Goal: Task Accomplishment & Management: Complete application form

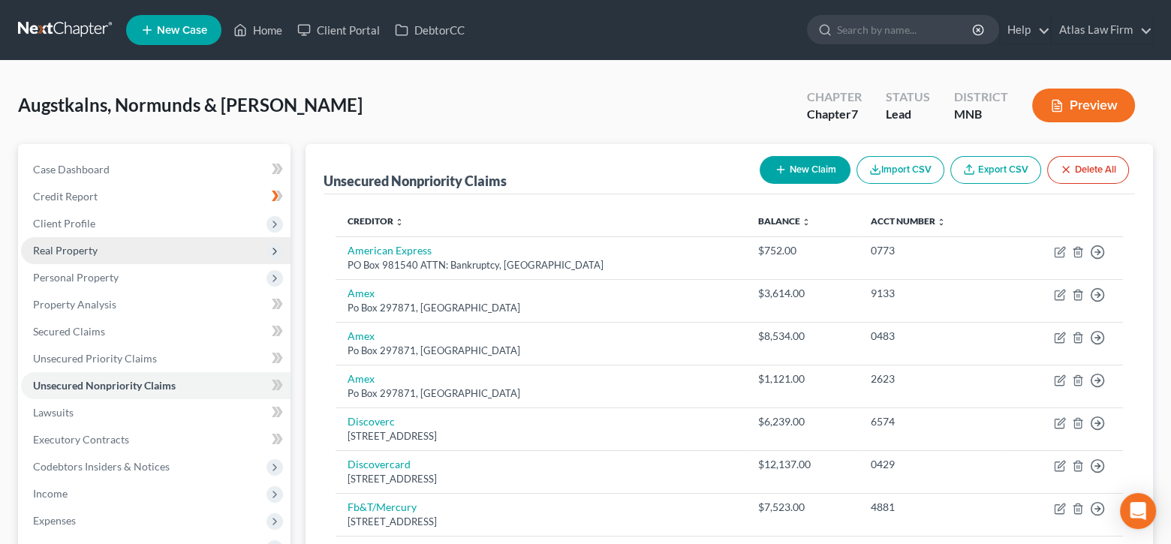
click at [175, 250] on span "Real Property" at bounding box center [156, 250] width 270 height 27
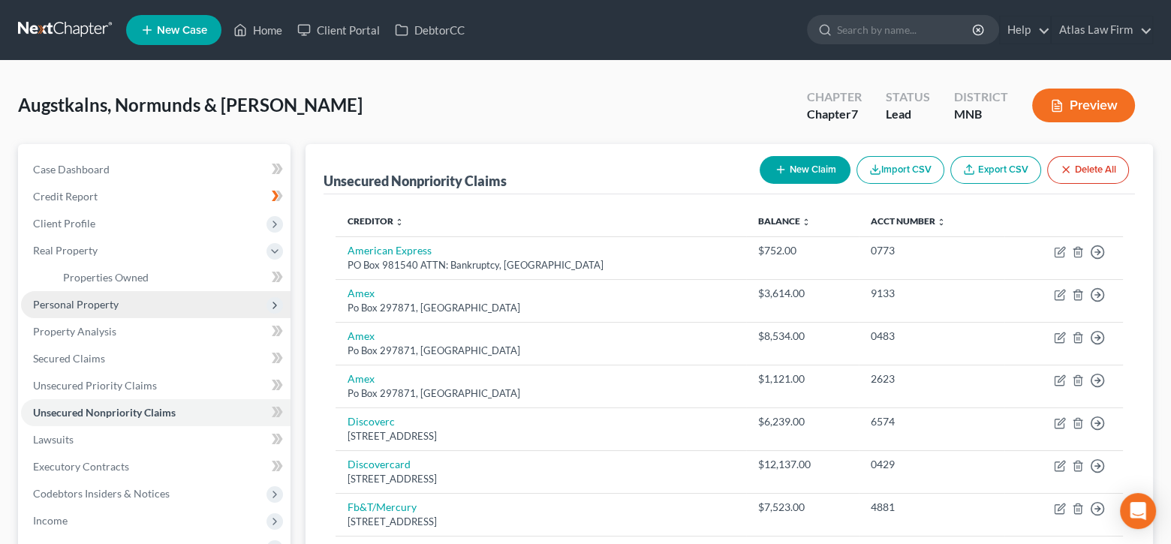
click at [156, 301] on span "Personal Property" at bounding box center [156, 304] width 270 height 27
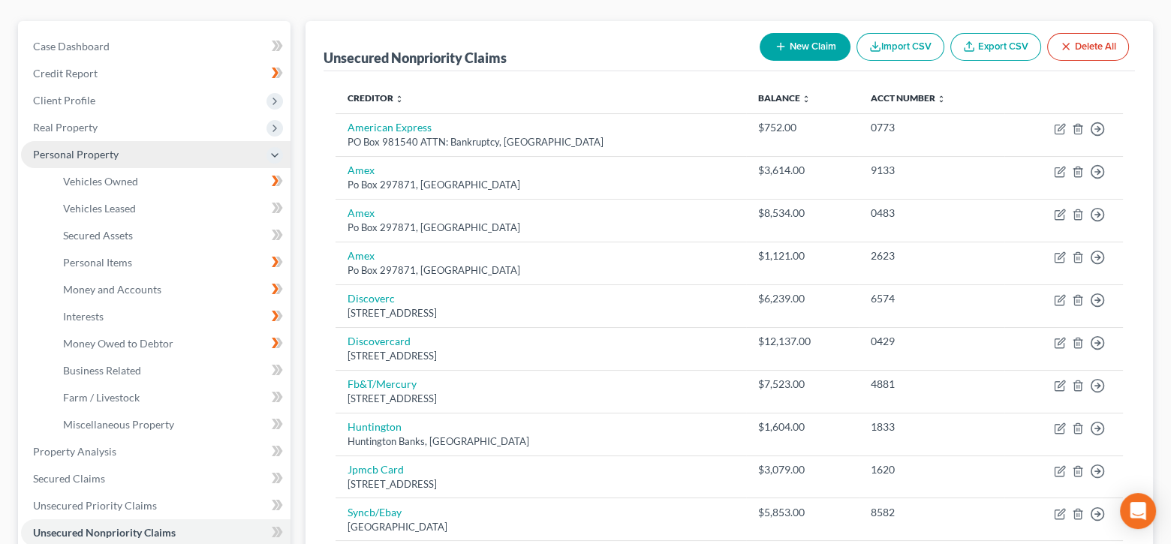
scroll to position [150, 0]
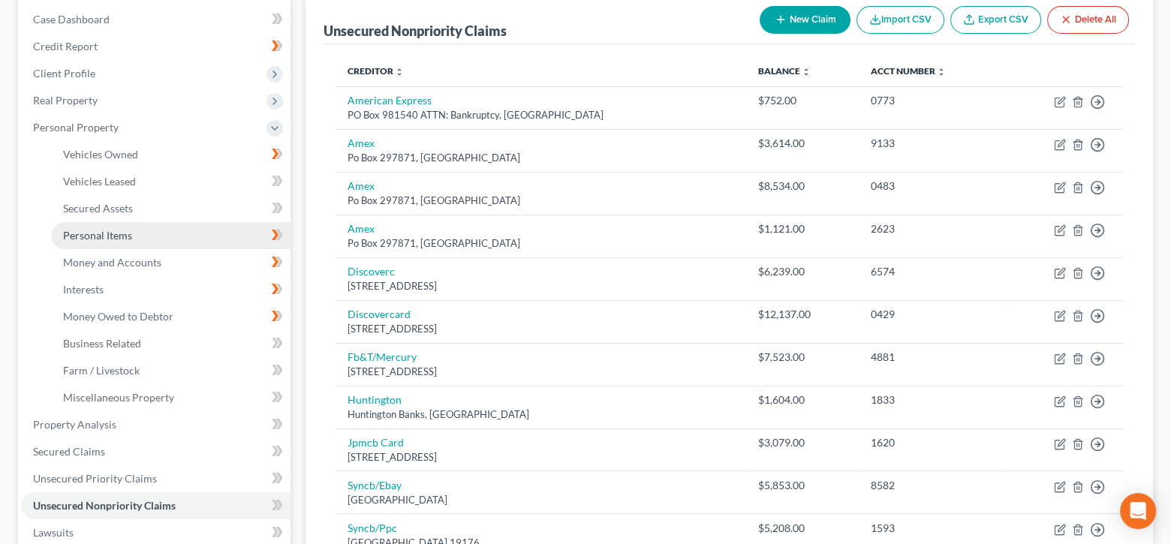
click at [140, 233] on link "Personal Items" at bounding box center [170, 235] width 239 height 27
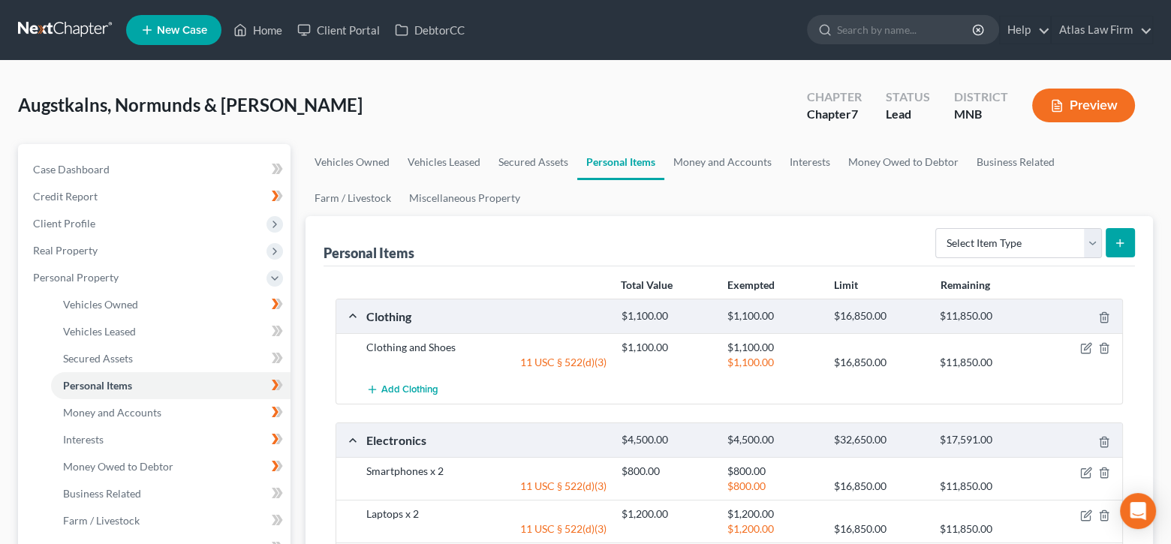
scroll to position [300, 0]
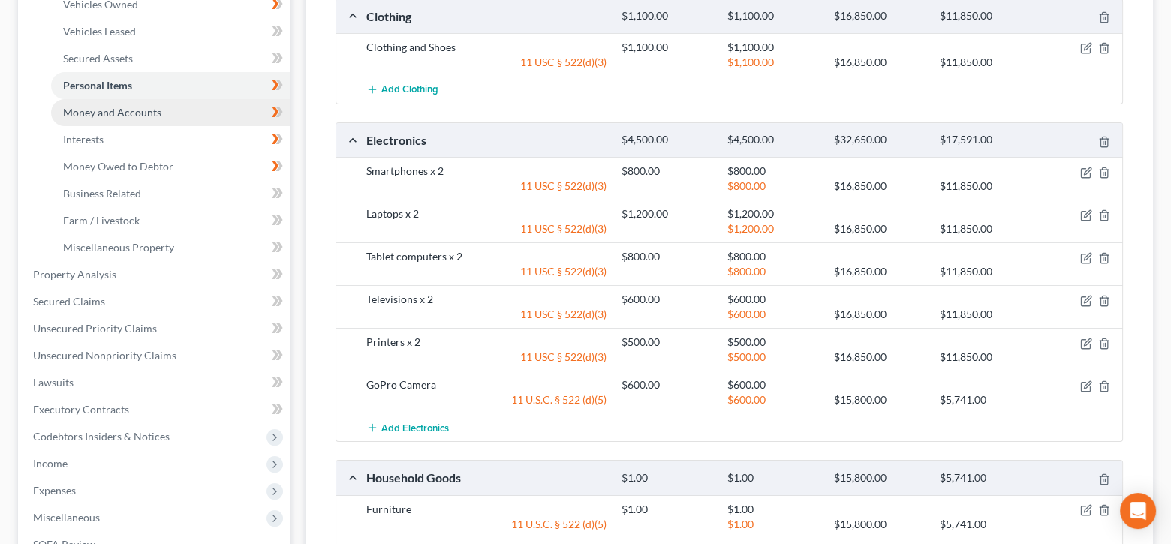
click at [139, 106] on span "Money and Accounts" at bounding box center [112, 112] width 98 height 13
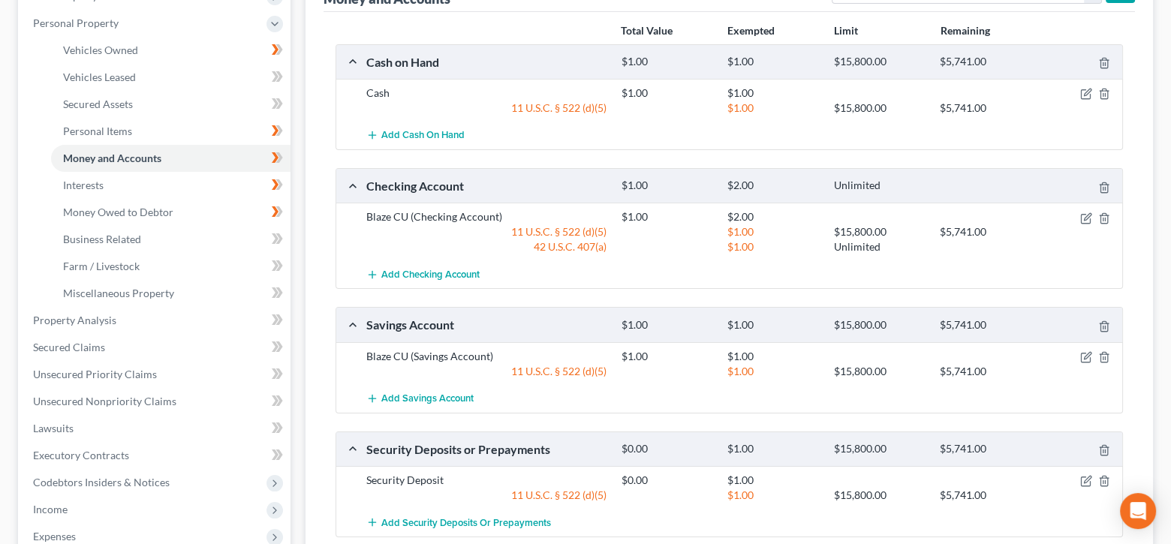
scroll to position [300, 0]
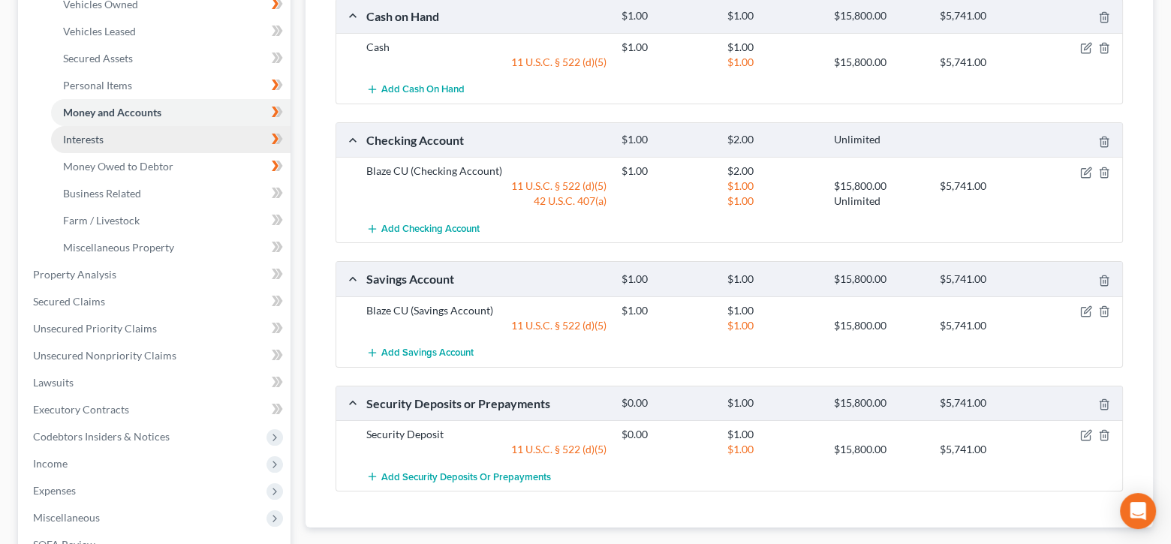
click at [97, 143] on span "Interests" at bounding box center [83, 139] width 41 height 13
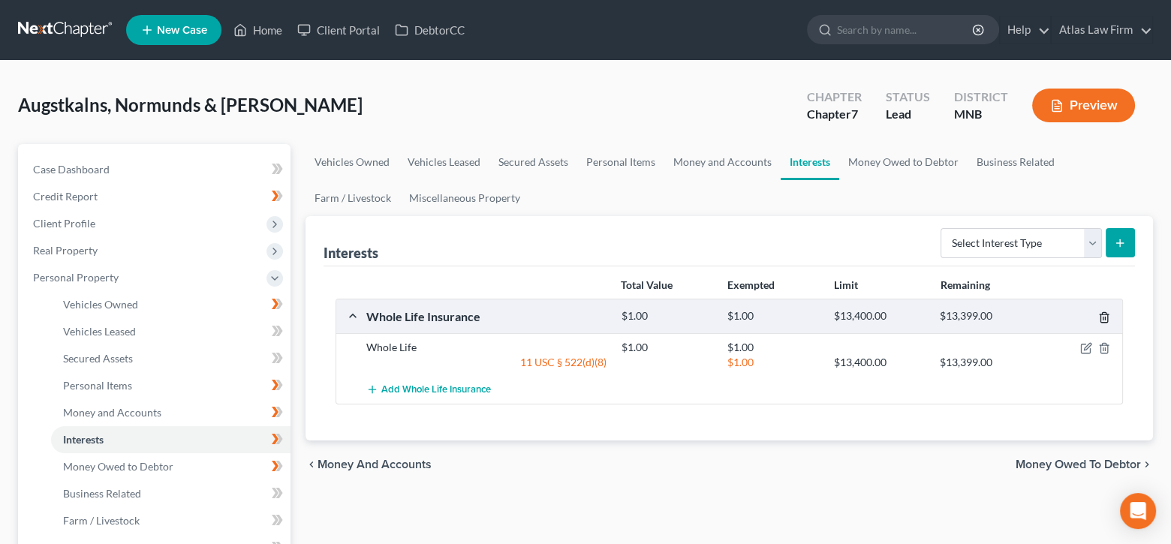
click at [1109, 320] on icon "button" at bounding box center [1104, 318] width 12 height 12
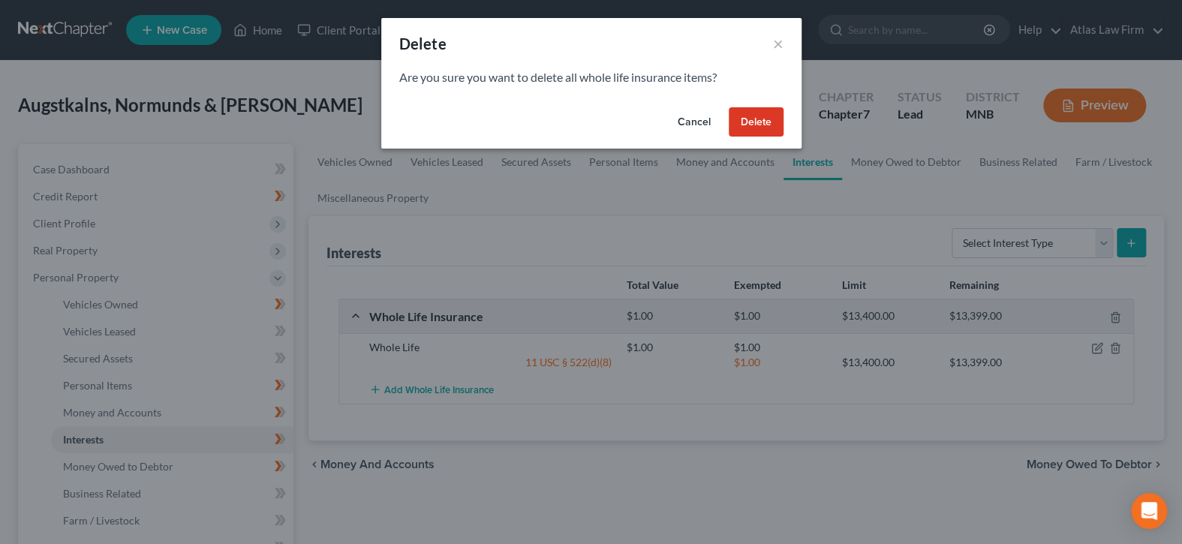
click at [757, 124] on button "Delete" at bounding box center [756, 122] width 55 height 30
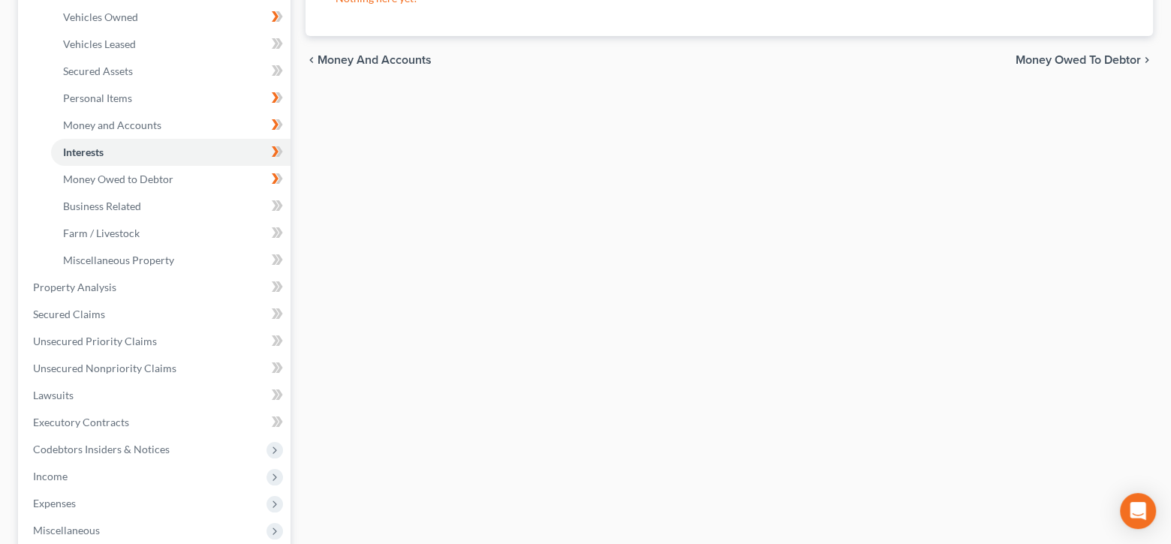
scroll to position [300, 0]
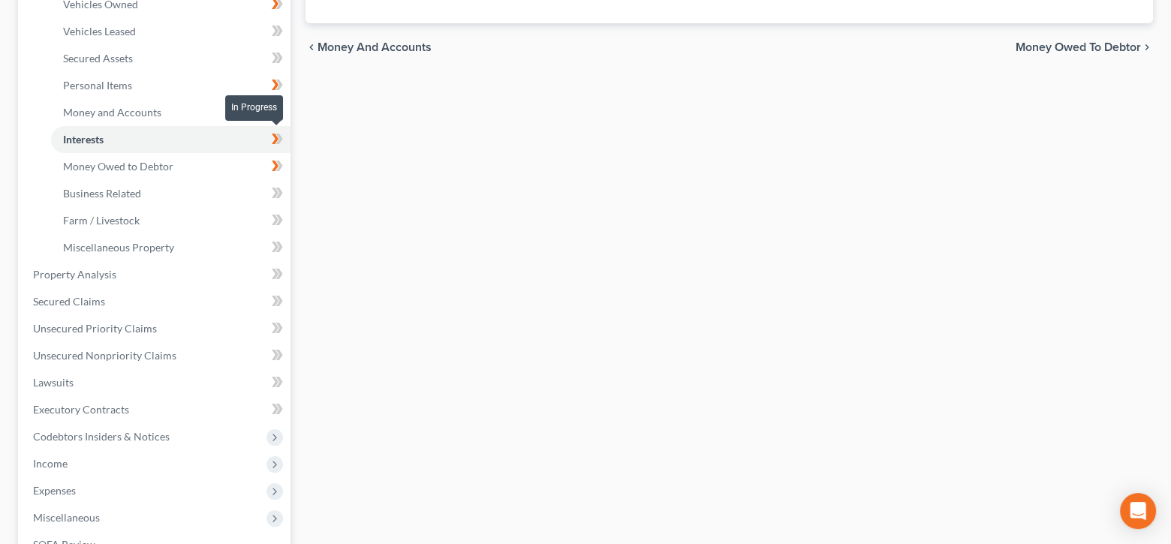
click at [275, 138] on icon at bounding box center [275, 139] width 7 height 11
click at [279, 137] on icon at bounding box center [279, 139] width 7 height 11
click at [199, 176] on link "Money Owed to Debtor" at bounding box center [170, 166] width 239 height 27
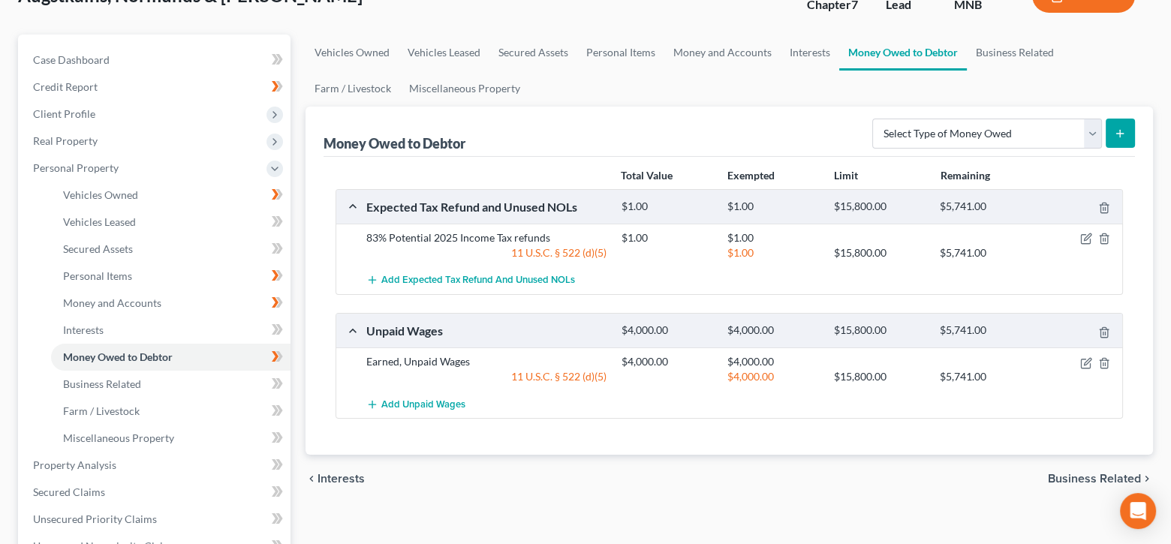
scroll to position [150, 0]
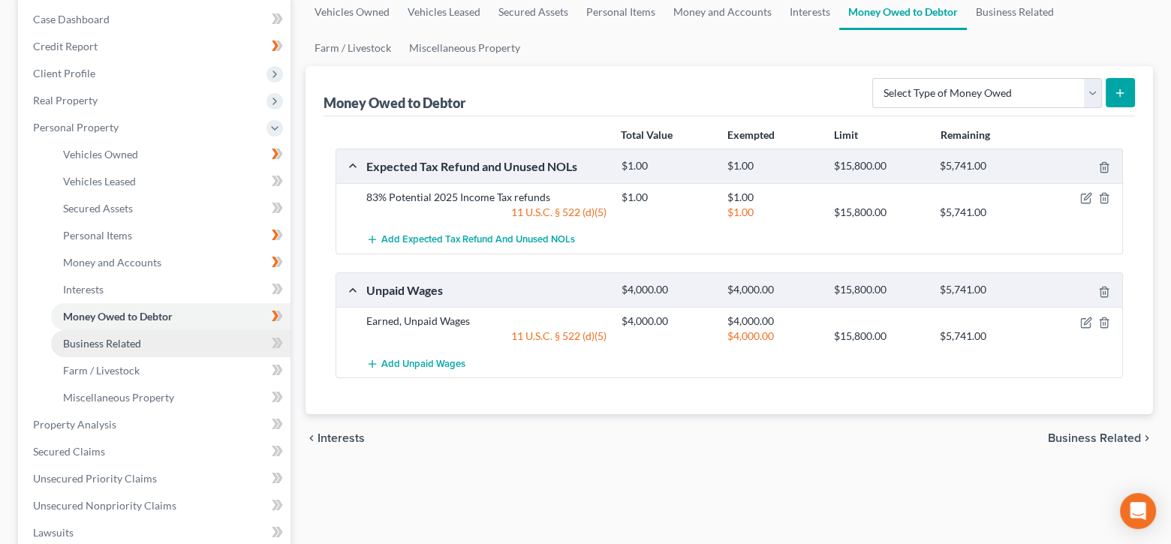
click at [149, 343] on link "Business Related" at bounding box center [170, 343] width 239 height 27
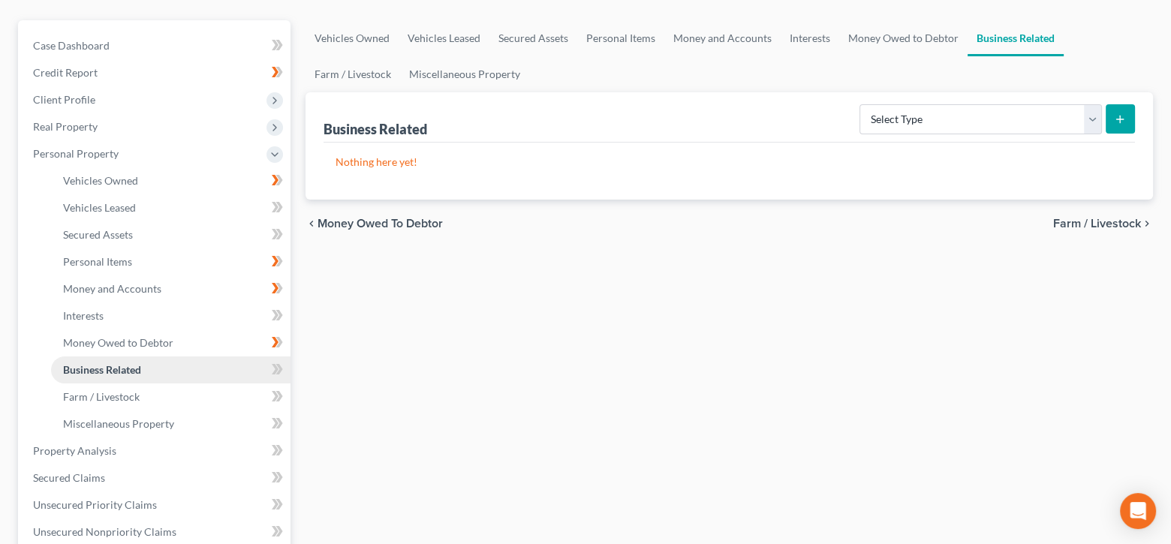
scroll to position [150, 0]
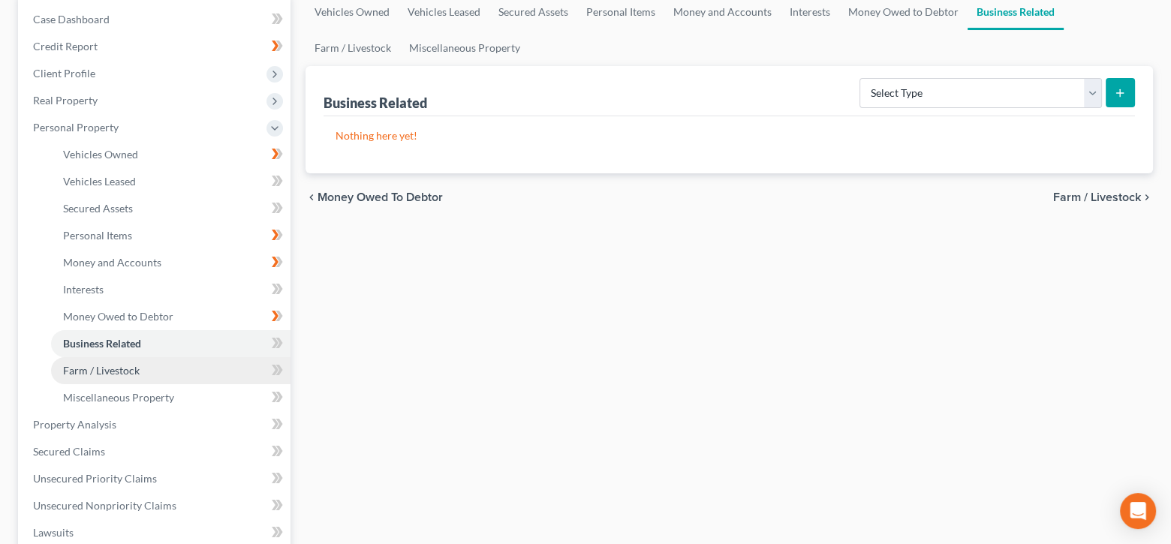
click at [164, 366] on link "Farm / Livestock" at bounding box center [170, 370] width 239 height 27
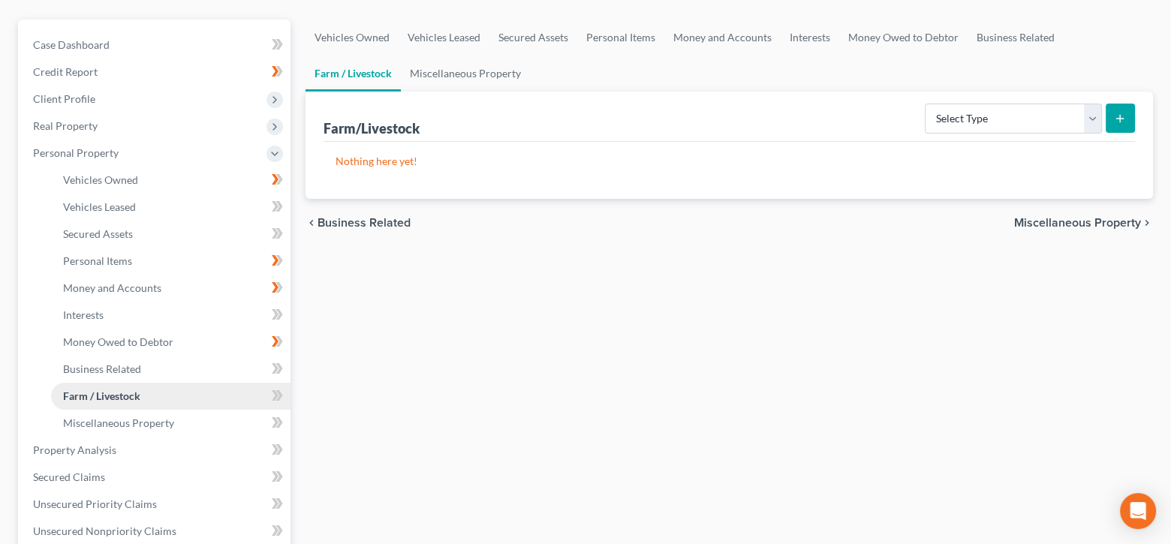
scroll to position [150, 0]
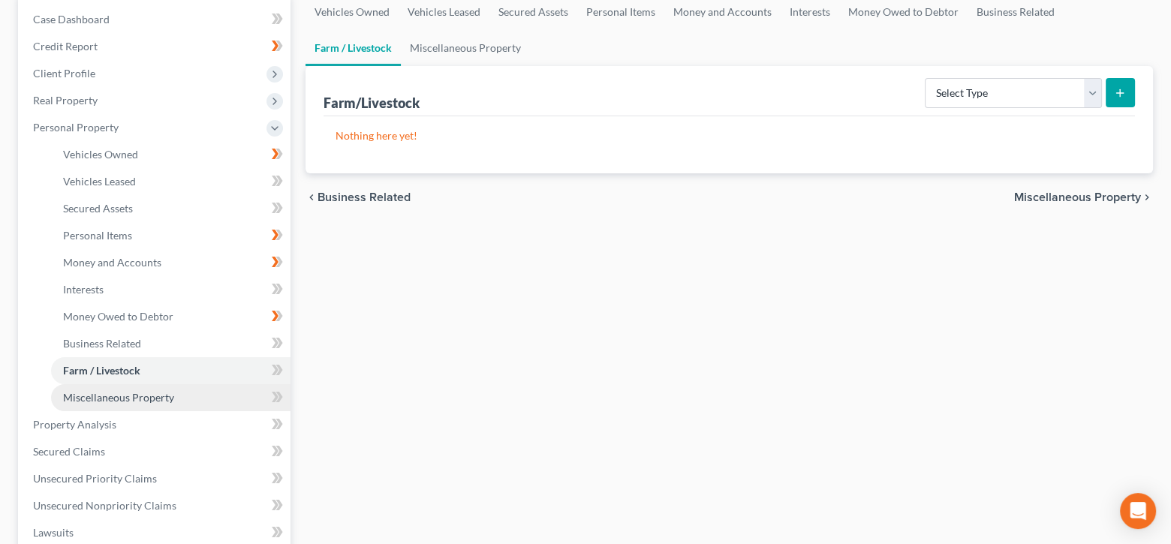
click at [177, 398] on link "Miscellaneous Property" at bounding box center [170, 397] width 239 height 27
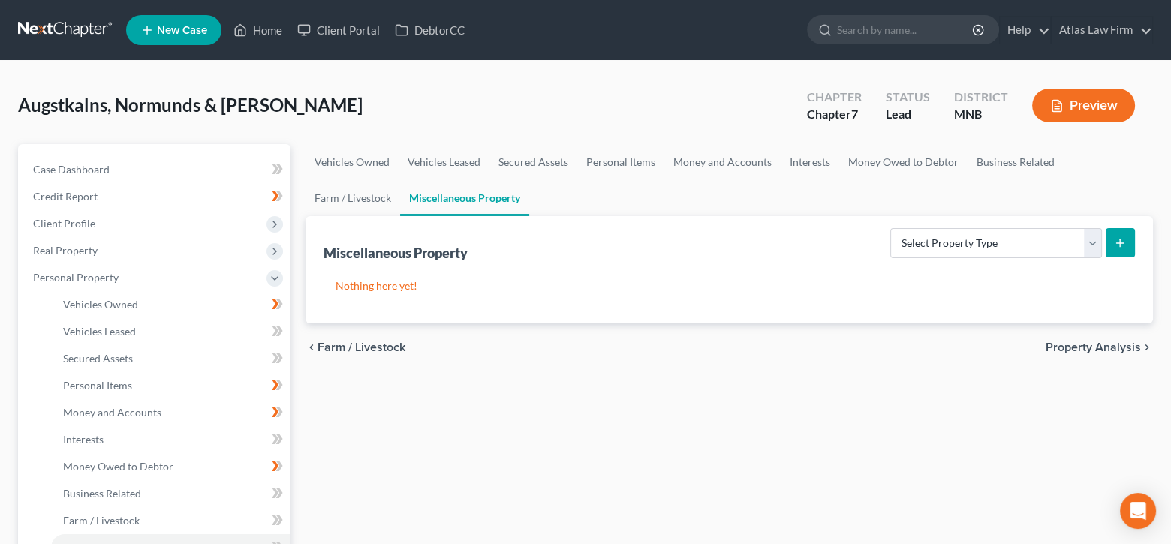
scroll to position [300, 0]
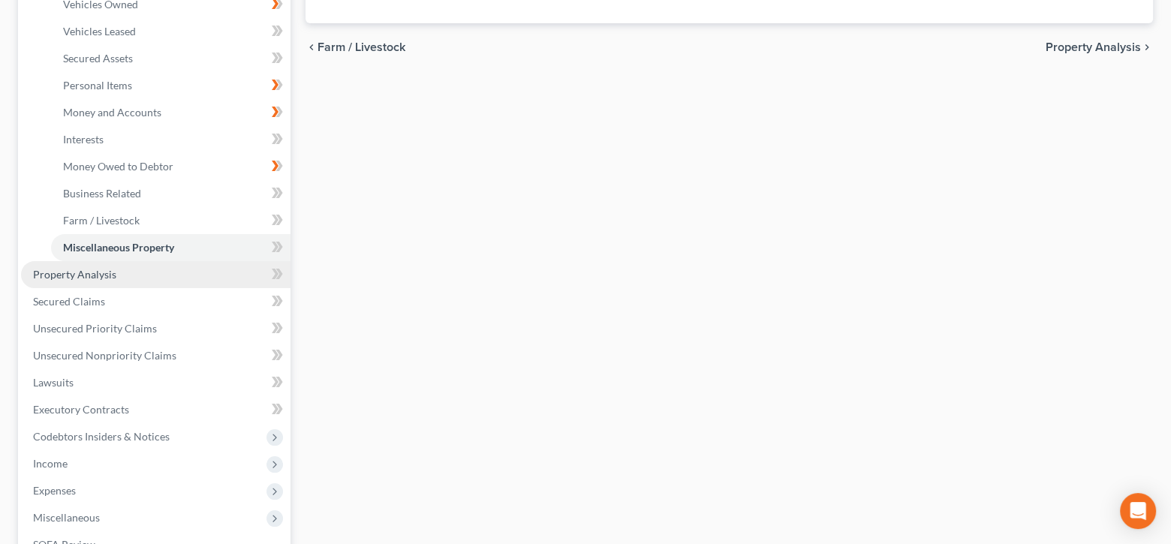
click at [180, 274] on link "Property Analysis" at bounding box center [156, 274] width 270 height 27
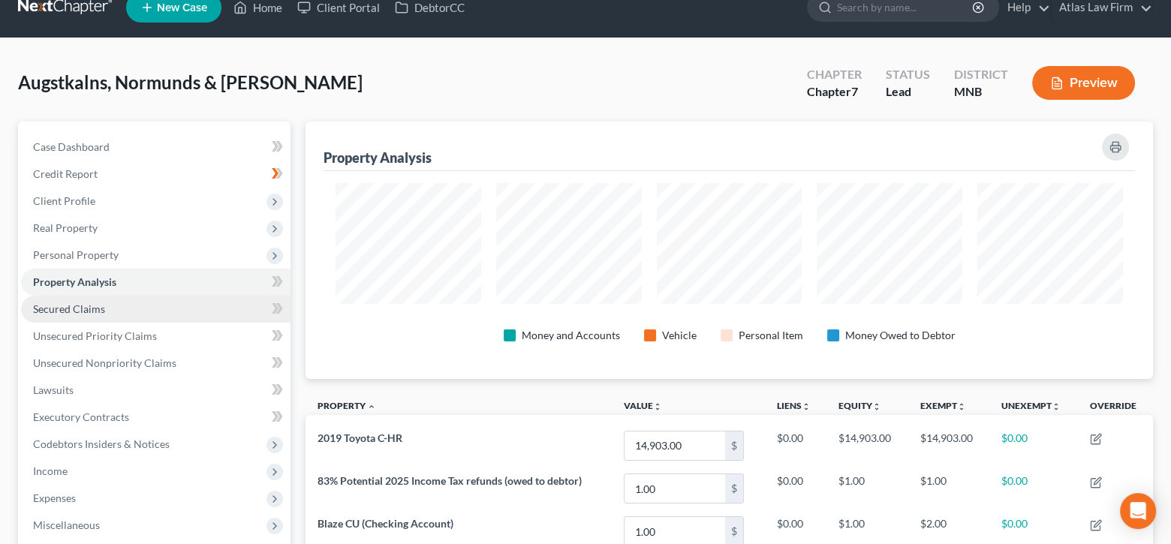
click at [114, 315] on link "Secured Claims" at bounding box center [156, 309] width 270 height 27
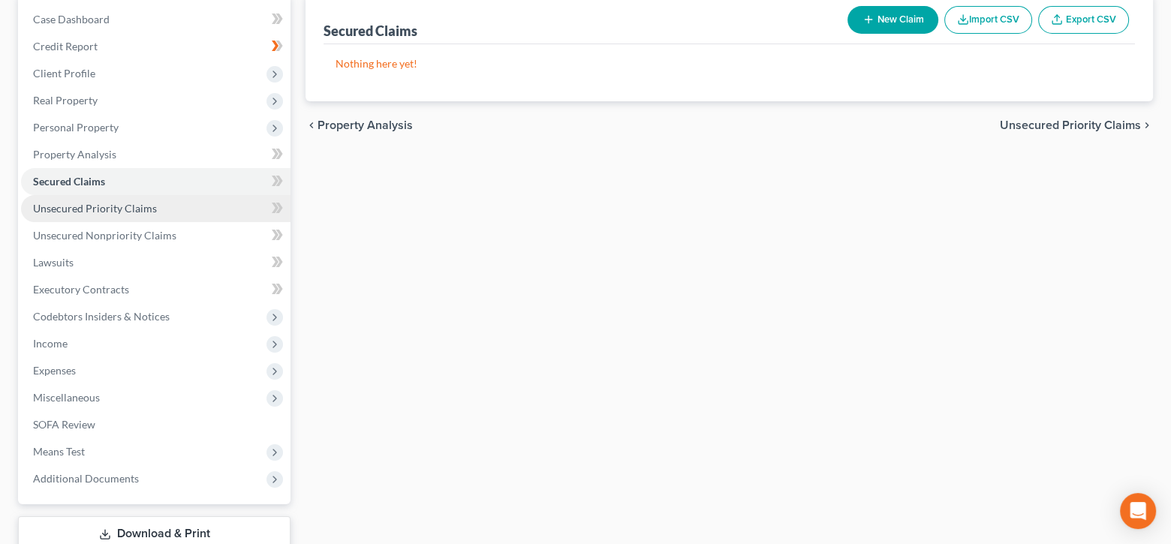
click at [121, 214] on link "Unsecured Priority Claims" at bounding box center [156, 208] width 270 height 27
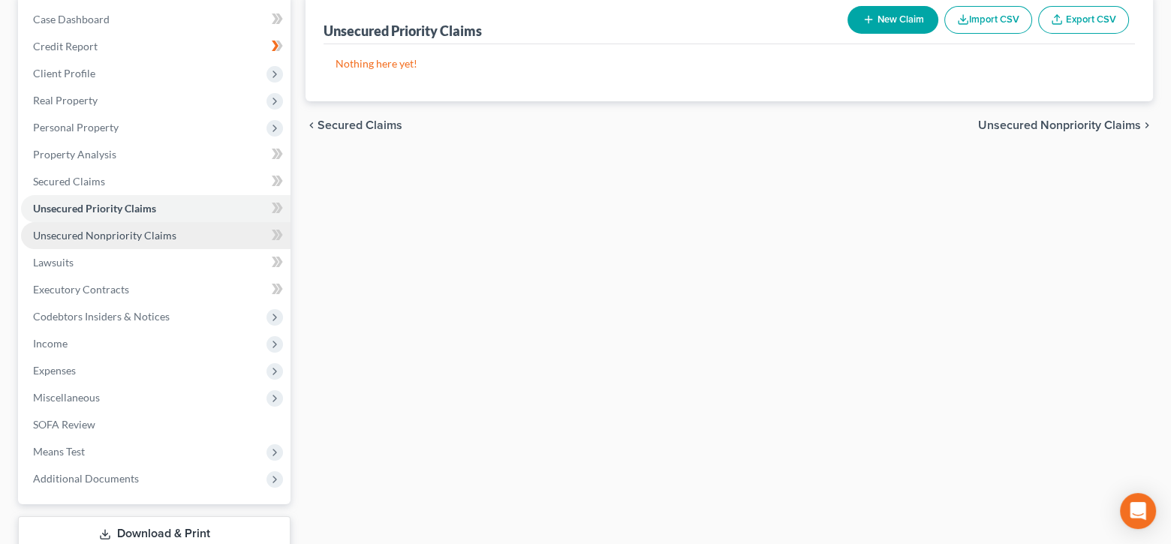
click at [133, 233] on span "Unsecured Nonpriority Claims" at bounding box center [104, 235] width 143 height 13
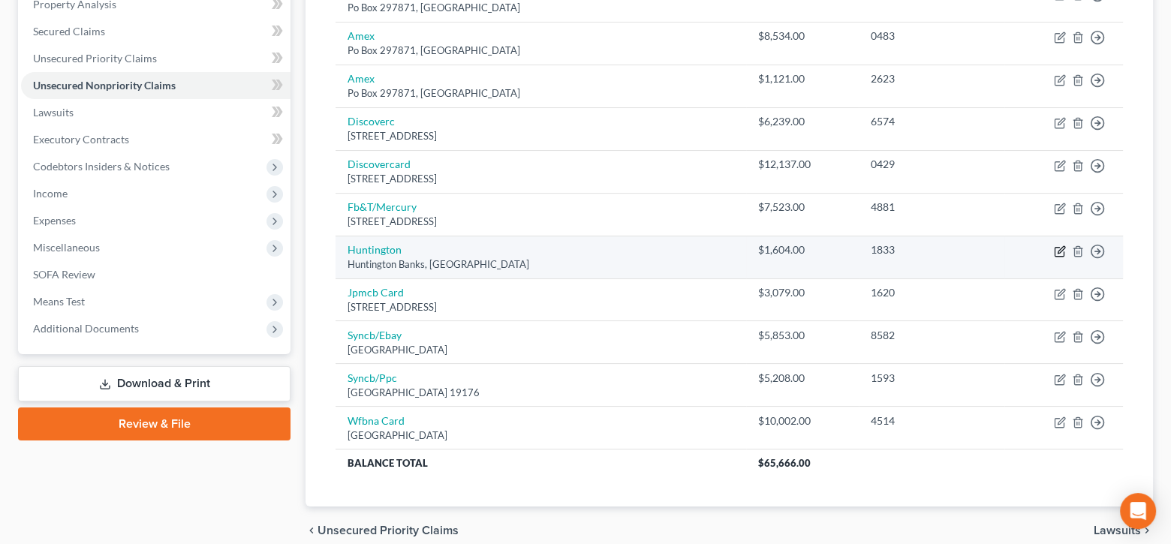
click at [1058, 250] on icon "button" at bounding box center [1061, 249] width 7 height 7
select select "36"
select select "2"
select select "1"
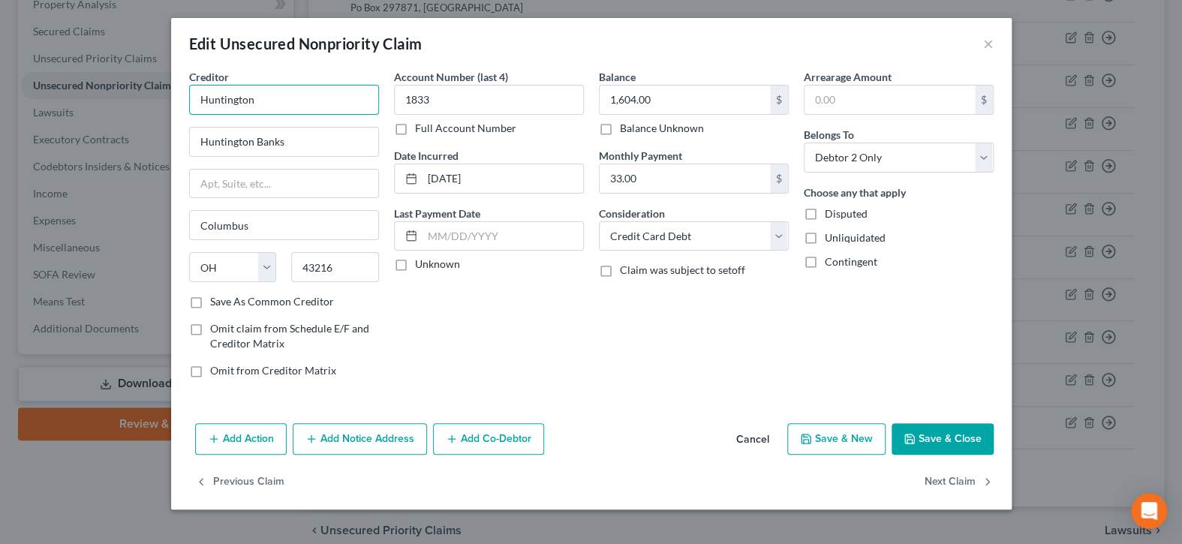
click at [318, 109] on input "Huntington" at bounding box center [284, 100] width 190 height 30
click at [317, 136] on div "41 South High Street Huntington Center, Columbus, OH 43287" at bounding box center [279, 140] width 156 height 13
type input "Huntington Bank"
type input "41 South High Street Huntington Center"
type input "43287"
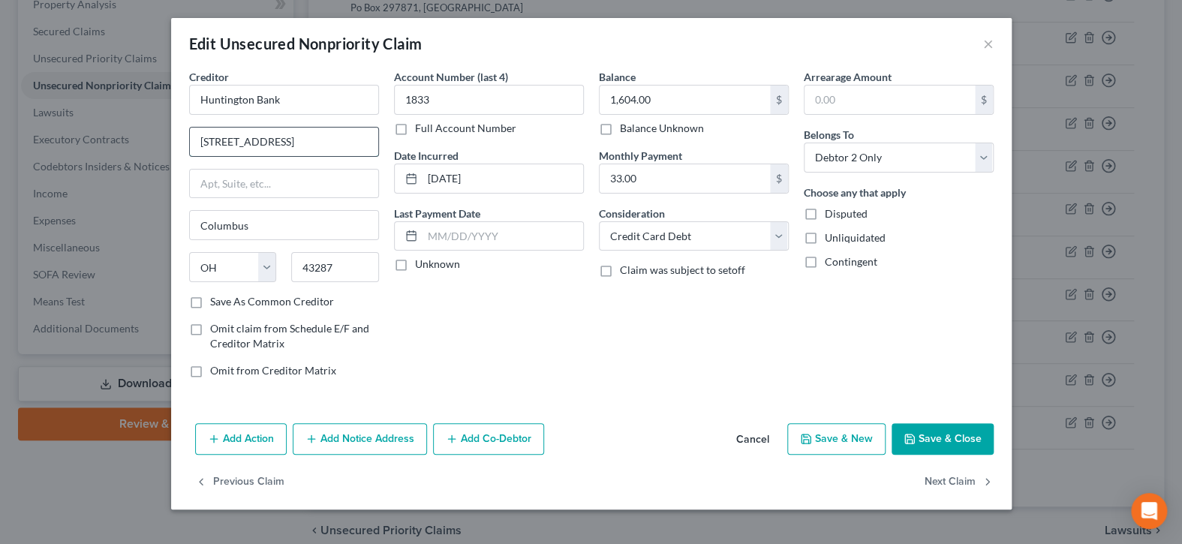
click at [310, 141] on input "41 South High Street Huntington Center" at bounding box center [284, 142] width 188 height 29
click at [297, 140] on input "41 South High Street Huntington Center" at bounding box center [284, 142] width 188 height 29
click at [956, 432] on button "Save & Close" at bounding box center [943, 439] width 102 height 32
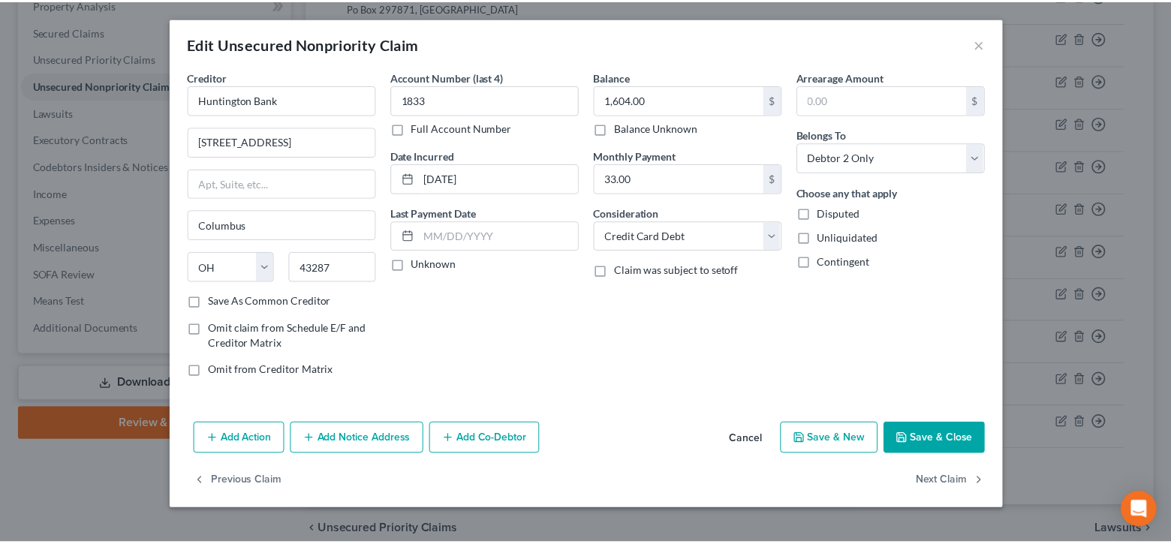
scroll to position [0, 0]
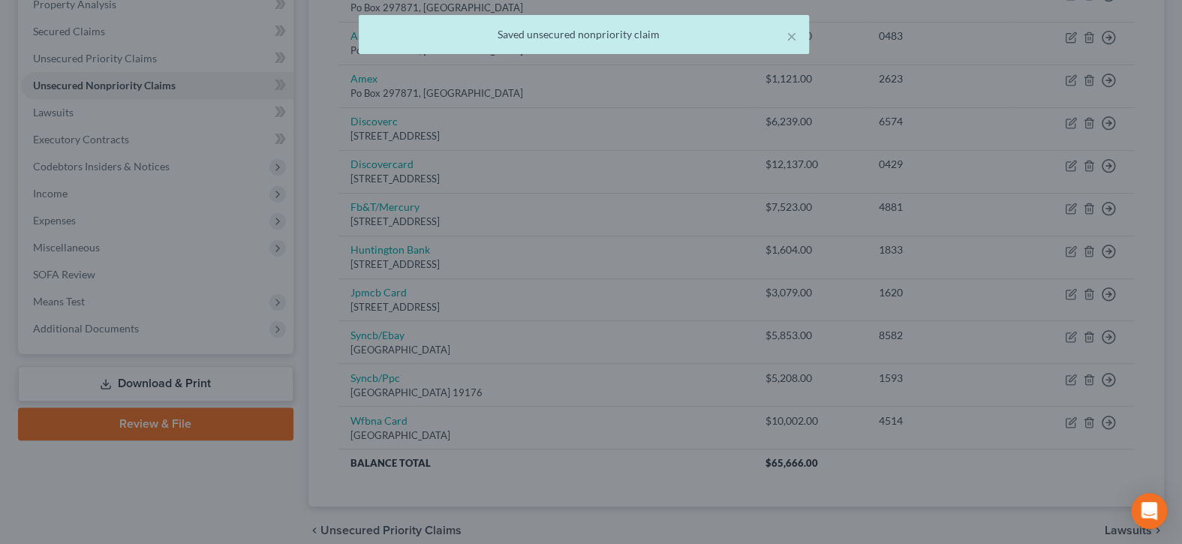
type input "0"
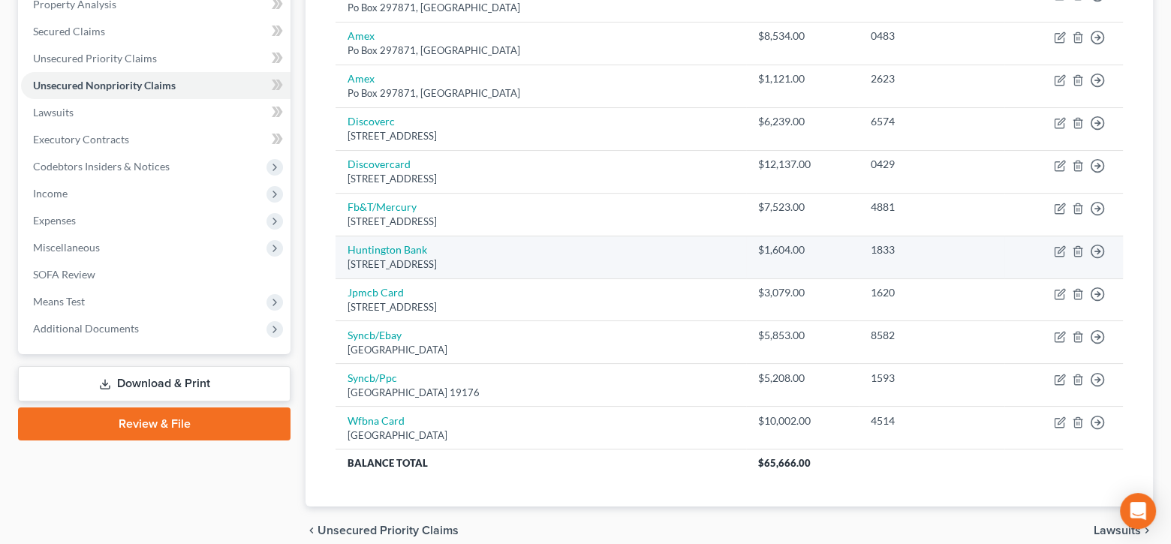
drag, startPoint x: 652, startPoint y: 265, endPoint x: 347, endPoint y: 264, distance: 305.6
click at [348, 264] on div "41 South High Street Huntington Center, Columbus, OH 43287" at bounding box center [541, 265] width 387 height 14
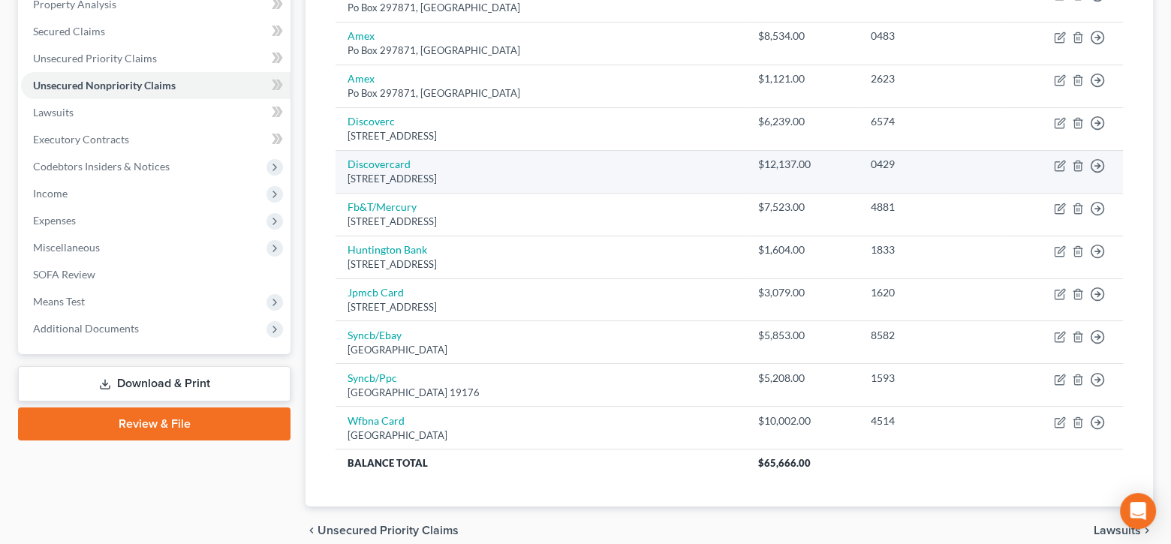
copy div "41 South High Street Huntington Center, Columbus, OH 43287"
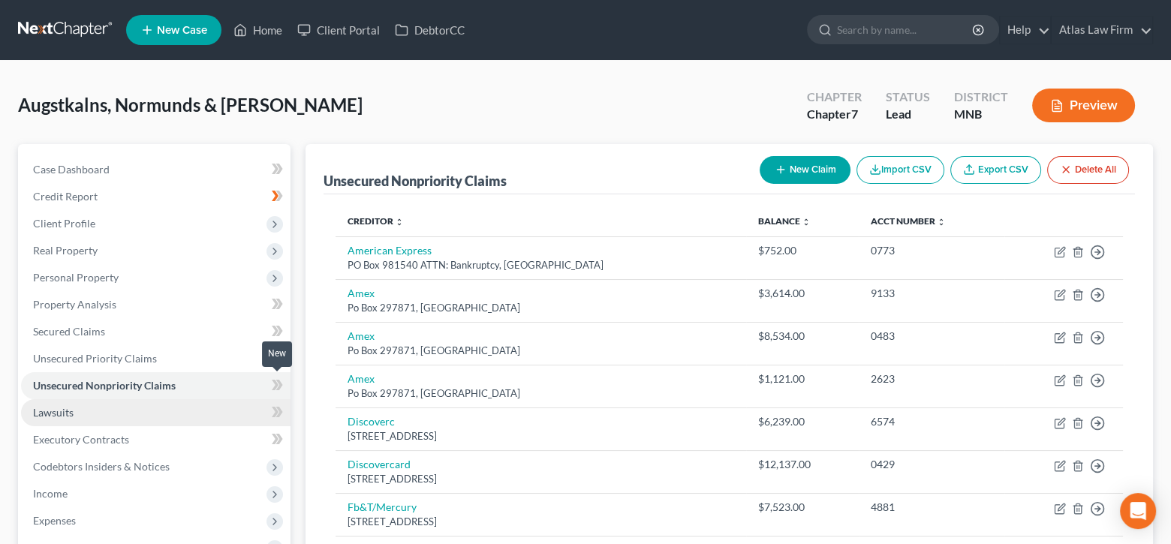
drag, startPoint x: 276, startPoint y: 383, endPoint x: 252, endPoint y: 407, distance: 34.0
click at [276, 383] on icon at bounding box center [275, 385] width 7 height 11
click at [223, 411] on link "Lawsuits" at bounding box center [156, 412] width 270 height 27
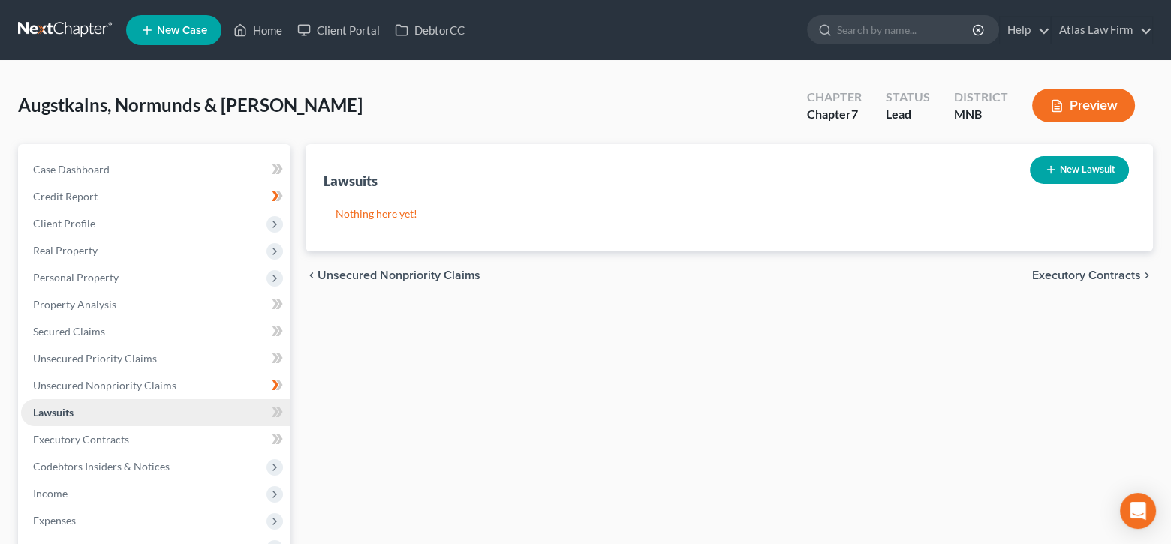
scroll to position [150, 0]
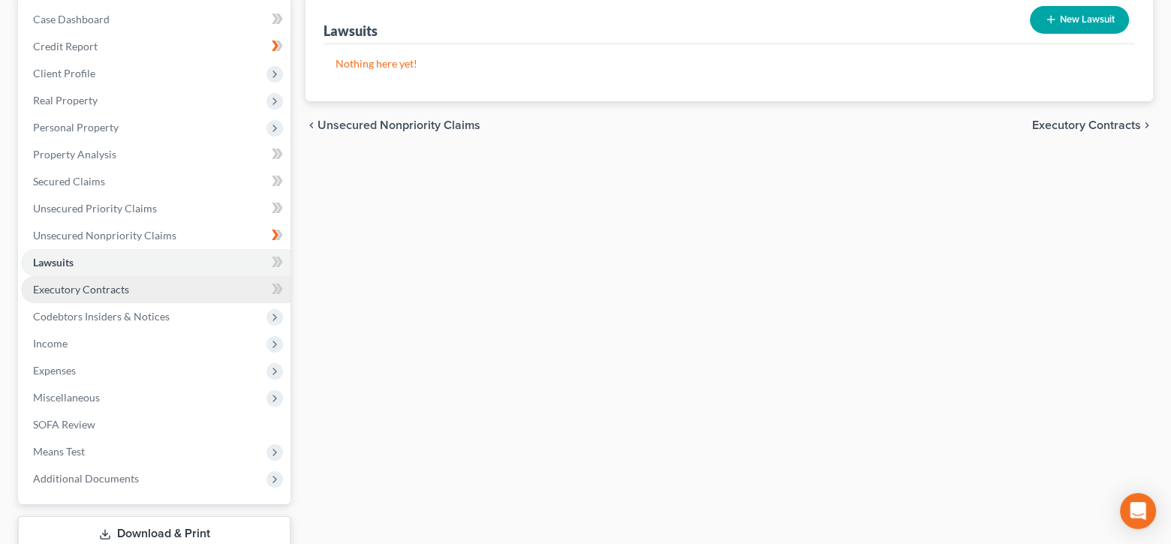
click at [147, 294] on link "Executory Contracts" at bounding box center [156, 289] width 270 height 27
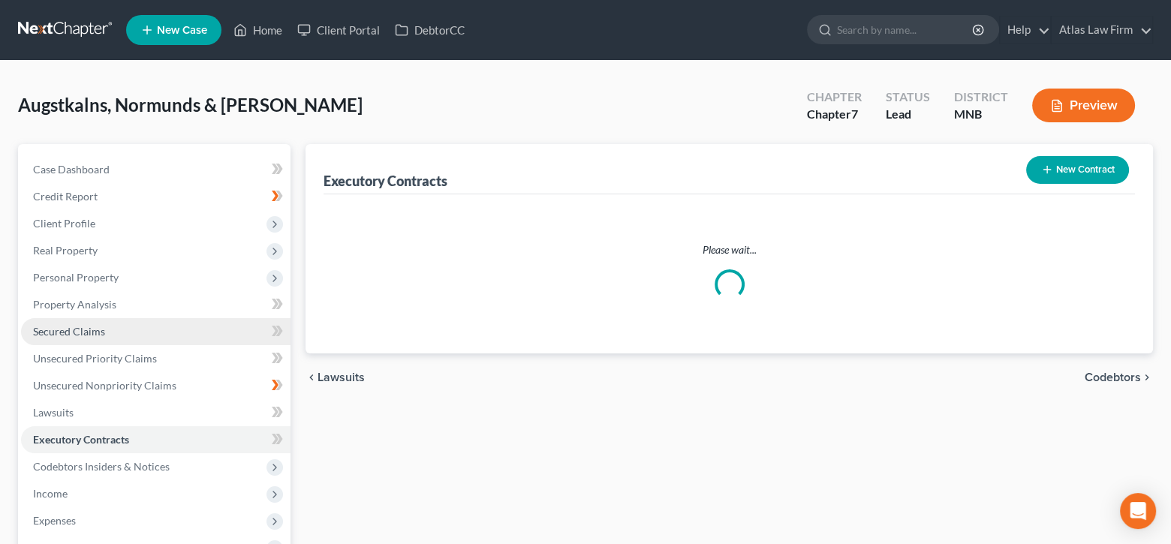
scroll to position [150, 0]
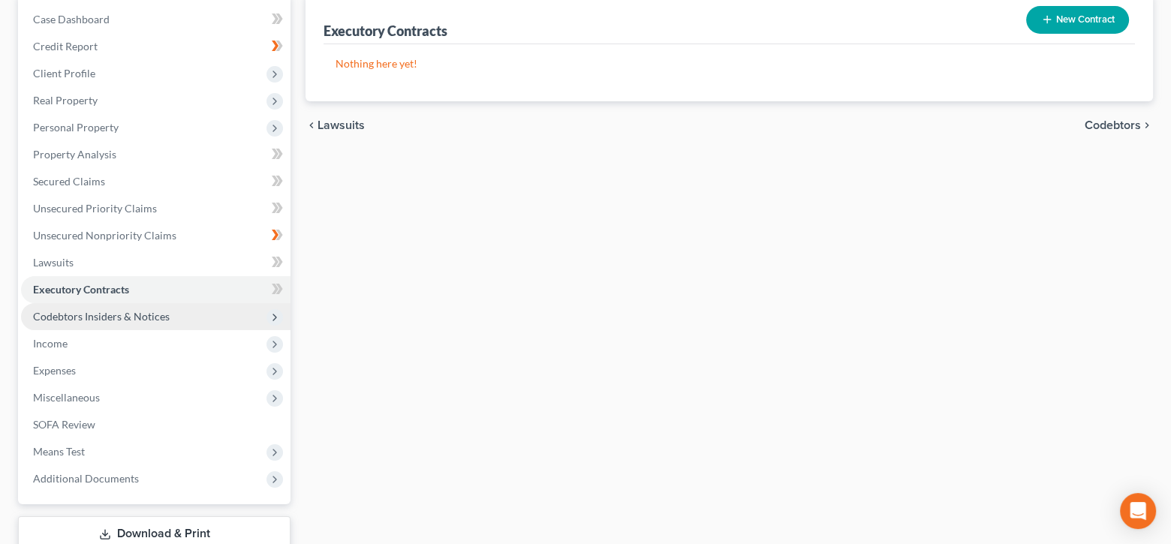
click at [131, 318] on span "Codebtors Insiders & Notices" at bounding box center [101, 316] width 137 height 13
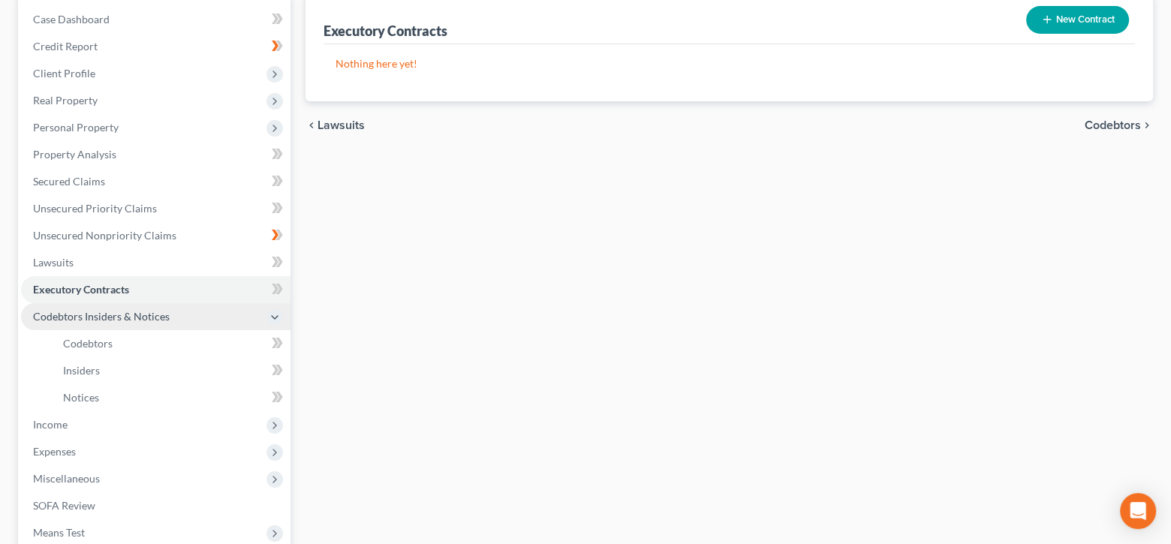
scroll to position [300, 0]
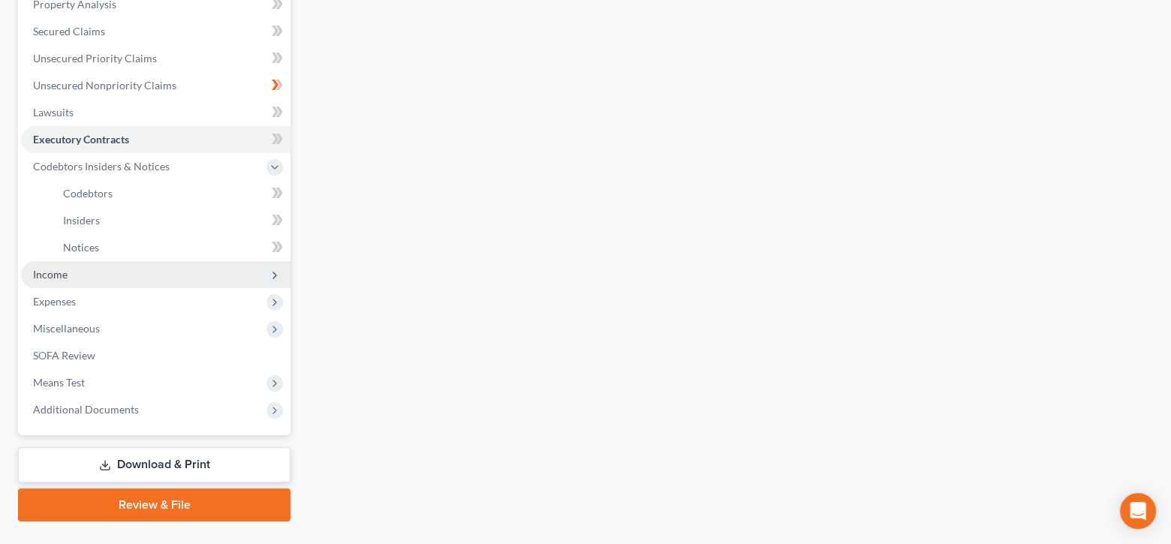
click at [111, 276] on span "Income" at bounding box center [156, 274] width 270 height 27
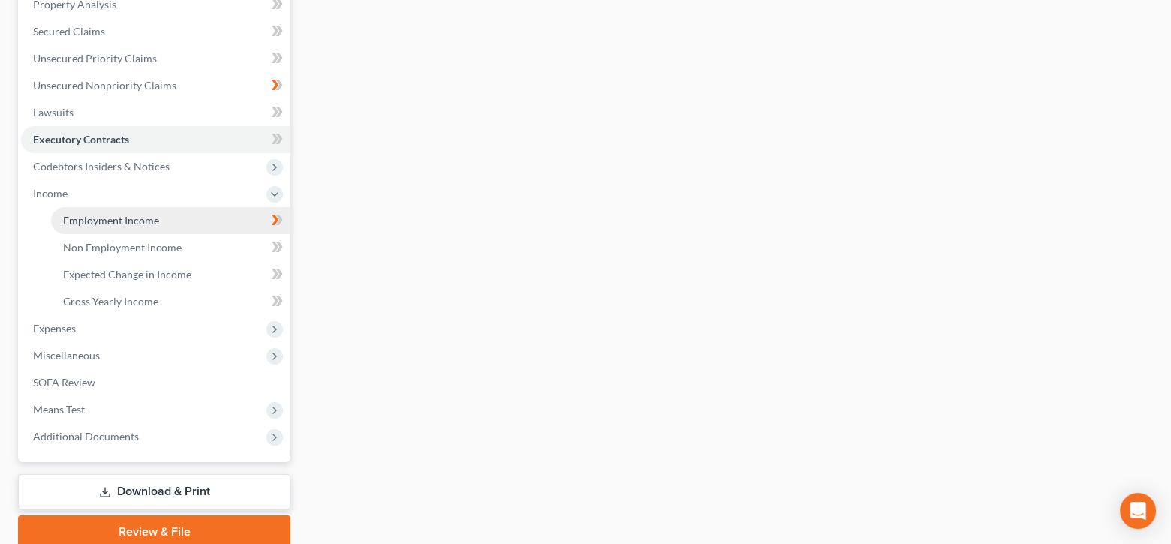
click at [149, 219] on span "Employment Income" at bounding box center [111, 220] width 96 height 13
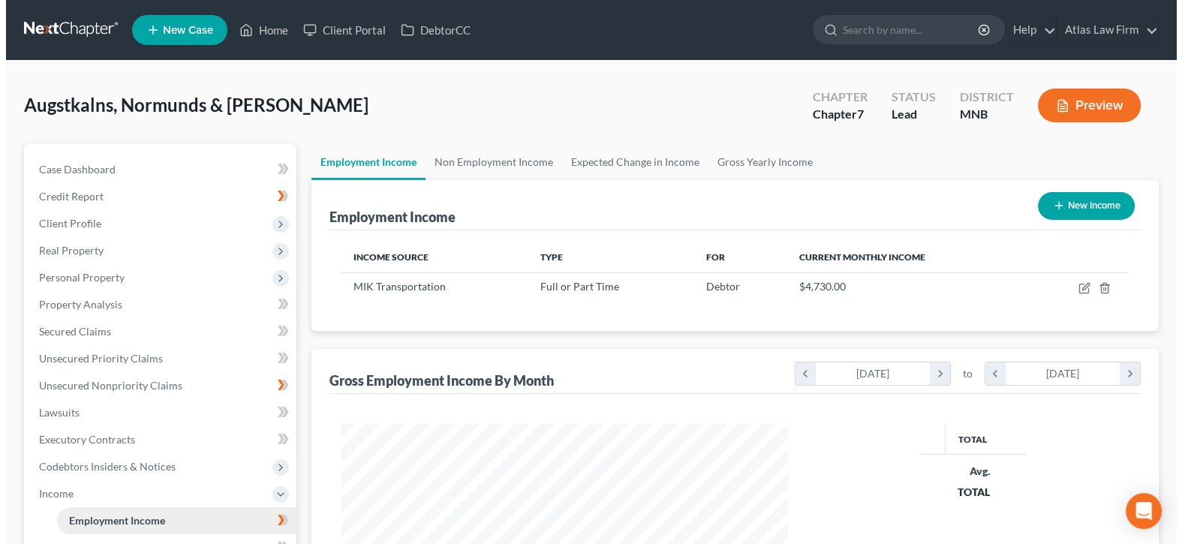
scroll to position [267, 477]
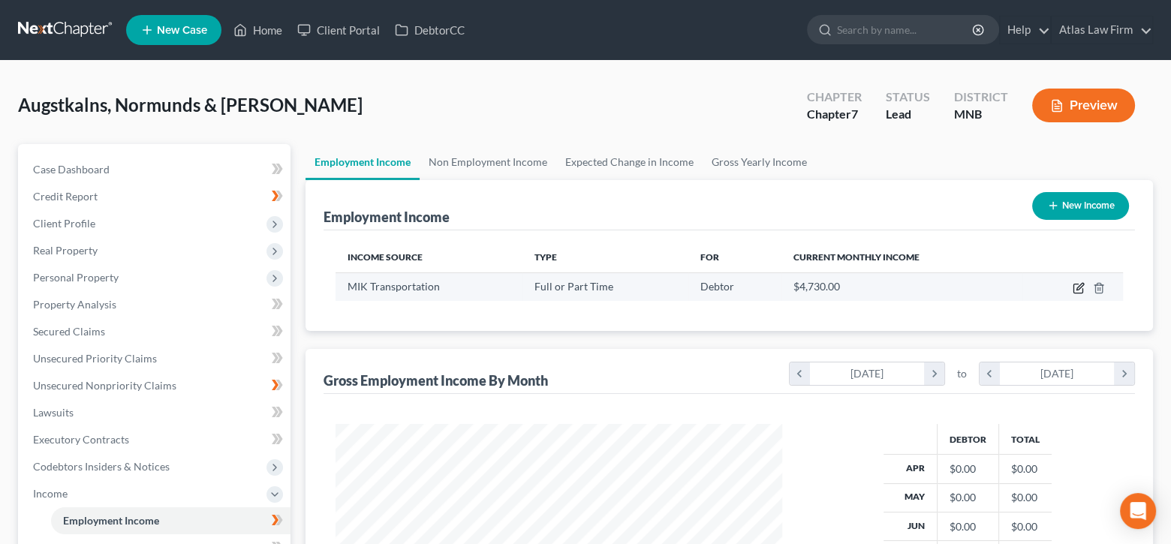
click at [1076, 285] on icon "button" at bounding box center [1079, 288] width 12 height 12
select select "0"
select select "24"
select select "0"
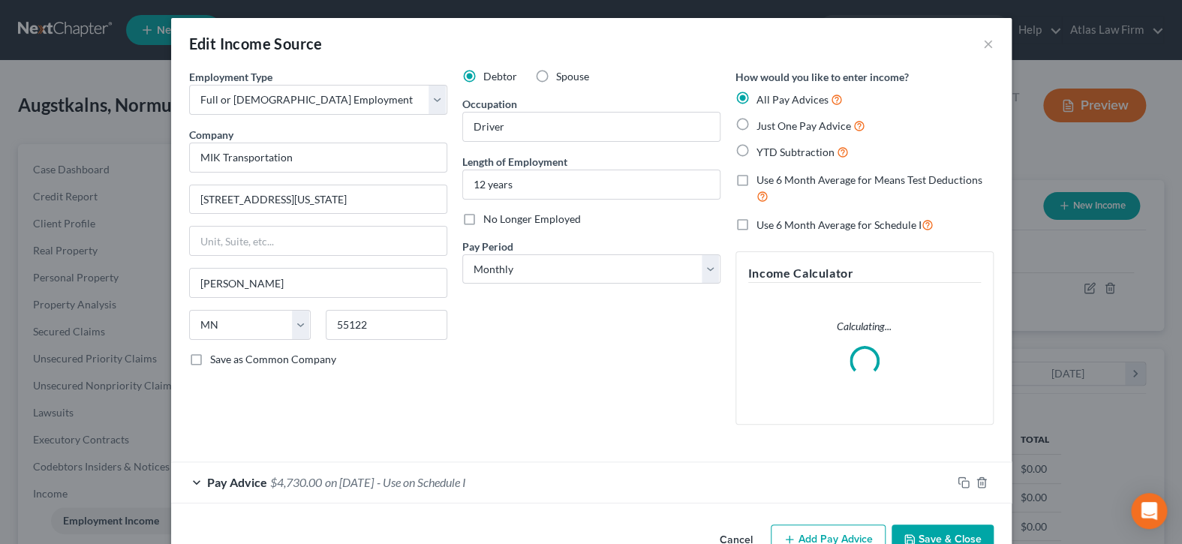
scroll to position [40, 0]
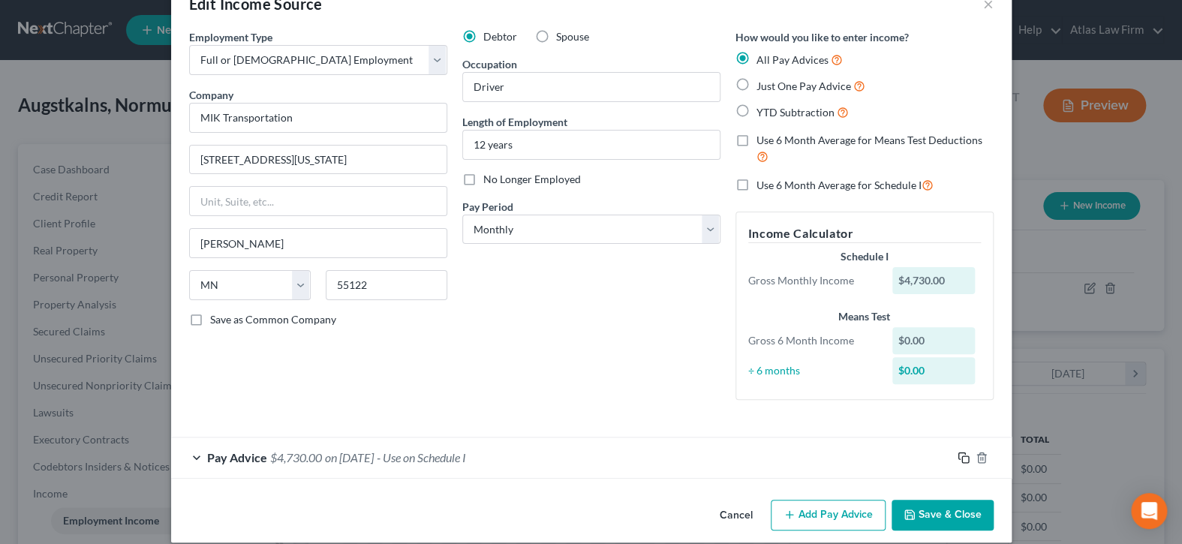
click at [958, 459] on icon "button" at bounding box center [964, 458] width 12 height 12
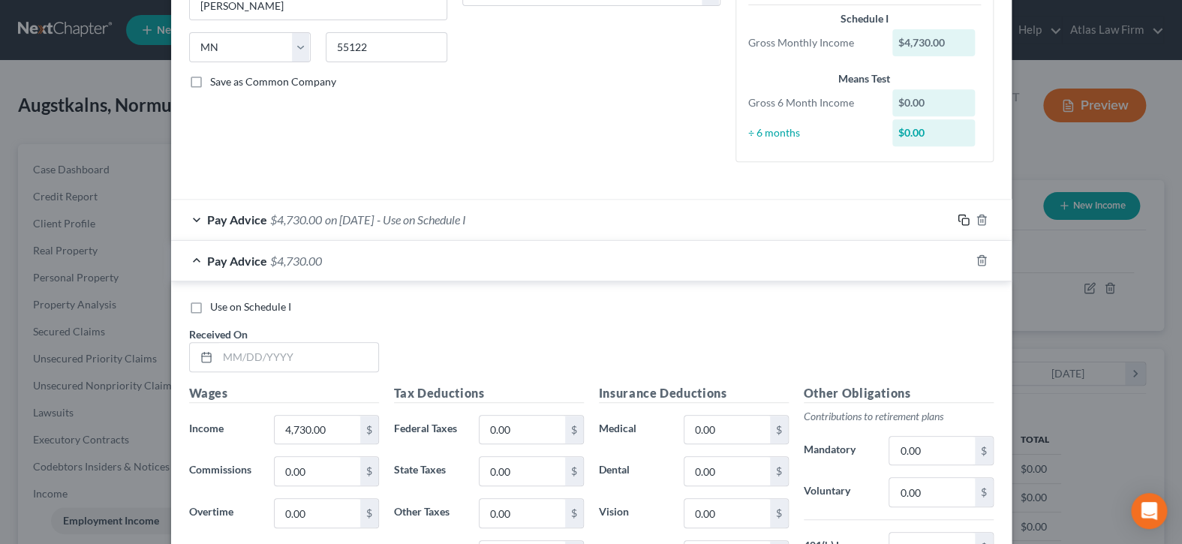
scroll to position [340, 0]
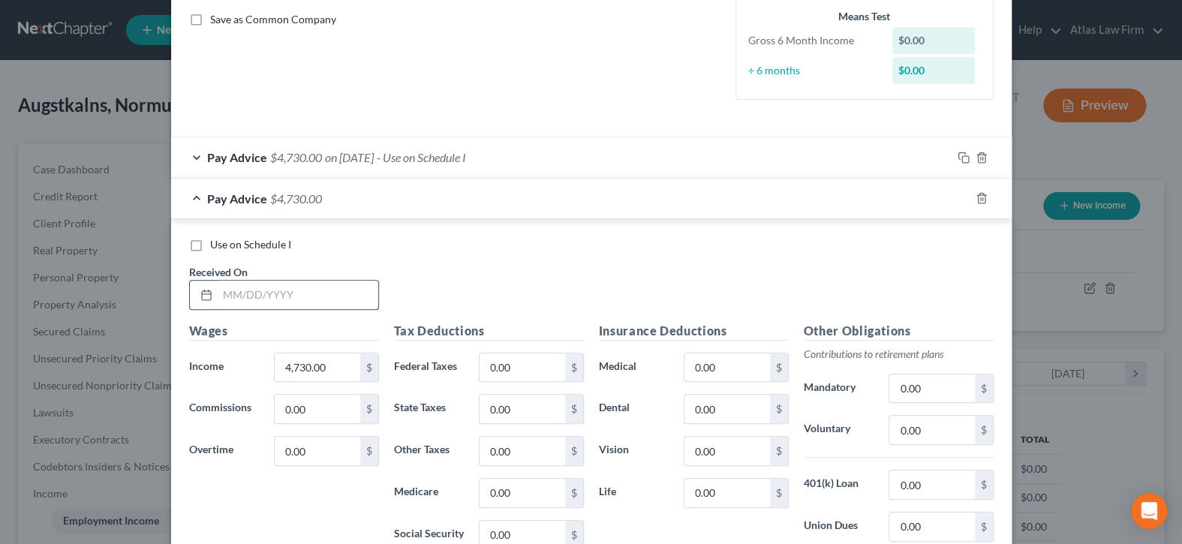
click at [302, 296] on input "text" at bounding box center [298, 295] width 161 height 29
type input "09/30/2025"
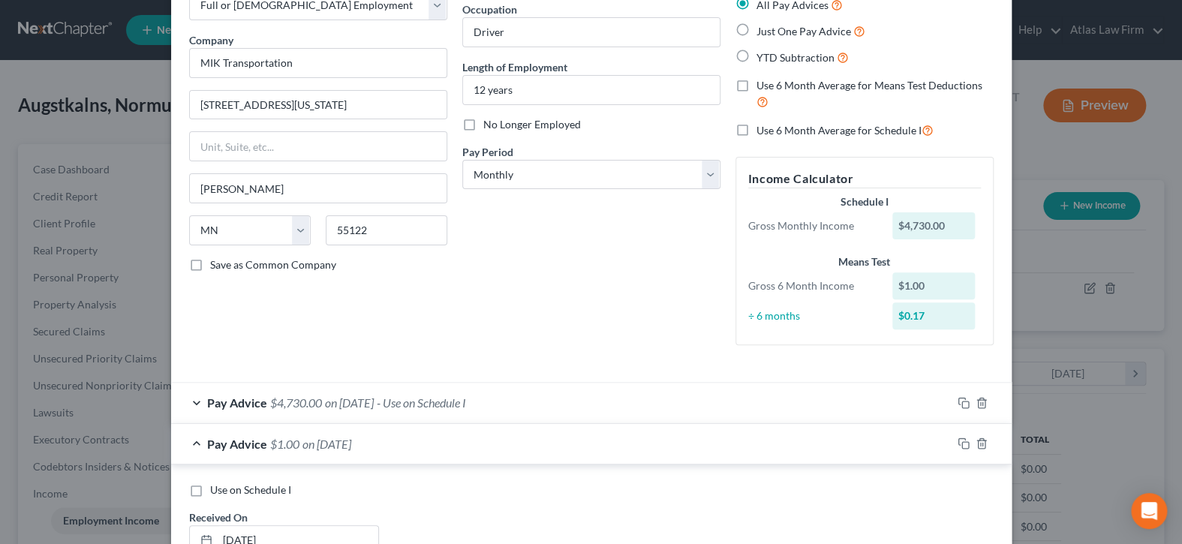
scroll to position [245, 0]
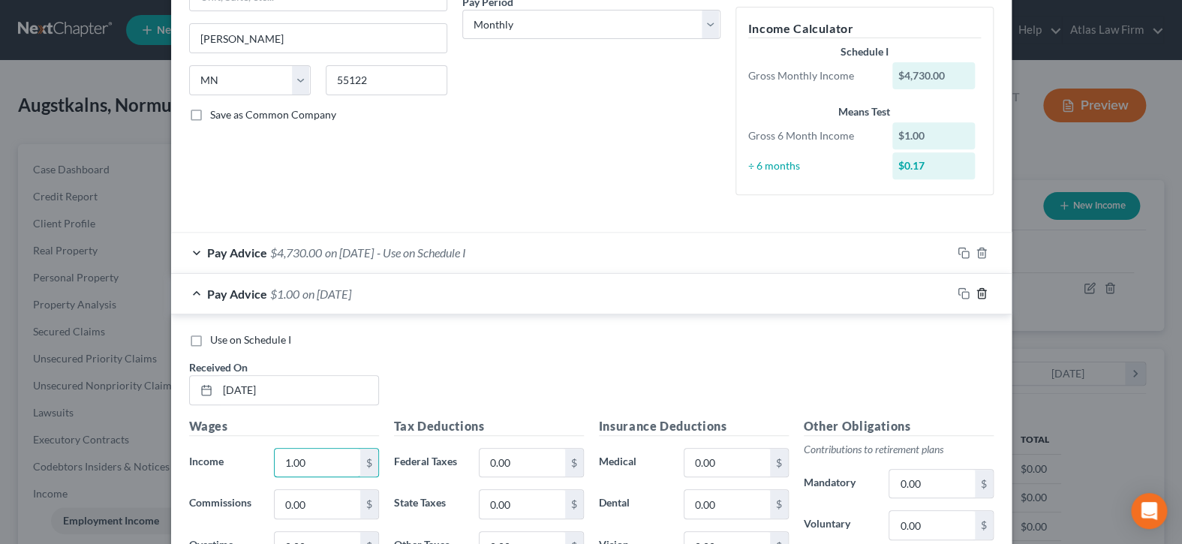
type input "1.00"
click at [979, 294] on icon "button" at bounding box center [981, 294] width 7 height 10
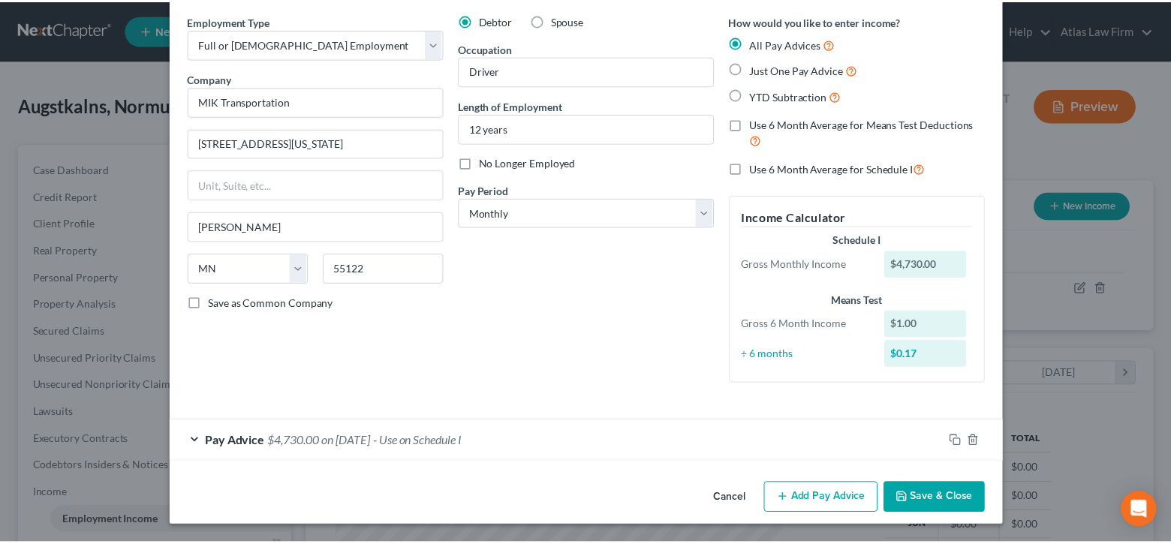
scroll to position [55, 0]
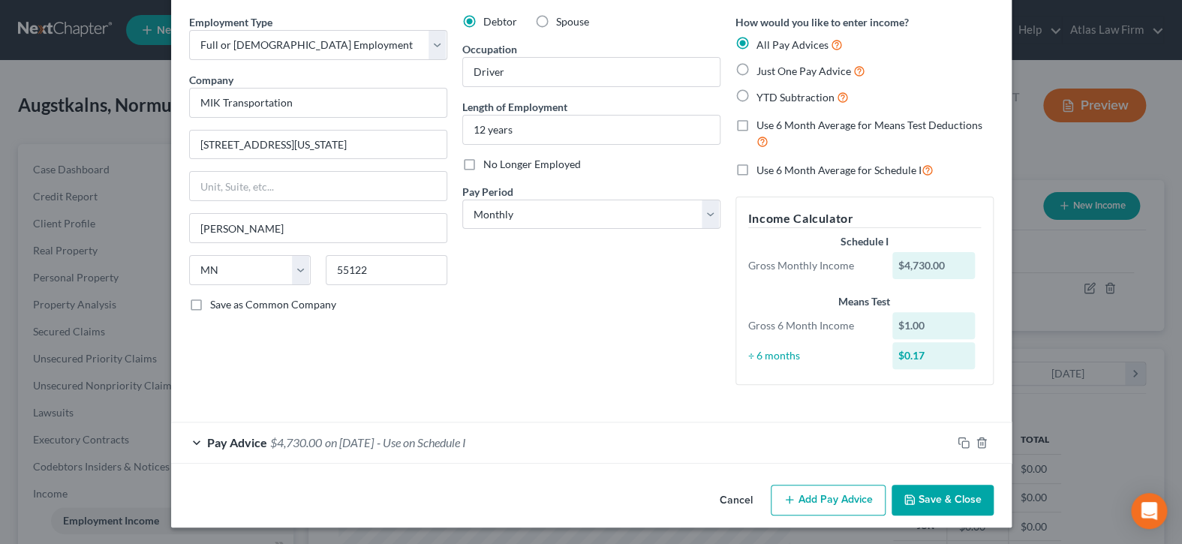
click at [928, 494] on button "Save & Close" at bounding box center [943, 501] width 102 height 32
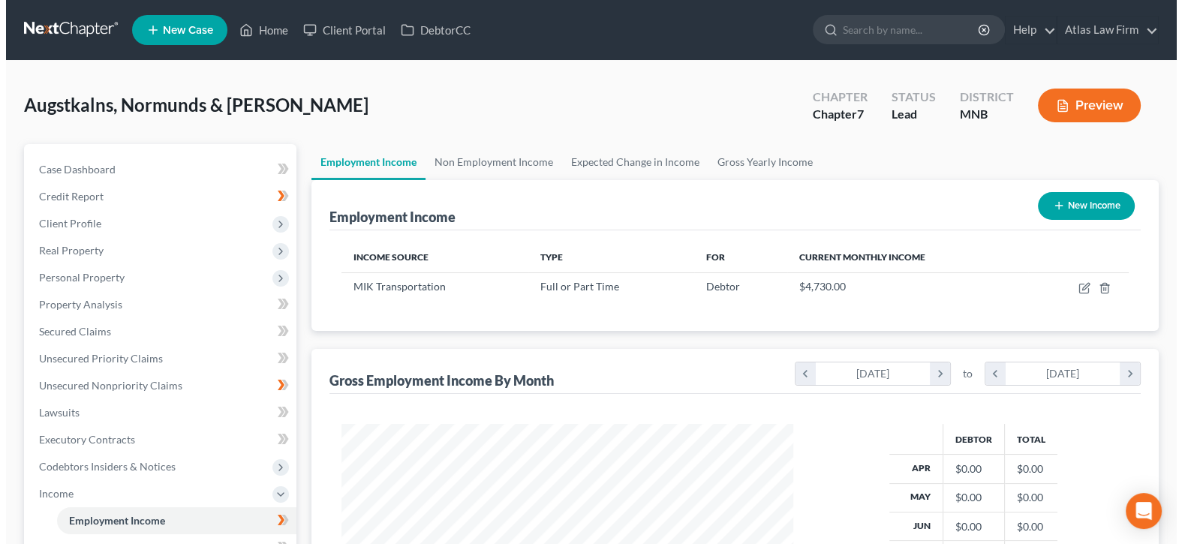
scroll to position [750475, 750266]
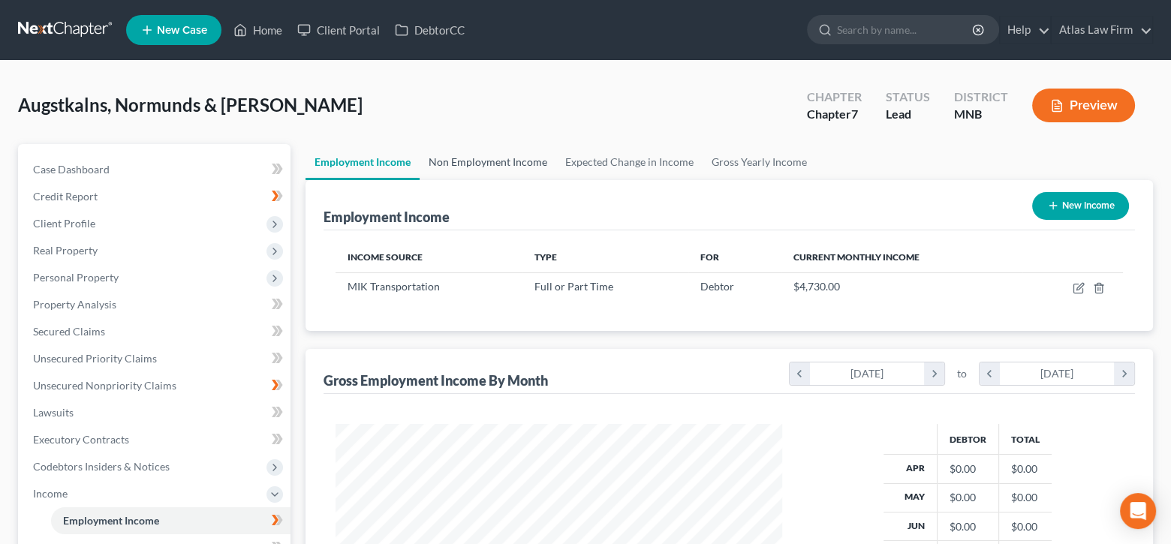
click at [477, 163] on link "Non Employment Income" at bounding box center [488, 162] width 137 height 36
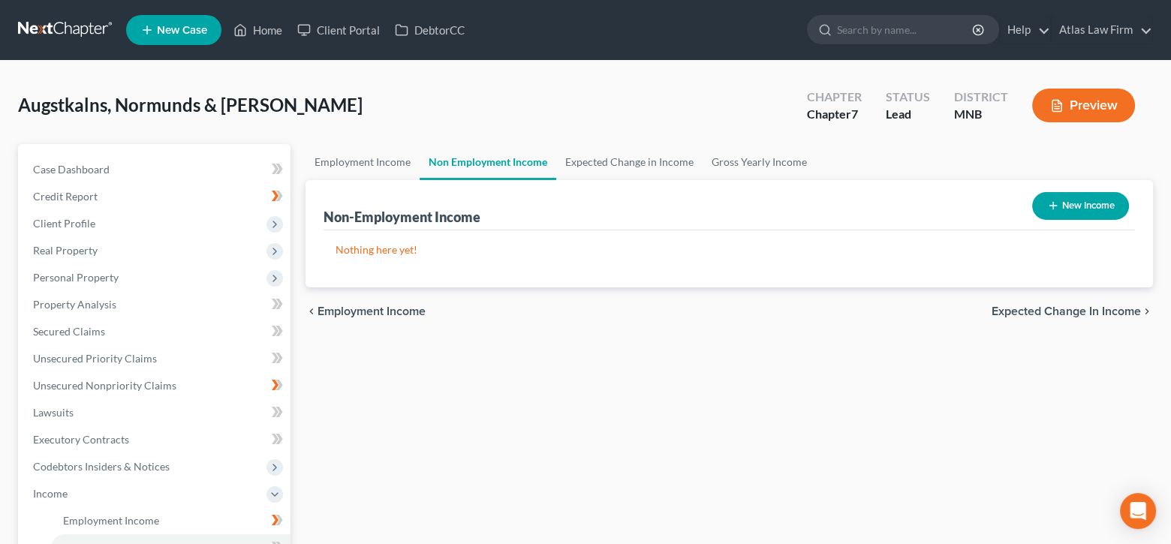
click at [1074, 209] on button "New Income" at bounding box center [1080, 206] width 97 height 28
select select "0"
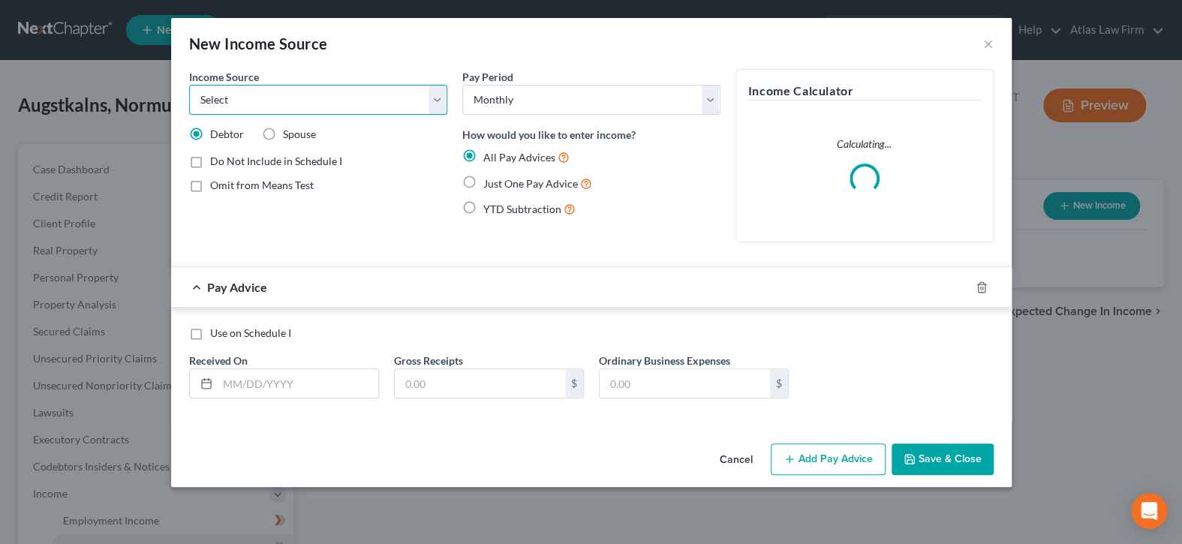
click at [436, 100] on select "Select Unemployment Disability (from employer) Pension Retirement Social Securi…" at bounding box center [318, 100] width 258 height 30
select select "4"
click at [189, 85] on select "Select Unemployment Disability (from employer) Pension Retirement Social Securi…" at bounding box center [318, 100] width 258 height 30
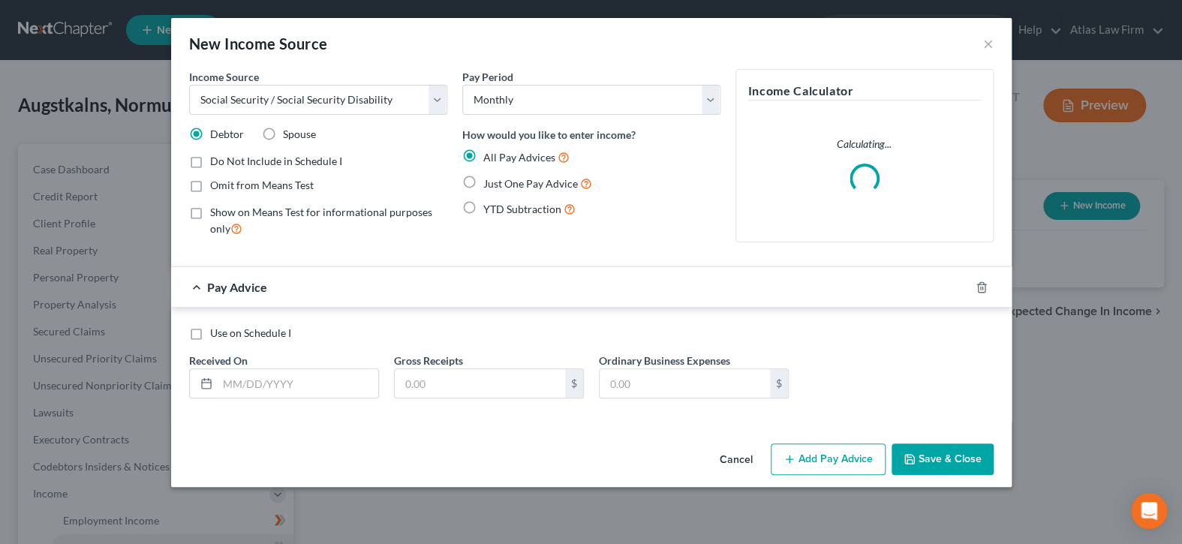
click at [281, 129] on div "Spouse" at bounding box center [289, 134] width 54 height 15
click at [283, 129] on label "Spouse" at bounding box center [299, 134] width 33 height 15
click at [289, 129] on input "Spouse" at bounding box center [294, 132] width 10 height 10
radio input "true"
click at [210, 212] on label "Show on Means Test for informational purposes only" at bounding box center [328, 221] width 237 height 32
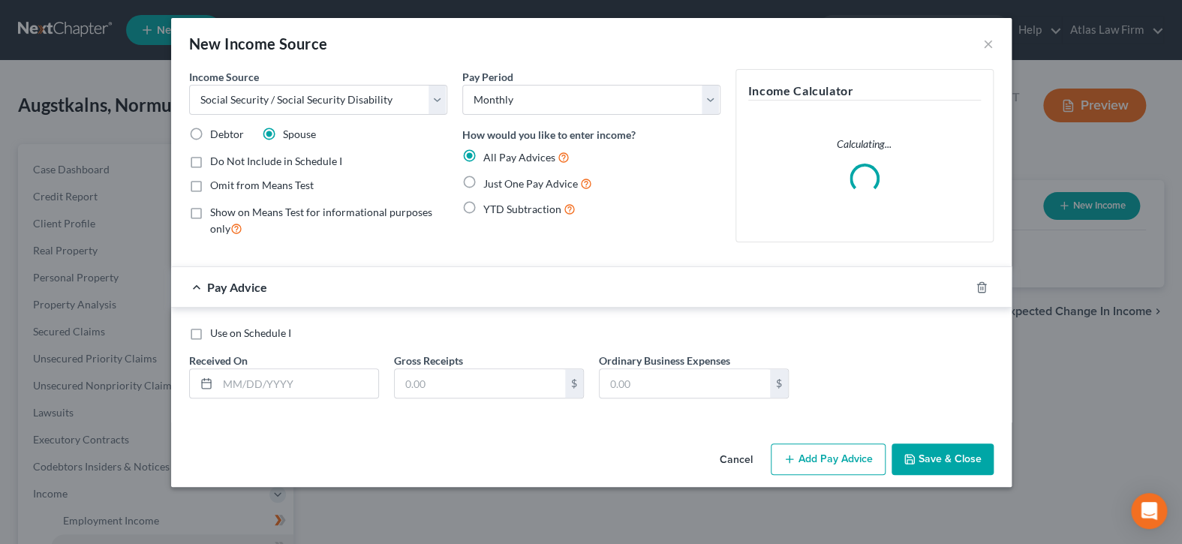
click at [216, 212] on input "Show on Means Test for informational purposes only" at bounding box center [221, 210] width 10 height 10
checkbox input "true"
click at [210, 333] on label "Use on Schedule I" at bounding box center [250, 333] width 81 height 15
click at [216, 333] on input "Use on Schedule I" at bounding box center [221, 331] width 10 height 10
checkbox input "true"
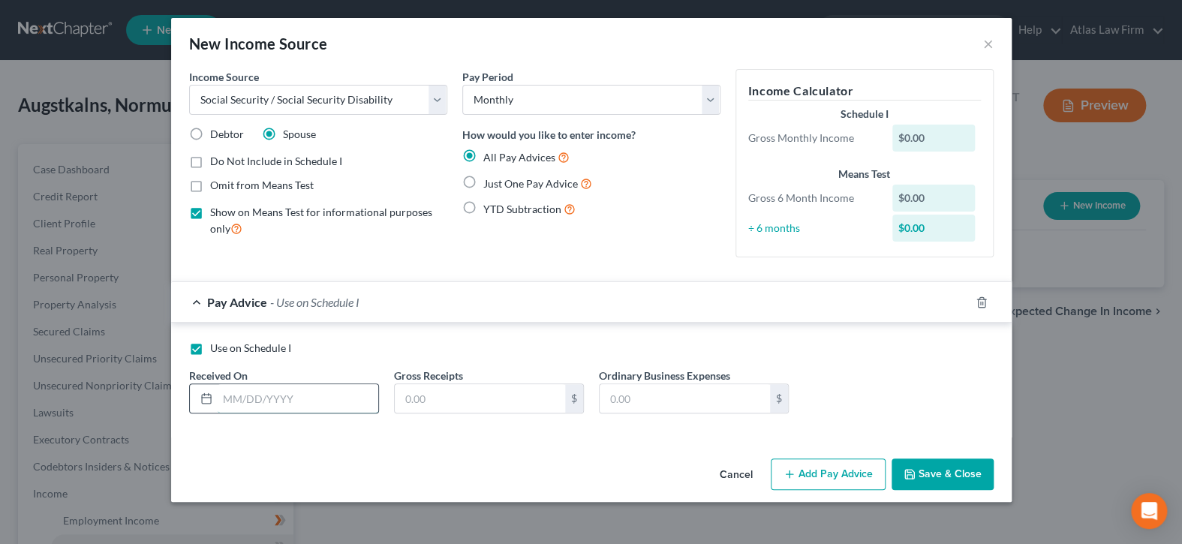
click at [297, 404] on input "text" at bounding box center [298, 398] width 161 height 29
type input "01/01/2021"
click at [486, 396] on input "text" at bounding box center [480, 398] width 170 height 29
type input "1,887.37"
click at [953, 475] on button "Save & Close" at bounding box center [943, 475] width 102 height 32
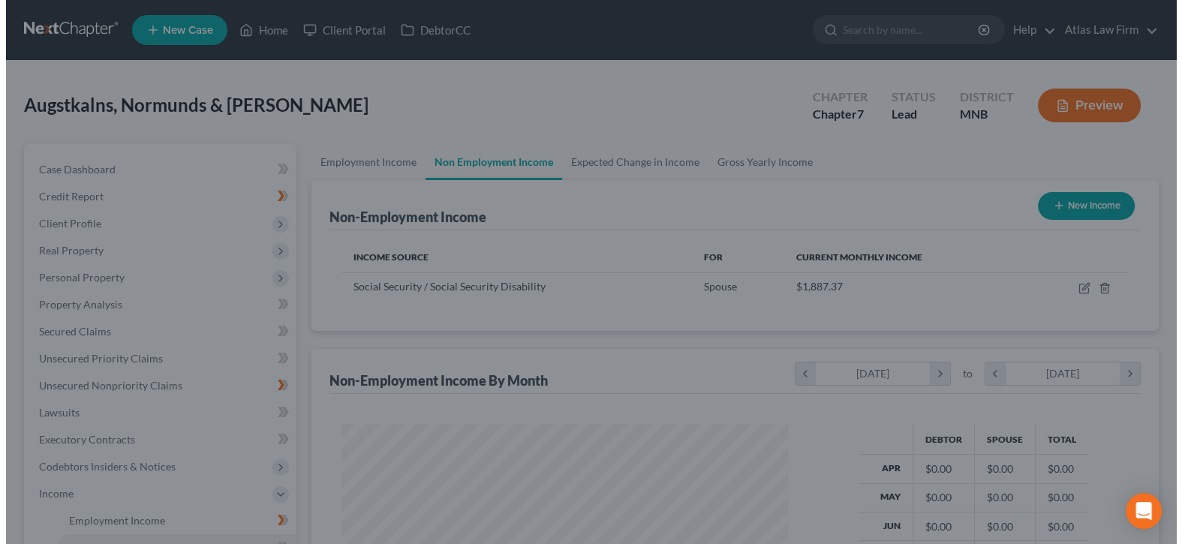
scroll to position [750475, 750266]
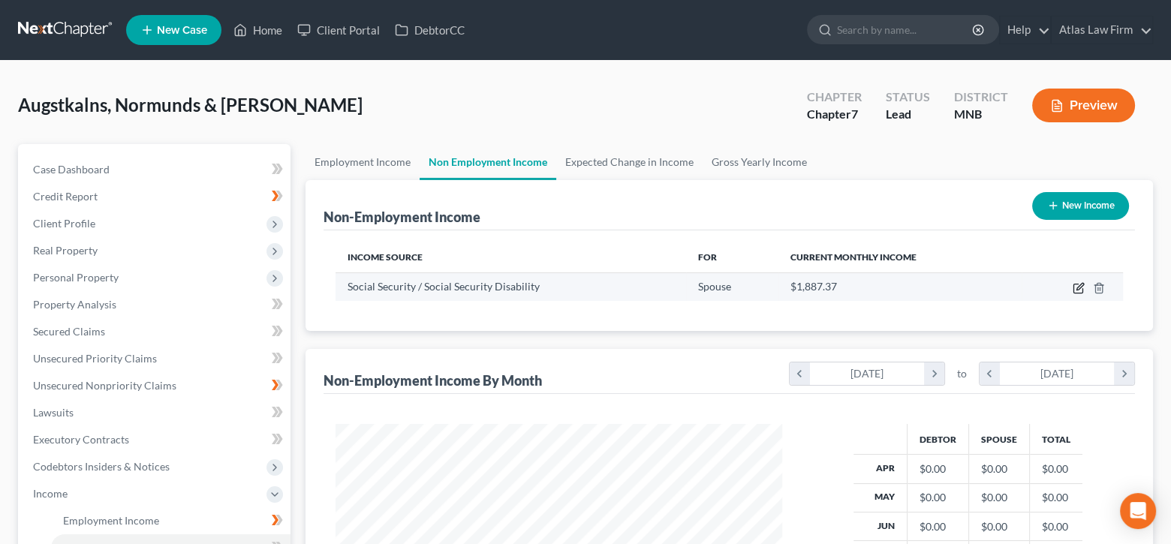
click at [1078, 288] on icon "button" at bounding box center [1079, 288] width 12 height 12
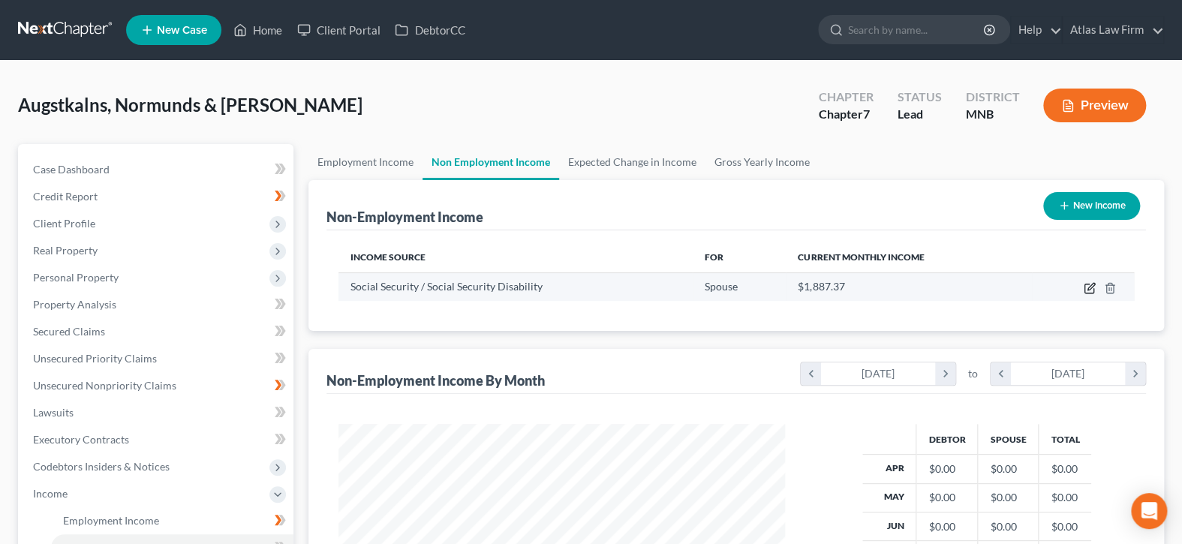
select select "4"
select select "0"
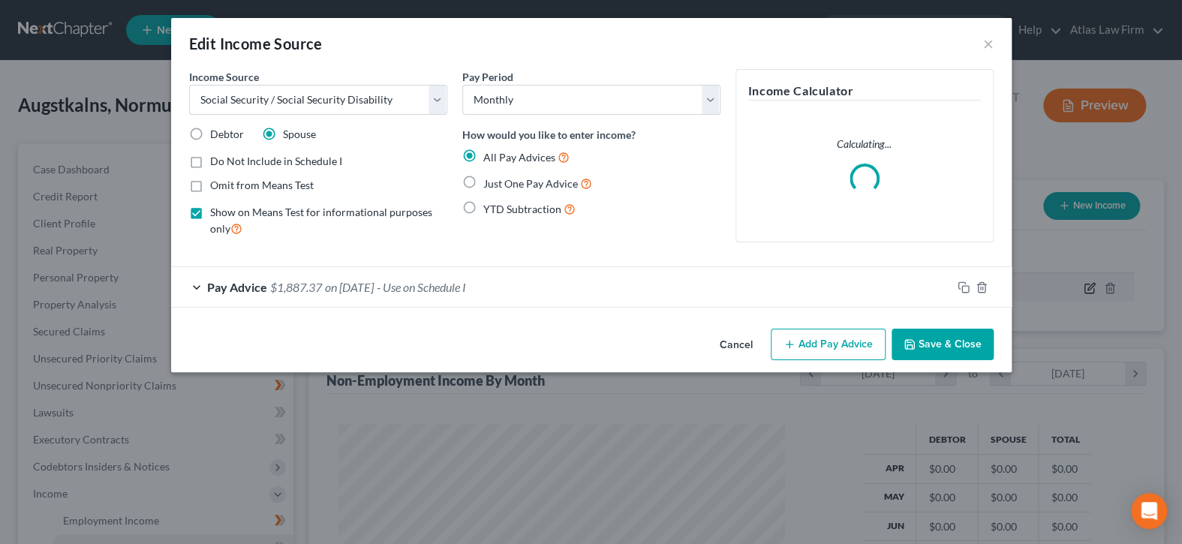
scroll to position [267, 481]
click at [959, 284] on icon "button" at bounding box center [964, 288] width 12 height 12
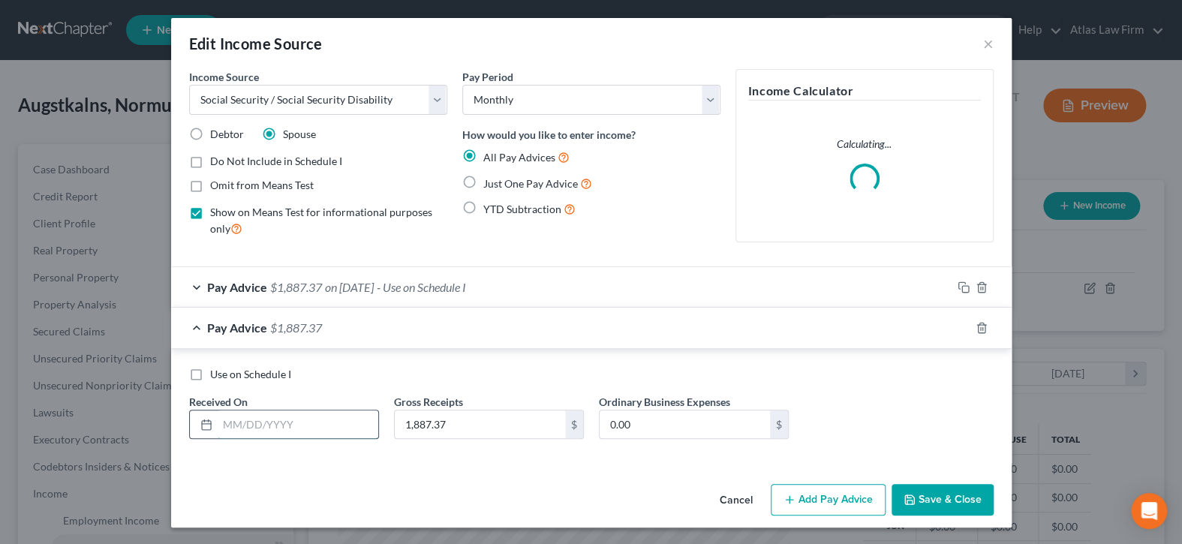
click at [264, 420] on input "text" at bounding box center [298, 425] width 161 height 29
type input "09/30/2024"
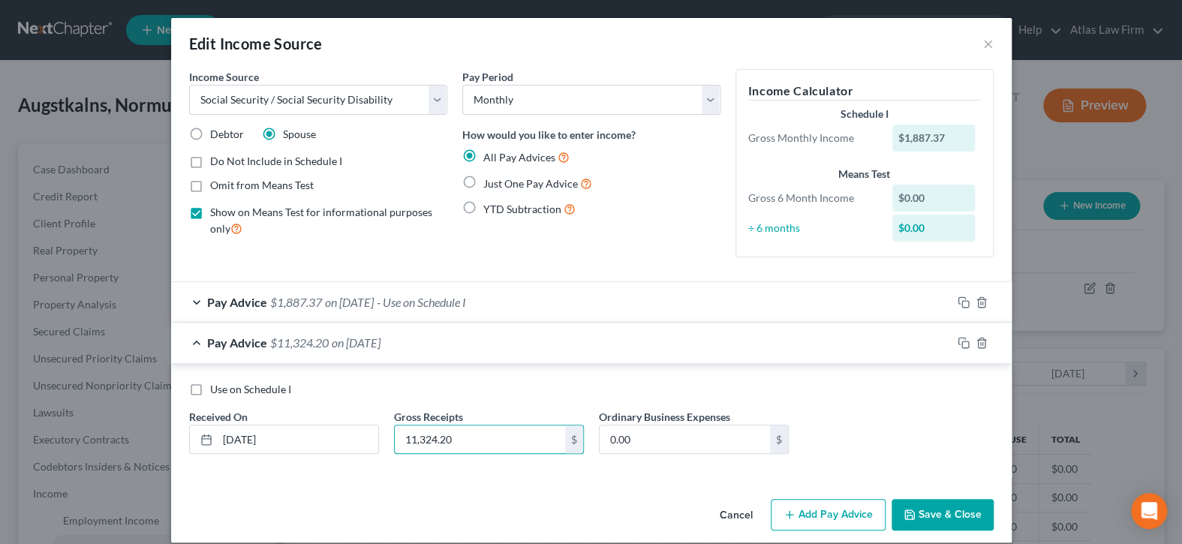
type input "11,324.20"
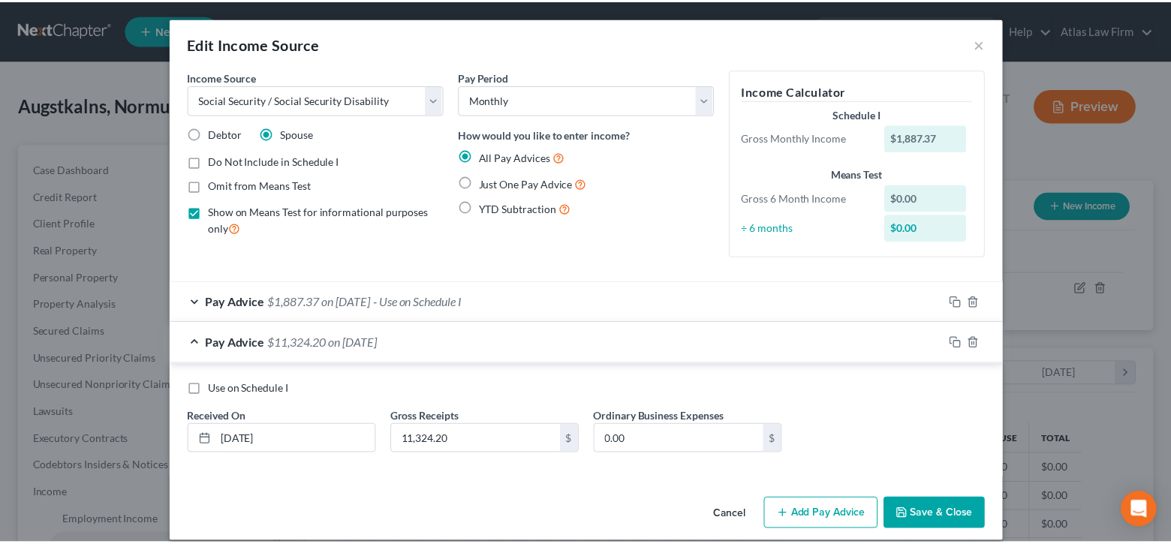
scroll to position [14, 0]
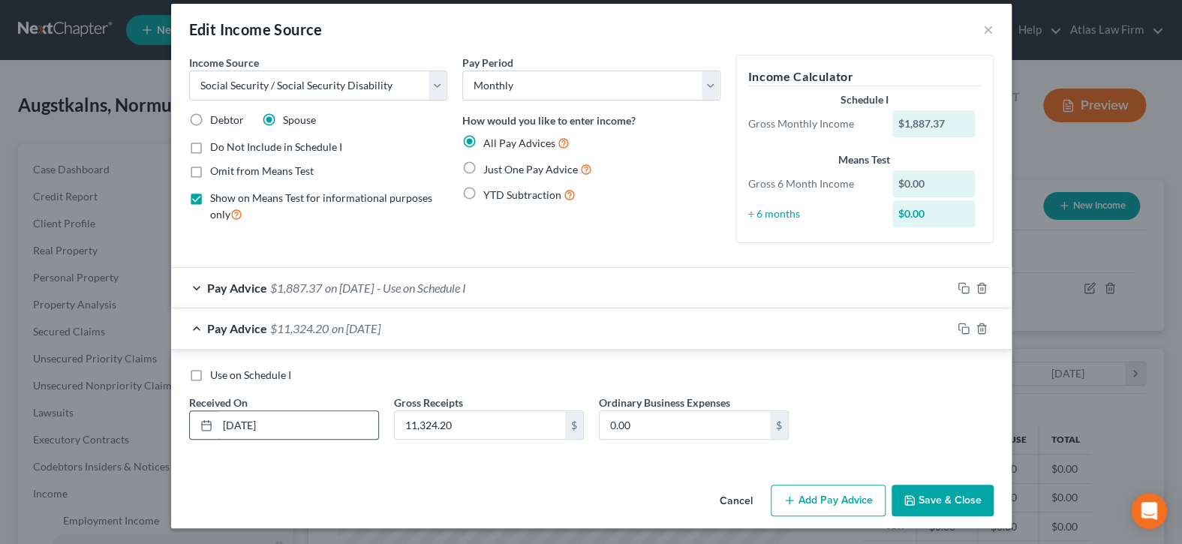
click at [314, 423] on input "09/30/2024" at bounding box center [298, 425] width 161 height 29
type input "09/30/2025"
click at [921, 499] on button "Save & Close" at bounding box center [943, 501] width 102 height 32
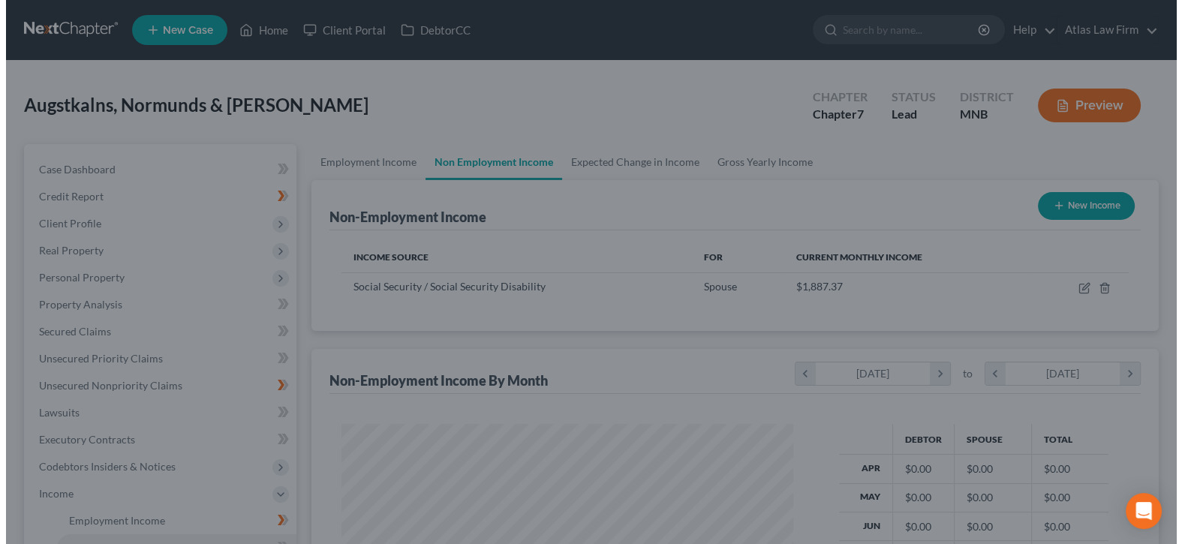
scroll to position [750475, 750266]
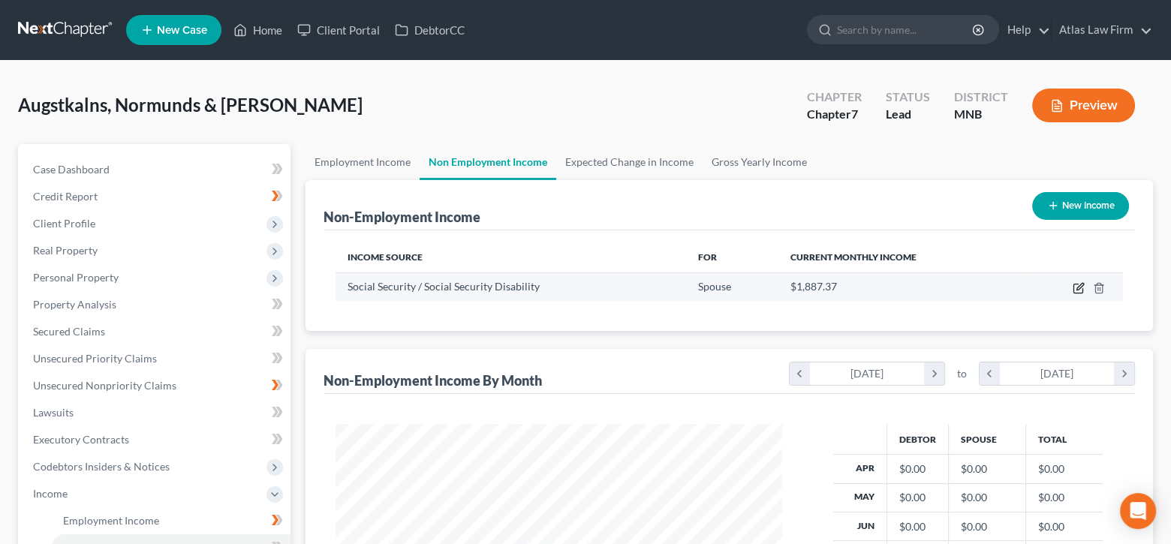
click at [1076, 285] on icon "button" at bounding box center [1079, 288] width 12 height 12
select select "4"
select select "0"
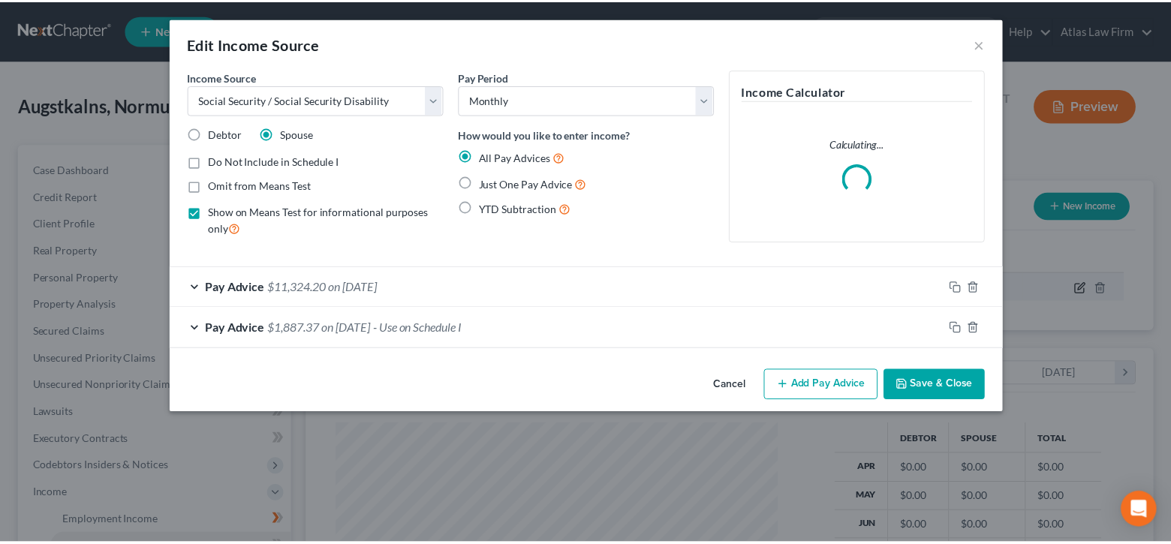
scroll to position [267, 481]
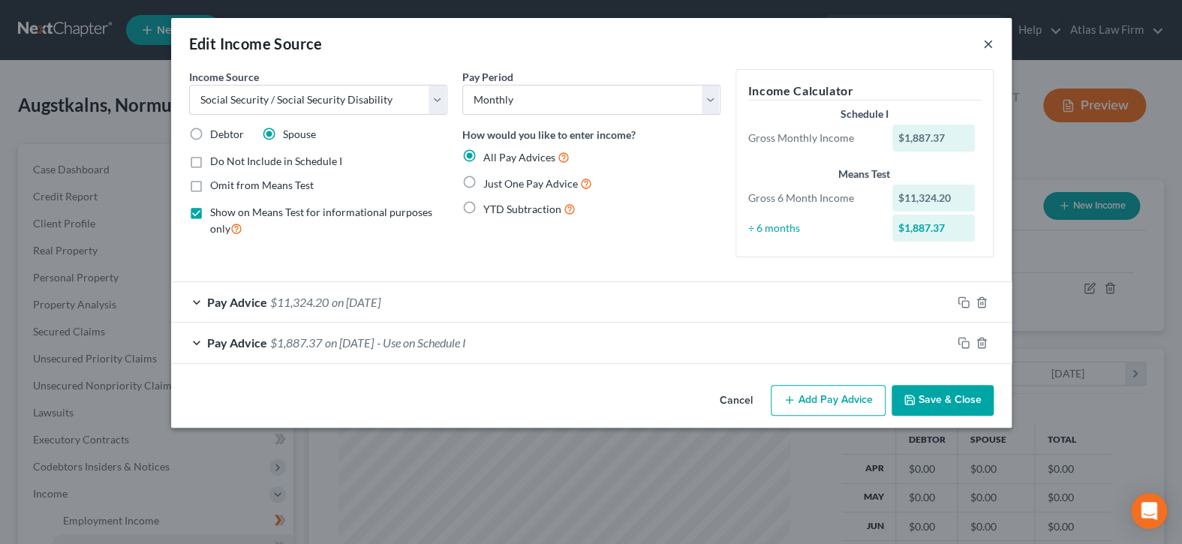
click at [983, 42] on button "×" at bounding box center [988, 44] width 11 height 18
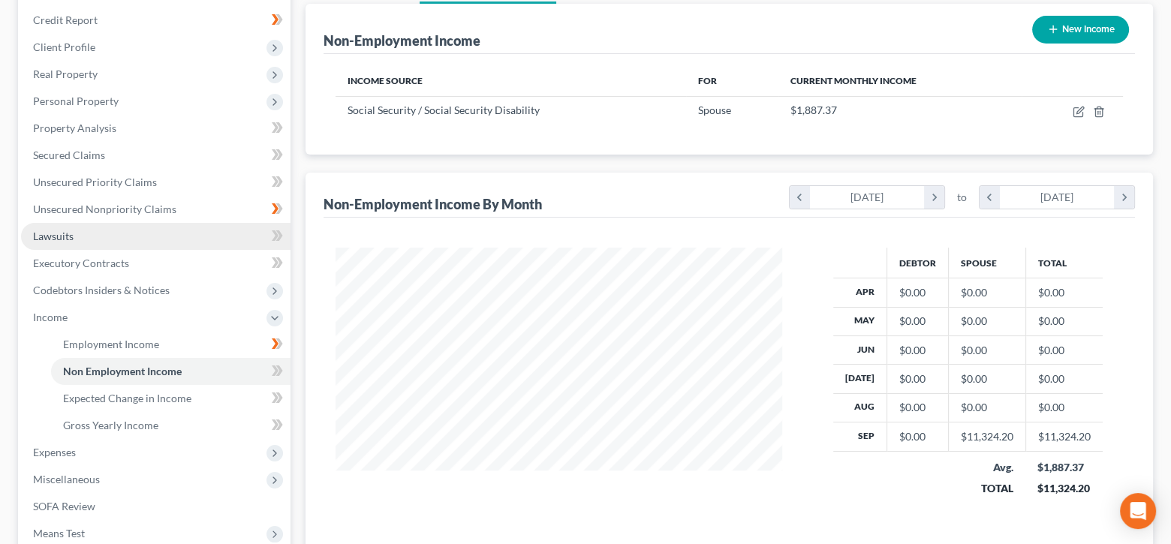
scroll to position [150, 0]
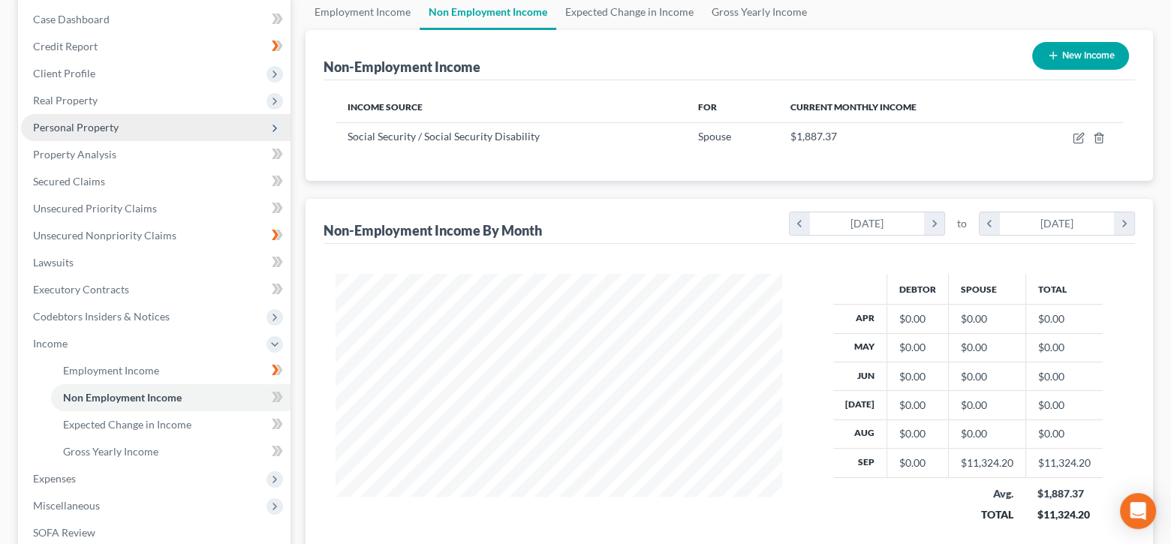
click at [92, 121] on span "Personal Property" at bounding box center [76, 127] width 86 height 13
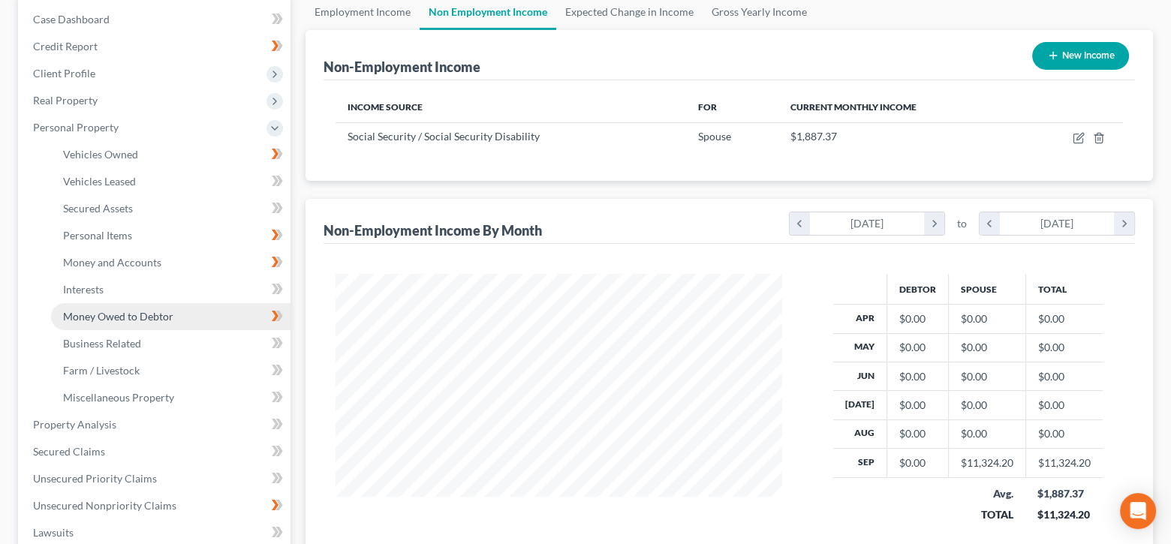
click at [131, 315] on span "Money Owed to Debtor" at bounding box center [118, 316] width 110 height 13
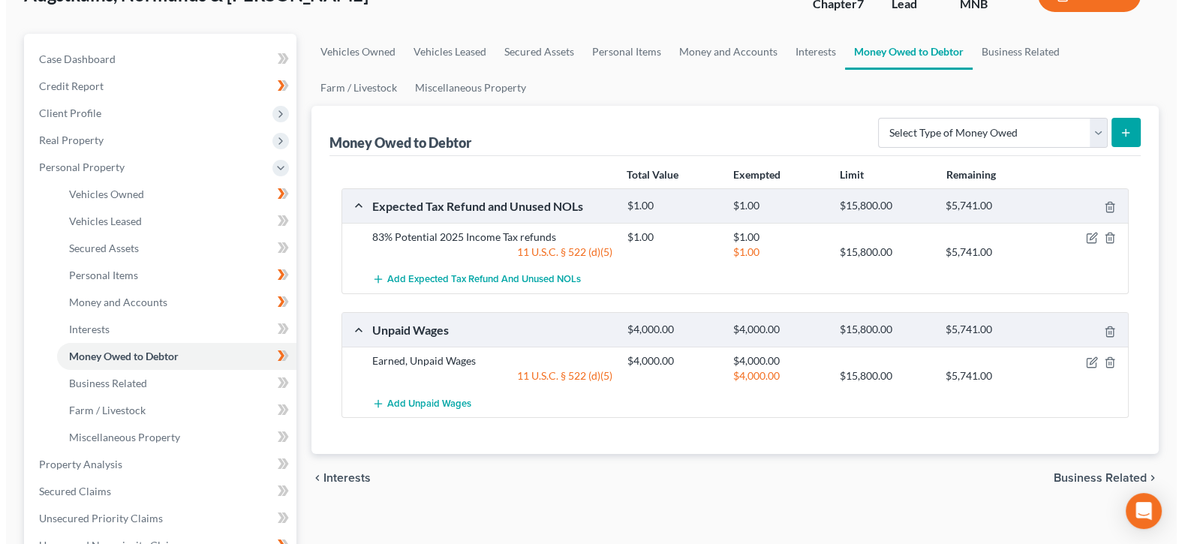
scroll to position [150, 0]
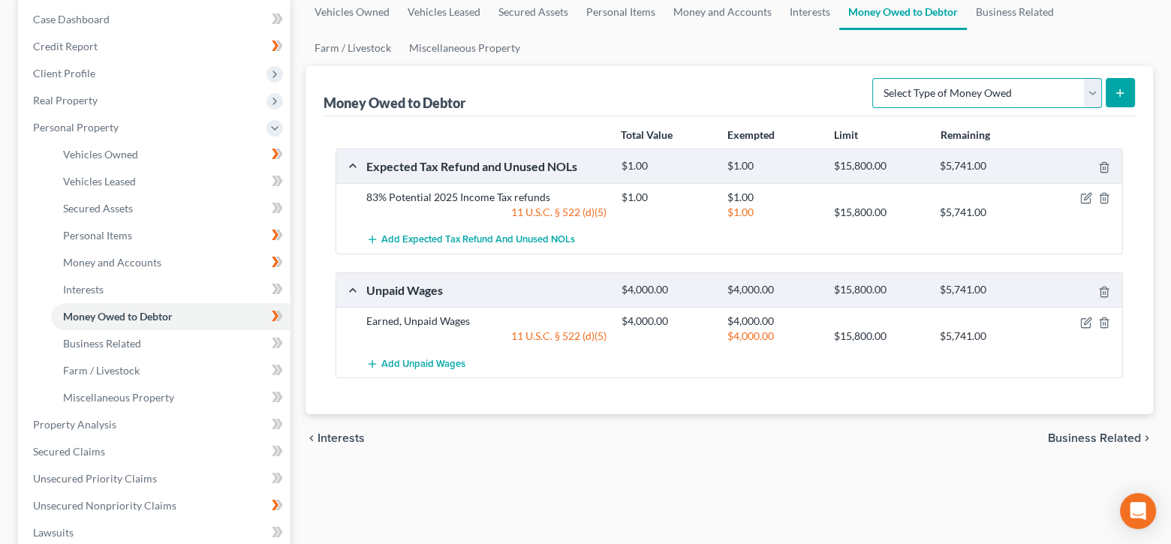
click at [1094, 93] on select "Select Type of Money Owed Accounts Receivable Alimony Child Support Claims Agai…" at bounding box center [987, 93] width 230 height 30
select select "social_security_benefits"
click at [875, 78] on select "Select Type of Money Owed Accounts Receivable Alimony Child Support Claims Agai…" at bounding box center [987, 93] width 230 height 30
click at [1123, 90] on icon "submit" at bounding box center [1120, 93] width 12 height 12
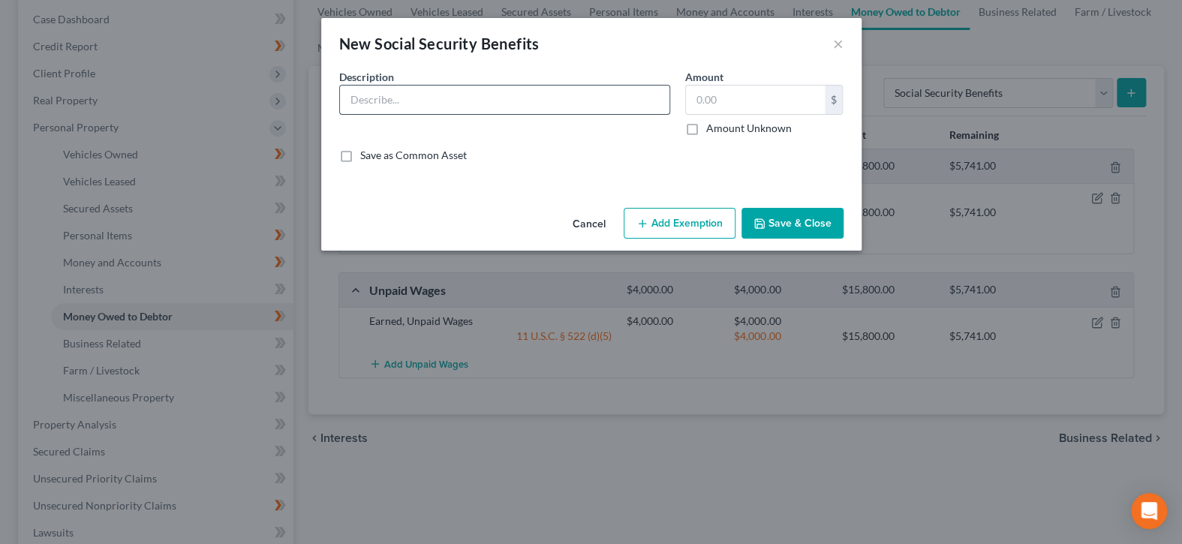
click at [531, 100] on input "text" at bounding box center [505, 100] width 330 height 29
type input "Social Security Benefits"
click at [706, 128] on label "Amount Unknown" at bounding box center [749, 128] width 86 height 15
click at [712, 128] on input "Amount Unknown" at bounding box center [717, 126] width 10 height 10
checkbox input "true"
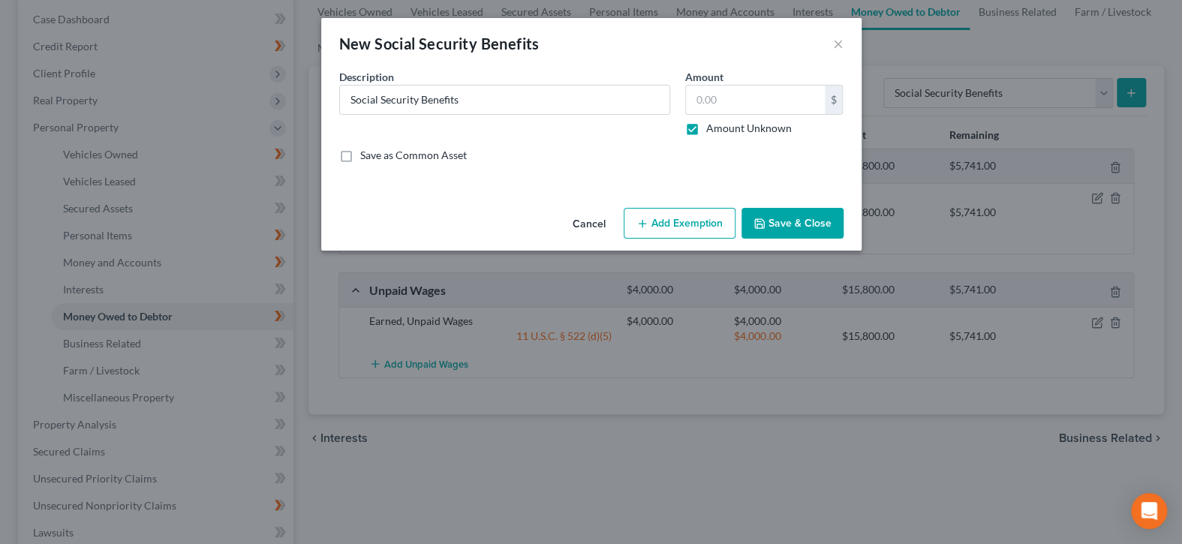
type input "0.00"
click at [674, 230] on button "Add Exemption" at bounding box center [680, 224] width 112 height 32
select select "2"
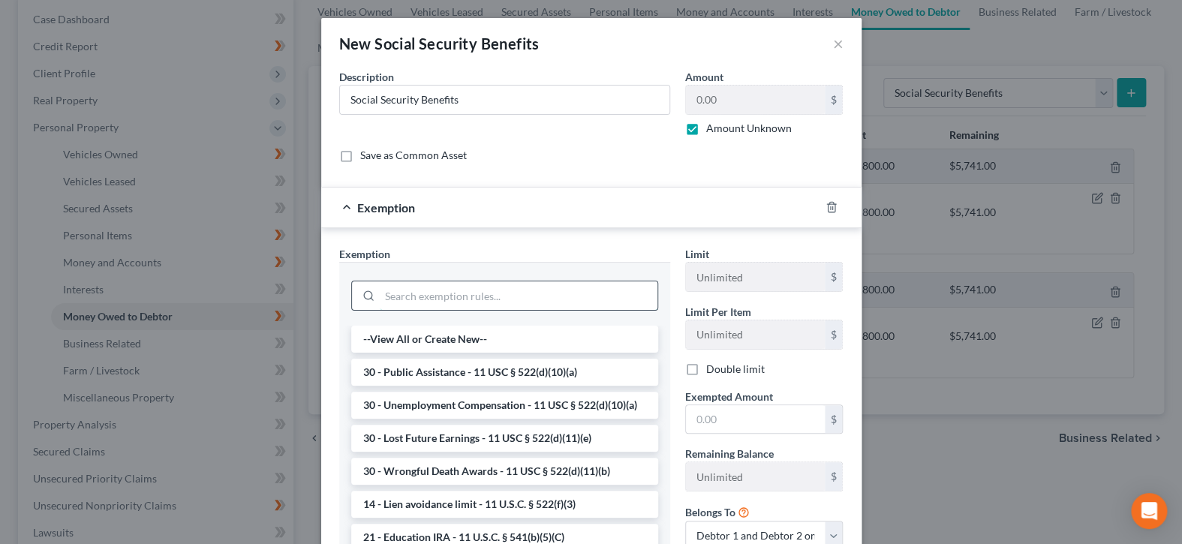
click at [520, 297] on input "search" at bounding box center [519, 296] width 278 height 29
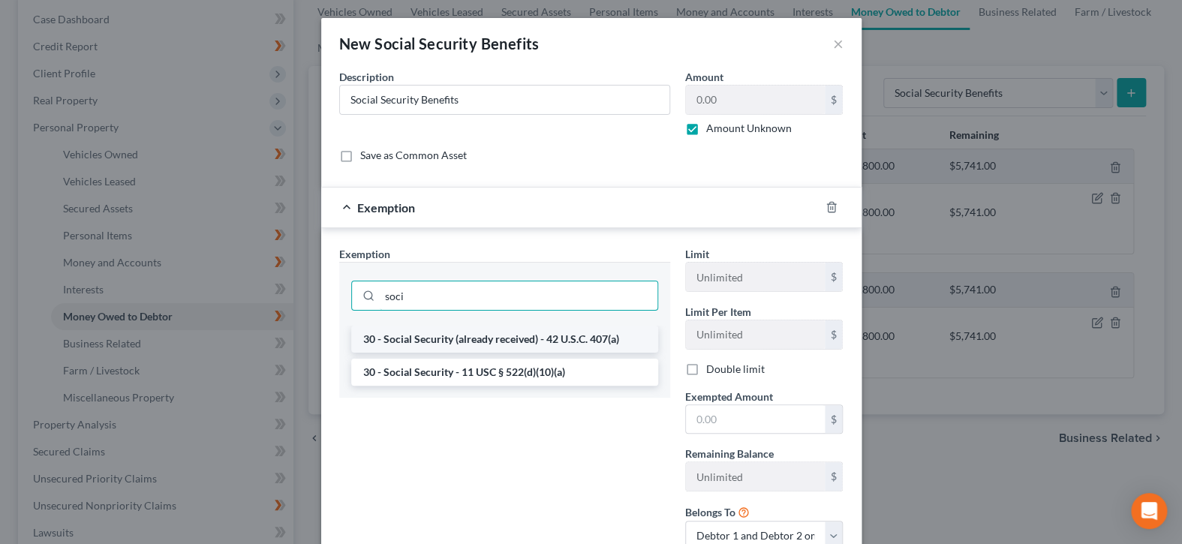
type input "soci"
click at [538, 342] on li "30 - Social Security (already received) - 42 U.S.C. 407(a)" at bounding box center [504, 339] width 307 height 27
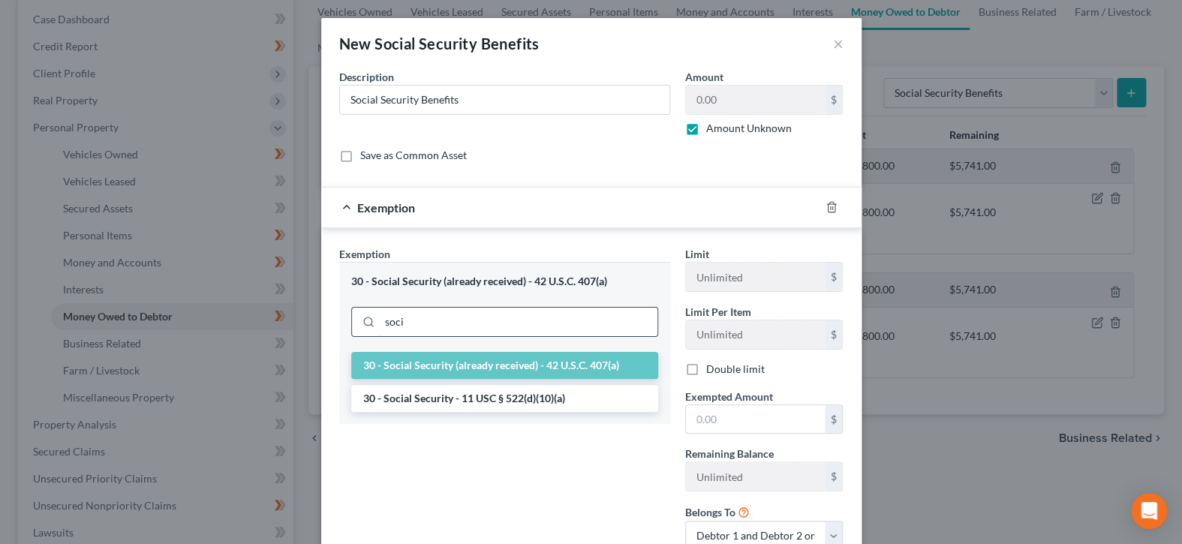
click at [541, 328] on input "soci" at bounding box center [519, 322] width 278 height 29
click at [529, 393] on li "30 - Social Security - 11 USC § 522(d)(10)(a)" at bounding box center [504, 398] width 307 height 27
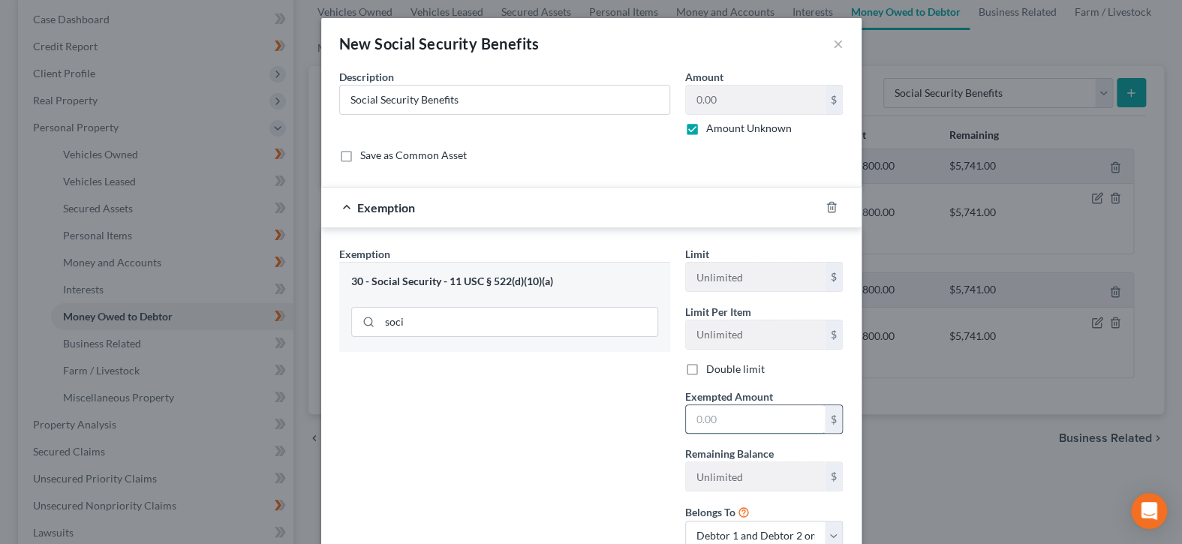
click at [754, 422] on input "text" at bounding box center [755, 419] width 139 height 29
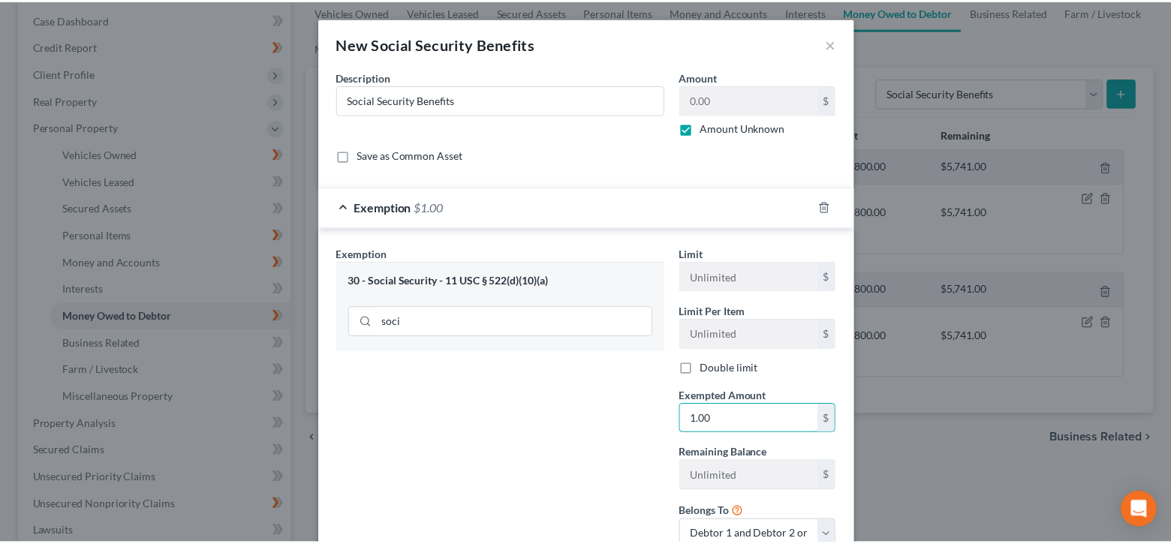
scroll to position [111, 0]
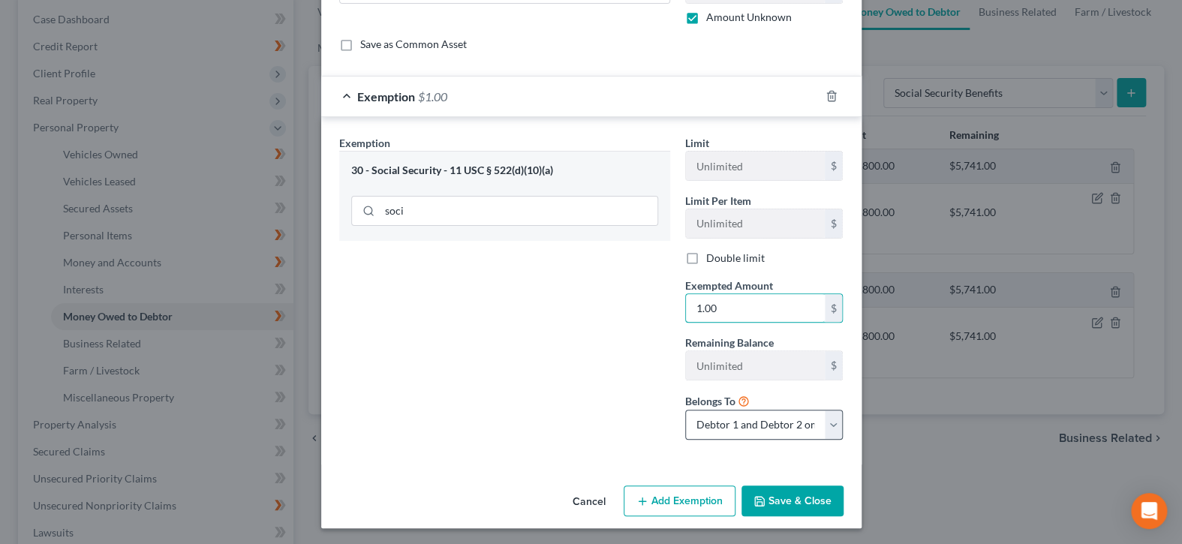
type input "1.00"
click at [827, 427] on select "Debtor 1 only Debtor 2 only Debtor 1 and Debtor 2 only" at bounding box center [764, 425] width 158 height 30
select select "1"
click at [685, 410] on select "Debtor 1 only Debtor 2 only Debtor 1 and Debtor 2 only" at bounding box center [764, 425] width 158 height 30
click at [798, 495] on button "Save & Close" at bounding box center [793, 502] width 102 height 32
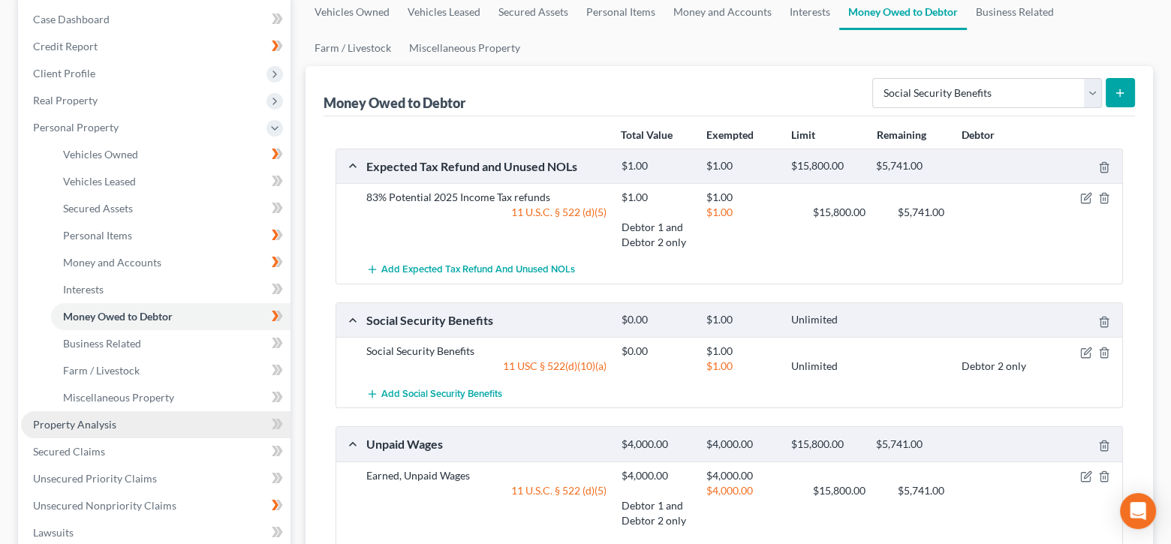
click at [146, 424] on link "Property Analysis" at bounding box center [156, 424] width 270 height 27
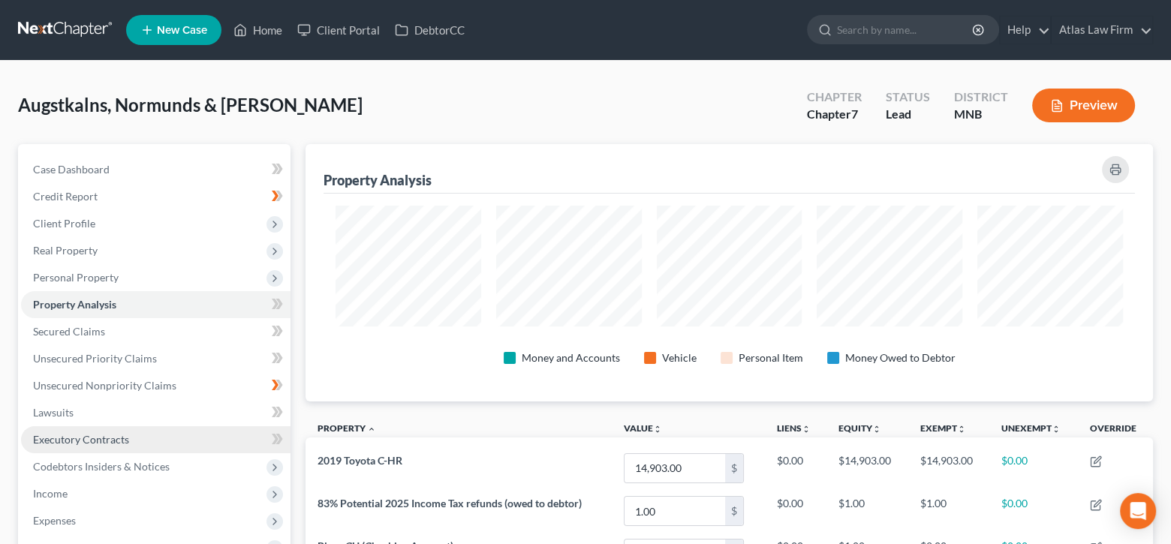
scroll to position [257, 848]
click at [279, 306] on icon at bounding box center [279, 304] width 7 height 11
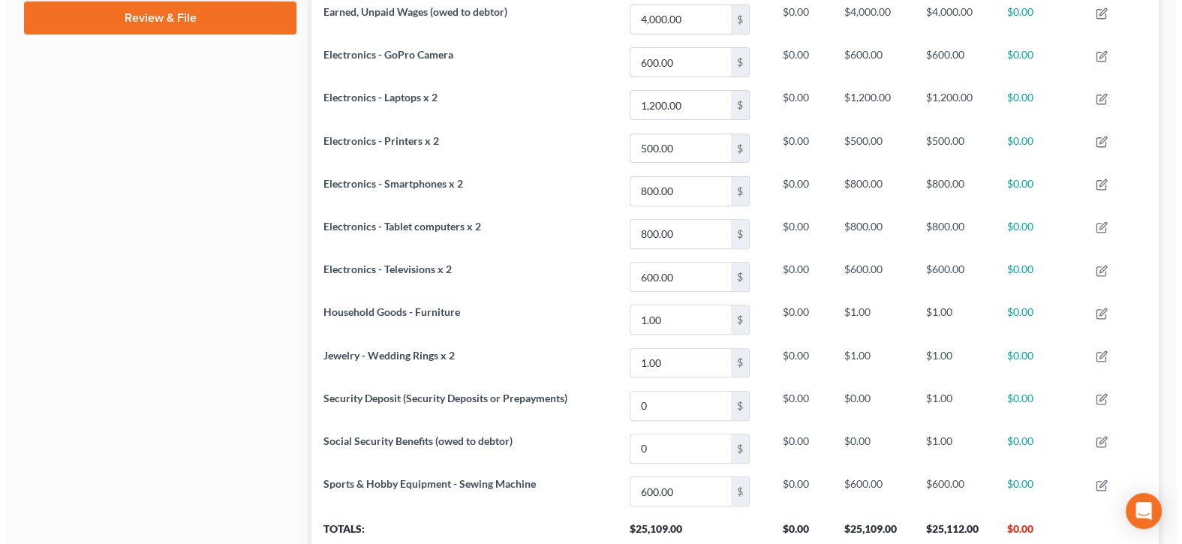
scroll to position [751, 0]
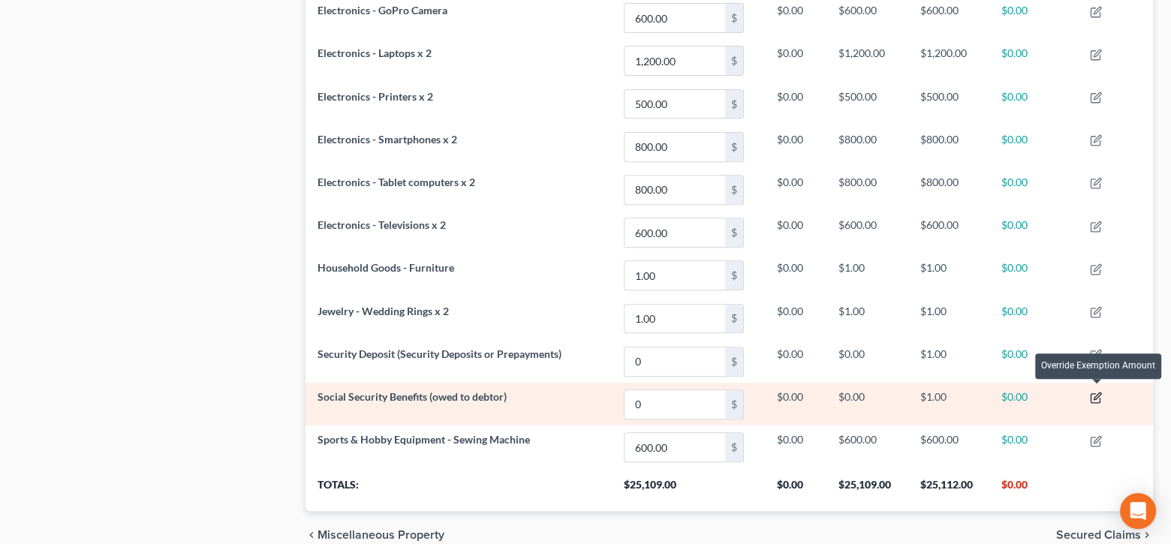
click at [1098, 393] on icon "button" at bounding box center [1097, 396] width 7 height 7
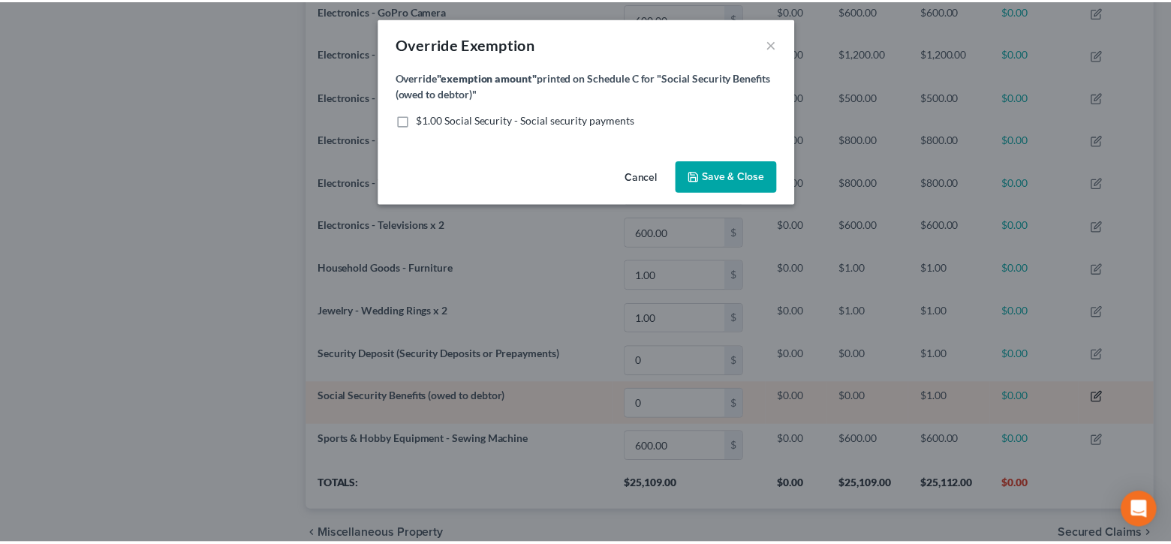
scroll to position [258, 856]
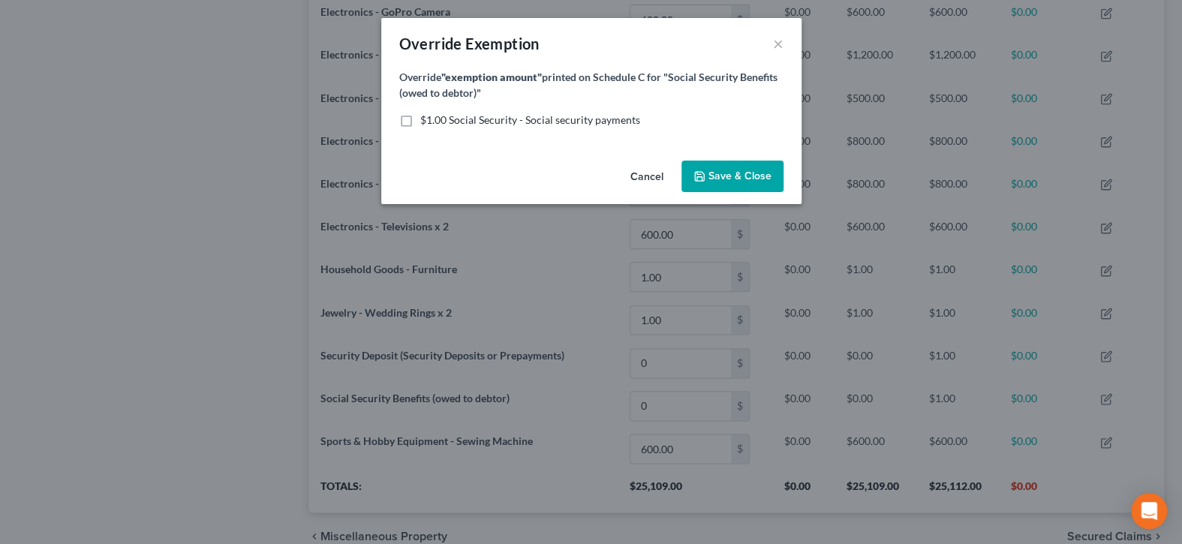
click at [420, 120] on label "$1.00 Social Security - Social security payments" at bounding box center [530, 120] width 220 height 15
click at [426, 120] on input "$1.00 Social Security - Social security payments" at bounding box center [431, 118] width 10 height 10
checkbox input "true"
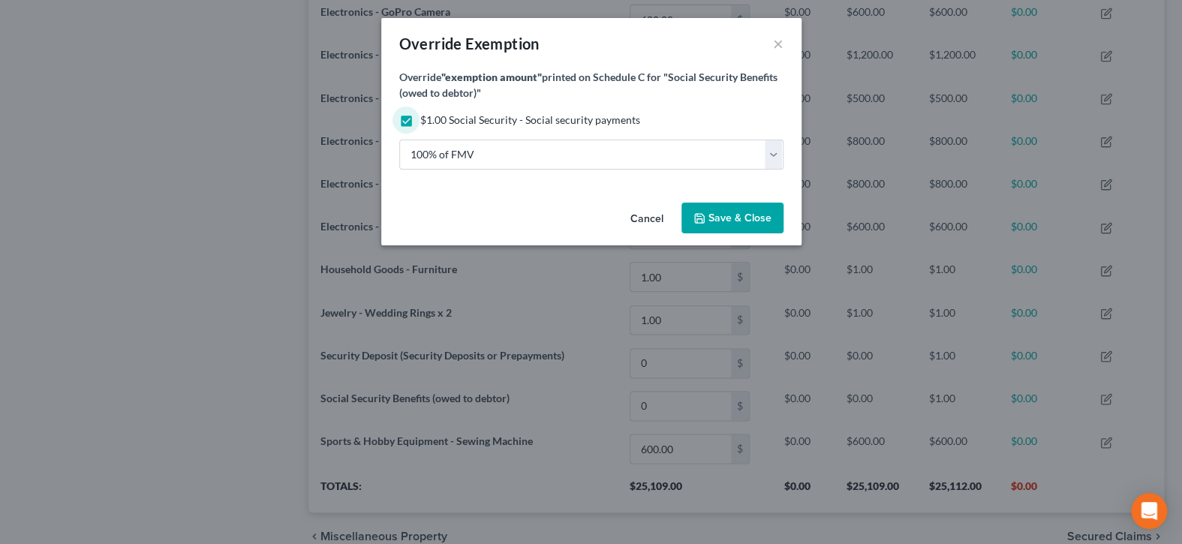
click at [746, 221] on span "Save & Close" at bounding box center [740, 218] width 63 height 13
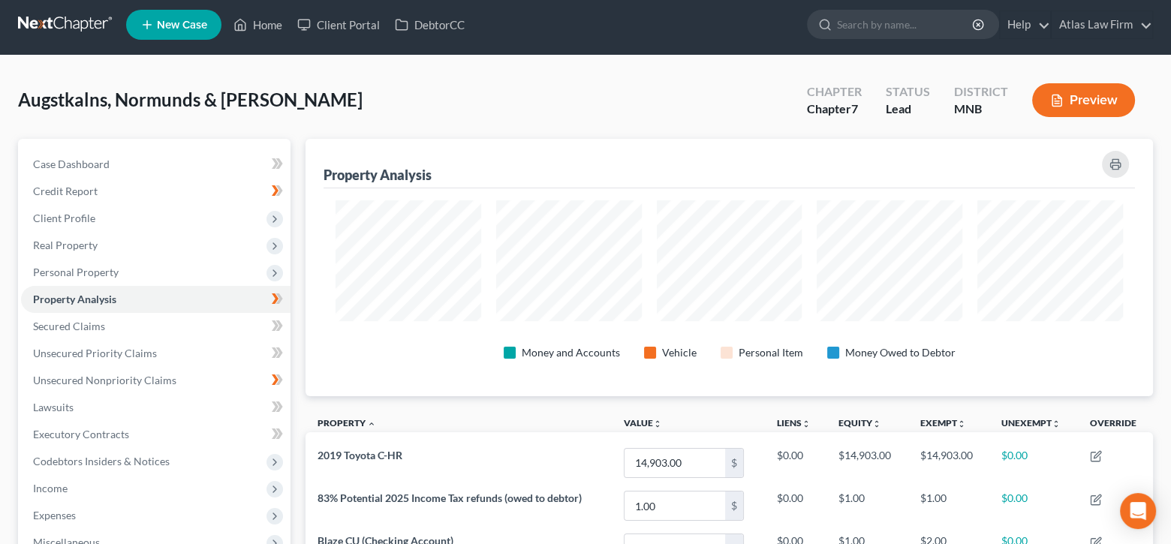
scroll to position [0, 0]
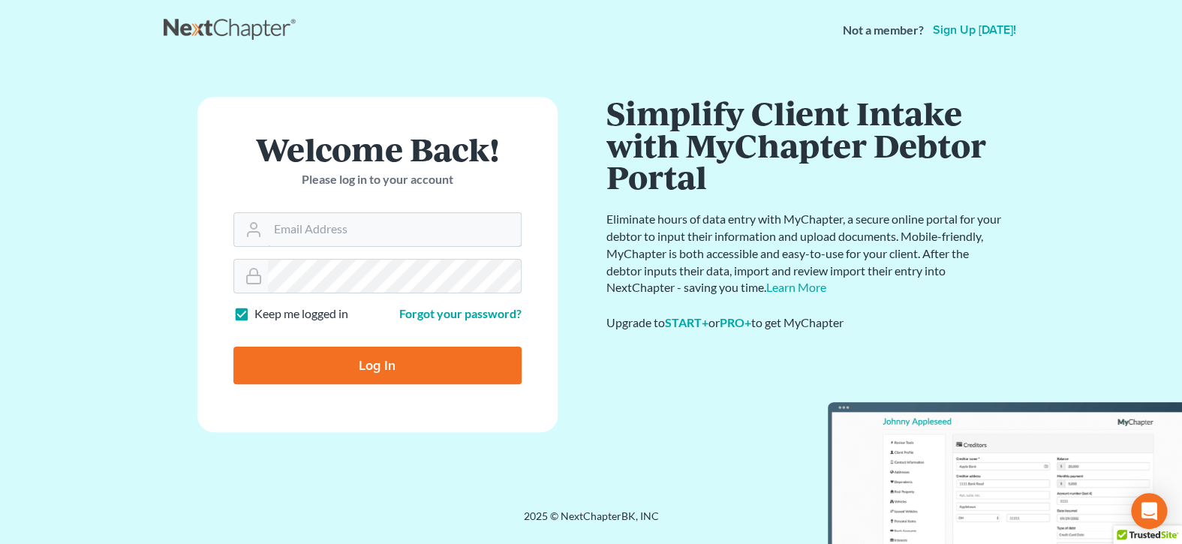
type input "[EMAIL_ADDRESS][DOMAIN_NAME]"
click at [345, 359] on input "Log In" at bounding box center [377, 366] width 288 height 38
type input "Thinking..."
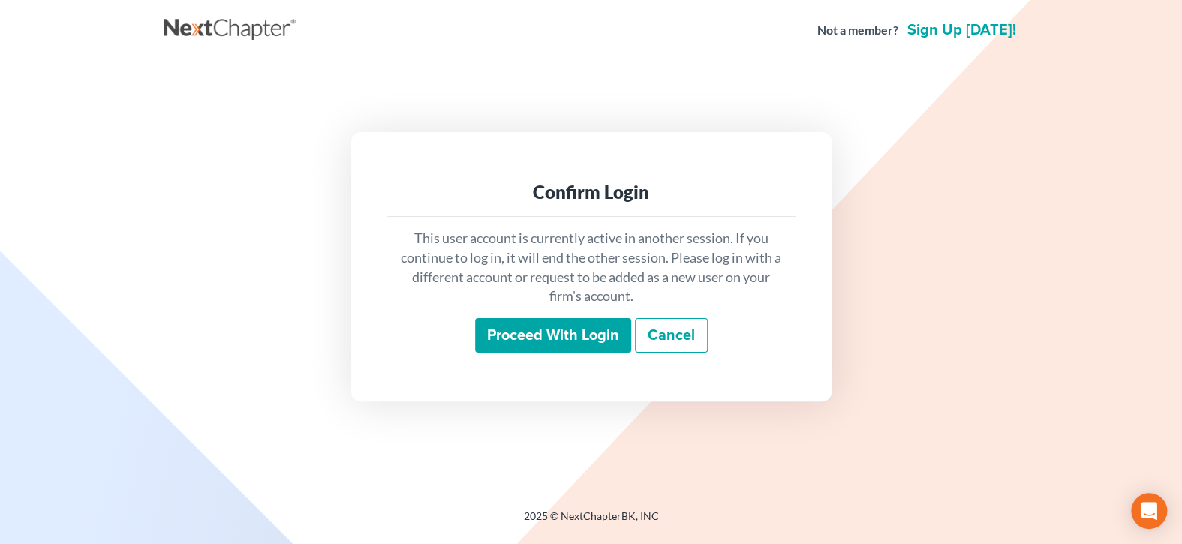
click at [577, 327] on input "Proceed with login" at bounding box center [553, 335] width 156 height 35
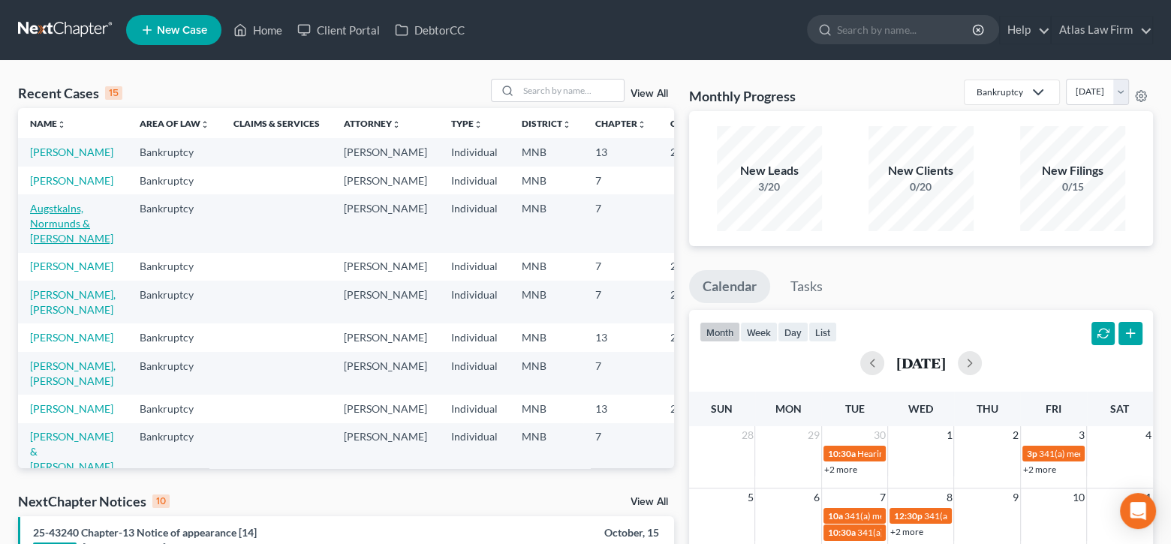
click at [53, 236] on link "Augstkalns, Normunds & [PERSON_NAME]" at bounding box center [71, 223] width 83 height 43
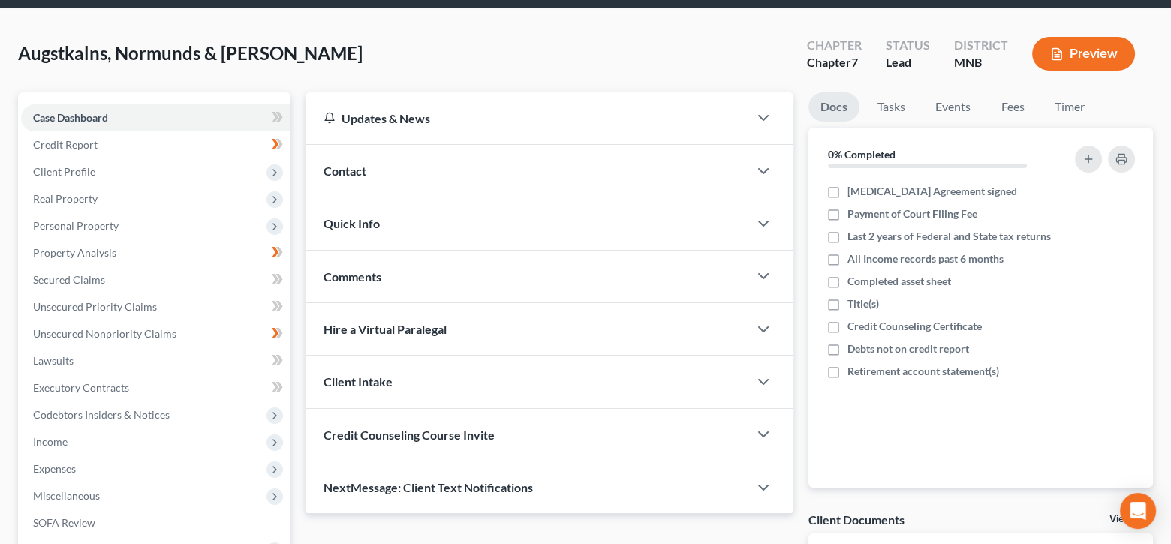
scroll to position [150, 0]
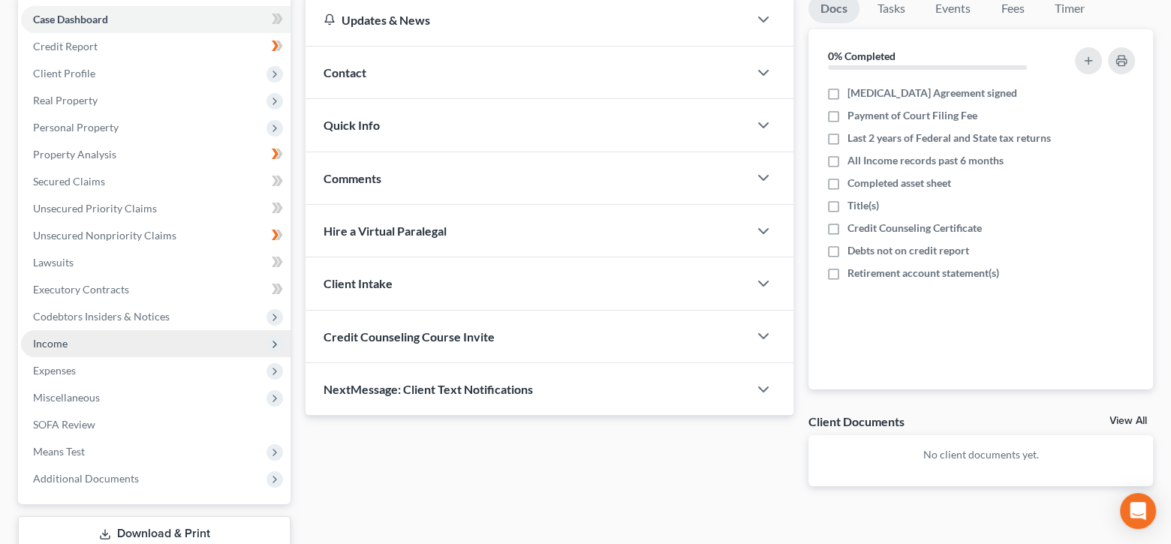
click at [137, 339] on span "Income" at bounding box center [156, 343] width 270 height 27
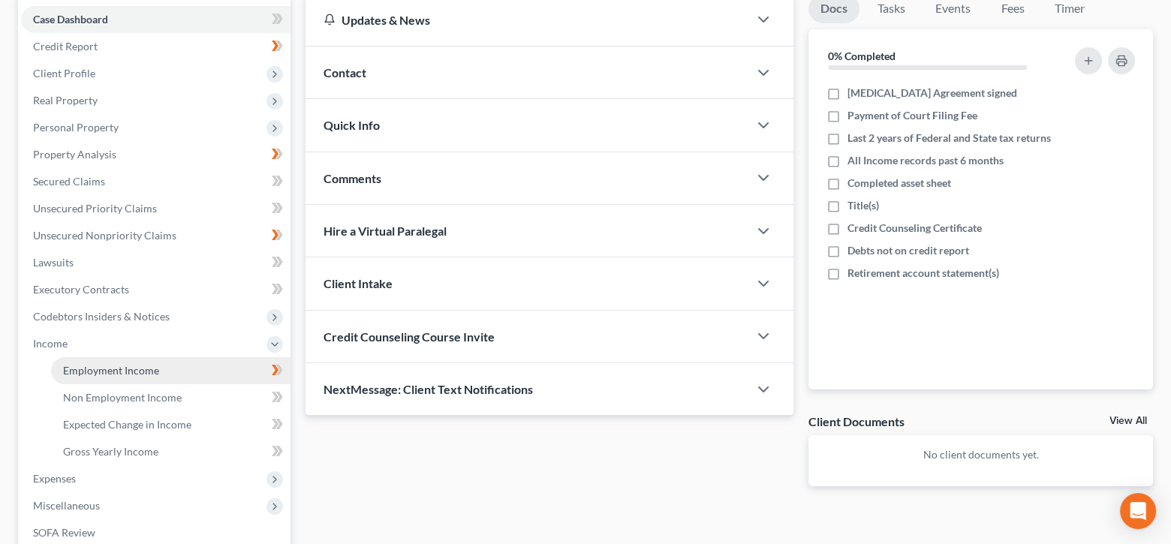
click at [192, 368] on link "Employment Income" at bounding box center [170, 370] width 239 height 27
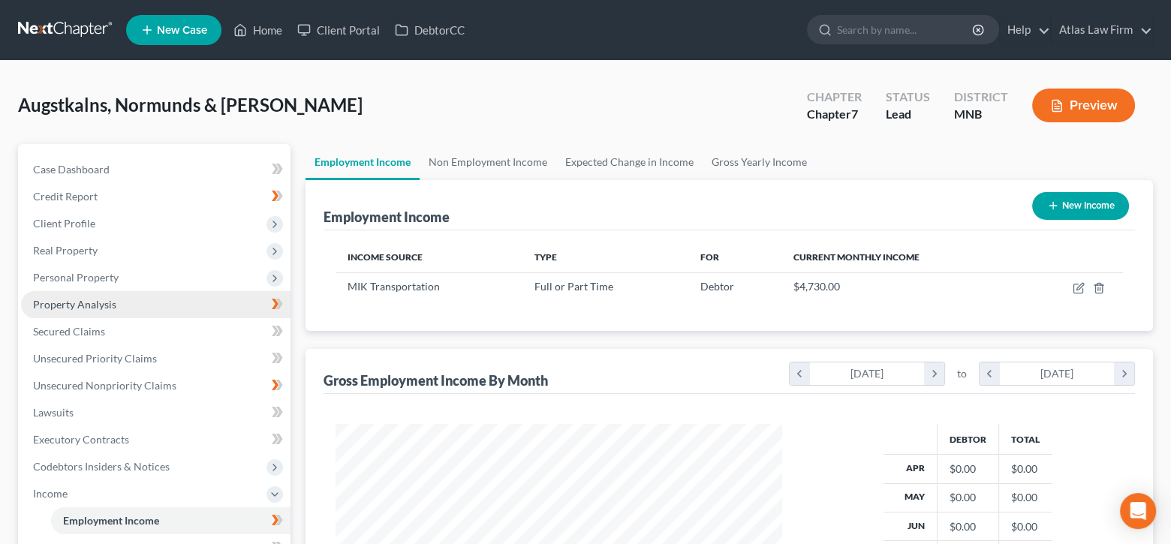
scroll to position [359, 0]
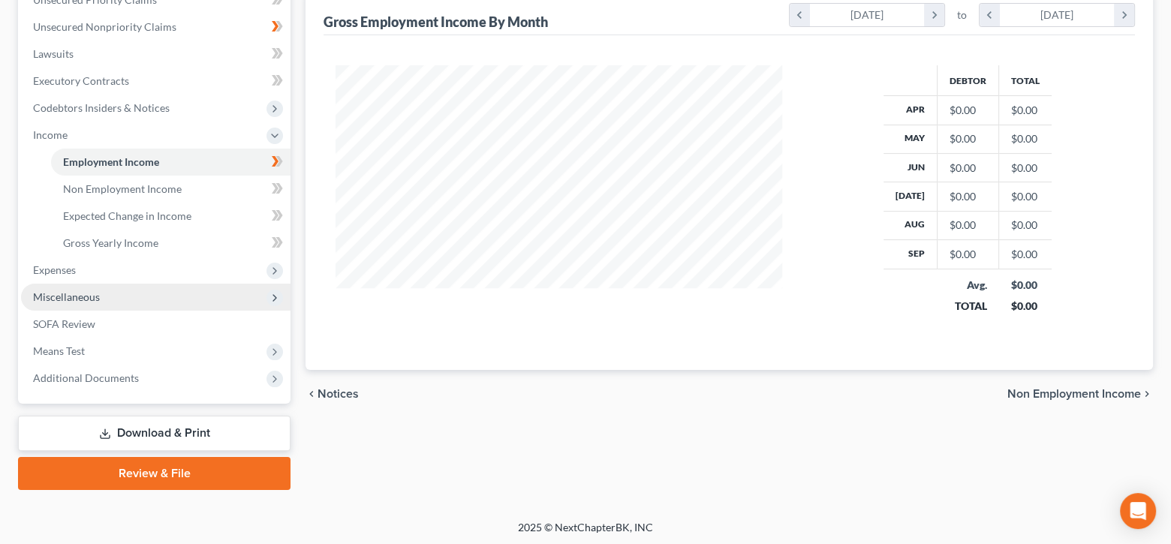
click at [96, 297] on span "Miscellaneous" at bounding box center [66, 297] width 67 height 13
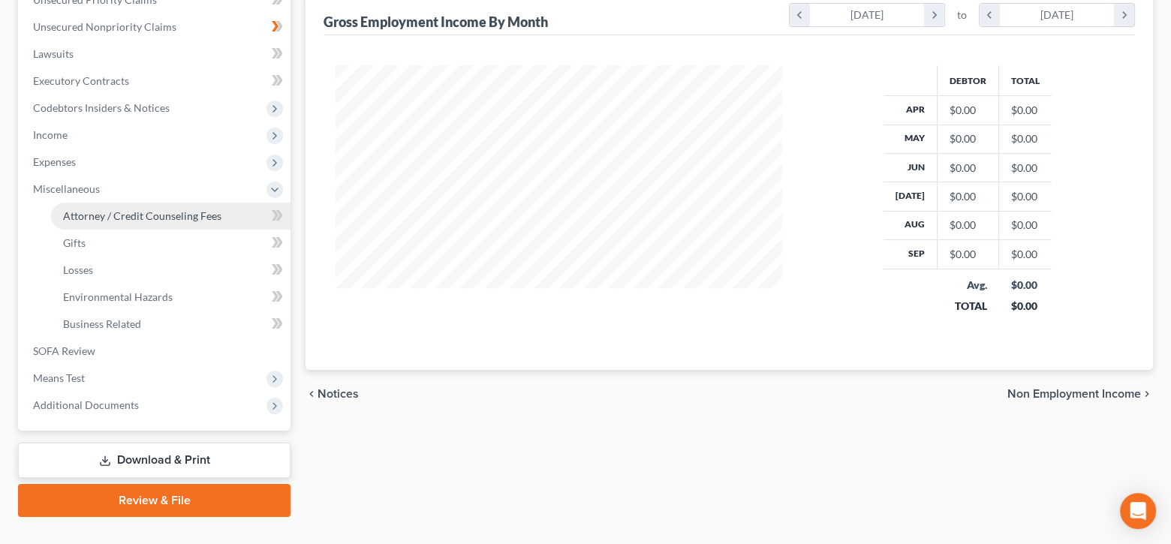
click at [172, 209] on span "Attorney / Credit Counseling Fees" at bounding box center [142, 215] width 158 height 13
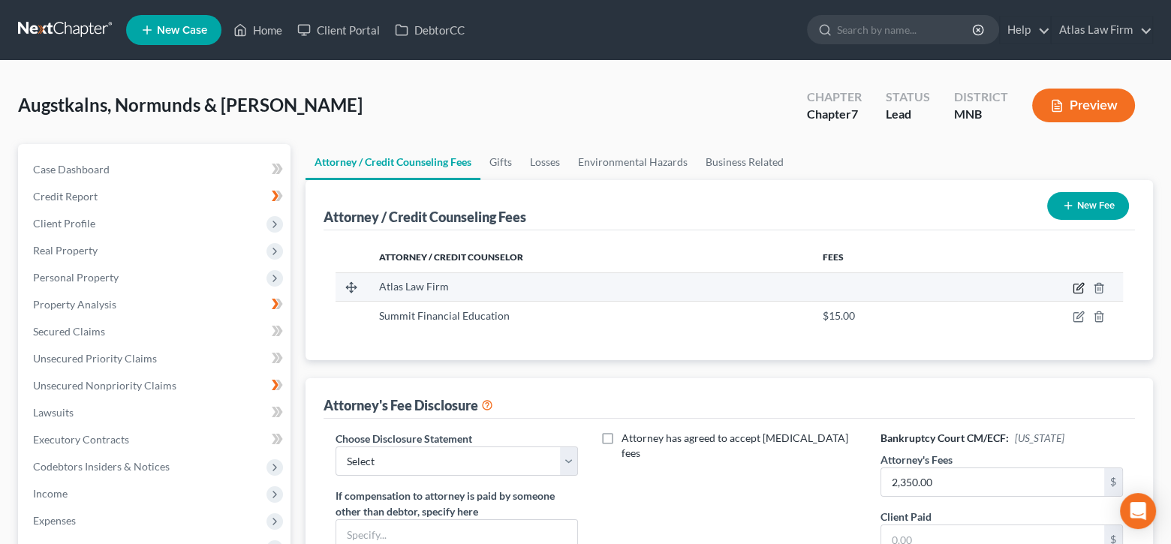
click at [1077, 283] on icon "button" at bounding box center [1079, 288] width 12 height 12
select select "24"
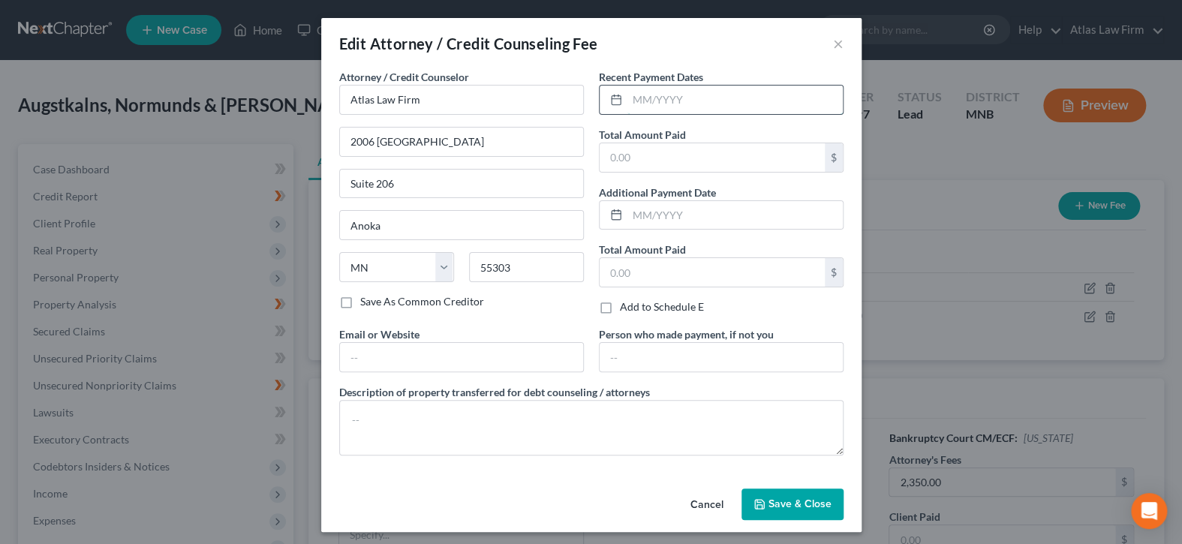
click at [798, 97] on input "text" at bounding box center [735, 100] width 215 height 29
type input "09/2025"
click at [776, 161] on input "text" at bounding box center [712, 157] width 225 height 29
type input "1,997"
click at [805, 501] on span "Save & Close" at bounding box center [800, 504] width 63 height 13
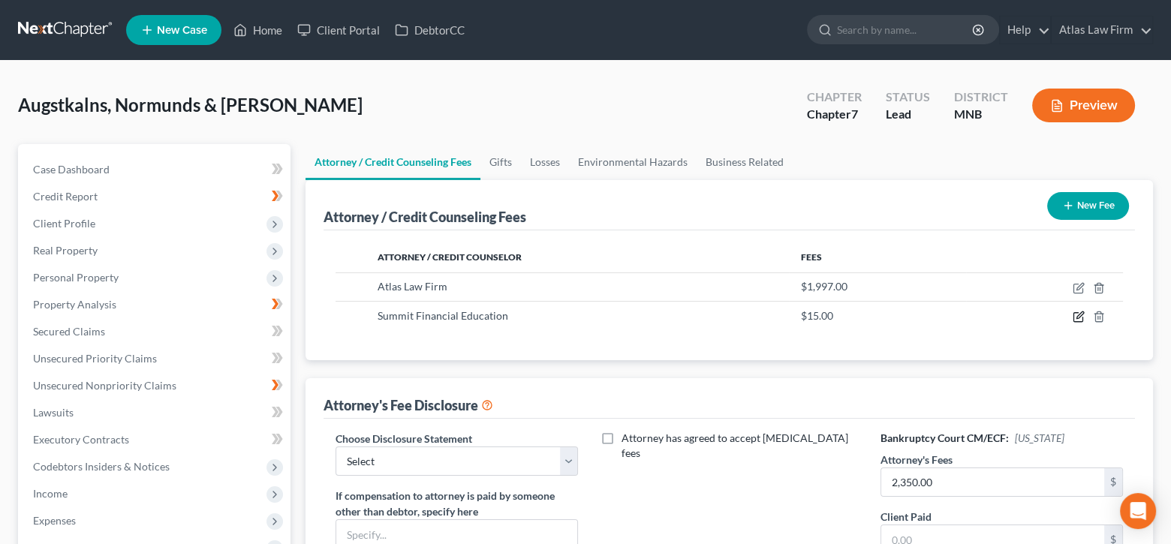
click at [1075, 317] on icon "button" at bounding box center [1079, 317] width 12 height 12
select select "3"
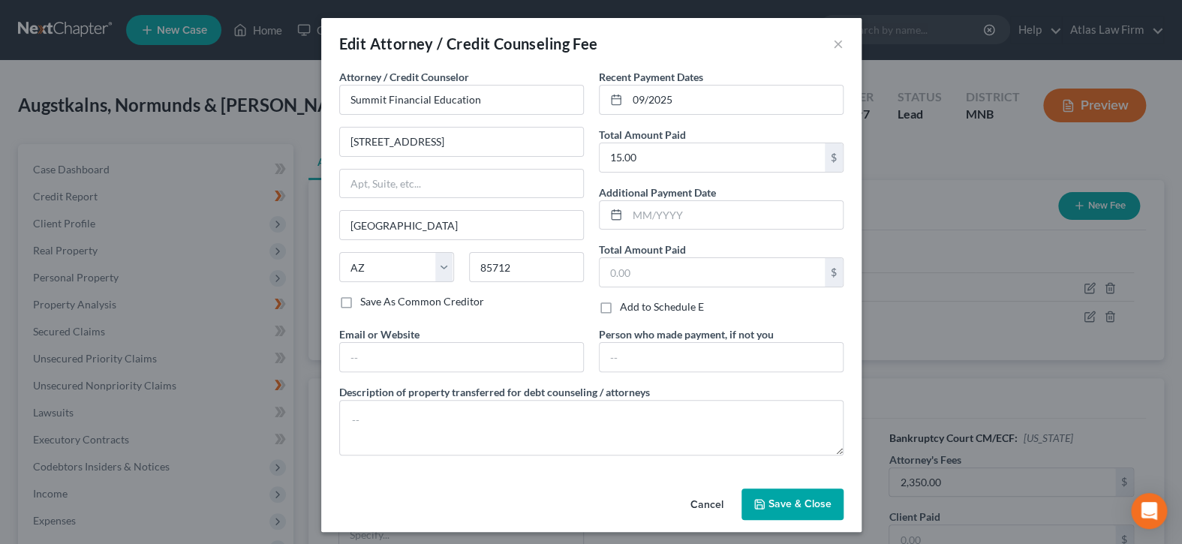
click at [792, 498] on span "Save & Close" at bounding box center [800, 504] width 63 height 13
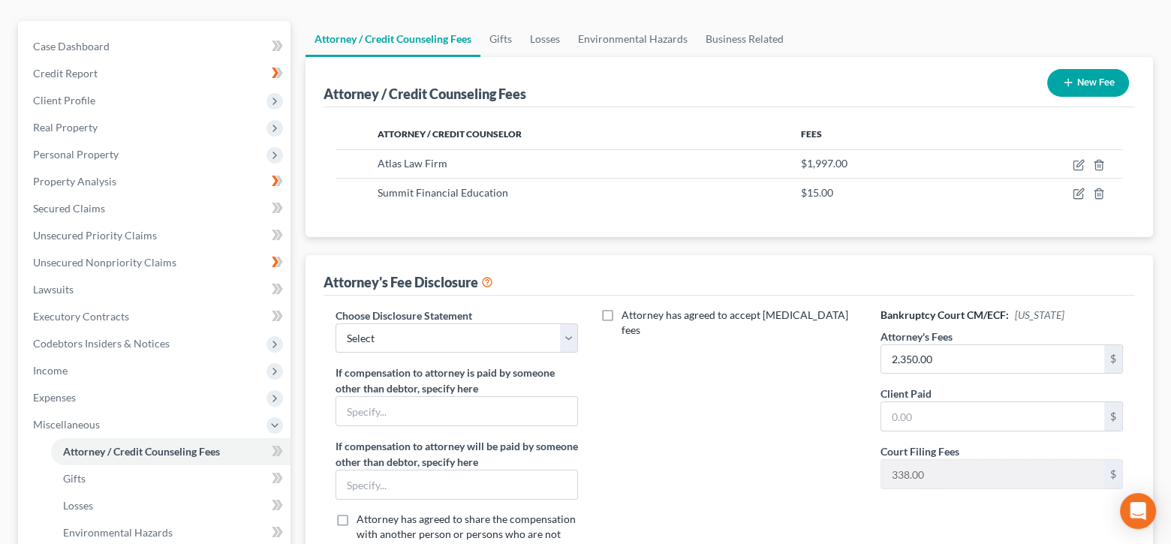
scroll to position [150, 0]
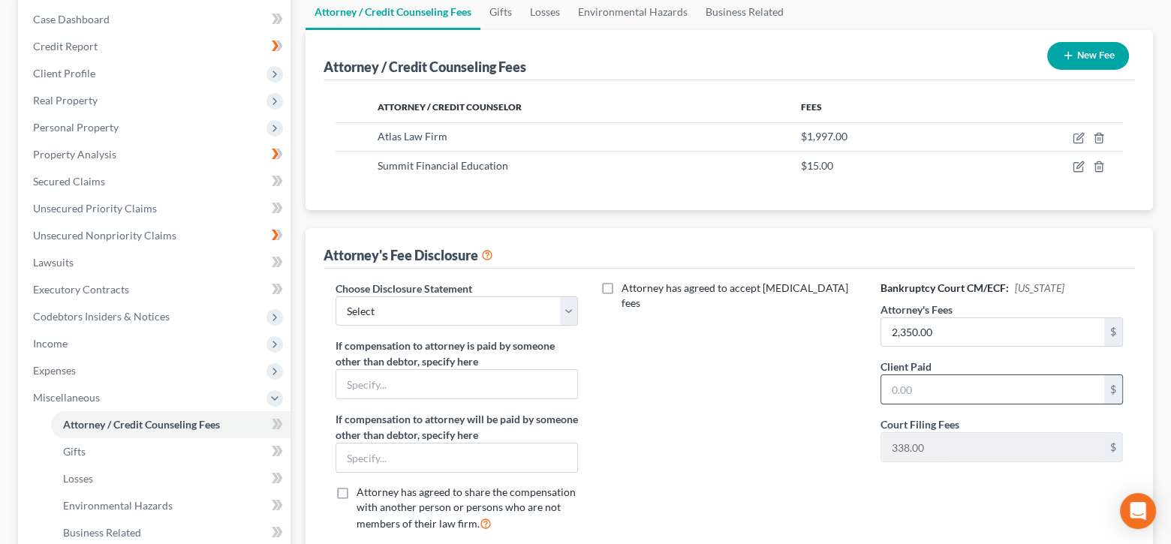
click at [1006, 384] on input "text" at bounding box center [992, 389] width 223 height 29
type input "2,350"
click at [1004, 325] on input "1,997" at bounding box center [992, 332] width 223 height 29
drag, startPoint x: 1004, startPoint y: 325, endPoint x: 820, endPoint y: 318, distance: 184.8
click at [821, 319] on div "Choose Disclosure Statement Select Atlas Law Firm If compensation to attorney i…" at bounding box center [730, 413] width 818 height 264
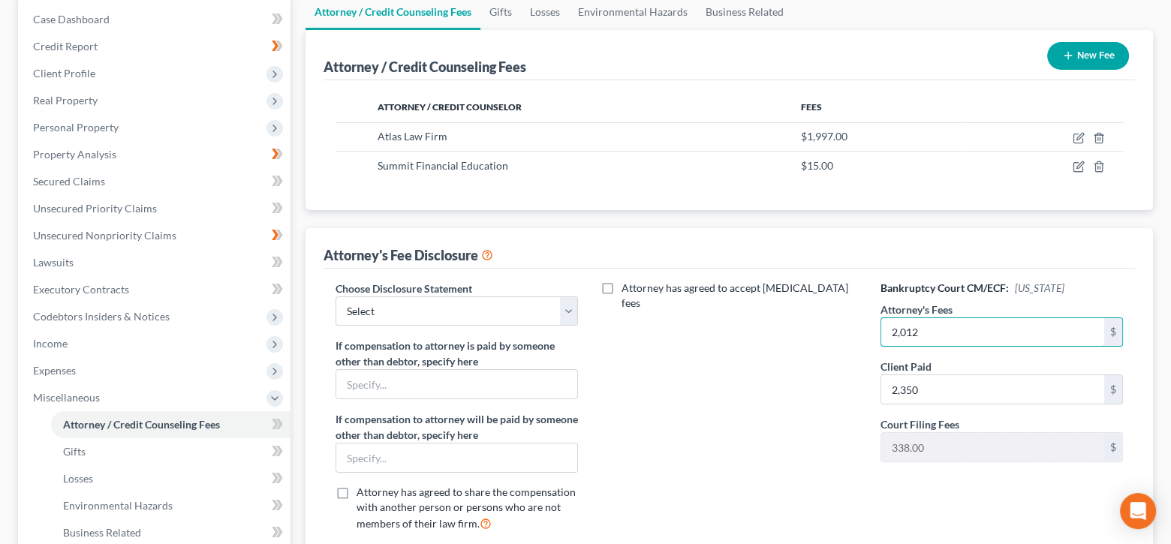
type input "2,012"
click at [767, 419] on div "Attorney has agreed to accept retainer fees" at bounding box center [729, 413] width 273 height 264
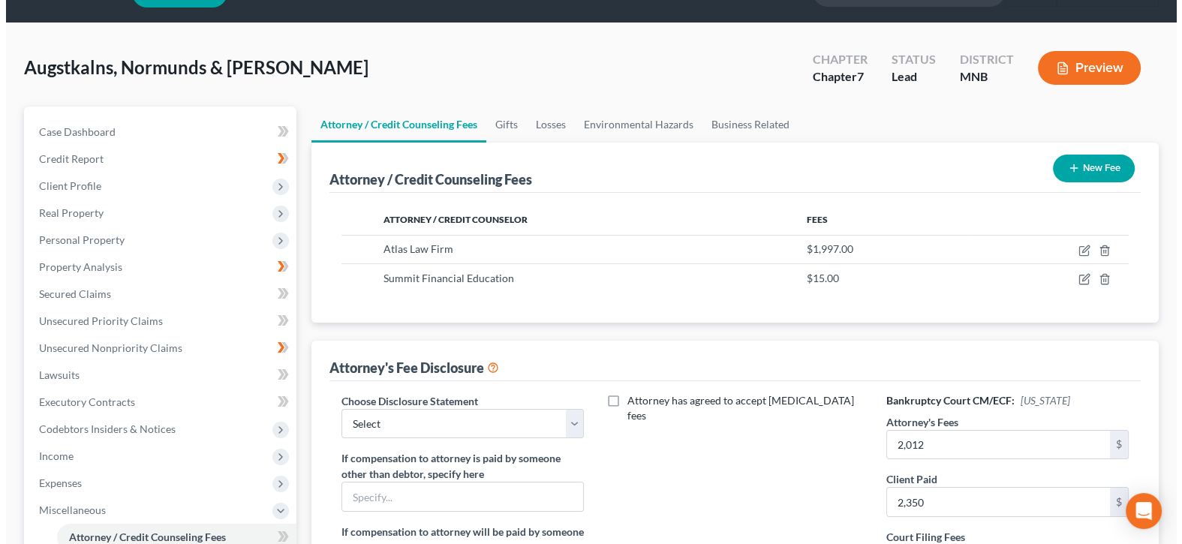
scroll to position [0, 0]
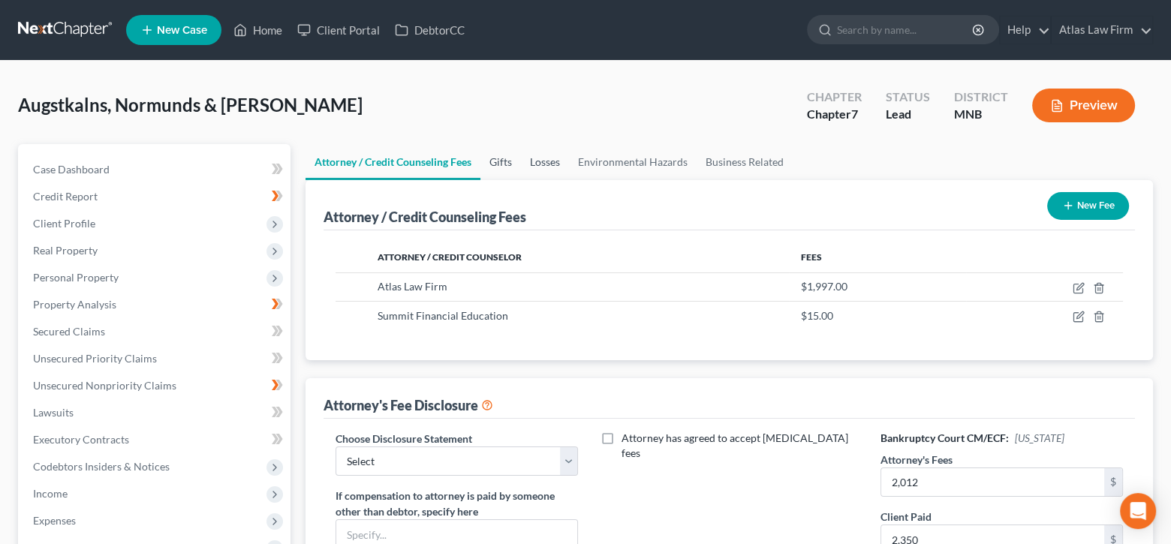
click at [504, 157] on link "Gifts" at bounding box center [500, 162] width 41 height 36
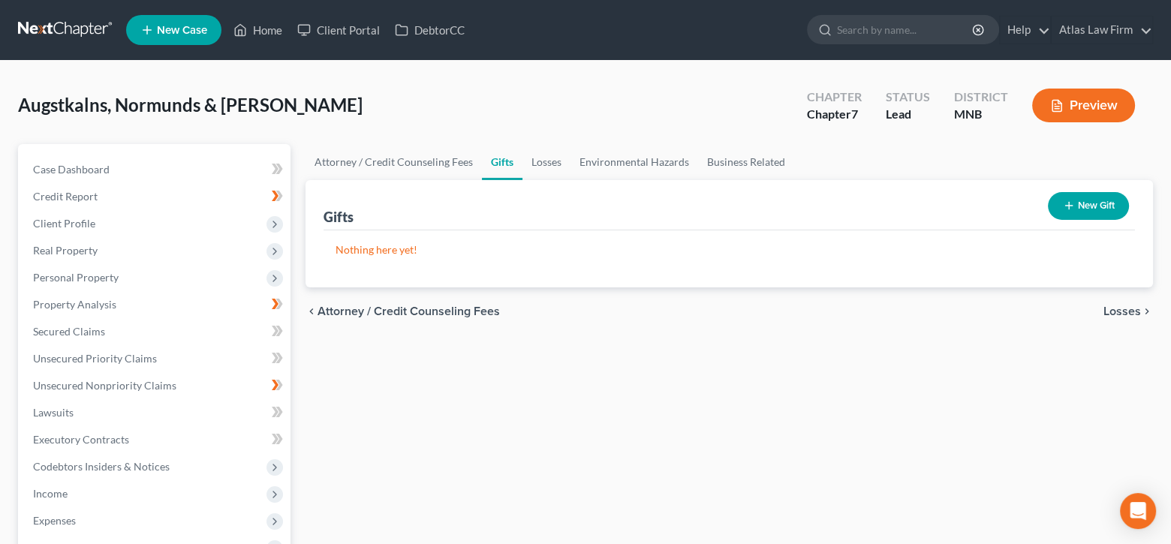
click at [1095, 107] on button "Preview" at bounding box center [1083, 106] width 103 height 34
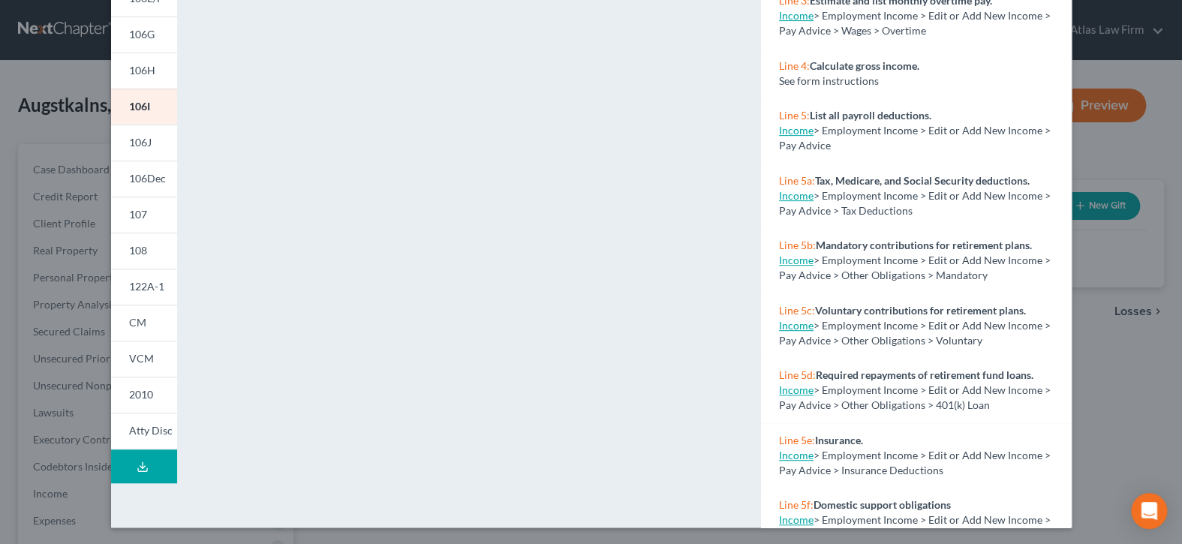
scroll to position [288, 0]
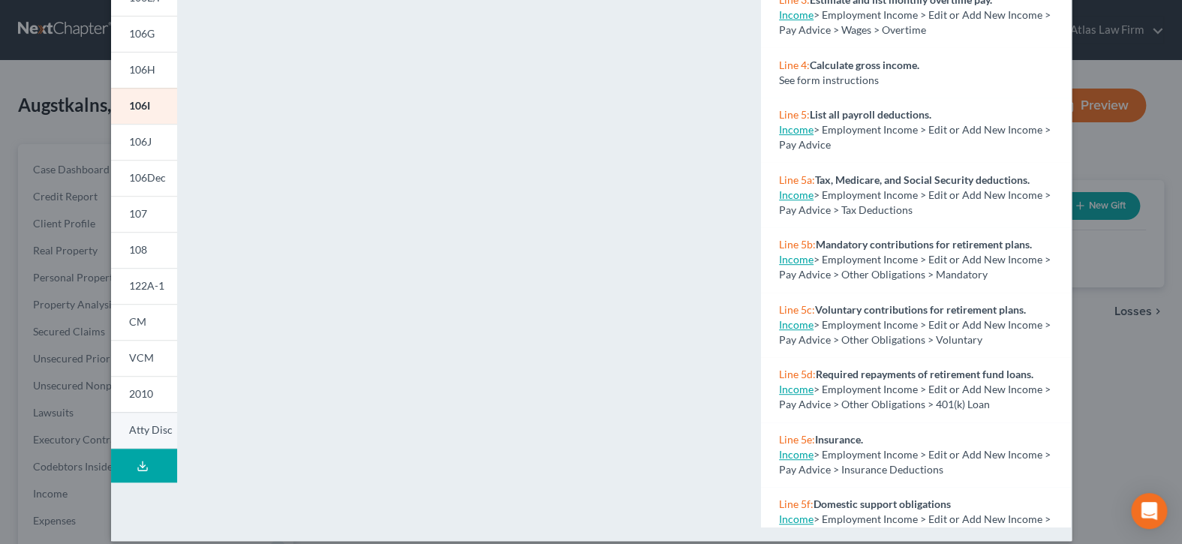
click at [151, 430] on span "Atty Disc" at bounding box center [151, 429] width 44 height 13
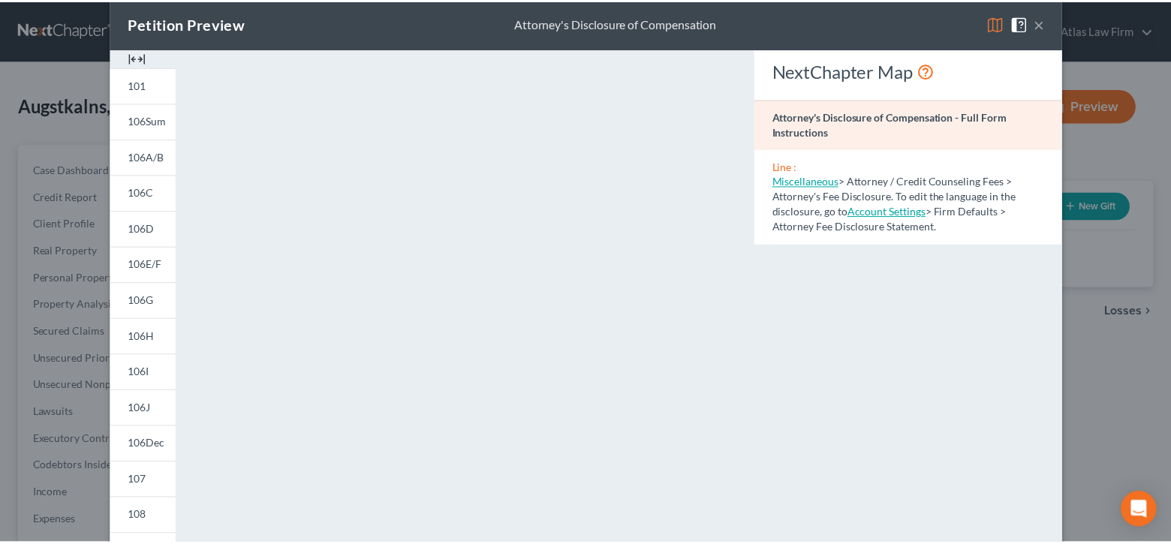
scroll to position [0, 0]
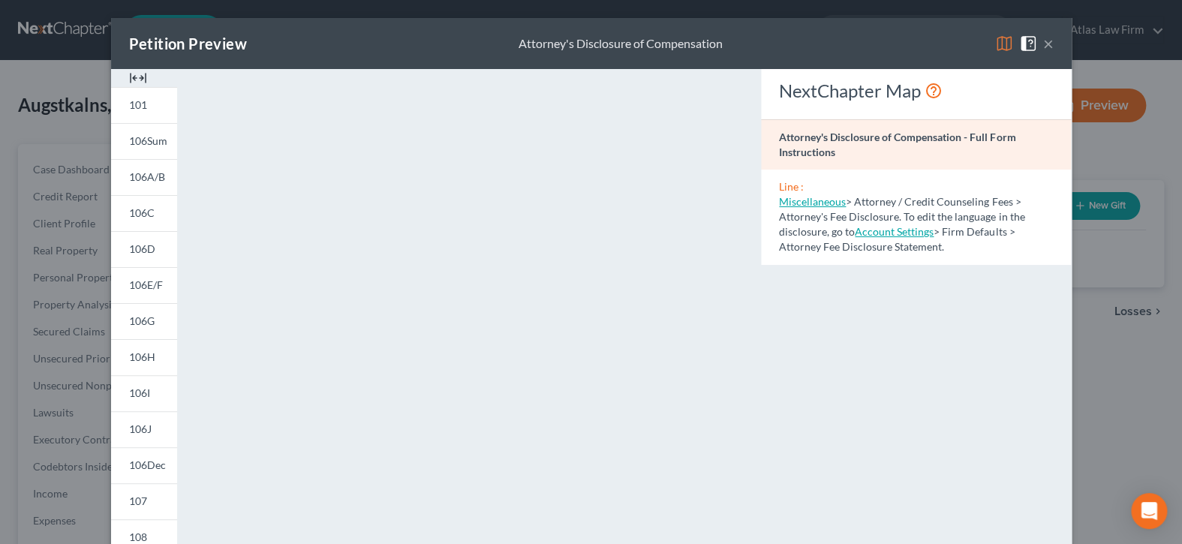
click at [1044, 38] on button "×" at bounding box center [1049, 44] width 11 height 18
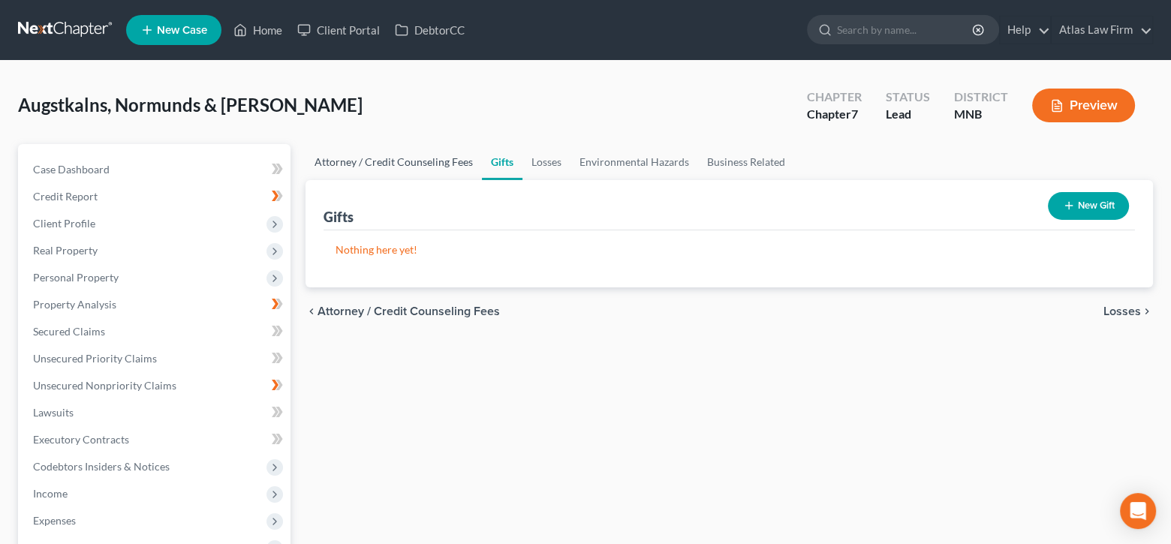
click at [347, 158] on link "Attorney / Credit Counseling Fees" at bounding box center [394, 162] width 176 height 36
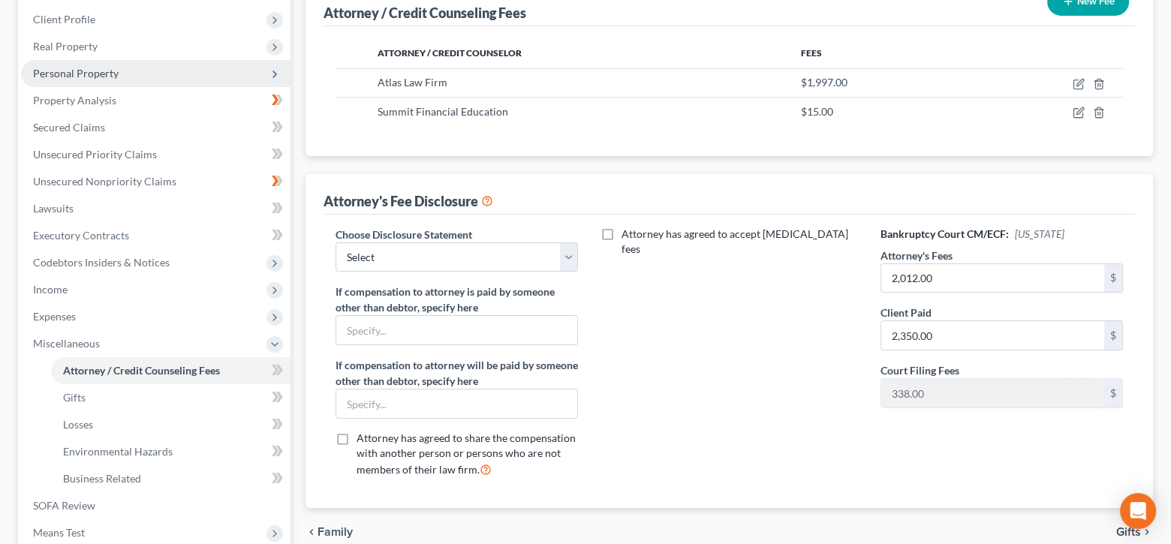
scroll to position [300, 0]
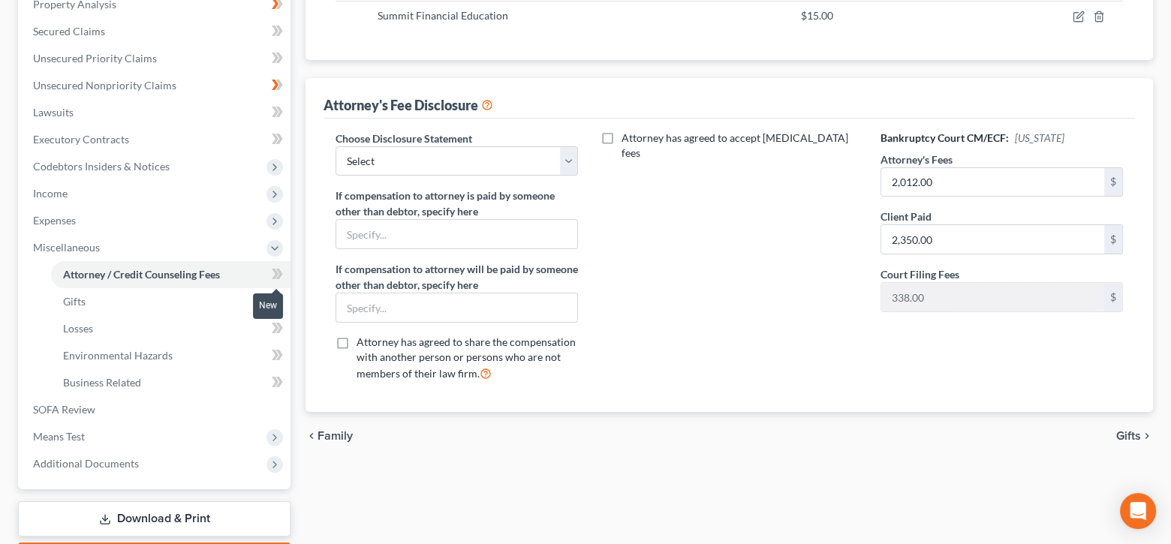
click at [276, 271] on icon at bounding box center [275, 274] width 7 height 11
click at [92, 412] on span "SOFA Review" at bounding box center [64, 409] width 62 height 13
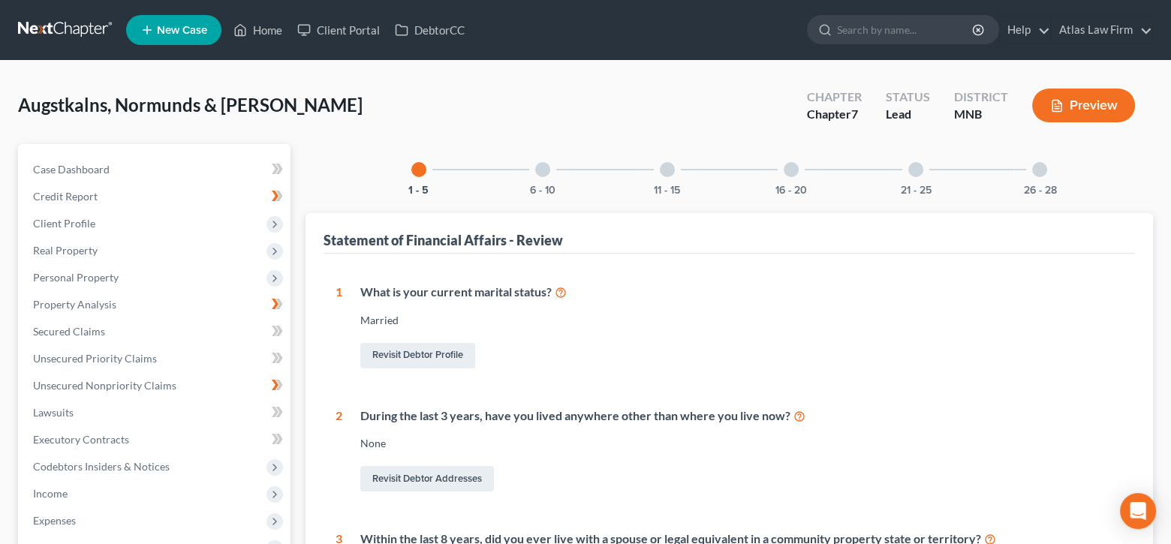
click at [541, 169] on div at bounding box center [542, 169] width 15 height 15
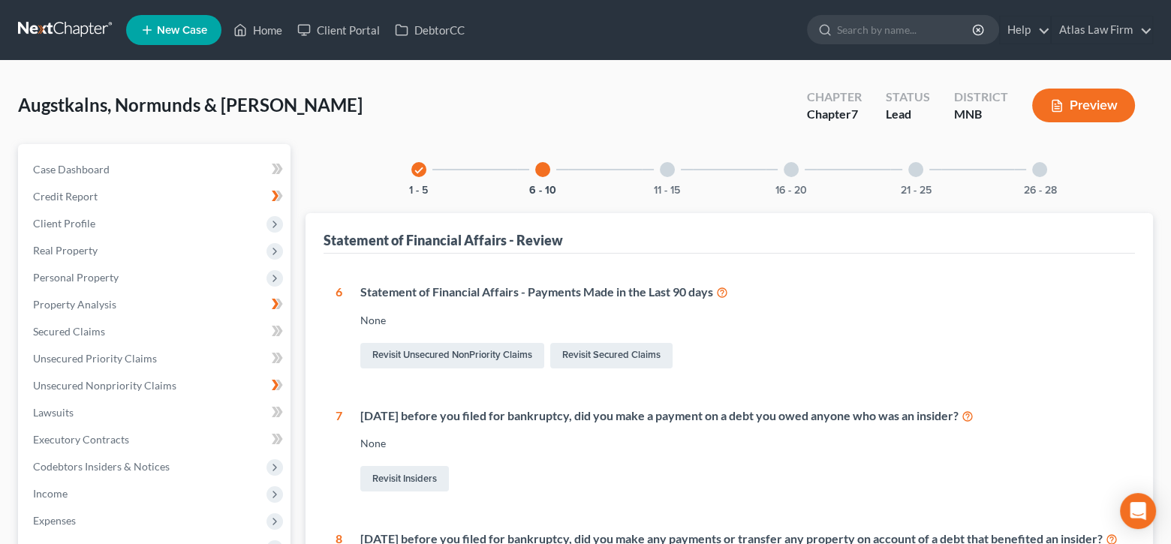
click at [655, 161] on div "11 - 15" at bounding box center [667, 169] width 51 height 51
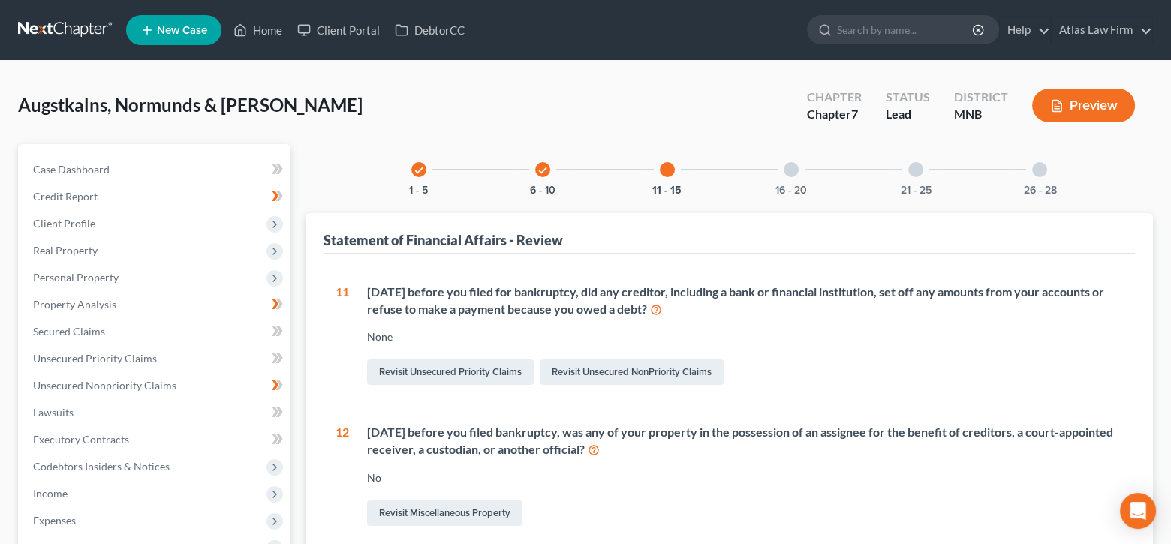
click at [791, 164] on div at bounding box center [791, 169] width 15 height 15
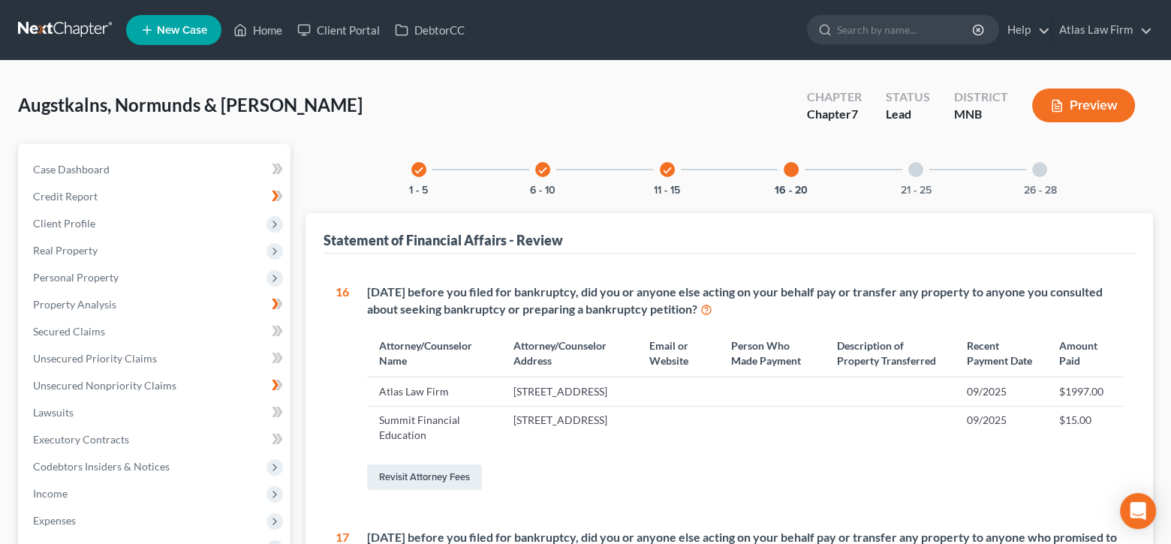
click at [914, 175] on div at bounding box center [915, 169] width 15 height 15
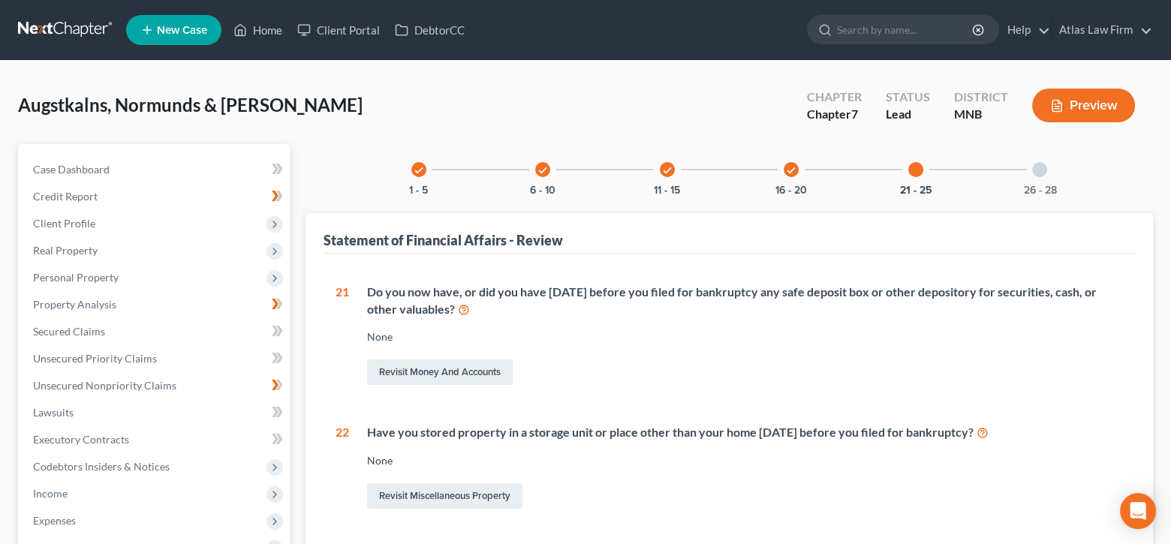
click at [1043, 178] on div "26 - 28" at bounding box center [1039, 169] width 51 height 51
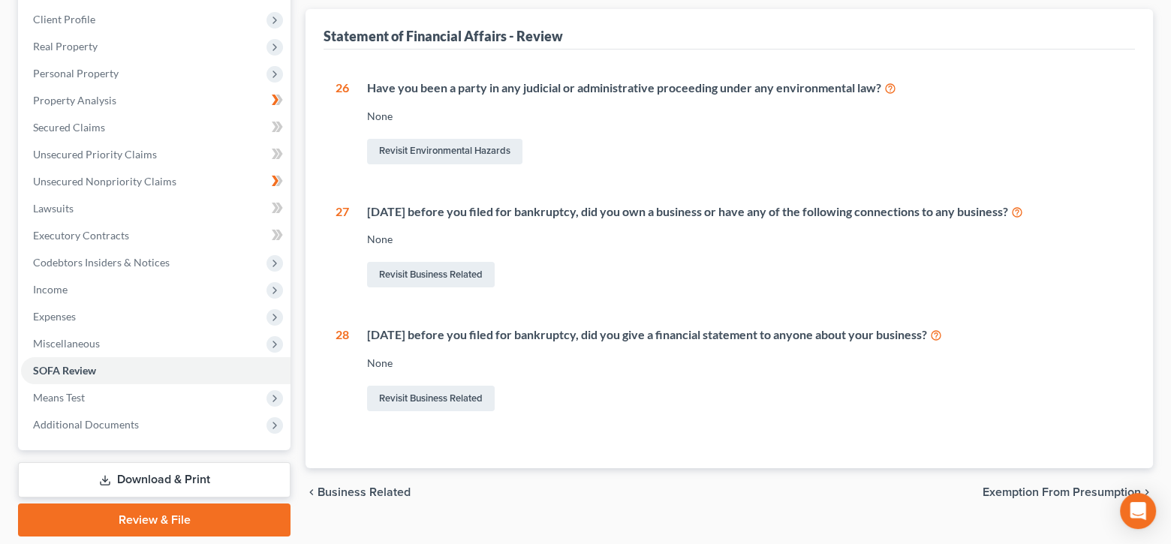
scroll to position [251, 0]
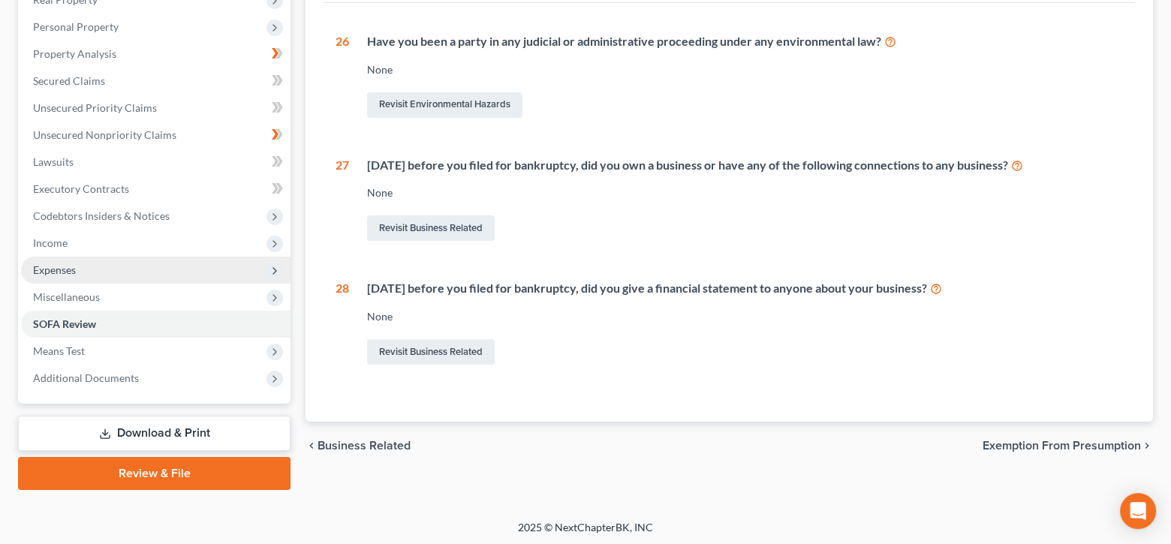
click at [218, 273] on span "Expenses" at bounding box center [156, 270] width 270 height 27
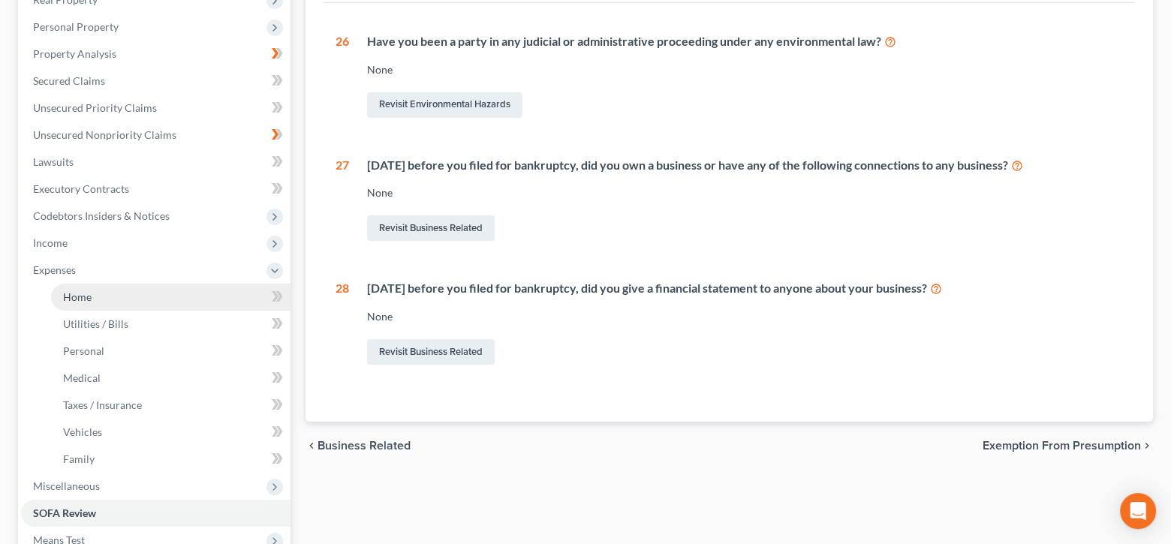
click at [209, 294] on link "Home" at bounding box center [170, 297] width 239 height 27
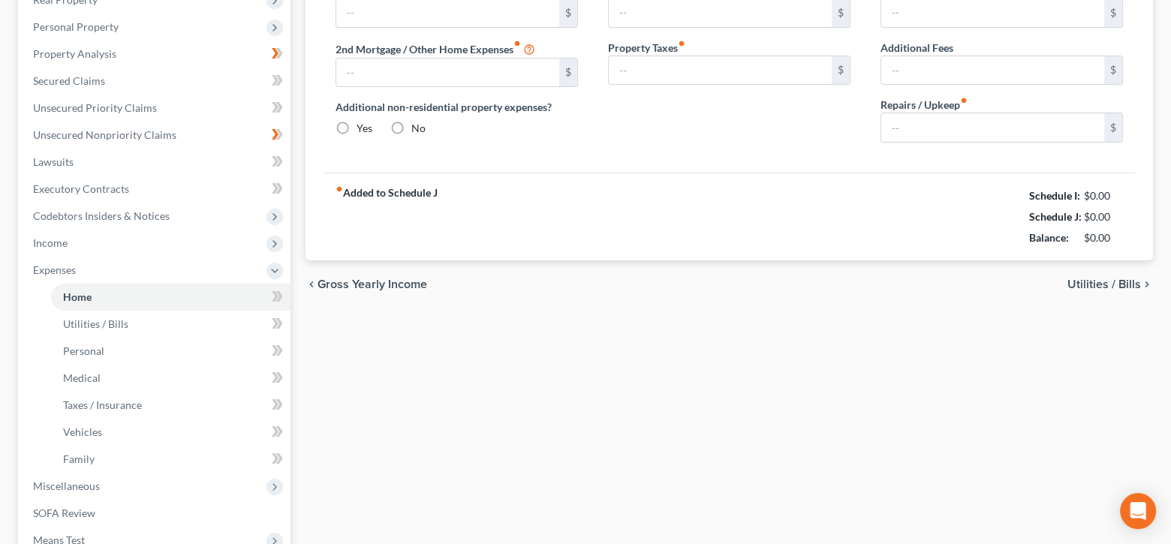
type input "0.00"
radio input "true"
type input "0.00"
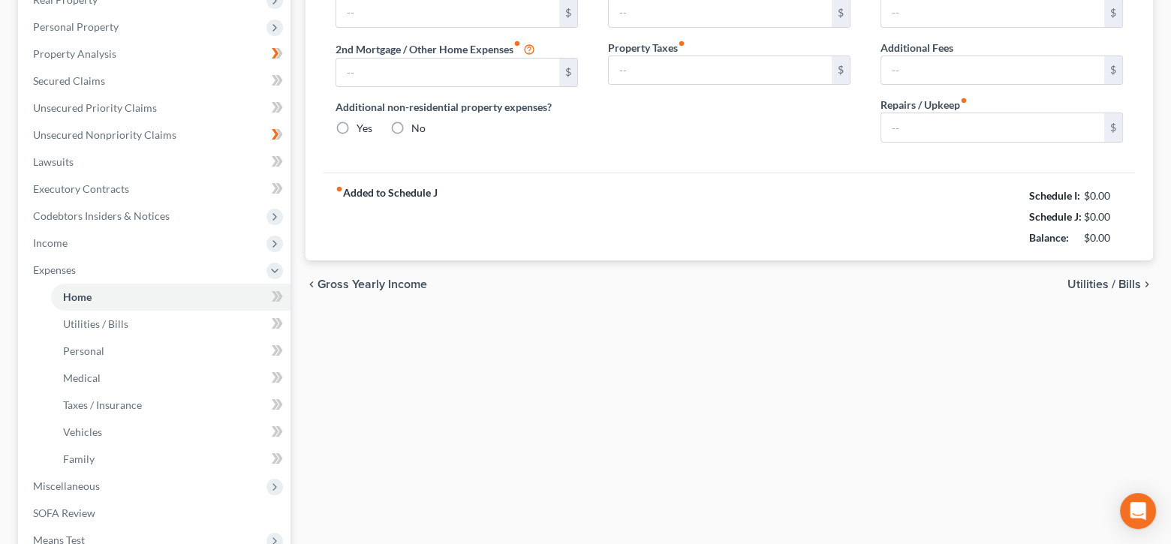
type input "0.00"
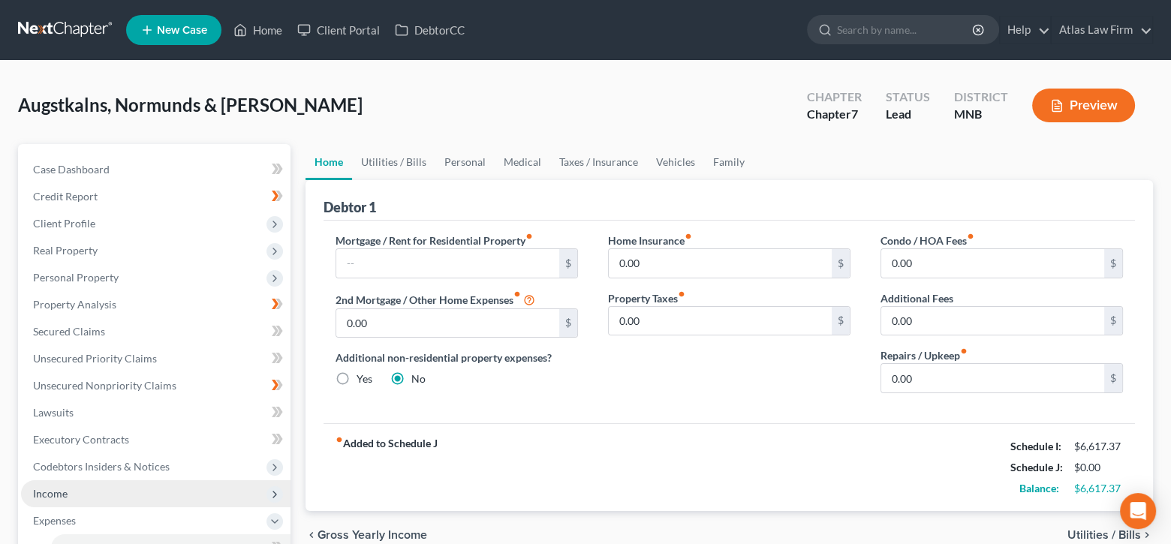
click at [105, 492] on span "Income" at bounding box center [156, 493] width 270 height 27
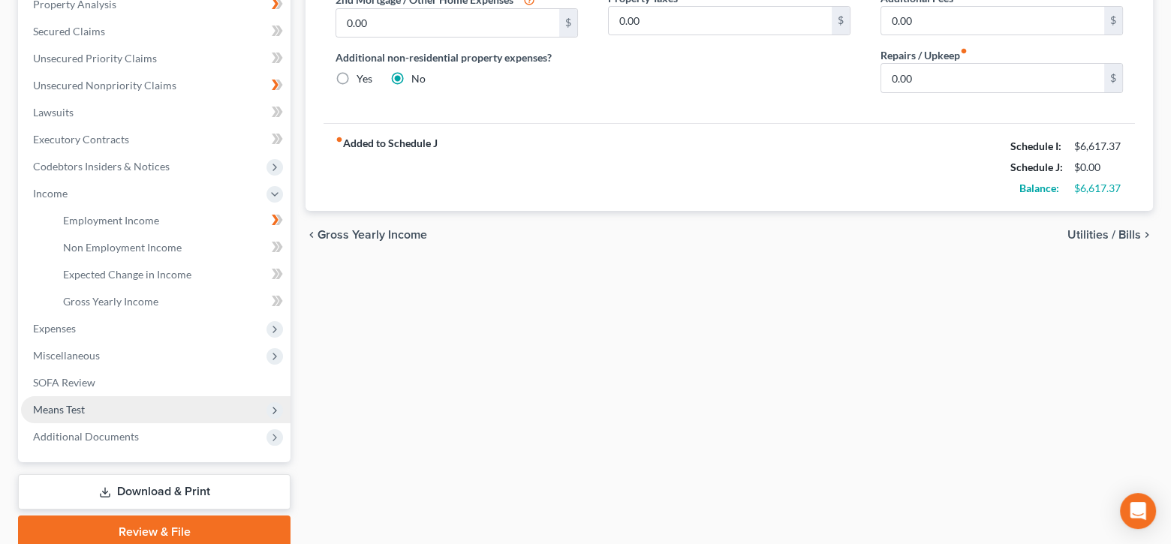
click at [83, 403] on span "Means Test" at bounding box center [59, 409] width 52 height 13
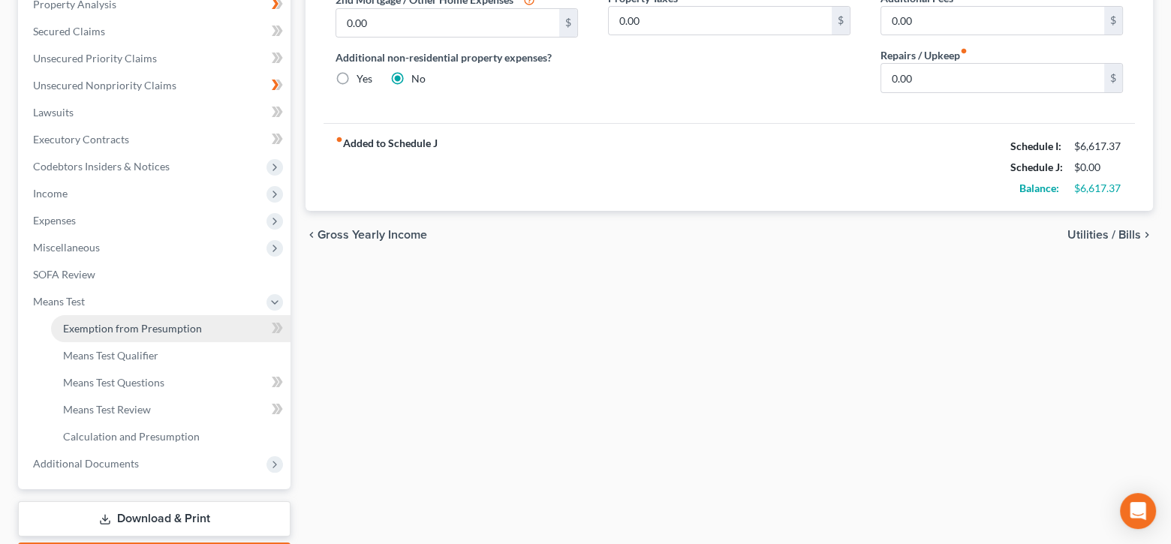
click at [124, 325] on span "Exemption from Presumption" at bounding box center [132, 328] width 139 height 13
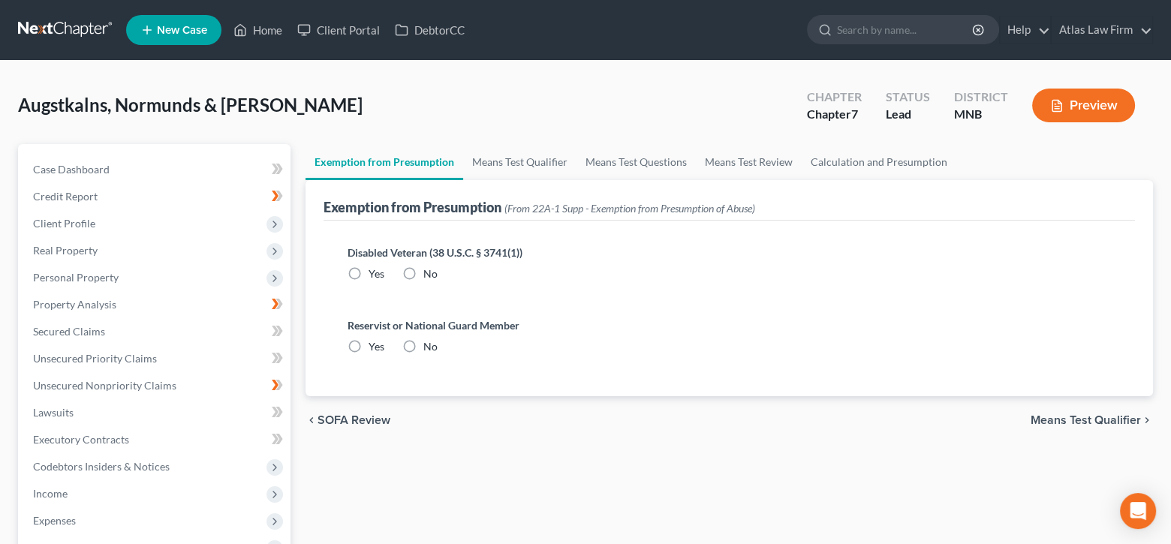
click at [423, 270] on label "No" at bounding box center [430, 274] width 14 height 15
click at [429, 270] on input "No" at bounding box center [434, 272] width 10 height 10
radio input "true"
click at [423, 345] on label "No" at bounding box center [430, 346] width 14 height 15
click at [429, 345] on input "No" at bounding box center [434, 344] width 10 height 10
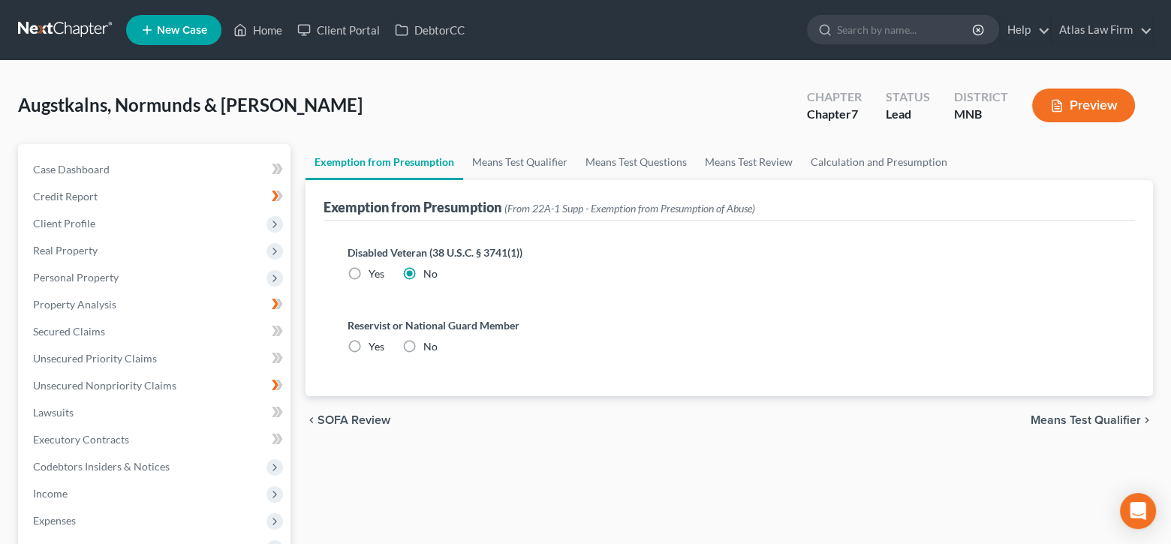
radio input "true"
click at [1095, 422] on span "Means Test Qualifier" at bounding box center [1086, 420] width 110 height 12
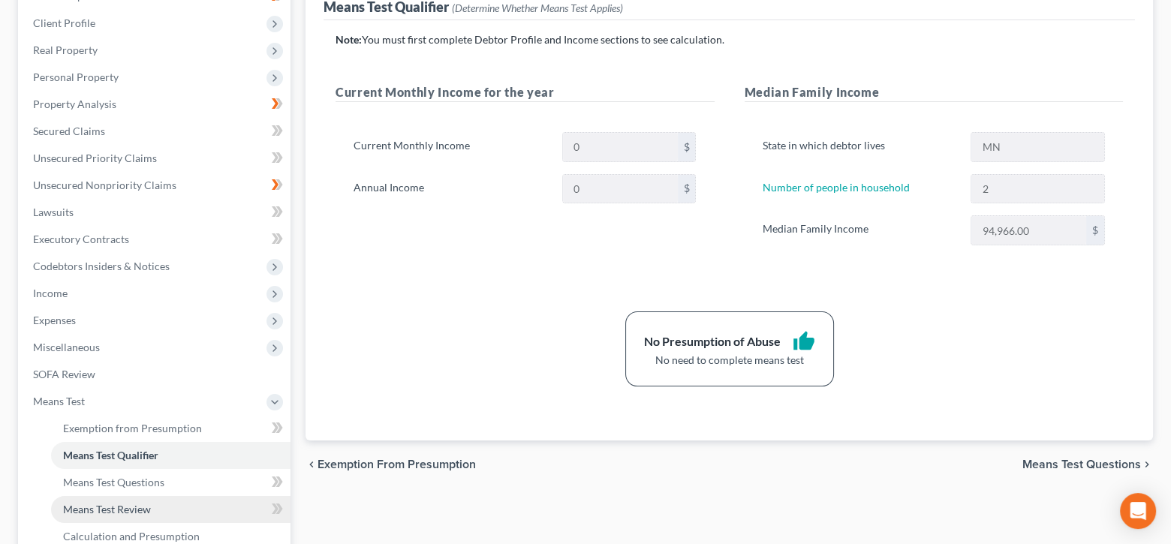
scroll to position [86, 0]
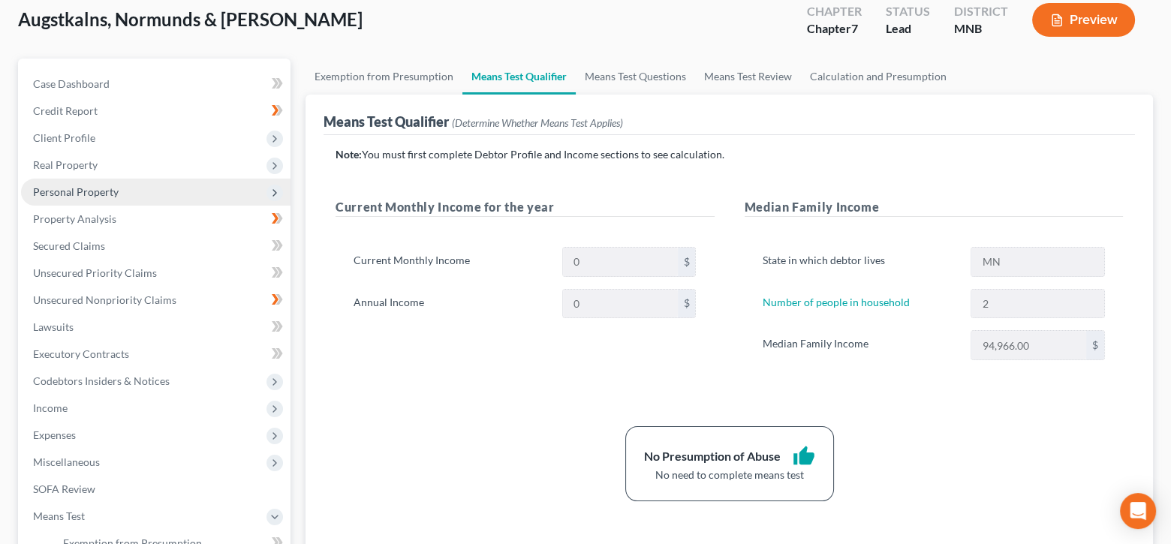
click at [98, 190] on span "Personal Property" at bounding box center [76, 191] width 86 height 13
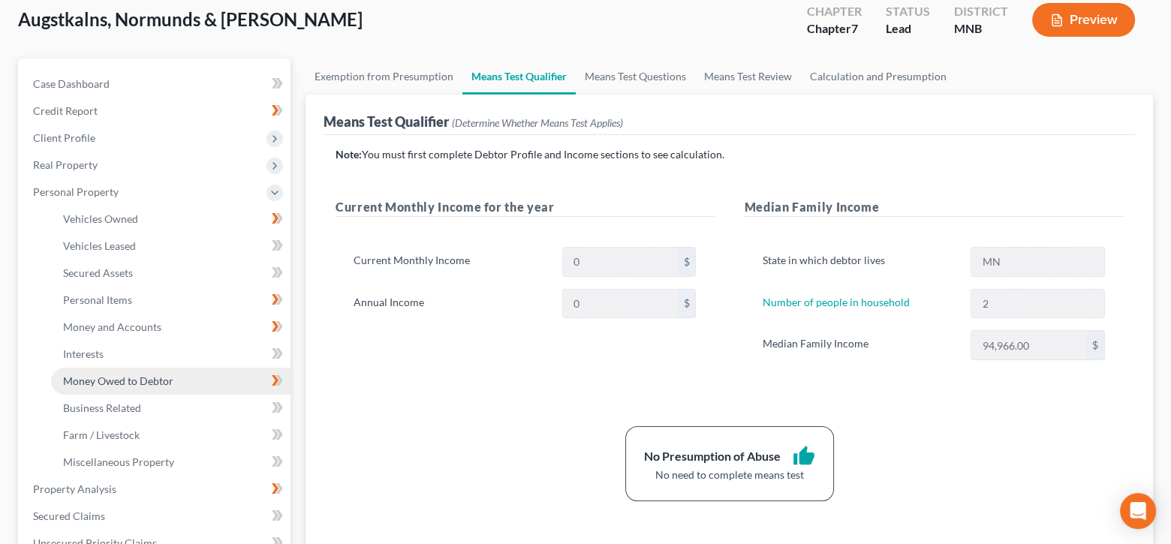
click at [124, 370] on link "Money Owed to Debtor" at bounding box center [170, 381] width 239 height 27
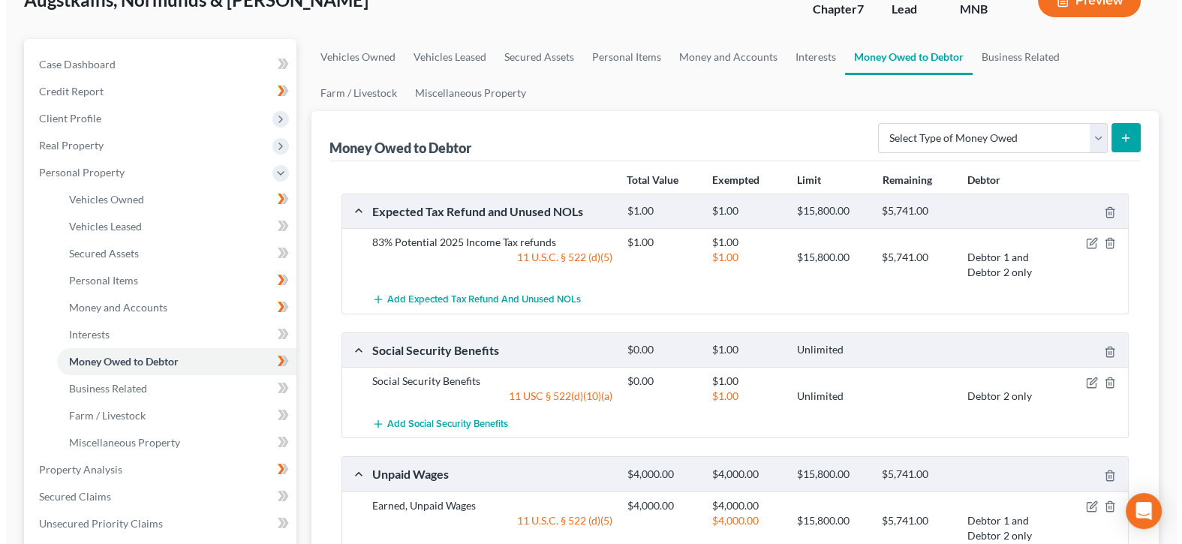
scroll to position [150, 0]
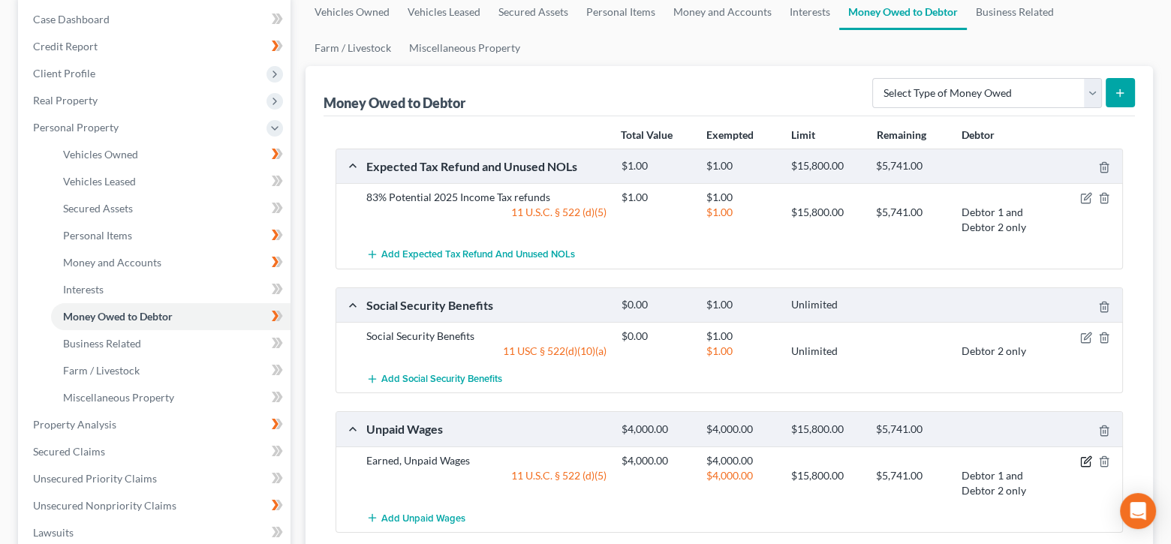
click at [1089, 462] on icon "button" at bounding box center [1086, 462] width 12 height 12
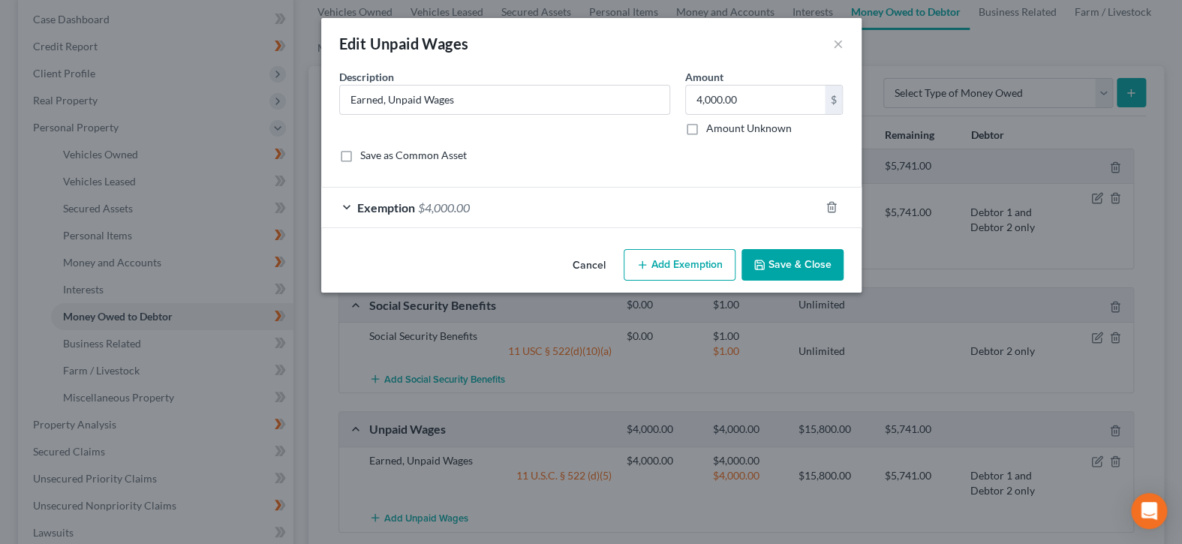
click at [752, 194] on div "Exemption $4,000.00" at bounding box center [570, 208] width 498 height 40
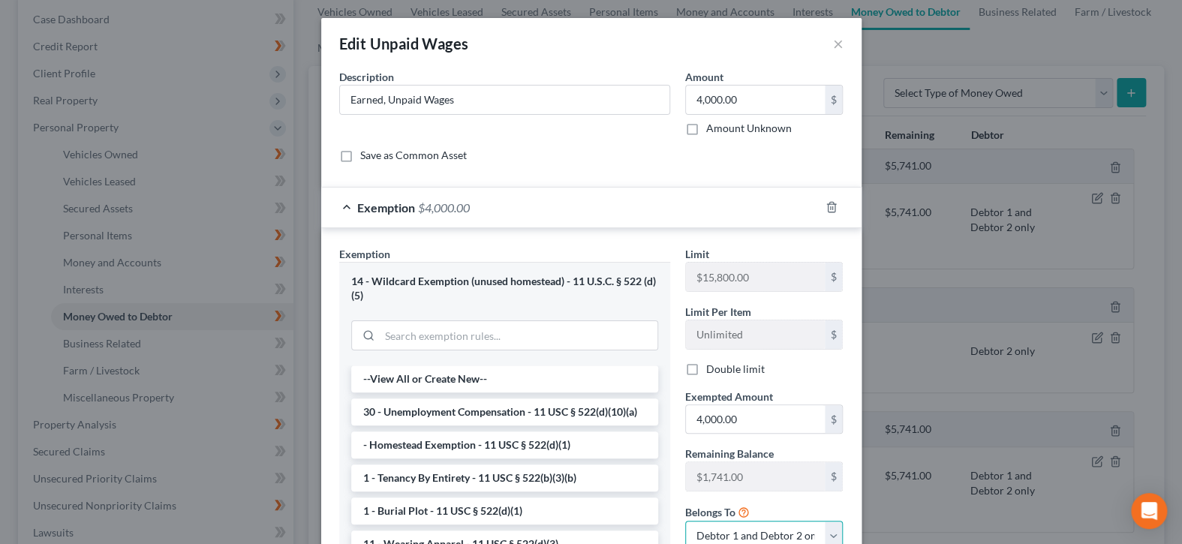
scroll to position [4, 0]
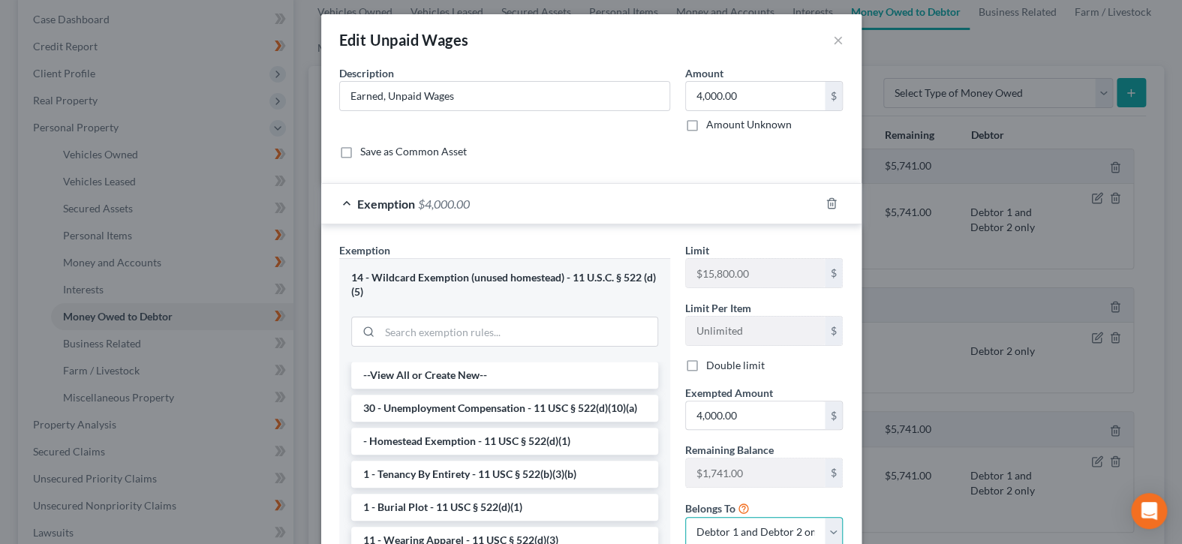
drag, startPoint x: 828, startPoint y: 526, endPoint x: 824, endPoint y: 517, distance: 10.1
click at [829, 527] on select "Debtor 1 only Debtor 2 only Debtor 1 and Debtor 2 only" at bounding box center [764, 532] width 158 height 30
select select "0"
click at [685, 517] on select "Debtor 1 only Debtor 2 only Debtor 1 and Debtor 2 only" at bounding box center [764, 532] width 158 height 30
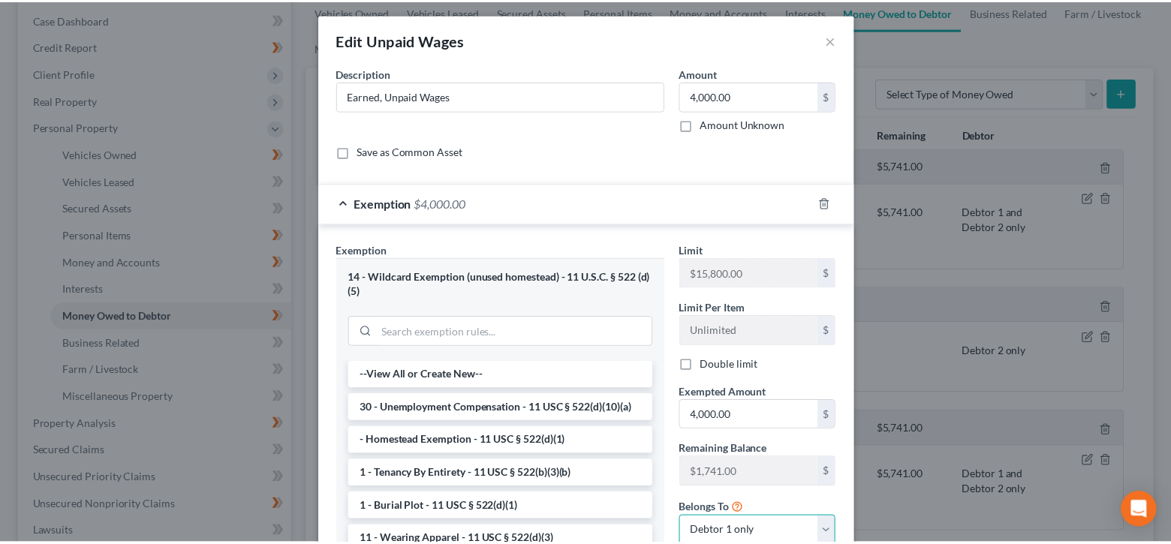
scroll to position [167, 0]
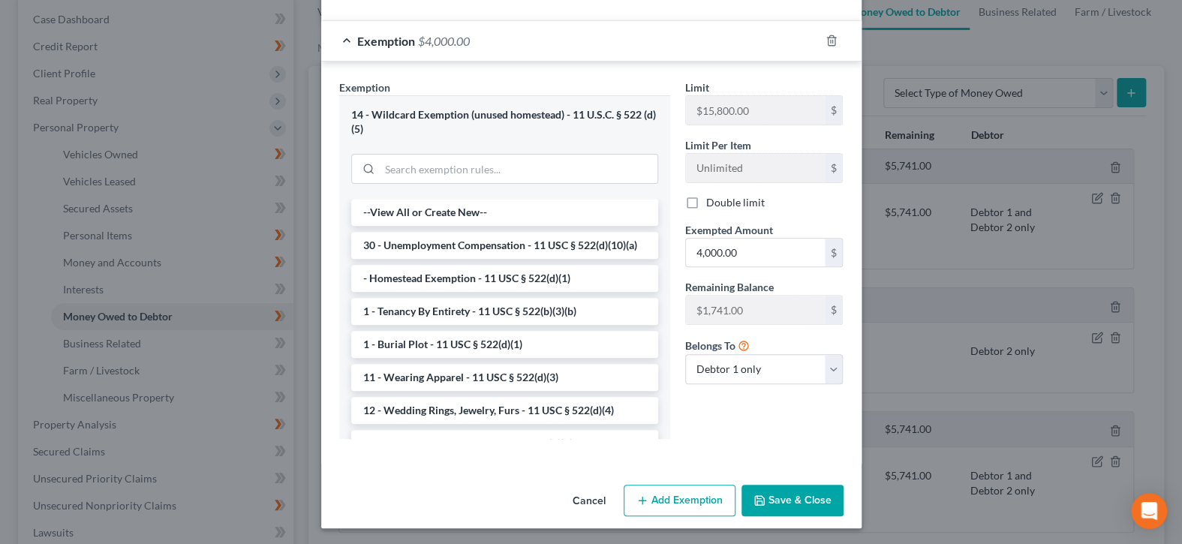
click at [810, 489] on button "Save & Close" at bounding box center [793, 501] width 102 height 32
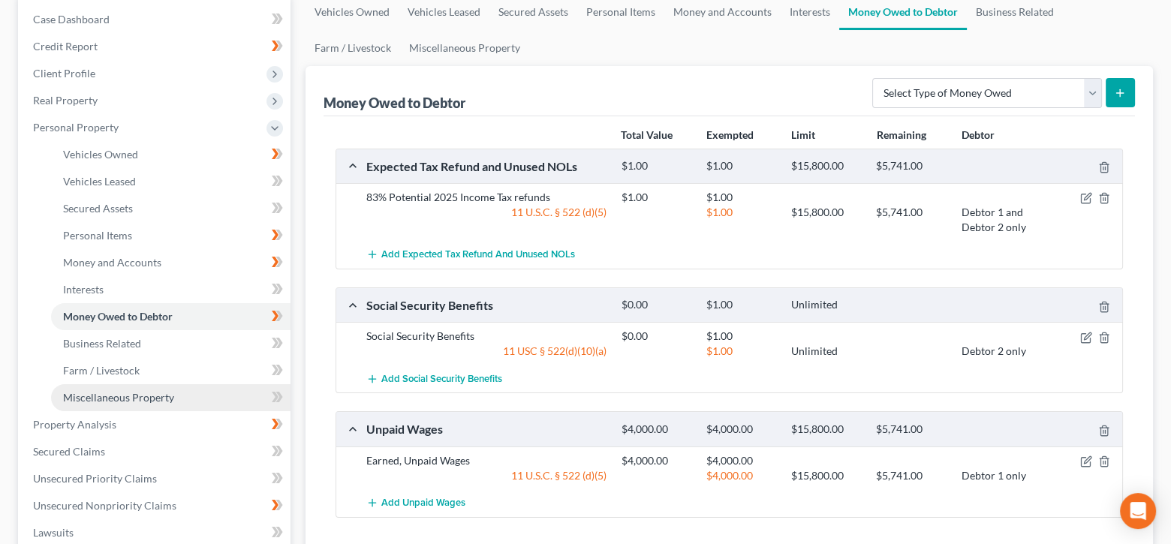
click at [151, 405] on link "Miscellaneous Property" at bounding box center [170, 397] width 239 height 27
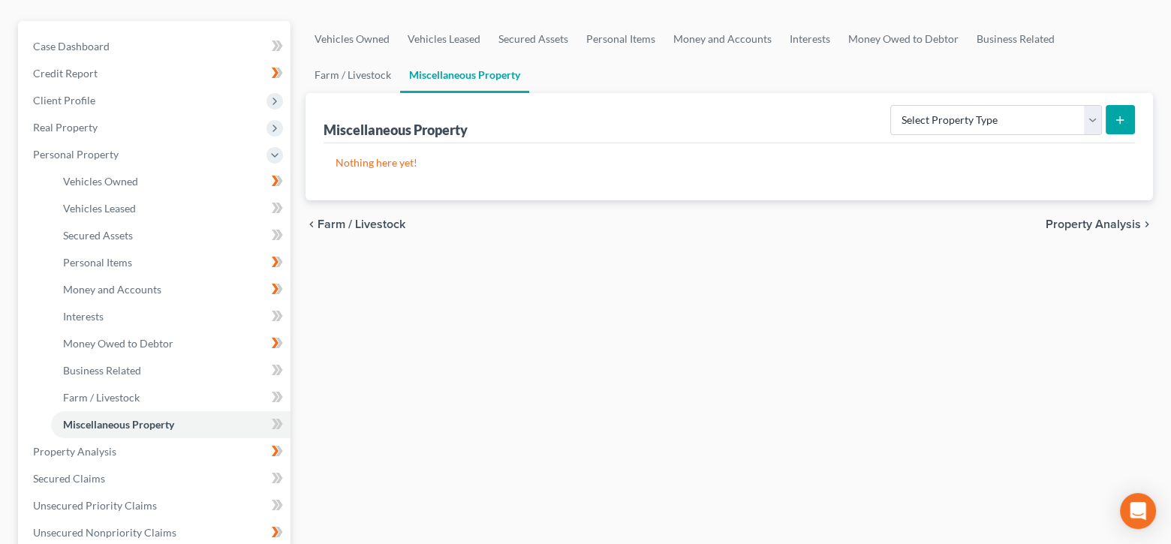
scroll to position [150, 0]
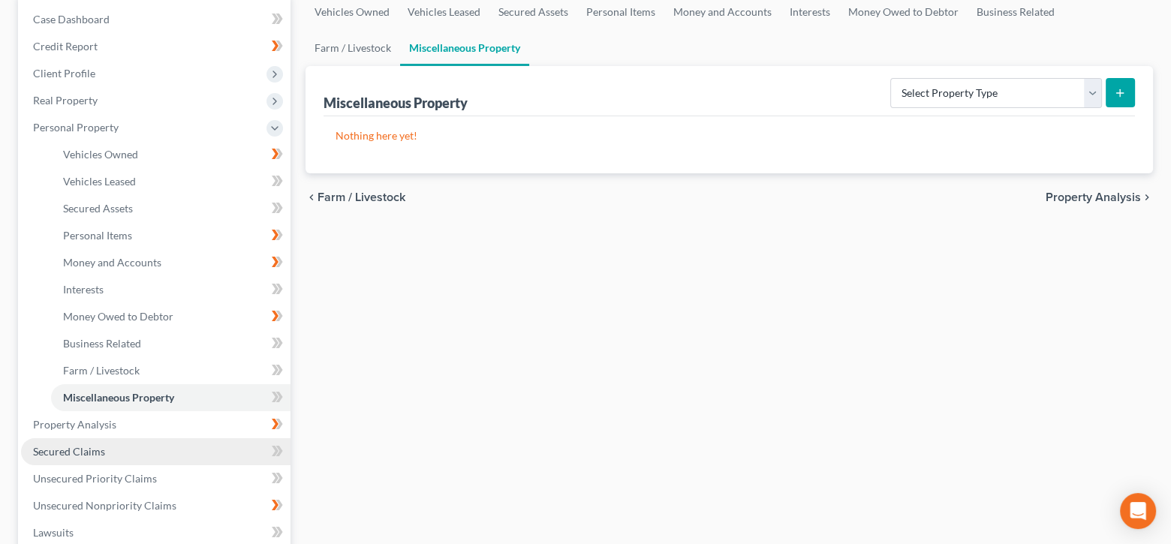
click at [185, 453] on link "Secured Claims" at bounding box center [156, 451] width 270 height 27
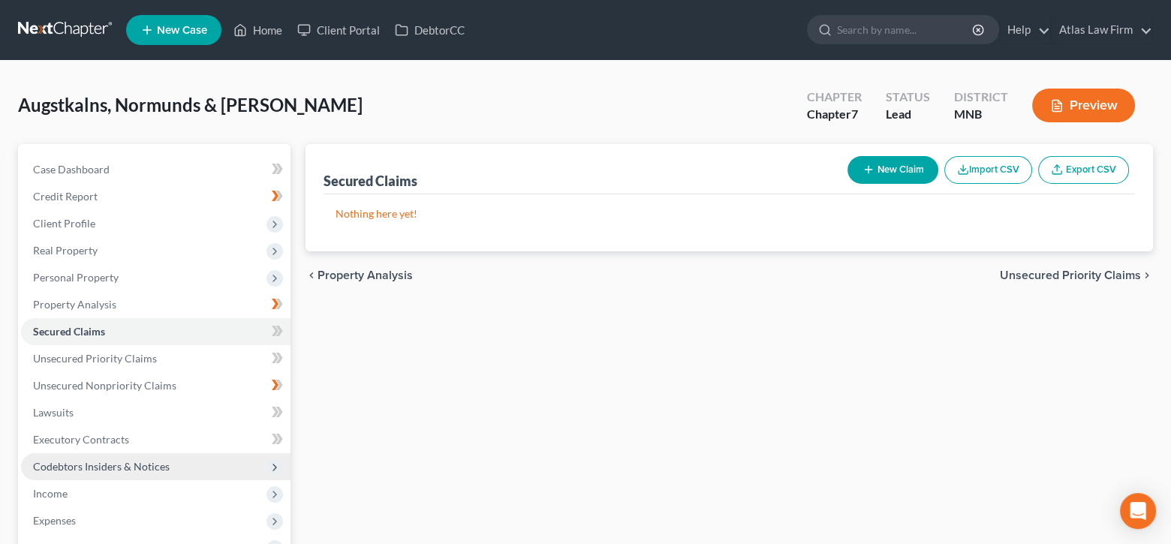
scroll to position [150, 0]
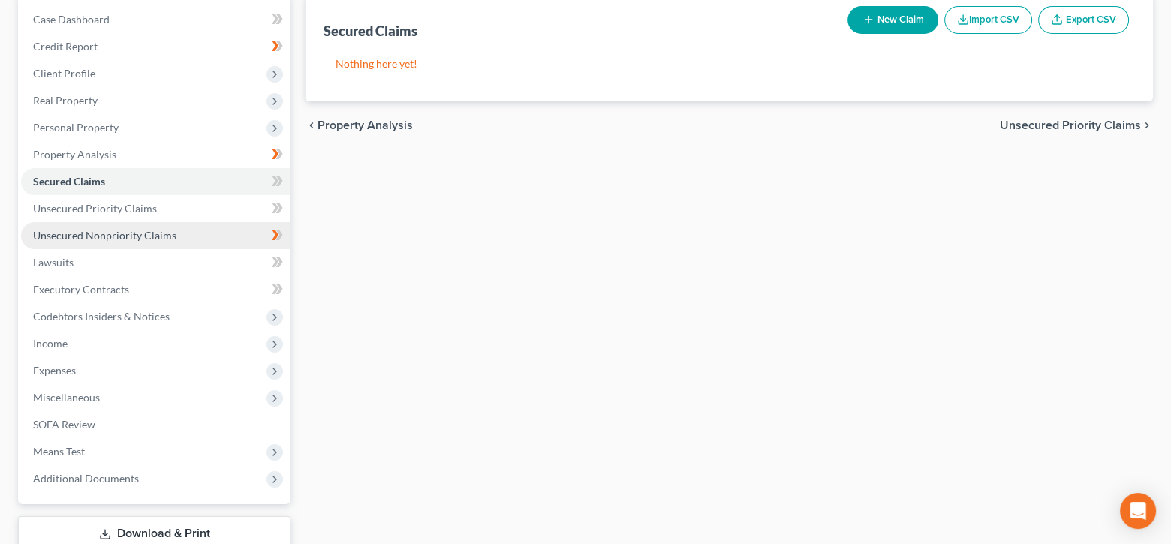
click at [167, 233] on span "Unsecured Nonpriority Claims" at bounding box center [104, 235] width 143 height 13
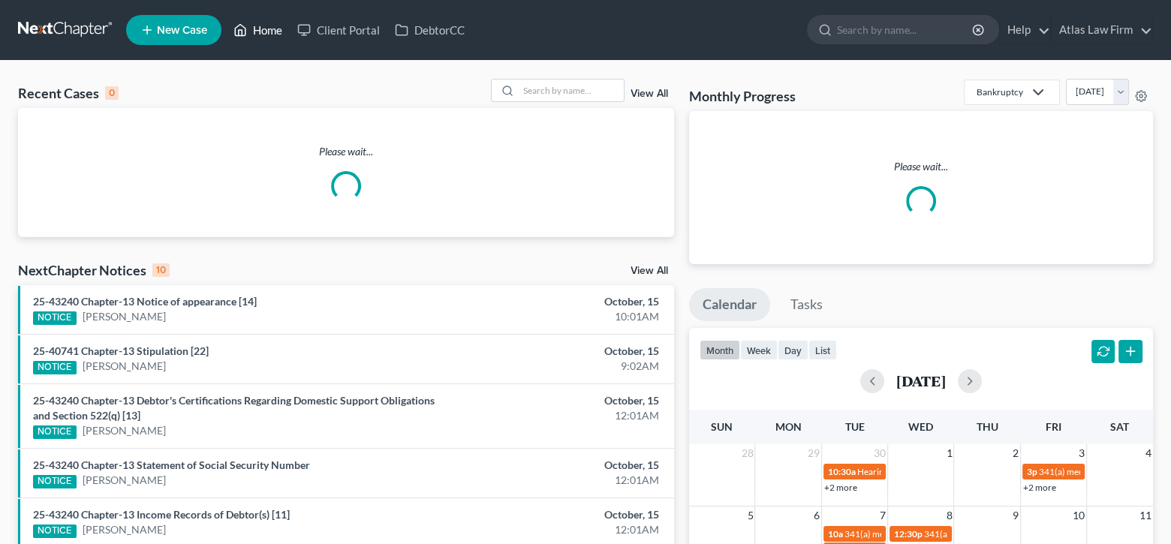
click at [255, 31] on link "Home" at bounding box center [258, 30] width 64 height 27
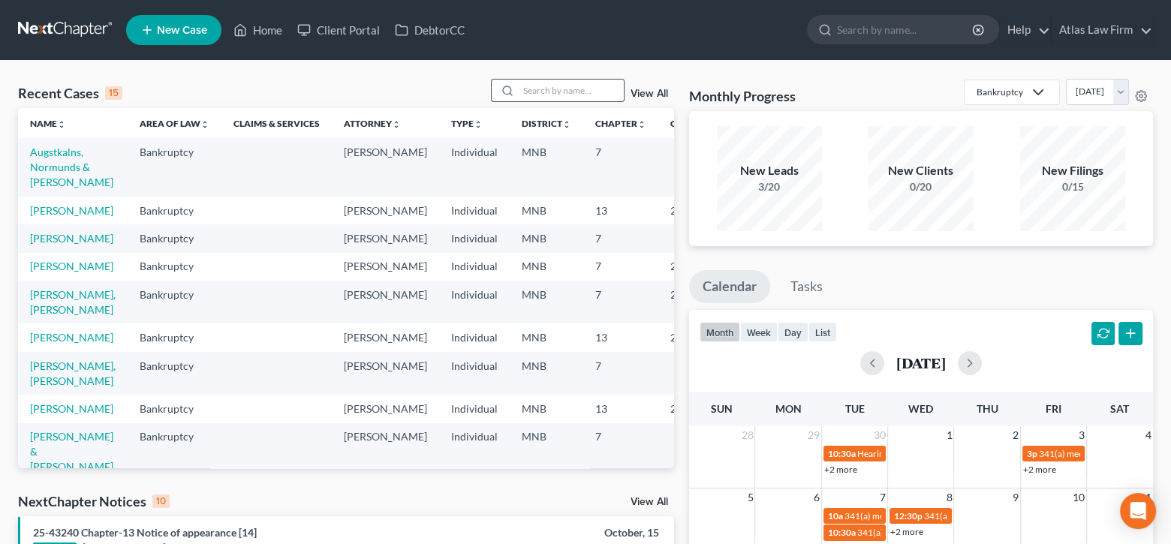
click at [518, 89] on div at bounding box center [505, 91] width 27 height 22
click at [544, 89] on input "search" at bounding box center [571, 91] width 105 height 22
type input "mcnamara"
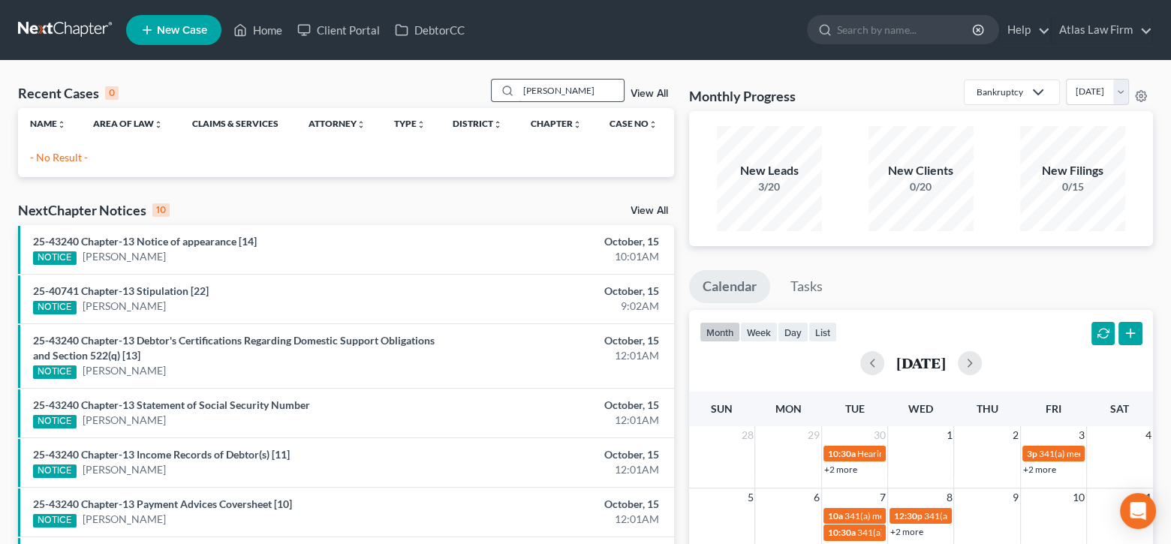
drag, startPoint x: 604, startPoint y: 89, endPoint x: 498, endPoint y: 87, distance: 105.9
click at [501, 87] on div "mcnamara" at bounding box center [558, 90] width 134 height 23
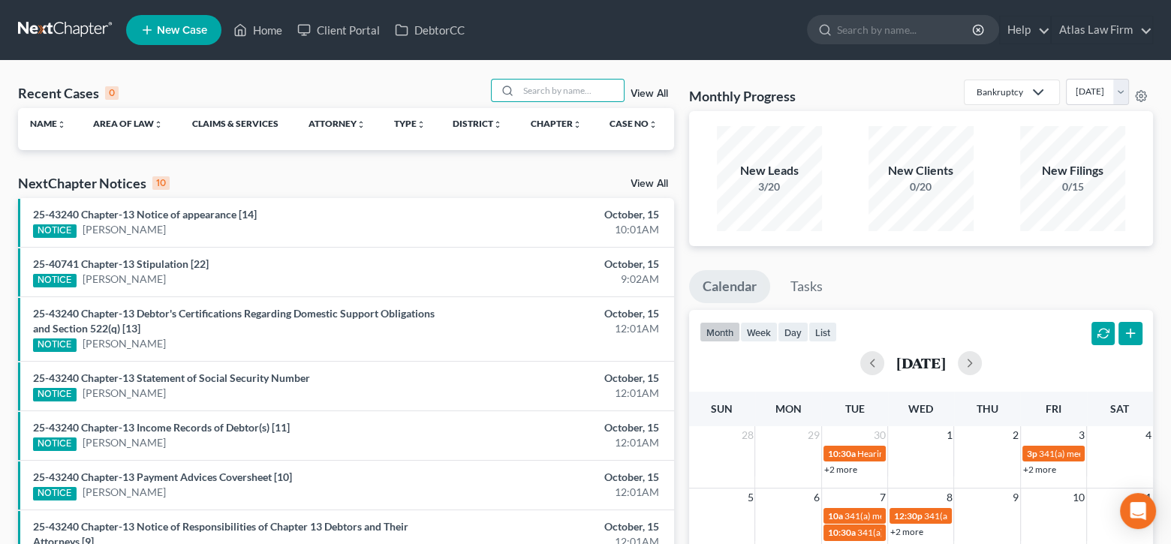
click at [177, 17] on link "New Case" at bounding box center [173, 30] width 95 height 30
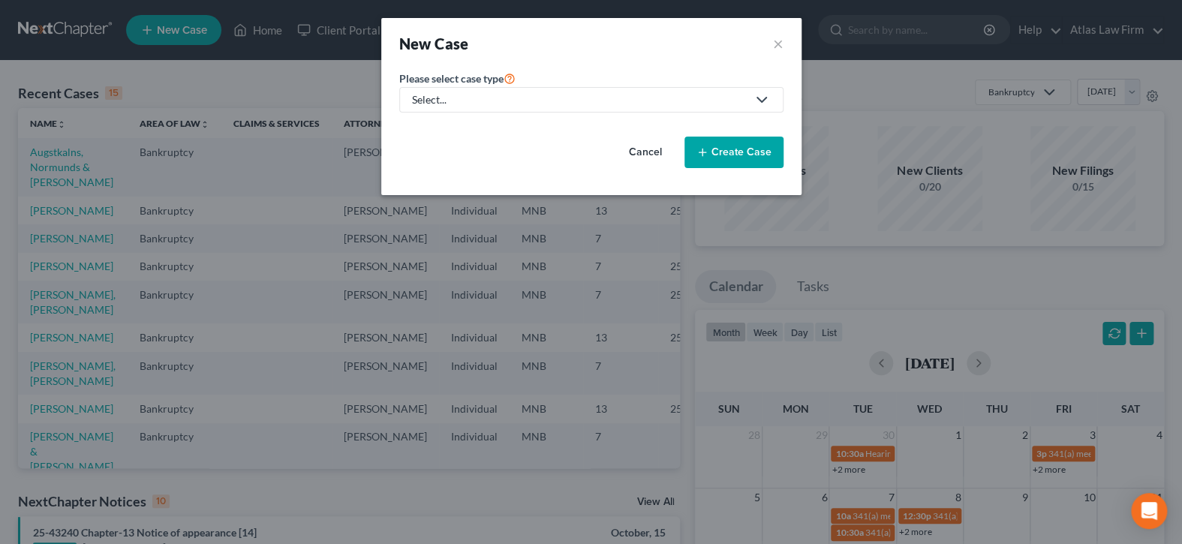
click at [559, 97] on div "Select..." at bounding box center [579, 99] width 335 height 15
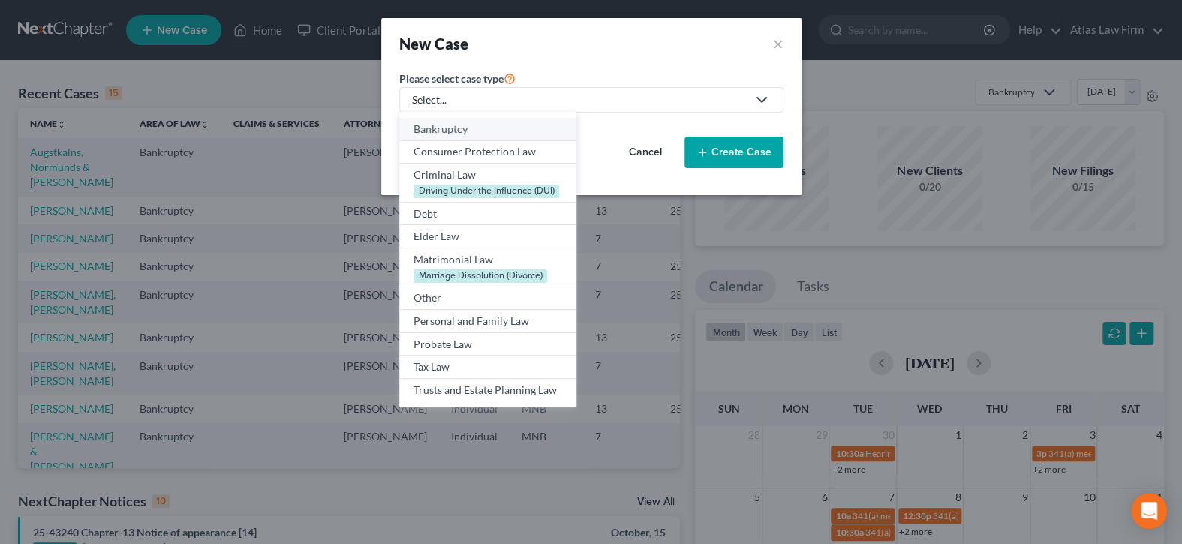
click at [516, 131] on div "Bankruptcy" at bounding box center [488, 129] width 149 height 15
select select "42"
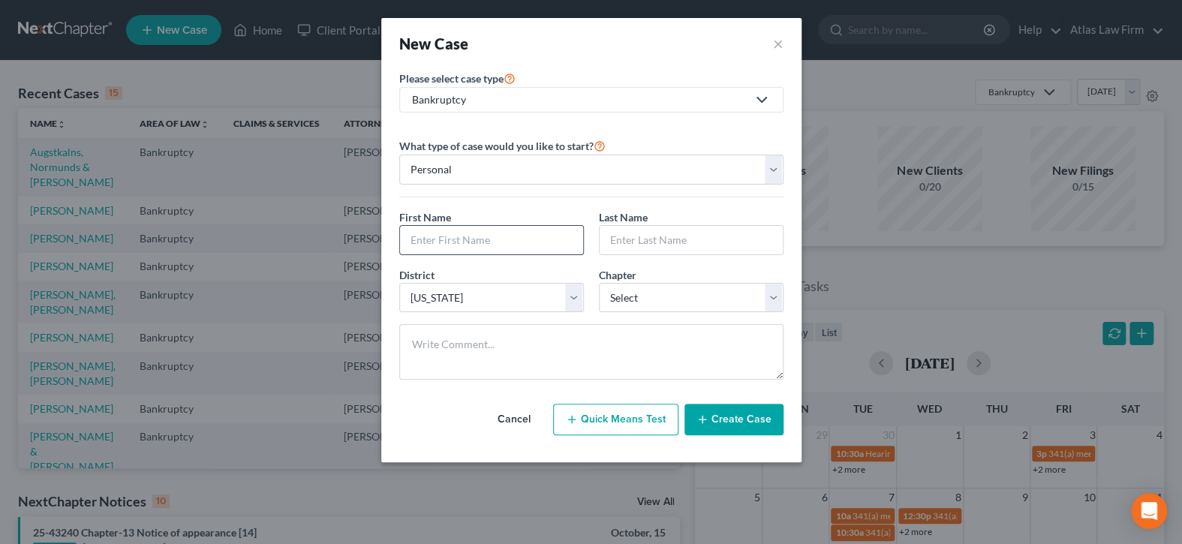
click at [497, 235] on input "text" at bounding box center [491, 240] width 183 height 29
type input "b"
type input "Bobbie"
type input "McNamara"
click at [635, 298] on select "Select 7 11 12 13" at bounding box center [691, 298] width 185 height 30
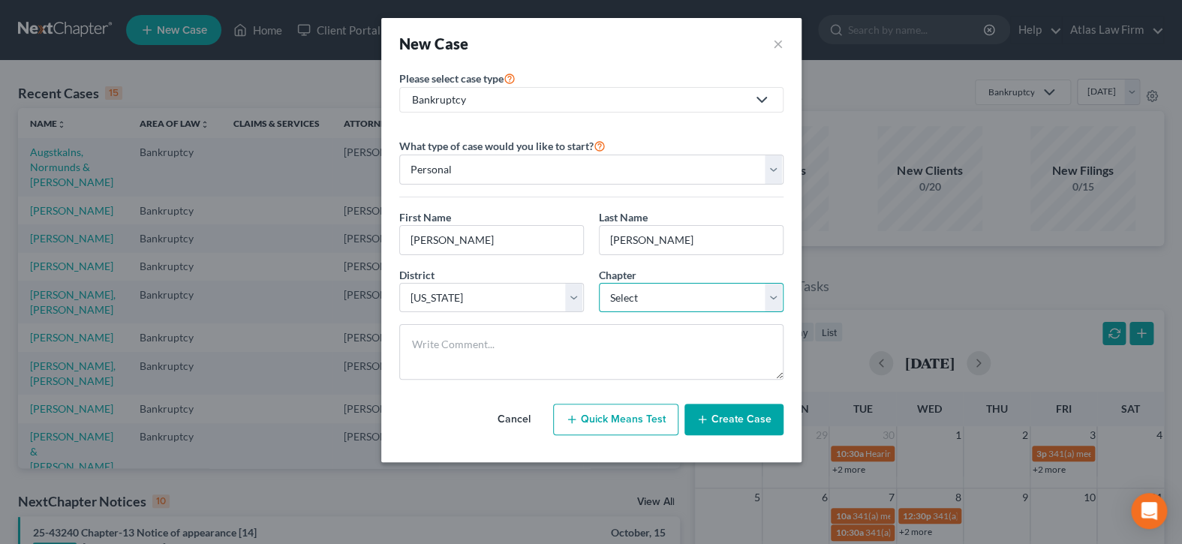
select select "0"
click at [599, 283] on select "Select 7 11 12 13" at bounding box center [691, 298] width 185 height 30
click at [718, 417] on button "Create Case" at bounding box center [734, 420] width 99 height 32
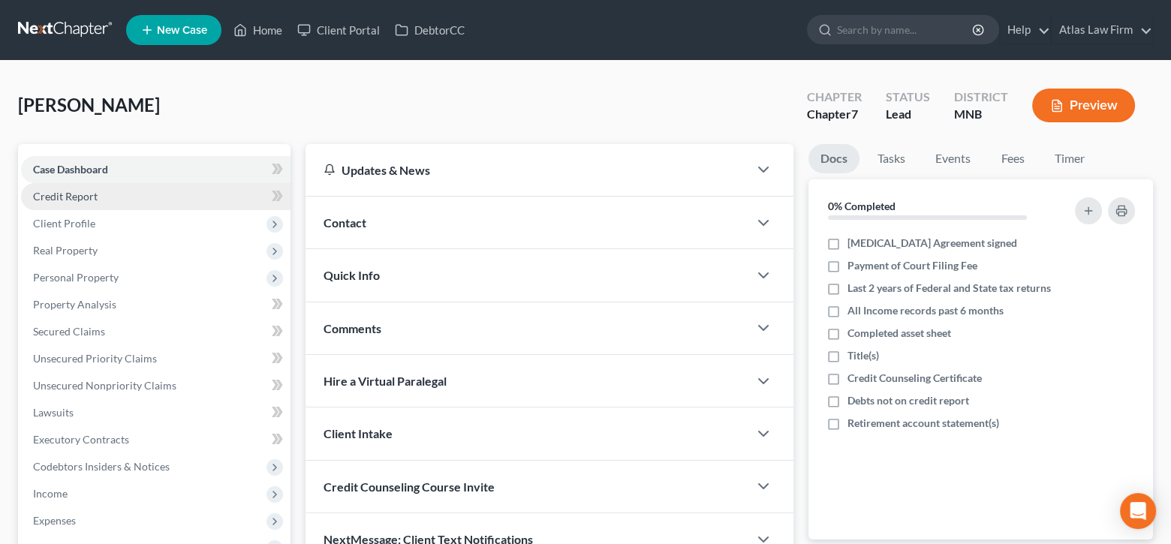
click at [137, 198] on link "Credit Report" at bounding box center [156, 196] width 270 height 27
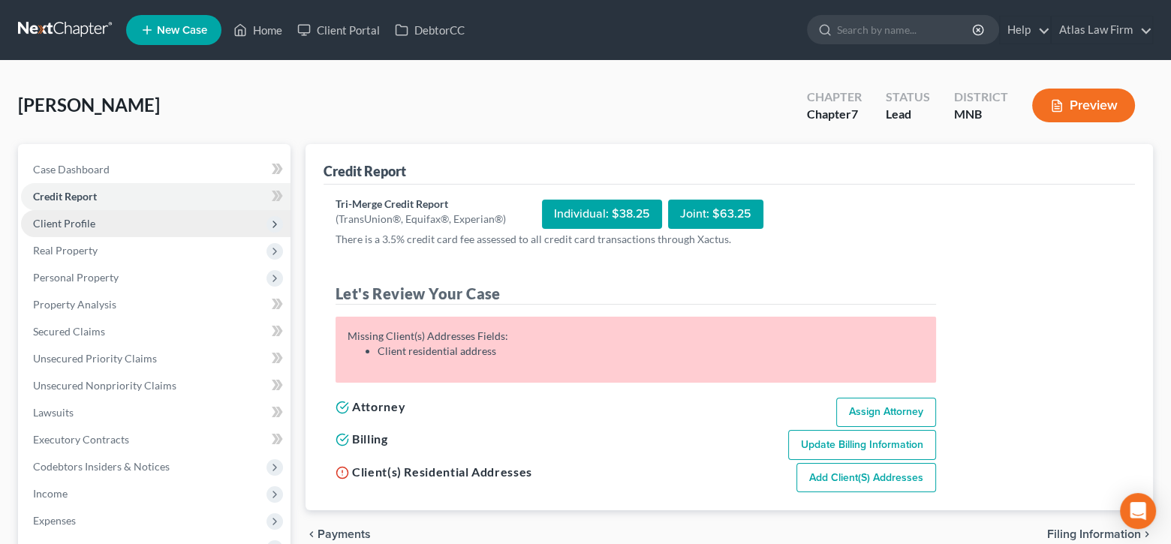
click at [119, 224] on span "Client Profile" at bounding box center [156, 223] width 270 height 27
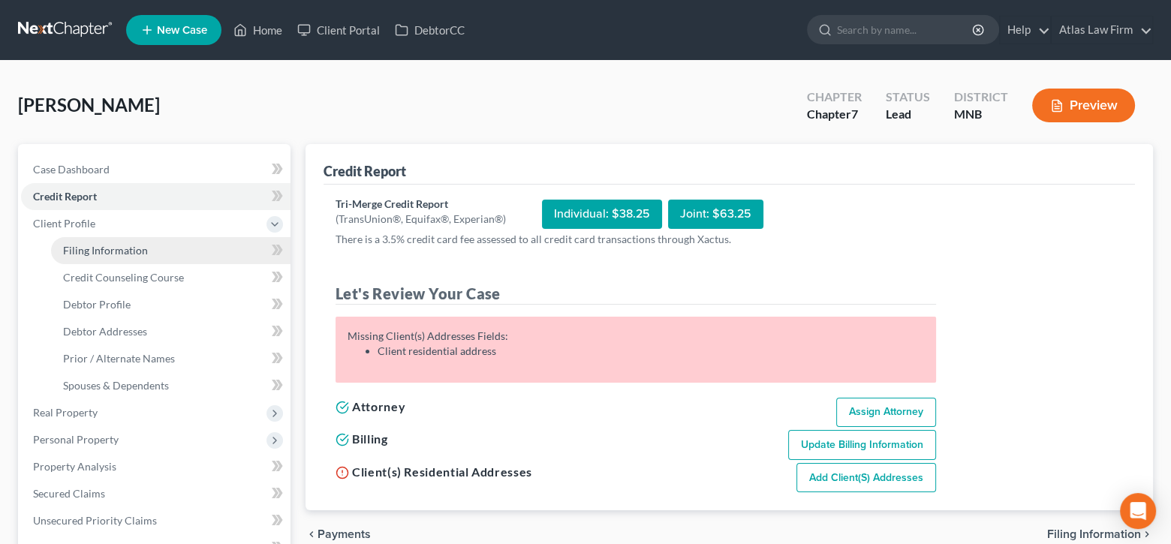
click at [129, 244] on span "Filing Information" at bounding box center [105, 250] width 85 height 13
select select "1"
select select "0"
select select "42"
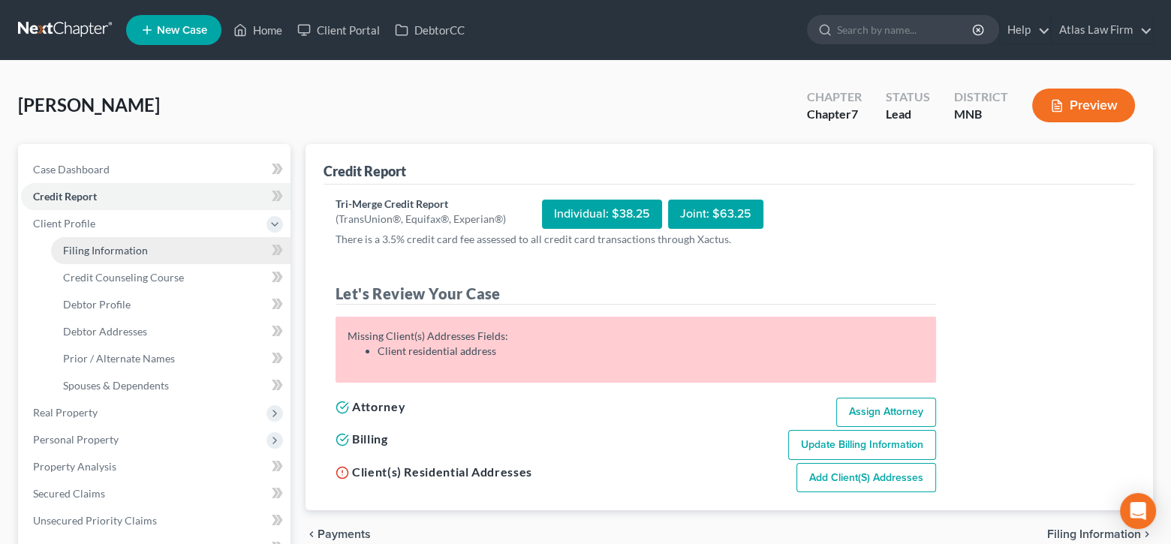
select select "0"
select select "24"
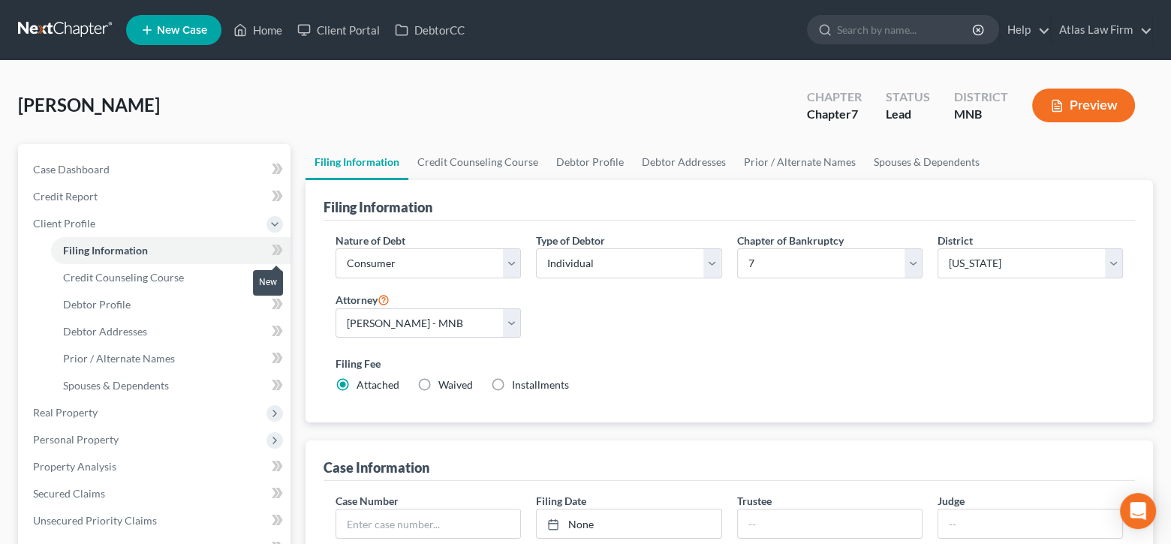
click at [278, 250] on icon at bounding box center [277, 250] width 11 height 19
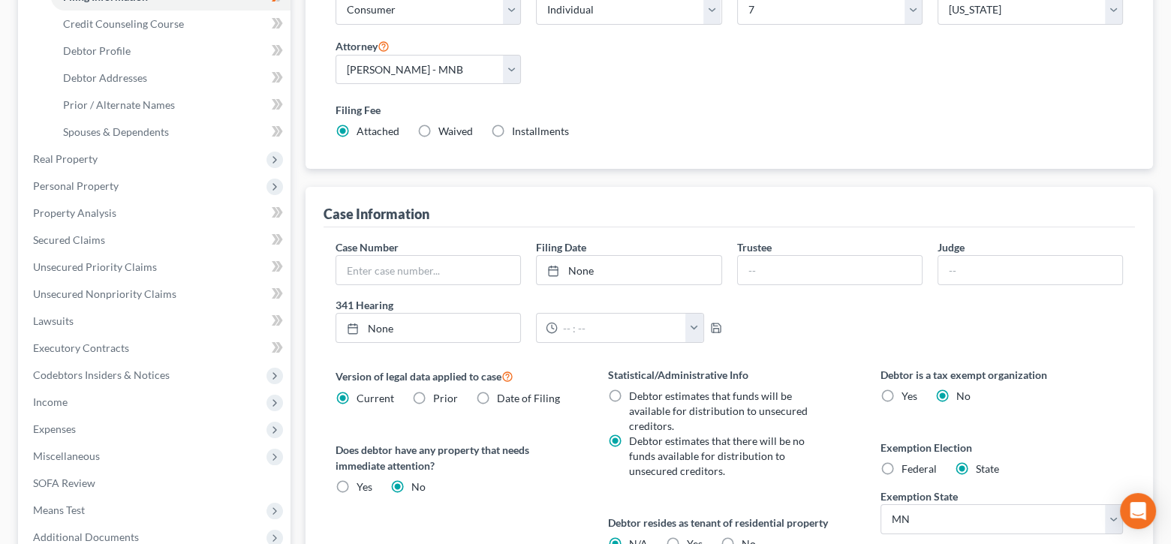
scroll to position [300, 0]
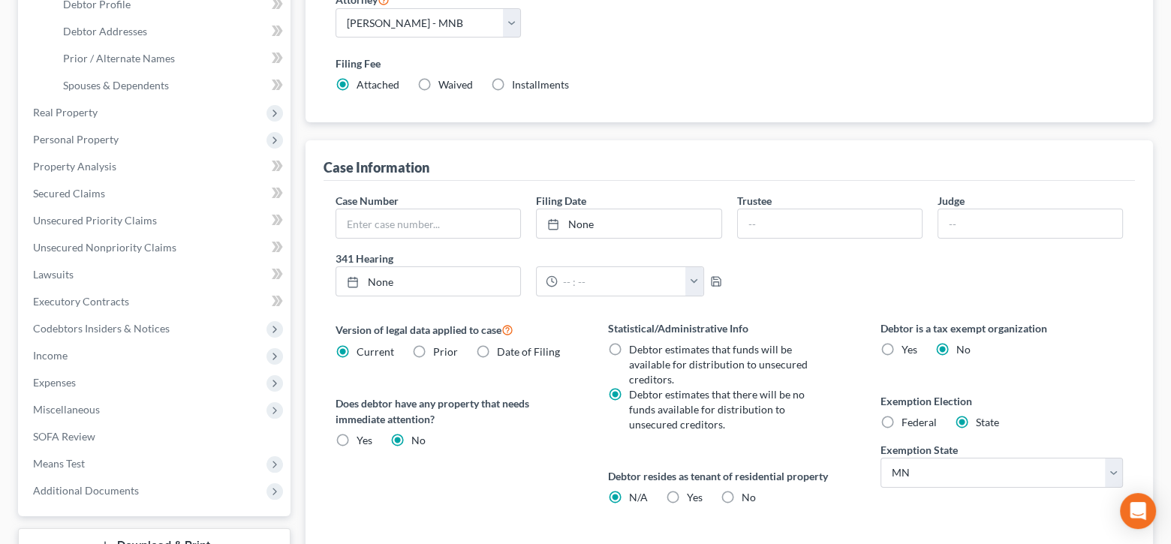
click at [902, 420] on label "Federal" at bounding box center [919, 422] width 35 height 15
click at [908, 420] on input "Federal" at bounding box center [913, 420] width 10 height 10
radio input "true"
radio input "false"
click at [687, 490] on label "Yes Yes" at bounding box center [695, 497] width 16 height 15
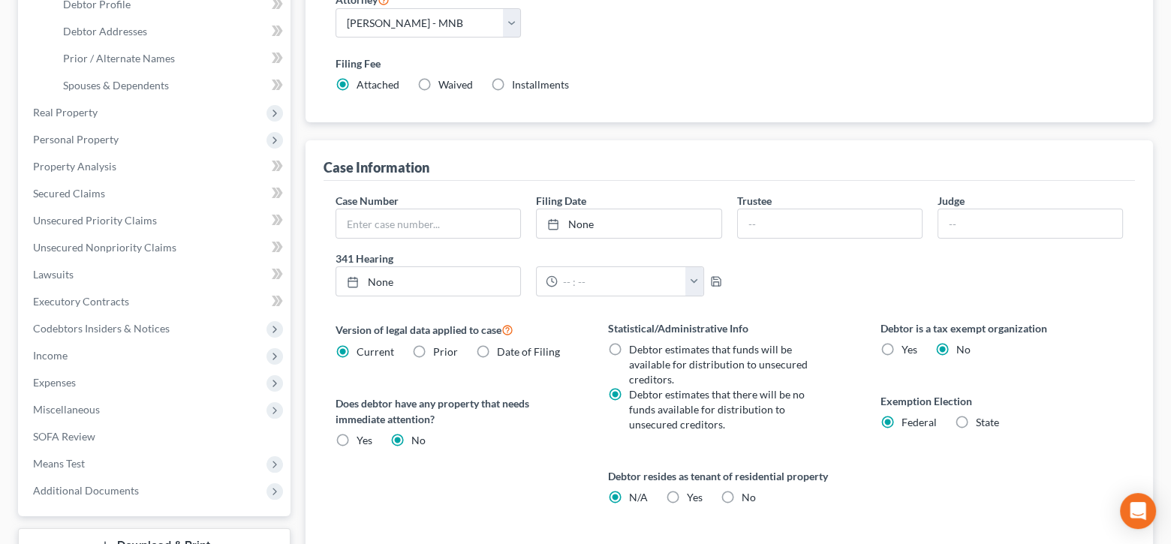
click at [693, 490] on input "Yes Yes" at bounding box center [698, 495] width 10 height 10
radio input "true"
radio input "false"
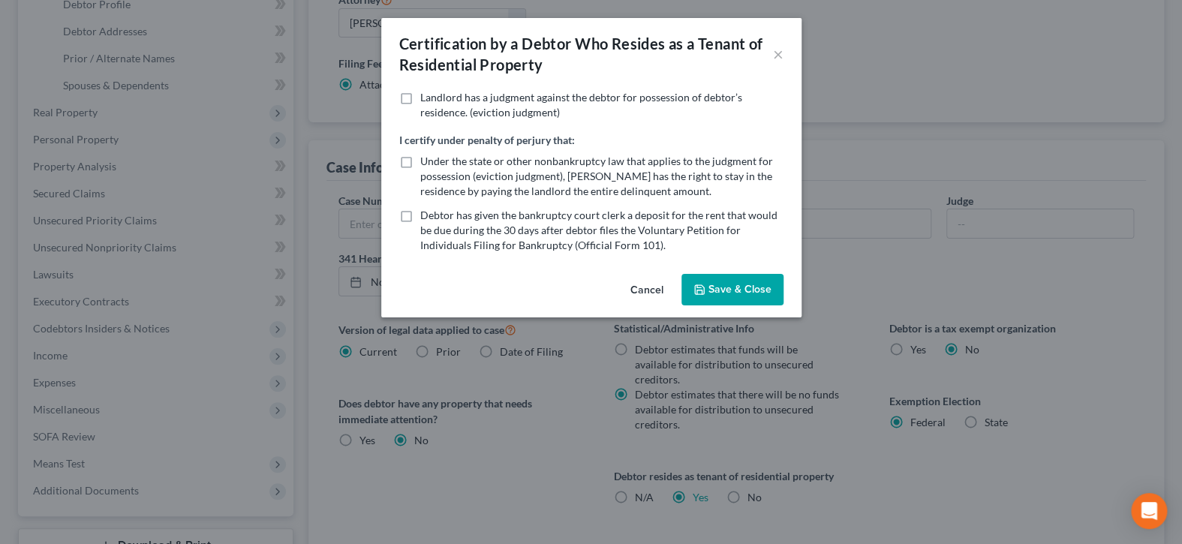
click at [755, 291] on button "Save & Close" at bounding box center [733, 290] width 102 height 32
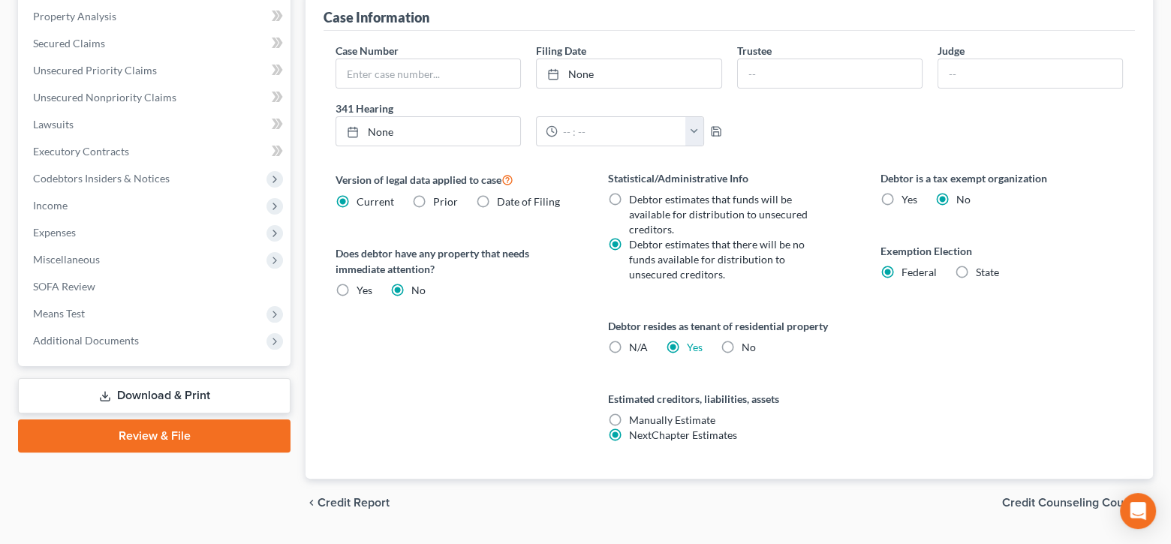
scroll to position [0, 0]
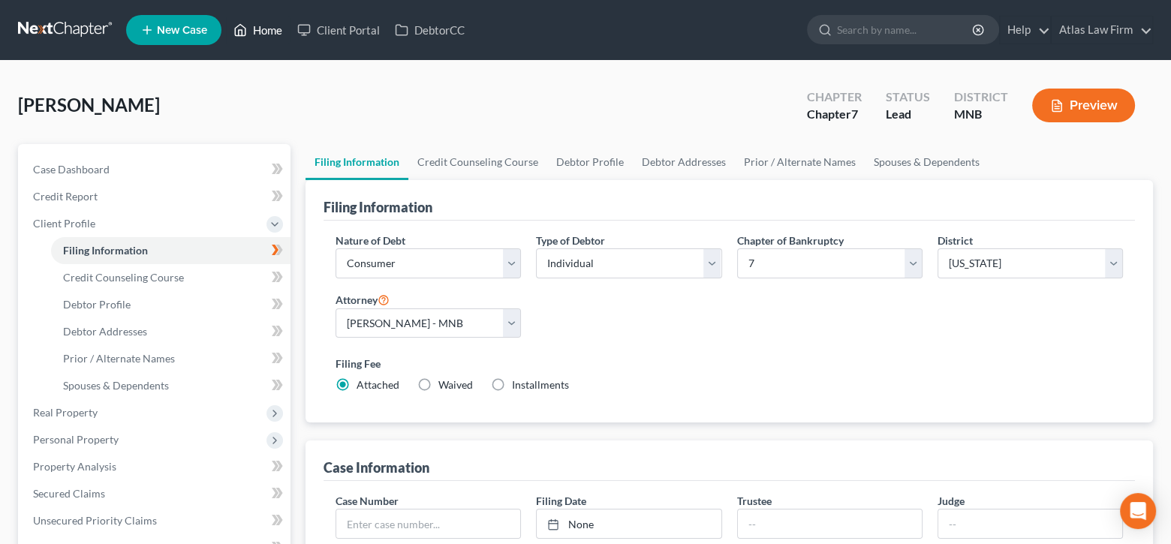
click at [275, 35] on link "Home" at bounding box center [258, 30] width 64 height 27
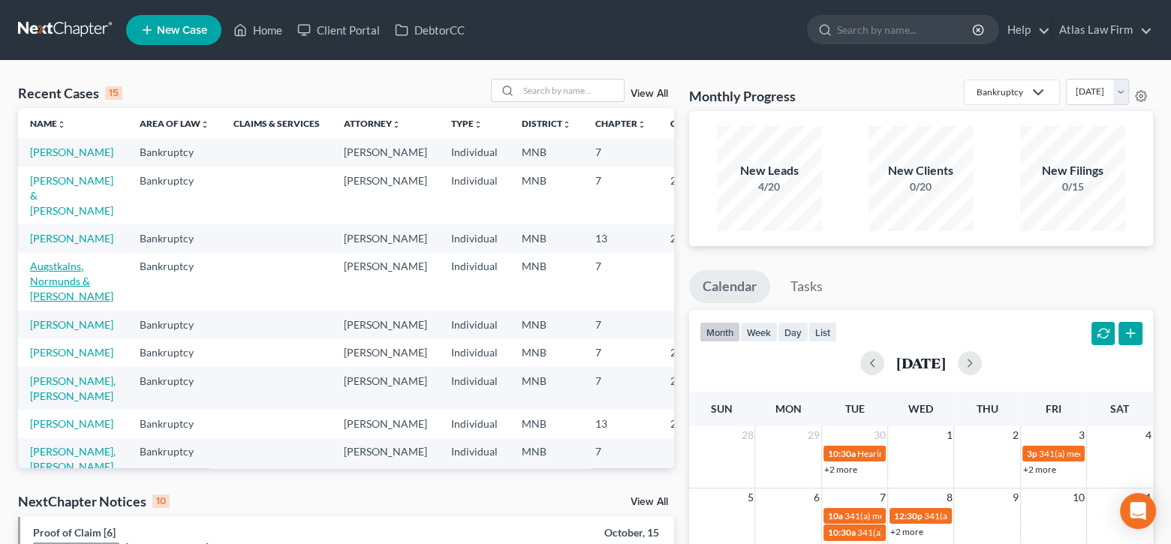
click at [51, 299] on link "Augstkalns, Normunds & Tonia" at bounding box center [71, 281] width 83 height 43
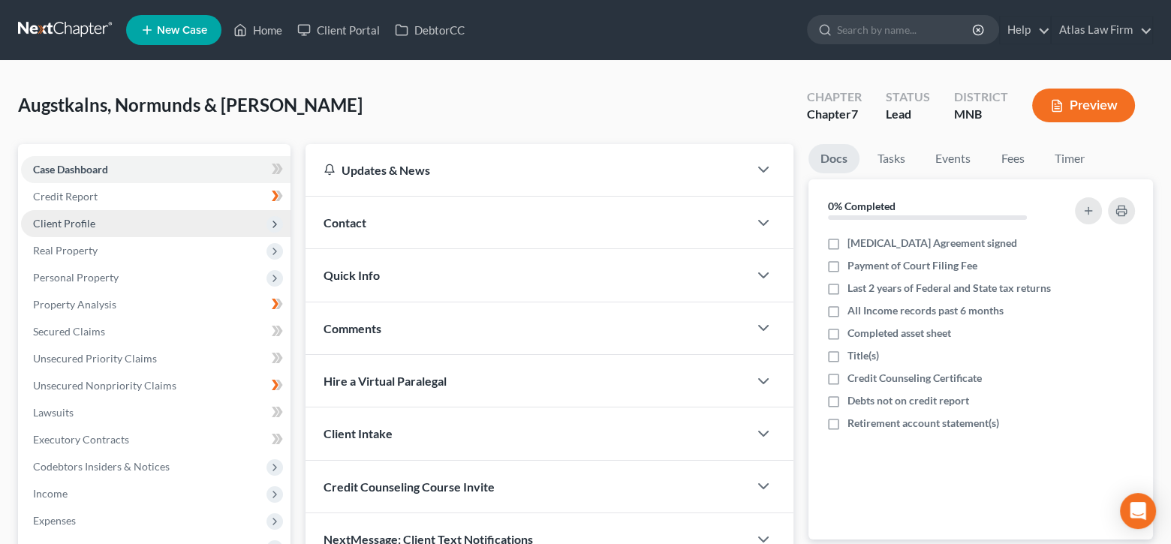
click at [98, 217] on span "Client Profile" at bounding box center [156, 223] width 270 height 27
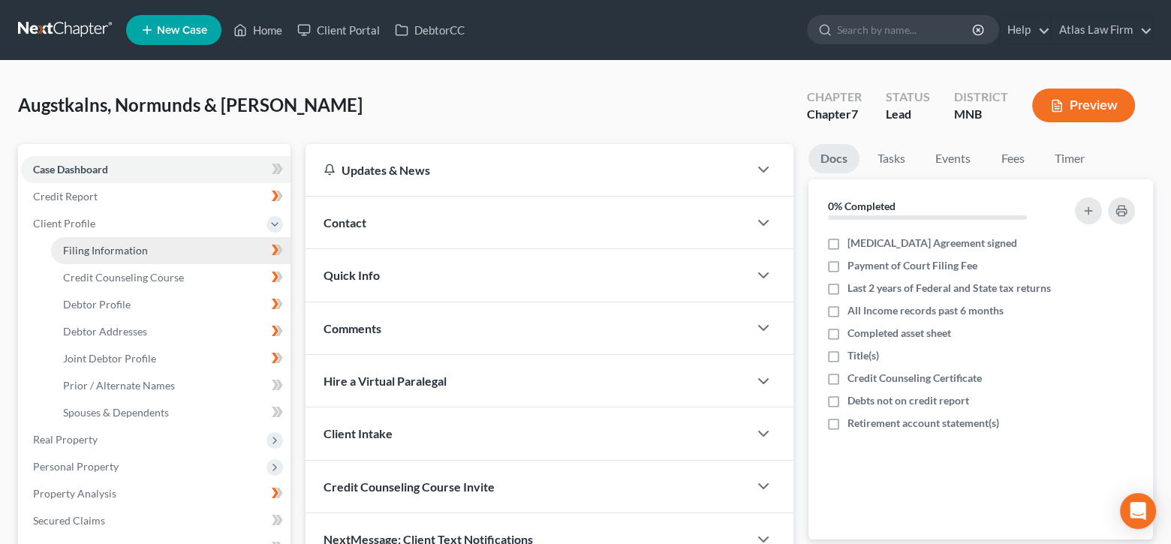
click at [109, 248] on span "Filing Information" at bounding box center [105, 250] width 85 height 13
select select "1"
select select "0"
select select "42"
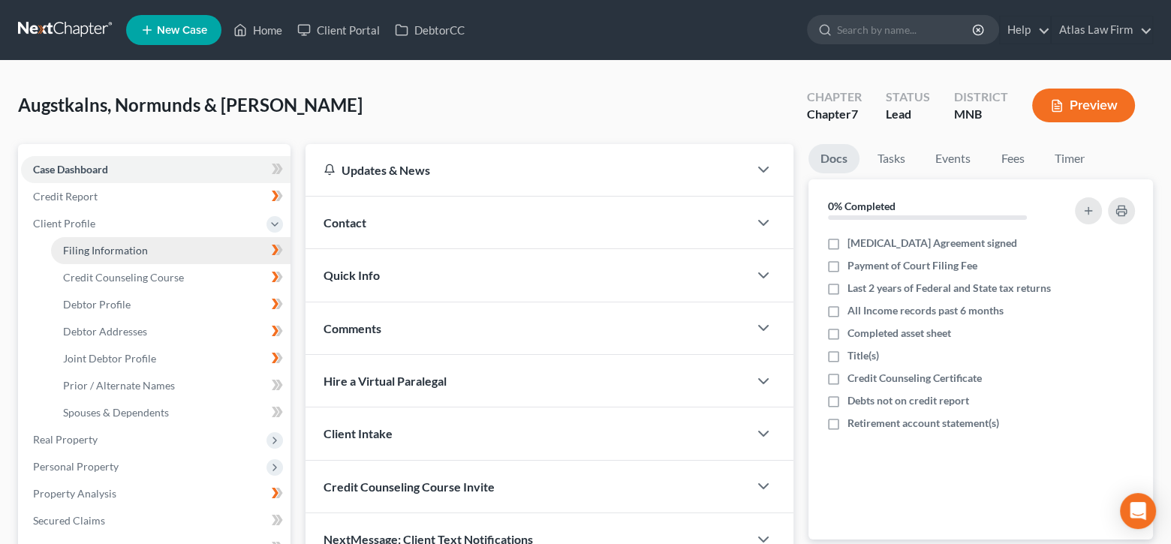
select select "0"
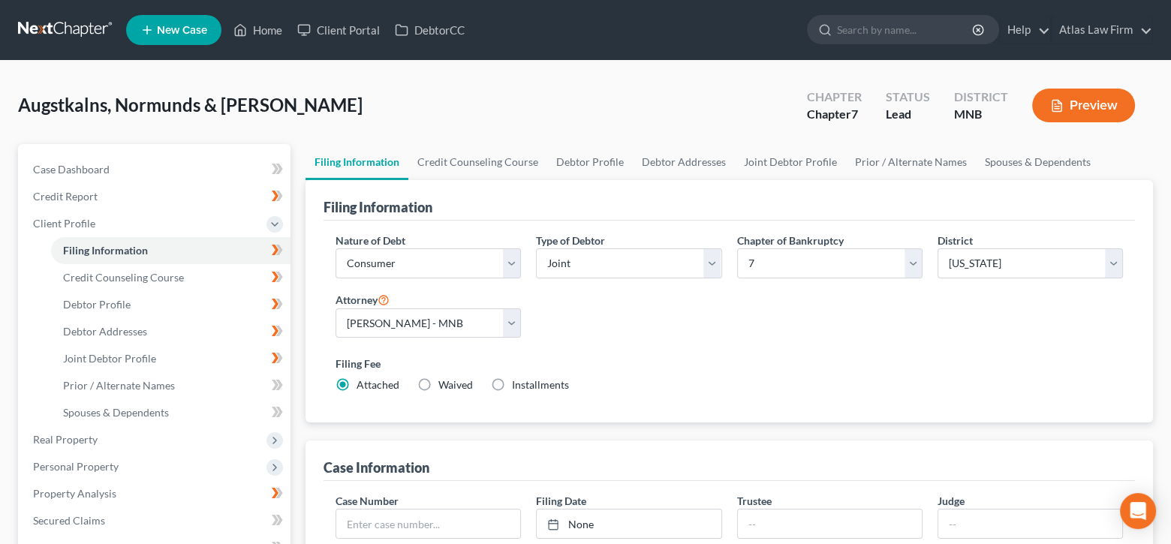
scroll to position [300, 0]
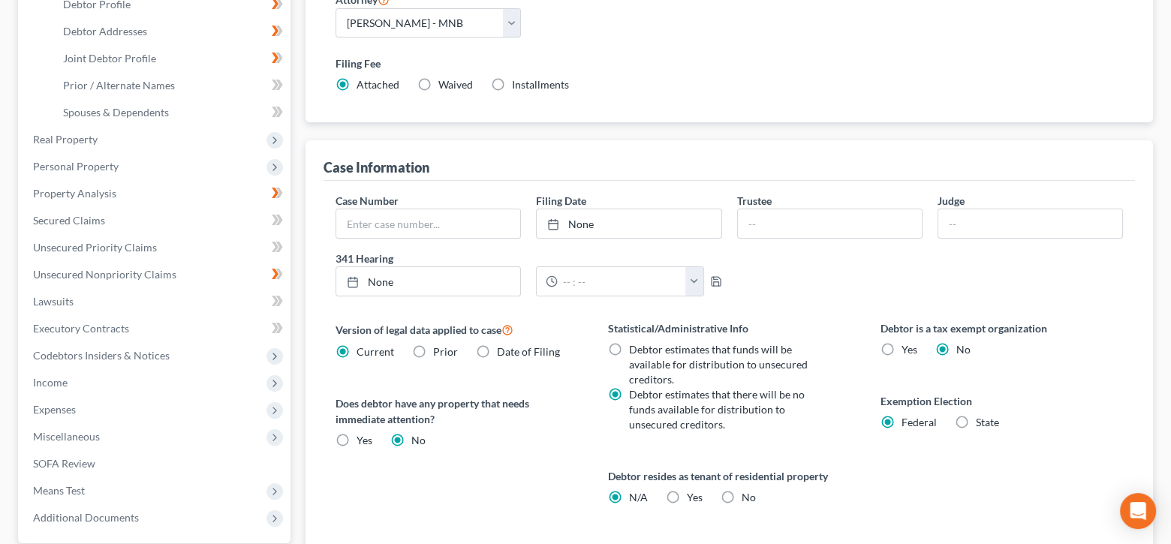
click at [687, 490] on label "Yes Yes" at bounding box center [695, 497] width 16 height 15
click at [693, 490] on input "Yes Yes" at bounding box center [698, 495] width 10 height 10
radio input "true"
radio input "false"
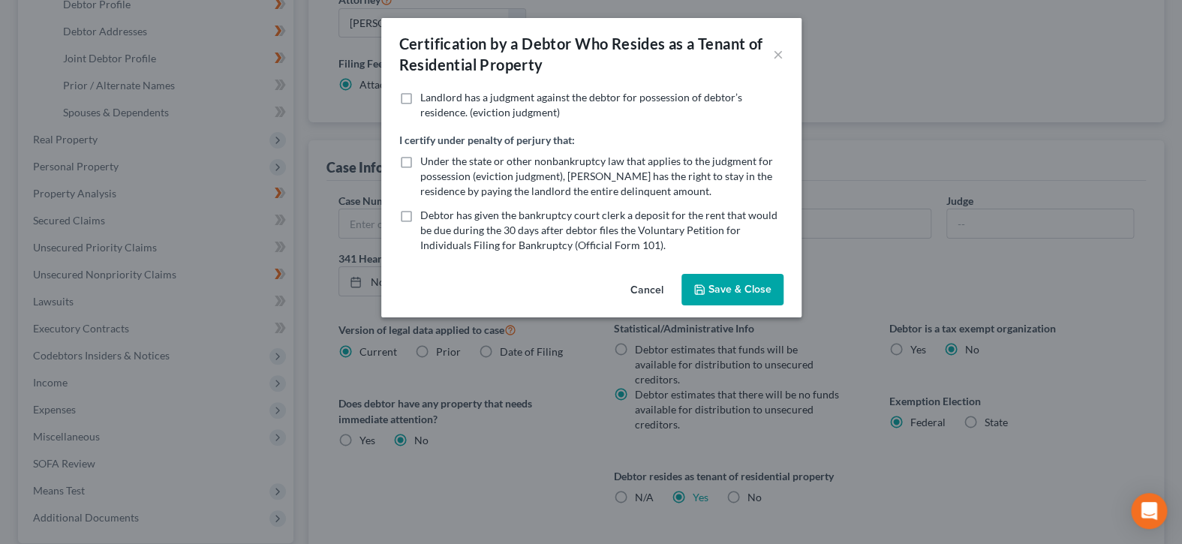
click at [732, 300] on button "Save & Close" at bounding box center [733, 290] width 102 height 32
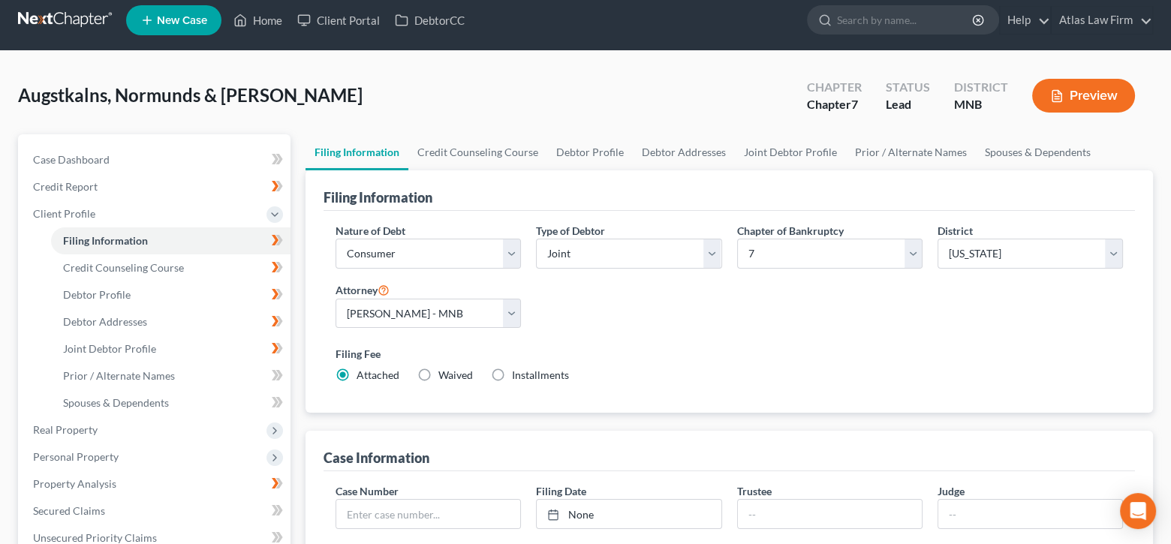
scroll to position [0, 0]
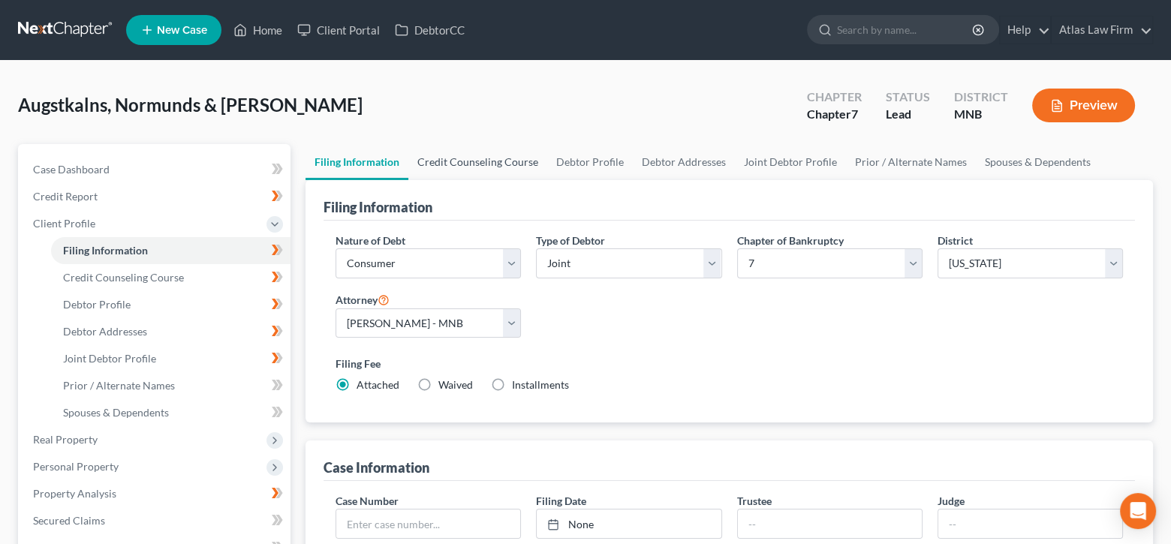
click at [499, 161] on link "Credit Counseling Course" at bounding box center [477, 162] width 139 height 36
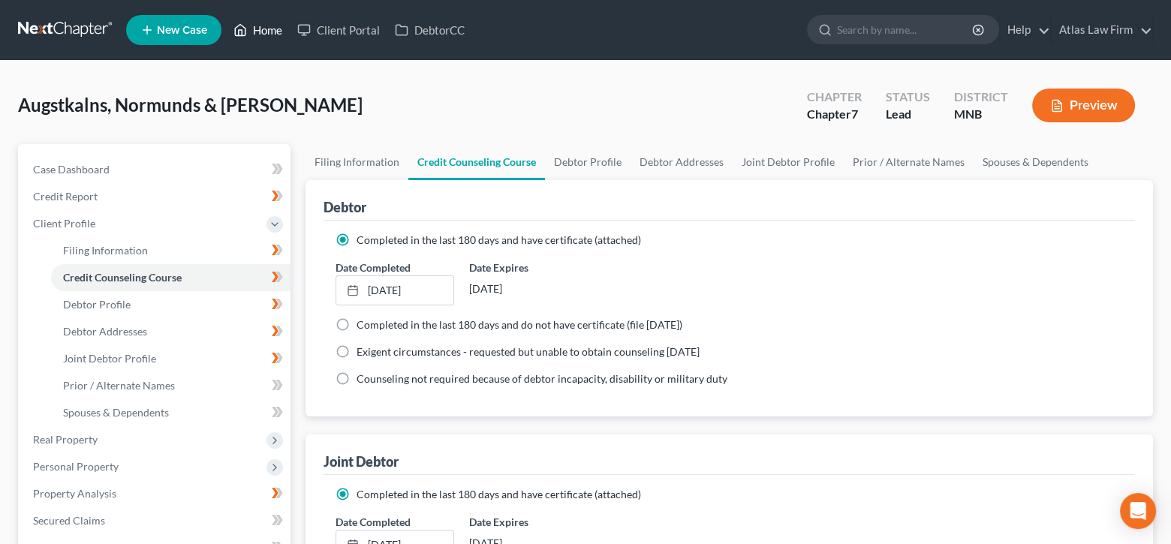
click at [264, 38] on link "Home" at bounding box center [258, 30] width 64 height 27
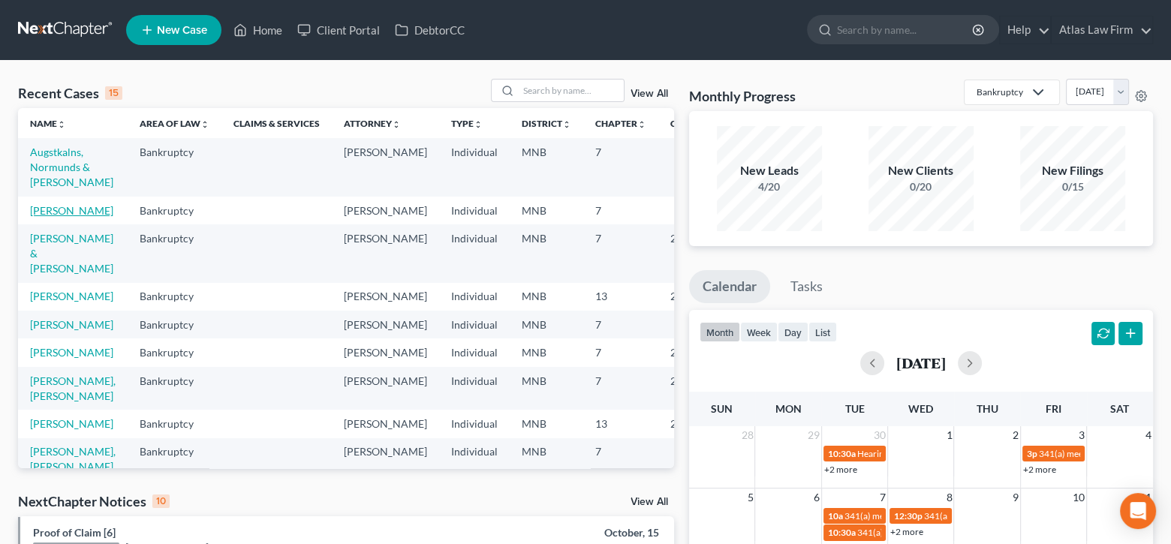
click at [43, 215] on link "[PERSON_NAME]" at bounding box center [71, 210] width 83 height 13
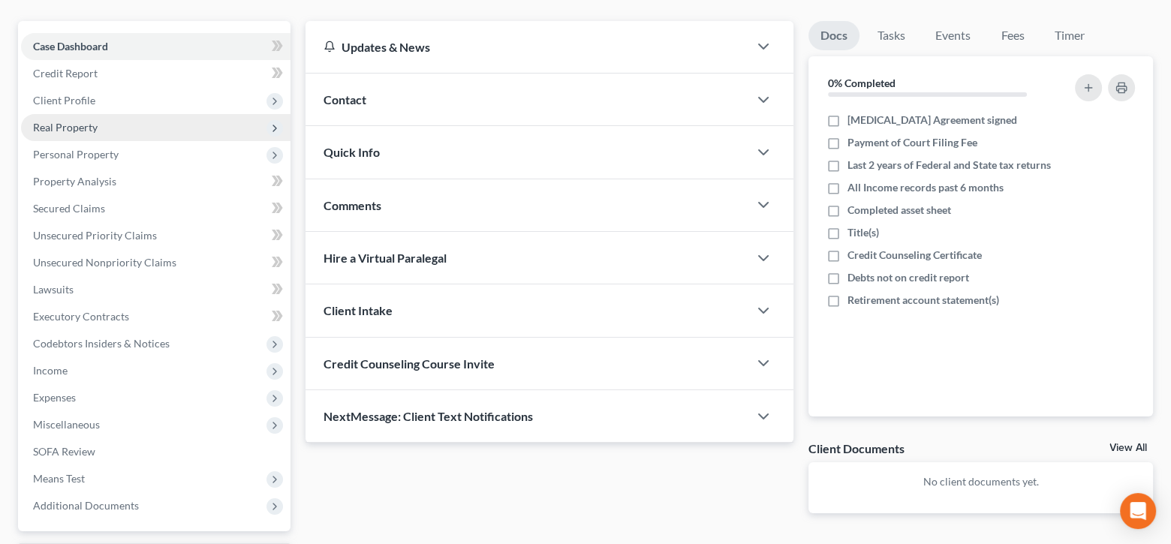
scroll to position [150, 0]
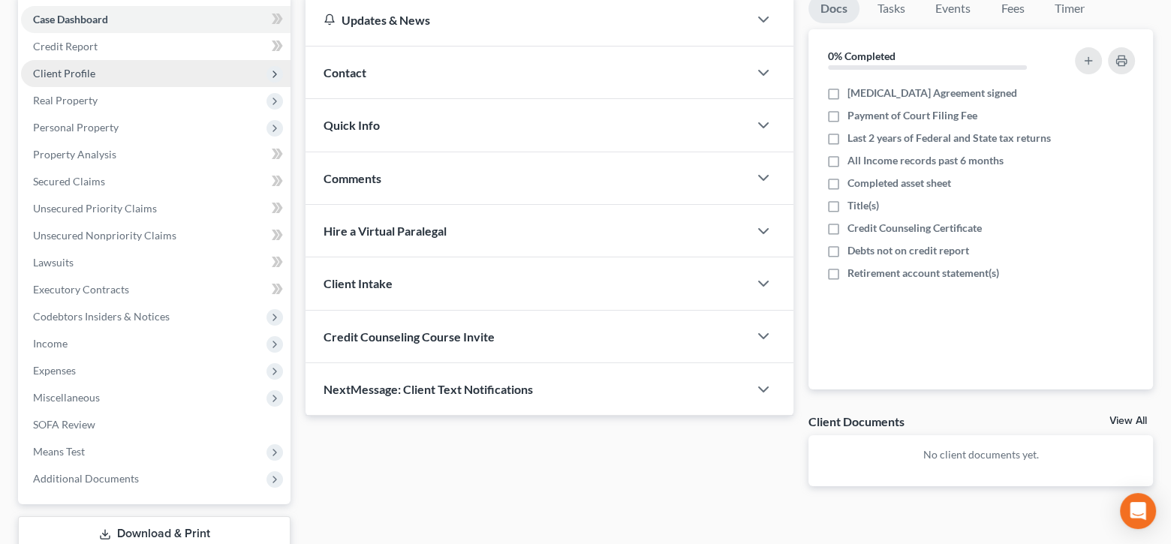
click at [90, 73] on span "Client Profile" at bounding box center [64, 73] width 62 height 13
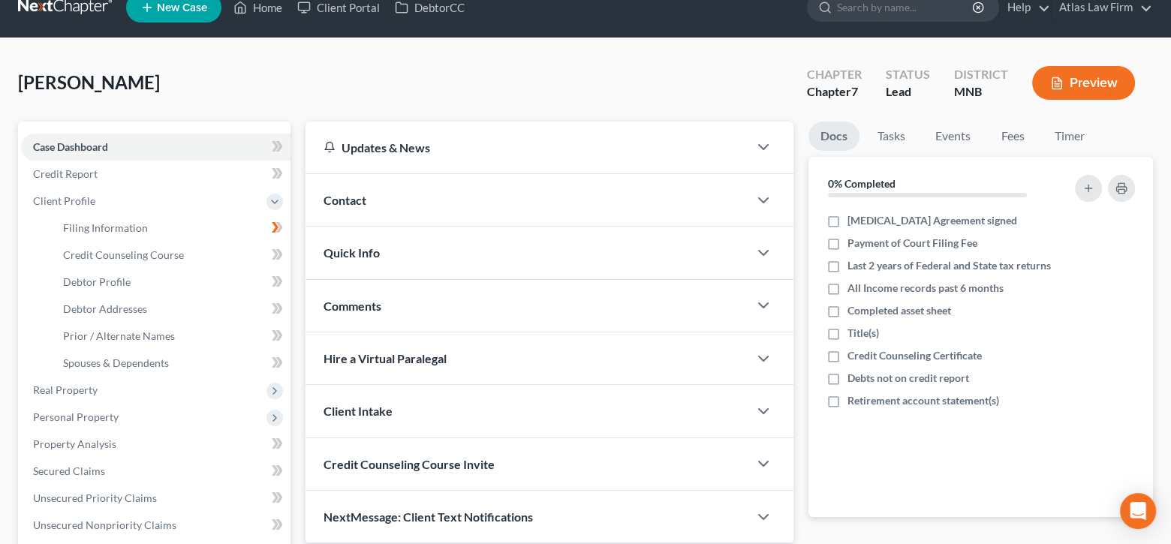
scroll to position [0, 0]
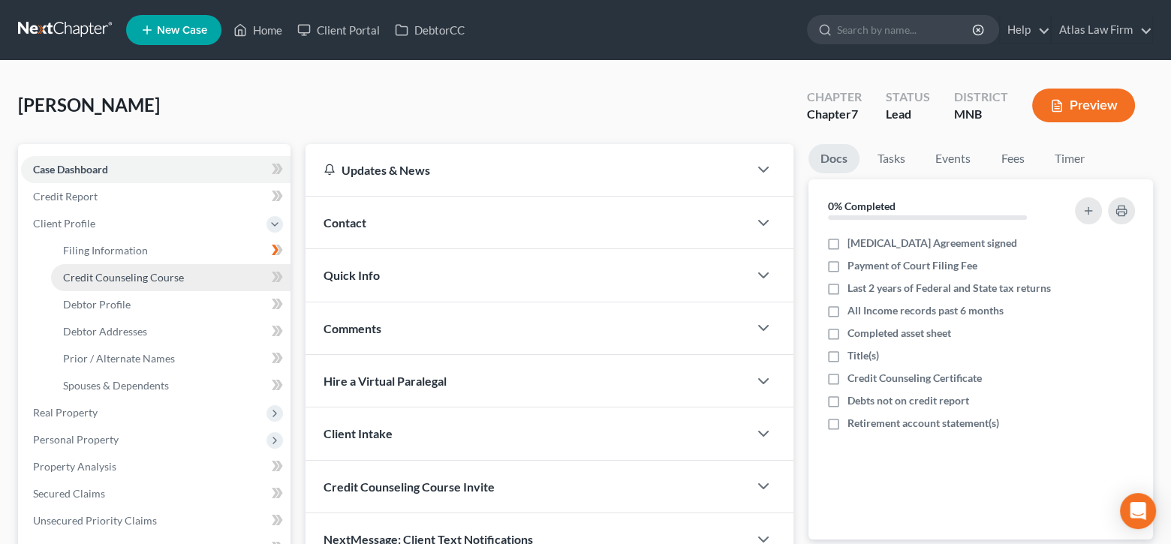
click at [153, 276] on span "Credit Counseling Course" at bounding box center [123, 277] width 121 height 13
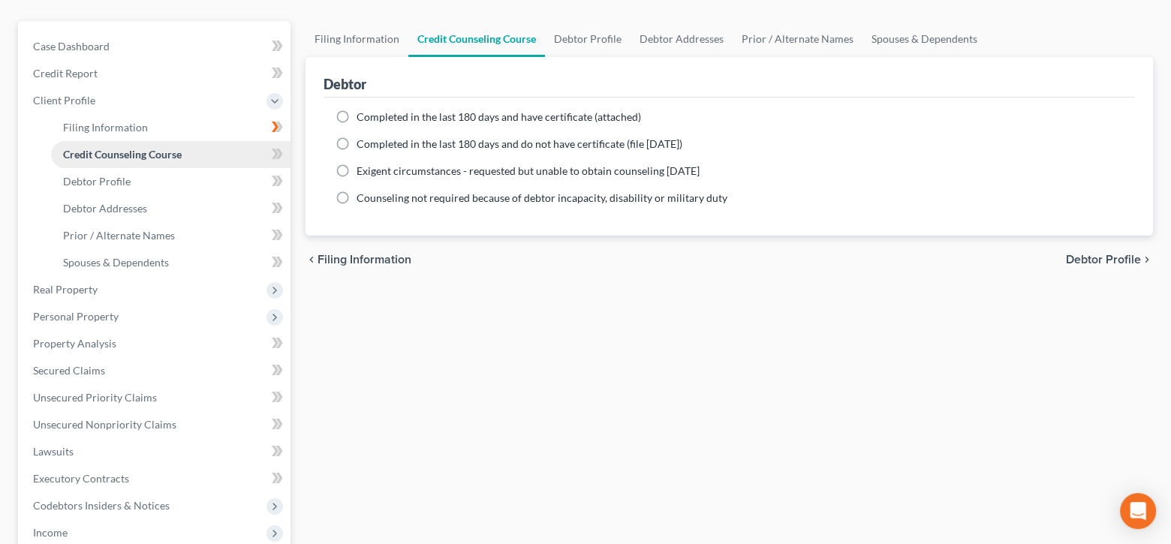
scroll to position [150, 0]
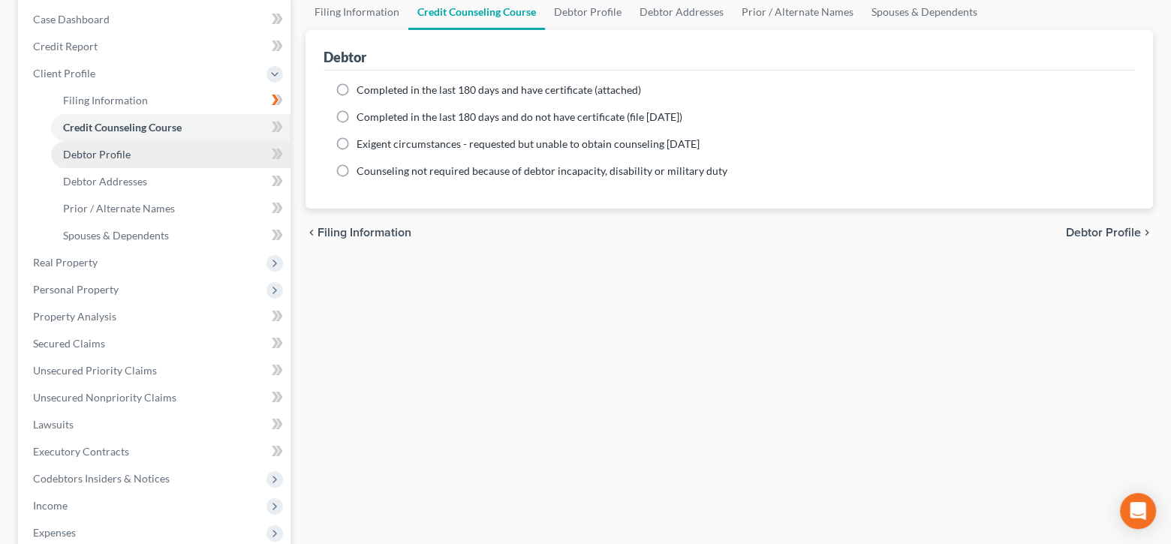
click at [118, 152] on span "Debtor Profile" at bounding box center [97, 154] width 68 height 13
select select "0"
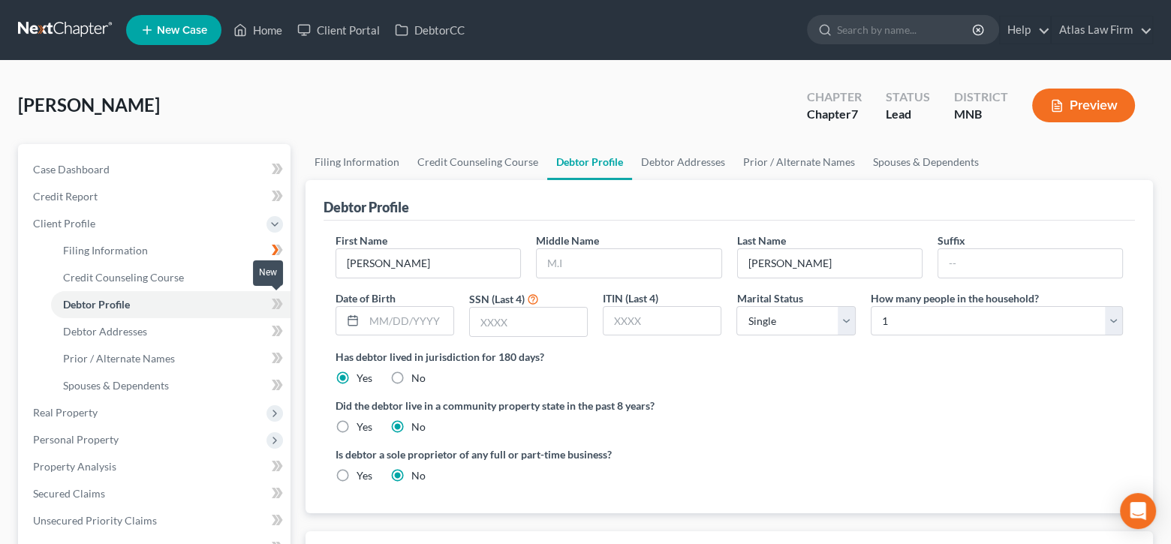
click at [277, 305] on icon at bounding box center [277, 304] width 11 height 19
click at [592, 261] on input "text" at bounding box center [629, 263] width 184 height 29
type input "Lynn"
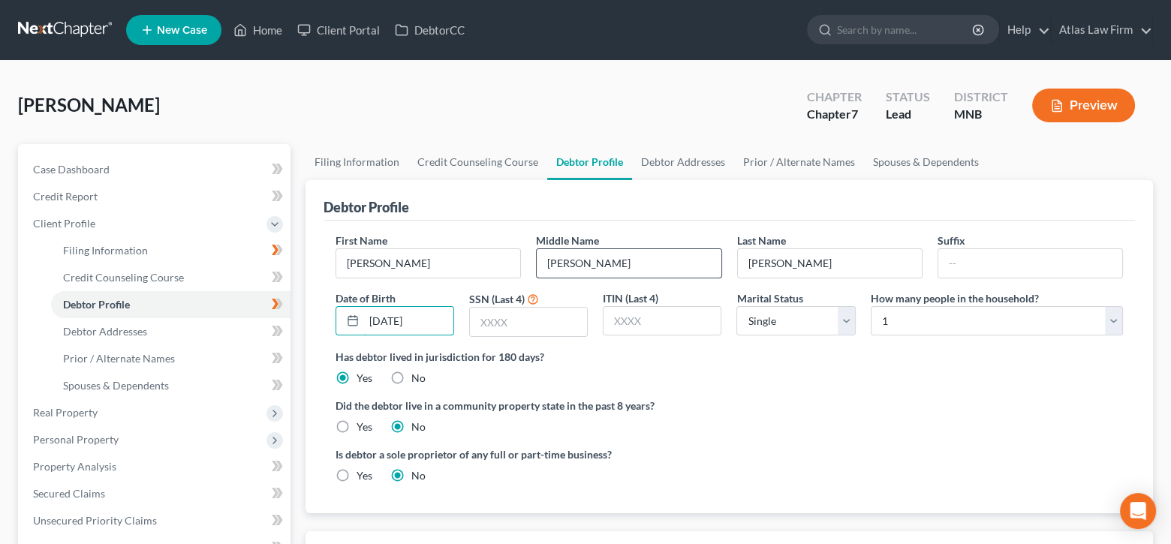
type input "09/13/1970"
click at [506, 332] on input "text" at bounding box center [528, 322] width 117 height 29
type input "4294"
click at [666, 161] on link "Debtor Addresses" at bounding box center [683, 162] width 102 height 36
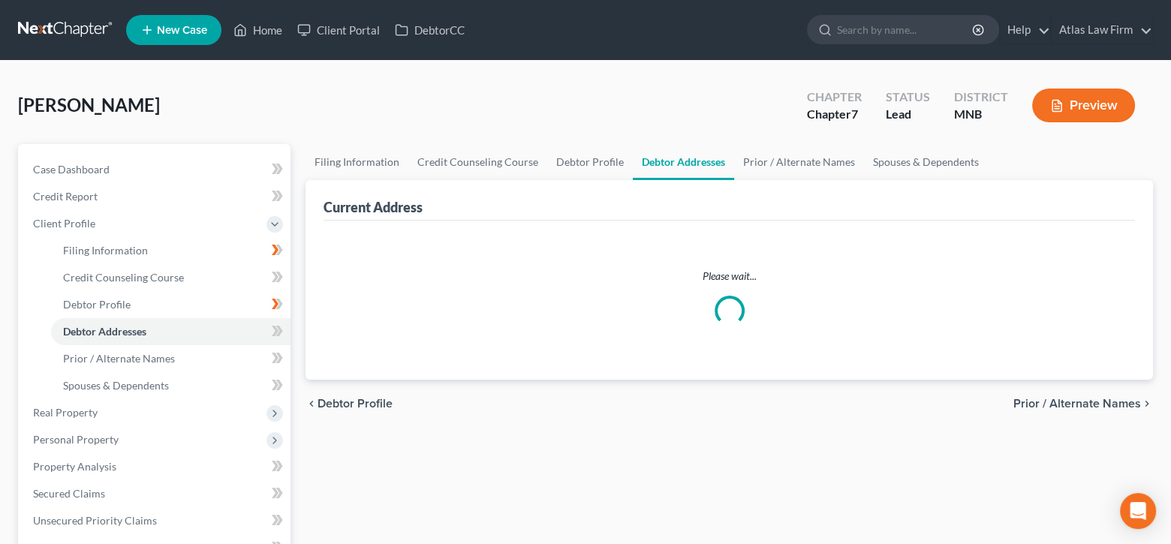
select select "0"
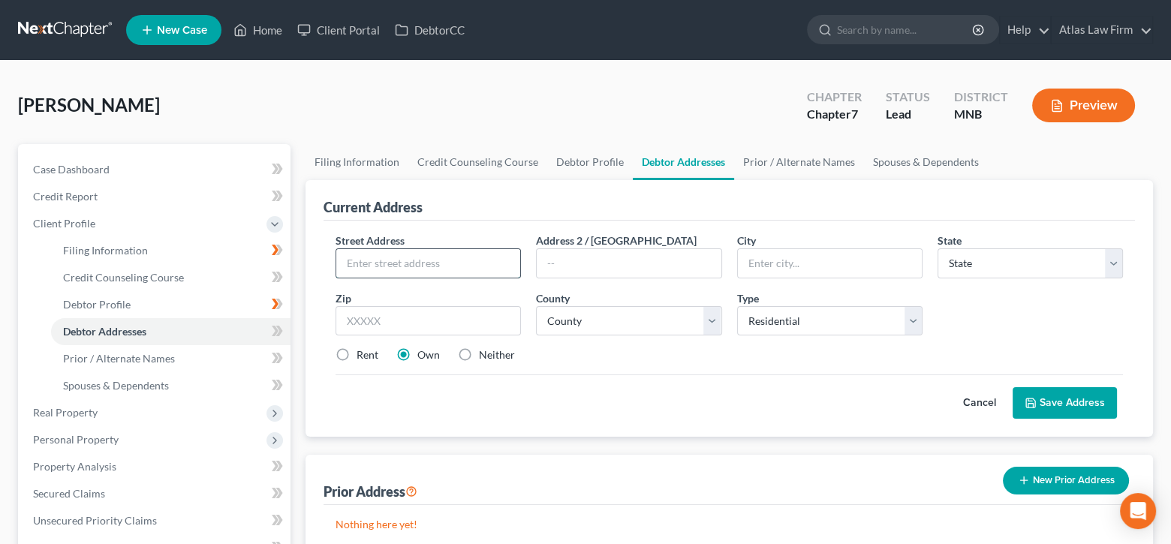
click at [469, 265] on input "text" at bounding box center [428, 263] width 184 height 29
type input "1000 Lincoln Street,"
type input "Apt 111"
type input "55303"
type input "Anoka"
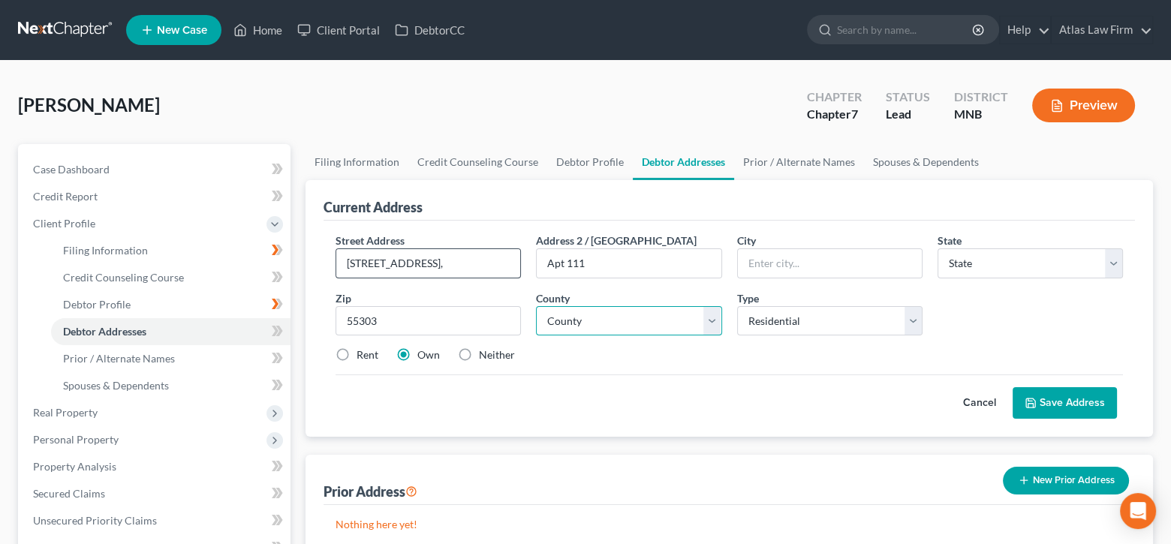
select select "24"
click at [475, 258] on input "1000 Lincoln Street," at bounding box center [428, 263] width 184 height 29
type input "1000 Lincoln Street"
click at [655, 322] on select "County Aitkin County Anoka County Becker County Beltrami County Benton County B…" at bounding box center [628, 321] width 185 height 30
select select "1"
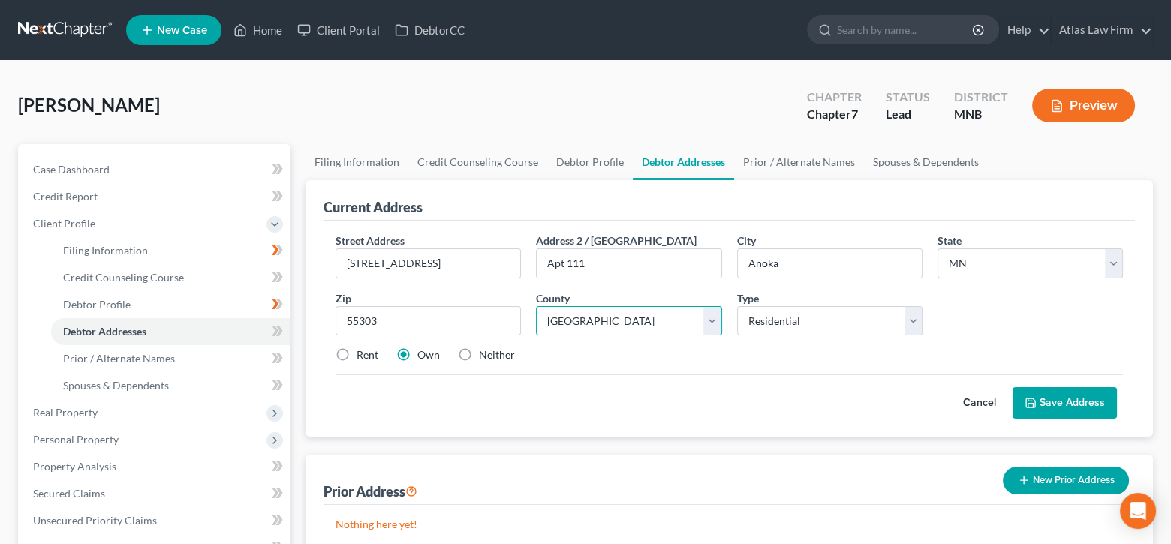
click at [536, 306] on select "County Aitkin County Anoka County Becker County Beltrami County Benton County B…" at bounding box center [628, 321] width 185 height 30
click at [357, 354] on label "Rent" at bounding box center [368, 355] width 22 height 15
click at [363, 354] on input "Rent" at bounding box center [368, 353] width 10 height 10
radio input "true"
click at [1074, 404] on button "Save Address" at bounding box center [1065, 403] width 104 height 32
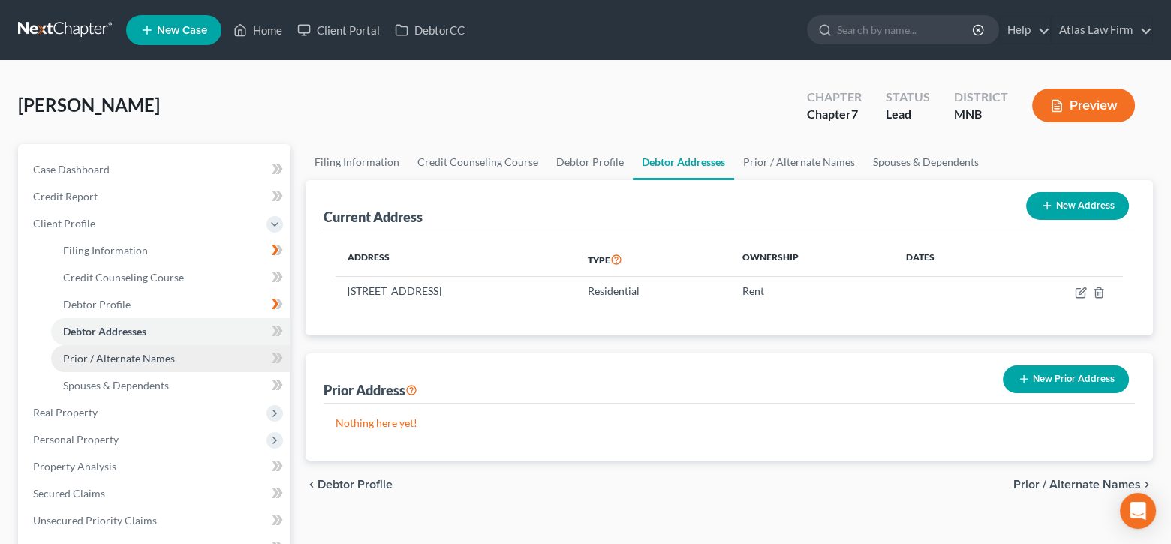
click at [128, 357] on span "Prior / Alternate Names" at bounding box center [119, 358] width 112 height 13
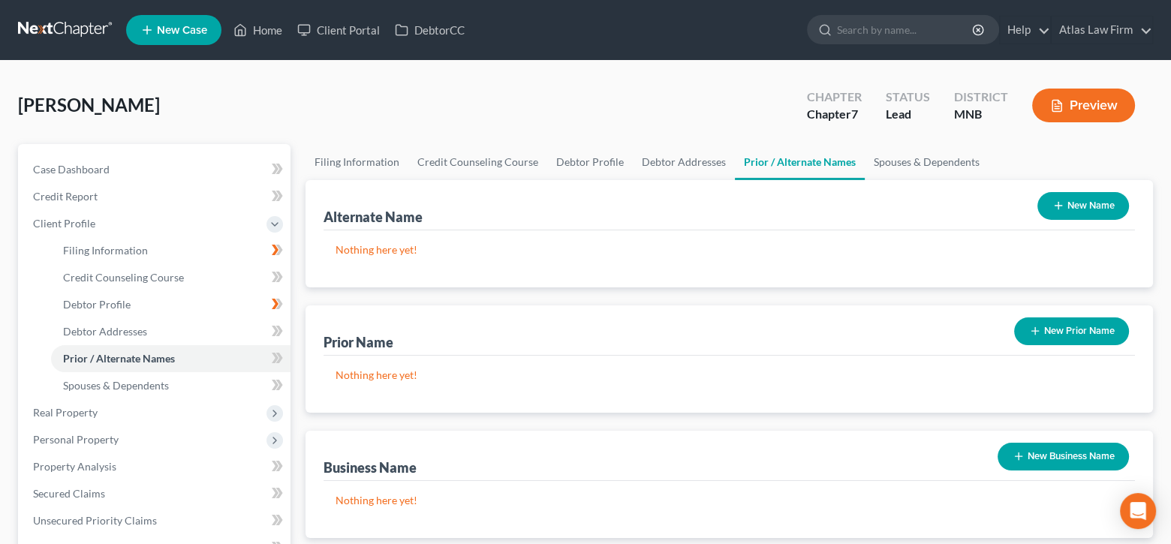
click at [1051, 336] on button "New Prior Name" at bounding box center [1071, 332] width 115 height 28
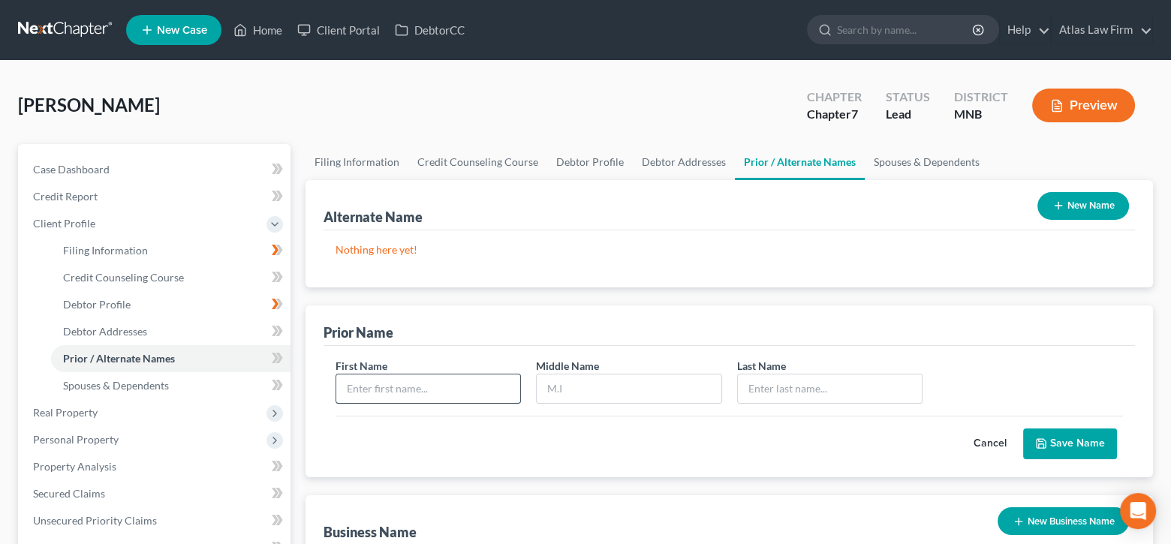
click at [467, 387] on input "text" at bounding box center [428, 389] width 184 height 29
type input "Bobbie"
type input "L"
type input "Abrahamson"
click at [1071, 448] on button "Save Name" at bounding box center [1070, 445] width 94 height 32
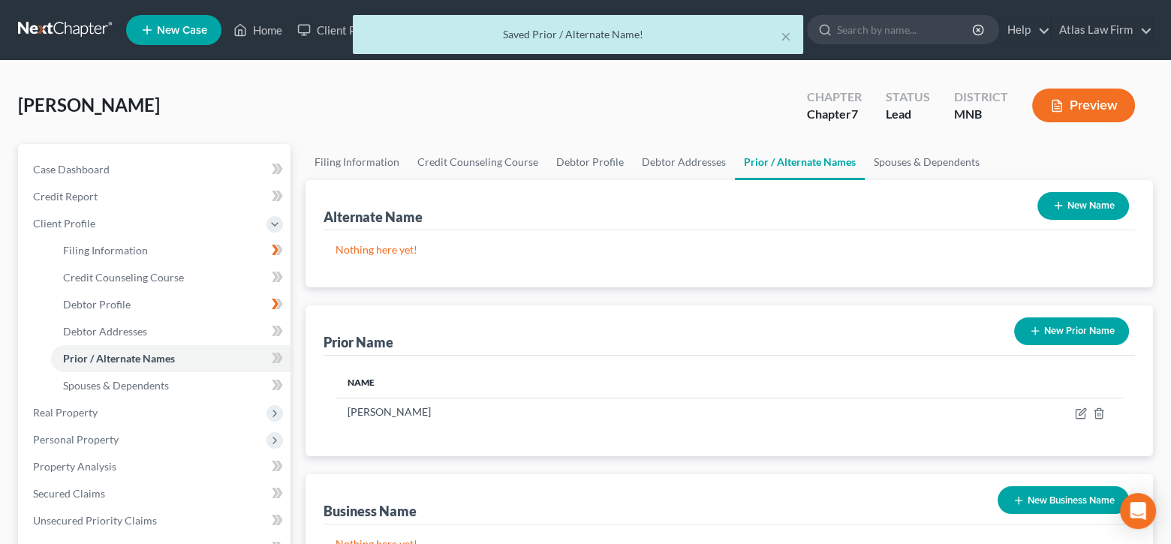
click at [1099, 339] on button "New Prior Name" at bounding box center [1071, 332] width 115 height 28
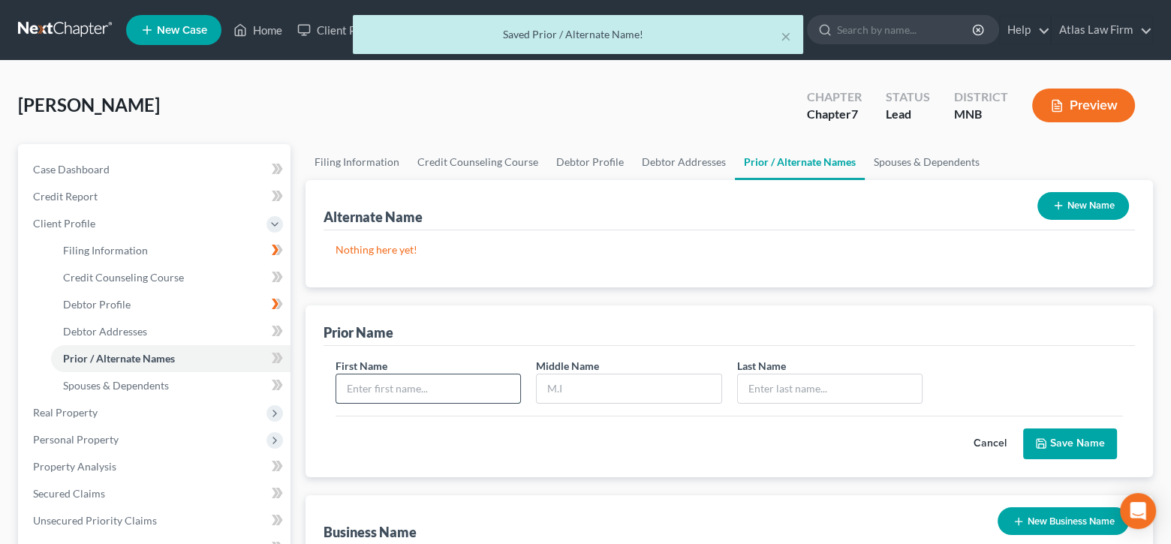
click at [468, 384] on input "text" at bounding box center [428, 389] width 184 height 29
type input "Bobbie"
type input "L"
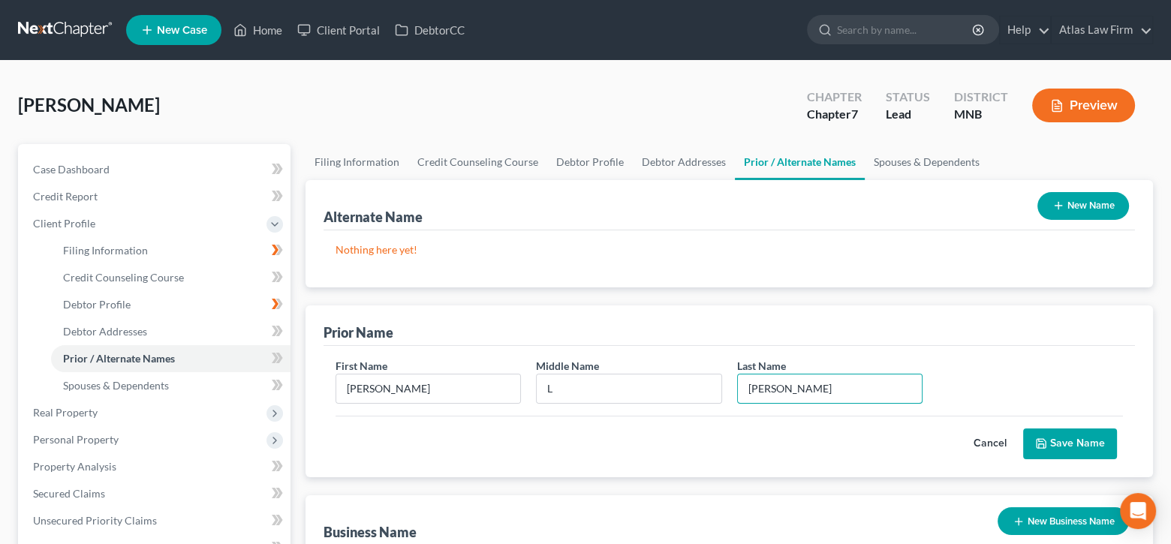
type input "Jones"
click at [1088, 434] on button "Save Name" at bounding box center [1070, 445] width 94 height 32
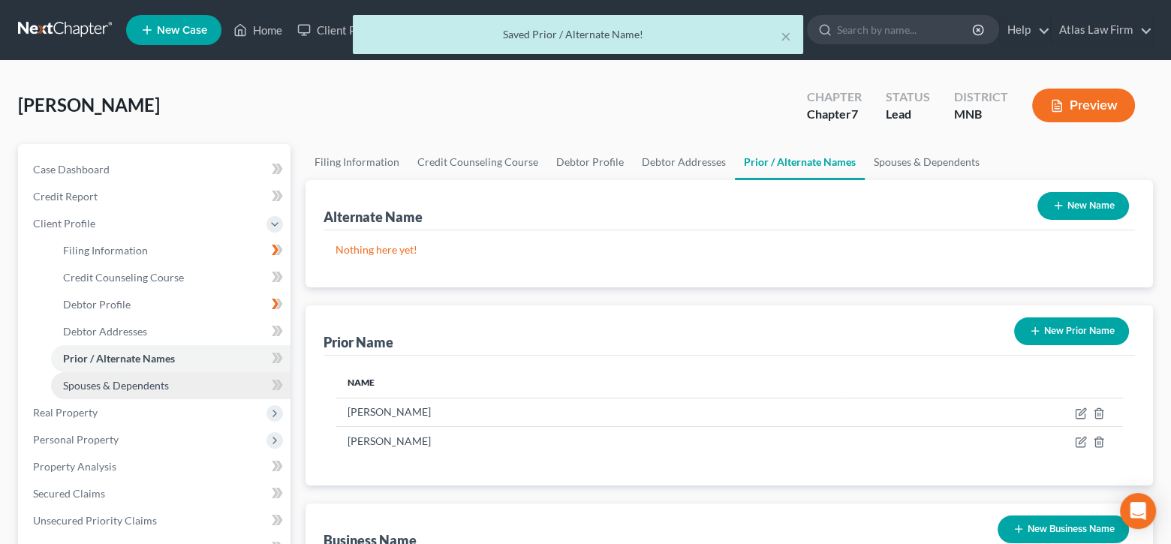
click at [113, 391] on link "Spouses & Dependents" at bounding box center [170, 385] width 239 height 27
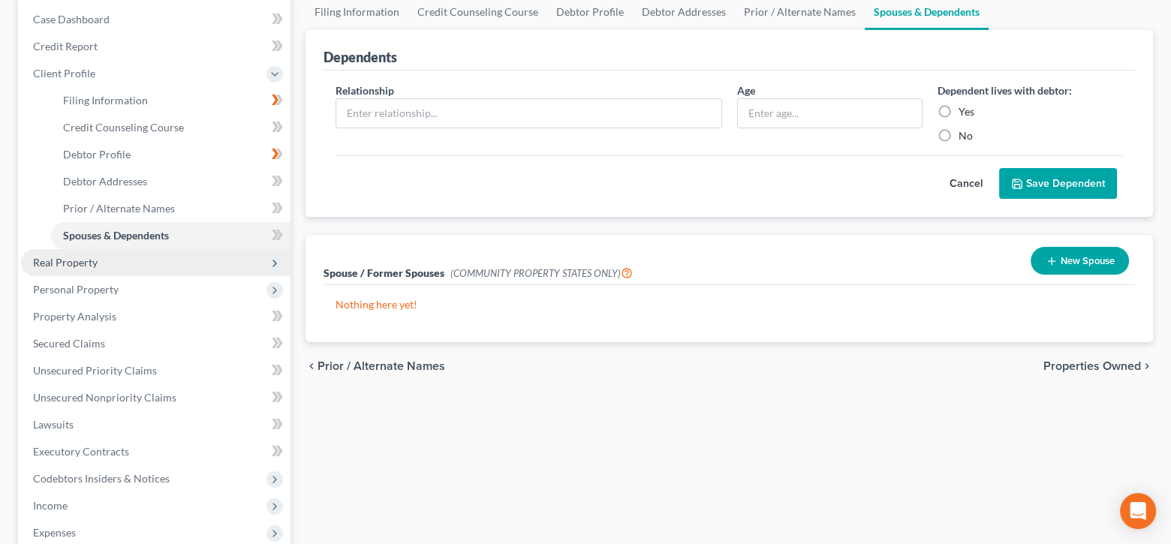
scroll to position [300, 0]
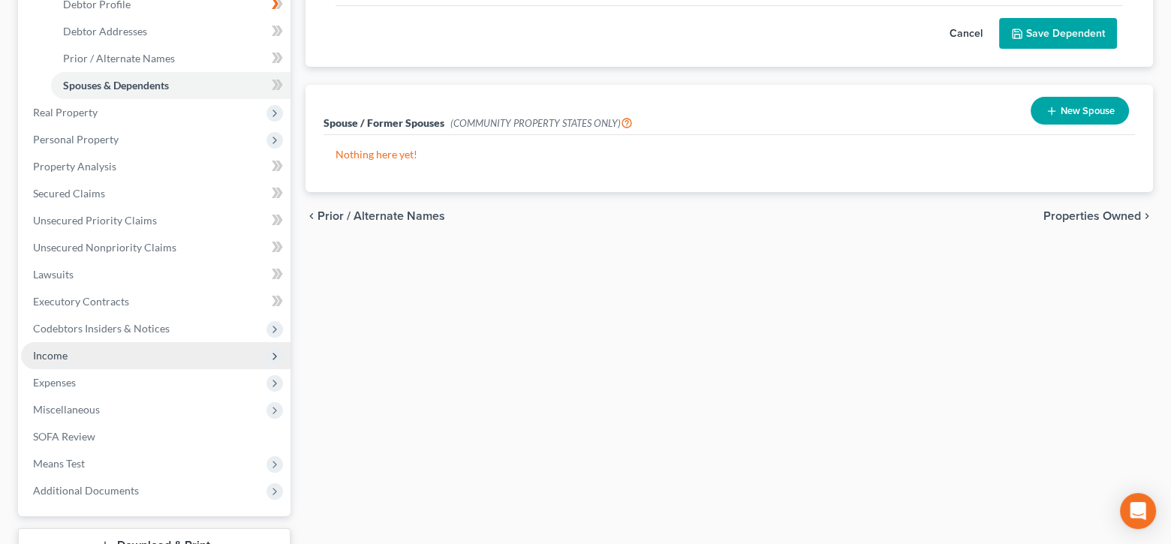
click at [51, 360] on span "Income" at bounding box center [50, 355] width 35 height 13
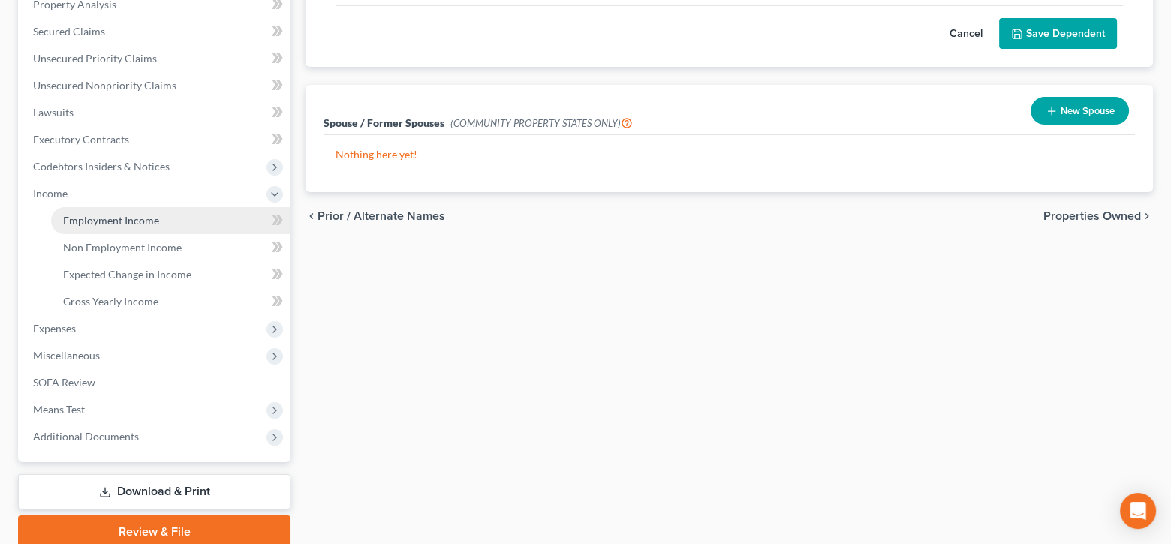
click at [131, 214] on span "Employment Income" at bounding box center [111, 220] width 96 height 13
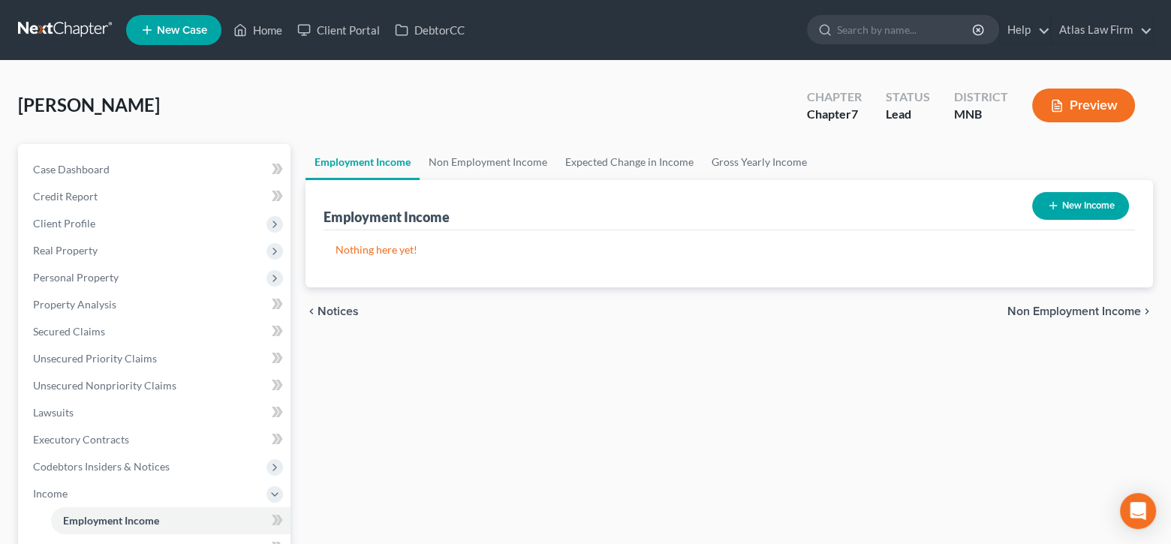
click at [1074, 201] on button "New Income" at bounding box center [1080, 206] width 97 height 28
select select "0"
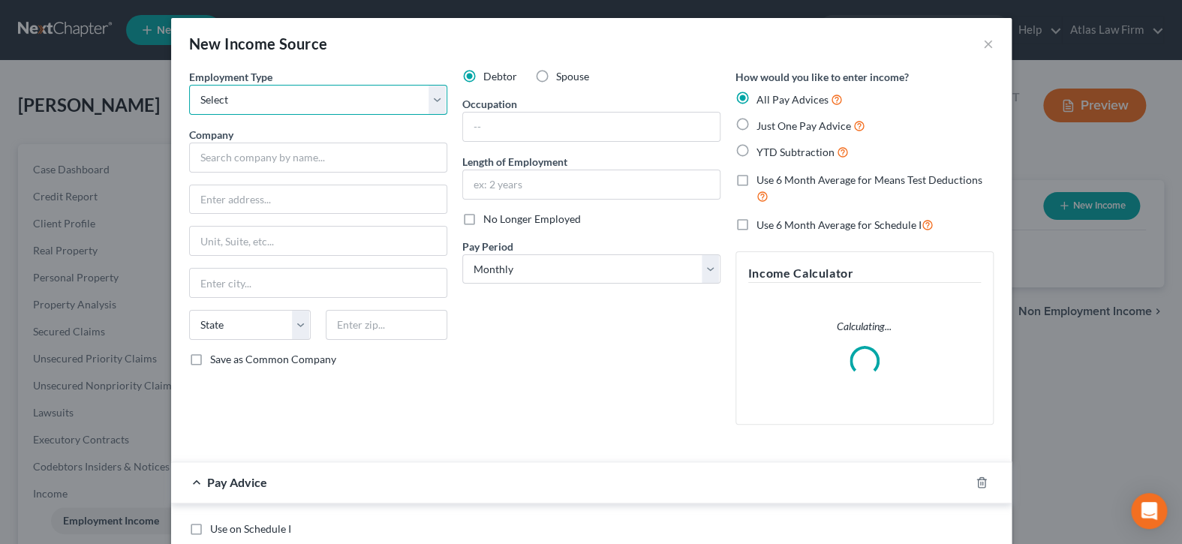
click at [422, 104] on select "Select Full or Part Time Employment Self Employment" at bounding box center [318, 100] width 258 height 30
select select "0"
click at [189, 85] on select "Select Full or Part Time Employment Self Employment" at bounding box center [318, 100] width 258 height 30
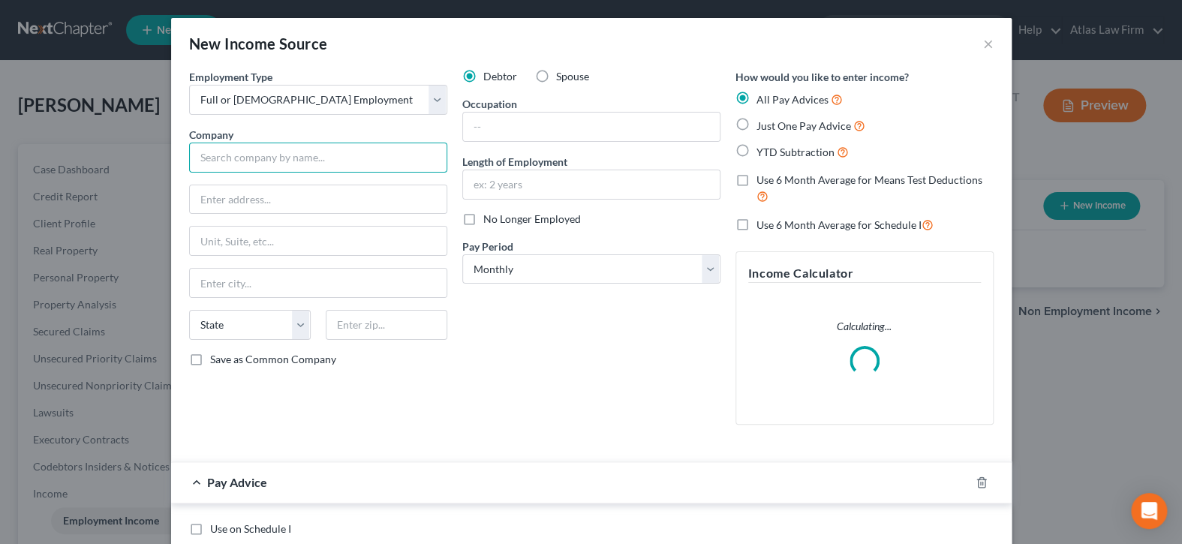
click at [384, 164] on input "text" at bounding box center [318, 158] width 258 height 30
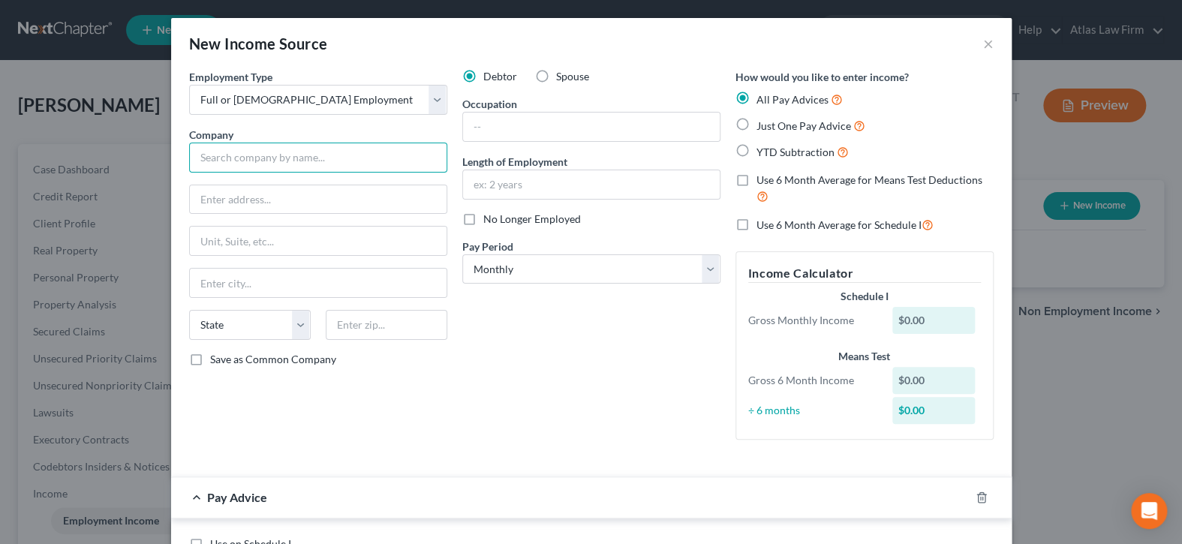
click at [363, 164] on input "text" at bounding box center [318, 158] width 258 height 30
type input "Twin Cities Transport"
type input "1396 Concordia Ave"
type input "55104"
type input "Saint Paul"
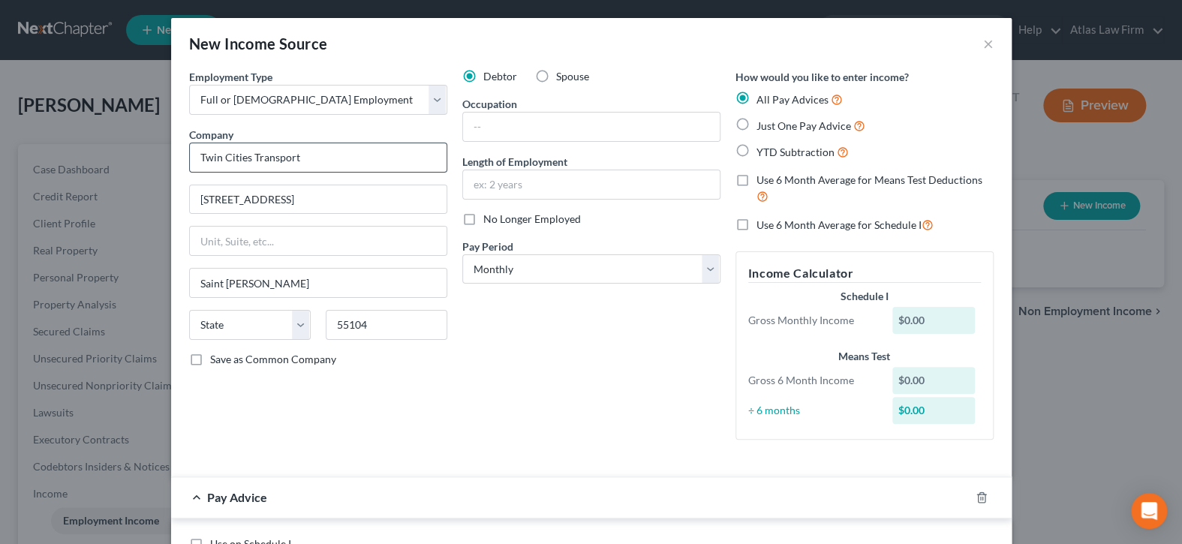
select select "24"
click at [488, 122] on input "text" at bounding box center [591, 127] width 257 height 29
type input "2 years"
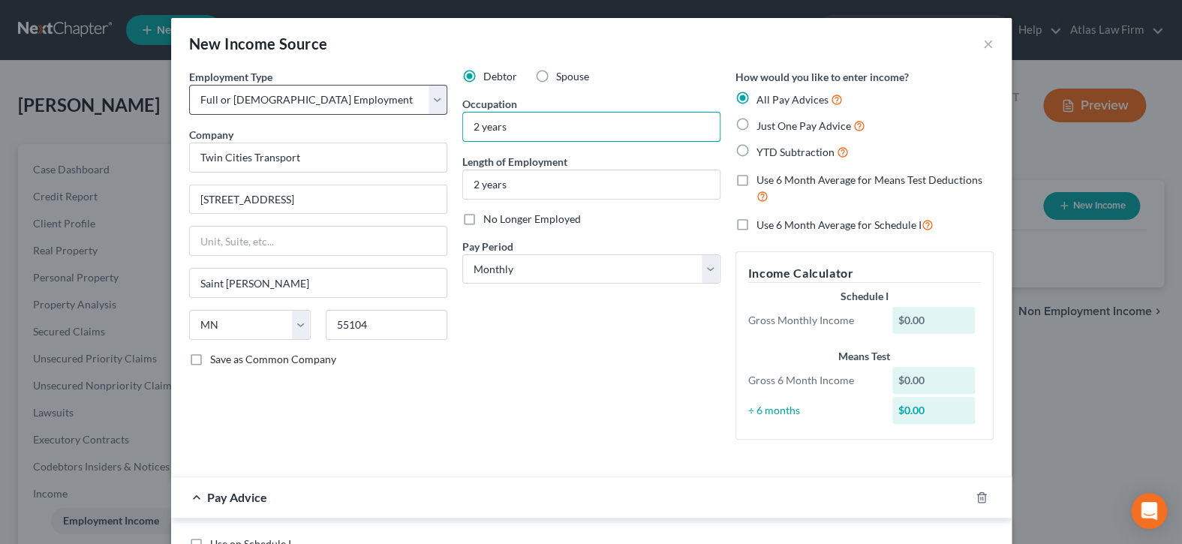
drag, startPoint x: 566, startPoint y: 128, endPoint x: 429, endPoint y: 108, distance: 138.8
click at [429, 108] on div "Employment Type * Select Full or Part Time Employment Self Employment Company *…" at bounding box center [592, 267] width 820 height 396
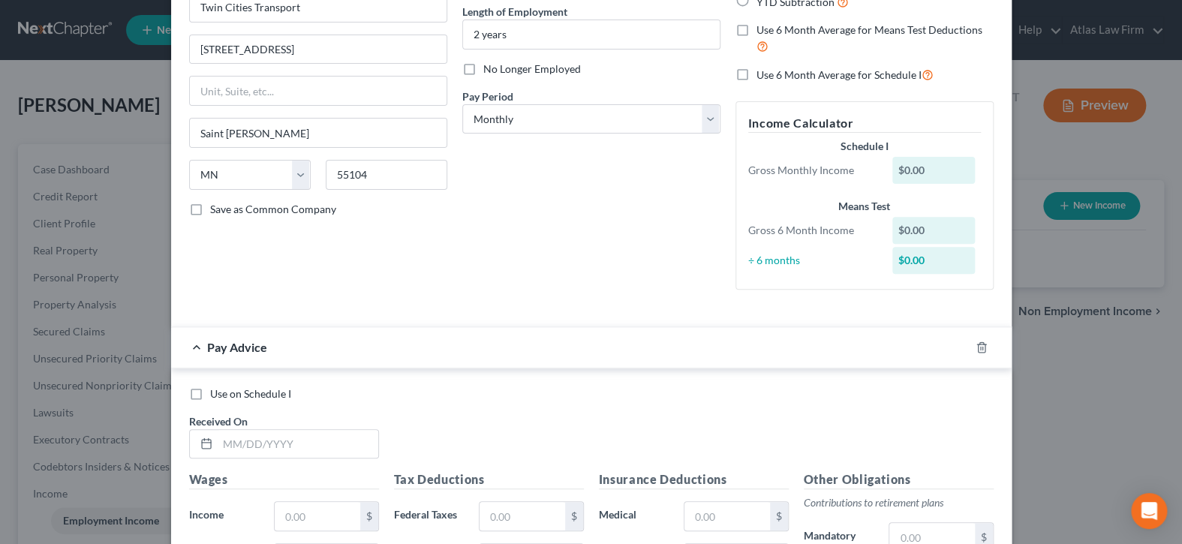
type input "Dispatch/Cust Service Representative"
click at [210, 388] on label "Use on Schedule I" at bounding box center [250, 394] width 81 height 15
click at [216, 388] on input "Use on Schedule I" at bounding box center [221, 392] width 10 height 10
checkbox input "true"
drag, startPoint x: 242, startPoint y: 437, endPoint x: 270, endPoint y: 423, distance: 31.6
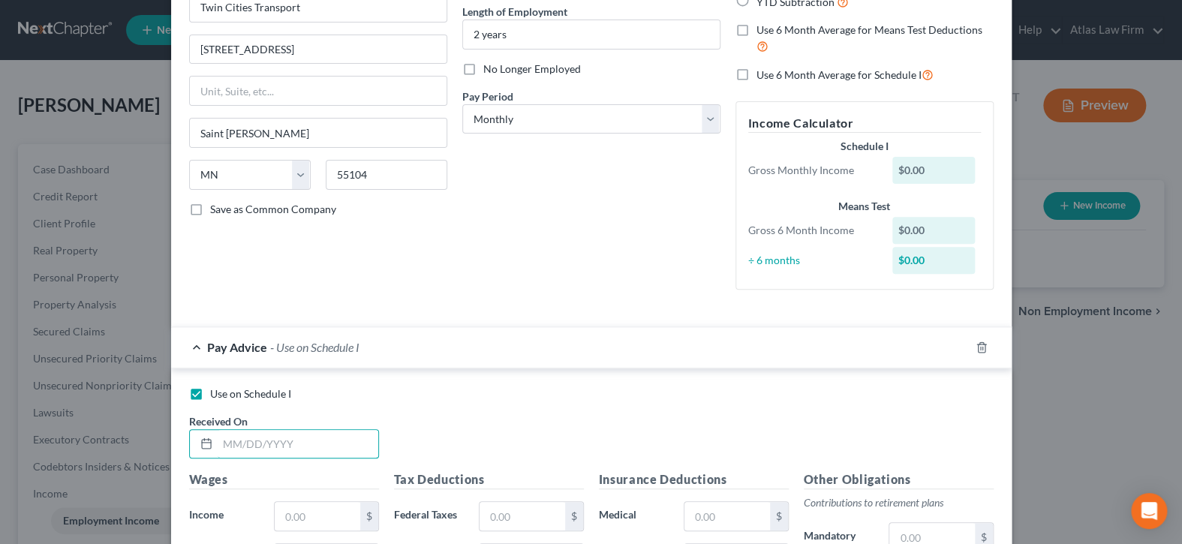
click at [242, 437] on input "text" at bounding box center [298, 444] width 161 height 29
type input "01/01/2021"
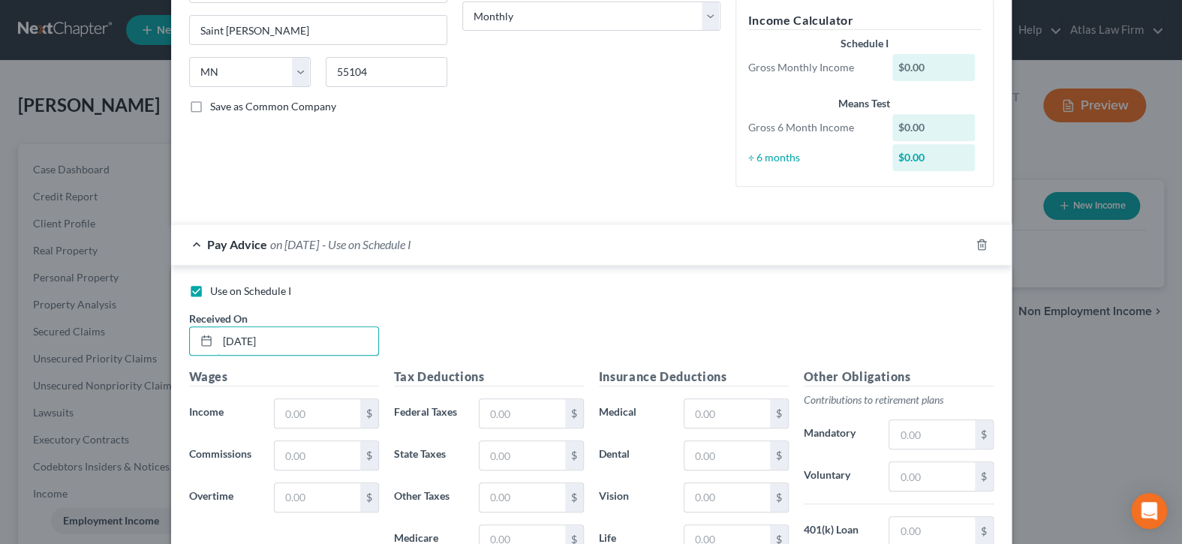
scroll to position [300, 0]
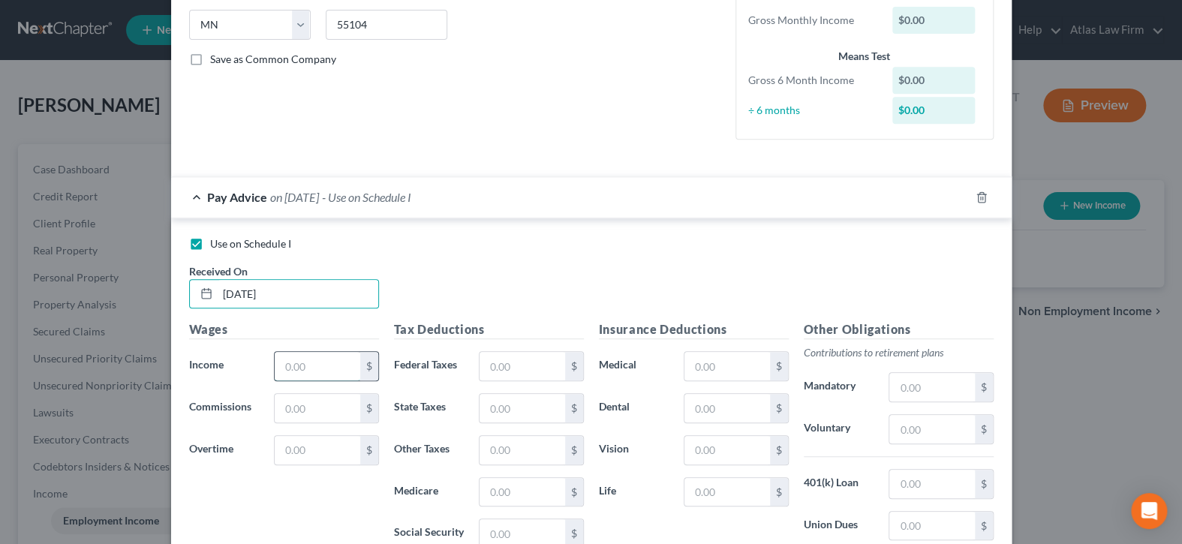
click at [321, 362] on input "text" at bounding box center [317, 366] width 85 height 29
click at [307, 364] on input "text" at bounding box center [317, 366] width 85 height 29
type input "5,582"
click at [523, 372] on input "text" at bounding box center [522, 366] width 85 height 29
click at [511, 528] on input "text" at bounding box center [522, 534] width 85 height 29
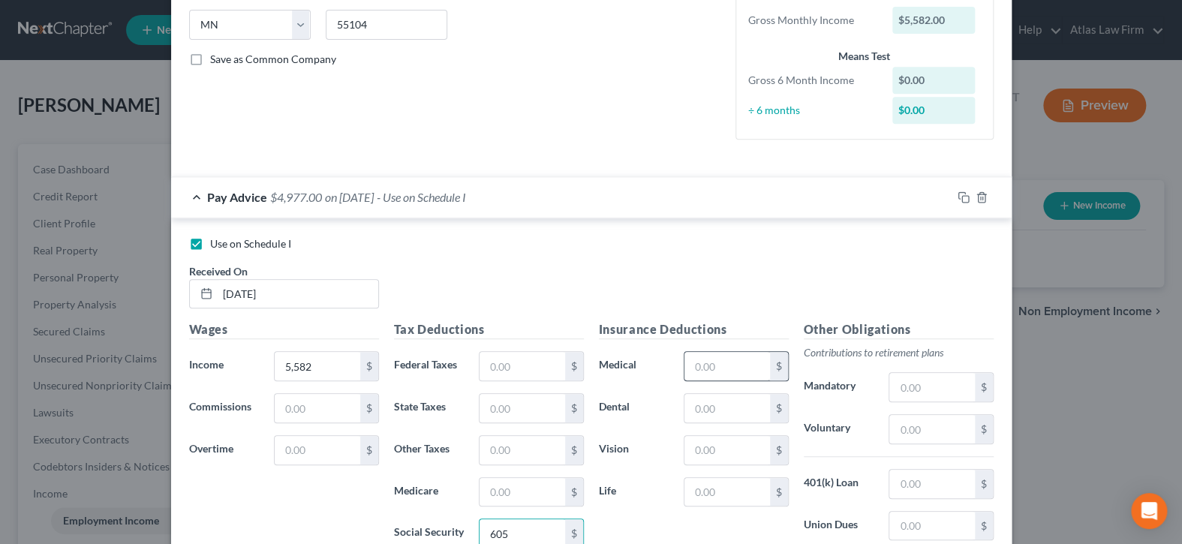
type input "605"
click at [744, 361] on input "text" at bounding box center [727, 366] width 85 height 29
type input "219"
click at [737, 403] on input "text" at bounding box center [727, 408] width 85 height 29
type input "42"
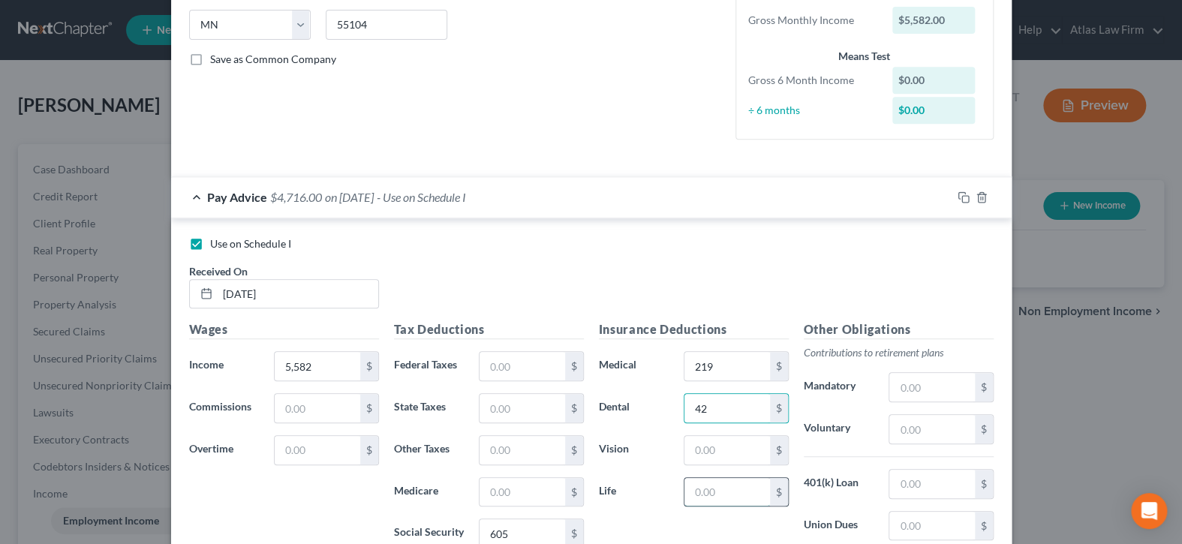
click at [727, 489] on input "text" at bounding box center [727, 492] width 85 height 29
type input "116"
click at [911, 424] on input "text" at bounding box center [932, 429] width 85 height 29
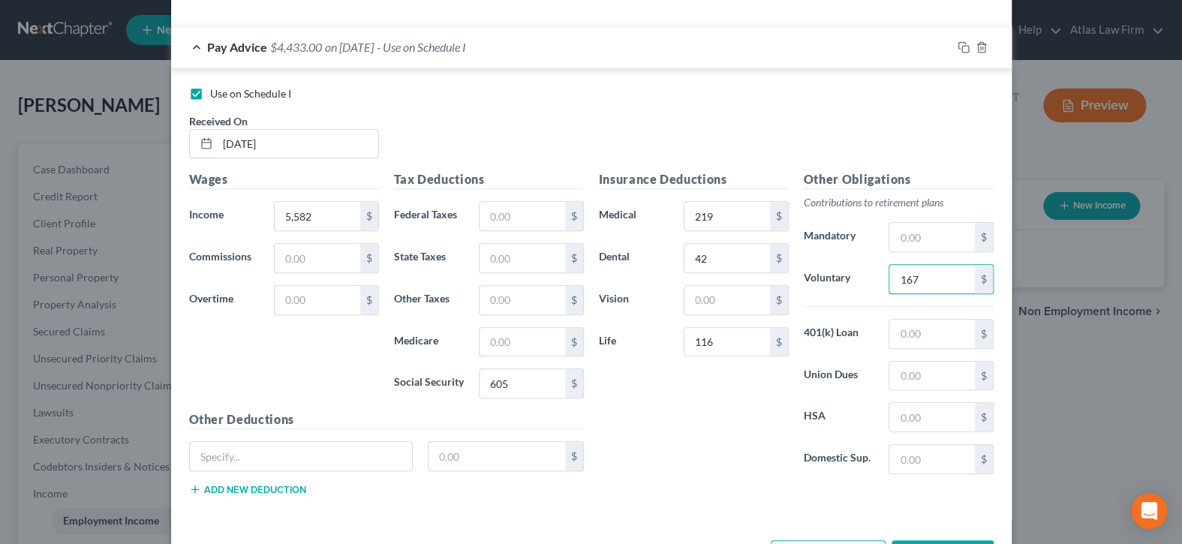
scroll to position [504, 0]
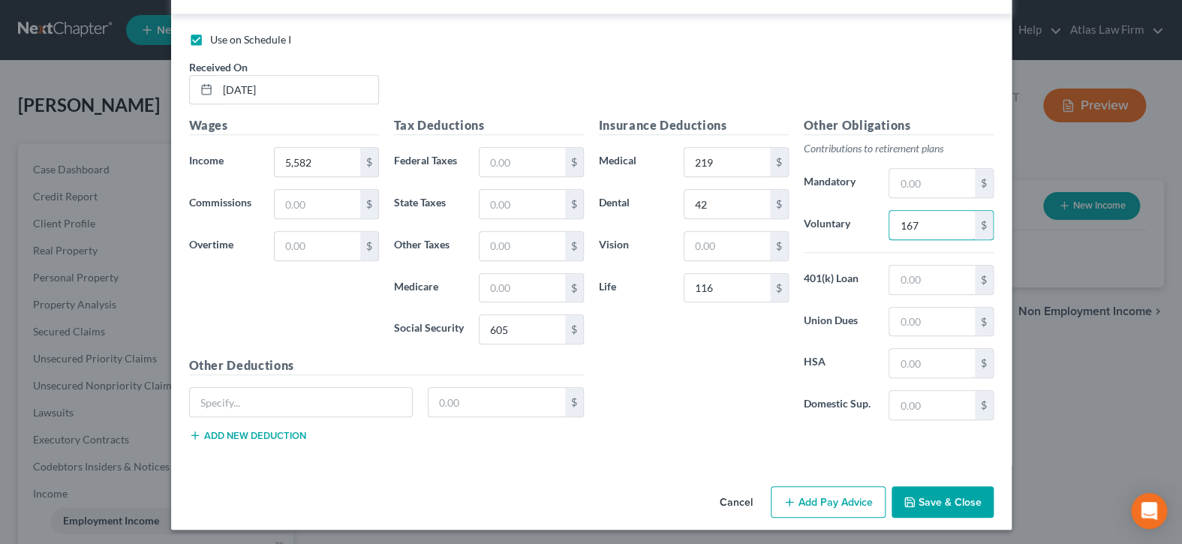
type input "167"
click at [949, 503] on button "Save & Close" at bounding box center [943, 502] width 102 height 32
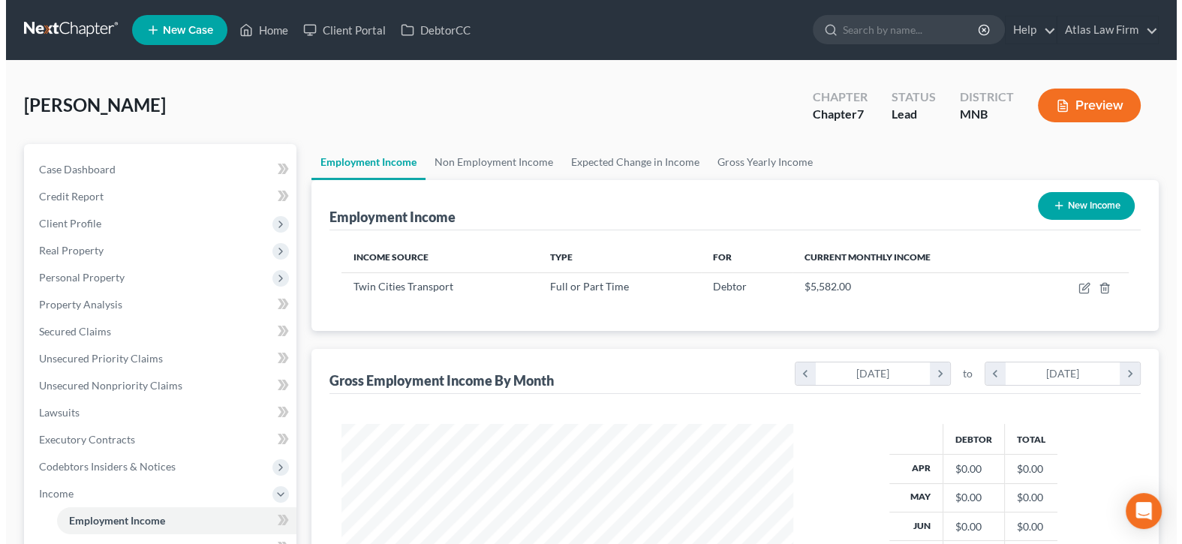
scroll to position [750475, 750266]
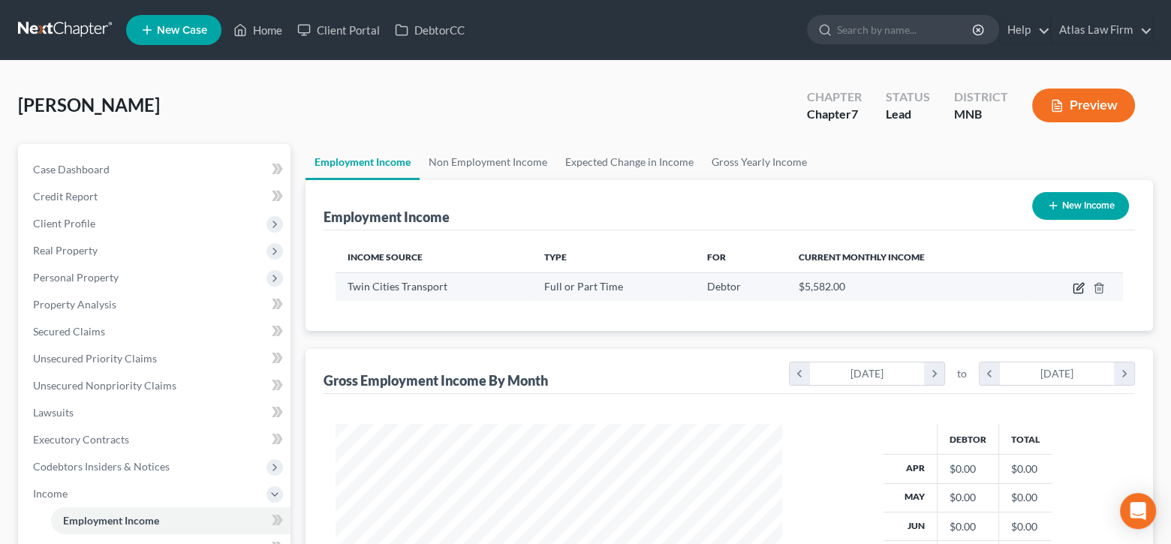
click at [1080, 288] on icon "button" at bounding box center [1079, 288] width 12 height 12
select select "0"
select select "24"
select select "0"
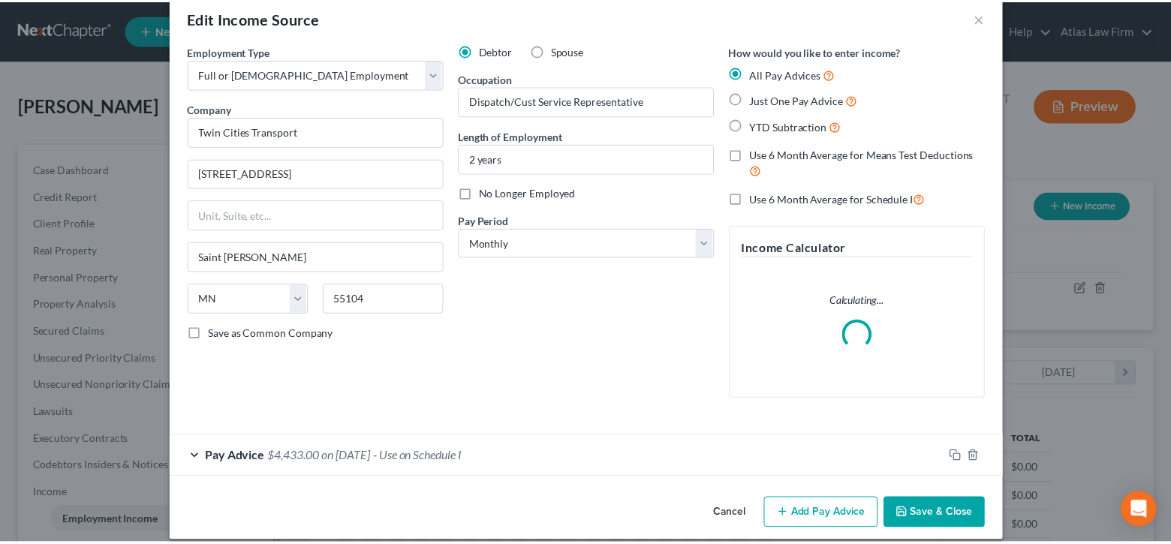
scroll to position [40, 0]
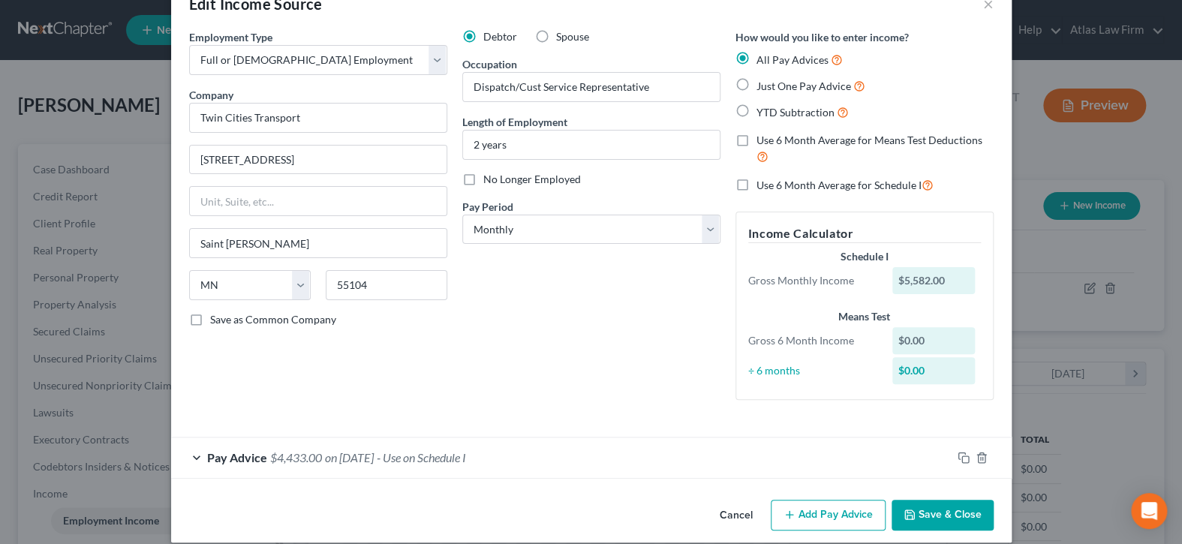
click at [957, 519] on button "Save & Close" at bounding box center [943, 516] width 102 height 32
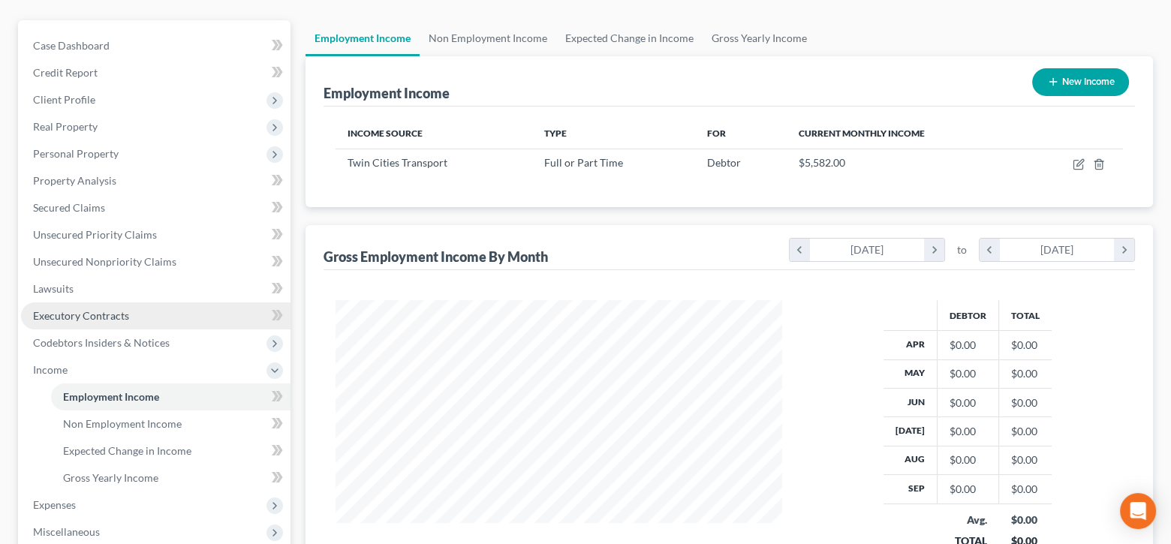
scroll to position [150, 0]
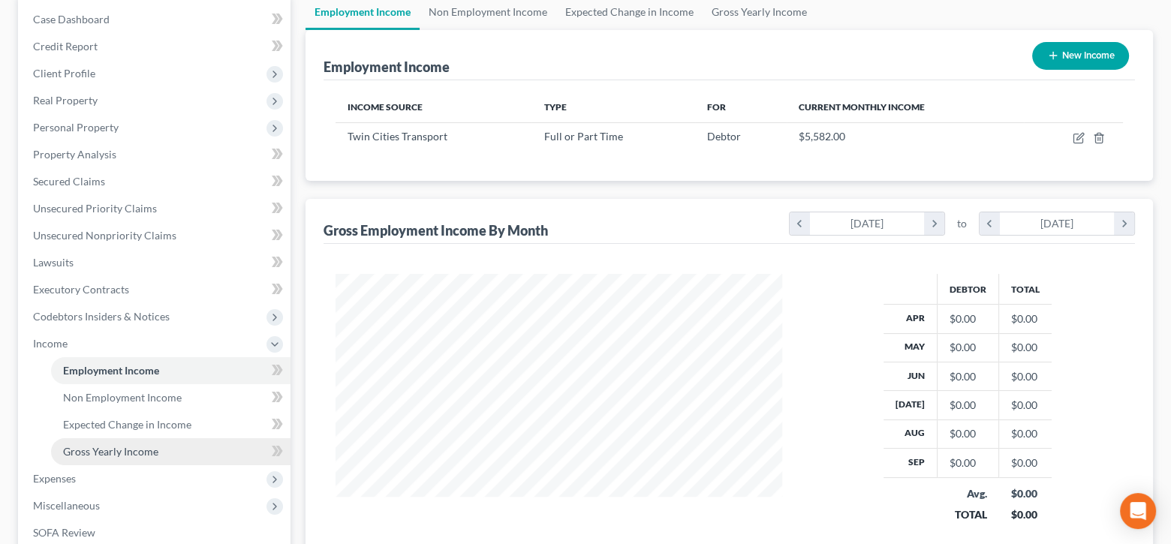
click at [130, 445] on span "Gross Yearly Income" at bounding box center [110, 451] width 95 height 13
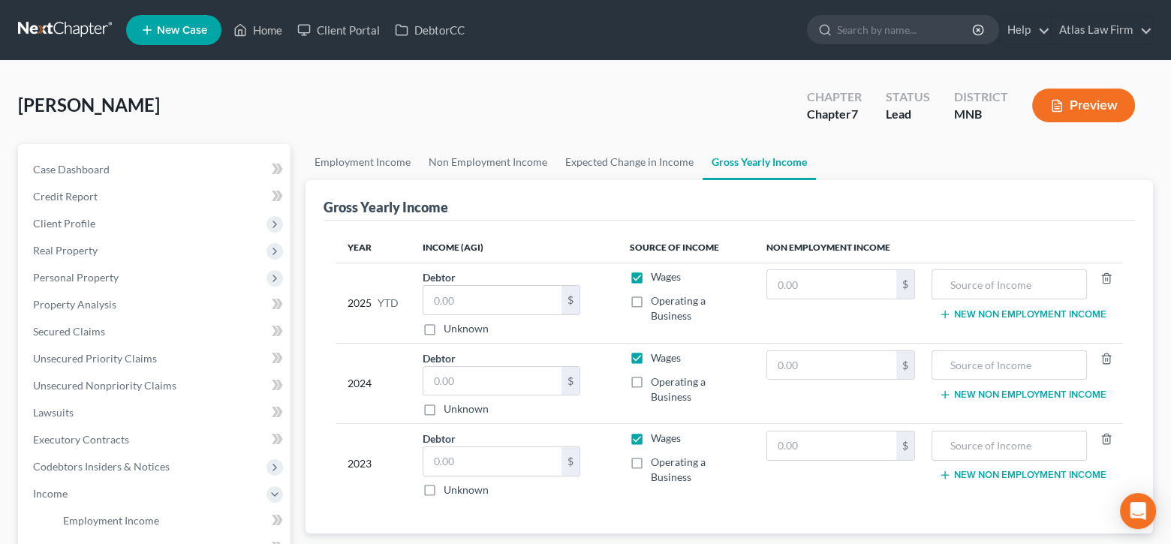
scroll to position [150, 0]
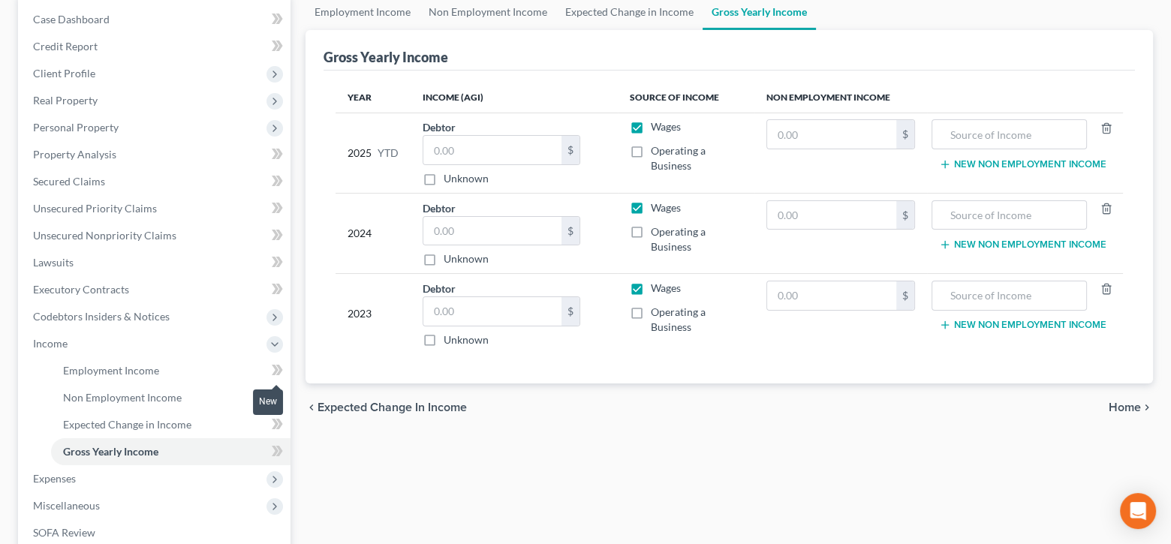
click at [277, 369] on icon at bounding box center [275, 370] width 7 height 11
click at [487, 150] on input "text" at bounding box center [492, 150] width 138 height 29
type input "46,107"
click at [514, 237] on input "text" at bounding box center [492, 231] width 138 height 29
click at [488, 217] on input "text" at bounding box center [492, 231] width 138 height 29
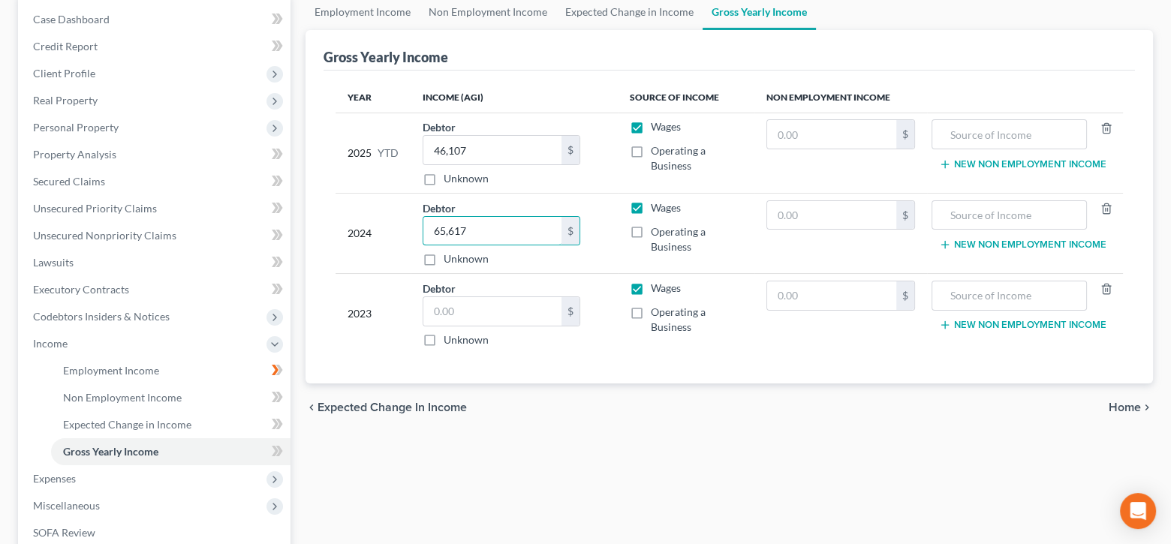
type input "65,617"
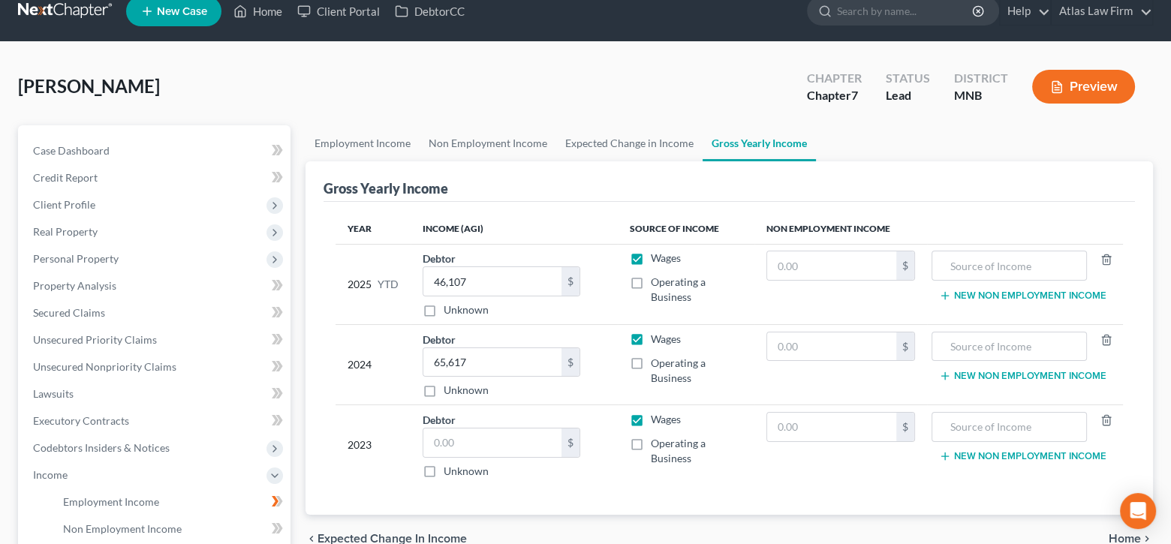
scroll to position [0, 0]
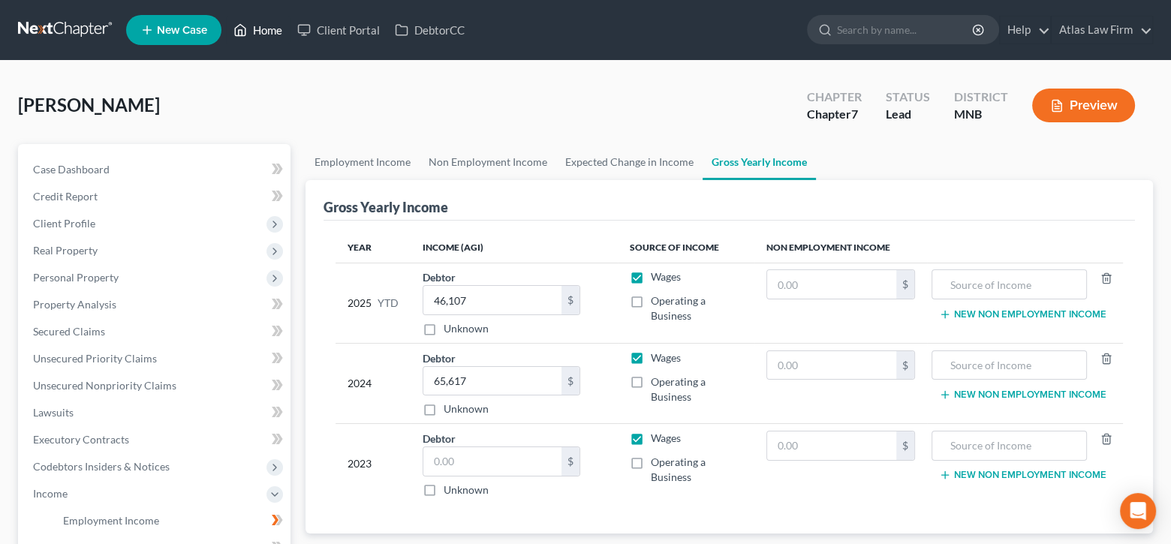
click at [274, 26] on link "Home" at bounding box center [258, 30] width 64 height 27
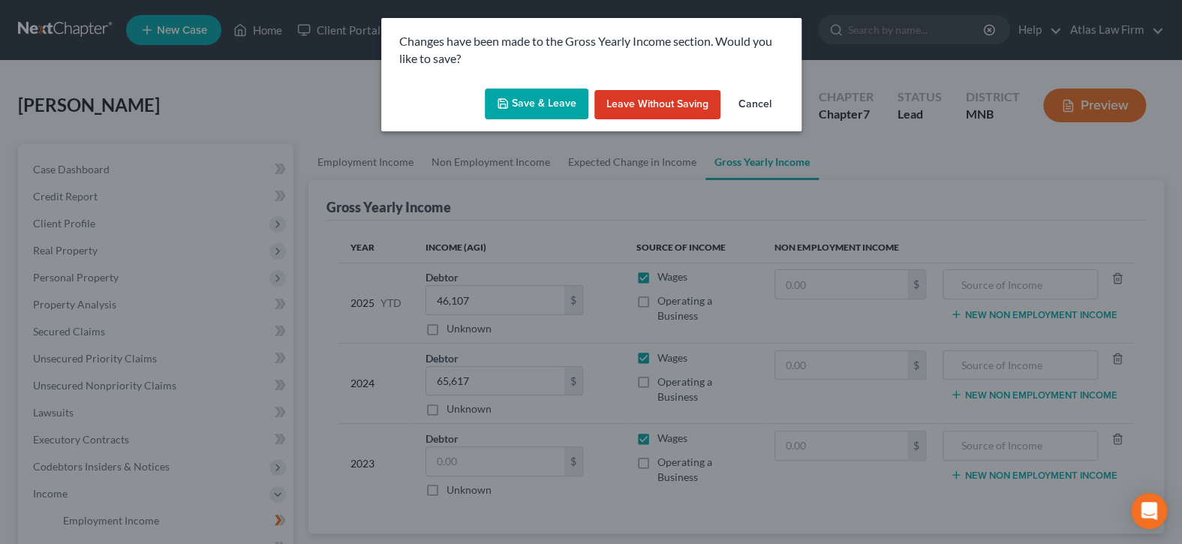
click at [544, 104] on button "Save & Leave" at bounding box center [537, 105] width 104 height 32
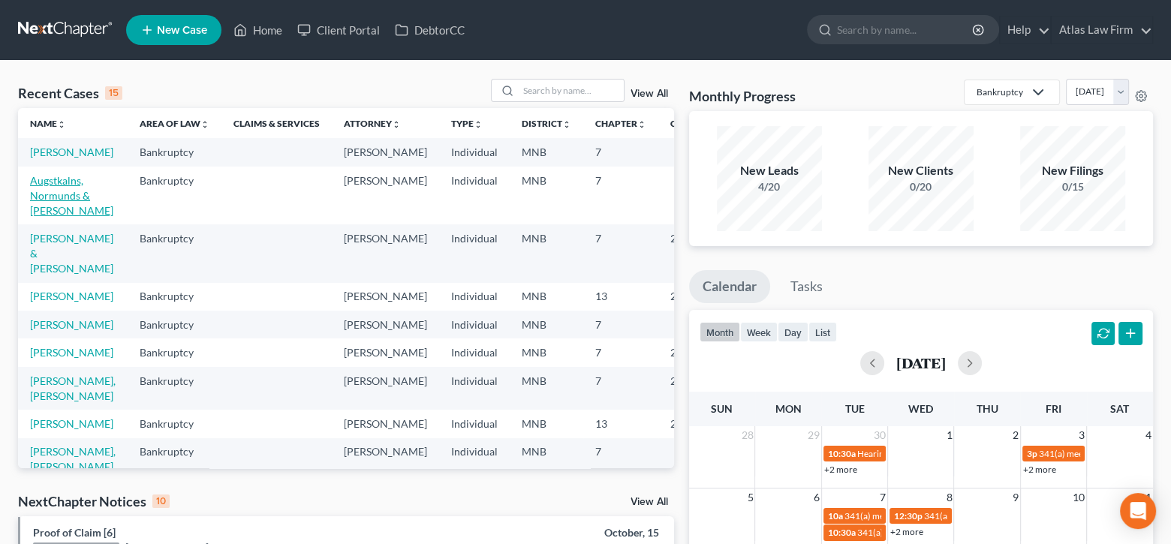
click at [53, 194] on link "Augstkalns, Normunds & Tonia" at bounding box center [71, 195] width 83 height 43
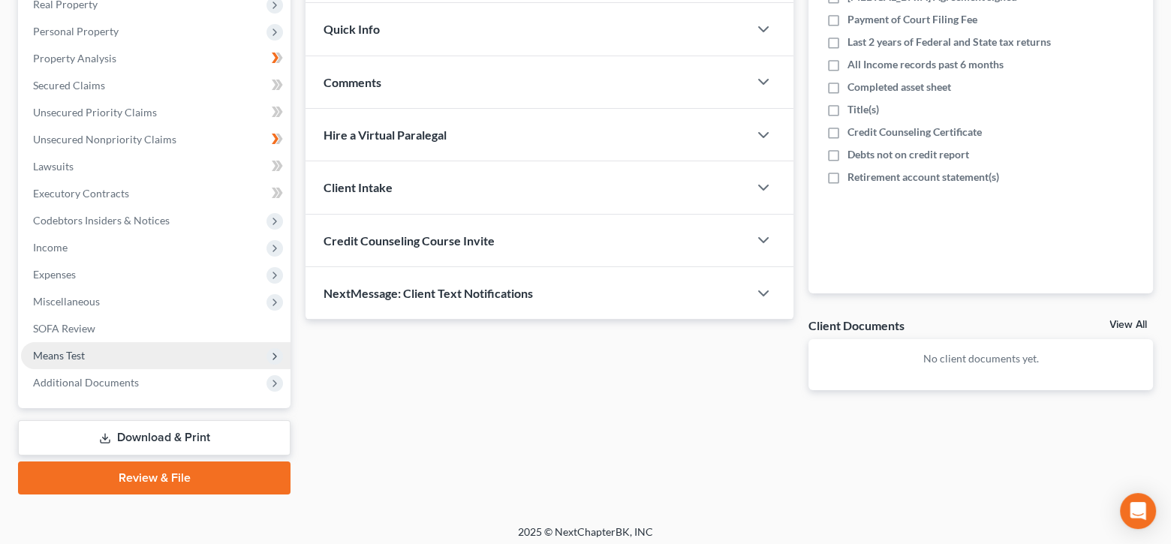
scroll to position [251, 0]
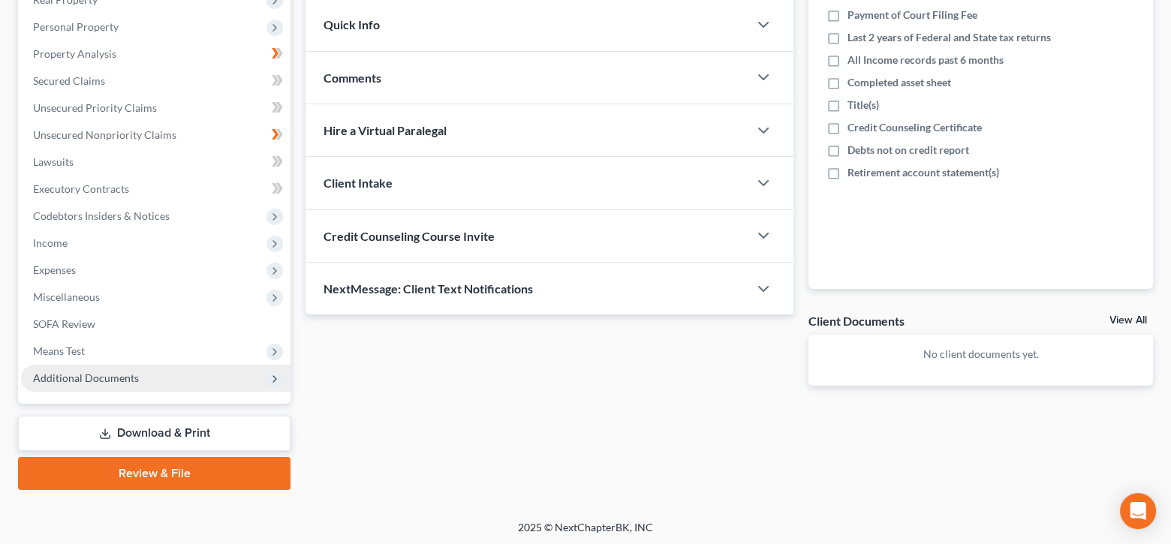
click at [57, 378] on span "Additional Documents" at bounding box center [86, 378] width 106 height 13
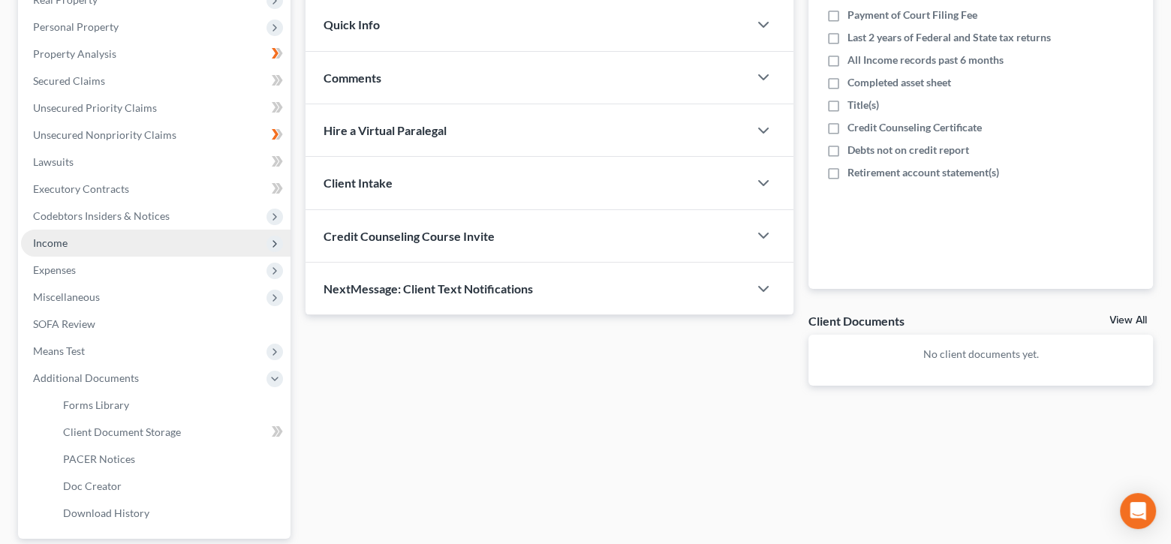
click at [105, 243] on span "Income" at bounding box center [156, 243] width 270 height 27
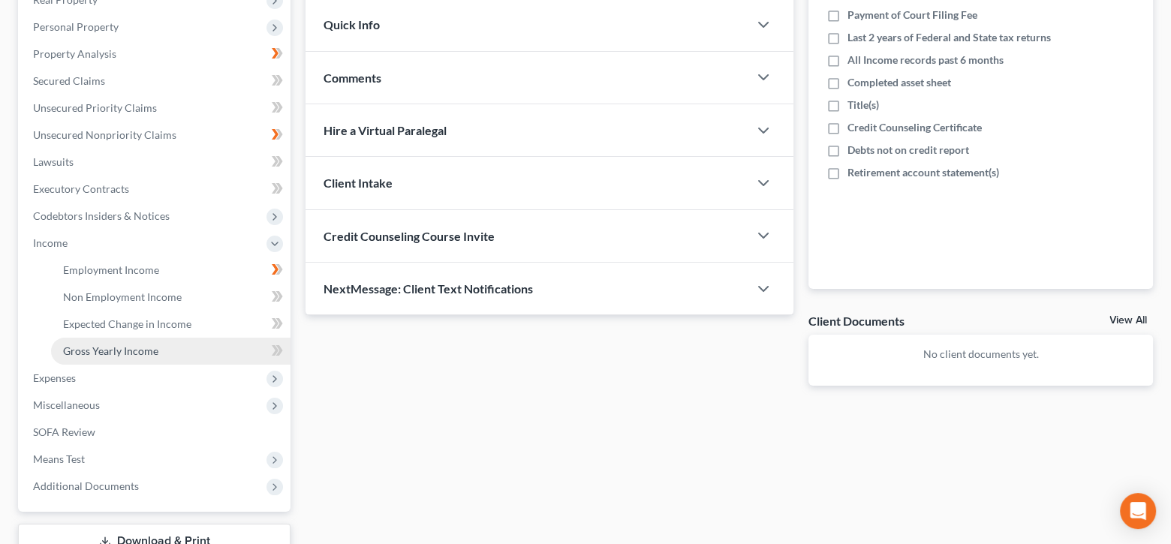
click at [101, 347] on span "Gross Yearly Income" at bounding box center [110, 351] width 95 height 13
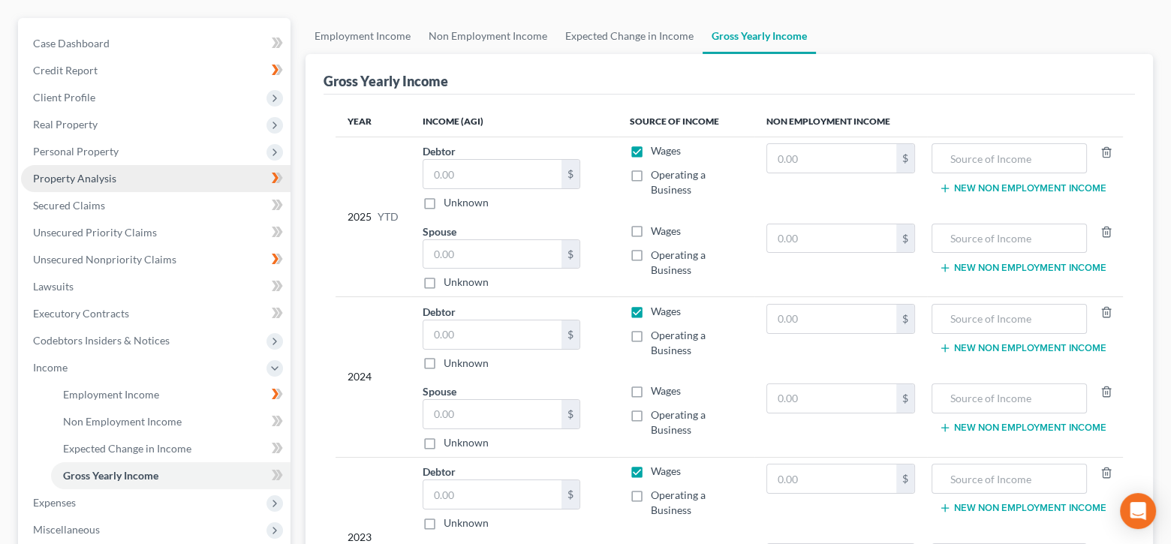
scroll to position [150, 0]
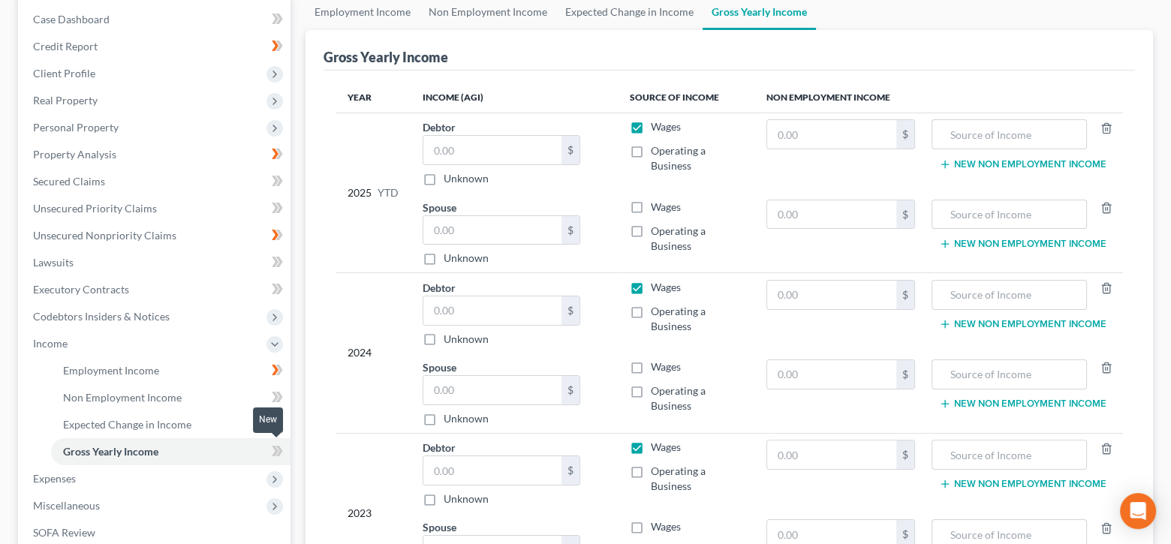
click at [276, 448] on icon at bounding box center [275, 451] width 7 height 11
click at [483, 391] on input "text" at bounding box center [492, 390] width 138 height 29
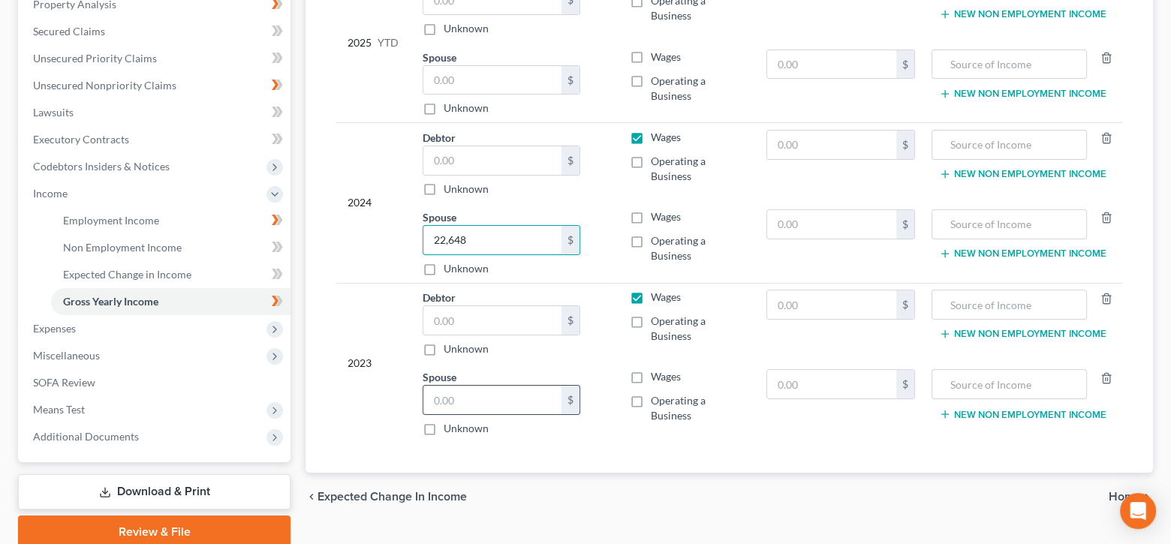
type input "22,648"
click at [493, 401] on input "text" at bounding box center [492, 400] width 138 height 29
type input "22,648"
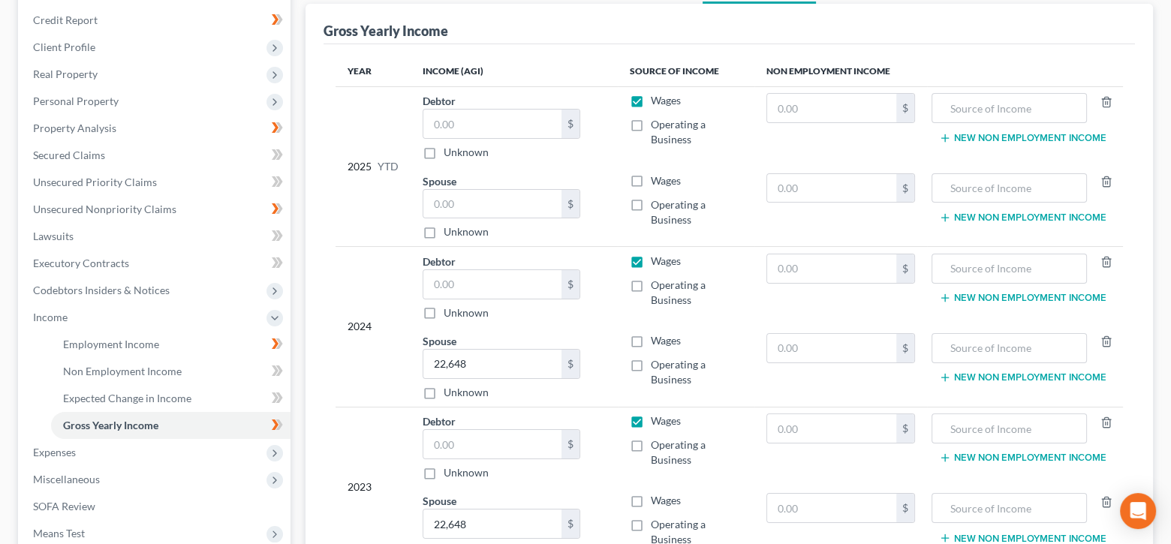
scroll to position [150, 0]
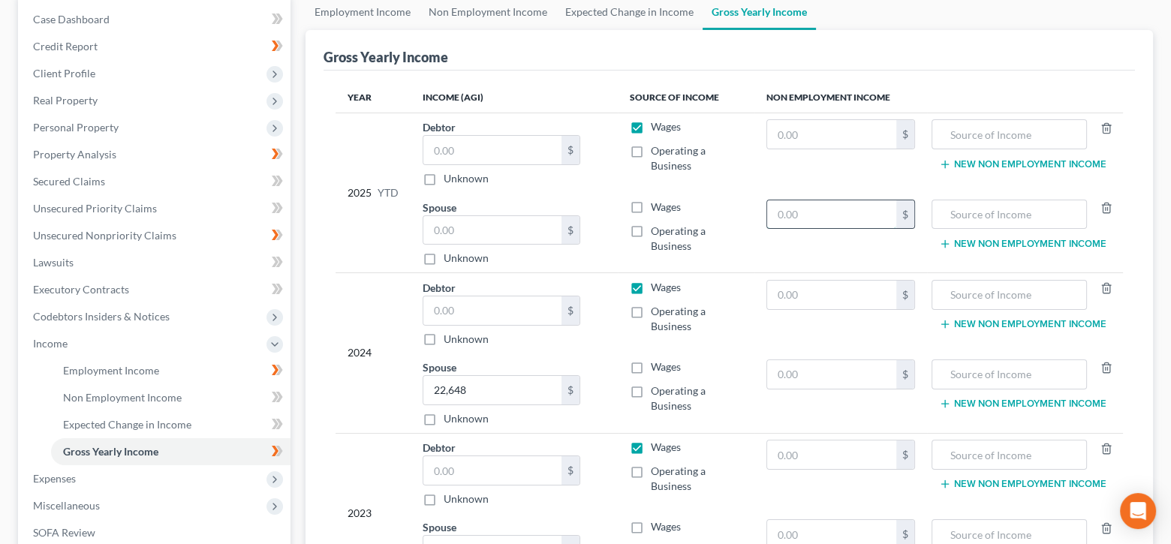
click at [798, 211] on input "text" at bounding box center [831, 214] width 129 height 29
type input "18,873"
click at [954, 212] on input "text" at bounding box center [1010, 214] width 140 height 29
drag, startPoint x: 1006, startPoint y: 206, endPoint x: 935, endPoint y: 196, distance: 71.2
click at [935, 196] on td "Social Security New Non Employment Income" at bounding box center [1025, 233] width 196 height 80
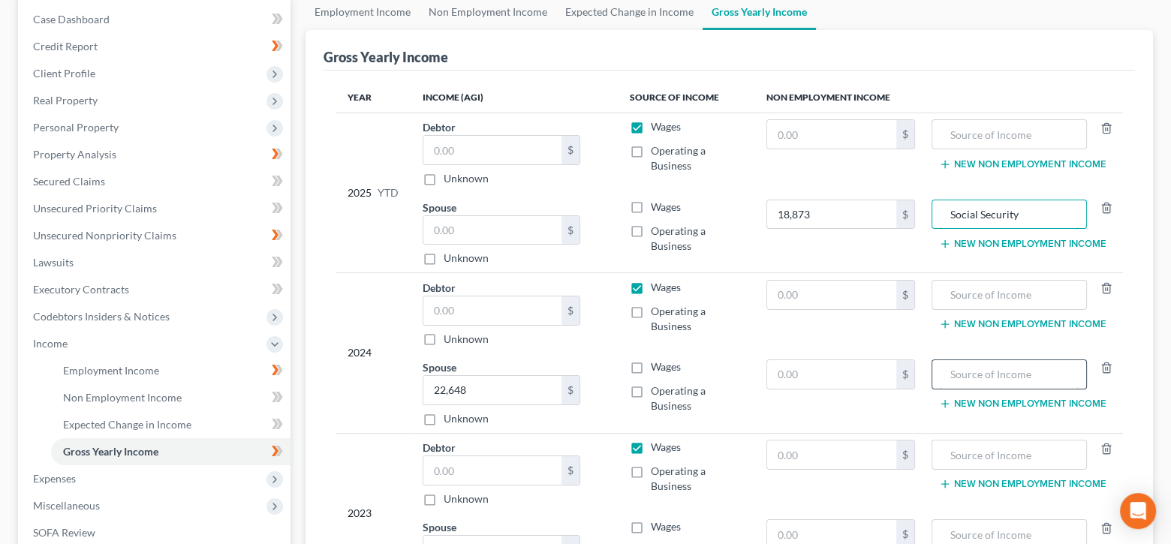
type input "Social Security"
click at [973, 372] on input "text" at bounding box center [1010, 374] width 140 height 29
paste input "Social Security"
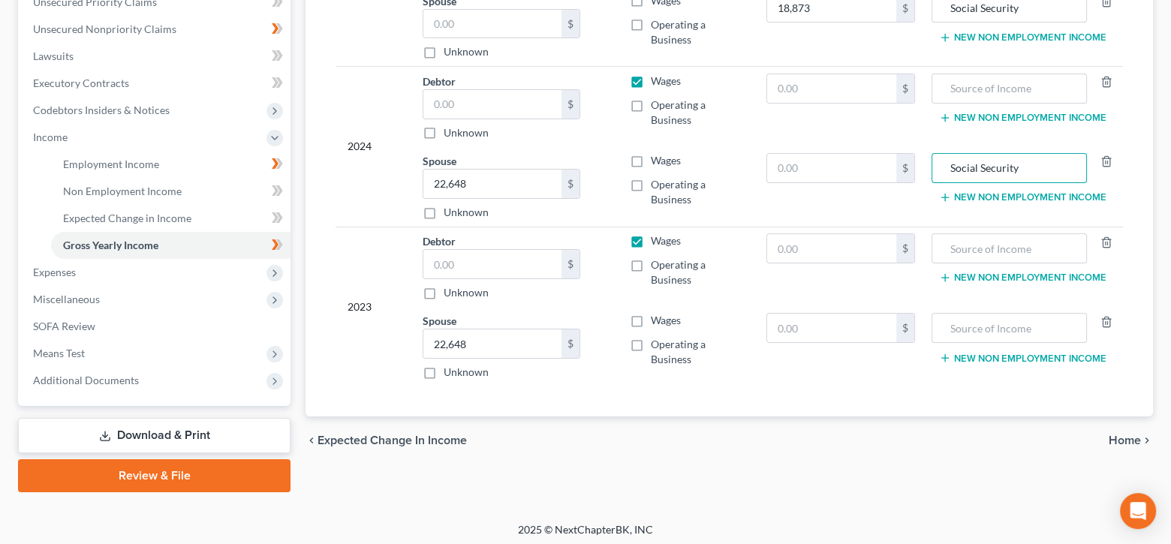
scroll to position [359, 0]
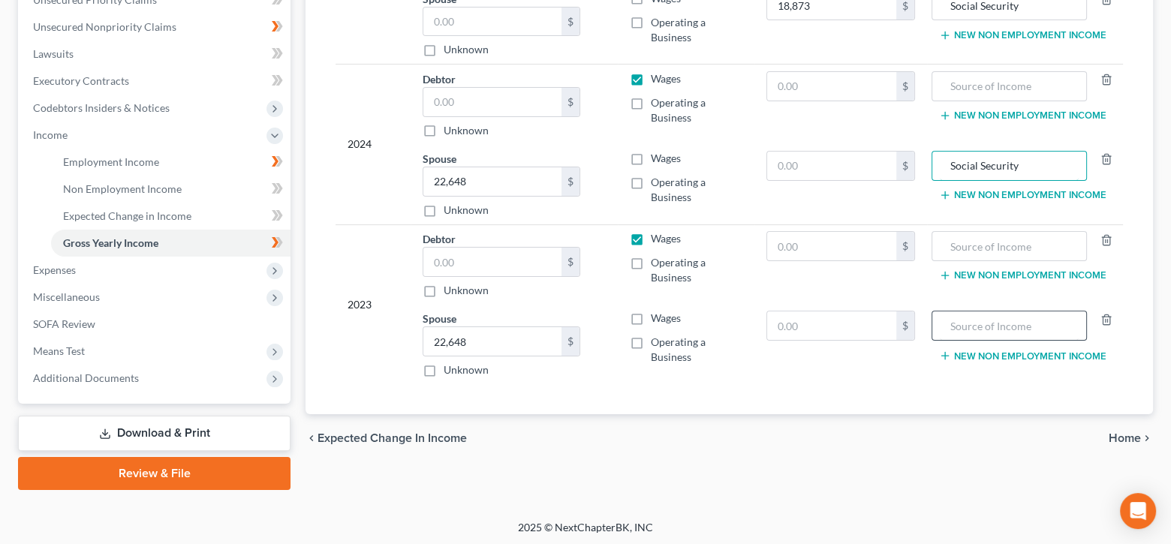
type input "Social Security"
click at [978, 318] on input "text" at bounding box center [1010, 326] width 140 height 29
paste input "Social Security"
type input "Social Security"
click at [848, 324] on input "text" at bounding box center [831, 326] width 129 height 29
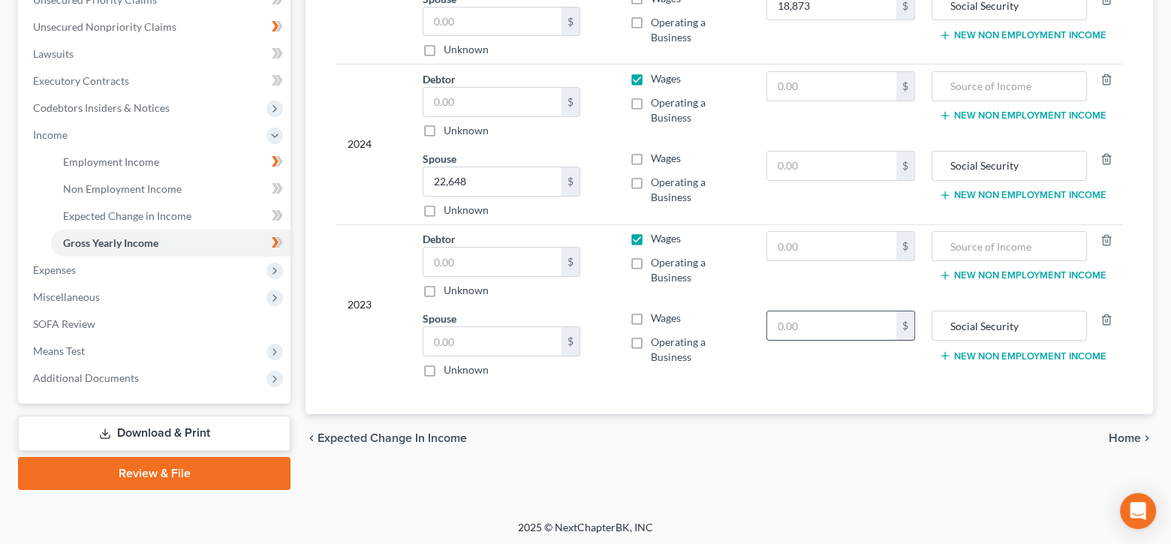
paste input "22,648"
type input "22,648"
click at [821, 160] on input "text" at bounding box center [831, 166] width 129 height 29
paste input "22,648"
type input "22,648"
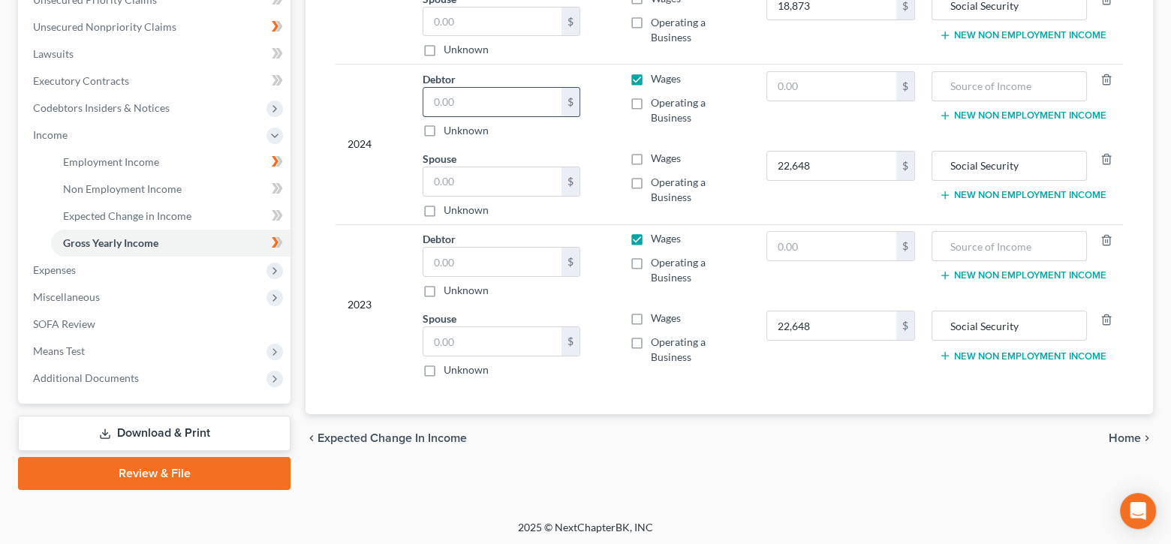
click at [512, 106] on input "text" at bounding box center [492, 102] width 138 height 29
type input "46,692"
click at [488, 257] on input "text" at bounding box center [492, 262] width 138 height 29
click at [514, 264] on input "56,048" at bounding box center [492, 262] width 138 height 29
drag, startPoint x: 514, startPoint y: 264, endPoint x: 396, endPoint y: 253, distance: 117.6
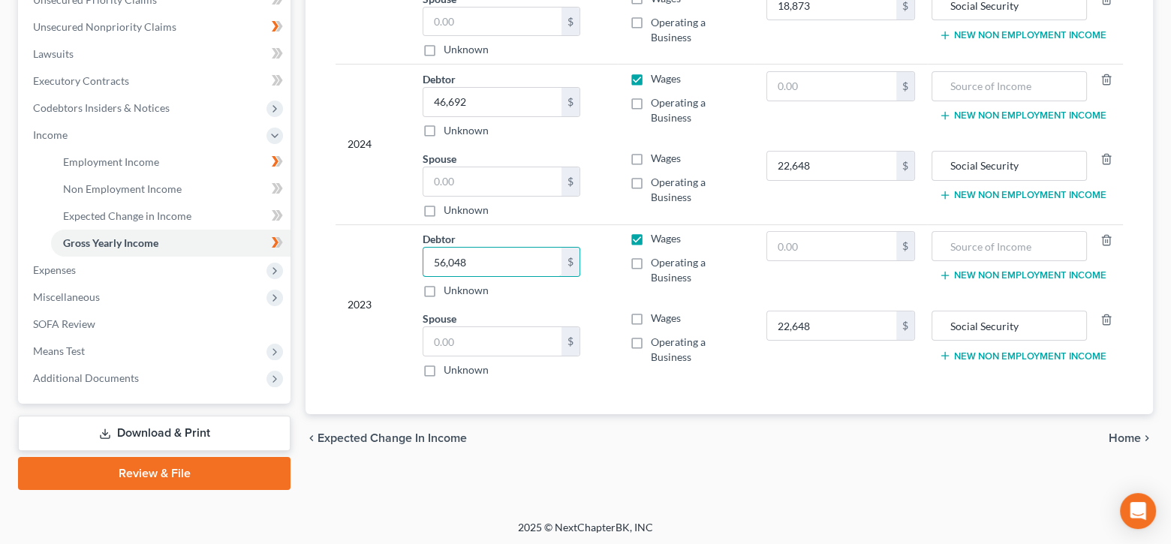
click at [396, 253] on tr "2023 Debtor 56,048.00 $ Unknown Balance Undetermined 56,048 $ Unknown Wages Ope…" at bounding box center [730, 264] width 788 height 80
click at [523, 264] on input "56,048" at bounding box center [492, 262] width 138 height 29
drag, startPoint x: 523, startPoint y: 264, endPoint x: 360, endPoint y: 258, distance: 163.0
click at [360, 258] on tr "2023 Debtor 56,048.00 $ Unknown Balance Undetermined 56,048 $ Unknown Wages Ope…" at bounding box center [730, 264] width 788 height 80
type input "41,455"
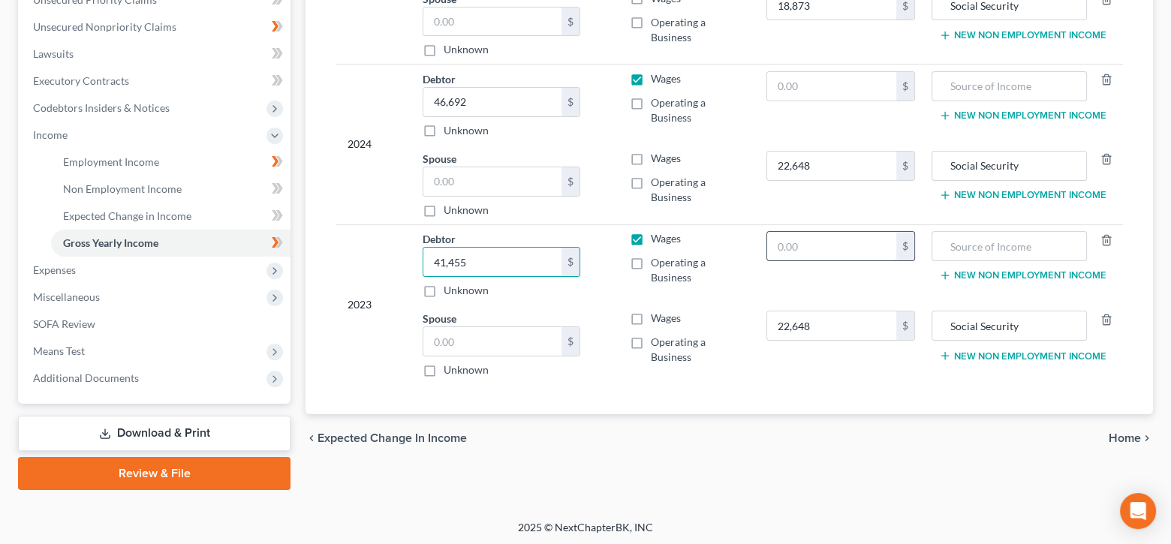
click at [833, 243] on input "text" at bounding box center [831, 246] width 129 height 29
click at [850, 249] on input "14" at bounding box center [831, 246] width 129 height 29
type input "14,604"
click at [1023, 239] on input "text" at bounding box center [1010, 246] width 140 height 29
type input "Retirement"
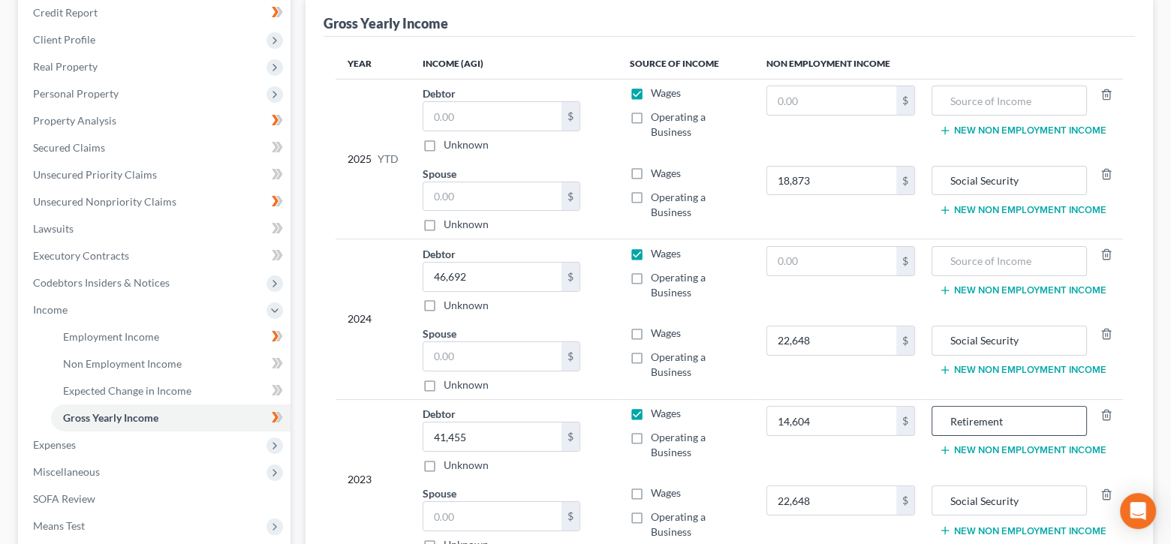
scroll to position [209, 0]
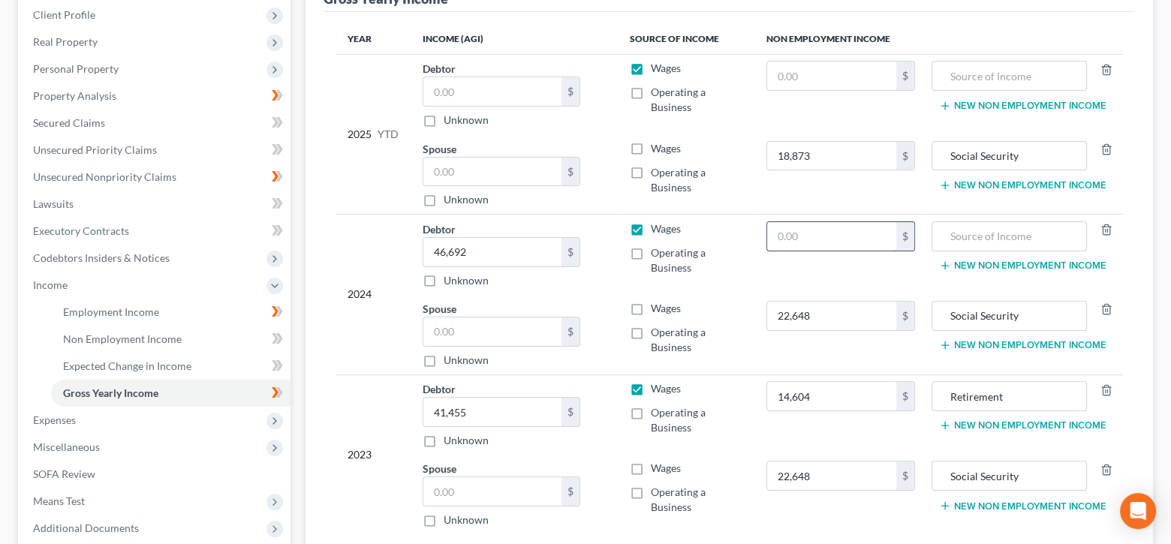
click at [854, 239] on input "text" at bounding box center [831, 236] width 129 height 29
type input "9.0"
click at [993, 232] on input "text" at bounding box center [1010, 236] width 140 height 29
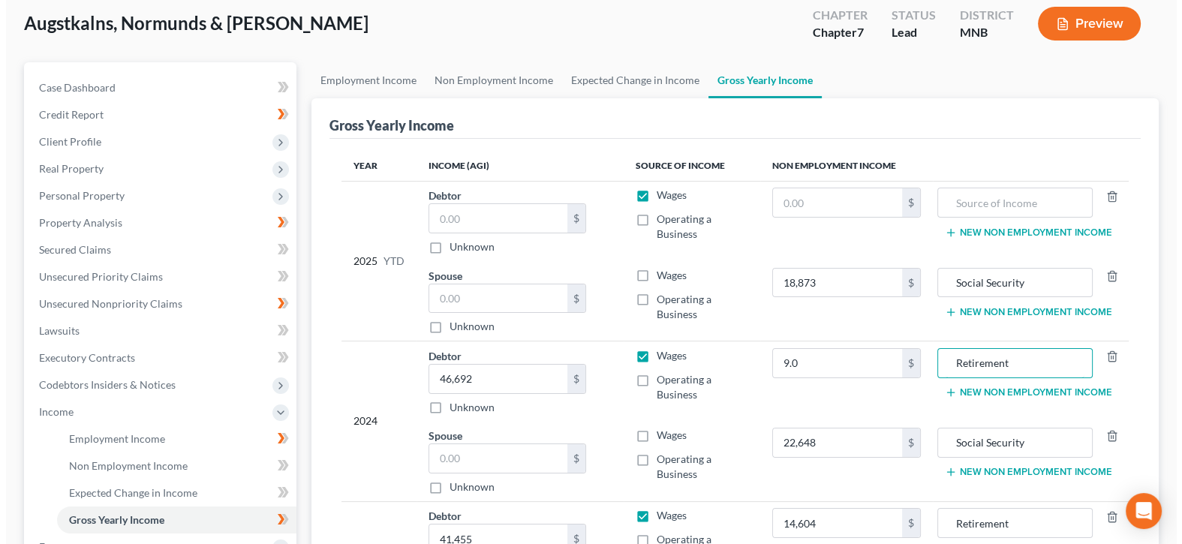
scroll to position [0, 0]
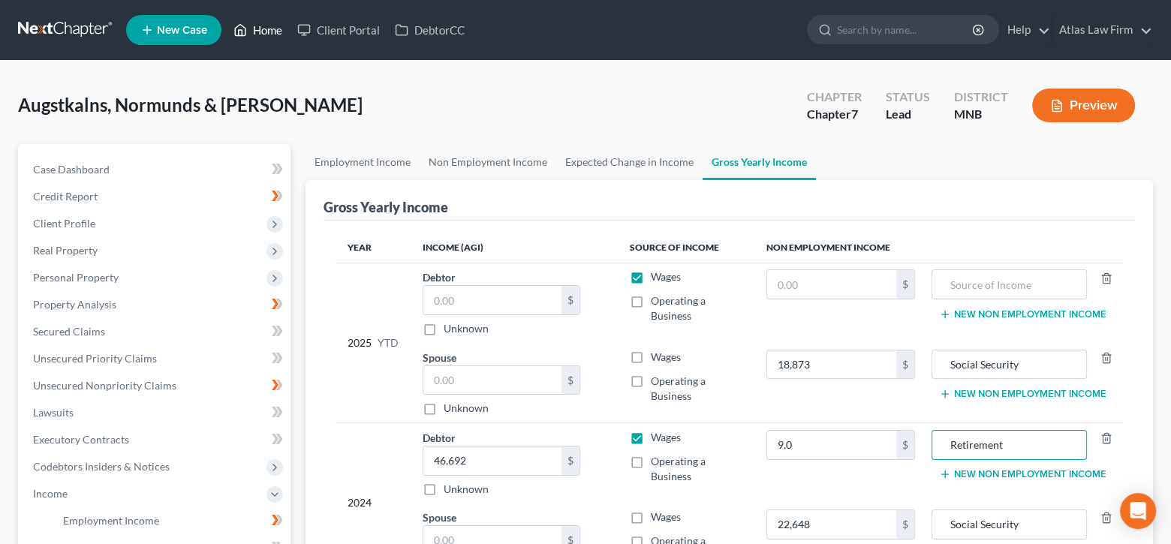
type input "Retirement"
click at [273, 30] on link "Home" at bounding box center [258, 30] width 64 height 27
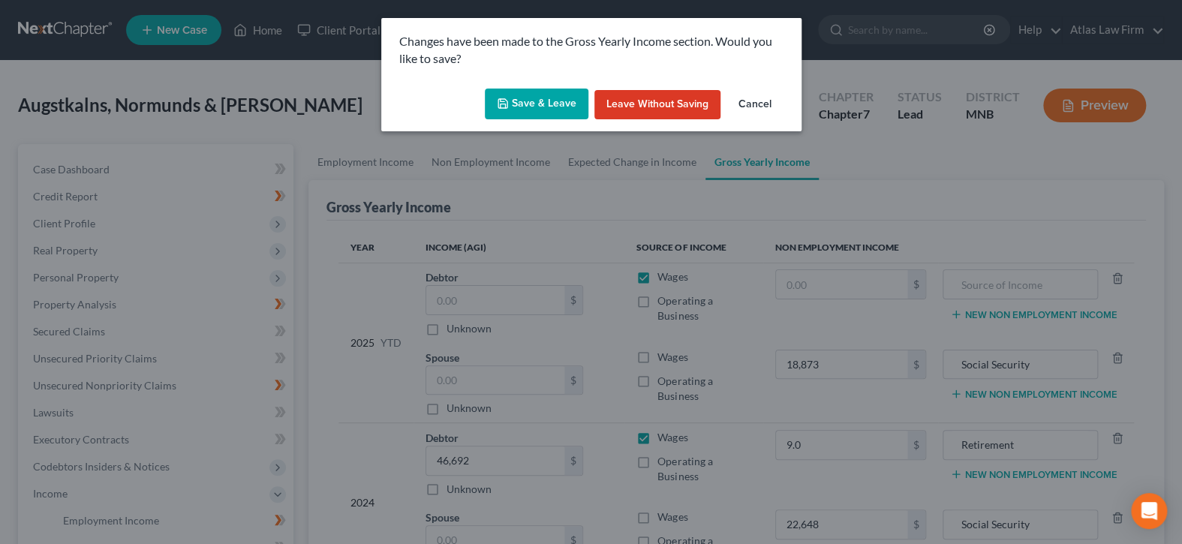
drag, startPoint x: 508, startPoint y: 95, endPoint x: 521, endPoint y: 92, distance: 14.0
click at [508, 95] on button "Save & Leave" at bounding box center [537, 105] width 104 height 32
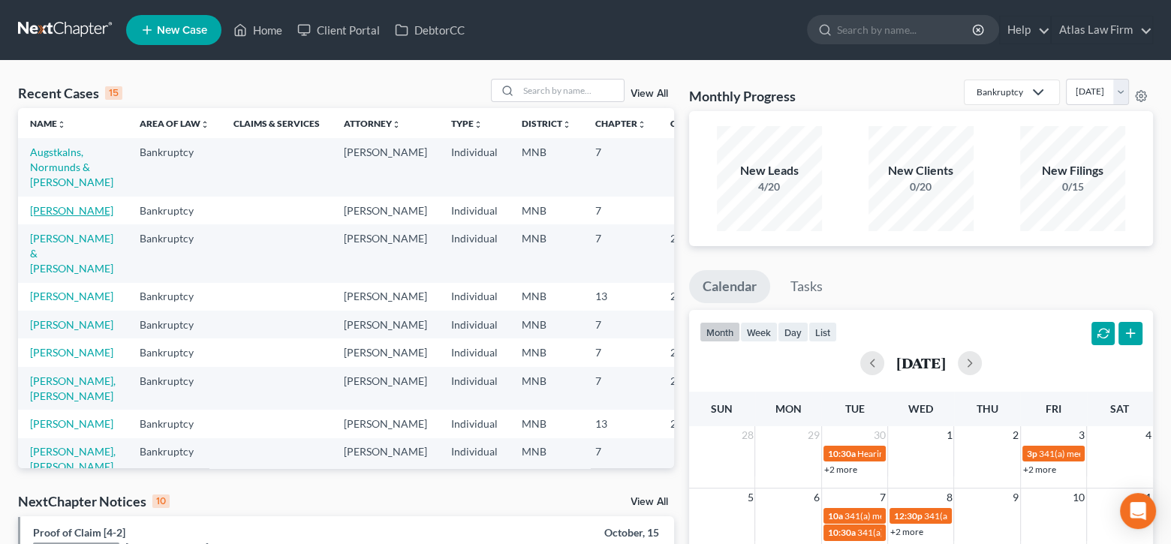
click at [44, 212] on link "[PERSON_NAME]" at bounding box center [71, 210] width 83 height 13
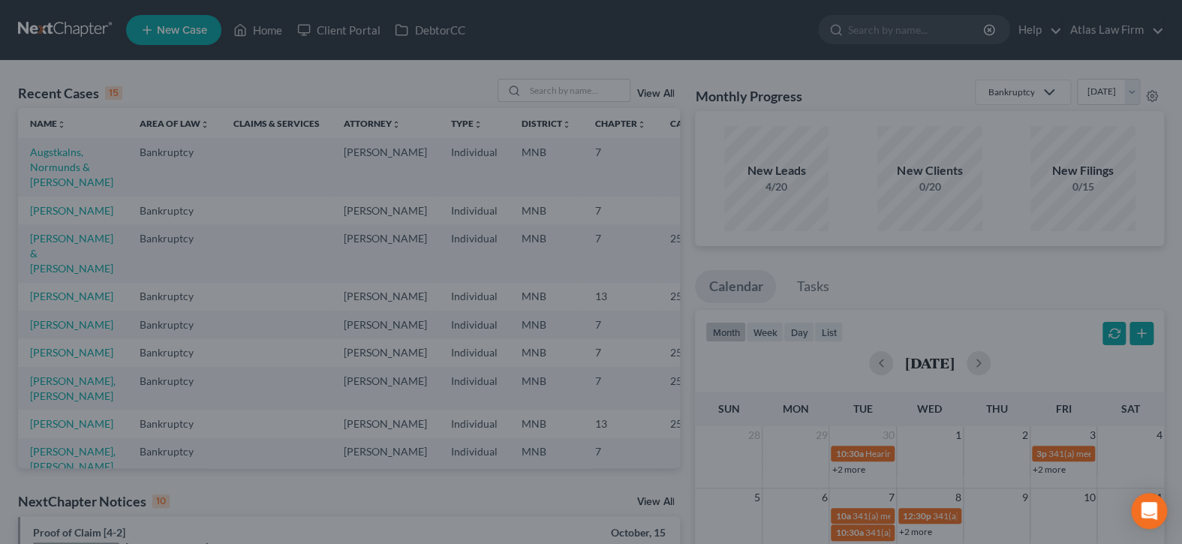
click at [219, 188] on div at bounding box center [591, 272] width 1182 height 544
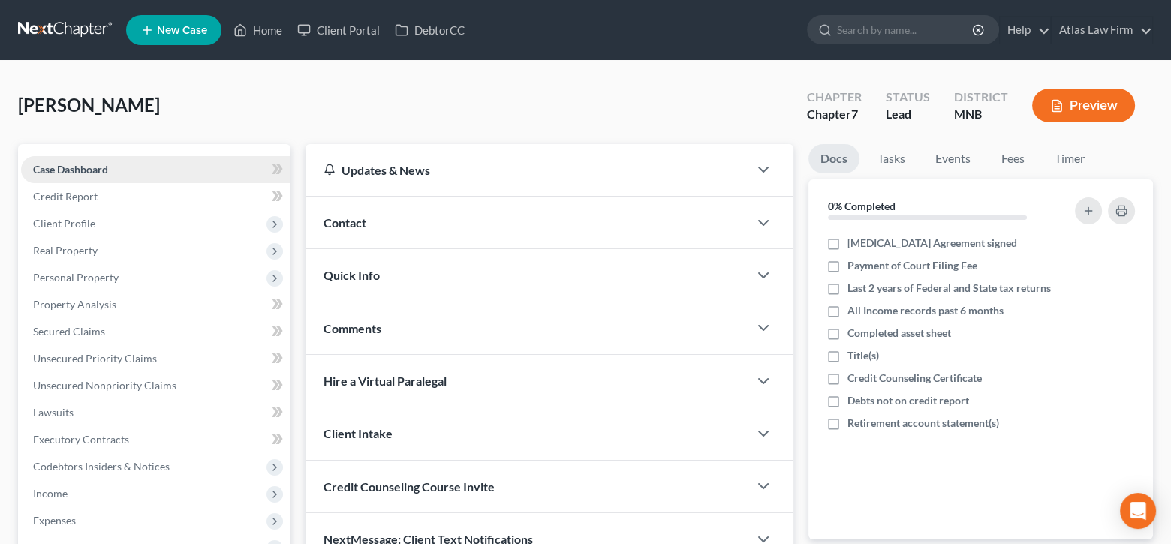
click at [229, 170] on link "Case Dashboard" at bounding box center [156, 169] width 270 height 27
click at [156, 226] on span "Client Profile" at bounding box center [156, 223] width 270 height 27
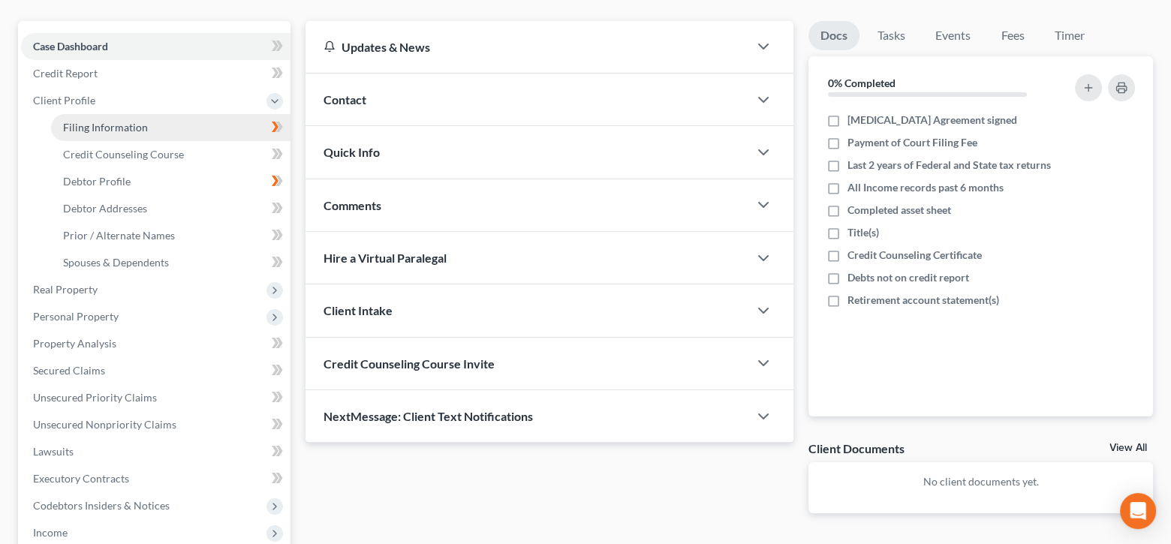
scroll to position [150, 0]
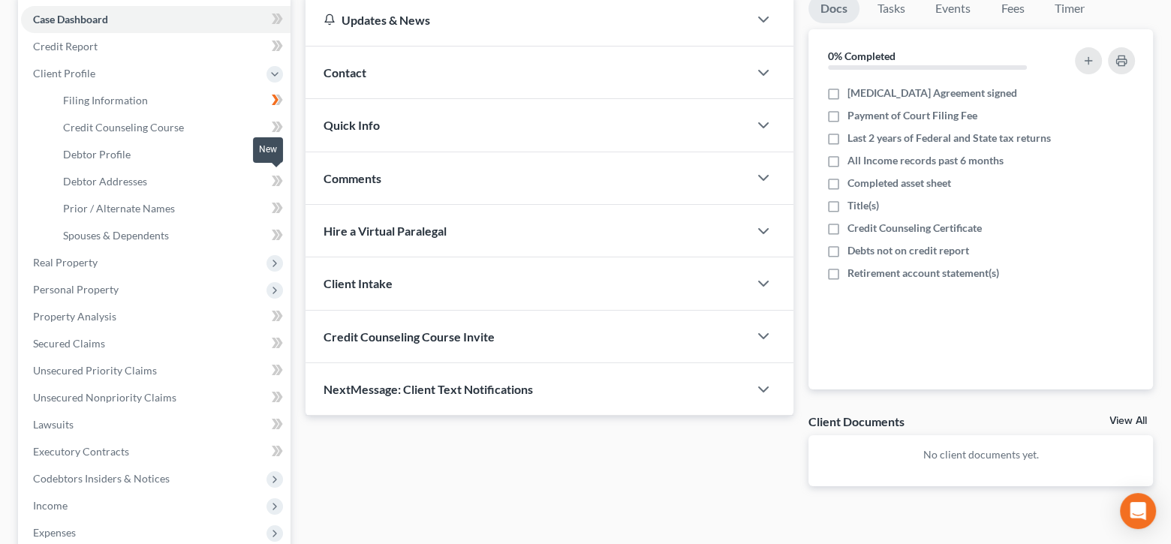
click at [279, 173] on icon at bounding box center [277, 181] width 11 height 19
click at [273, 208] on icon at bounding box center [277, 208] width 11 height 19
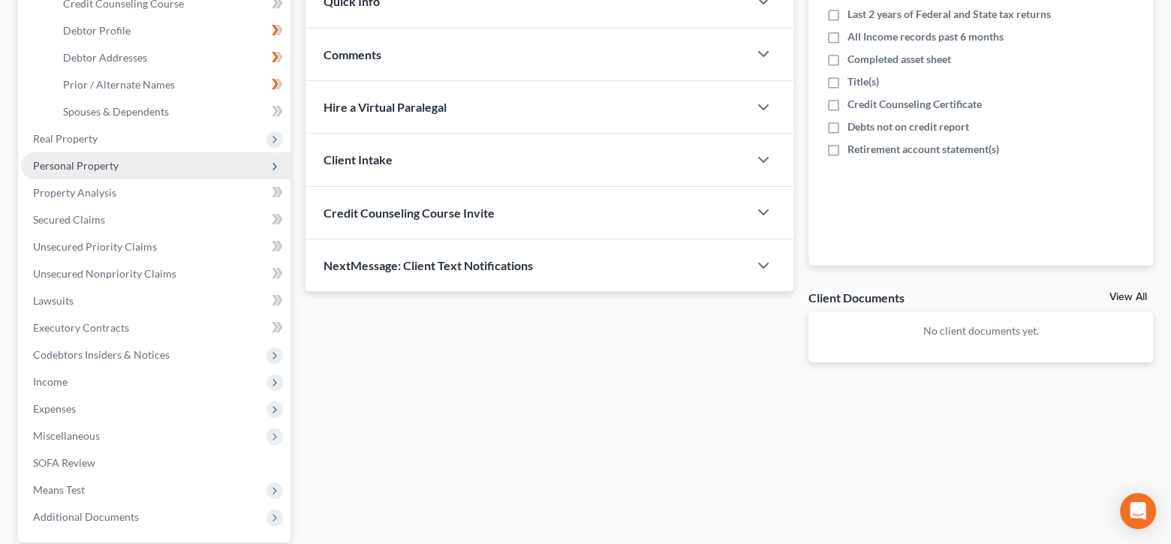
scroll to position [300, 0]
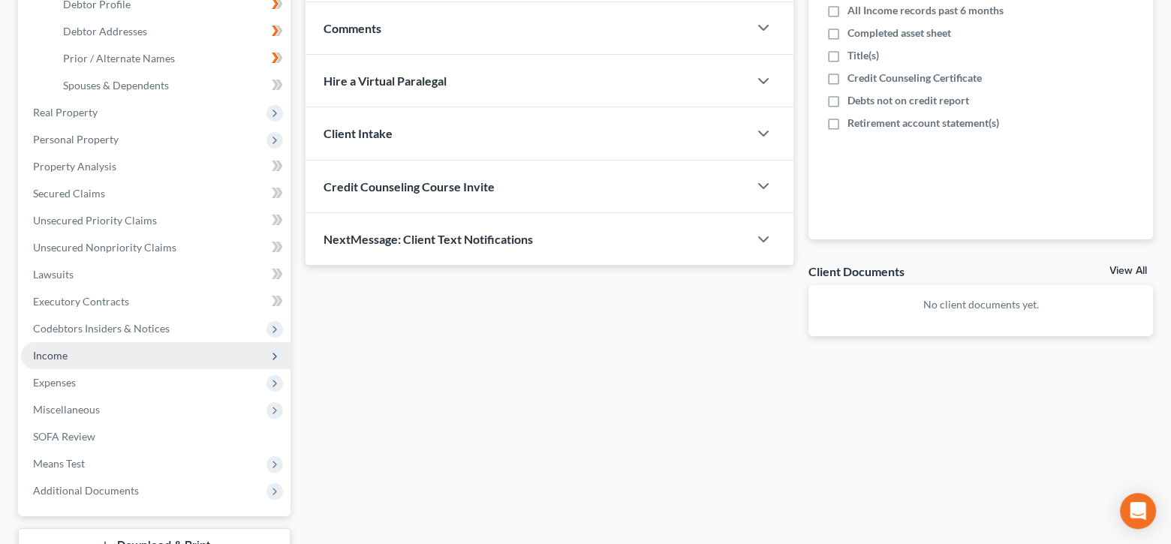
click at [107, 351] on span "Income" at bounding box center [156, 355] width 270 height 27
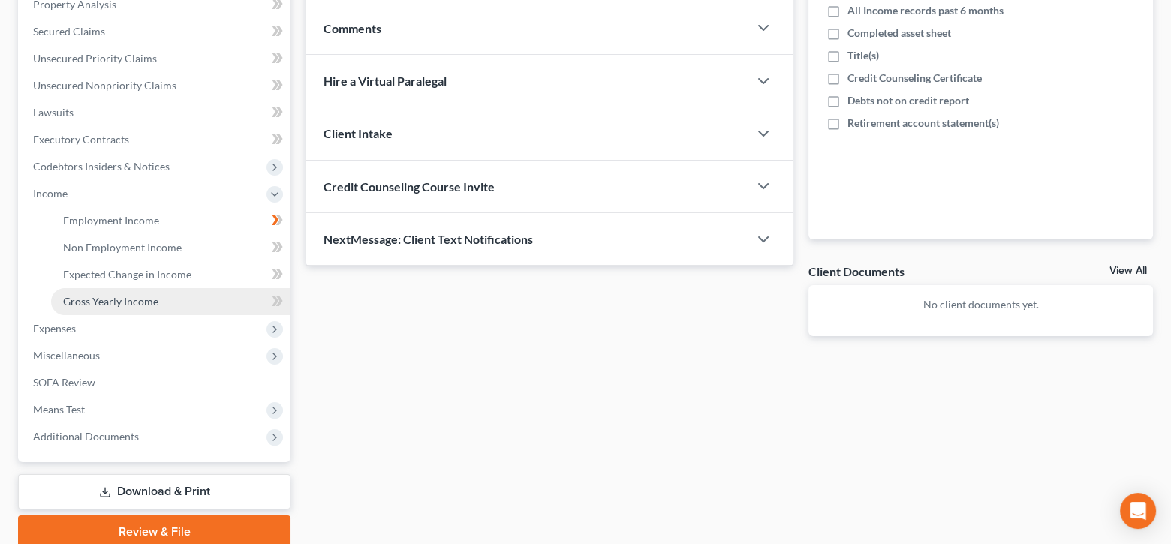
click at [174, 303] on link "Gross Yearly Income" at bounding box center [170, 301] width 239 height 27
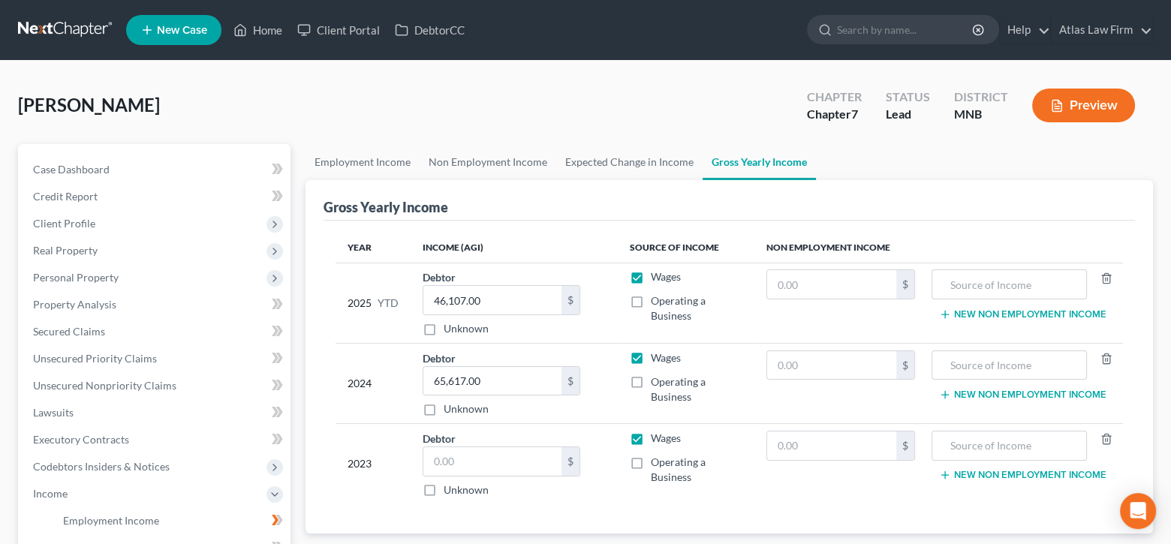
scroll to position [150, 0]
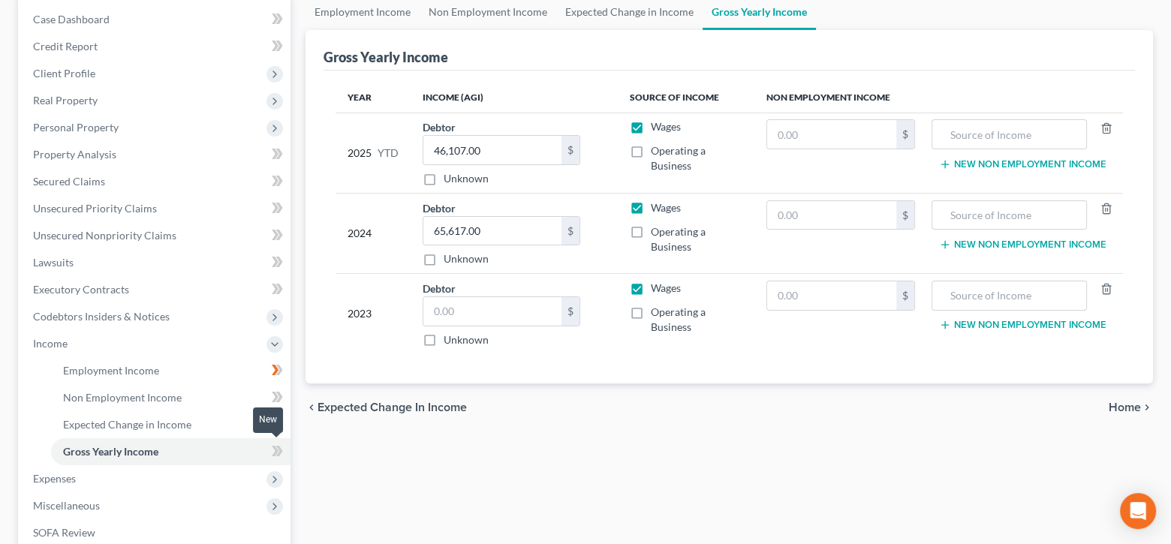
click at [274, 450] on icon at bounding box center [277, 451] width 11 height 19
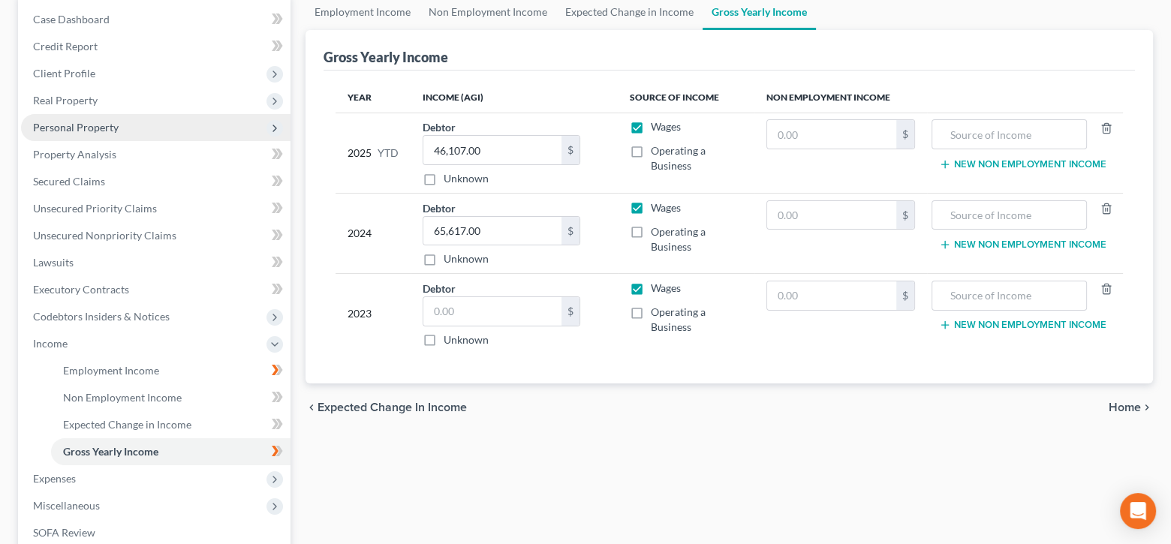
scroll to position [0, 0]
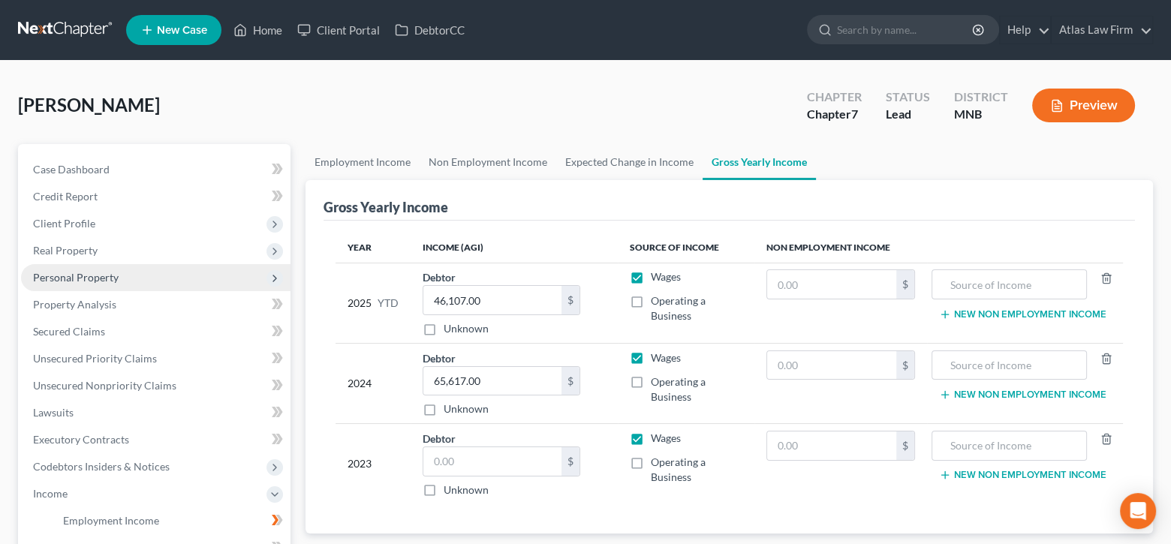
click at [100, 277] on span "Personal Property" at bounding box center [76, 277] width 86 height 13
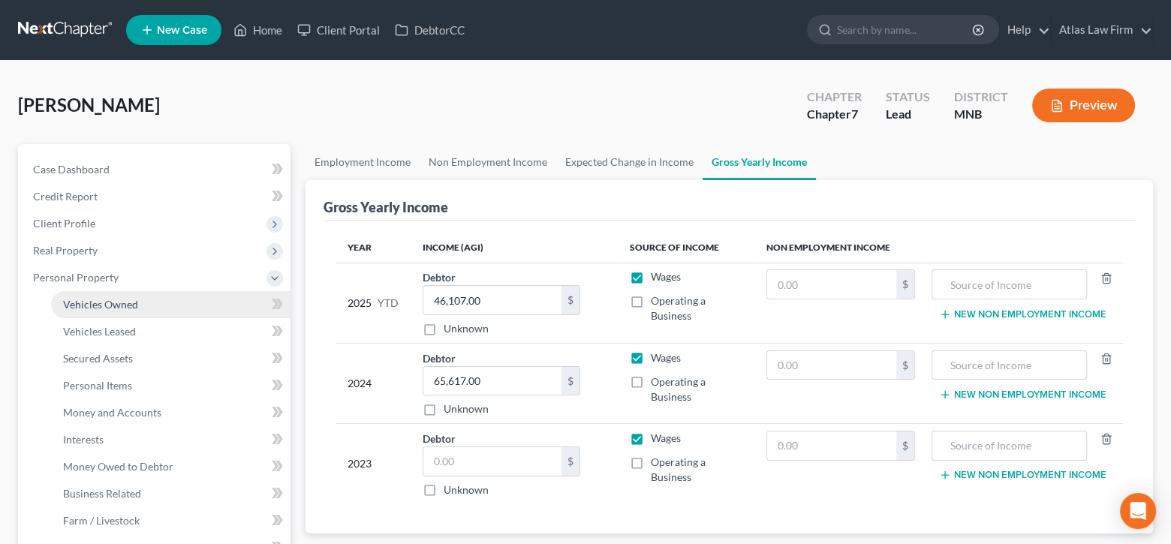
click at [98, 298] on span "Vehicles Owned" at bounding box center [100, 304] width 75 height 13
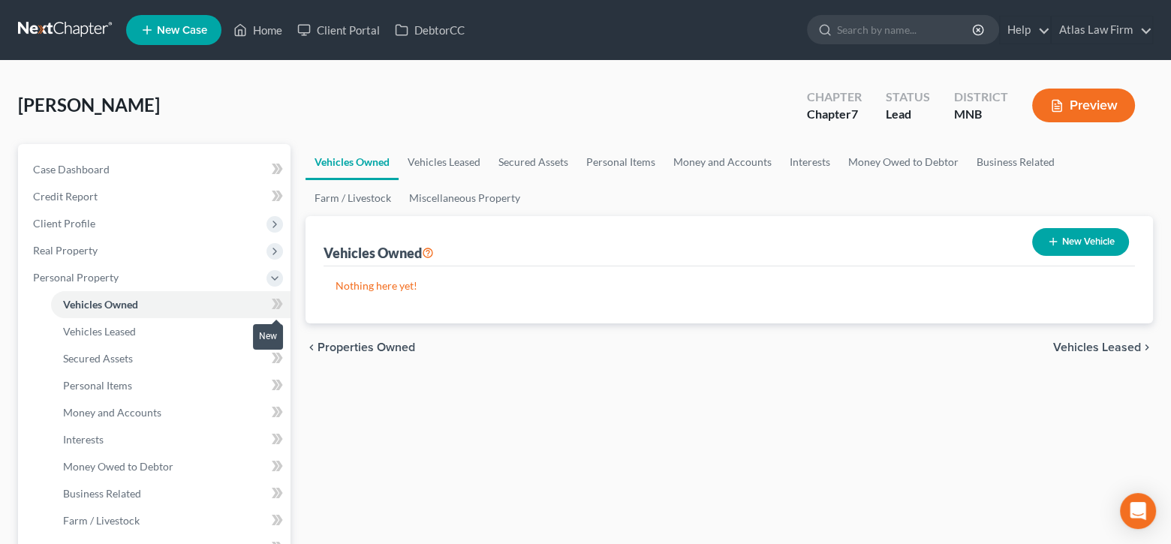
click at [279, 306] on icon at bounding box center [279, 304] width 7 height 11
click at [1083, 243] on button "New Vehicle" at bounding box center [1080, 242] width 97 height 28
select select "0"
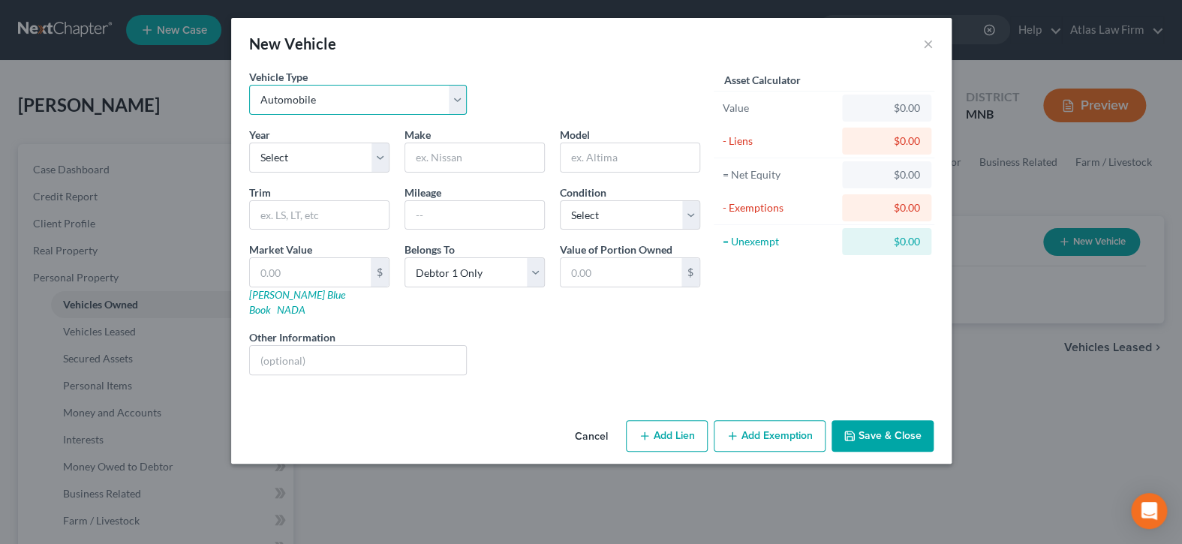
click at [453, 105] on select "Select Automobile Truck Trailer Watercraft Aircraft Motor Home Atv Other Vehicle" at bounding box center [358, 100] width 218 height 30
click at [376, 164] on select "Select 2026 2025 2024 2023 2022 2021 2020 2019 2018 2017 2016 2015 2014 2013 20…" at bounding box center [319, 158] width 140 height 30
select select "8"
click at [249, 143] on select "Select 2026 2025 2024 2023 2022 2021 2020 2019 2018 2017 2016 2015 2014 2013 20…" at bounding box center [319, 158] width 140 height 30
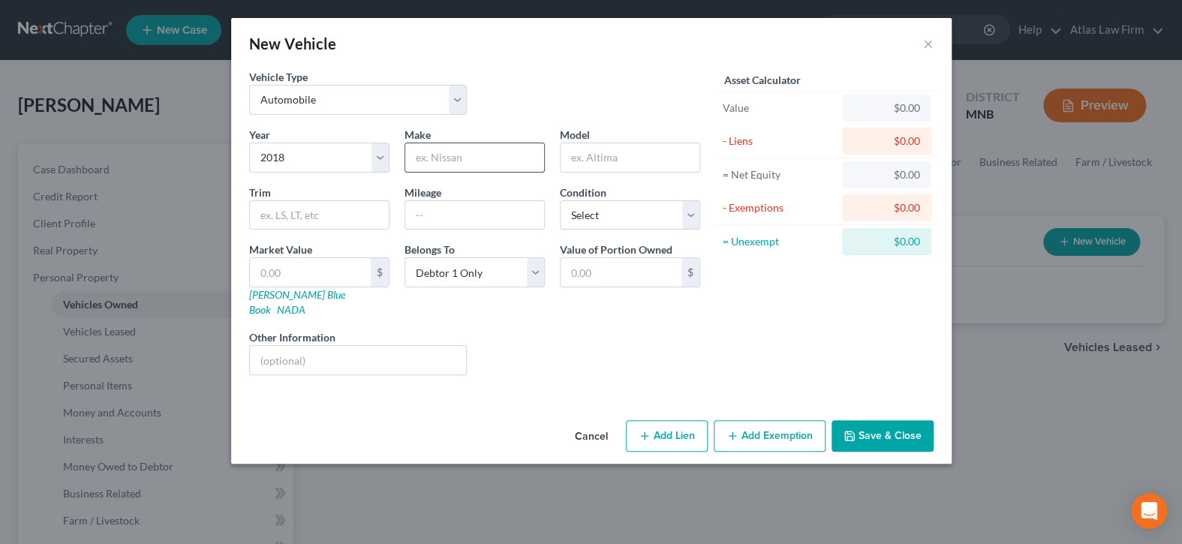
click at [462, 155] on input "text" at bounding box center [474, 157] width 139 height 29
type input "Fiat"
type input "500x"
click at [399, 346] on input "text" at bounding box center [358, 360] width 217 height 29
type input "Value per [PERSON_NAME]."
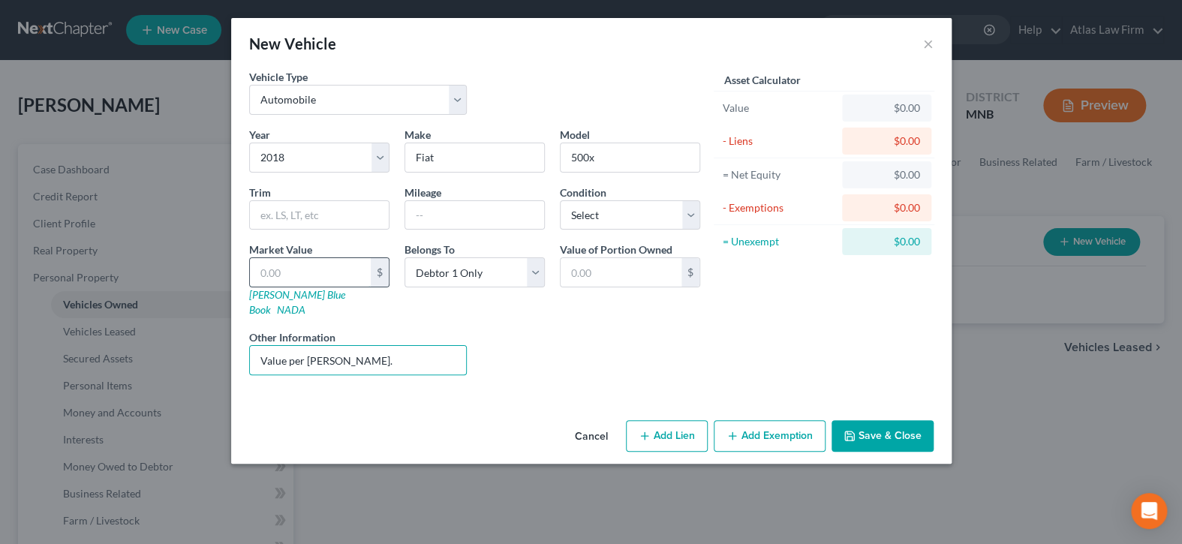
click at [341, 277] on input "text" at bounding box center [310, 272] width 121 height 29
type input "8"
type input "8.00"
type input "80"
type input "80.00"
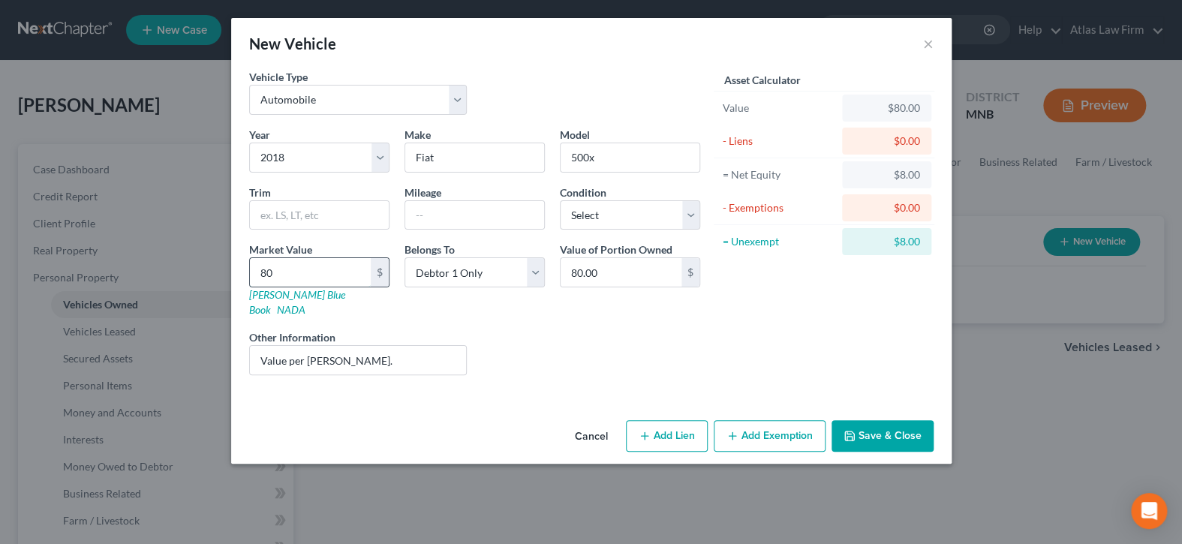
type input "809"
type input "809.00"
type input "8093"
type input "8,093.00"
type input "8,093"
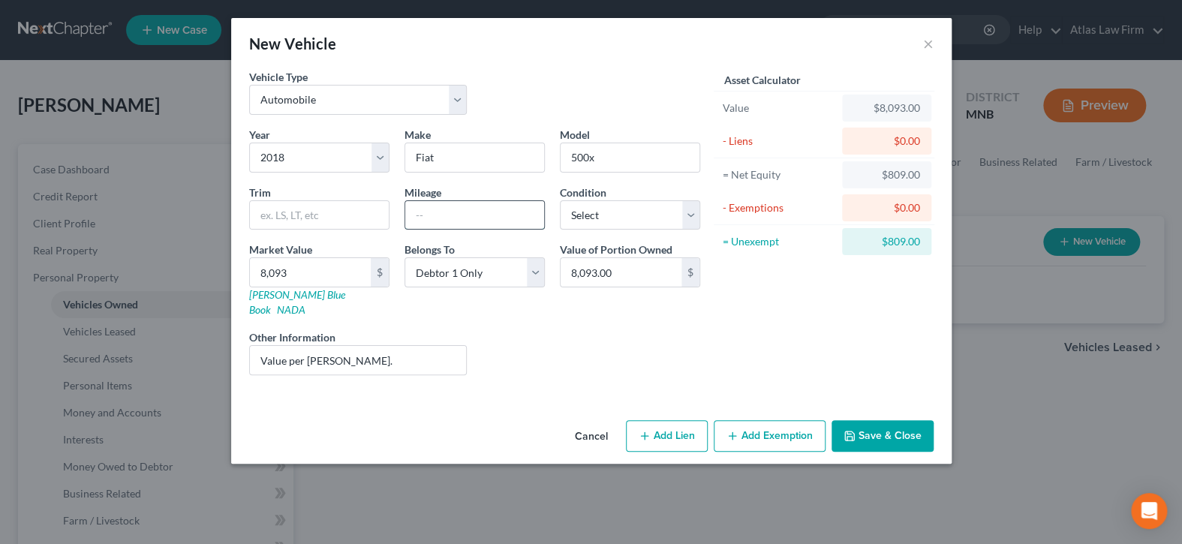
click at [444, 212] on input "text" at bounding box center [474, 215] width 139 height 29
click at [428, 212] on input "86000" at bounding box center [474, 215] width 139 height 29
type input "86,000"
click at [875, 420] on button "Save & Close" at bounding box center [883, 436] width 102 height 32
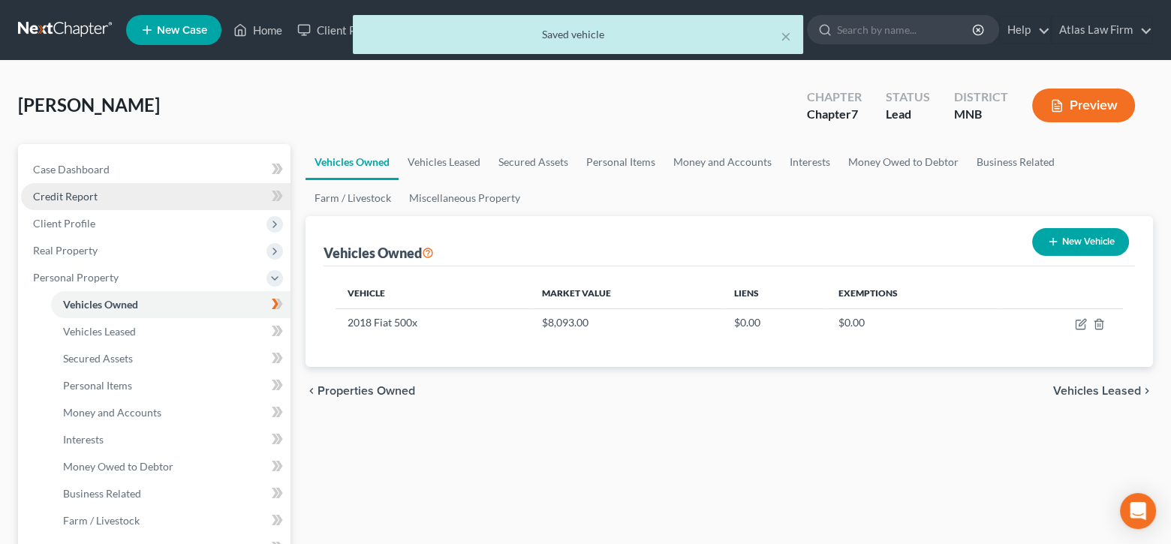
click at [83, 195] on span "Credit Report" at bounding box center [65, 196] width 65 height 13
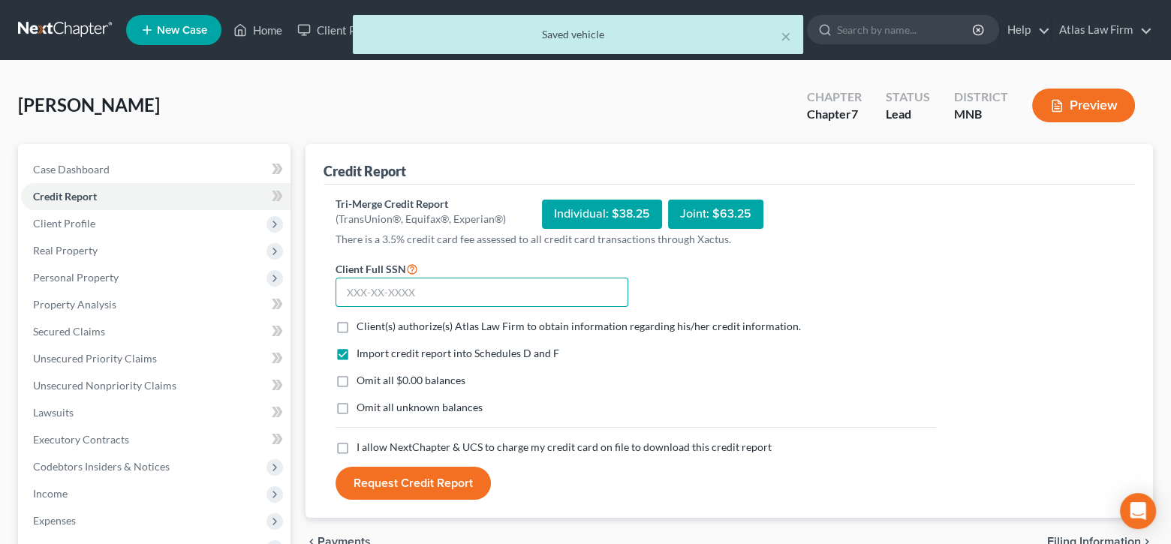
click at [472, 294] on input "text" at bounding box center [482, 293] width 293 height 30
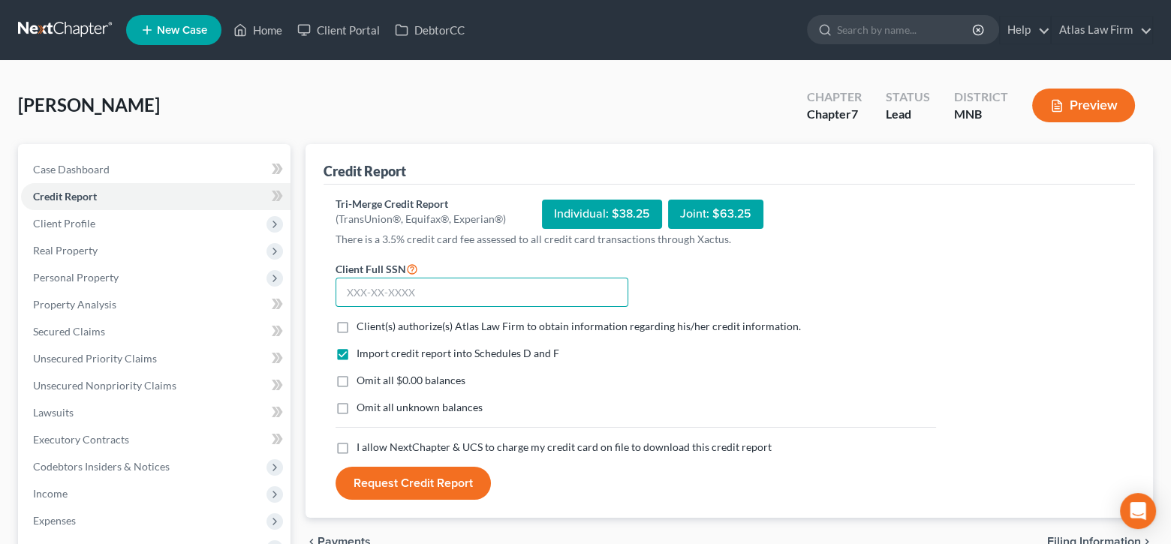
click at [393, 282] on input "text" at bounding box center [482, 293] width 293 height 30
type input "535-76-4294"
drag, startPoint x: 346, startPoint y: 323, endPoint x: 360, endPoint y: 379, distance: 57.9
click at [357, 325] on label "Client(s) authorize(s) Atlas Law Firm to obtain information regarding his/her c…" at bounding box center [579, 326] width 444 height 15
click at [363, 325] on input "Client(s) authorize(s) Atlas Law Firm to obtain information regarding his/her c…" at bounding box center [368, 324] width 10 height 10
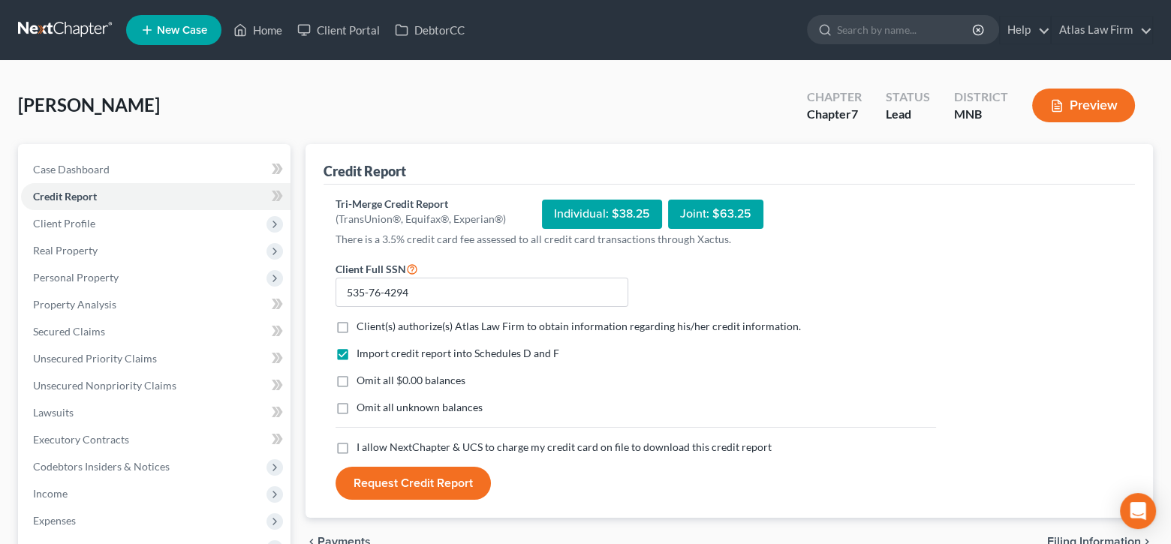
checkbox input "true"
drag, startPoint x: 345, startPoint y: 382, endPoint x: 348, endPoint y: 405, distance: 23.5
click at [357, 382] on label "Omit all $0.00 balances" at bounding box center [411, 380] width 109 height 15
click at [363, 382] on input "Omit all $0.00 balances" at bounding box center [368, 378] width 10 height 10
checkbox input "true"
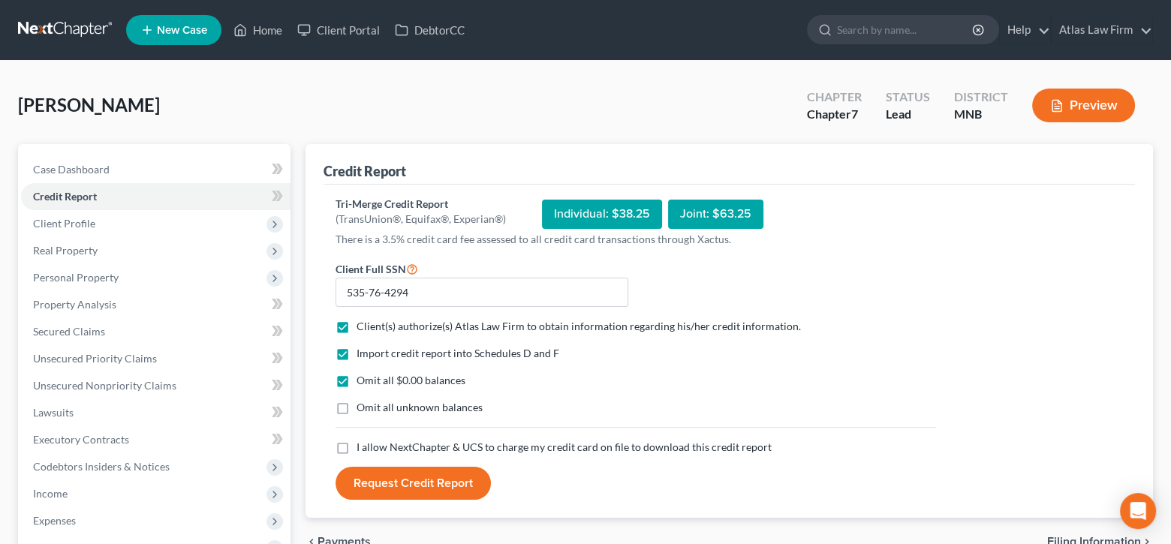
click at [357, 446] on label "I allow NextChapter & UCS to charge my credit card on file to download this cre…" at bounding box center [564, 447] width 415 height 15
click at [363, 446] on input "I allow NextChapter & UCS to charge my credit card on file to download this cre…" at bounding box center [368, 445] width 10 height 10
checkbox input "true"
click at [368, 477] on button "Request Credit Report" at bounding box center [413, 483] width 155 height 33
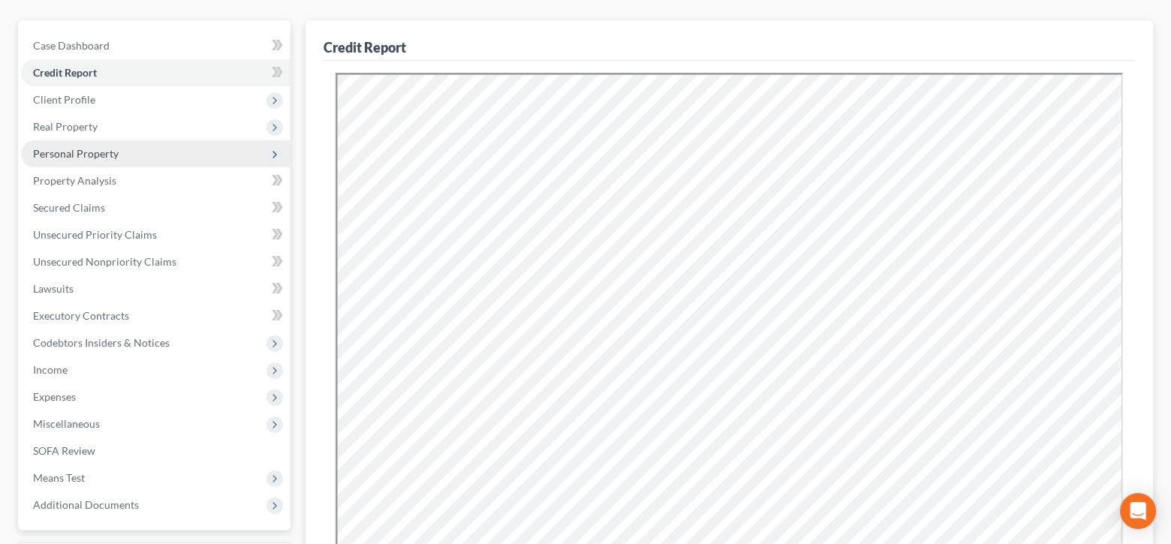
scroll to position [150, 0]
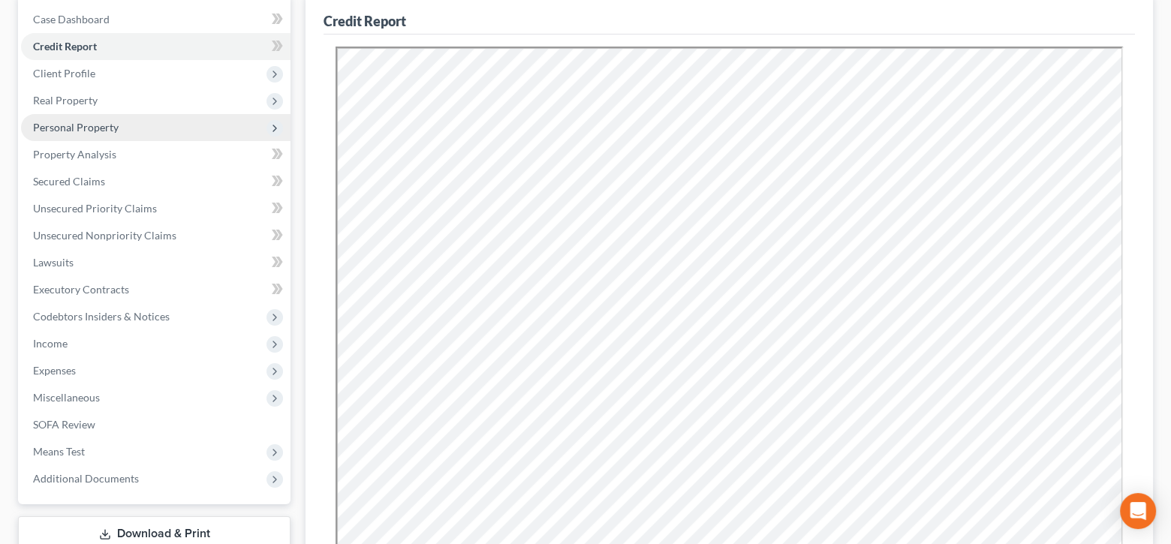
click at [92, 124] on span "Personal Property" at bounding box center [76, 127] width 86 height 13
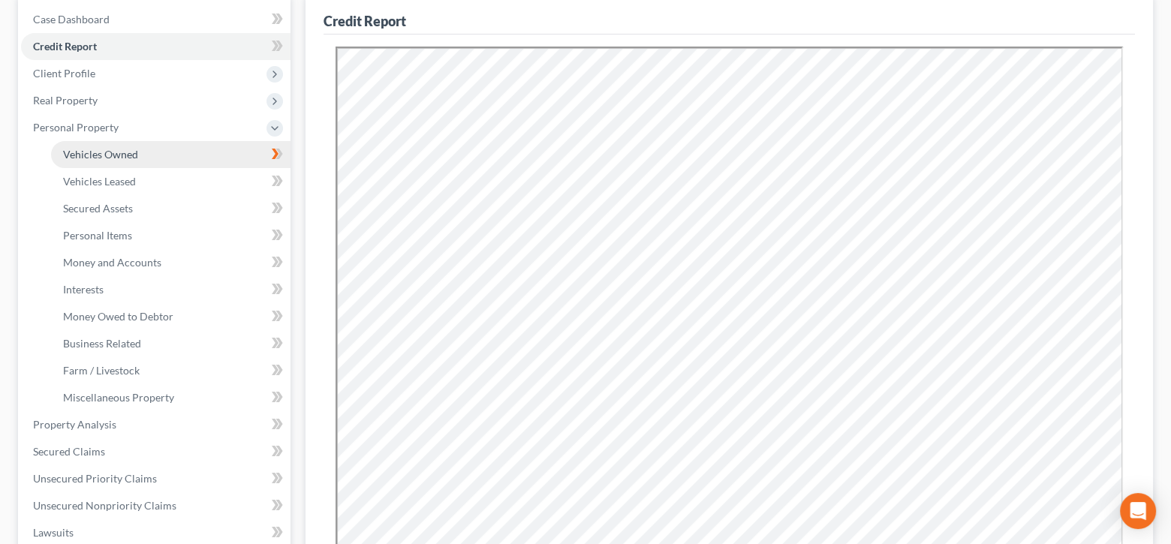
click at [107, 153] on span "Vehicles Owned" at bounding box center [100, 154] width 75 height 13
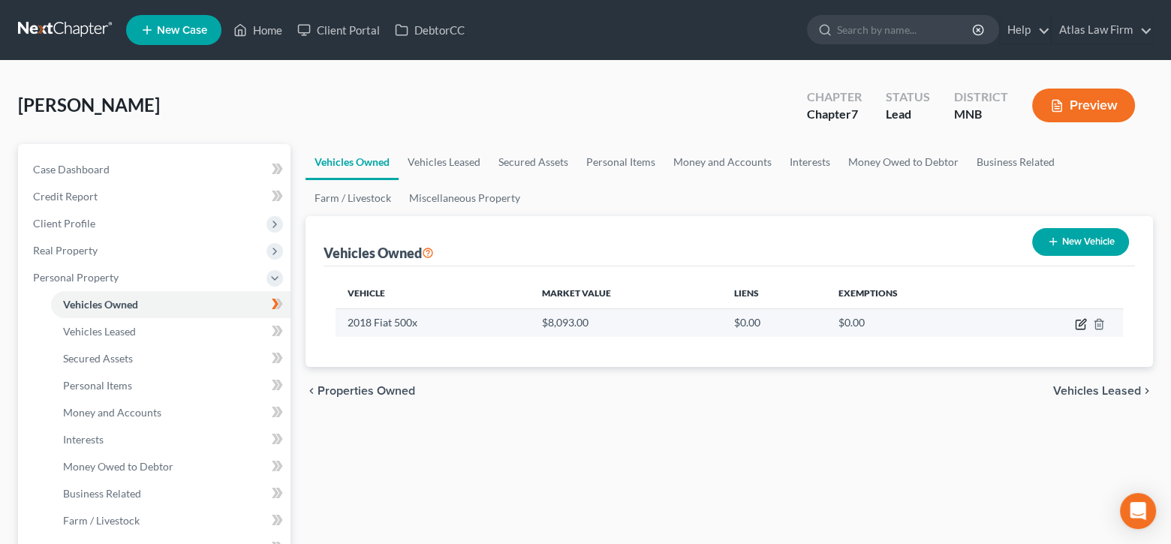
click at [1081, 322] on icon "button" at bounding box center [1081, 324] width 12 height 12
select select "0"
select select "8"
select select "0"
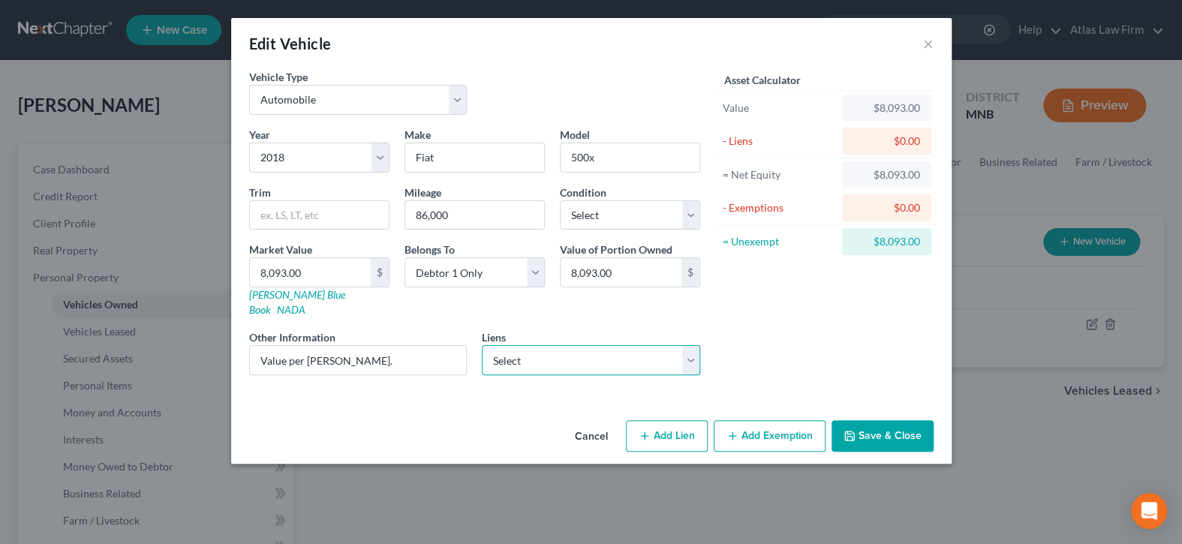
click at [697, 351] on select "Select Caf - $5,358.00" at bounding box center [591, 360] width 218 height 30
select select "10"
select select "0"
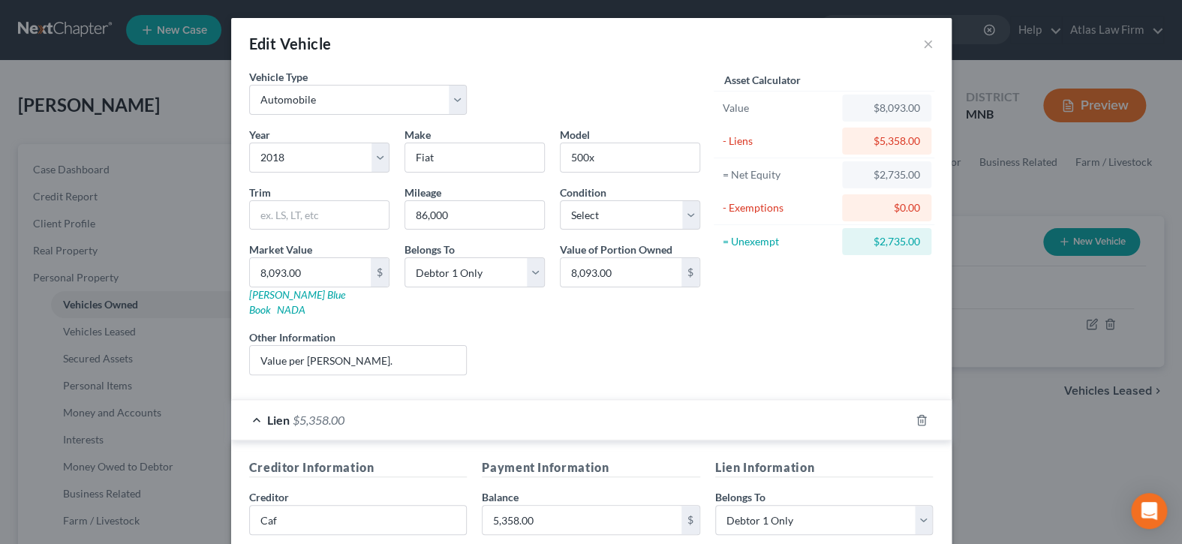
scroll to position [273, 0]
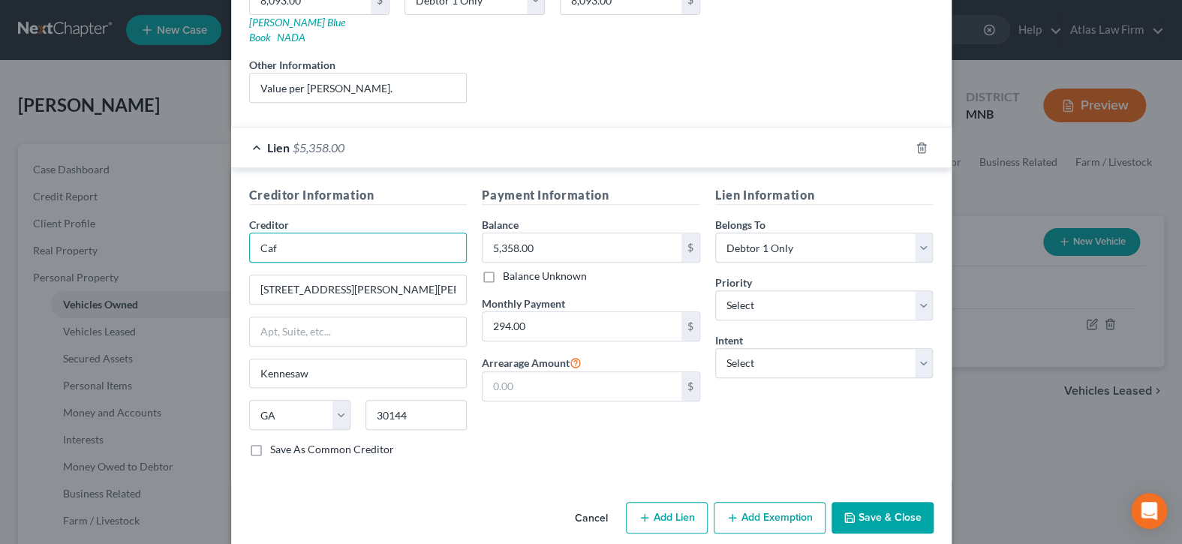
click at [369, 233] on input "Caf" at bounding box center [358, 248] width 218 height 30
click at [304, 233] on input "Caf" at bounding box center [358, 248] width 218 height 30
type input "Car Max Auto Finance"
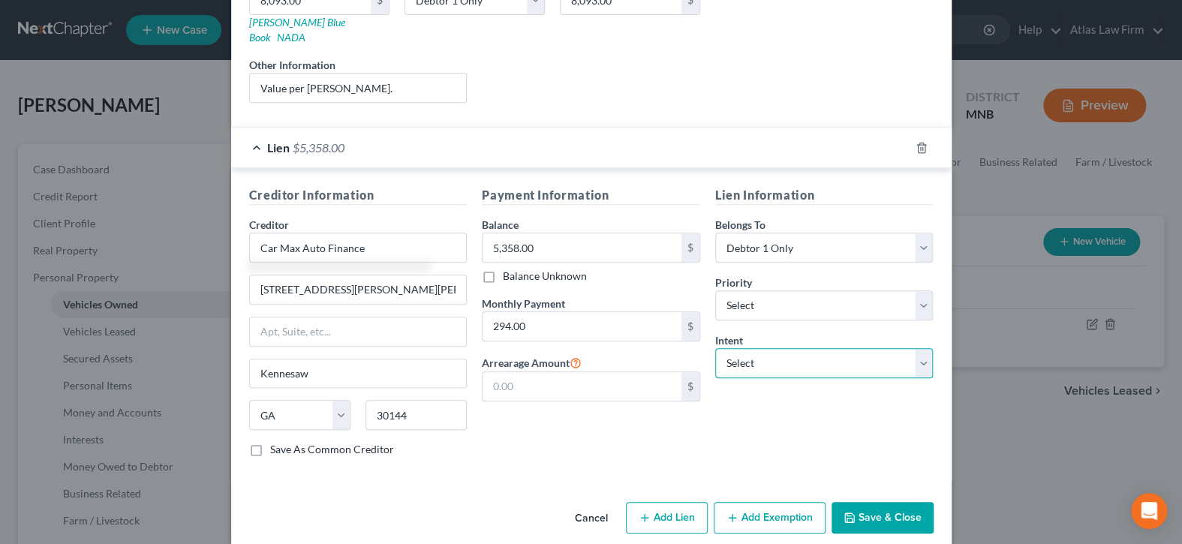
click at [920, 348] on select "Select Surrender Redeem Reaffirm Avoid Other" at bounding box center [824, 363] width 218 height 30
select select "2"
click at [715, 348] on select "Select Surrender Redeem Reaffirm Avoid Other" at bounding box center [824, 363] width 218 height 30
click at [894, 502] on button "Save & Close" at bounding box center [883, 518] width 102 height 32
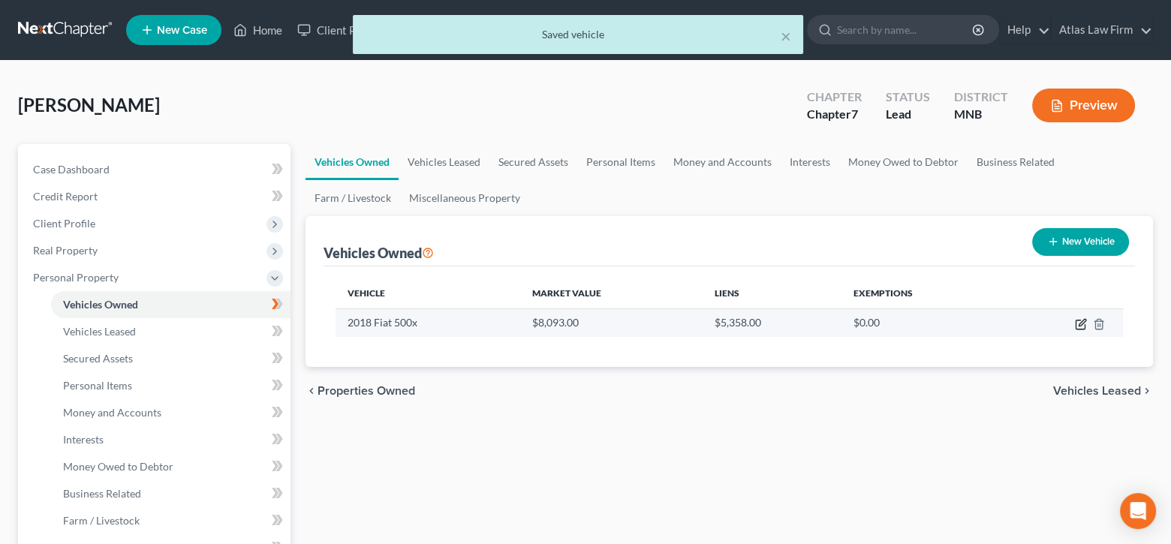
click at [1078, 321] on icon "button" at bounding box center [1081, 324] width 12 height 12
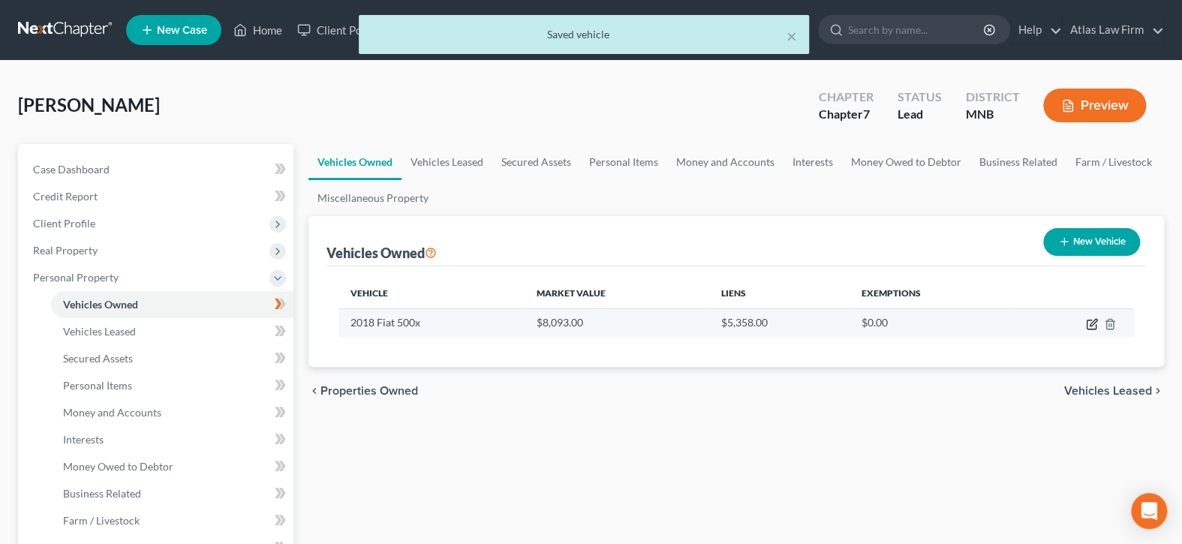
select select "0"
select select "8"
select select "0"
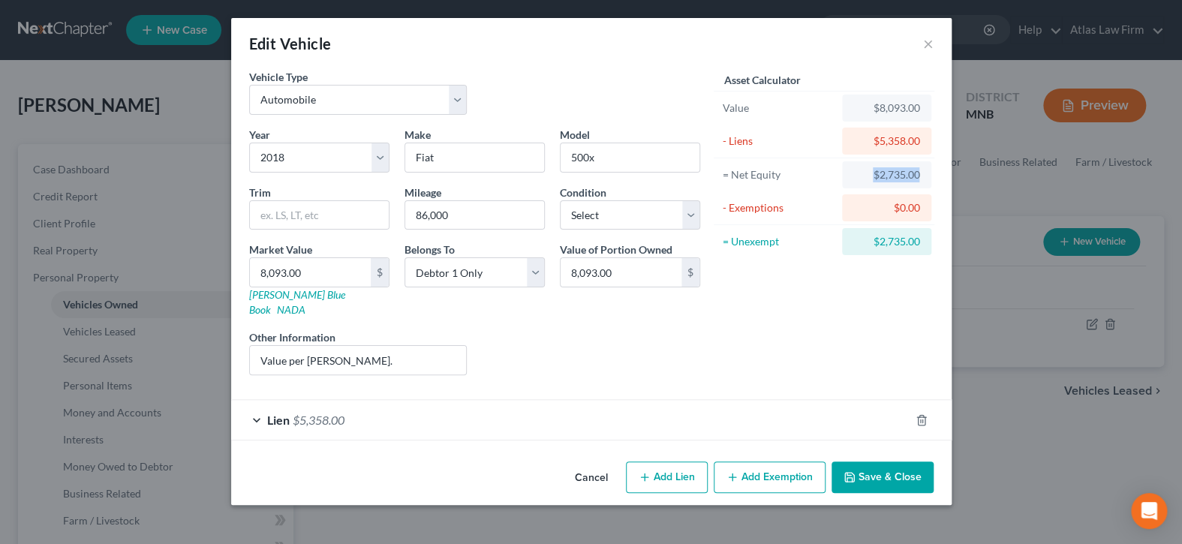
drag, startPoint x: 861, startPoint y: 172, endPoint x: 925, endPoint y: 177, distance: 64.0
click at [925, 177] on div "$2,735.00" at bounding box center [886, 174] width 89 height 27
copy div "$2,735.00"
click at [773, 462] on button "Add Exemption" at bounding box center [770, 478] width 112 height 32
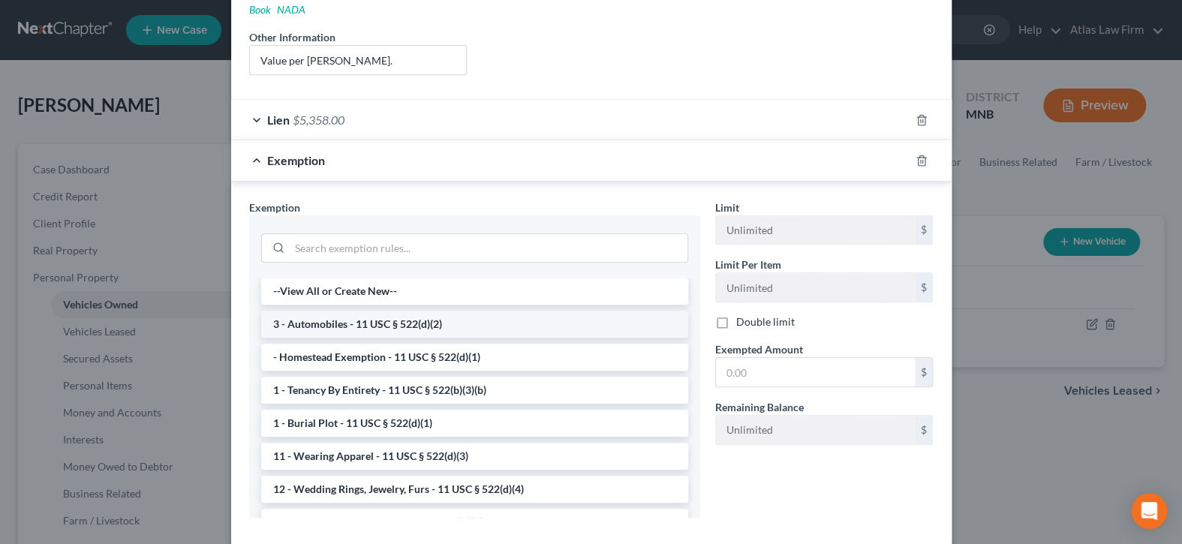
click at [426, 311] on li "3 - Automobiles - 11 USC § 522(d)(2)" at bounding box center [474, 324] width 427 height 27
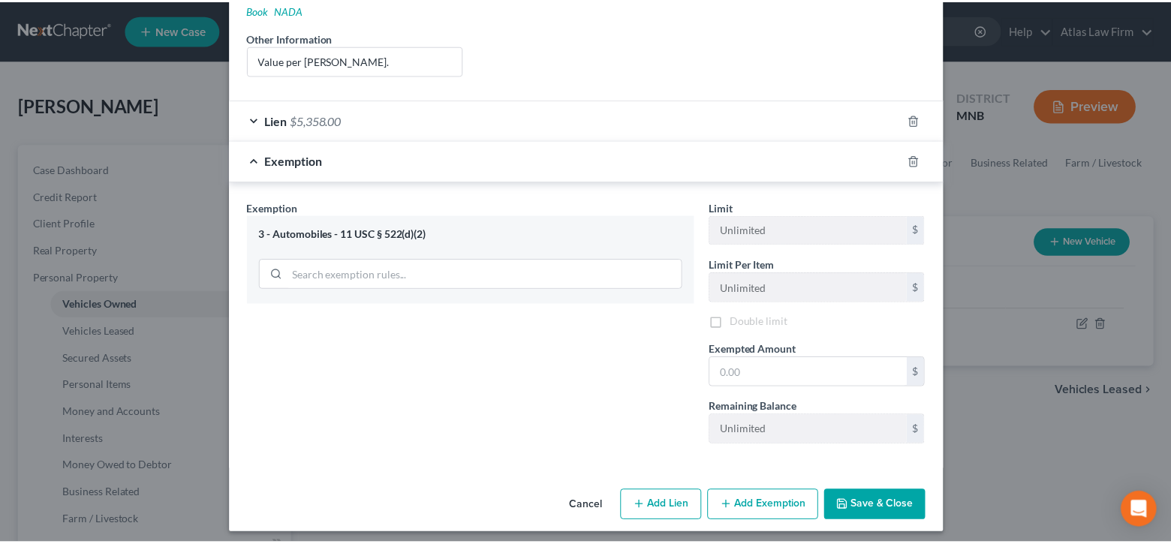
scroll to position [290, 0]
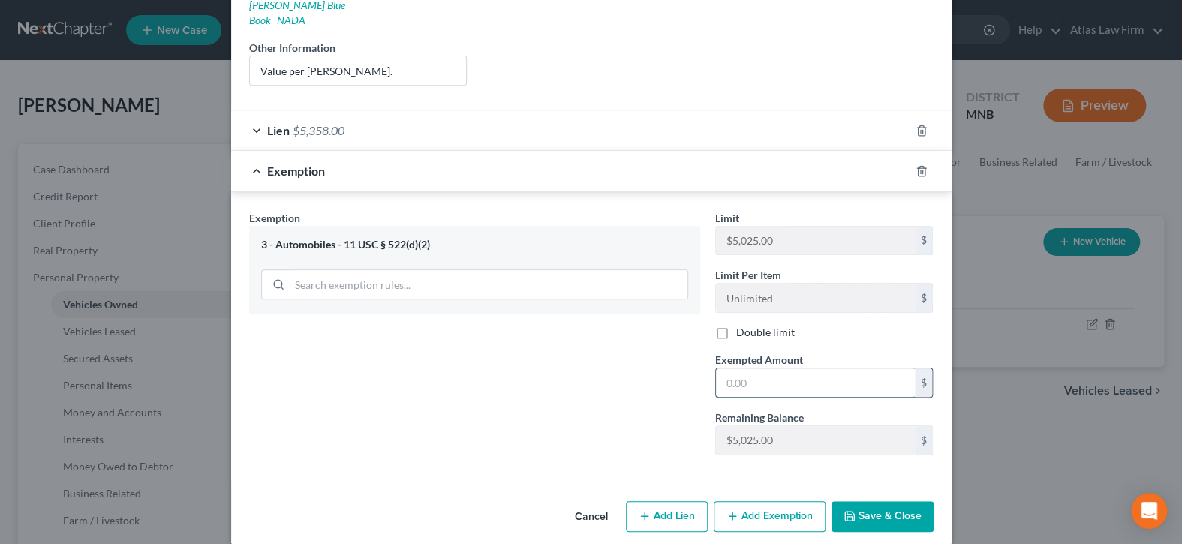
click at [779, 369] on input "text" at bounding box center [815, 383] width 199 height 29
paste input "$2,735.00"
type input "2,735.00"
click at [872, 501] on button "Save & Close" at bounding box center [883, 517] width 102 height 32
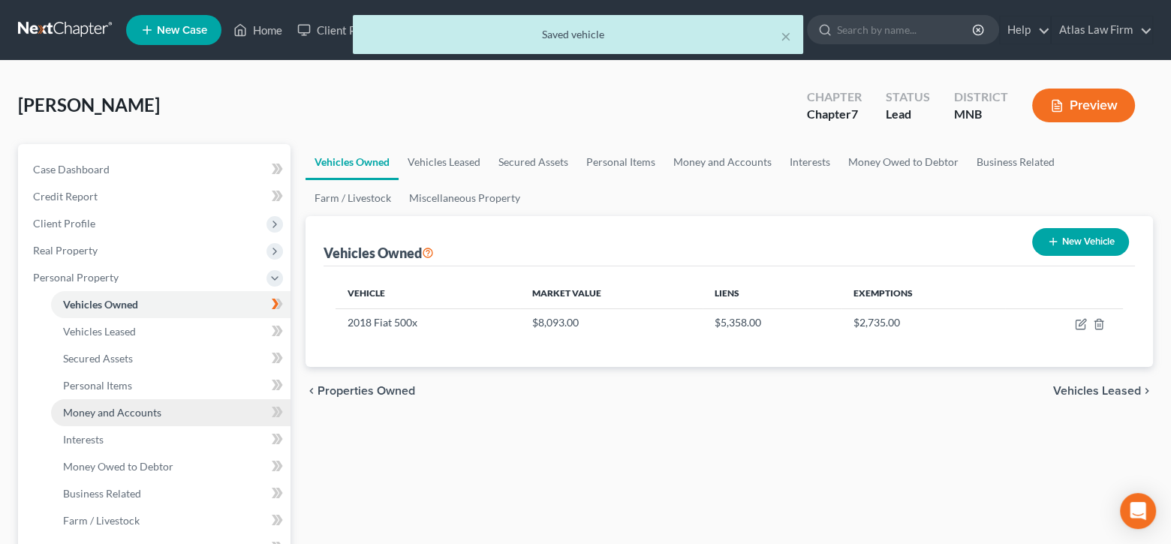
scroll to position [300, 0]
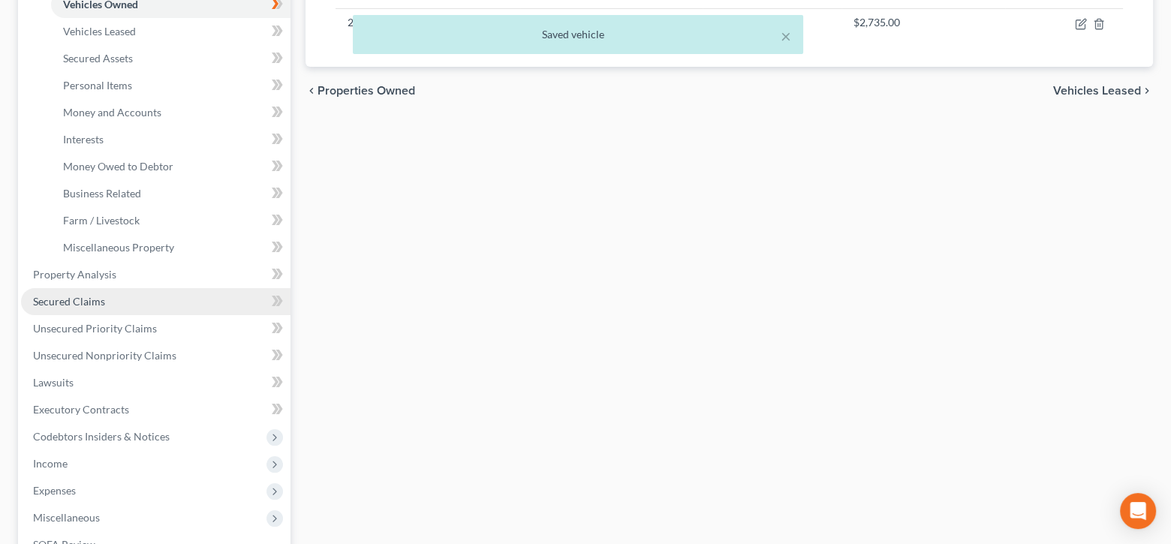
click at [75, 302] on span "Secured Claims" at bounding box center [69, 301] width 72 height 13
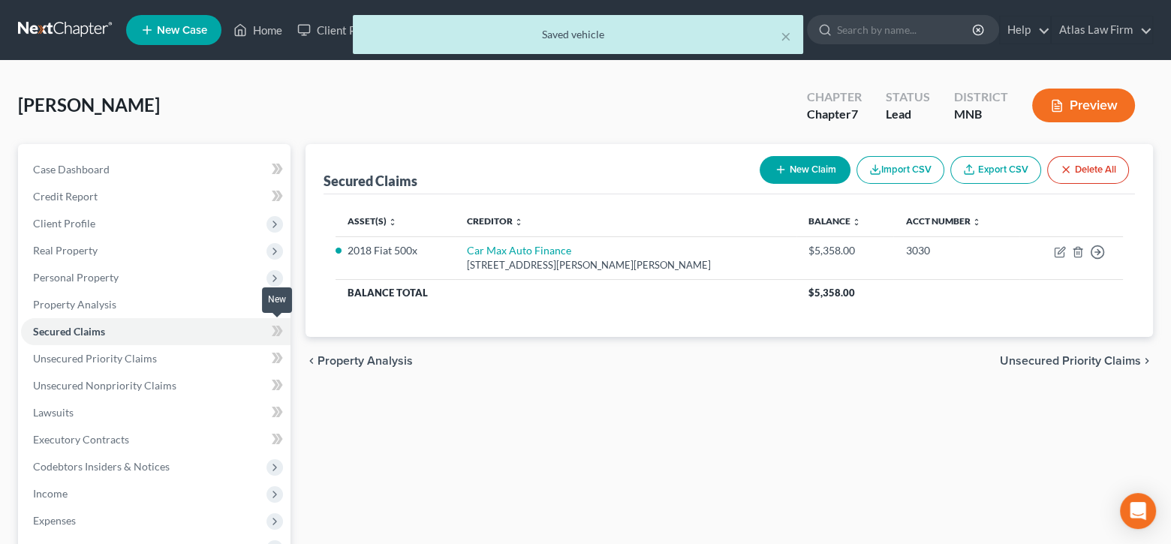
drag, startPoint x: 276, startPoint y: 330, endPoint x: 477, endPoint y: 179, distance: 250.9
click at [278, 328] on icon at bounding box center [277, 331] width 11 height 19
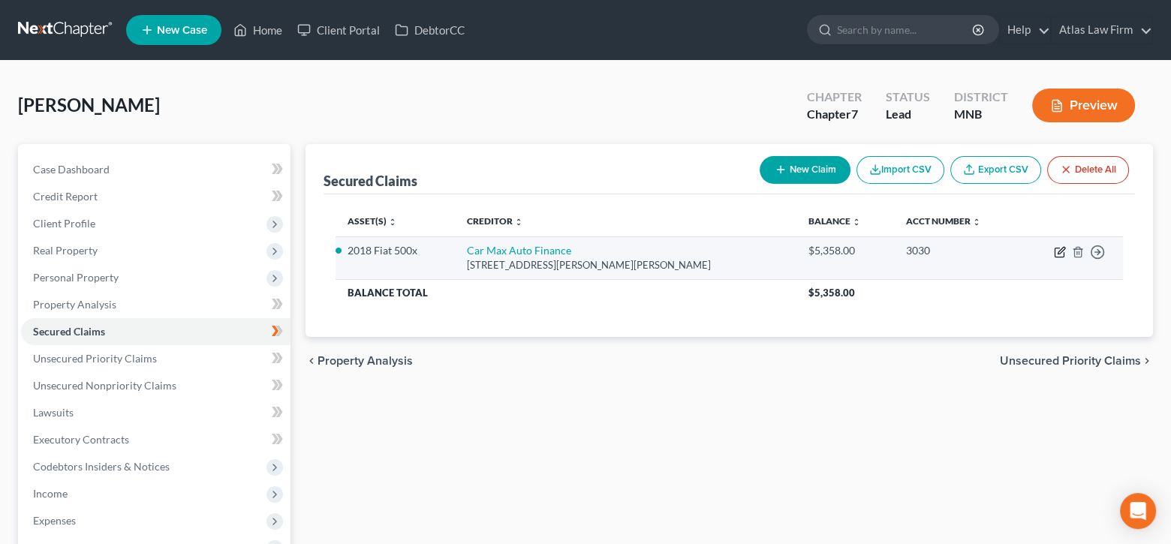
click at [1062, 250] on icon "button" at bounding box center [1061, 250] width 7 height 7
select select "10"
select select "2"
select select "0"
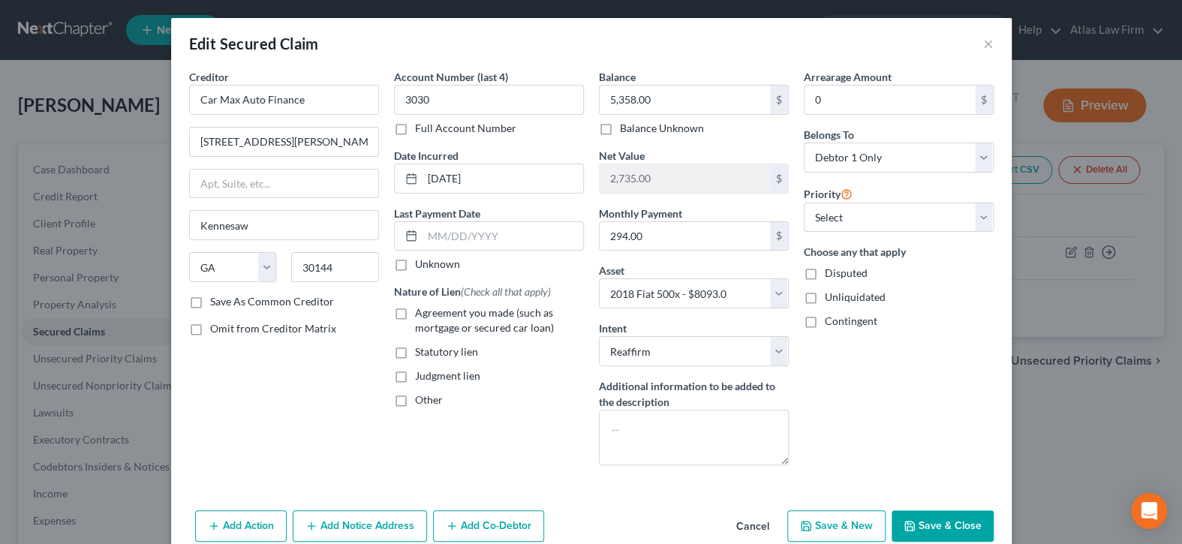
click at [415, 312] on label "Agreement you made (such as mortgage or secured car loan)" at bounding box center [499, 321] width 169 height 30
click at [421, 312] on input "Agreement you made (such as mortgage or secured car loan)" at bounding box center [426, 311] width 10 height 10
checkbox input "true"
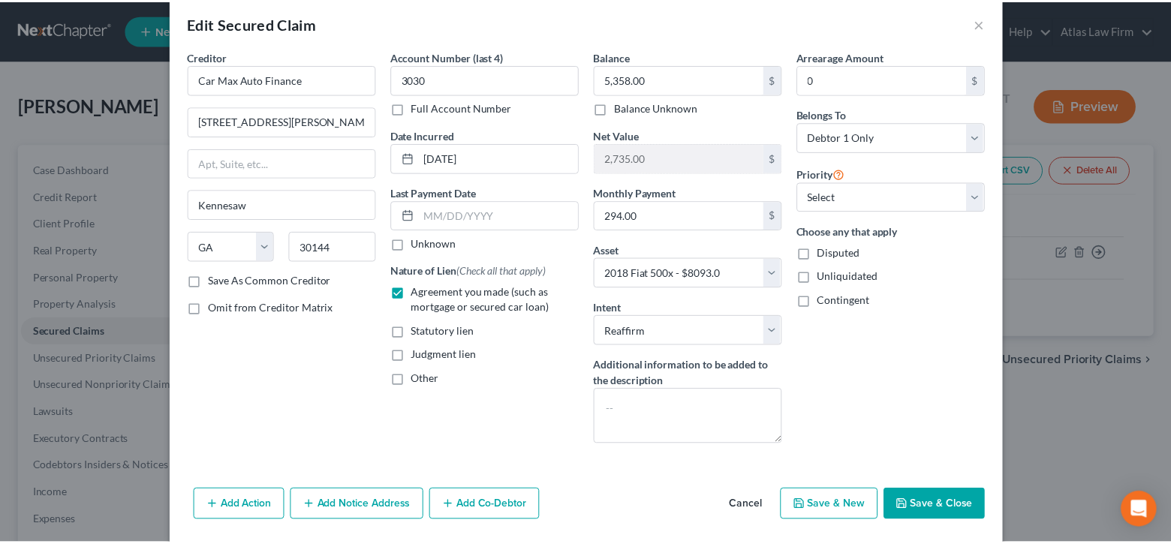
scroll to position [38, 0]
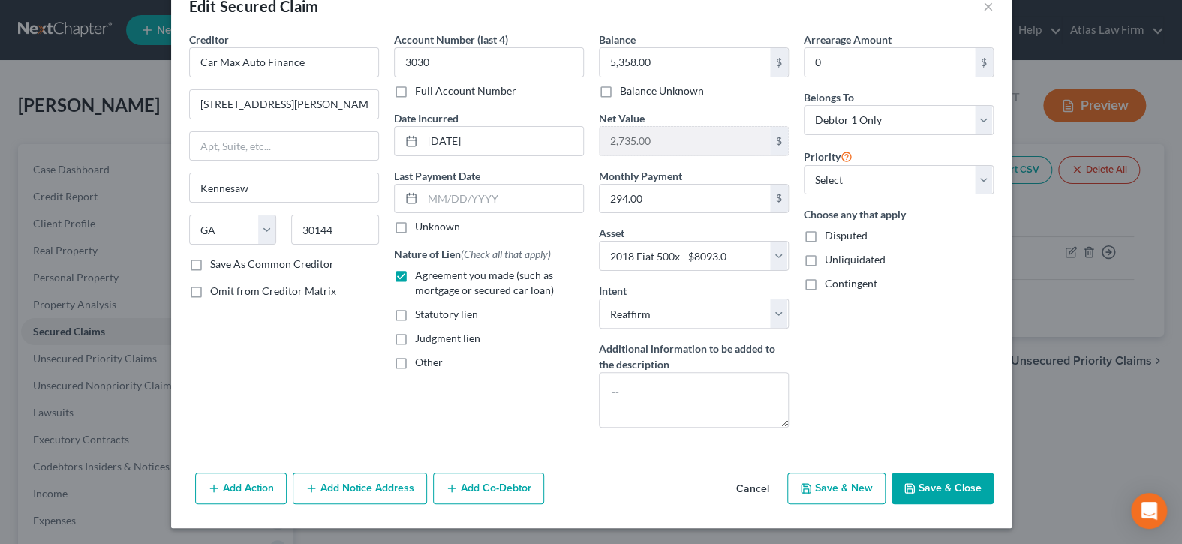
click at [941, 498] on button "Save & Close" at bounding box center [943, 489] width 102 height 32
select select
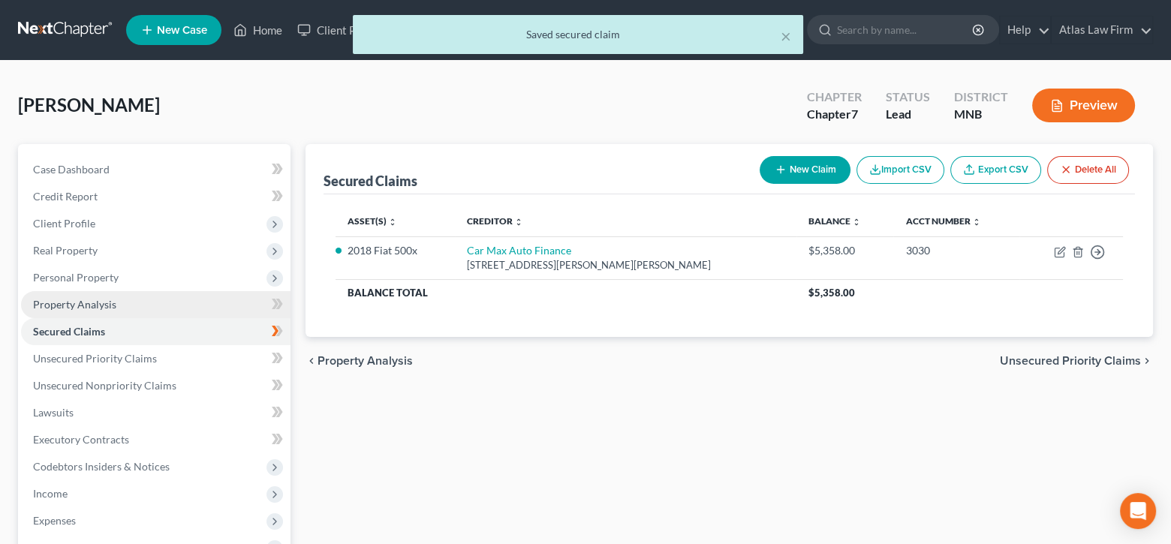
click at [89, 307] on span "Property Analysis" at bounding box center [74, 304] width 83 height 13
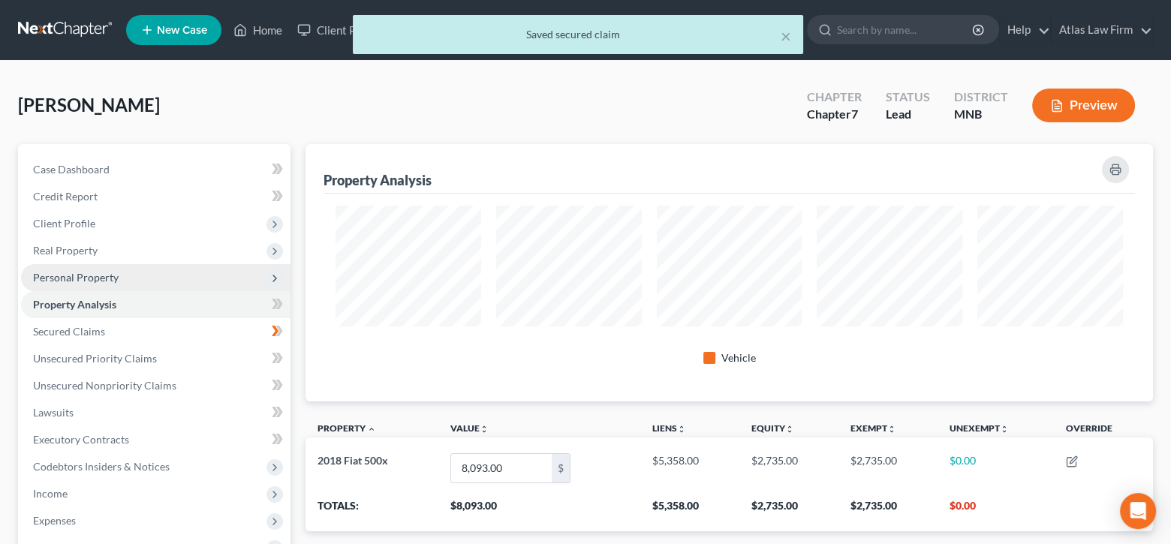
scroll to position [257, 848]
click at [95, 278] on span "Personal Property" at bounding box center [76, 277] width 86 height 13
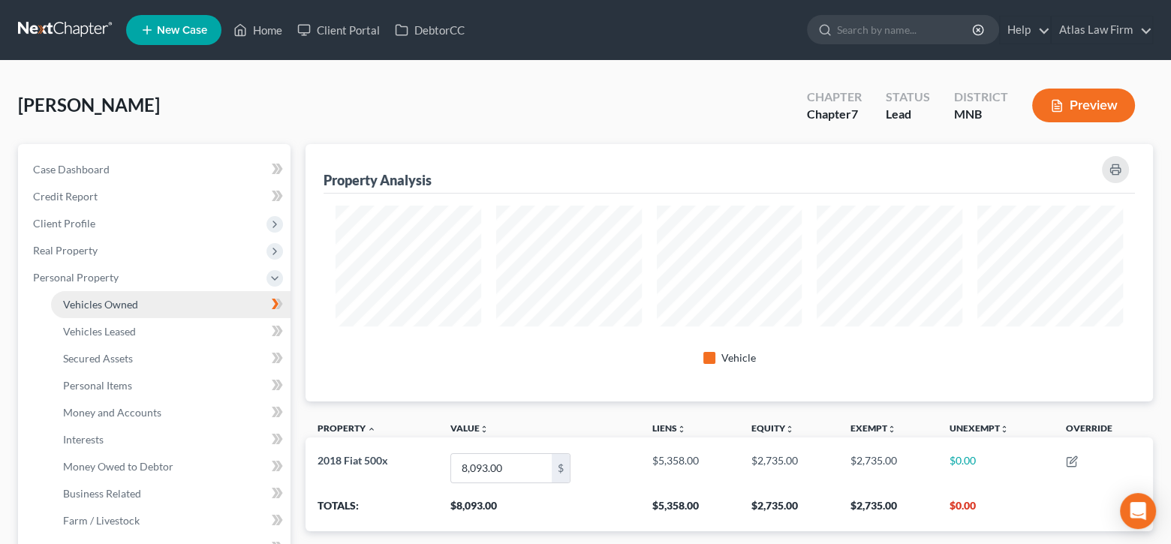
click at [101, 303] on span "Vehicles Owned" at bounding box center [100, 304] width 75 height 13
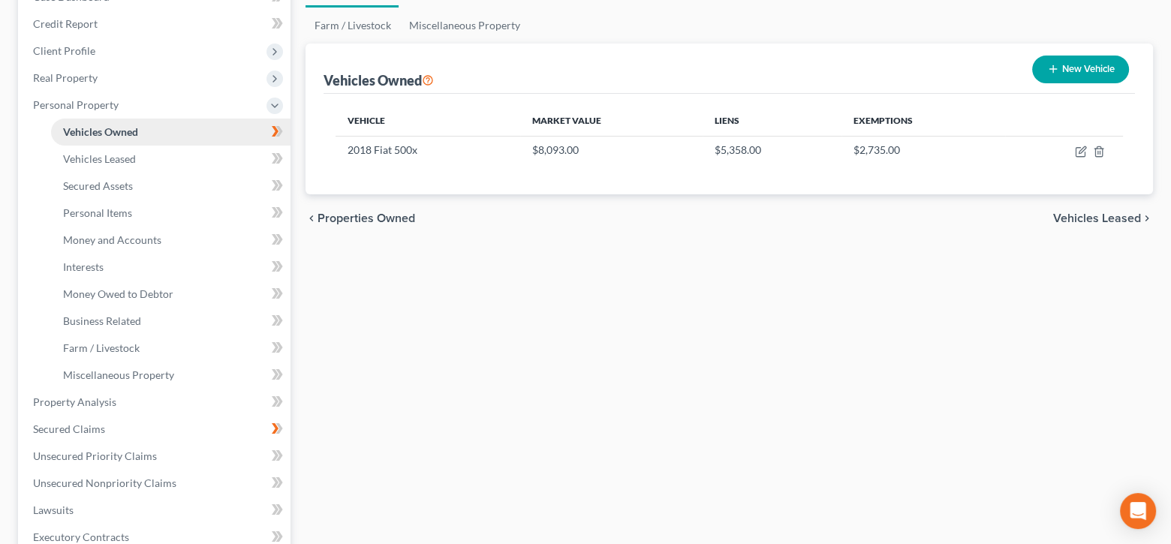
scroll to position [300, 0]
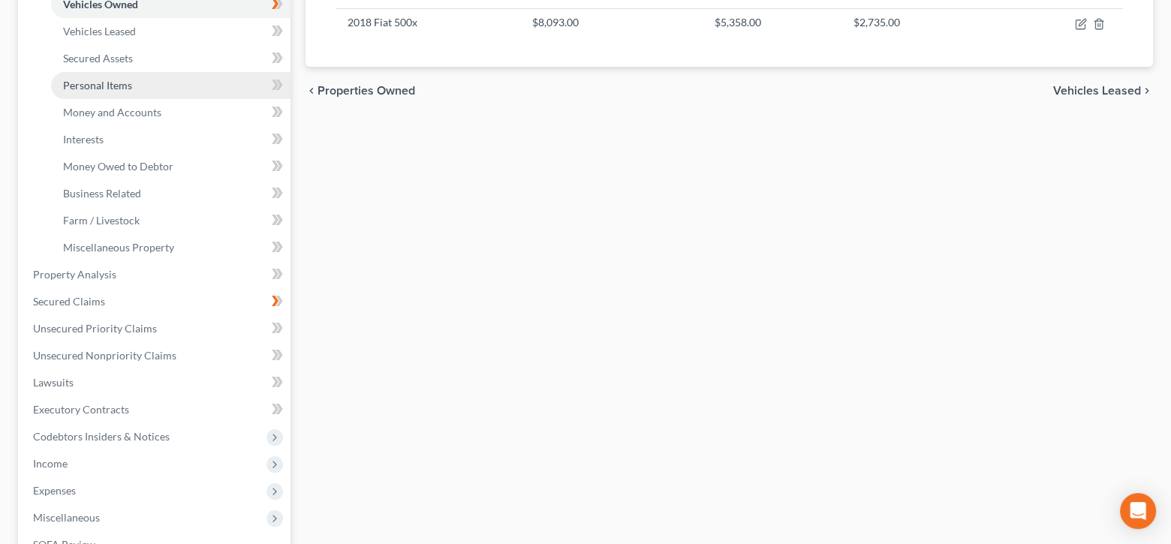
click at [119, 87] on span "Personal Items" at bounding box center [97, 85] width 69 height 13
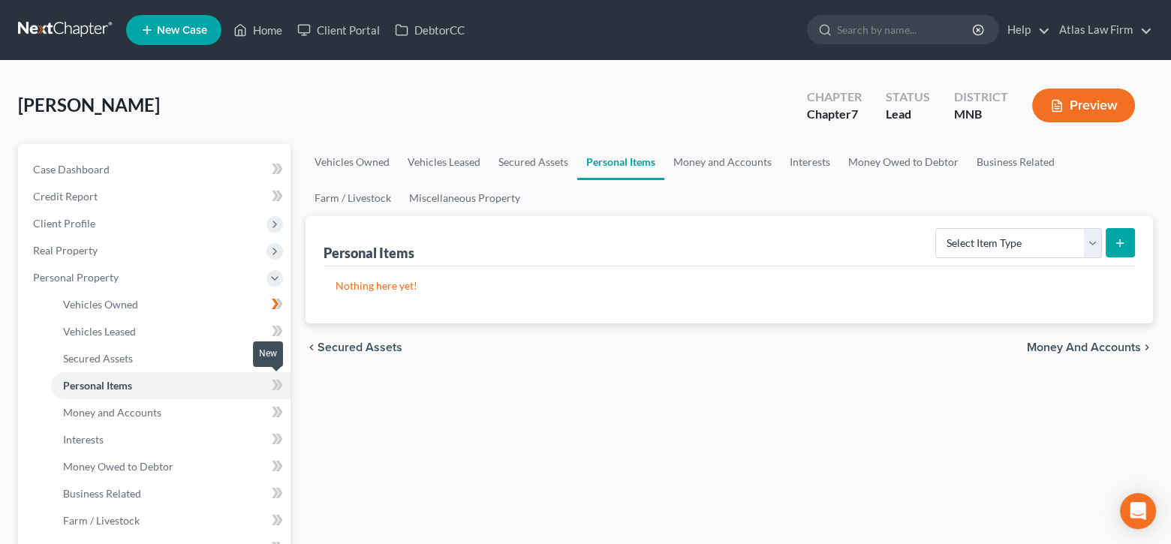
click at [278, 387] on icon at bounding box center [279, 385] width 7 height 11
click at [1095, 235] on select "Select Item Type Clothing Collectibles Of Value Electronics Firearms Household …" at bounding box center [1018, 243] width 167 height 30
select select "household_goods"
click at [937, 228] on select "Select Item Type Clothing Collectibles Of Value Electronics Firearms Household …" at bounding box center [1018, 243] width 167 height 30
click at [1120, 237] on icon "submit" at bounding box center [1120, 243] width 12 height 12
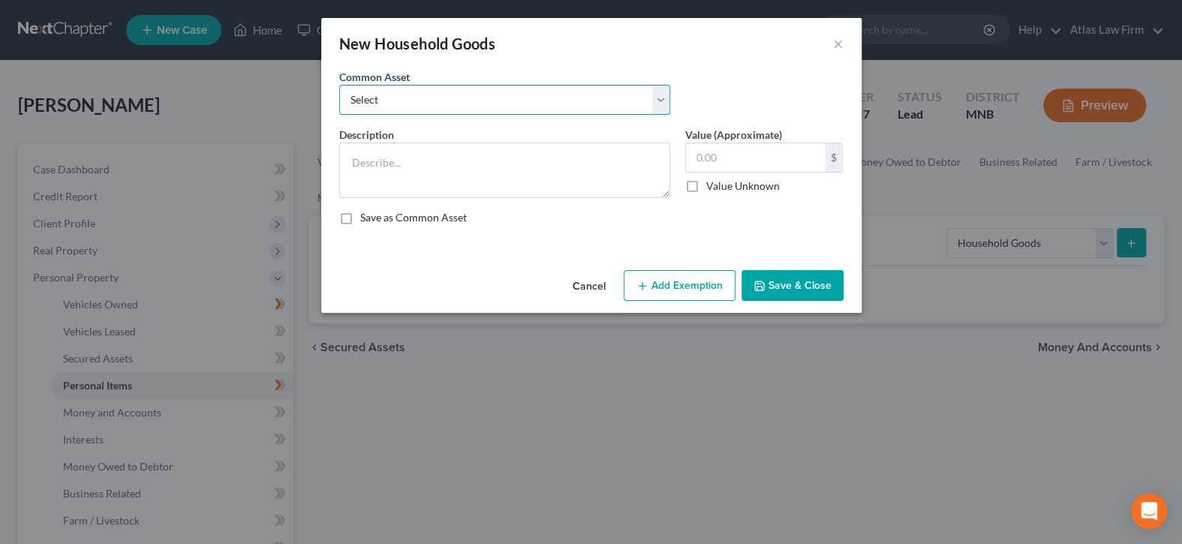
click at [661, 98] on select "Select Furniture Tools Lawnmower Snowblower Appliances" at bounding box center [504, 100] width 331 height 30
select select "0"
click at [339, 85] on select "Select Furniture Tools Lawnmower Snowblower Appliances" at bounding box center [504, 100] width 331 height 30
type textarea "Furniture"
click at [730, 155] on input "text" at bounding box center [755, 157] width 139 height 29
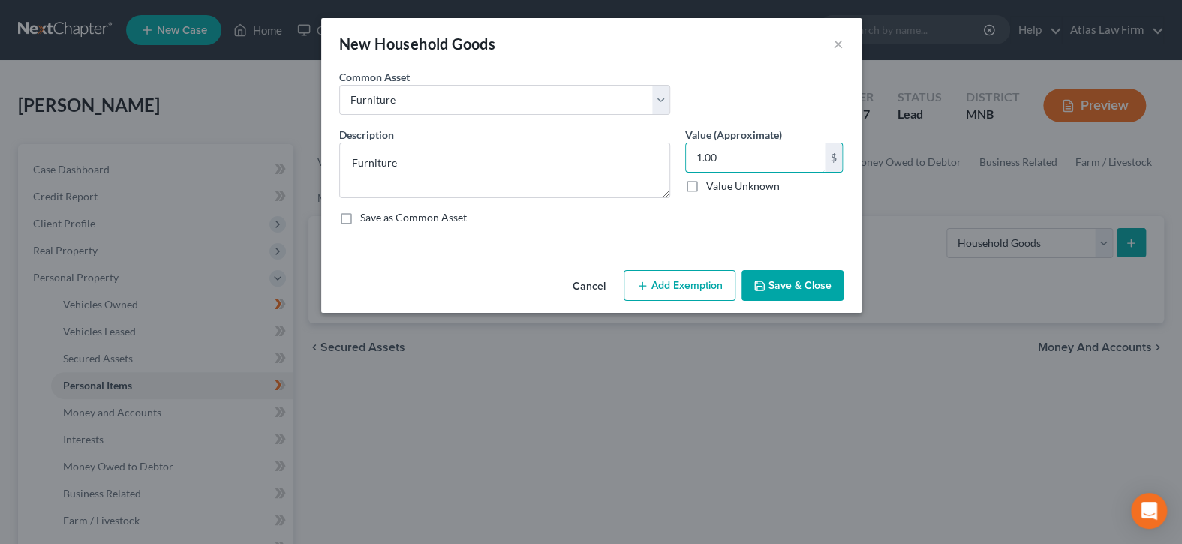
type input "1.00"
click at [691, 279] on button "Add Exemption" at bounding box center [680, 286] width 112 height 32
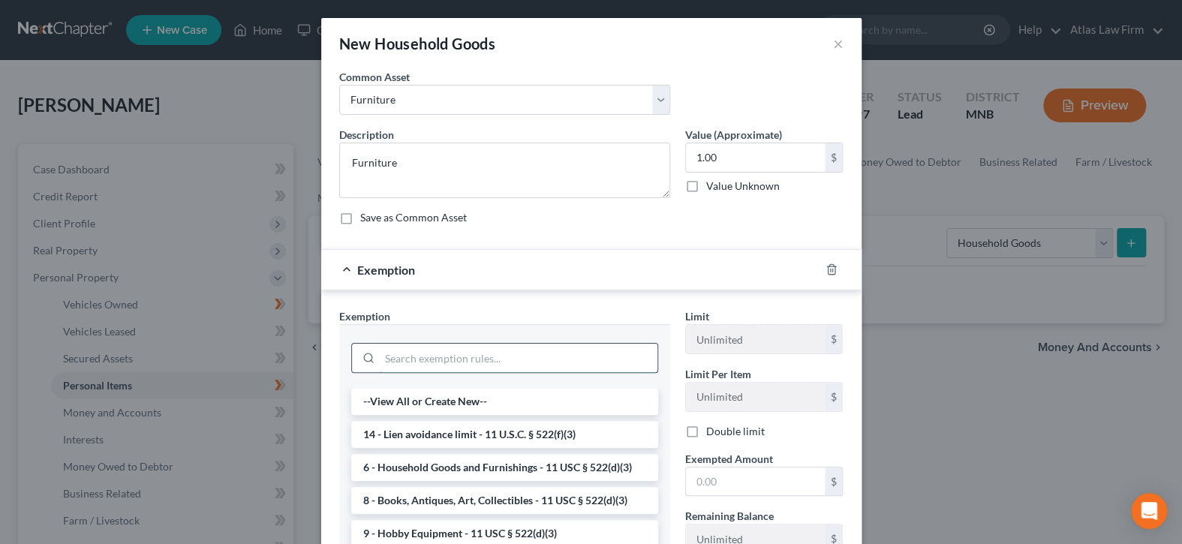
click at [556, 358] on input "search" at bounding box center [519, 358] width 278 height 29
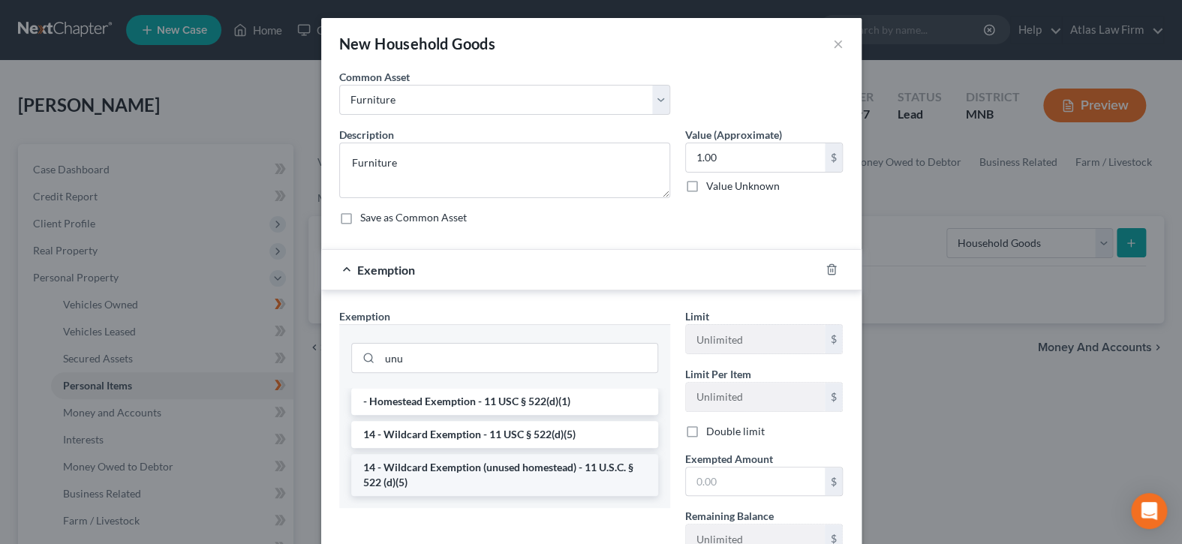
click at [535, 463] on li "14 - Wildcard Exemption (unused homestead) - 11 U.S.C. § 522 (d)(5)" at bounding box center [504, 475] width 307 height 42
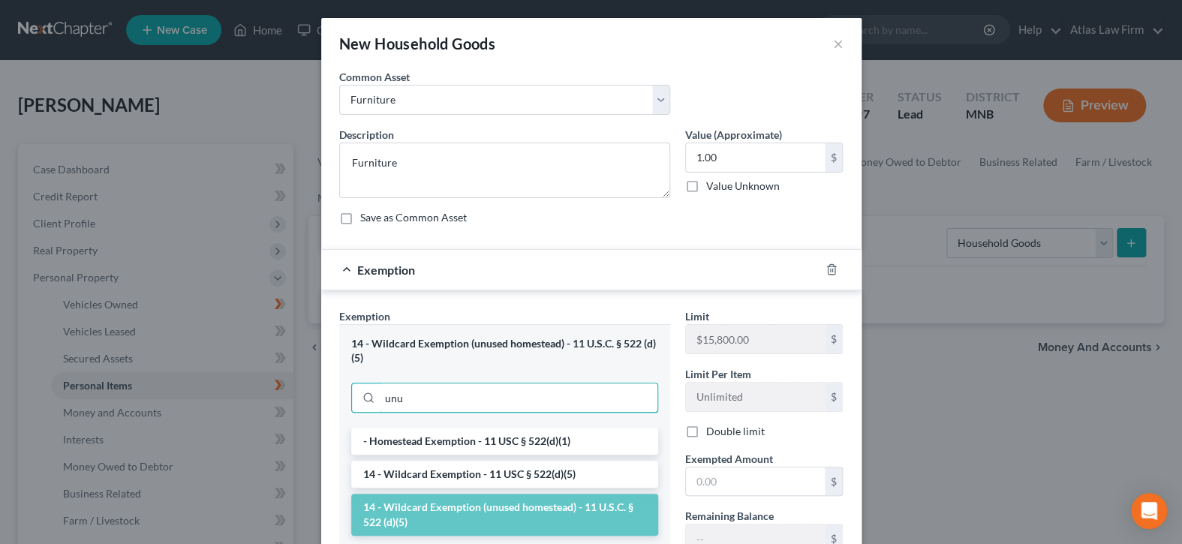
drag, startPoint x: 598, startPoint y: 399, endPoint x: 313, endPoint y: 396, distance: 285.3
click at [313, 396] on div "New Household Goods × An exemption set must first be selected from the Filing I…" at bounding box center [591, 272] width 1182 height 544
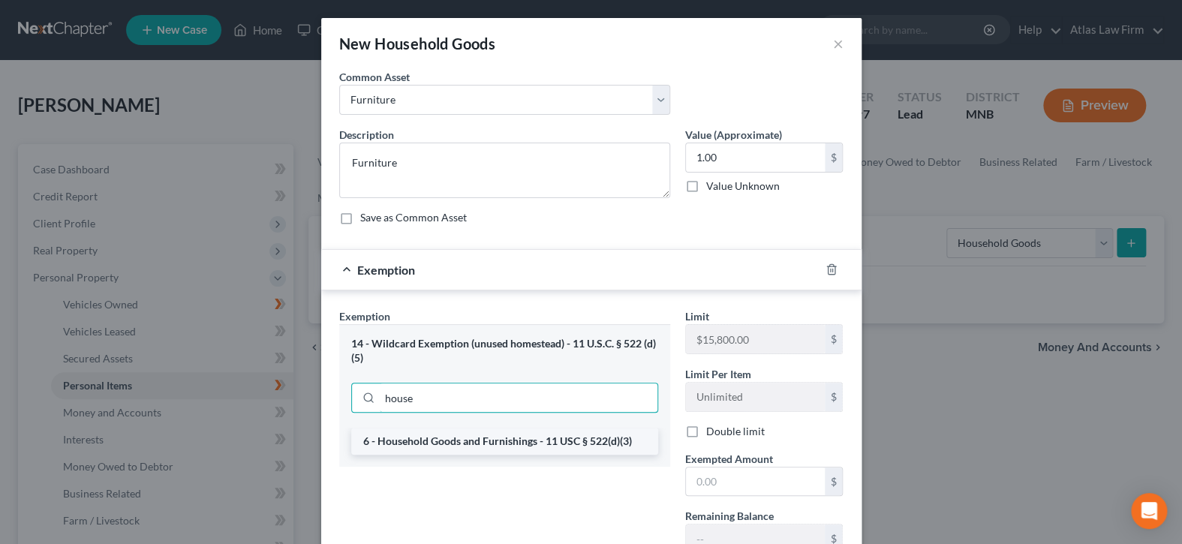
type input "house"
click at [415, 432] on li "6 - Household Goods and Furnishings - 11 USC § 522(d)(3)" at bounding box center [504, 441] width 307 height 27
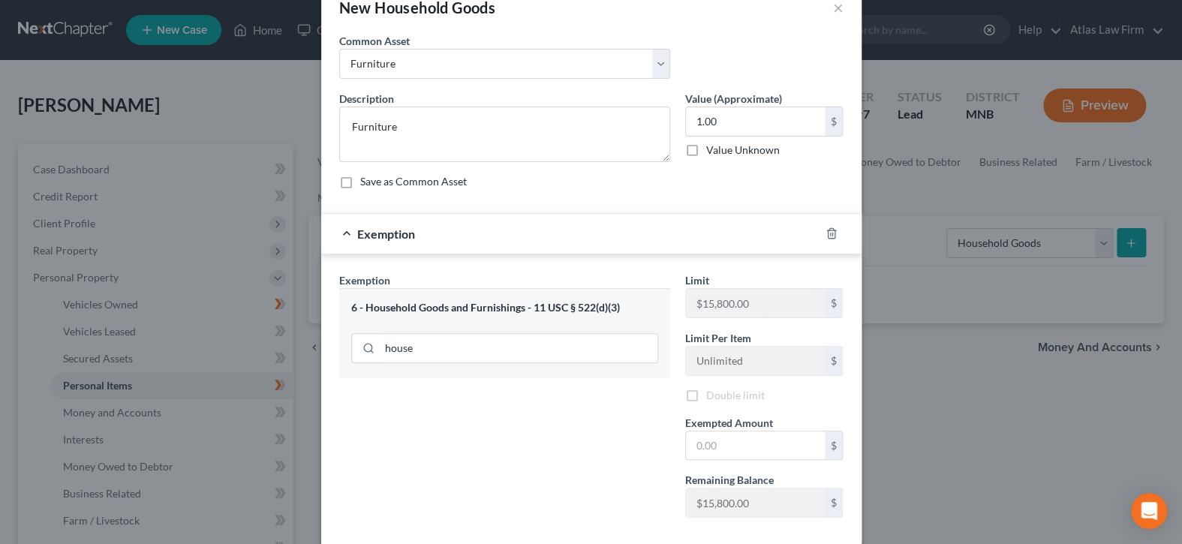
scroll to position [114, 0]
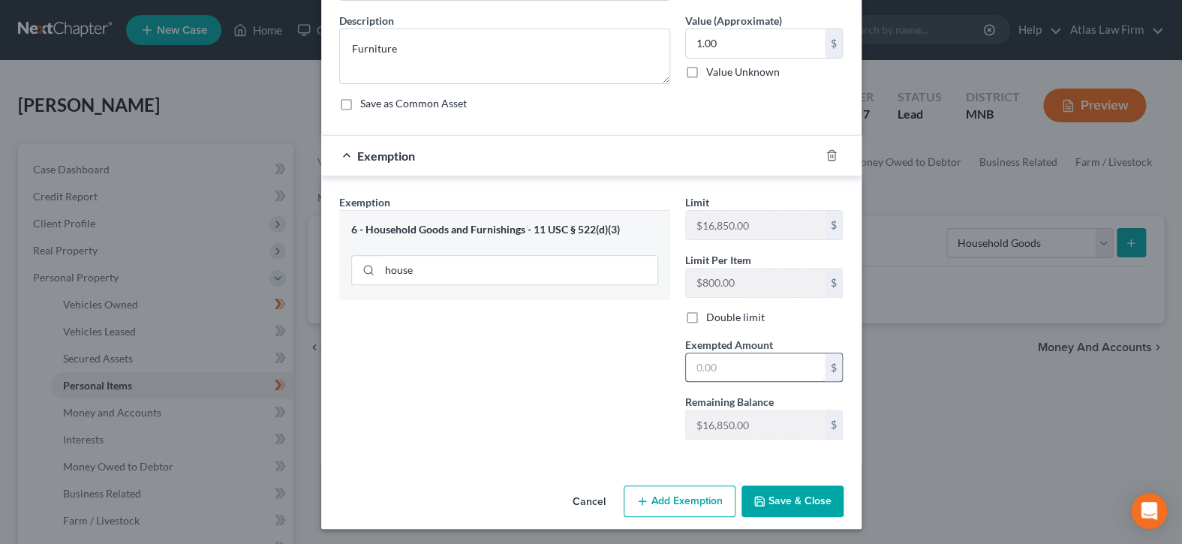
click at [768, 370] on input "text" at bounding box center [755, 368] width 139 height 29
type input "1.00"
click at [815, 492] on button "Save & Close" at bounding box center [793, 502] width 102 height 32
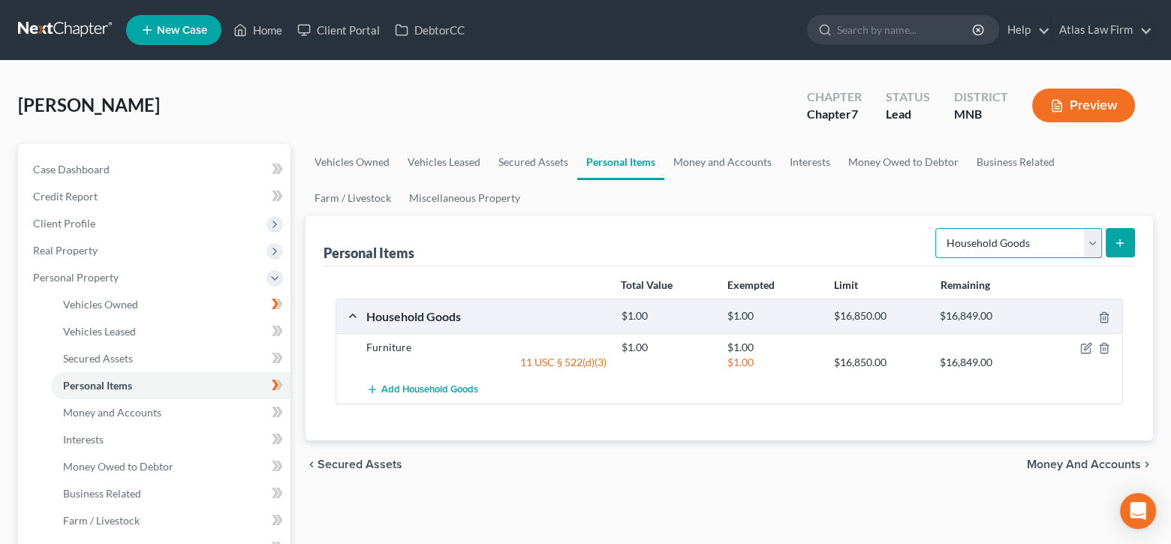
click at [1089, 239] on select "Select Item Type Clothing Collectibles Of Value Electronics Firearms Household …" at bounding box center [1018, 243] width 167 height 30
select select "electronics"
click at [937, 228] on select "Select Item Type Clothing Collectibles Of Value Electronics Firearms Household …" at bounding box center [1018, 243] width 167 height 30
click at [1121, 246] on icon "submit" at bounding box center [1120, 243] width 12 height 12
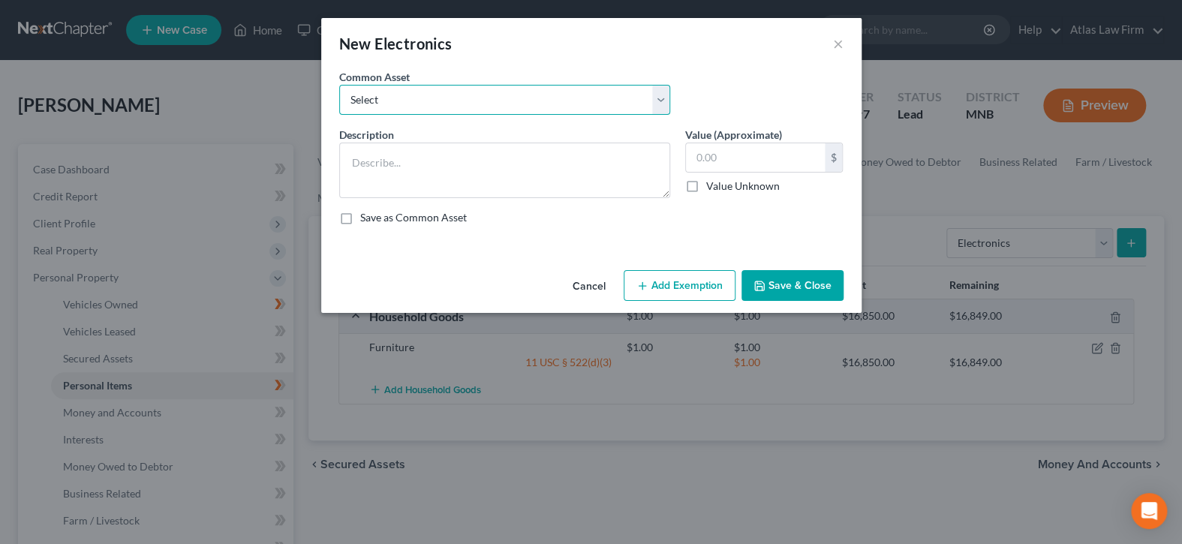
click at [660, 107] on select "Select DVD player Smartphone Television Video game console & games Computer Cam…" at bounding box center [504, 100] width 331 height 30
select select "2"
click at [339, 85] on select "Select DVD player Smartphone Television Video game console & games Computer Cam…" at bounding box center [504, 100] width 331 height 30
type textarea "Television"
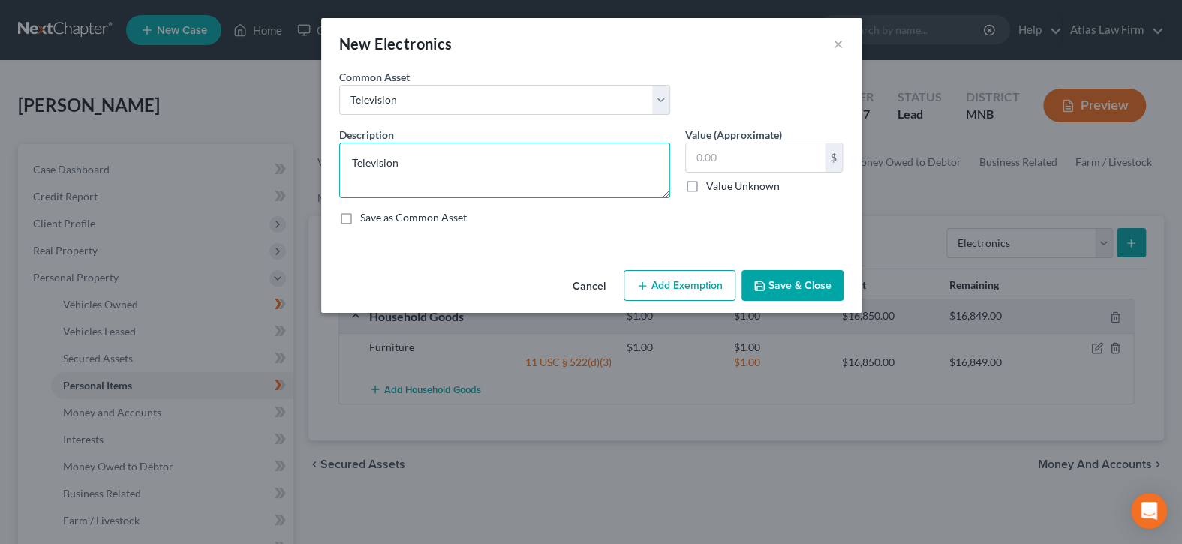
click at [610, 166] on textarea "Television" at bounding box center [504, 171] width 331 height 56
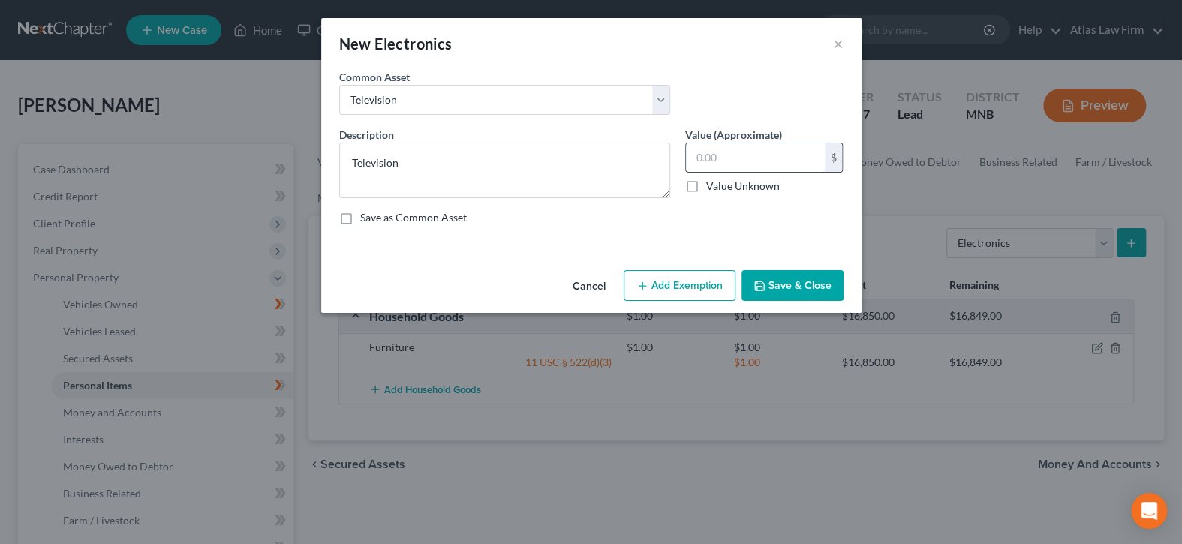
click at [741, 150] on input "text" at bounding box center [755, 157] width 139 height 29
type input "1.00"
click at [695, 284] on button "Add Exemption" at bounding box center [680, 286] width 112 height 32
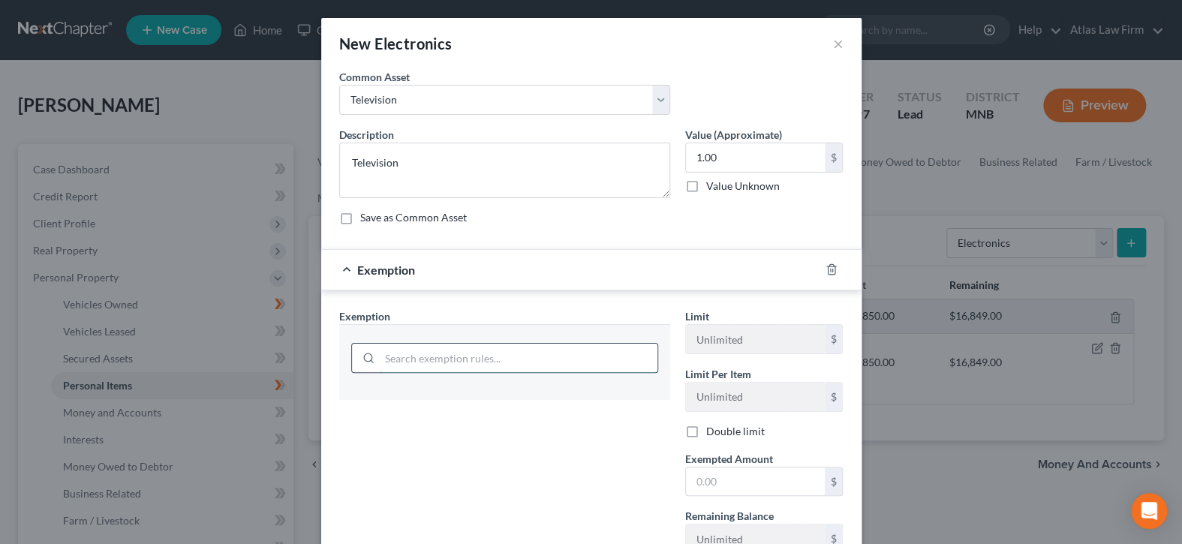
click at [584, 360] on input "search" at bounding box center [519, 358] width 278 height 29
type input "hou"
click at [565, 406] on li "6 - Household Goods and Furnishings - 11 USC § 522(d)(3)" at bounding box center [504, 401] width 307 height 27
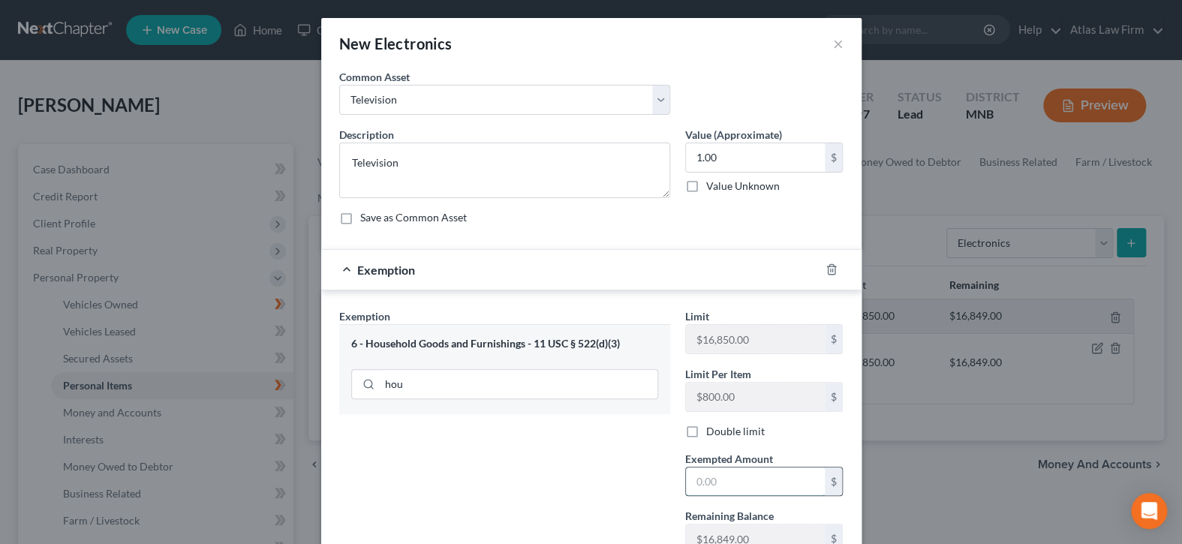
click at [723, 473] on input "text" at bounding box center [755, 482] width 139 height 29
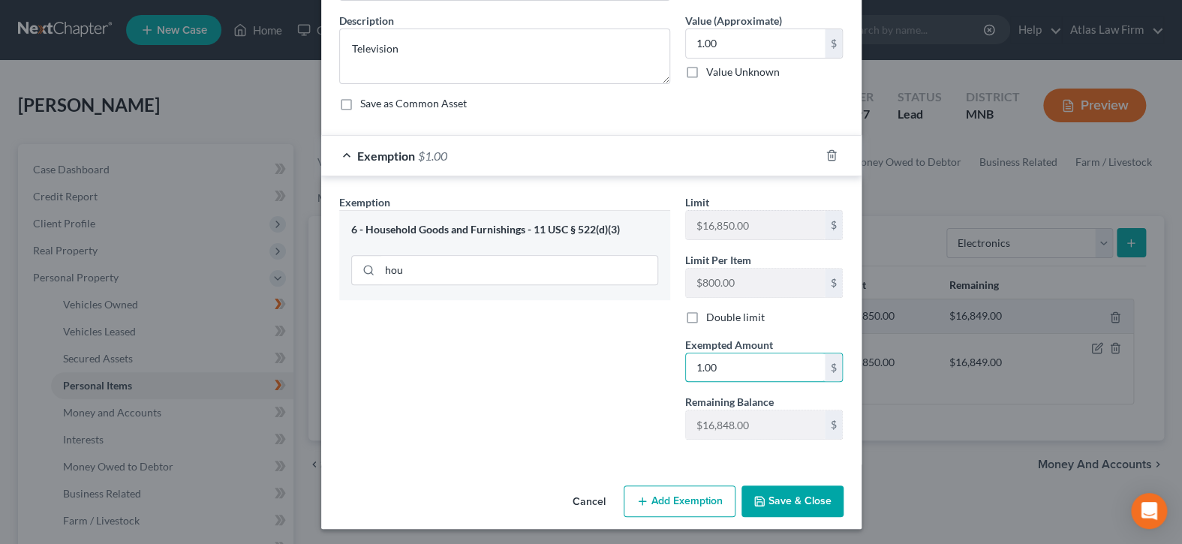
type input "1.00"
click at [774, 495] on button "Save & Close" at bounding box center [793, 502] width 102 height 32
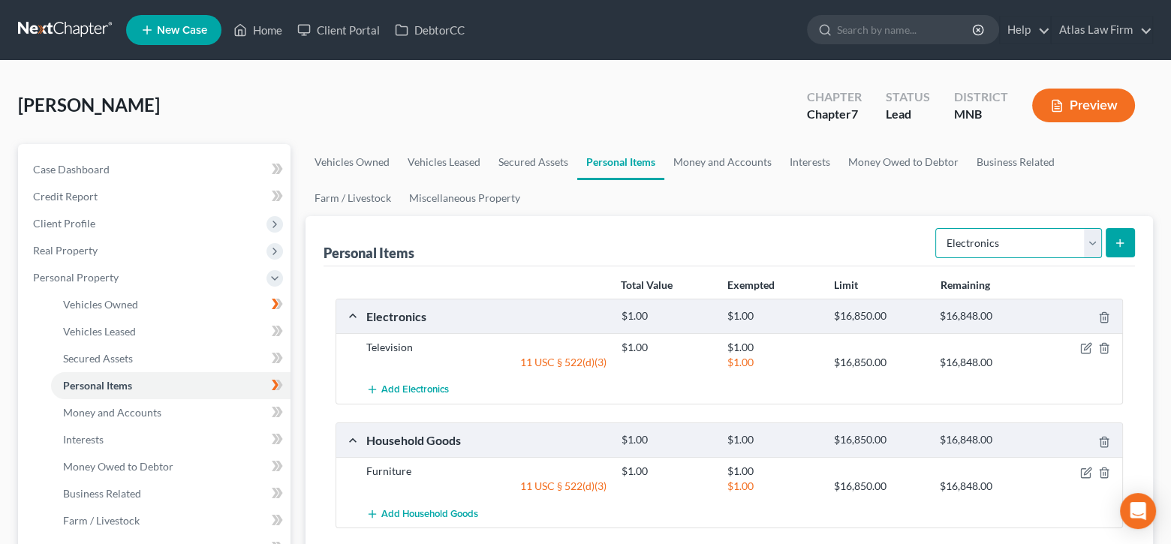
click at [1092, 238] on select "Select Item Type Clothing Collectibles Of Value Electronics Firearms Household …" at bounding box center [1018, 243] width 167 height 30
select select "clothing"
click at [937, 228] on select "Select Item Type Clothing Collectibles Of Value Electronics Firearms Household …" at bounding box center [1018, 243] width 167 height 30
click at [1126, 243] on icon "submit" at bounding box center [1120, 243] width 12 height 12
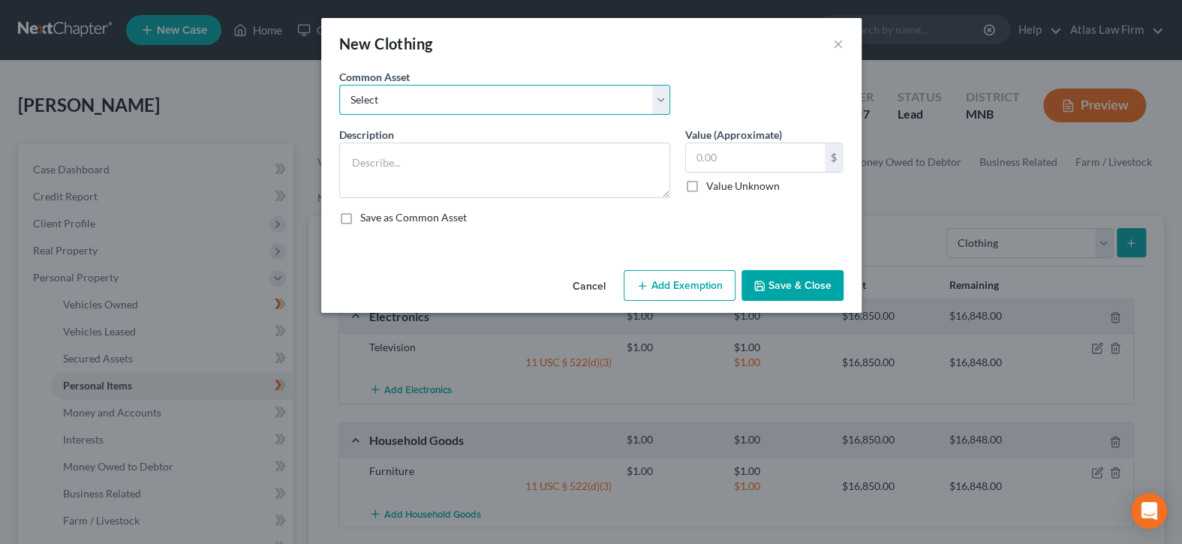
click at [505, 103] on select "Select Clothing" at bounding box center [504, 100] width 331 height 30
select select "0"
click at [339, 85] on select "Select Clothing" at bounding box center [504, 100] width 331 height 30
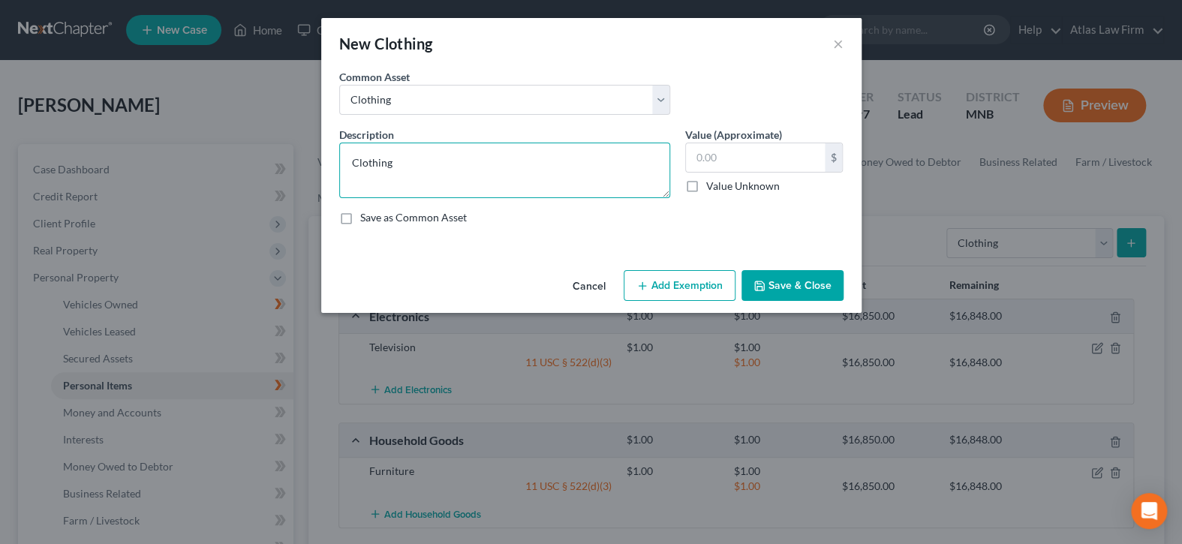
click at [471, 155] on textarea "Clothing" at bounding box center [504, 171] width 331 height 56
type textarea "Clothing and Shoes"
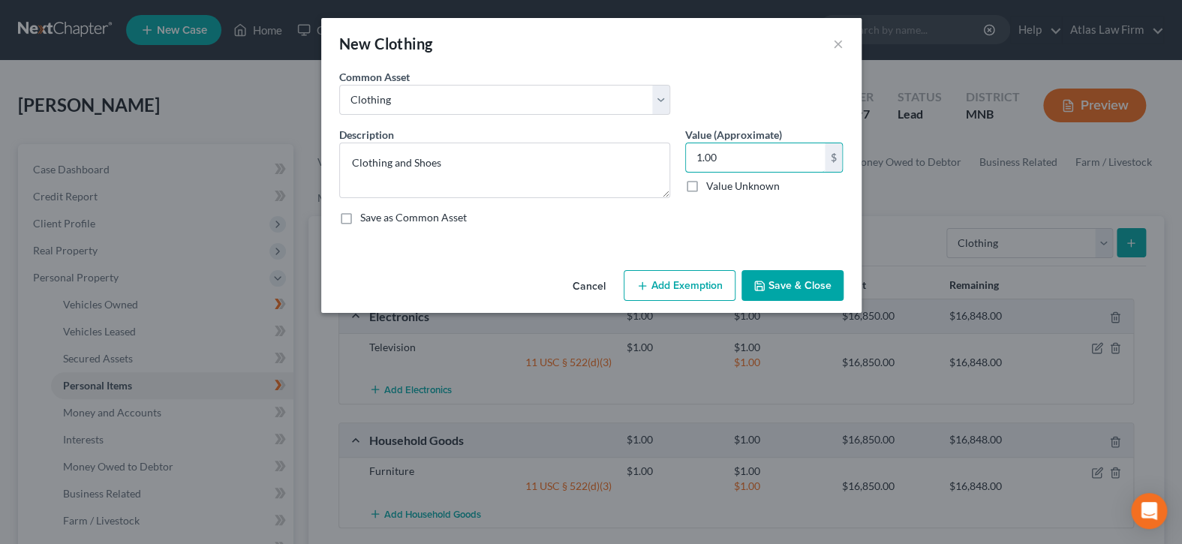
type input "1.00"
click at [658, 283] on button "Add Exemption" at bounding box center [680, 286] width 112 height 32
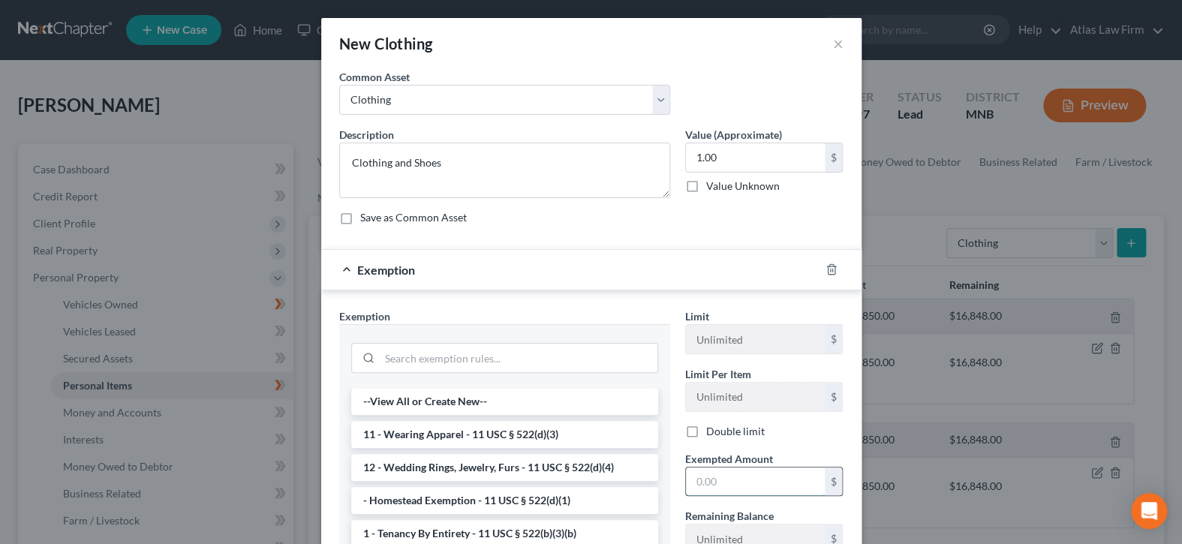
click at [733, 475] on input "text" at bounding box center [755, 482] width 139 height 29
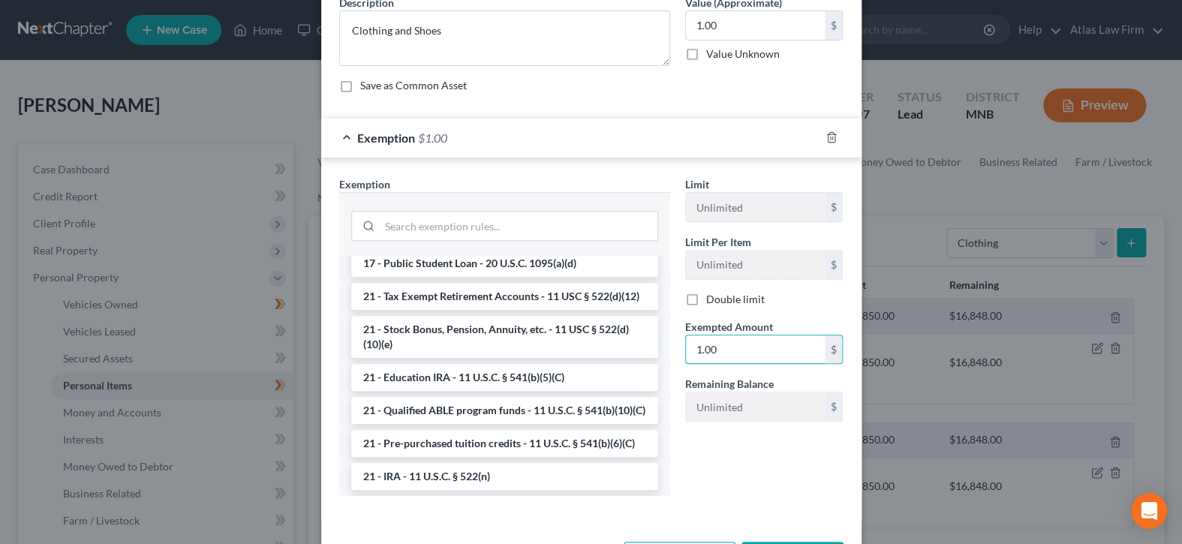
scroll to position [189, 0]
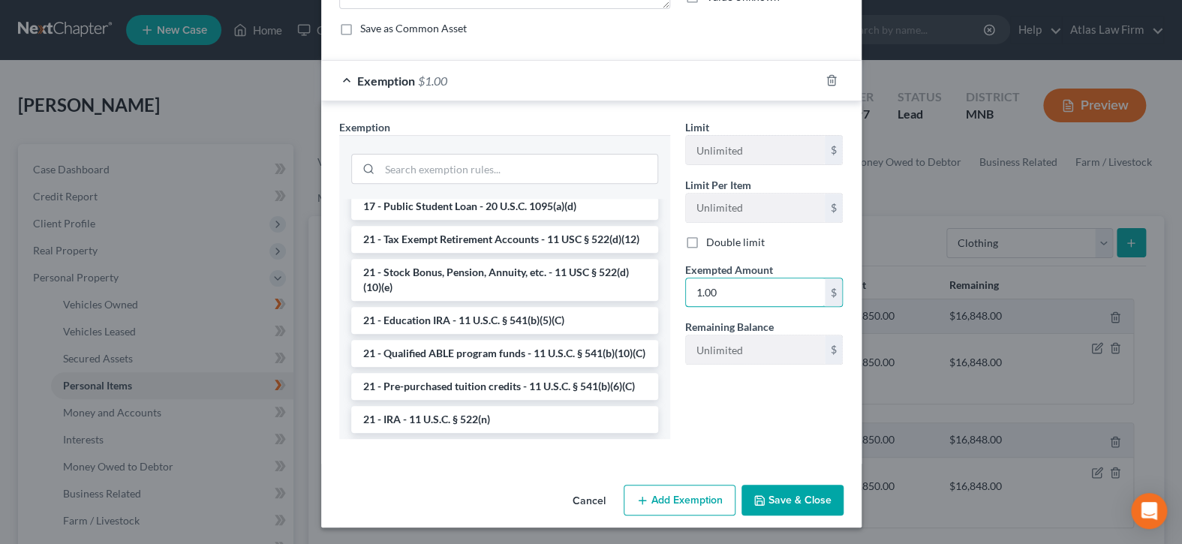
type input "1.00"
click at [775, 497] on button "Save & Close" at bounding box center [793, 501] width 102 height 32
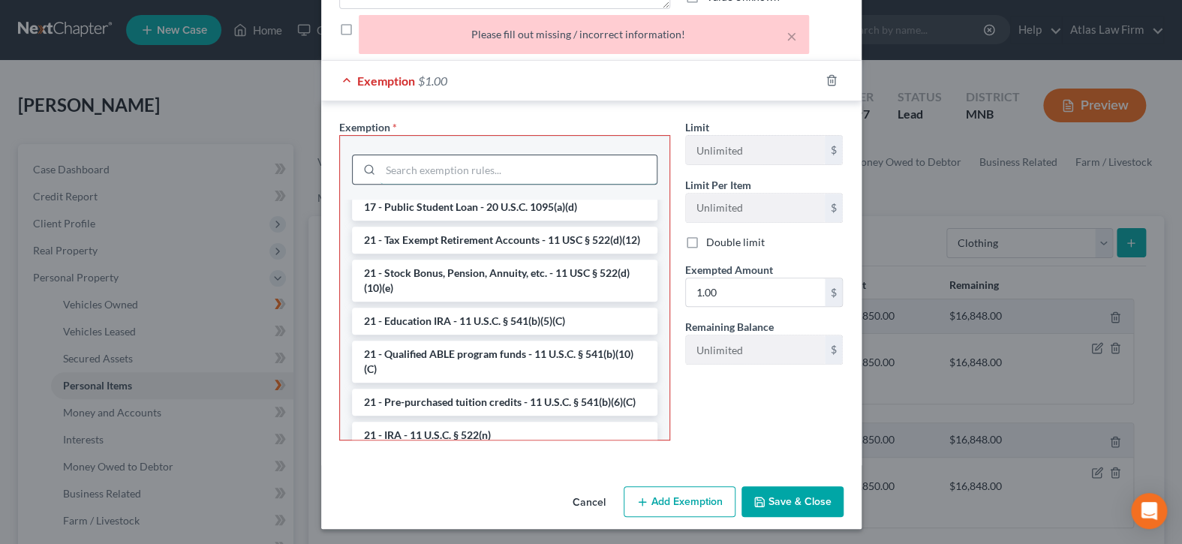
click at [529, 167] on input "search" at bounding box center [519, 169] width 276 height 29
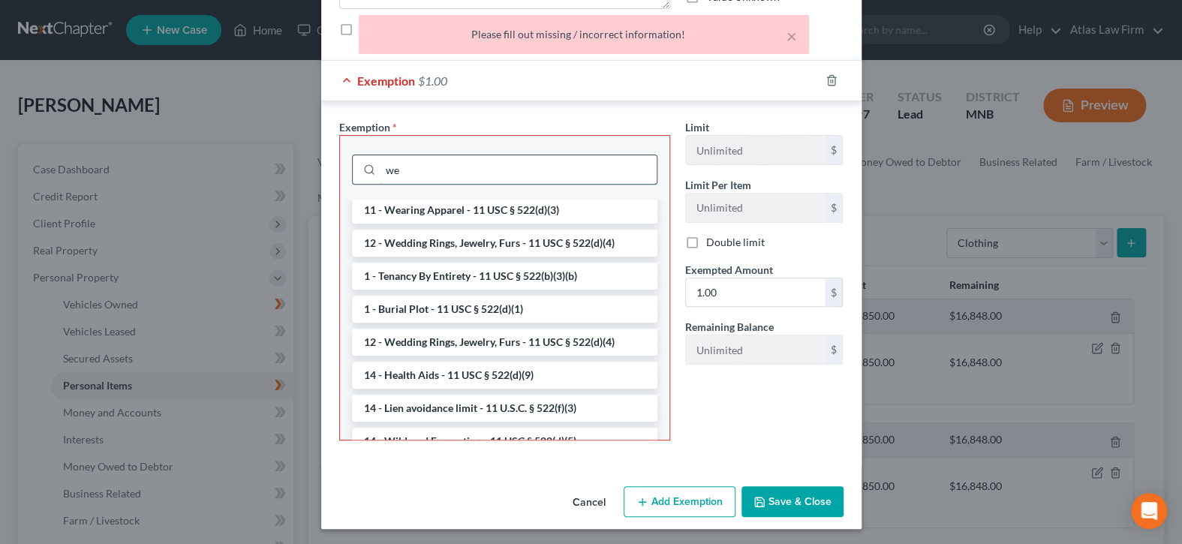
scroll to position [114, 0]
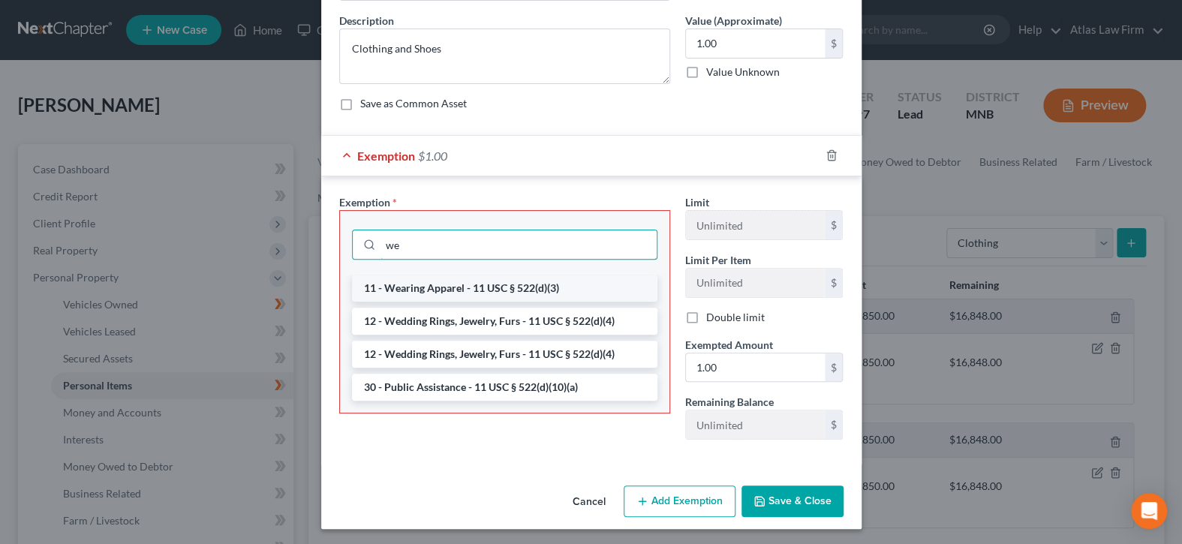
type input "we"
drag, startPoint x: 520, startPoint y: 285, endPoint x: 649, endPoint y: 334, distance: 138.3
click at [521, 285] on li "11 - Wearing Apparel - 11 USC § 522(d)(3)" at bounding box center [505, 288] width 306 height 27
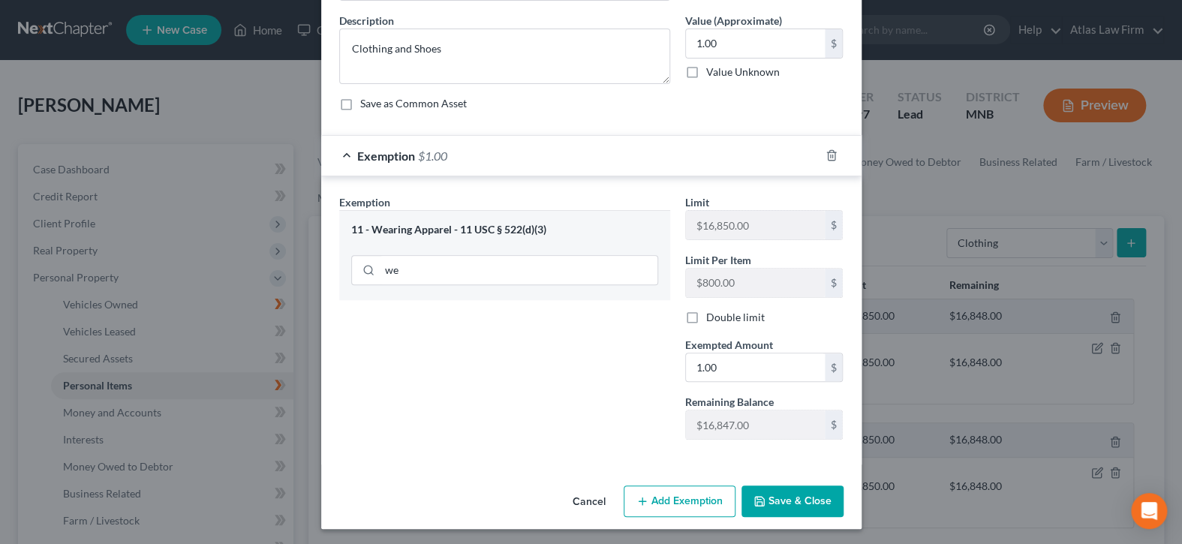
click at [782, 492] on button "Save & Close" at bounding box center [793, 502] width 102 height 32
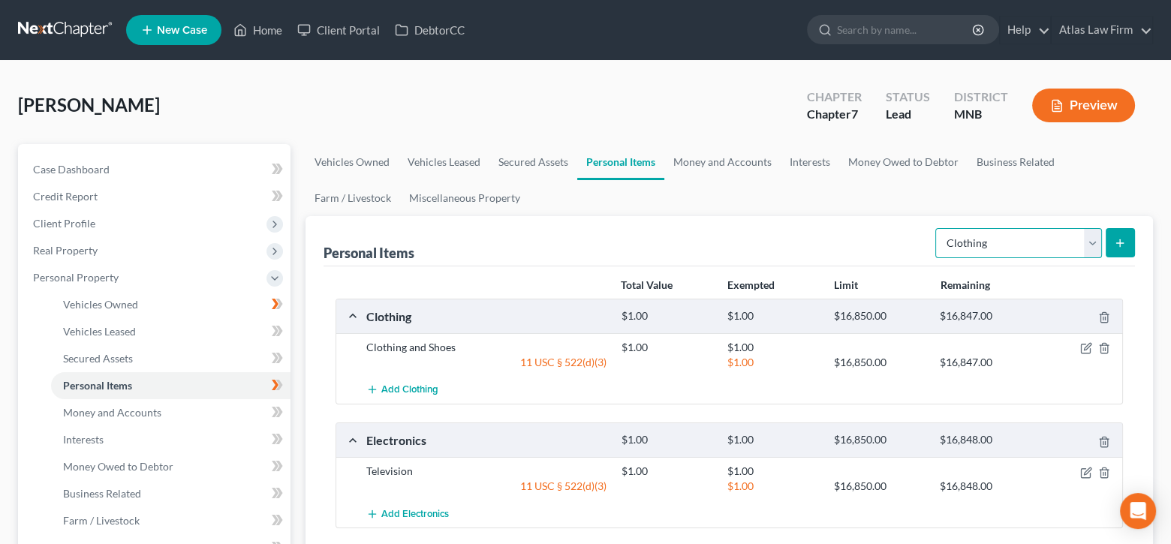
click at [1098, 240] on select "Select Item Type Clothing Collectibles Of Value Electronics Firearms Household …" at bounding box center [1018, 243] width 167 height 30
select select "electronics"
click at [937, 228] on select "Select Item Type Clothing Collectibles Of Value Electronics Firearms Household …" at bounding box center [1018, 243] width 167 height 30
click at [1126, 237] on icon "submit" at bounding box center [1120, 243] width 12 height 12
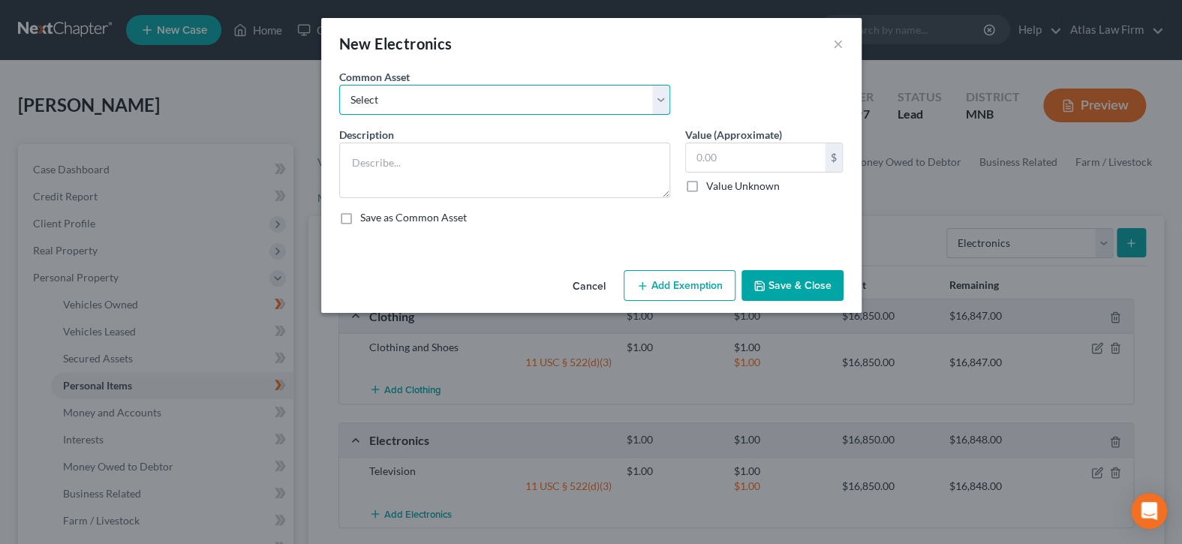
click at [659, 101] on select "Select DVD player Smartphone Television Video game console & games Computer Cam…" at bounding box center [504, 100] width 331 height 30
select select "1"
click at [339, 85] on select "Select DVD player Smartphone Television Video game console & games Computer Cam…" at bounding box center [504, 100] width 331 height 30
type textarea "Smartphone"
click at [712, 154] on input "text" at bounding box center [755, 157] width 139 height 29
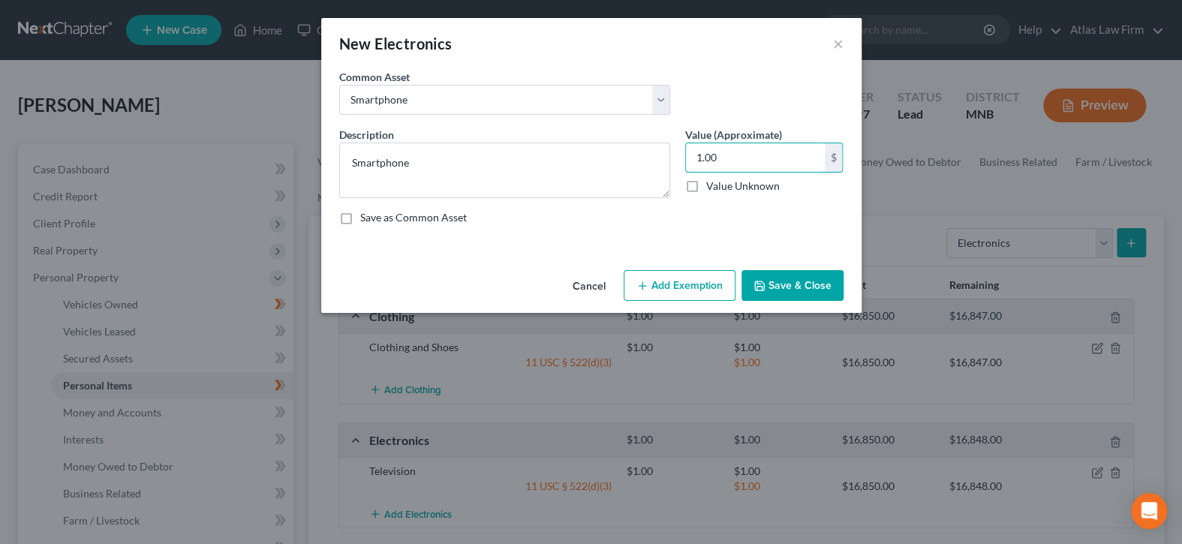
type input "1.00"
click at [708, 286] on button "Add Exemption" at bounding box center [680, 286] width 112 height 32
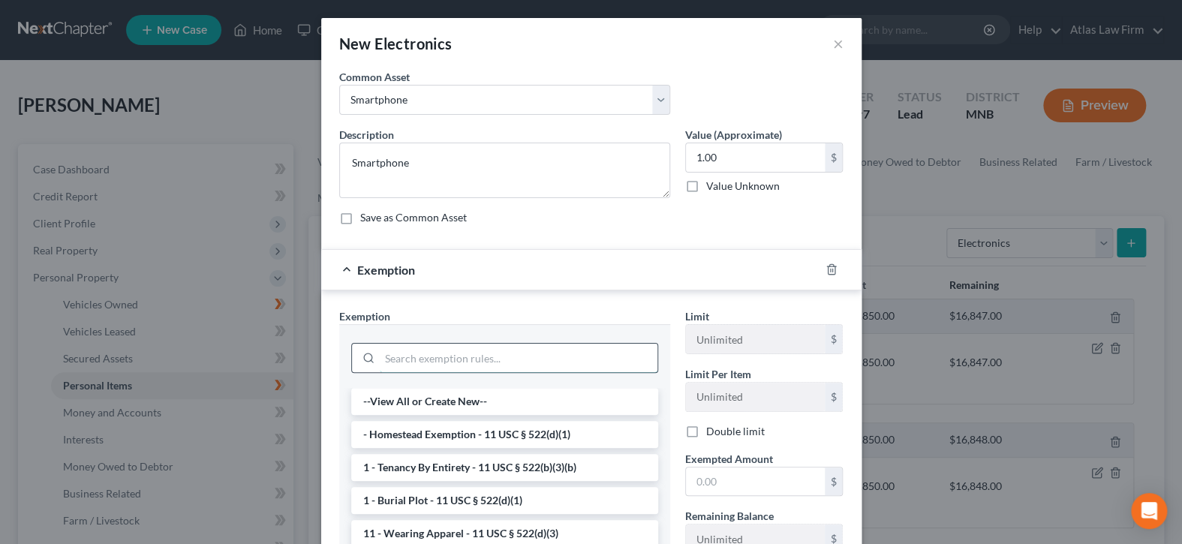
click at [595, 362] on input "search" at bounding box center [519, 358] width 278 height 29
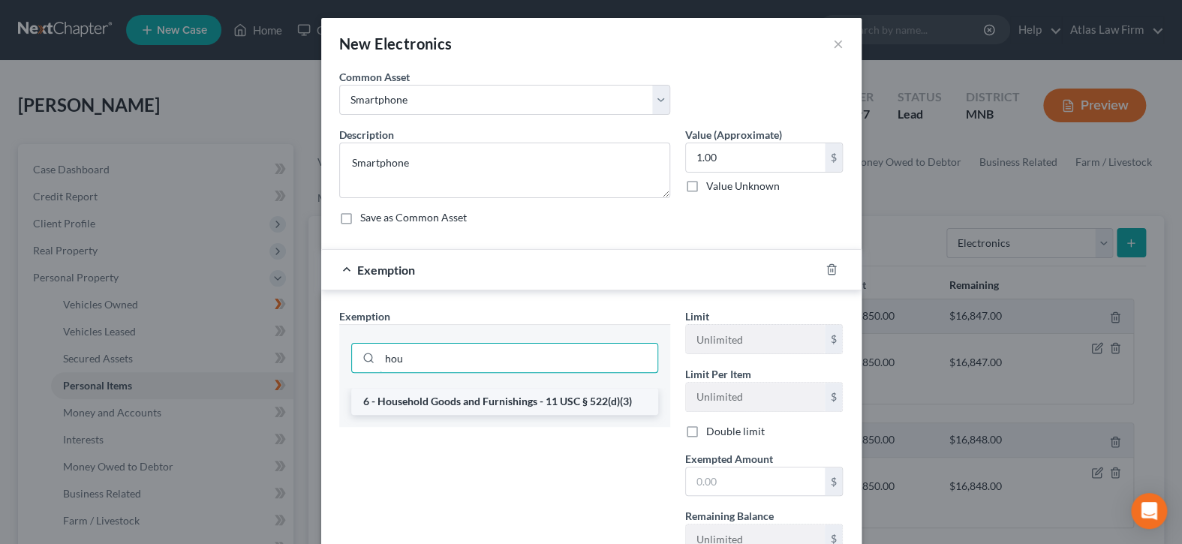
type input "hou"
click at [582, 399] on li "6 - Household Goods and Furnishings - 11 USC § 522(d)(3)" at bounding box center [504, 401] width 307 height 27
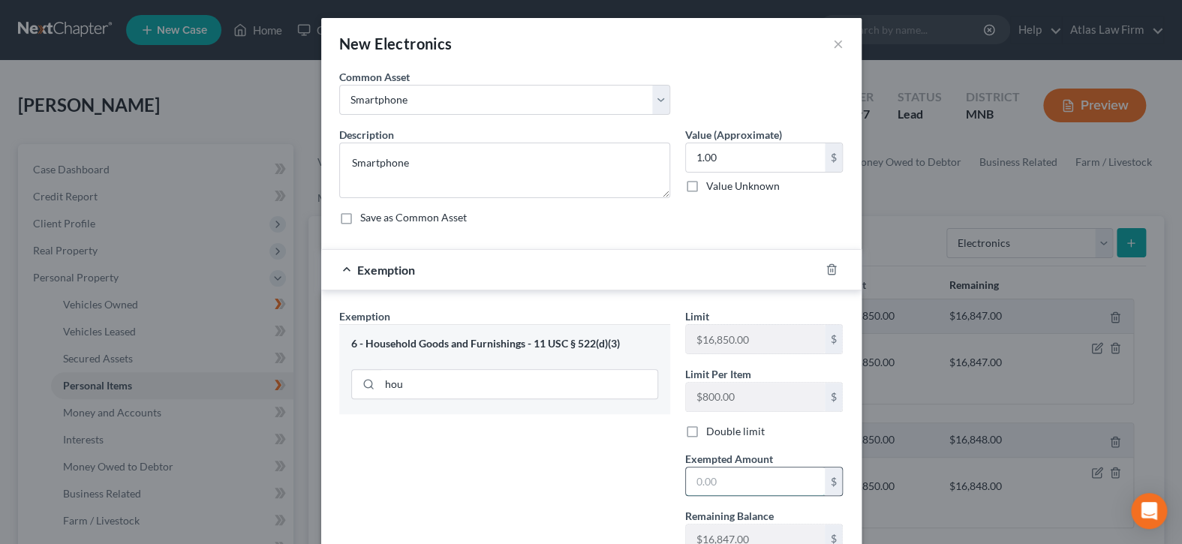
click at [706, 475] on input "text" at bounding box center [755, 482] width 139 height 29
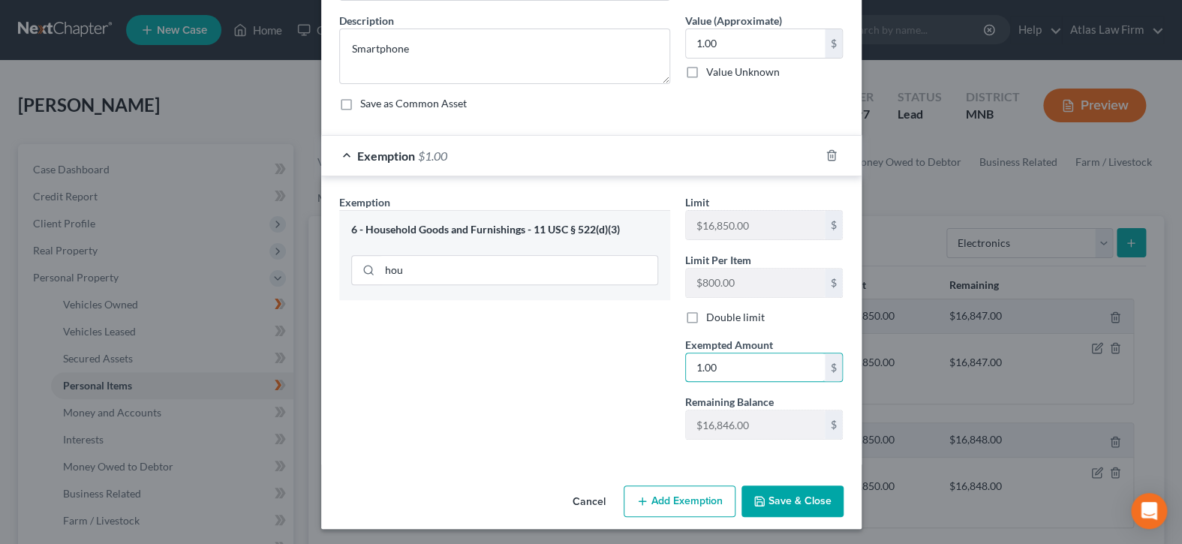
type input "1.00"
click at [764, 494] on button "Save & Close" at bounding box center [793, 502] width 102 height 32
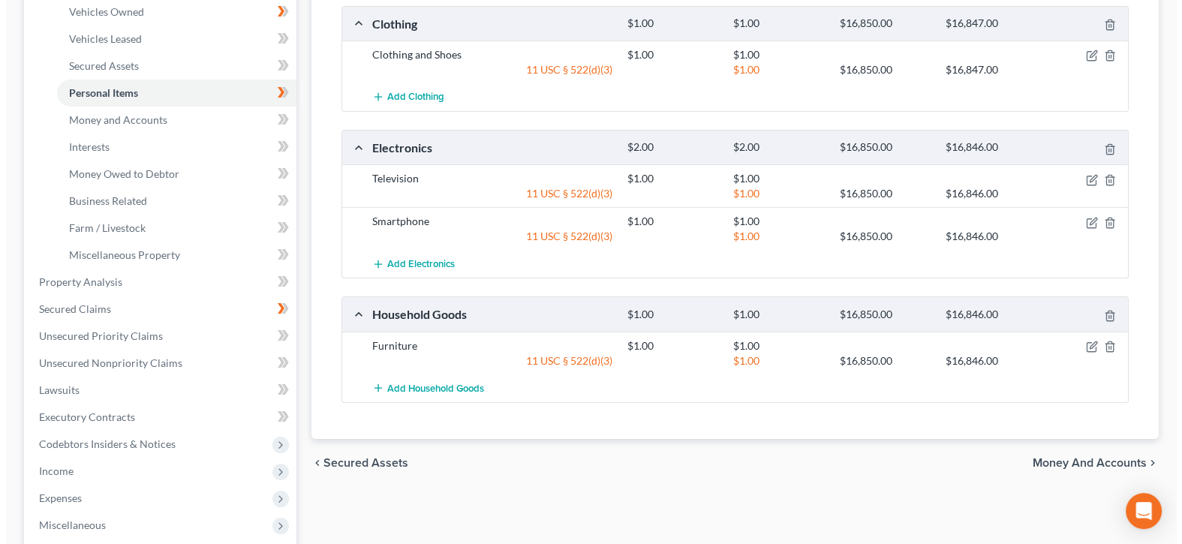
scroll to position [300, 0]
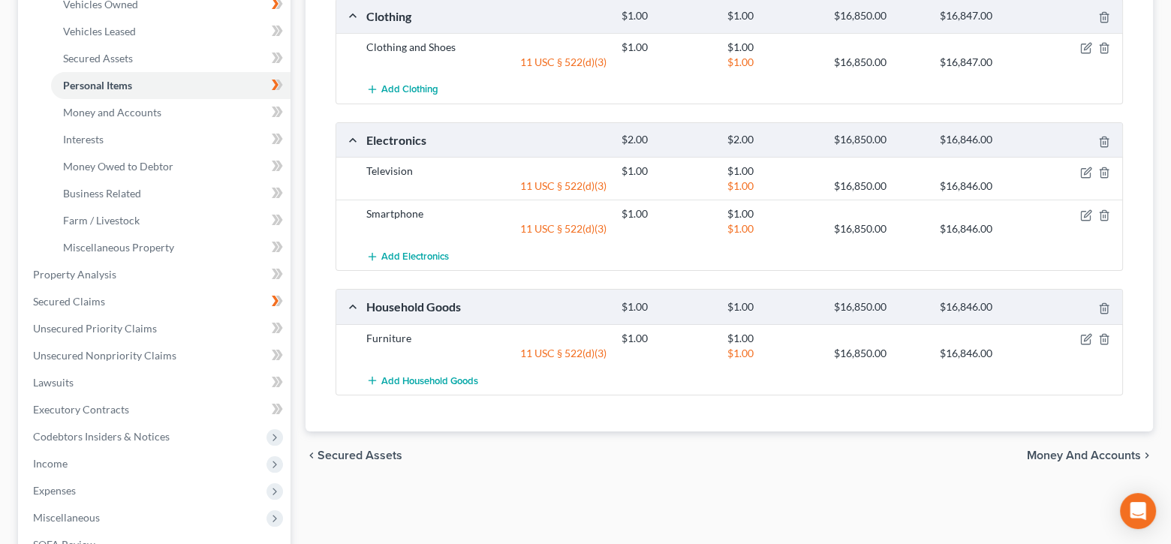
click at [1089, 346] on div "$1.00 $16,850.00 $16,846.00" at bounding box center [869, 353] width 510 height 15
click at [1087, 336] on icon "button" at bounding box center [1087, 337] width 7 height 7
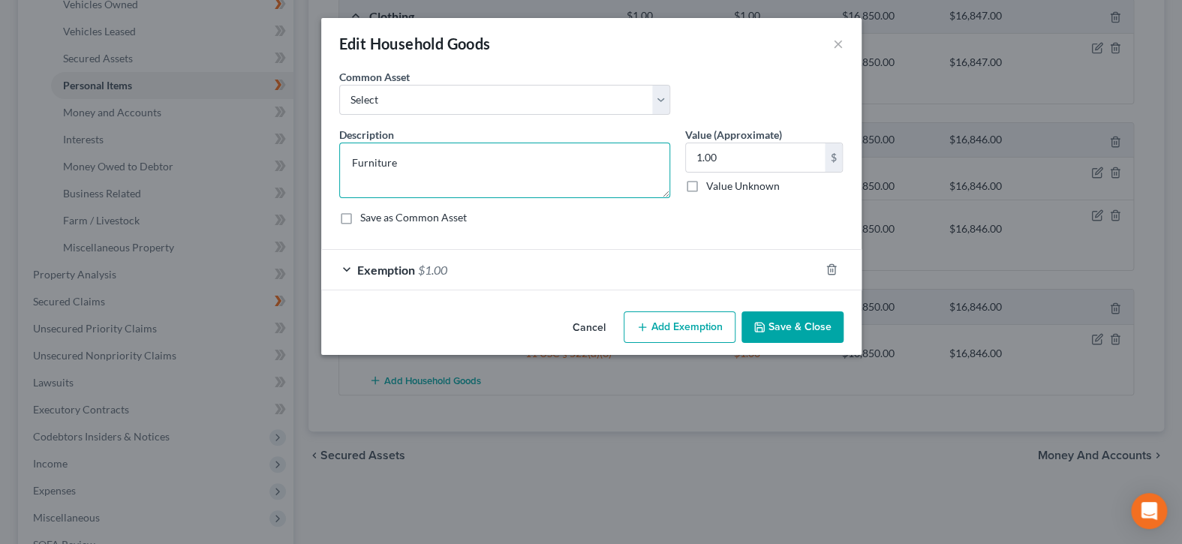
click at [549, 154] on textarea "Furniture" at bounding box center [504, 171] width 331 height 56
type textarea "Furniture and kitchenware"
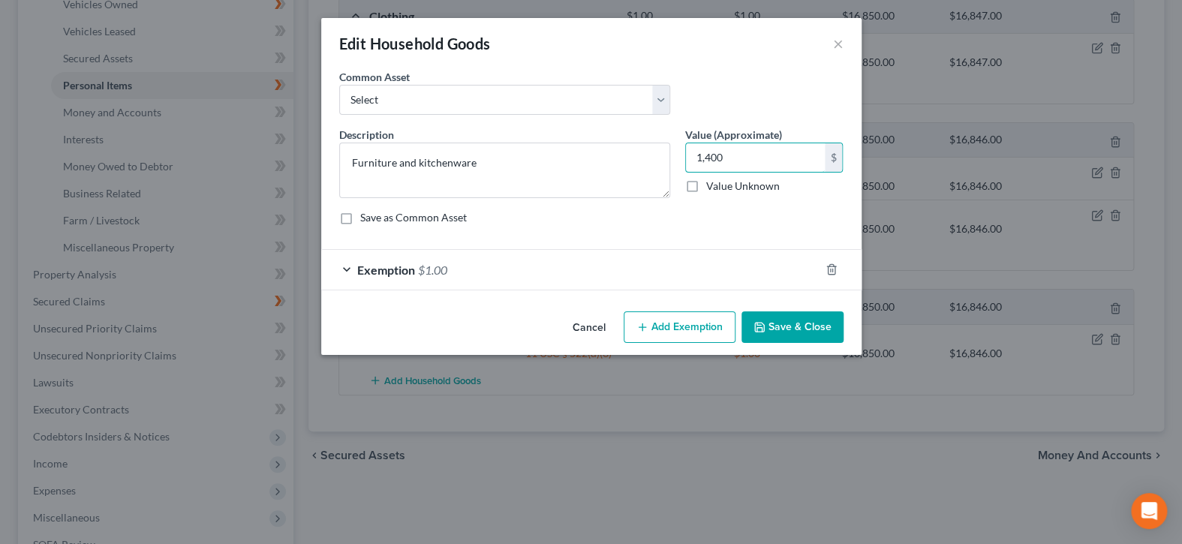
type input "1,400"
click at [691, 274] on div "Exemption $1.00" at bounding box center [570, 270] width 498 height 40
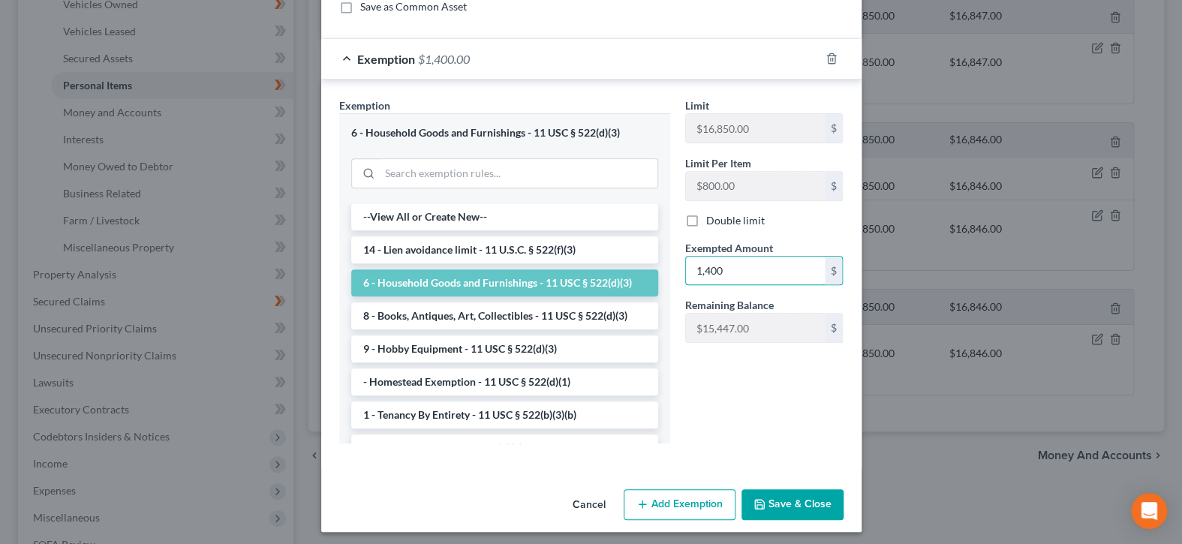
scroll to position [215, 0]
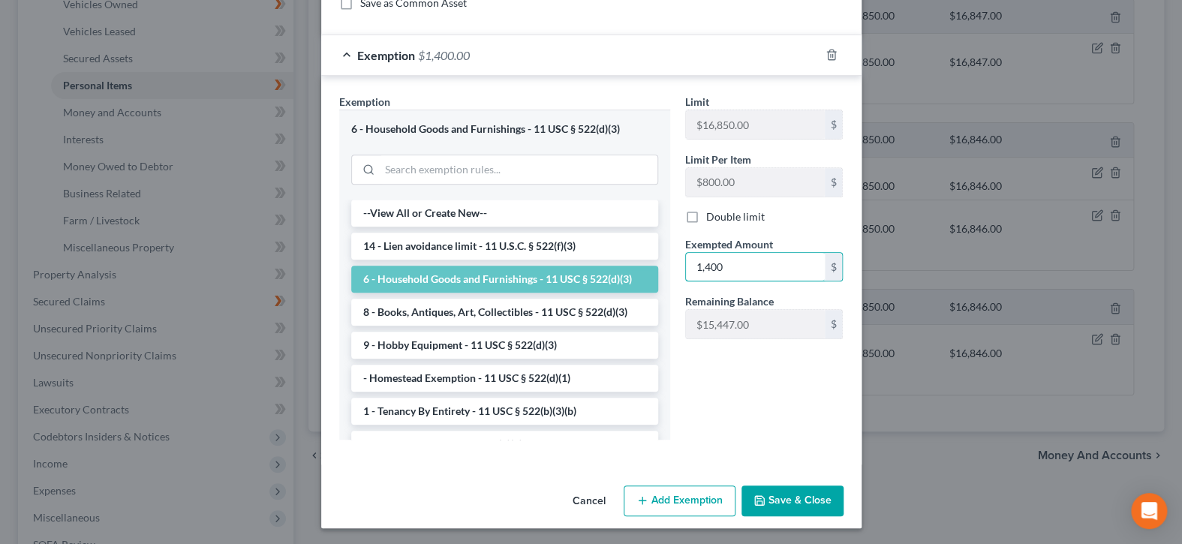
type input "1,400"
click at [806, 499] on button "Save & Close" at bounding box center [793, 502] width 102 height 32
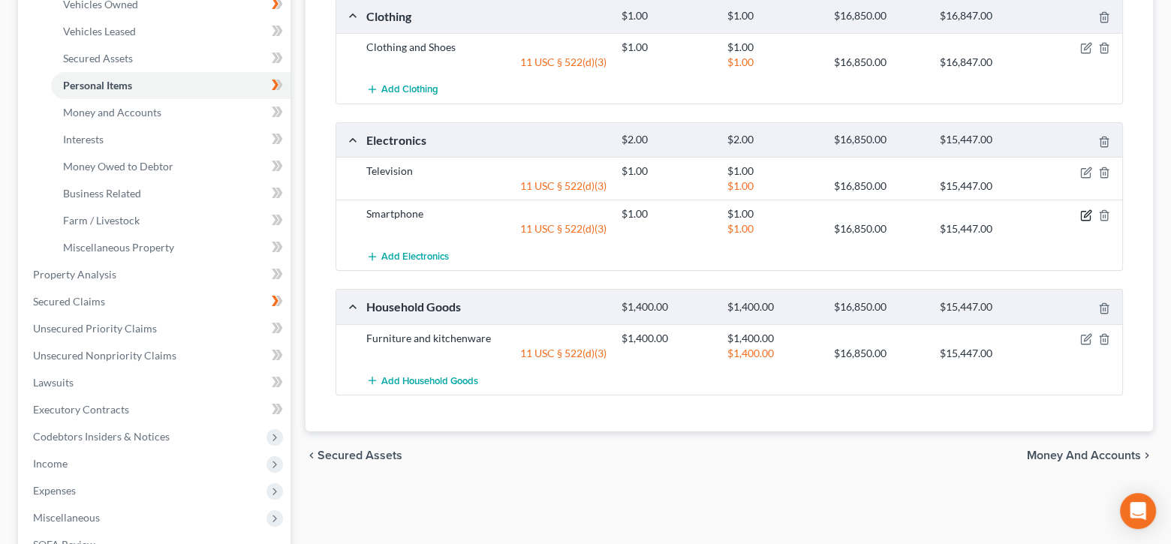
click at [1087, 210] on icon "button" at bounding box center [1087, 213] width 7 height 7
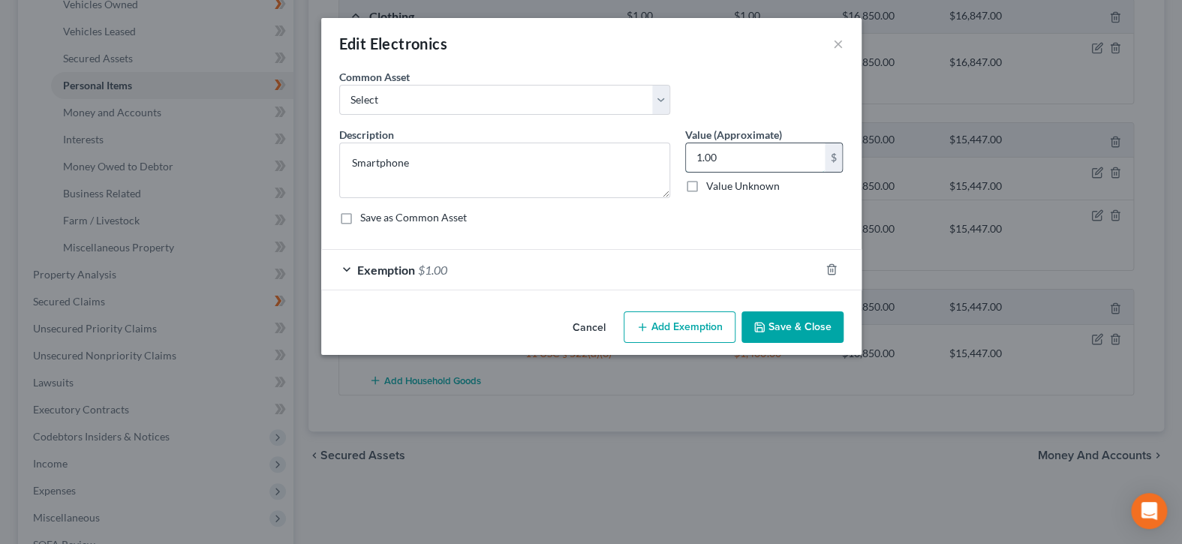
click at [800, 166] on input "1.00" at bounding box center [755, 157] width 139 height 29
drag, startPoint x: 693, startPoint y: 162, endPoint x: 604, endPoint y: 164, distance: 89.4
click at [604, 164] on div "Description * Smartphone Value (Approximate) 30.00 $ Value Unknown Balance Unde…" at bounding box center [592, 182] width 520 height 110
type input "100"
click at [620, 263] on div "Exemption $1.00" at bounding box center [570, 270] width 498 height 40
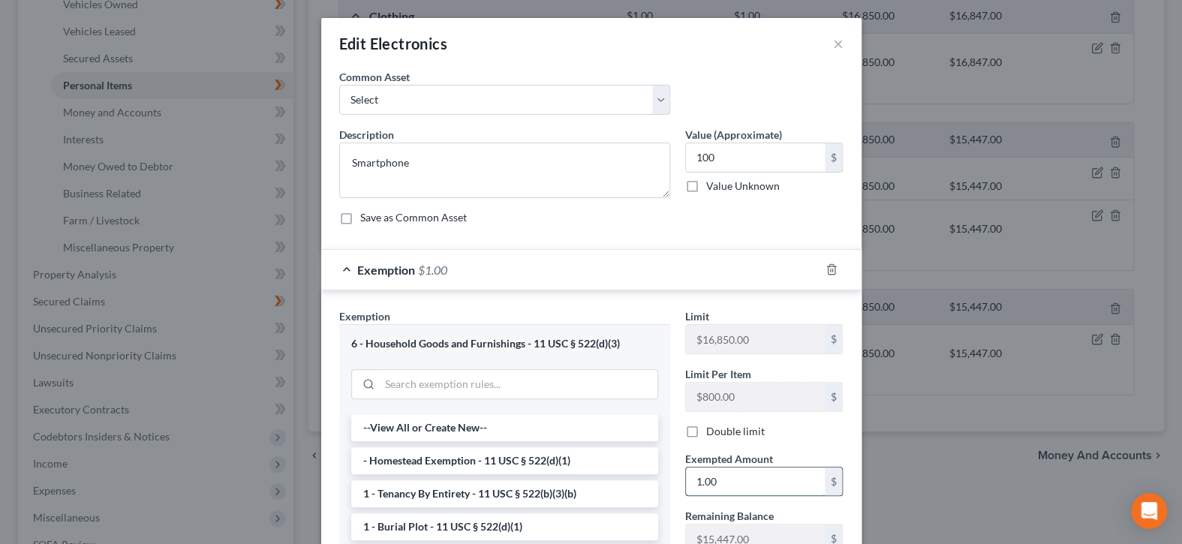
click at [742, 468] on input "1.00" at bounding box center [755, 482] width 139 height 29
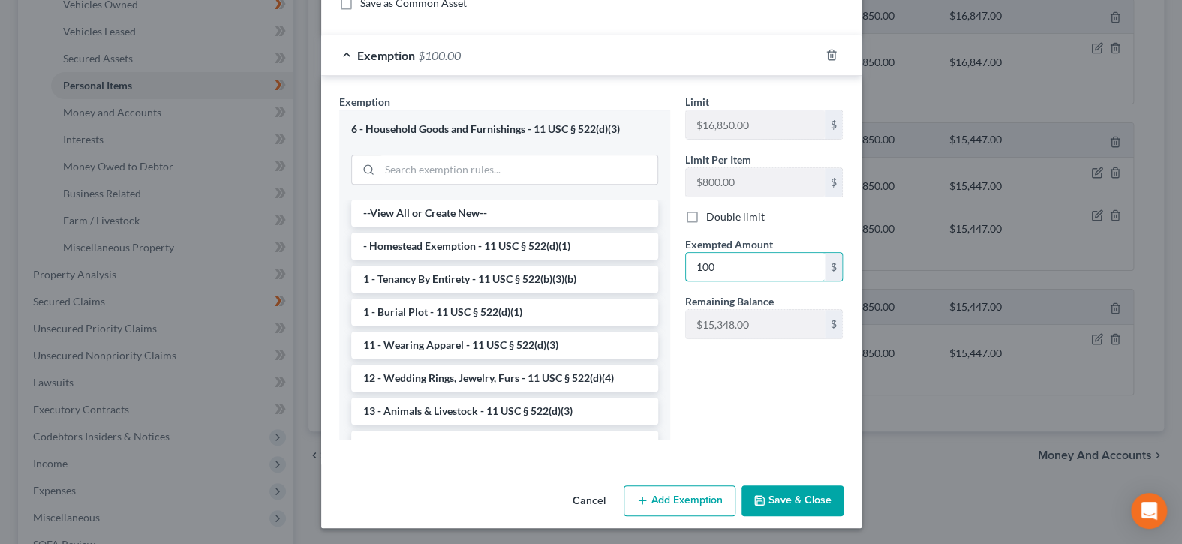
type input "100"
click at [785, 492] on button "Save & Close" at bounding box center [793, 502] width 102 height 32
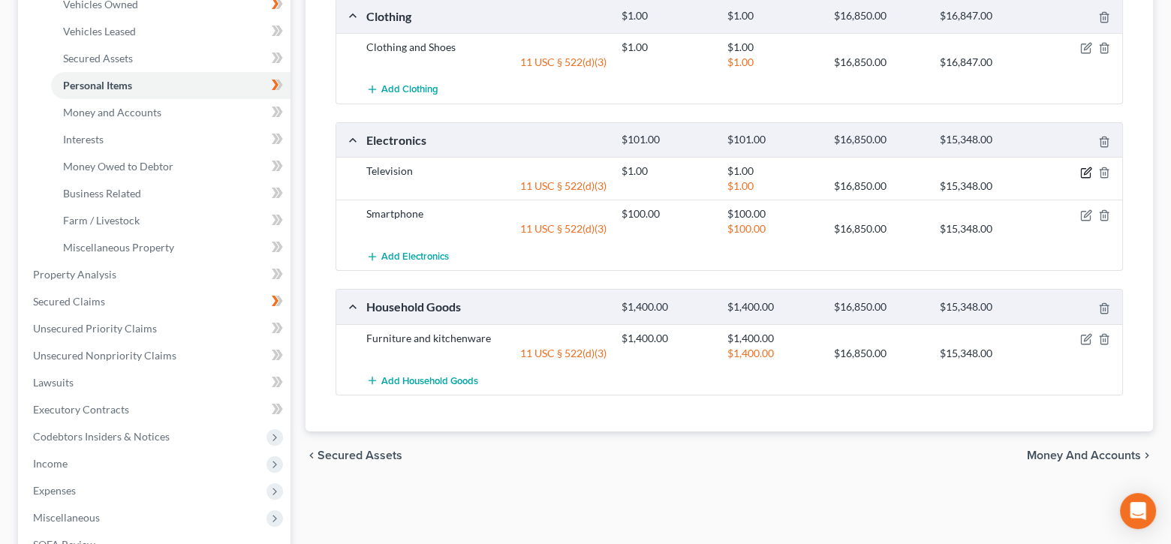
click at [1086, 167] on icon "button" at bounding box center [1086, 173] width 12 height 12
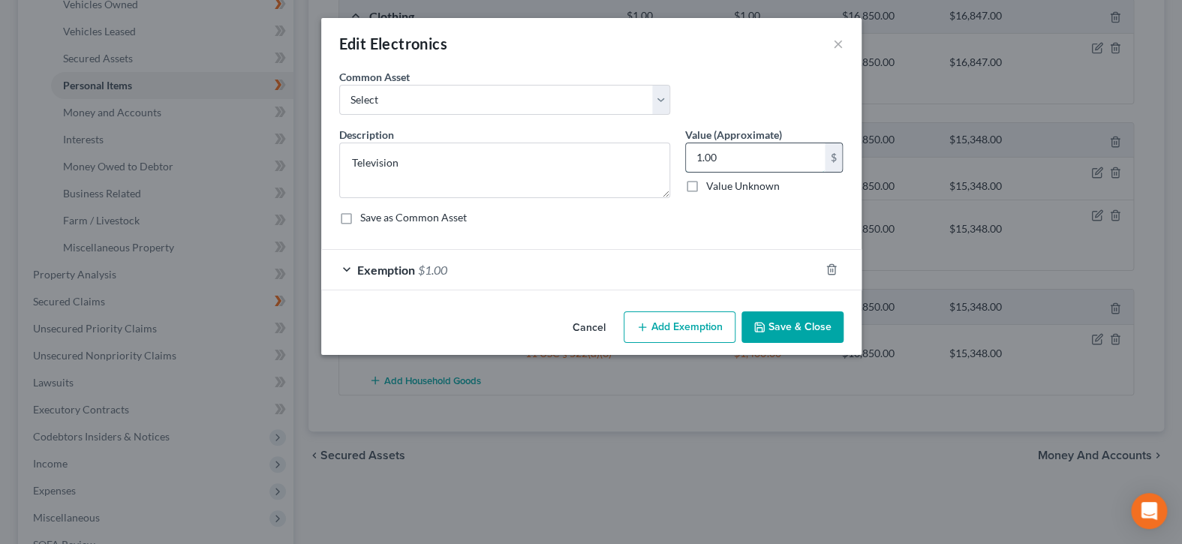
click at [774, 158] on input "1.00" at bounding box center [755, 157] width 139 height 29
type input "300"
click at [711, 265] on div "Exemption $1.00" at bounding box center [570, 270] width 498 height 40
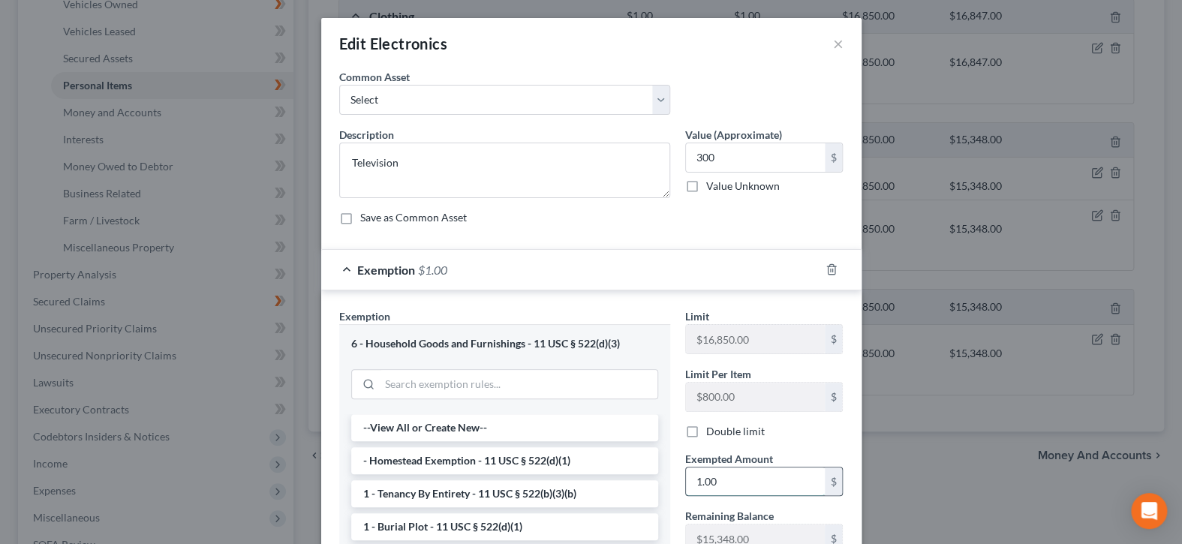
click at [764, 475] on input "1.00" at bounding box center [755, 482] width 139 height 29
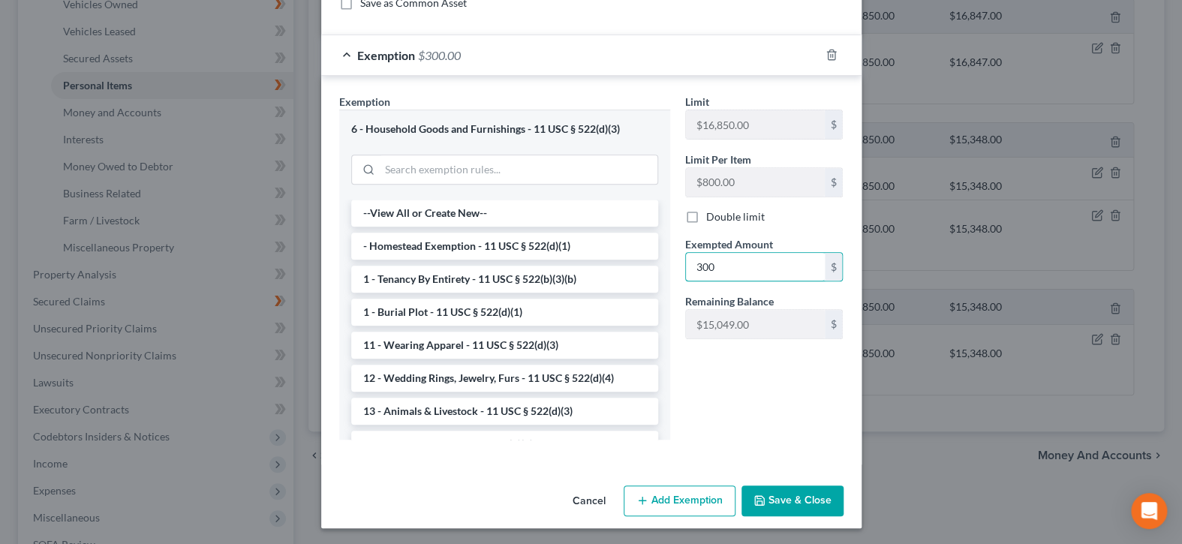
type input "300"
click at [763, 491] on button "Save & Close" at bounding box center [793, 502] width 102 height 32
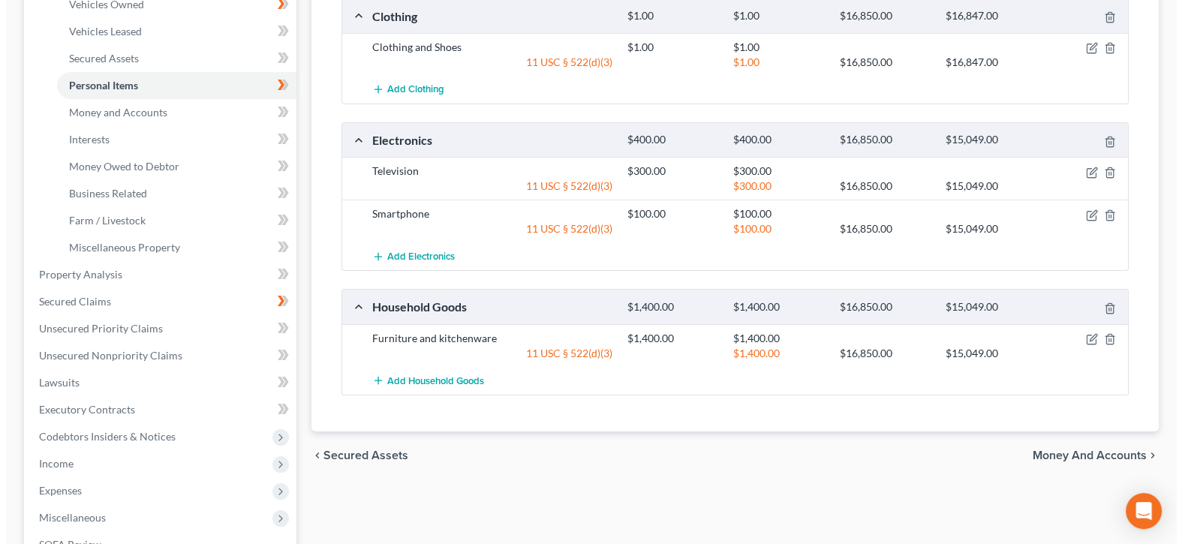
scroll to position [0, 0]
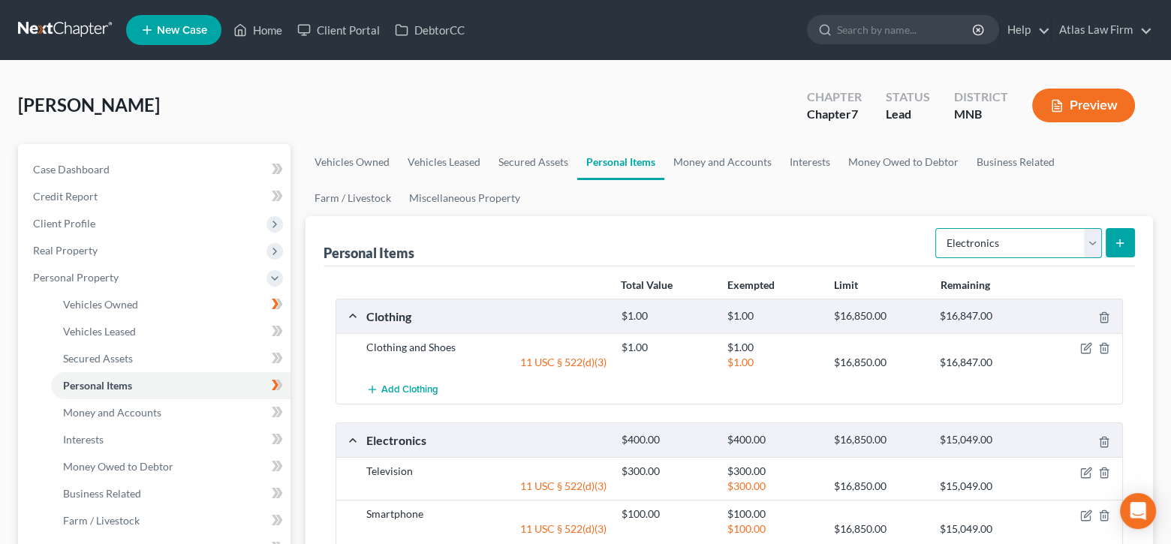
click at [1089, 236] on select "Select Item Type Clothing Collectibles Of Value Electronics Firearms Household …" at bounding box center [1018, 243] width 167 height 30
select select "collectibles_of_value"
click at [937, 228] on select "Select Item Type Clothing Collectibles Of Value Electronics Firearms Household …" at bounding box center [1018, 243] width 167 height 30
click at [1125, 238] on icon "submit" at bounding box center [1120, 243] width 12 height 12
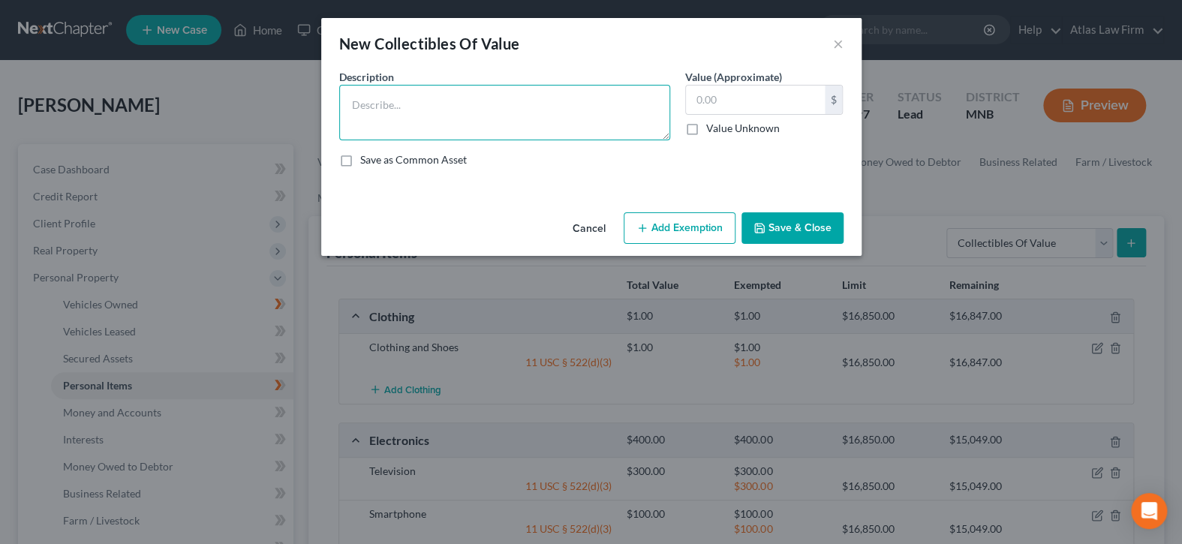
click at [598, 107] on textarea at bounding box center [504, 113] width 331 height 56
type textarea "A"
type textarea "Collectible"
click at [784, 99] on input "text" at bounding box center [755, 100] width 139 height 29
type input "500"
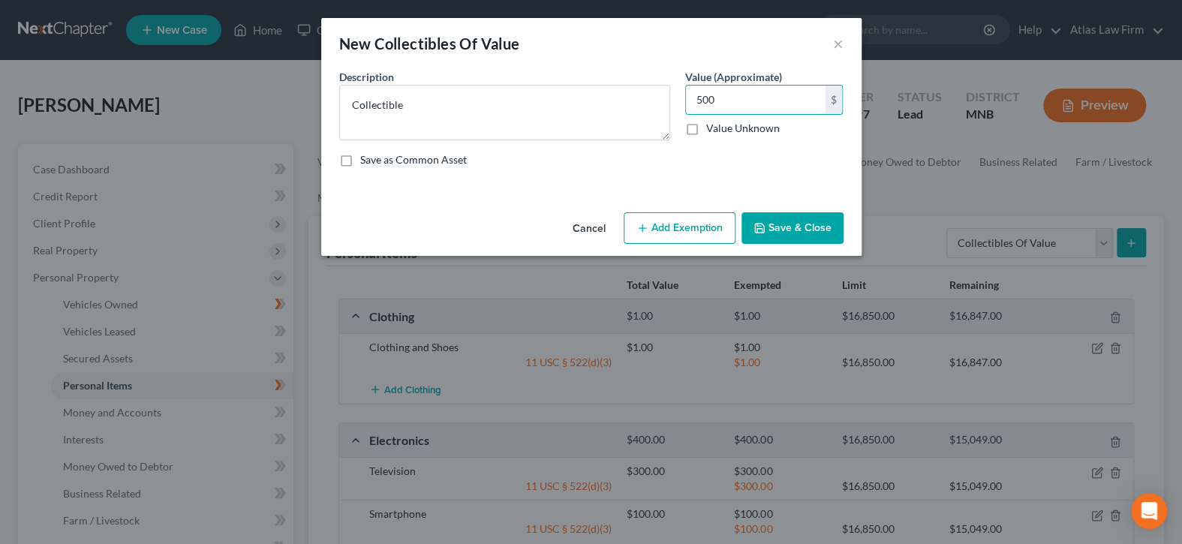
drag, startPoint x: 666, startPoint y: 235, endPoint x: 649, endPoint y: 237, distance: 16.7
click at [665, 235] on button "Add Exemption" at bounding box center [680, 228] width 112 height 32
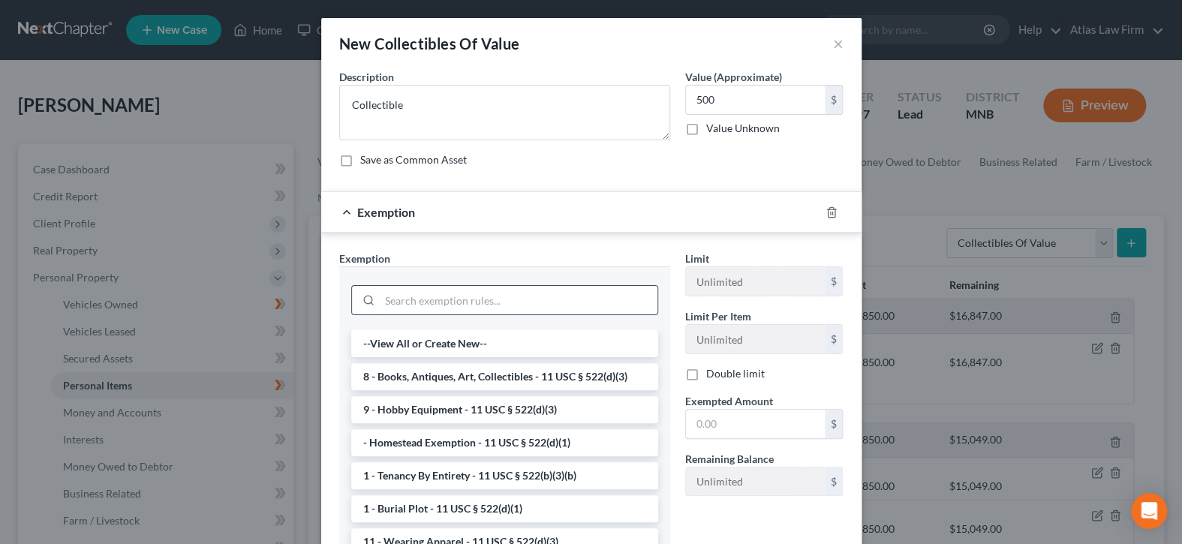
click at [583, 304] on input "search" at bounding box center [519, 300] width 278 height 29
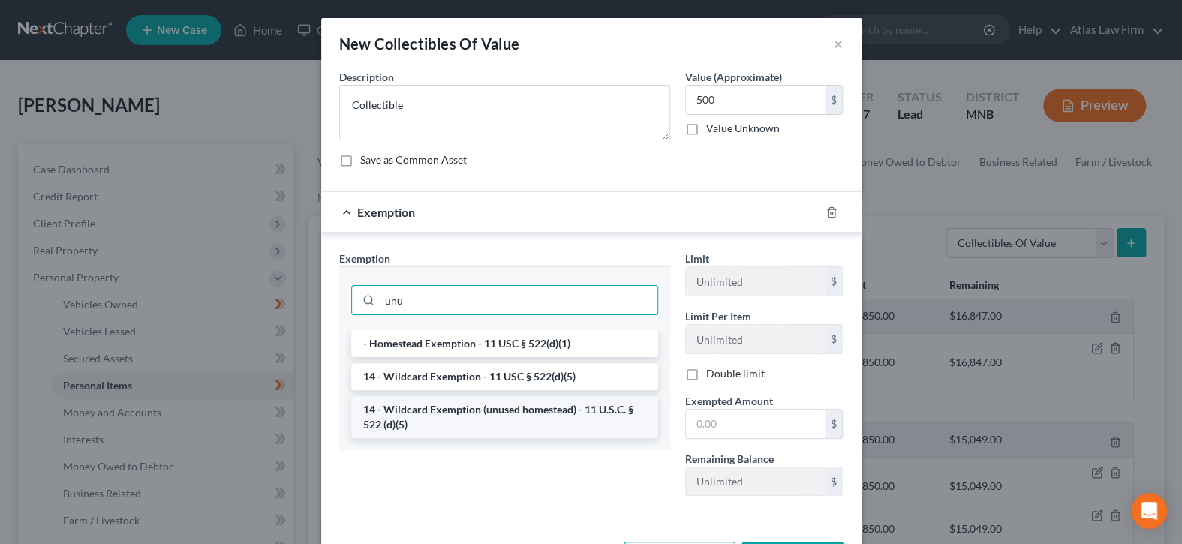
type input "unu"
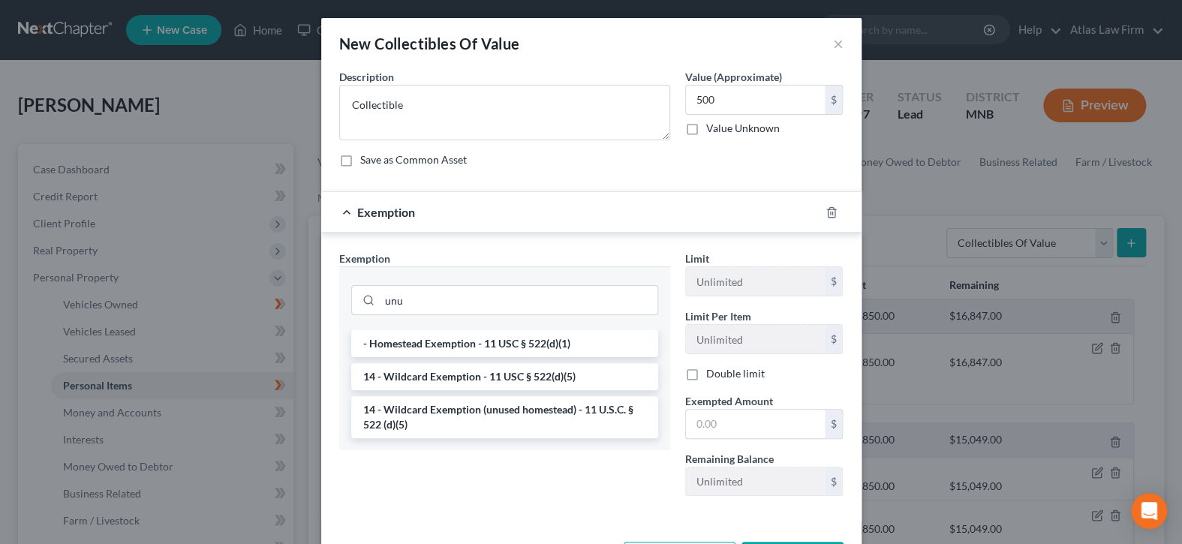
drag, startPoint x: 544, startPoint y: 420, endPoint x: 676, endPoint y: 430, distance: 133.2
click at [546, 421] on li "14 - Wildcard Exemption (unused homestead) - 11 U.S.C. § 522 (d)(5)" at bounding box center [504, 417] width 307 height 42
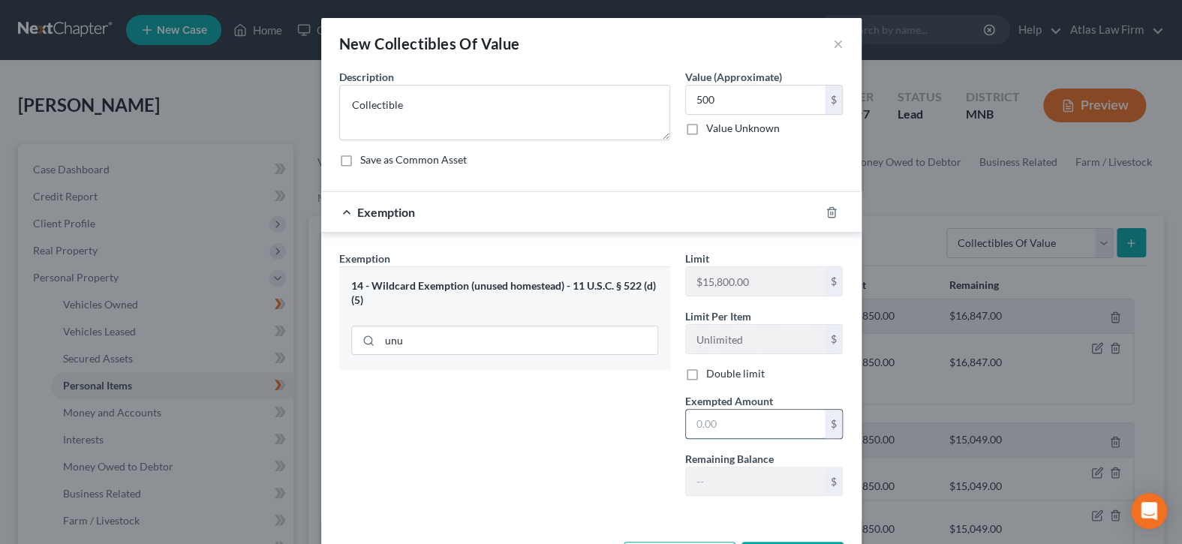
click at [720, 423] on input "text" at bounding box center [755, 424] width 139 height 29
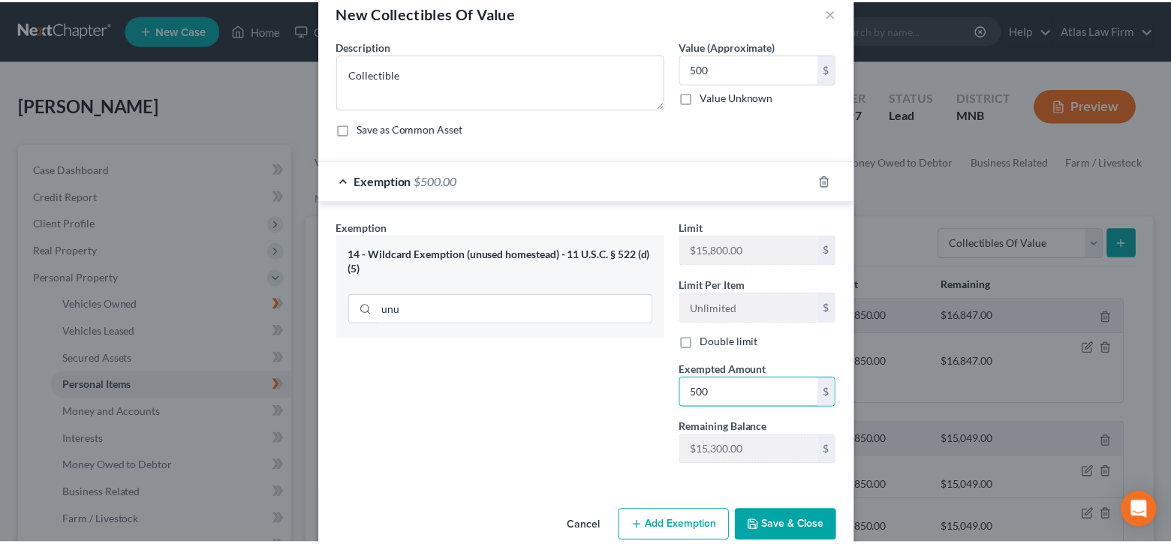
scroll to position [57, 0]
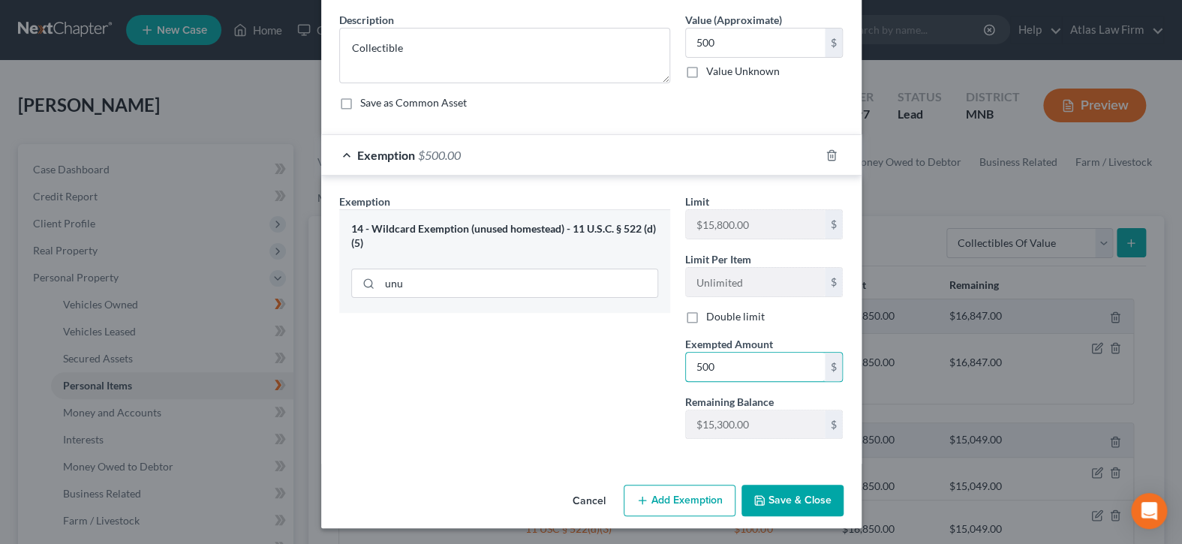
type input "500"
click at [591, 447] on div "Exemption Set must be selected for CA. Exemption * 14 - Wildcard Exemption (unu…" at bounding box center [505, 323] width 346 height 258
click at [766, 492] on button "Save & Close" at bounding box center [793, 501] width 102 height 32
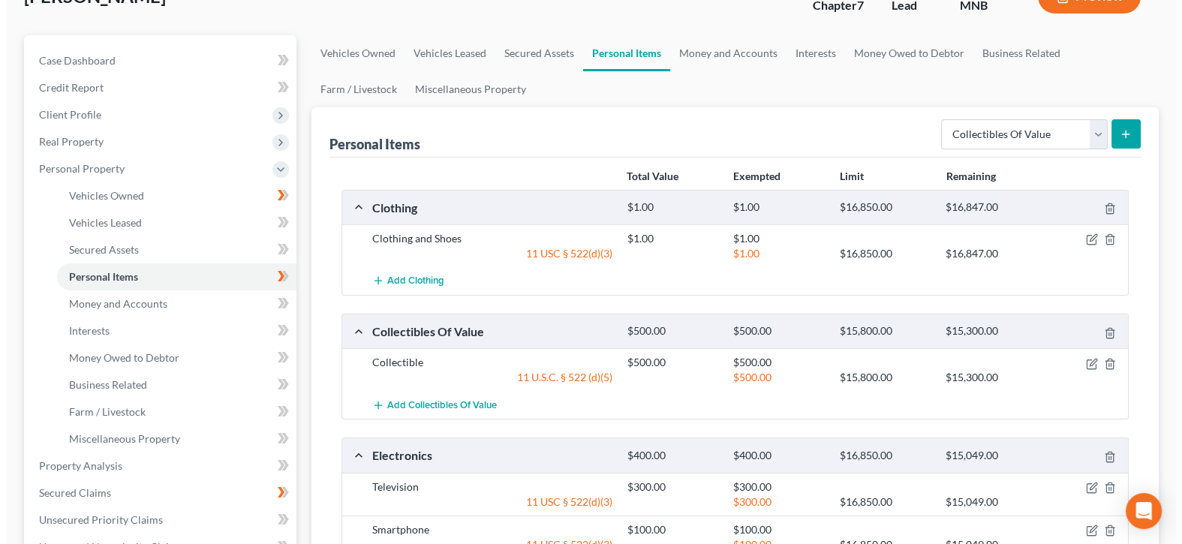
scroll to position [150, 0]
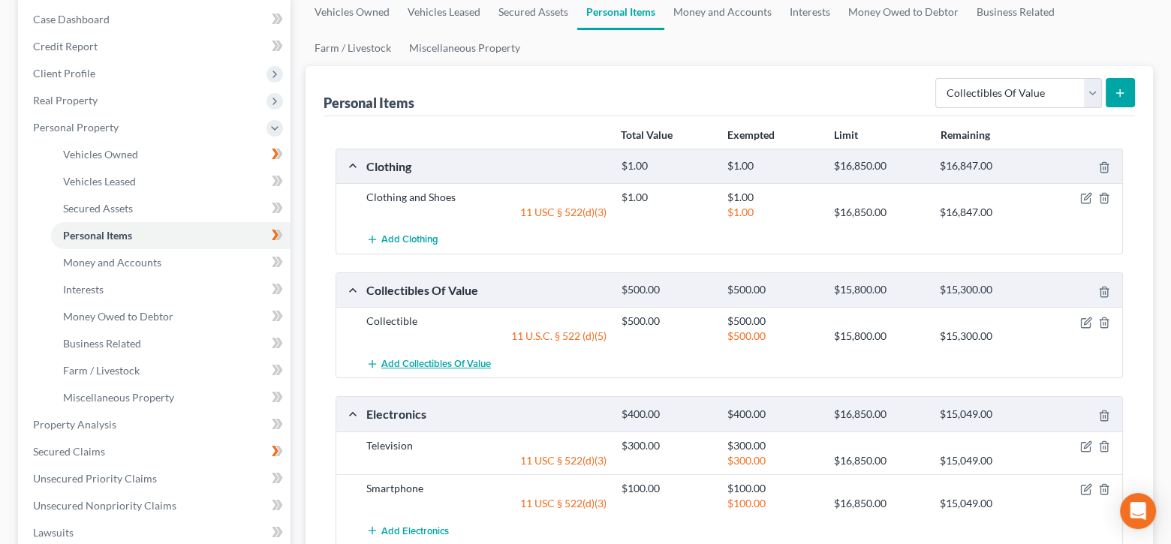
click at [465, 361] on span "Add Collectibles Of Value" at bounding box center [436, 364] width 110 height 12
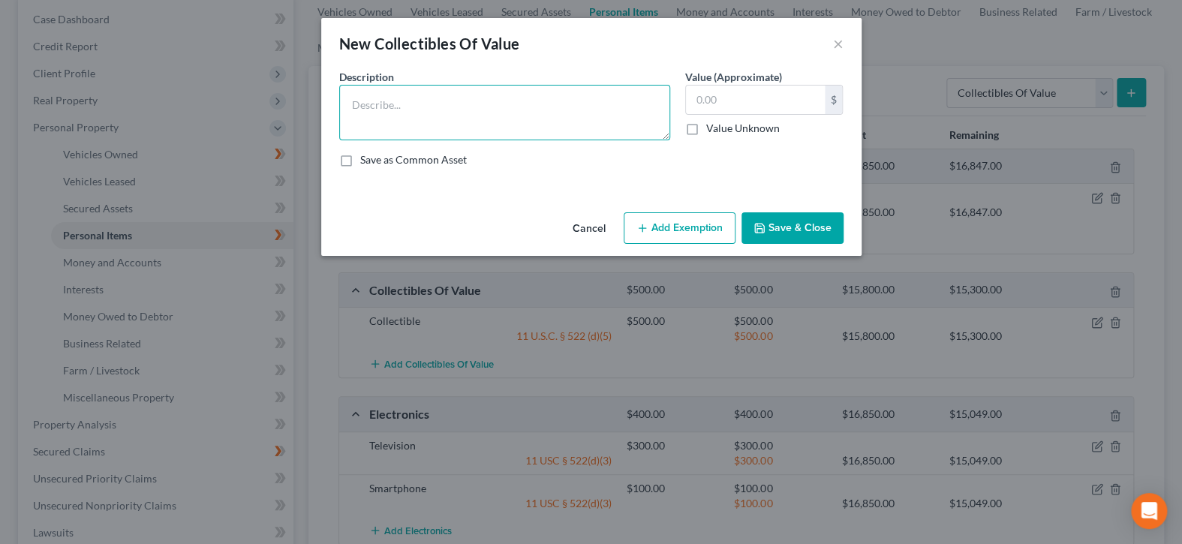
click at [557, 111] on textarea at bounding box center [504, 113] width 331 height 56
type textarea "A"
type textarea "Antique"
click at [802, 89] on input "text" at bounding box center [755, 100] width 139 height 29
type input "500"
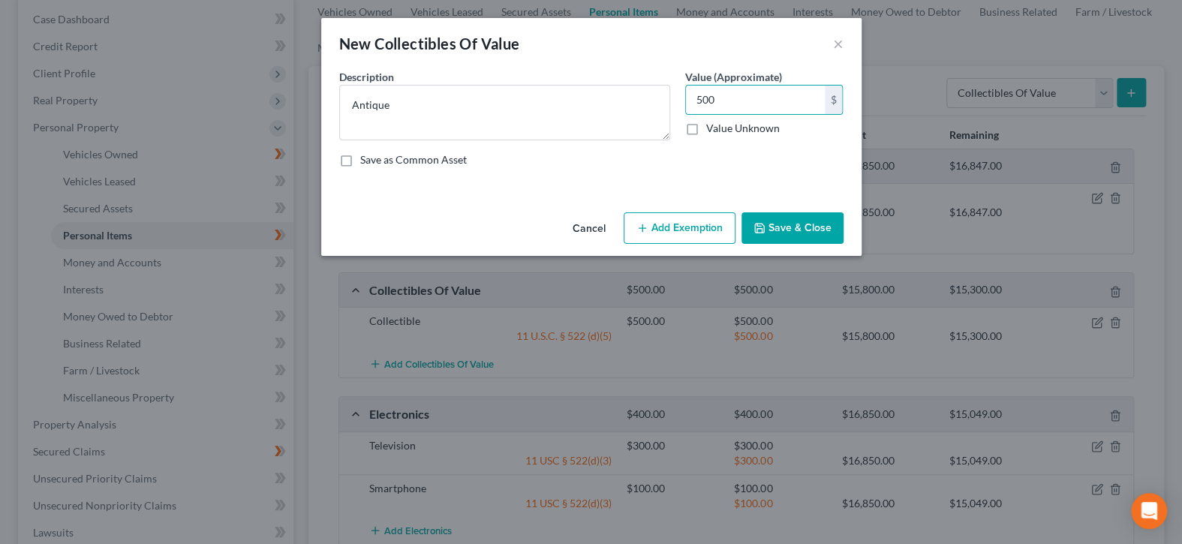
click at [697, 229] on button "Add Exemption" at bounding box center [680, 228] width 112 height 32
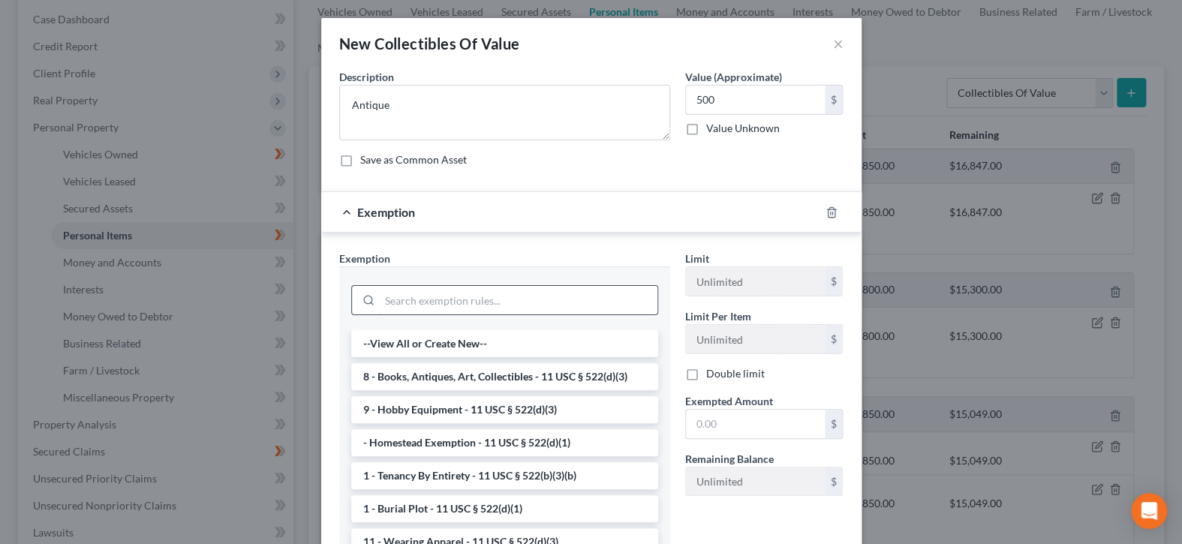
click at [587, 305] on input "search" at bounding box center [519, 300] width 278 height 29
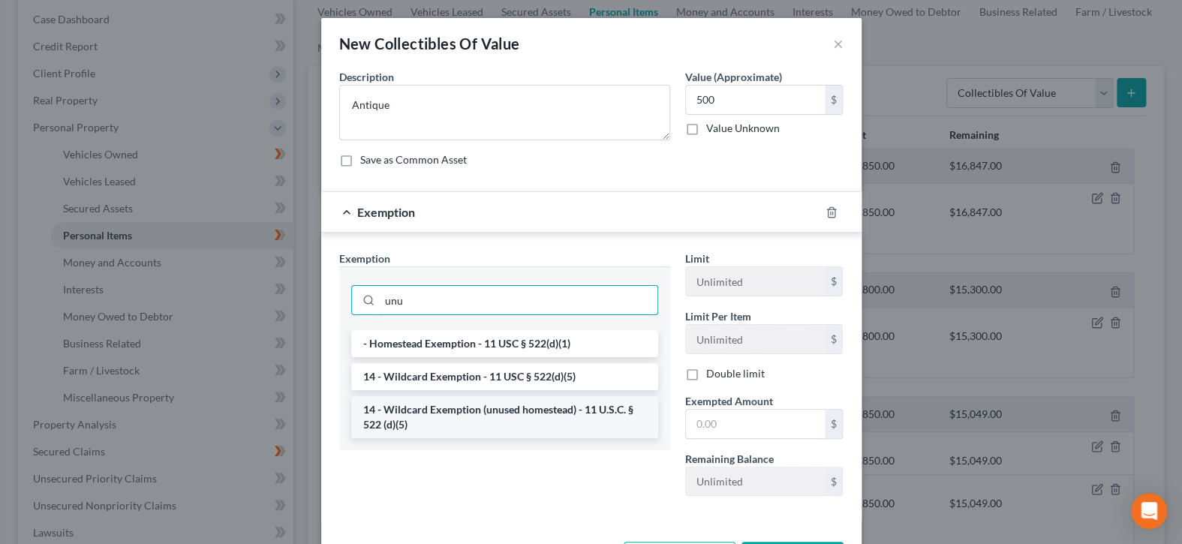
type input "unu"
drag, startPoint x: 563, startPoint y: 426, endPoint x: 652, endPoint y: 427, distance: 88.6
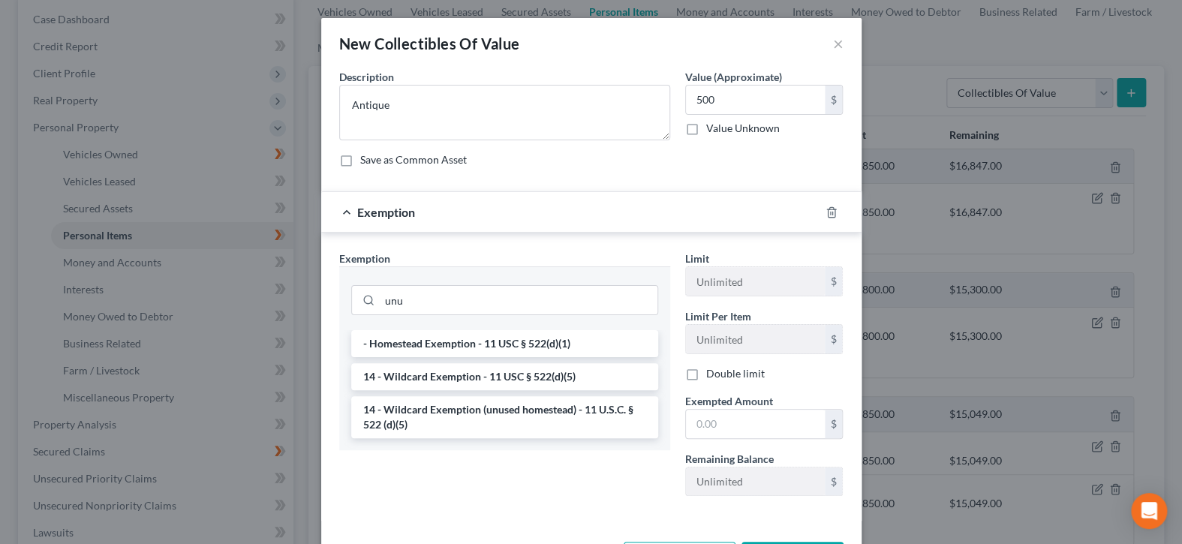
click at [563, 424] on li "14 - Wildcard Exemption (unused homestead) - 11 U.S.C. § 522 (d)(5)" at bounding box center [504, 417] width 307 height 42
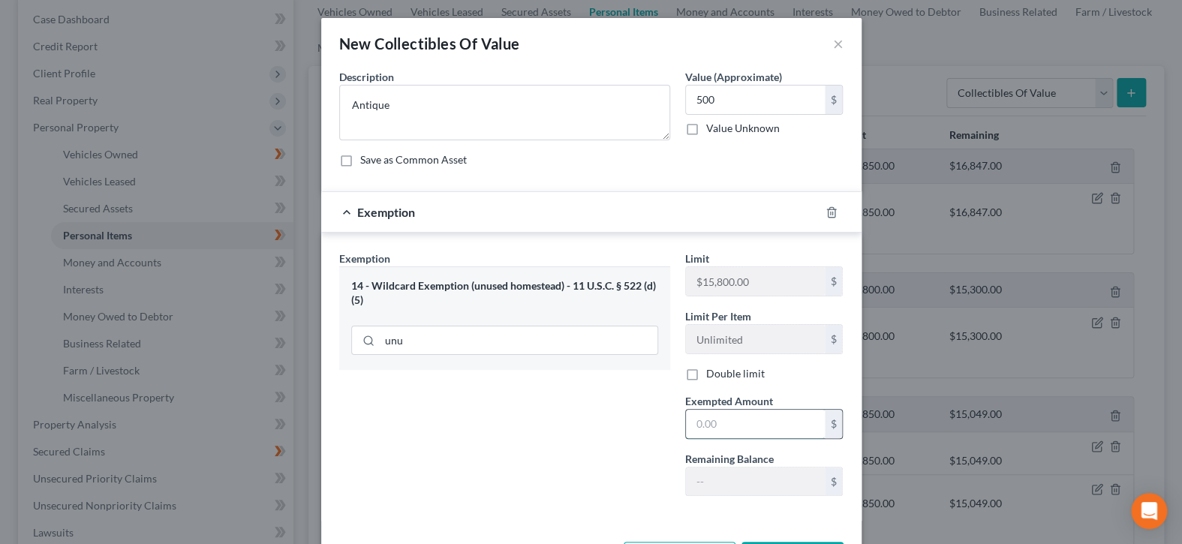
click at [720, 428] on input "text" at bounding box center [755, 424] width 139 height 29
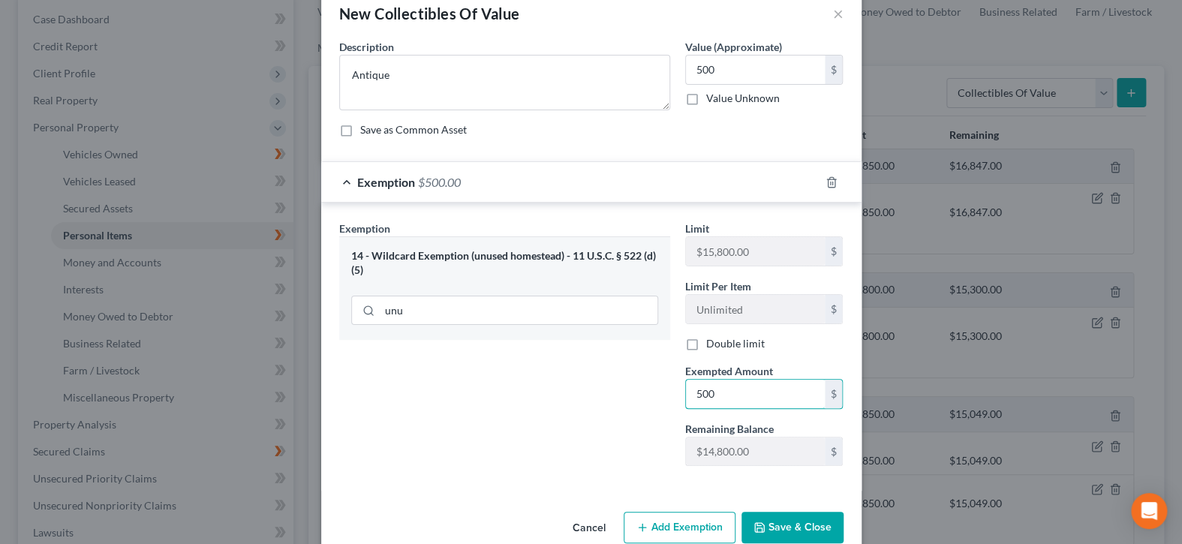
scroll to position [57, 0]
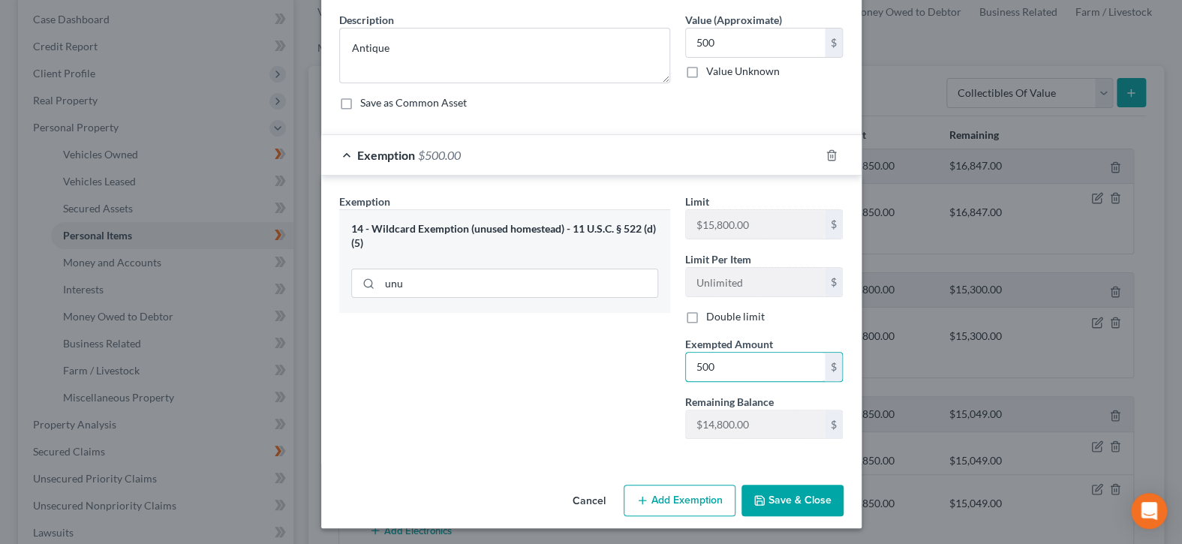
type input "500"
drag, startPoint x: 535, startPoint y: 438, endPoint x: 594, endPoint y: 460, distance: 62.5
click at [538, 438] on div "Exemption Set must be selected for CA. Exemption * 14 - Wildcard Exemption (unu…" at bounding box center [505, 323] width 346 height 258
click at [781, 495] on button "Save & Close" at bounding box center [793, 501] width 102 height 32
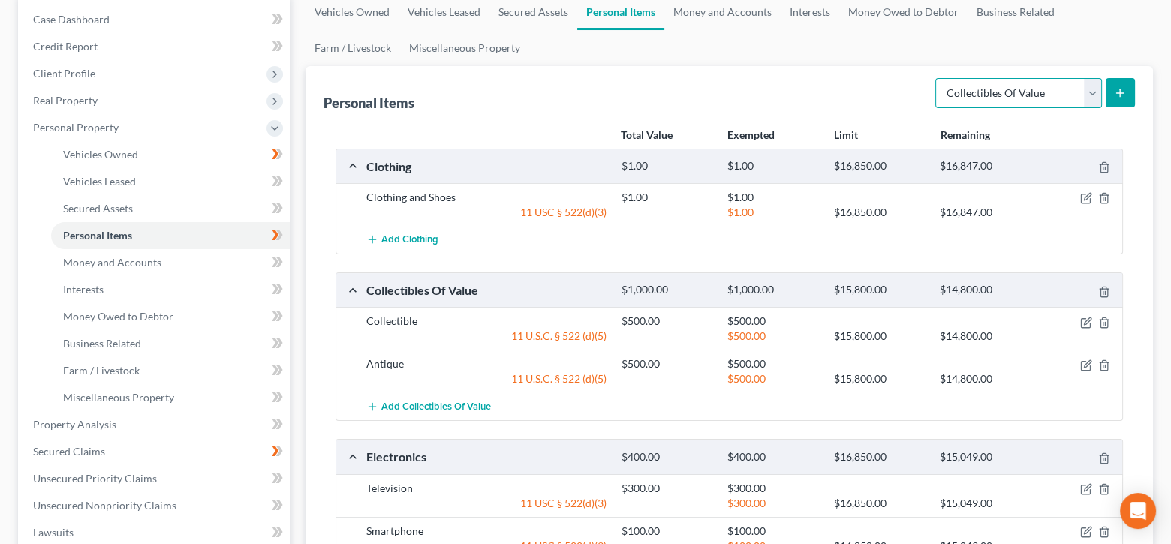
click at [1092, 91] on select "Select Item Type Clothing Collectibles Of Value Electronics Firearms Household …" at bounding box center [1018, 93] width 167 height 30
select select "firearms"
click at [937, 78] on select "Select Item Type Clothing Collectibles Of Value Electronics Firearms Household …" at bounding box center [1018, 93] width 167 height 30
click at [1122, 87] on icon "submit" at bounding box center [1120, 93] width 12 height 12
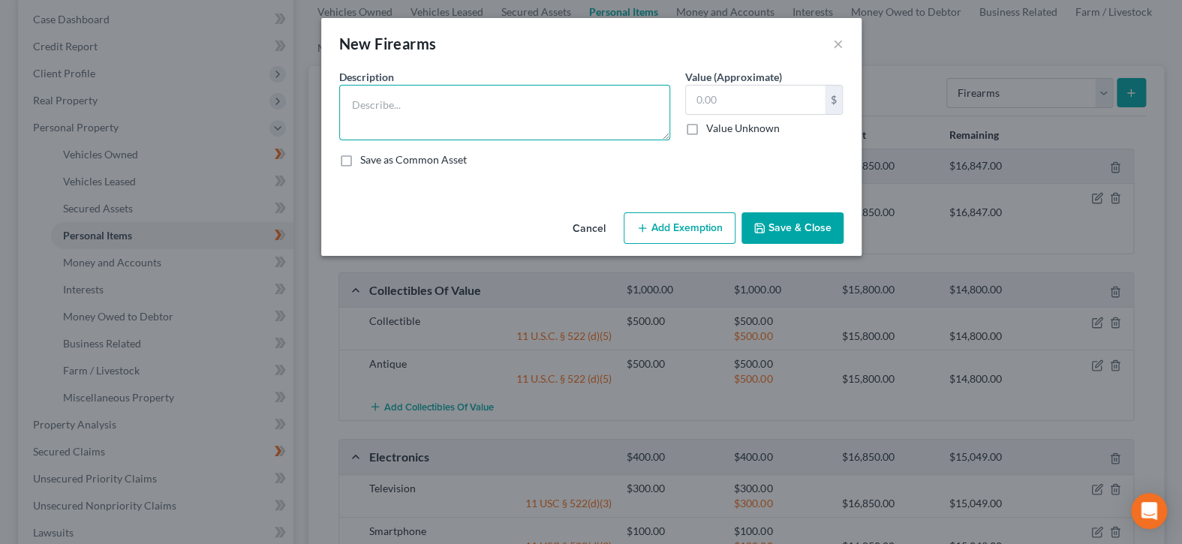
click at [565, 124] on textarea at bounding box center [504, 113] width 331 height 56
type textarea "9mm pistol"
type input "350"
click at [651, 224] on button "Add Exemption" at bounding box center [680, 228] width 112 height 32
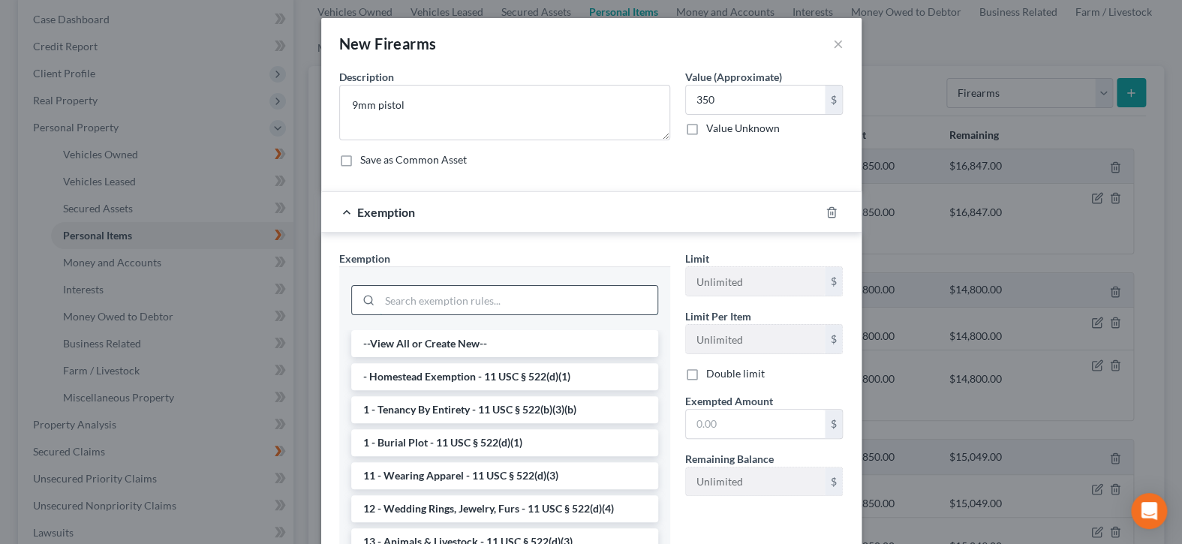
click at [587, 294] on input "search" at bounding box center [519, 300] width 278 height 29
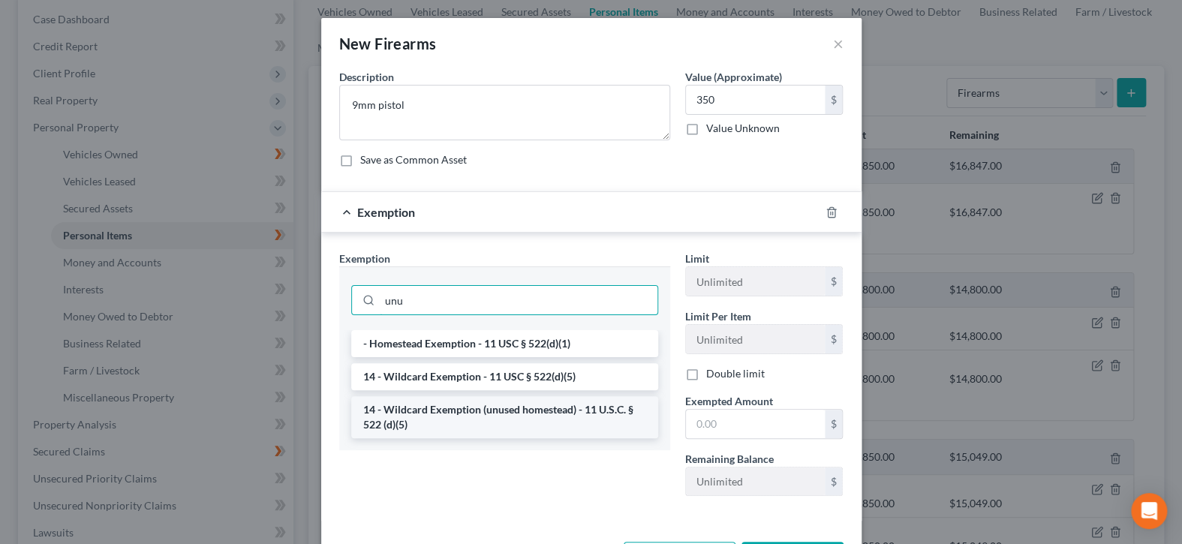
type input "unu"
click at [512, 413] on li "14 - Wildcard Exemption (unused homestead) - 11 U.S.C. § 522 (d)(5)" at bounding box center [504, 417] width 307 height 42
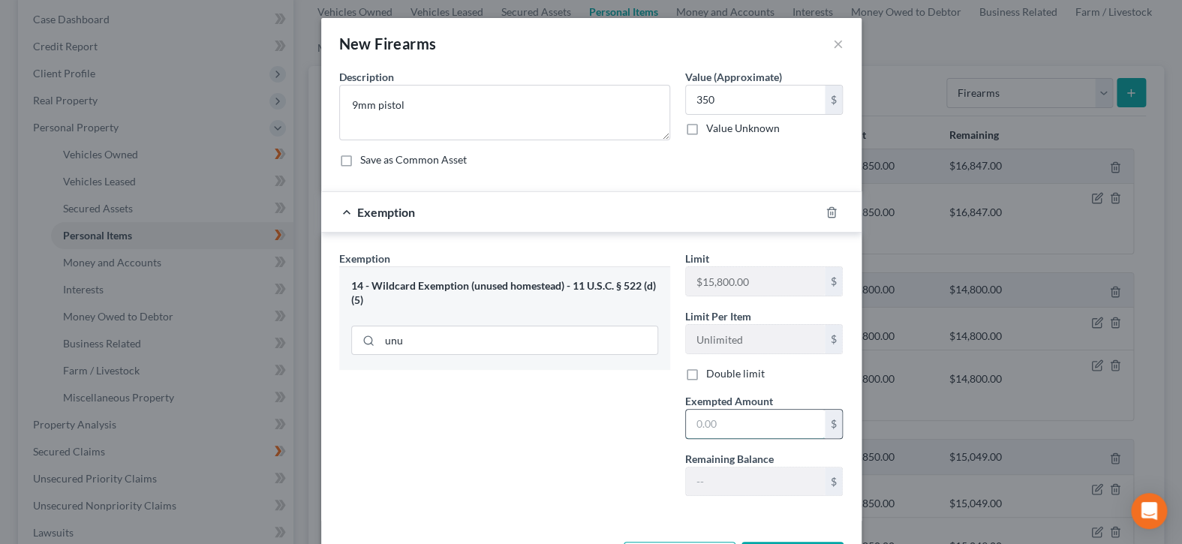
click at [707, 420] on input "text" at bounding box center [755, 424] width 139 height 29
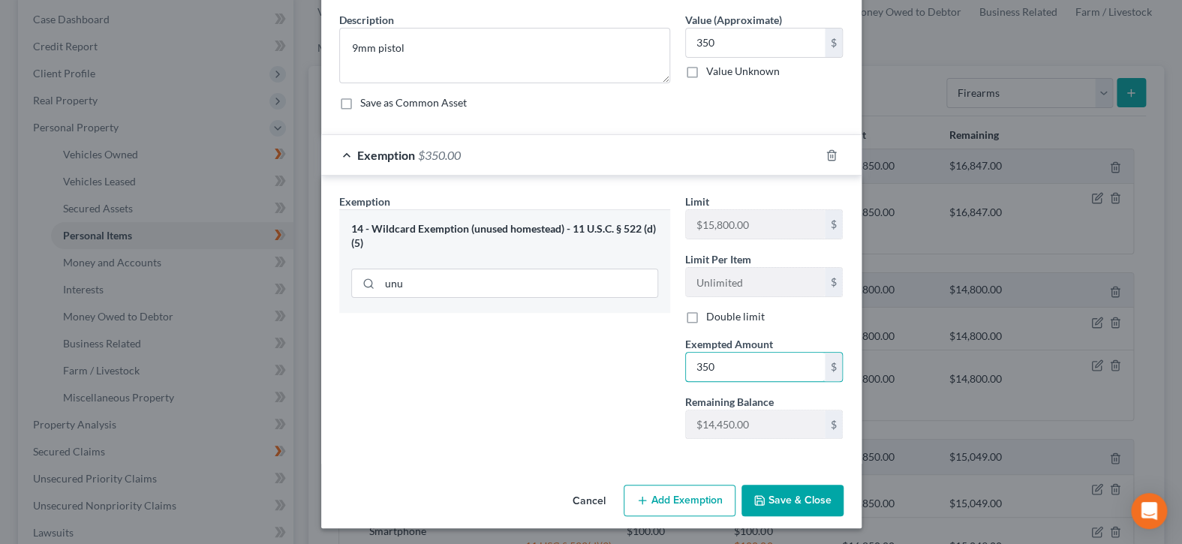
type input "350"
drag, startPoint x: 607, startPoint y: 444, endPoint x: 620, endPoint y: 443, distance: 12.9
click at [607, 444] on div "Exemption Set must be selected for CA. Exemption * 14 - Wildcard Exemption (unu…" at bounding box center [505, 323] width 346 height 258
click at [800, 494] on button "Save & Close" at bounding box center [793, 501] width 102 height 32
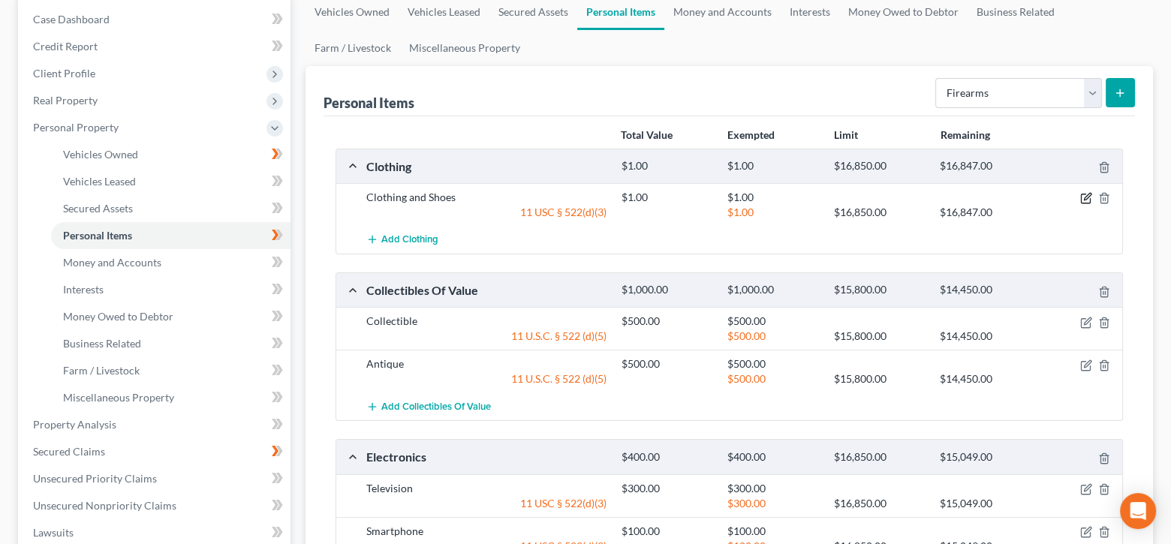
click at [1086, 197] on icon "button" at bounding box center [1087, 197] width 7 height 7
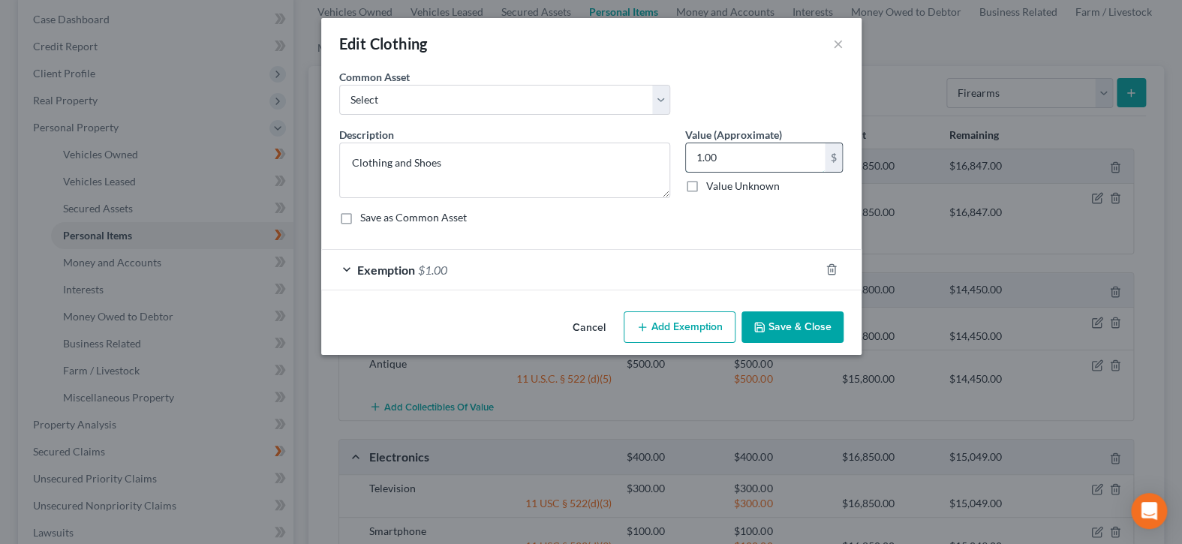
click at [759, 156] on input "1.00" at bounding box center [755, 157] width 139 height 29
type input "600"
click at [674, 274] on div "Exemption $1.00" at bounding box center [570, 270] width 498 height 40
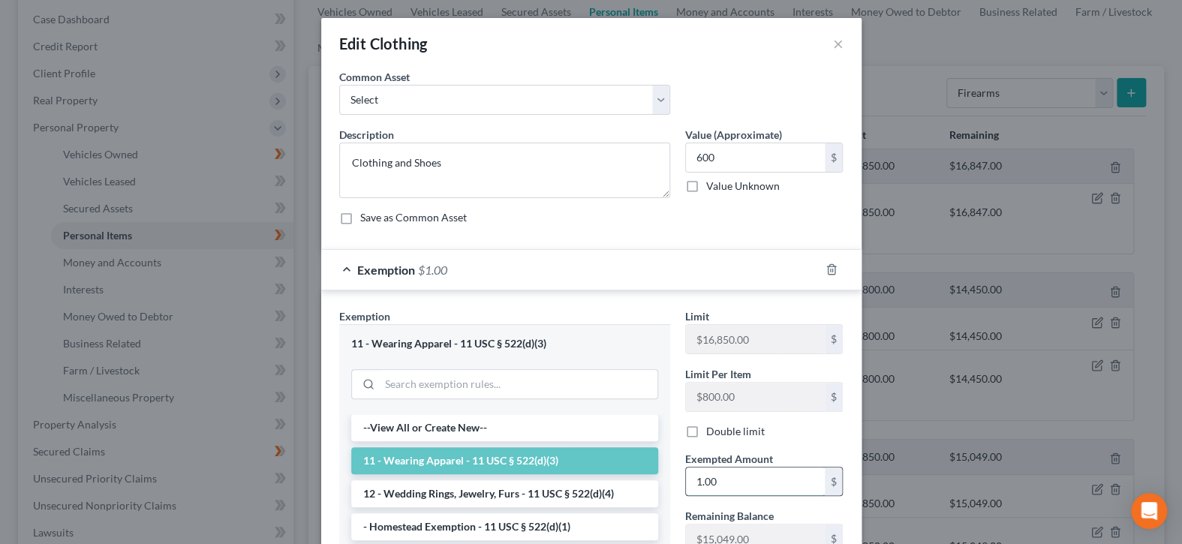
click at [750, 475] on input "1.00" at bounding box center [755, 482] width 139 height 29
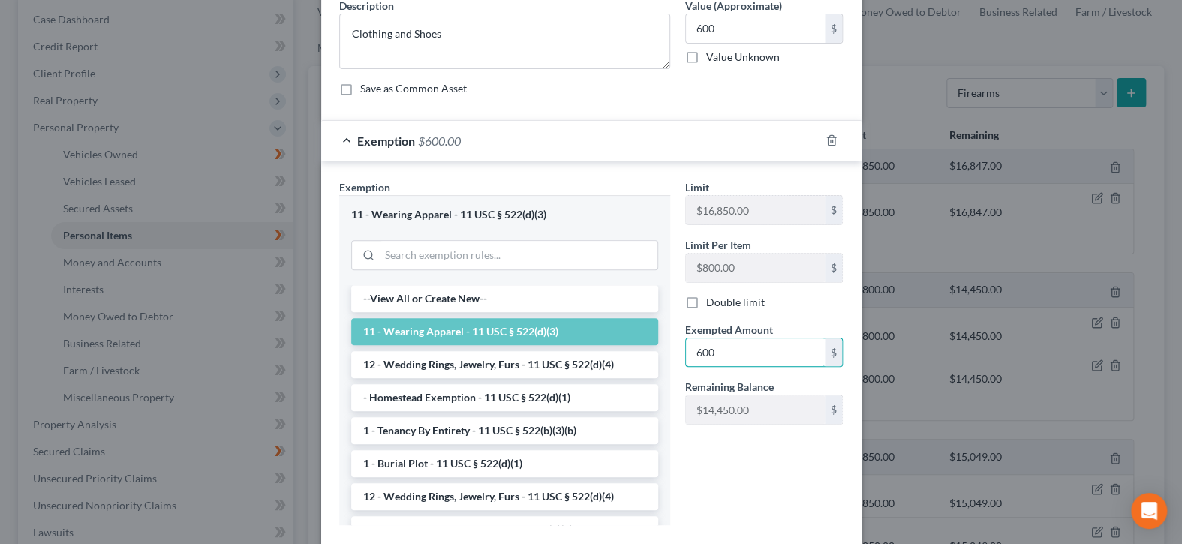
scroll to position [215, 0]
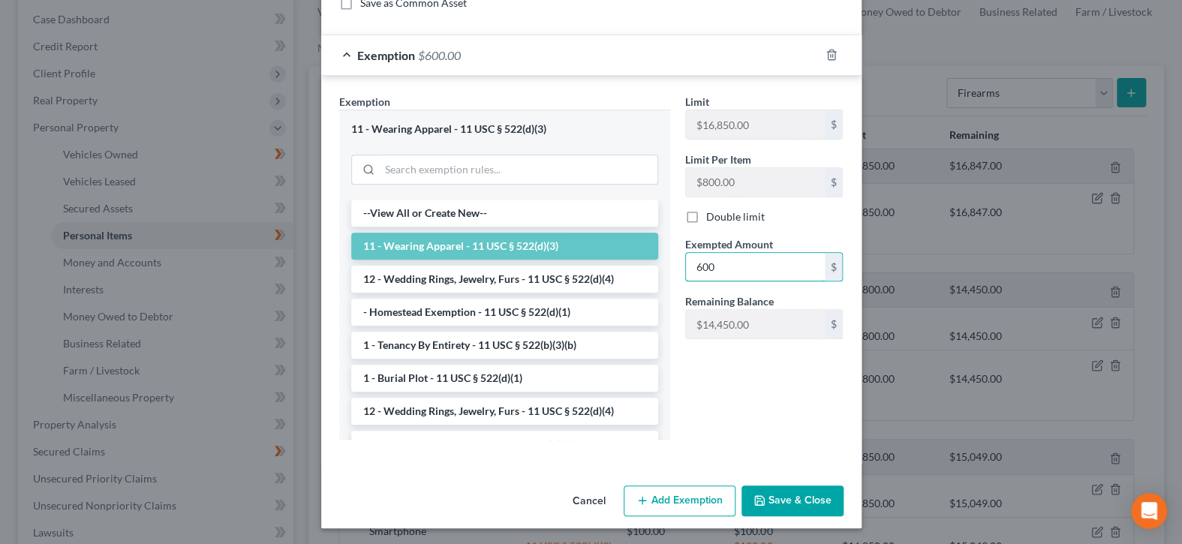
type input "600"
click at [764, 486] on button "Save & Close" at bounding box center [793, 502] width 102 height 32
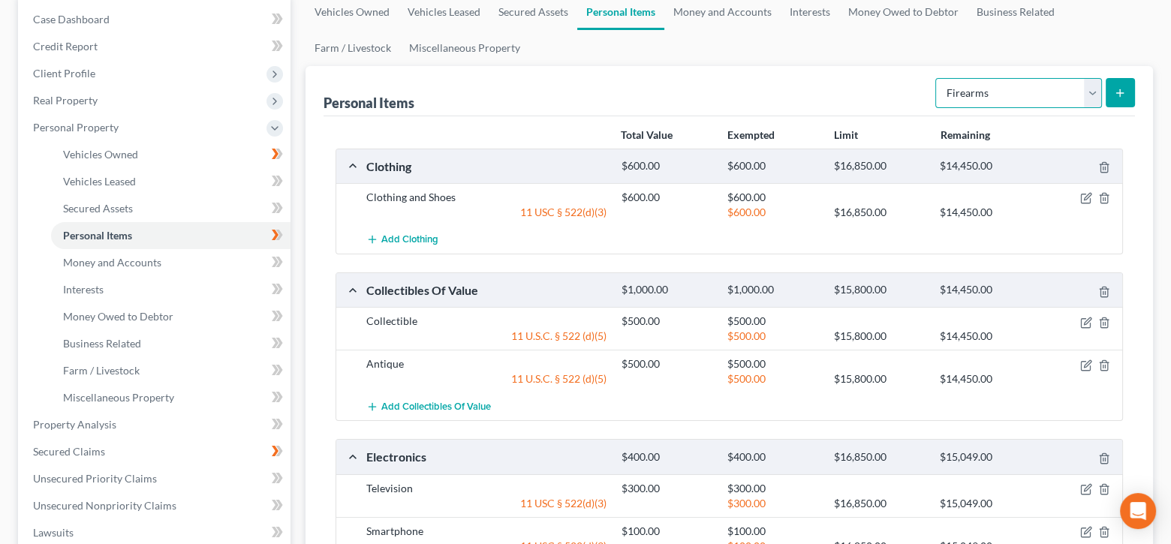
click at [1095, 99] on select "Select Item Type Clothing Collectibles Of Value Electronics Firearms Household …" at bounding box center [1018, 93] width 167 height 30
select select "jewelry"
click at [937, 78] on select "Select Item Type Clothing Collectibles Of Value Electronics Firearms Household …" at bounding box center [1018, 93] width 167 height 30
click at [1123, 98] on button "submit" at bounding box center [1120, 92] width 29 height 29
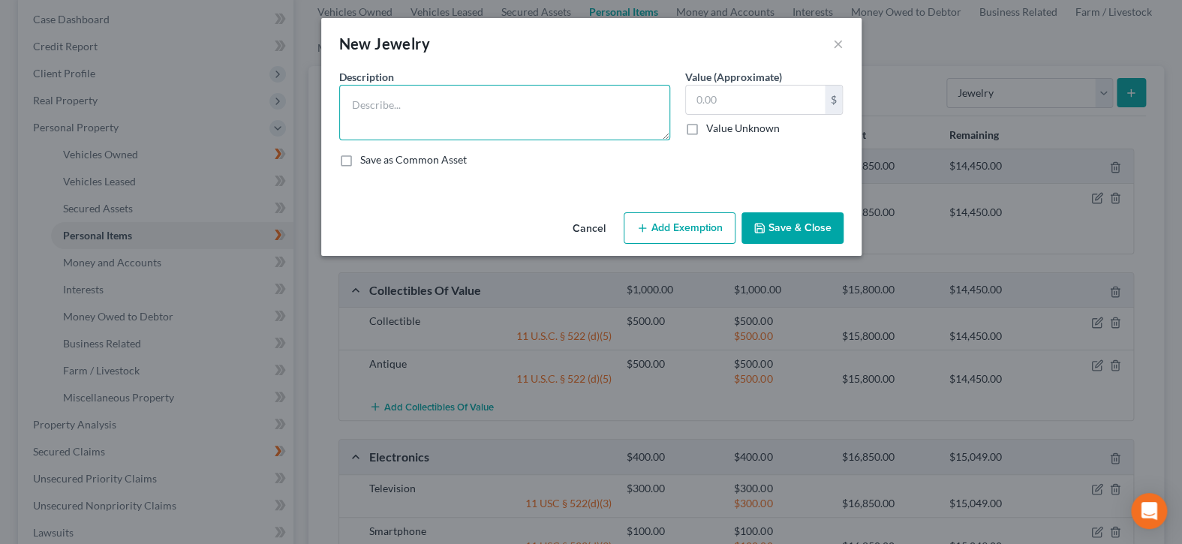
click at [518, 106] on textarea at bounding box center [504, 113] width 331 height 56
type textarea "Ring and Watch"
type input "350"
click at [682, 216] on button "Add Exemption" at bounding box center [680, 228] width 112 height 32
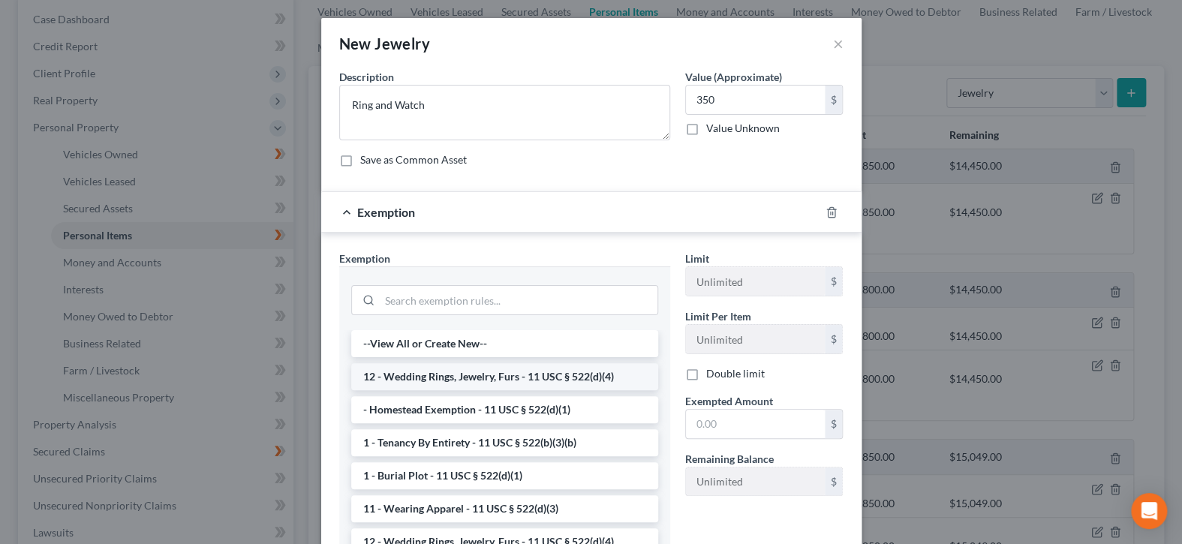
click at [526, 384] on li "12 - Wedding Rings, Jewelry, Furs - 11 USC § 522(d)(4)" at bounding box center [504, 376] width 307 height 27
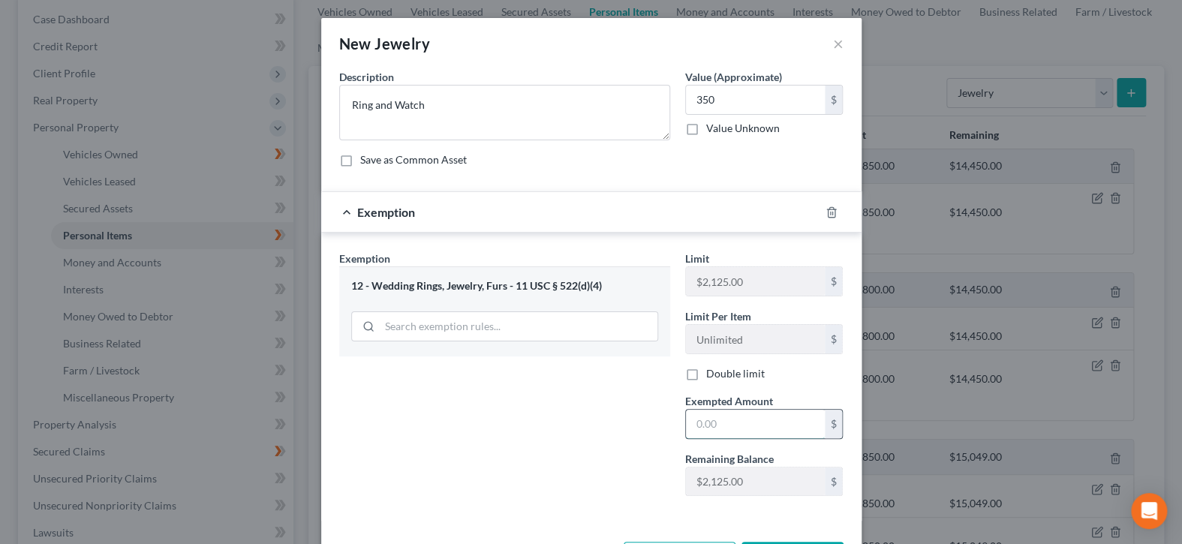
click at [733, 411] on input "text" at bounding box center [755, 424] width 139 height 29
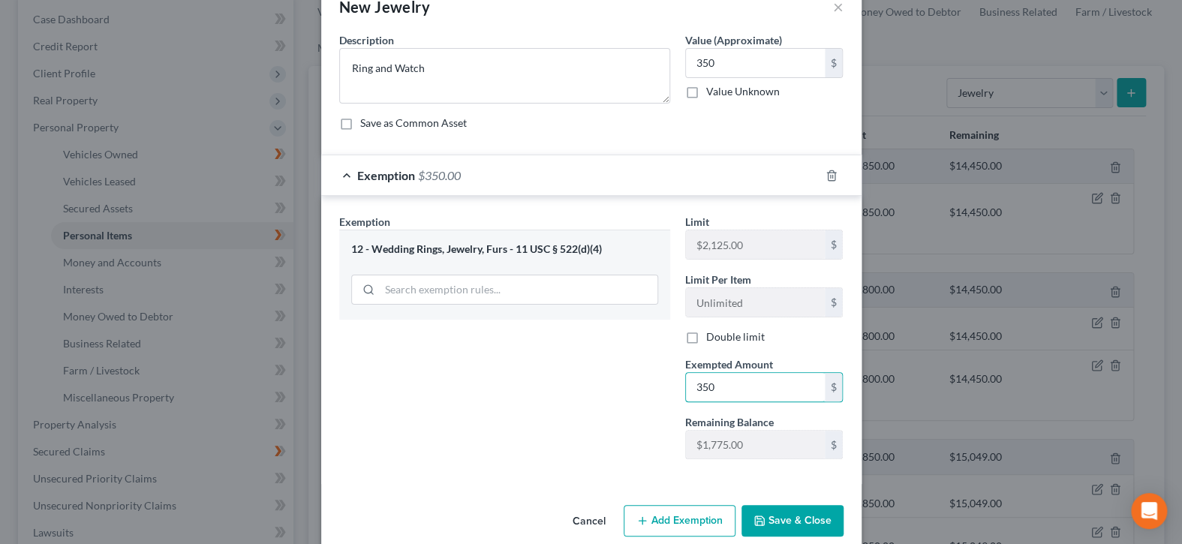
scroll to position [57, 0]
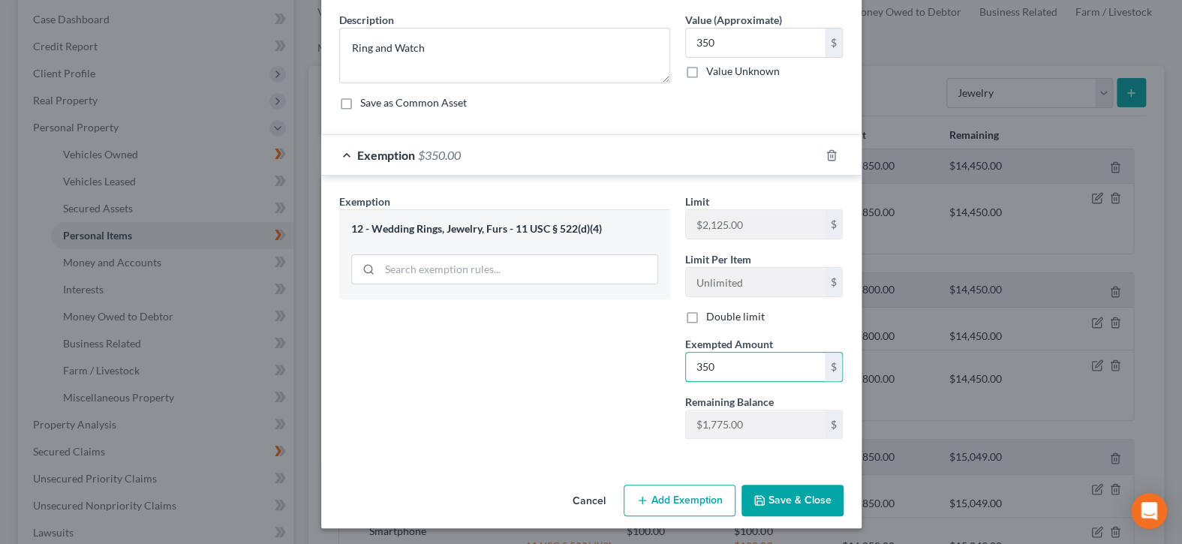
type input "350"
click at [771, 510] on button "Save & Close" at bounding box center [793, 501] width 102 height 32
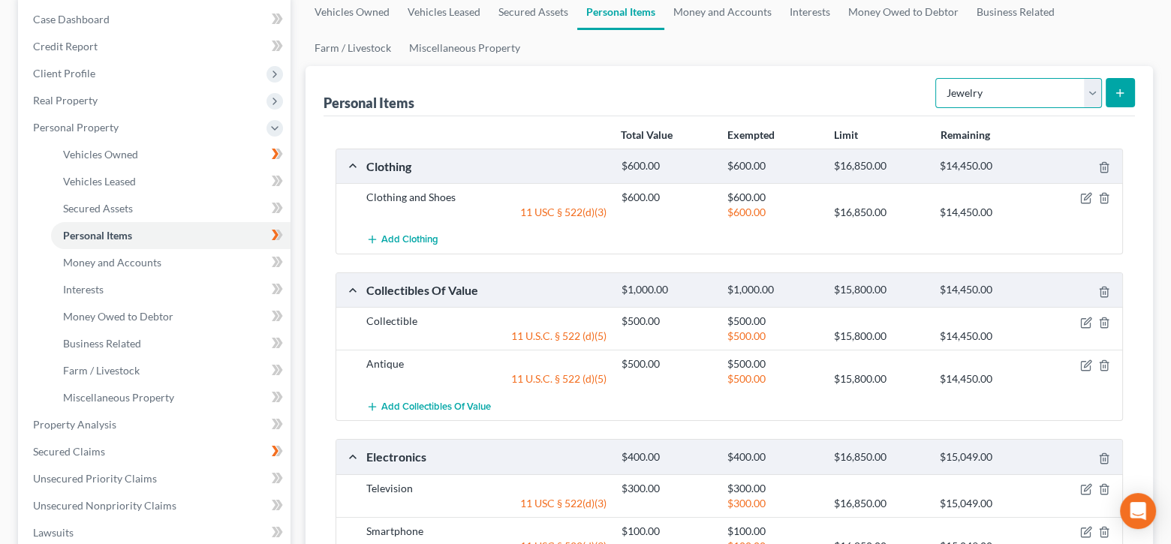
click at [1088, 93] on select "Select Item Type Clothing Collectibles Of Value Electronics Firearms Household …" at bounding box center [1018, 93] width 167 height 30
select select "pets"
click at [937, 78] on select "Select Item Type Clothing Collectibles Of Value Electronics Firearms Household …" at bounding box center [1018, 93] width 167 height 30
click at [1117, 83] on button "submit" at bounding box center [1120, 92] width 29 height 29
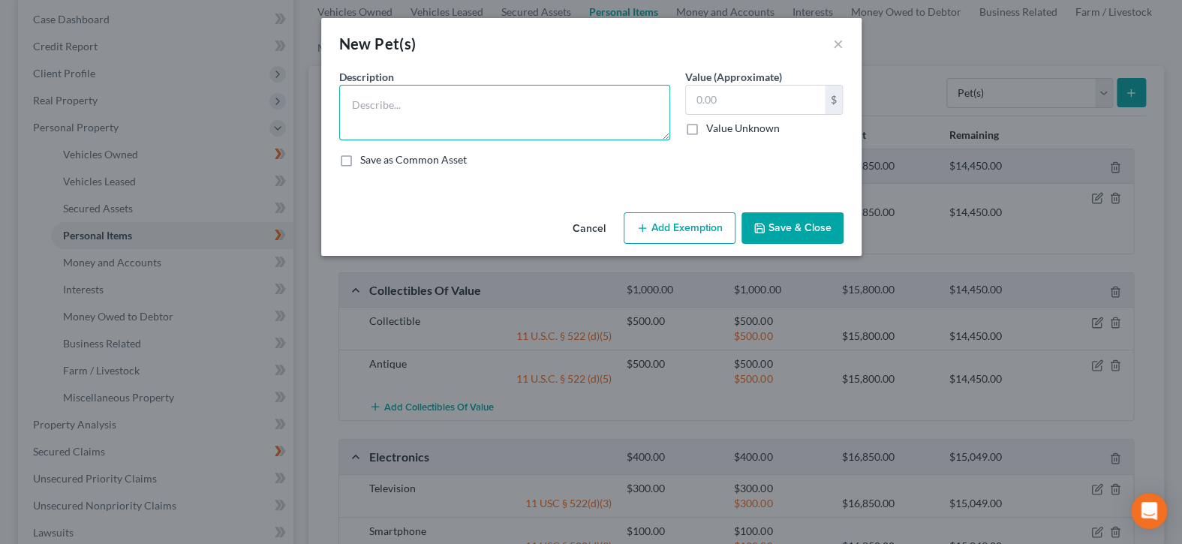
click at [524, 113] on textarea at bounding box center [504, 113] width 331 height 56
type textarea "Cats x 2"
click at [747, 89] on input "text" at bounding box center [755, 100] width 139 height 29
type input "1.00"
click at [684, 230] on button "Add Exemption" at bounding box center [680, 228] width 112 height 32
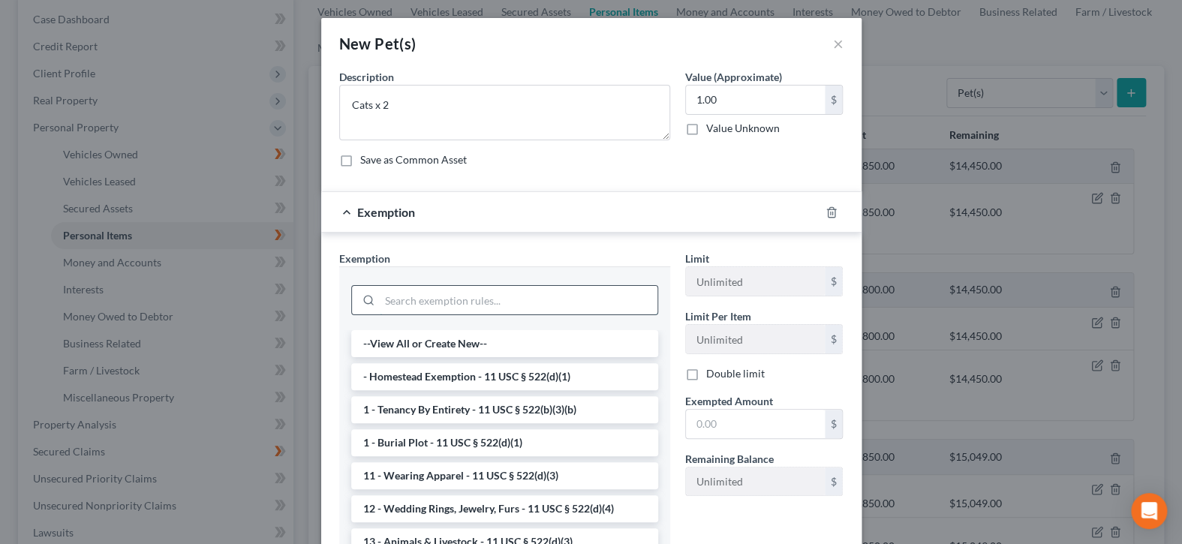
click at [541, 309] on input "search" at bounding box center [519, 300] width 278 height 29
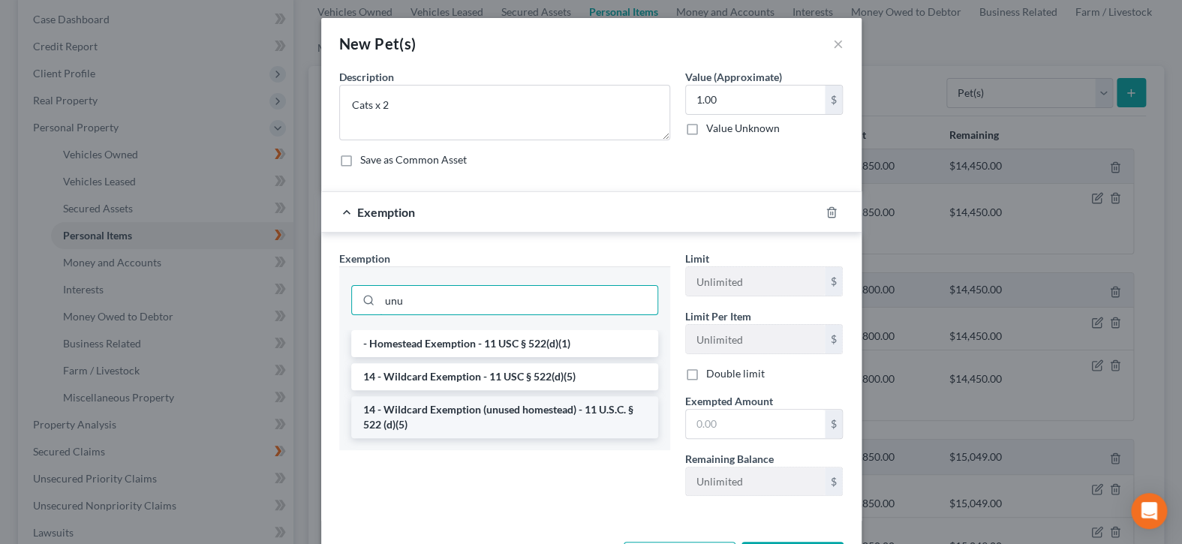
type input "unu"
drag, startPoint x: 546, startPoint y: 417, endPoint x: 622, endPoint y: 420, distance: 75.9
click at [546, 417] on li "14 - Wildcard Exemption (unused homestead) - 11 U.S.C. § 522 (d)(5)" at bounding box center [504, 417] width 307 height 42
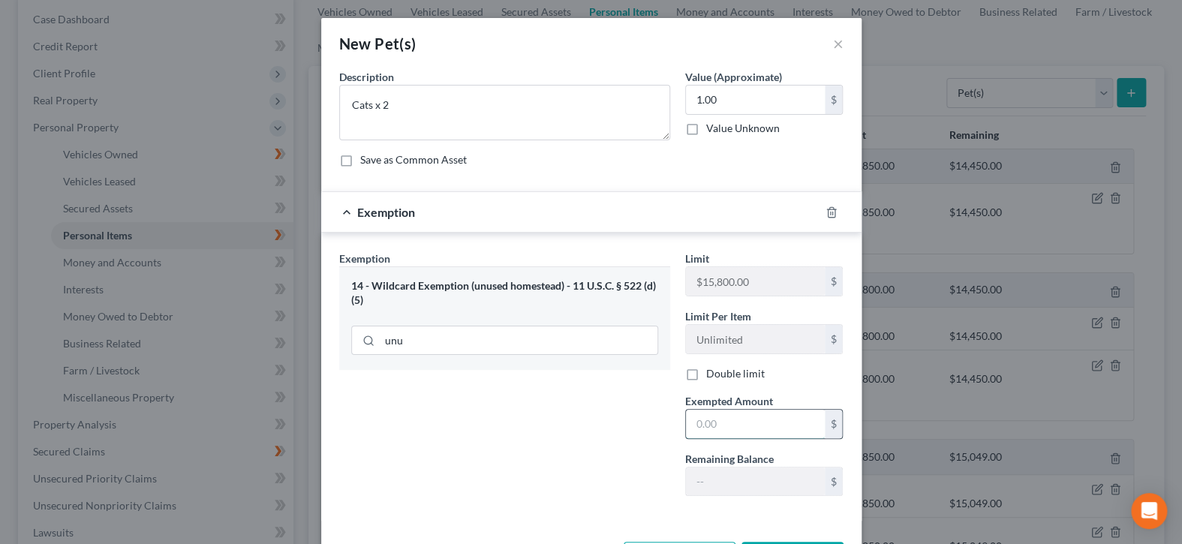
click at [706, 429] on input "text" at bounding box center [755, 424] width 139 height 29
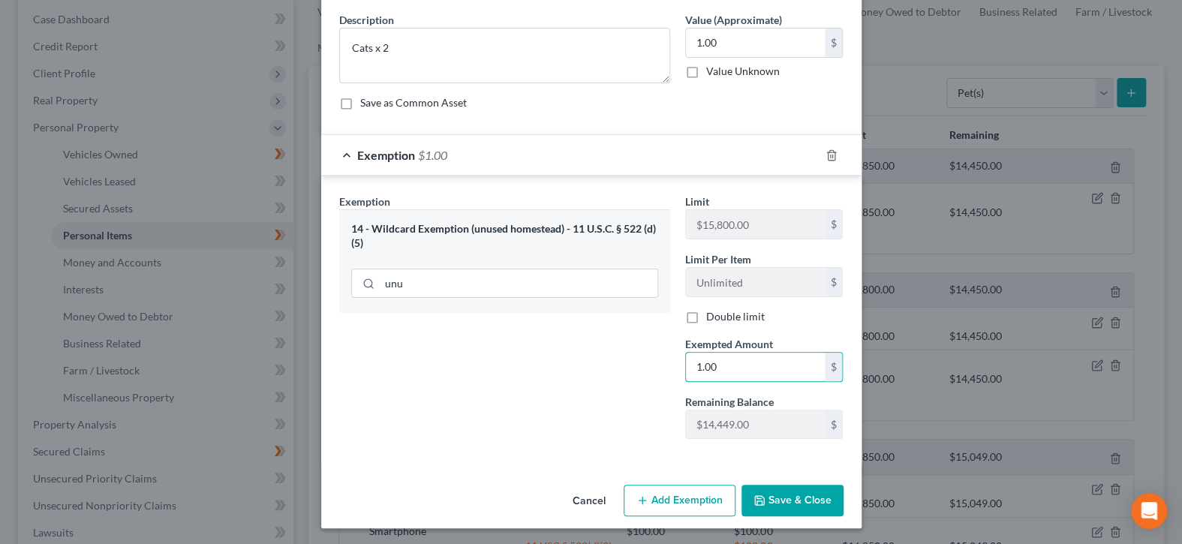
type input "1.00"
click at [771, 506] on button "Save & Close" at bounding box center [793, 501] width 102 height 32
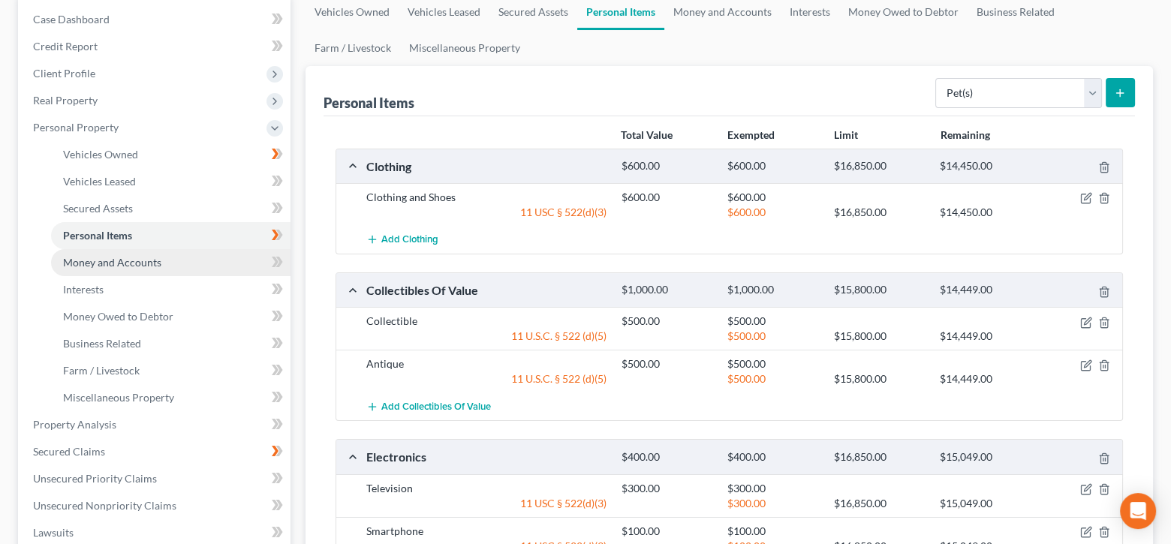
click at [125, 257] on span "Money and Accounts" at bounding box center [112, 262] width 98 height 13
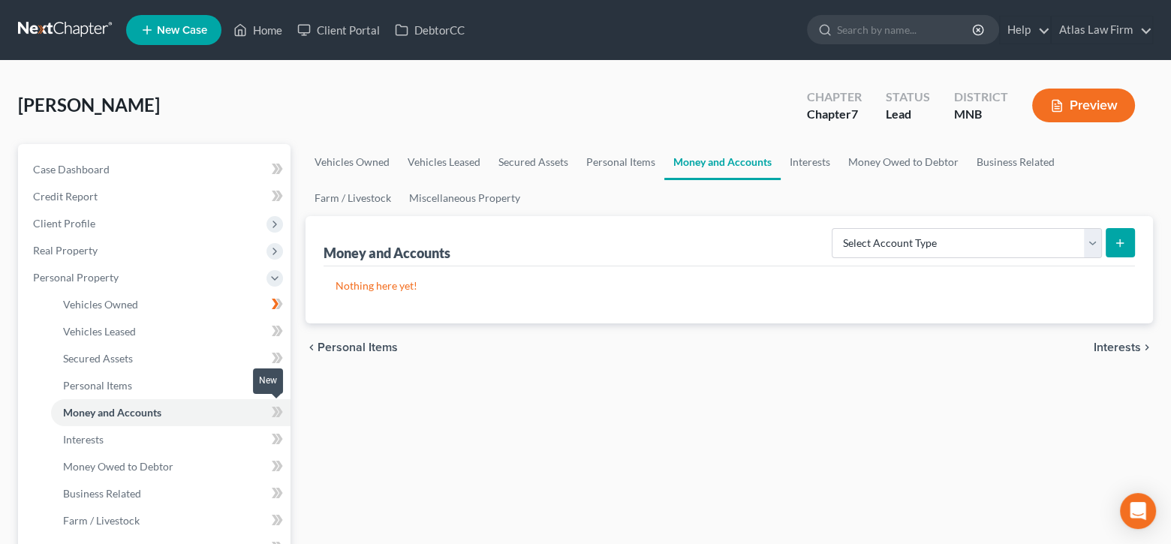
click at [277, 408] on icon at bounding box center [277, 412] width 11 height 19
click at [1092, 239] on select "Select Account Type Brokerage Cash on Hand Certificates of Deposit Checking Acc…" at bounding box center [967, 243] width 270 height 30
select select "cash_on_hand"
click at [835, 228] on select "Select Account Type Brokerage Cash on Hand Certificates of Deposit Checking Acc…" at bounding box center [967, 243] width 270 height 30
click at [1130, 245] on button "submit" at bounding box center [1120, 242] width 29 height 29
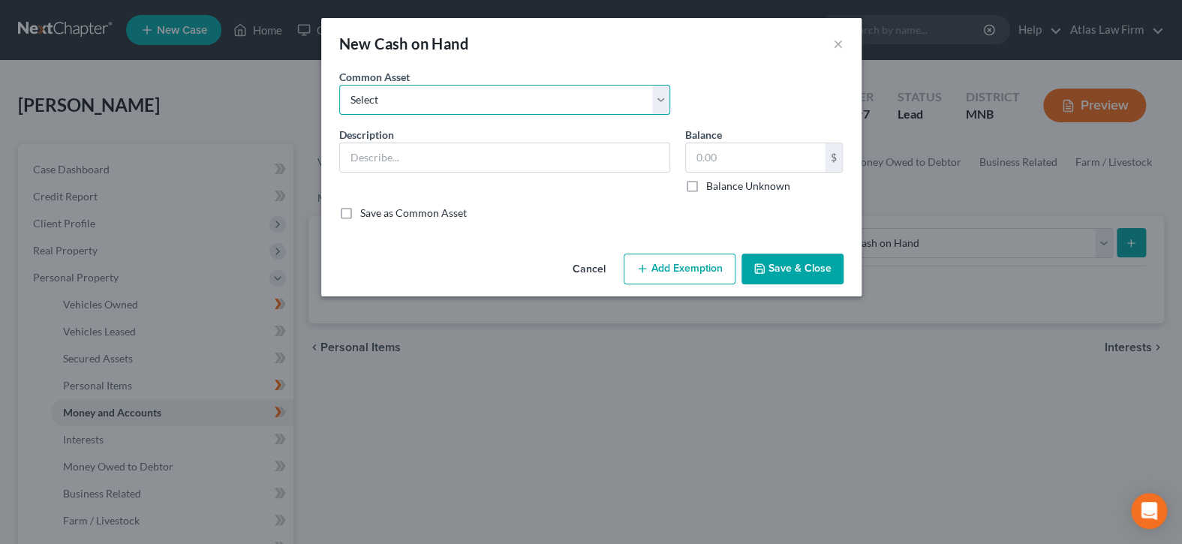
click at [546, 113] on select "Select Cash" at bounding box center [504, 100] width 331 height 30
select select "0"
click at [339, 85] on select "Select Cash" at bounding box center [504, 100] width 331 height 30
type input "Cash"
click at [489, 161] on input "Cash" at bounding box center [505, 157] width 330 height 29
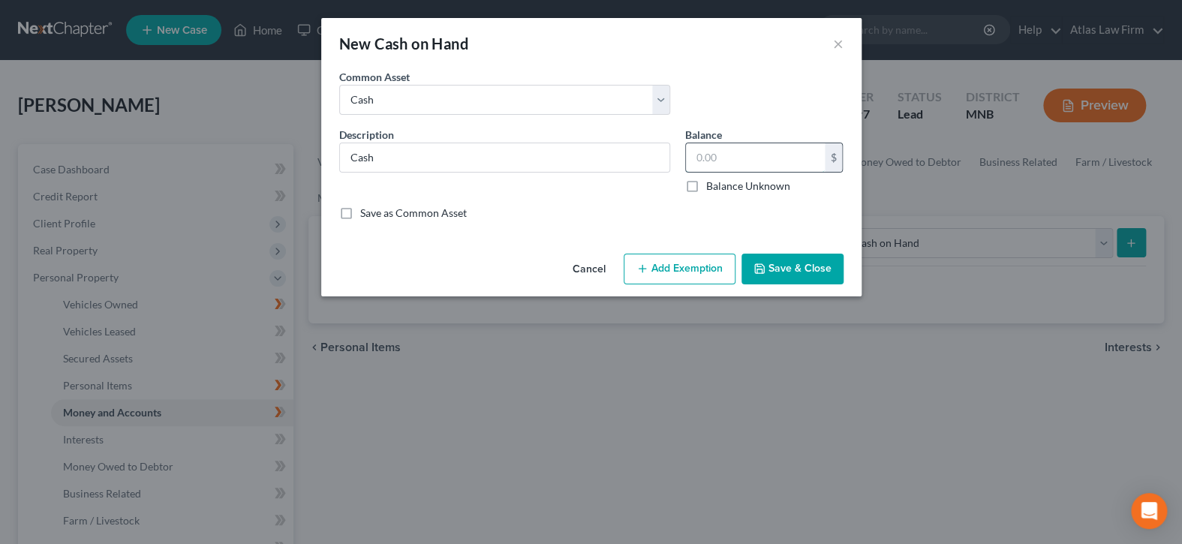
click at [724, 147] on input "text" at bounding box center [755, 157] width 139 height 29
type input "1.00"
click at [664, 271] on button "Add Exemption" at bounding box center [680, 270] width 112 height 32
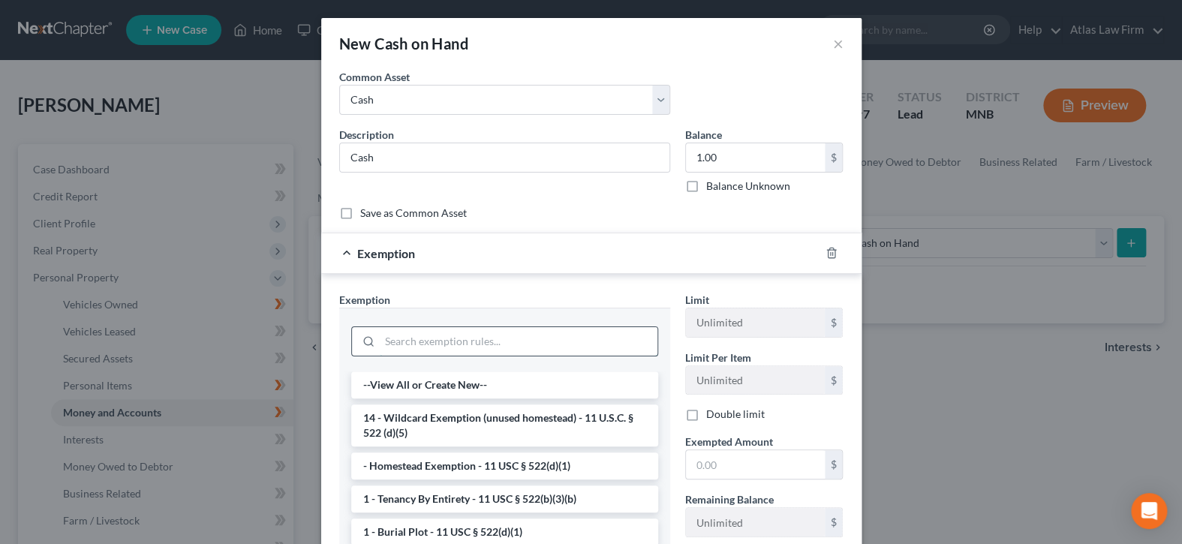
click at [612, 333] on input "search" at bounding box center [519, 341] width 278 height 29
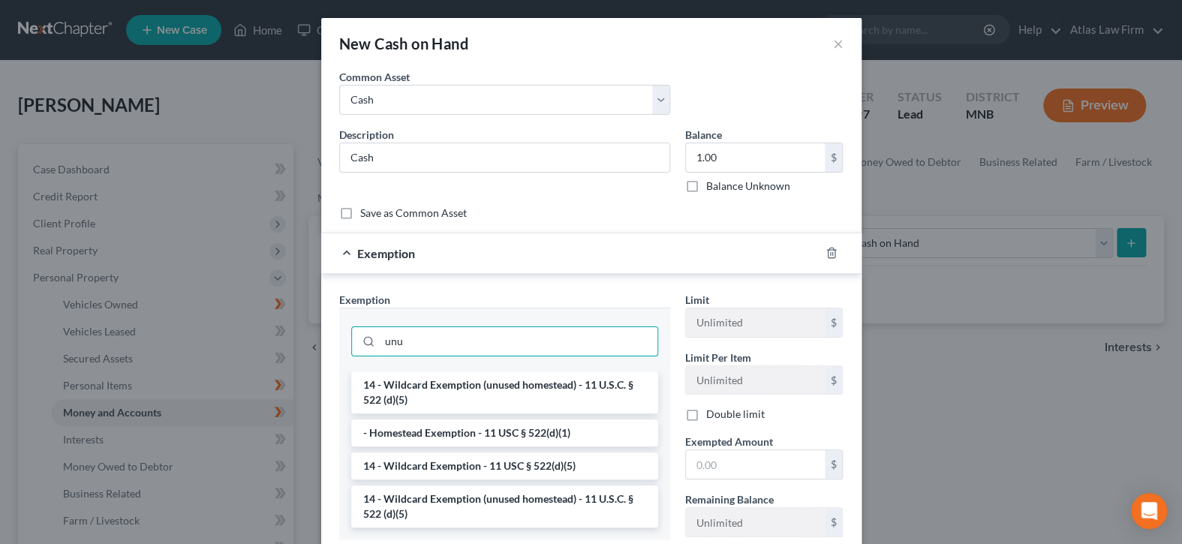
type input "unu"
click at [580, 496] on li "14 - Wildcard Exemption (unused homestead) - 11 U.S.C. § 522 (d)(5)" at bounding box center [504, 507] width 307 height 42
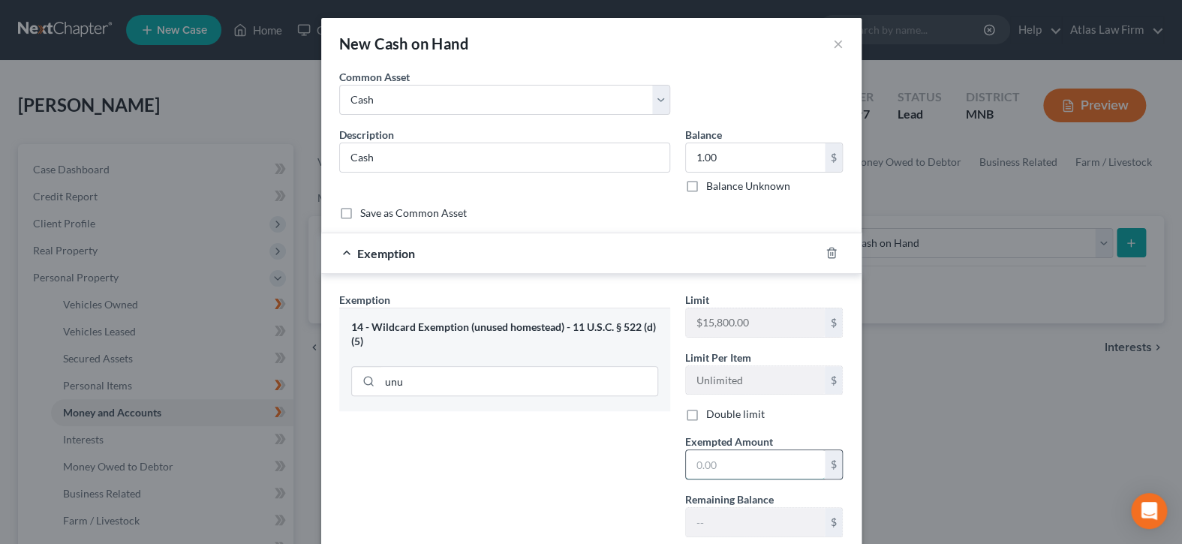
click at [724, 463] on input "text" at bounding box center [755, 464] width 139 height 29
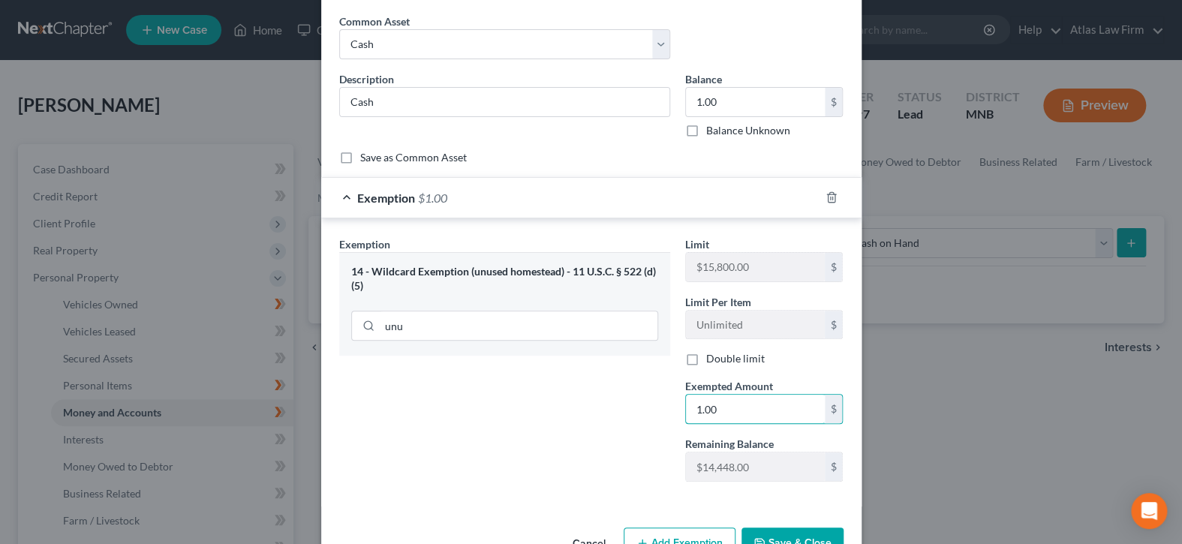
scroll to position [98, 0]
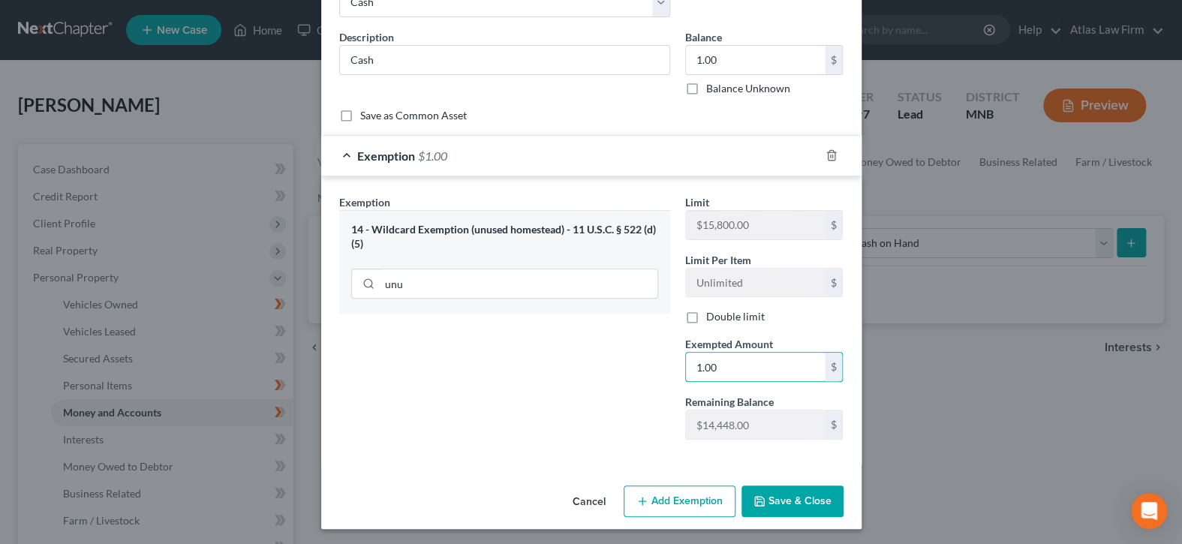
type input "1.00"
click at [782, 498] on button "Save & Close" at bounding box center [793, 502] width 102 height 32
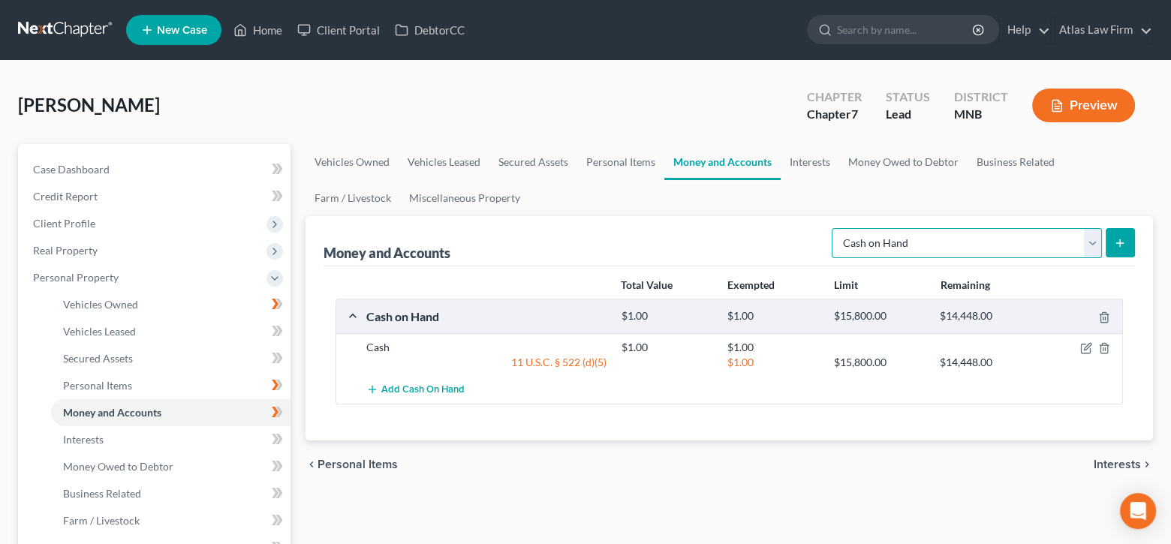
click at [1097, 248] on select "Select Account Type Brokerage Cash on Hand Certificates of Deposit Checking Acc…" at bounding box center [967, 243] width 270 height 30
select select "checking"
click at [835, 228] on select "Select Account Type Brokerage Cash on Hand Certificates of Deposit Checking Acc…" at bounding box center [967, 243] width 270 height 30
click at [1116, 237] on icon "submit" at bounding box center [1120, 243] width 12 height 12
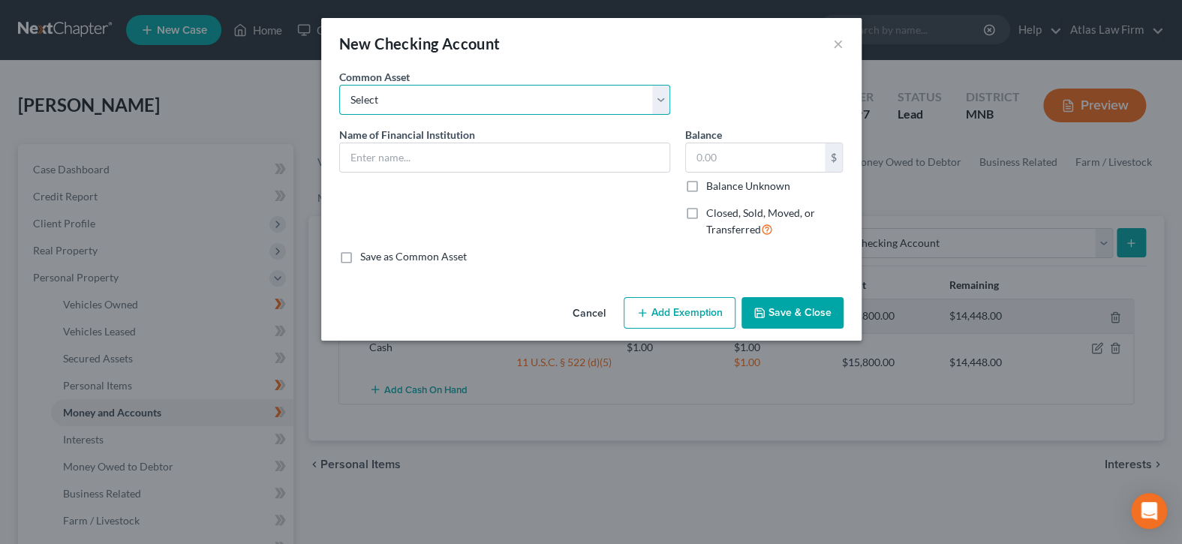
click at [571, 102] on select "Select XXXX bank account XXXX CU account" at bounding box center [504, 100] width 331 height 30
drag, startPoint x: 532, startPoint y: 206, endPoint x: 529, endPoint y: 182, distance: 24.3
click at [532, 206] on div "Name of Financial Institution *" at bounding box center [505, 188] width 346 height 123
click at [526, 155] on input "text" at bounding box center [505, 157] width 330 height 29
type input "Topline Credit Union"
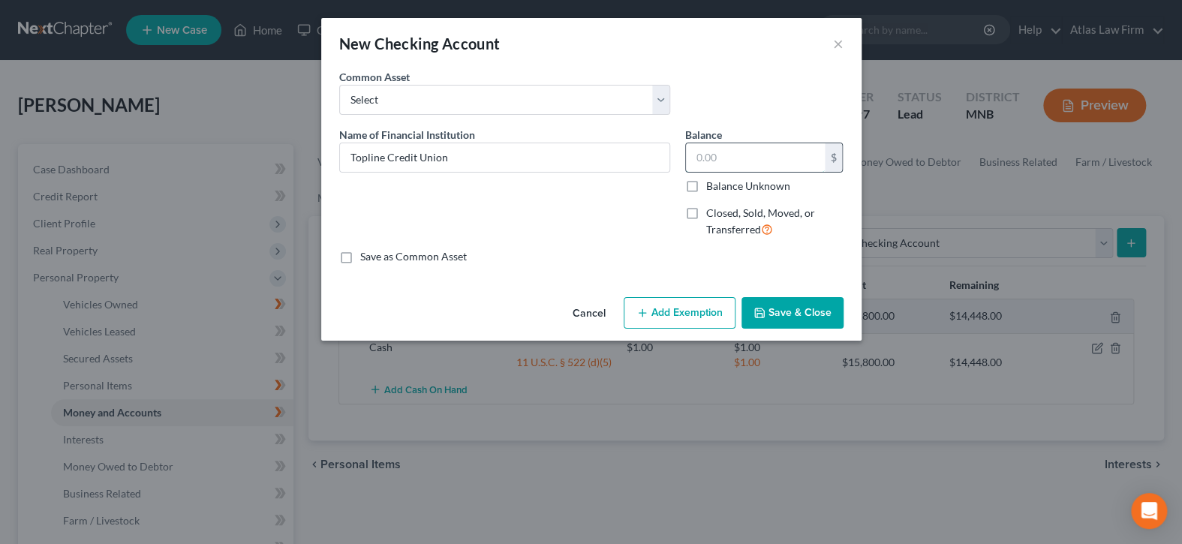
click at [714, 152] on input "text" at bounding box center [755, 157] width 139 height 29
type input "1.00"
click at [700, 318] on button "Add Exemption" at bounding box center [680, 313] width 112 height 32
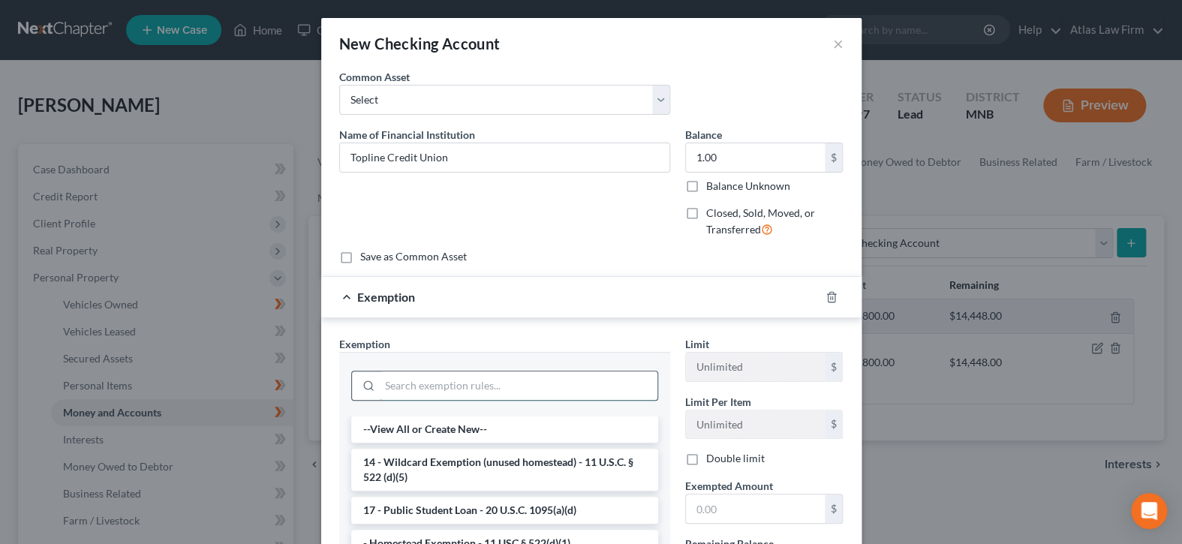
click at [565, 376] on input "search" at bounding box center [519, 386] width 278 height 29
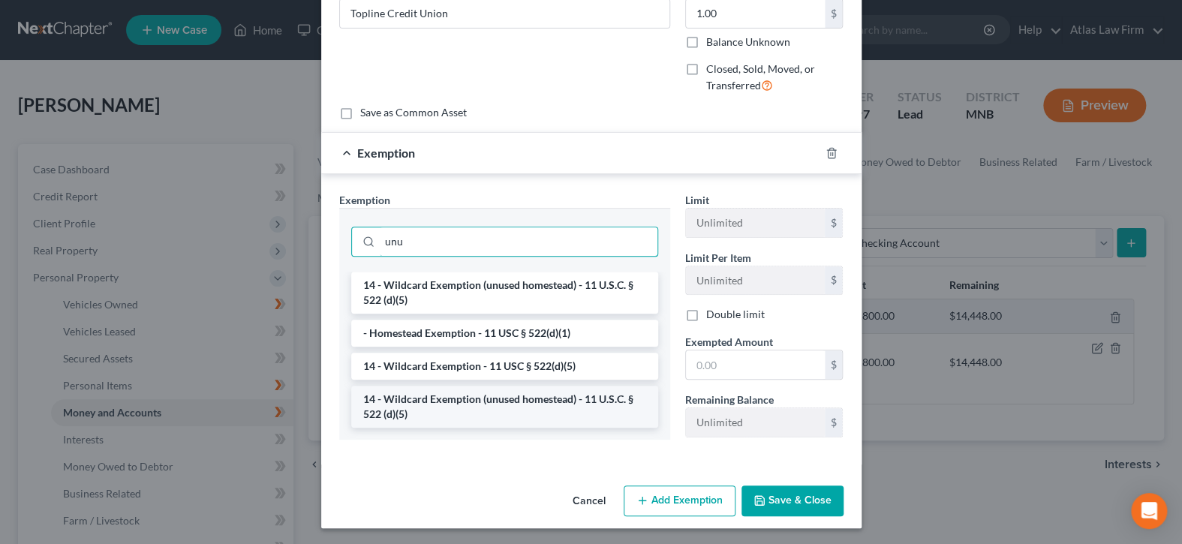
type input "unu"
click at [563, 398] on li "14 - Wildcard Exemption (unused homestead) - 11 U.S.C. § 522 (d)(5)" at bounding box center [504, 407] width 307 height 42
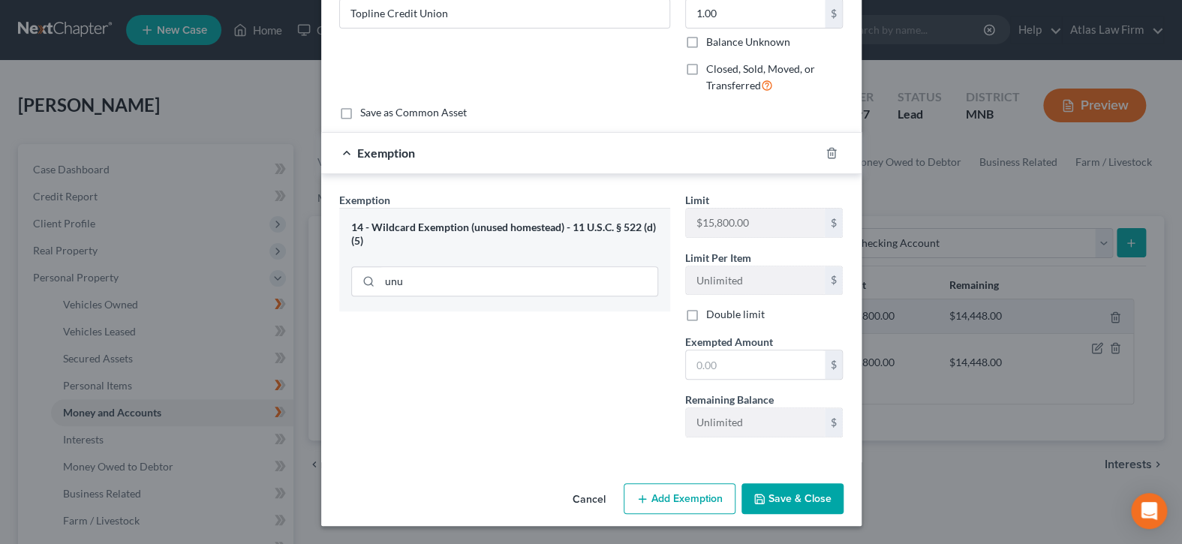
scroll to position [142, 0]
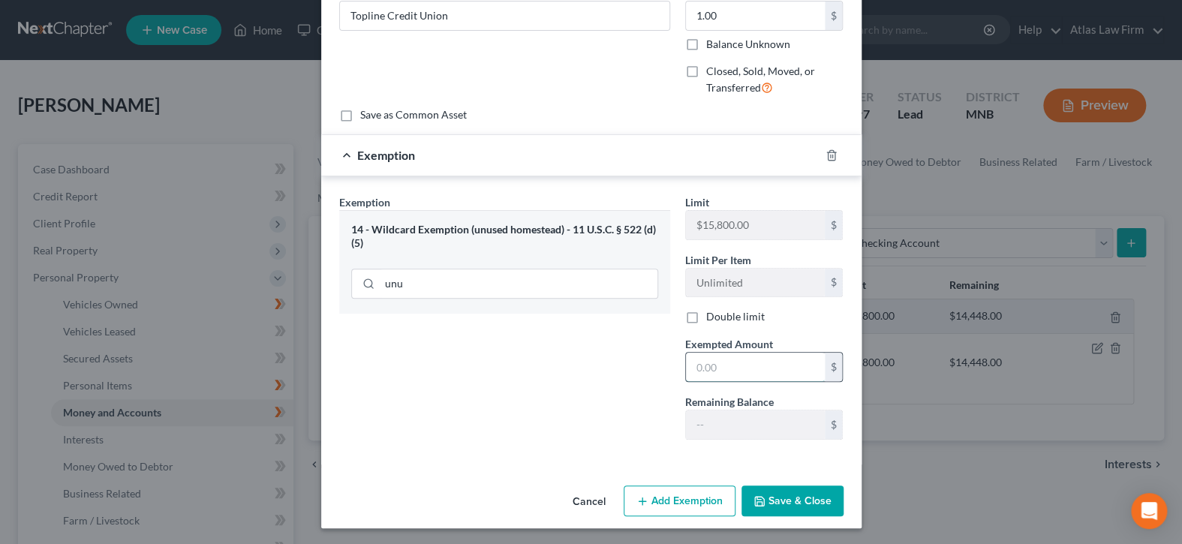
click at [707, 372] on input "text" at bounding box center [755, 367] width 139 height 29
type input "1.00"
click at [796, 493] on button "Save & Close" at bounding box center [793, 502] width 102 height 32
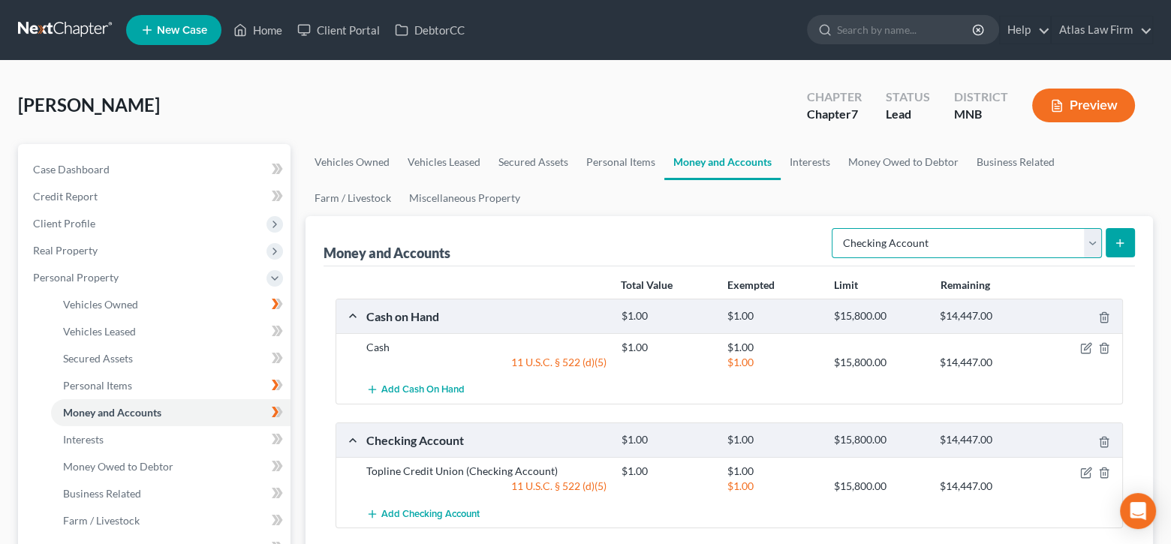
click at [1025, 234] on select "Select Account Type Brokerage Cash on Hand Certificates of Deposit Checking Acc…" at bounding box center [967, 243] width 270 height 30
select select "savings"
click at [835, 228] on select "Select Account Type Brokerage Cash on Hand Certificates of Deposit Checking Acc…" at bounding box center [967, 243] width 270 height 30
click at [1110, 246] on button "submit" at bounding box center [1120, 242] width 29 height 29
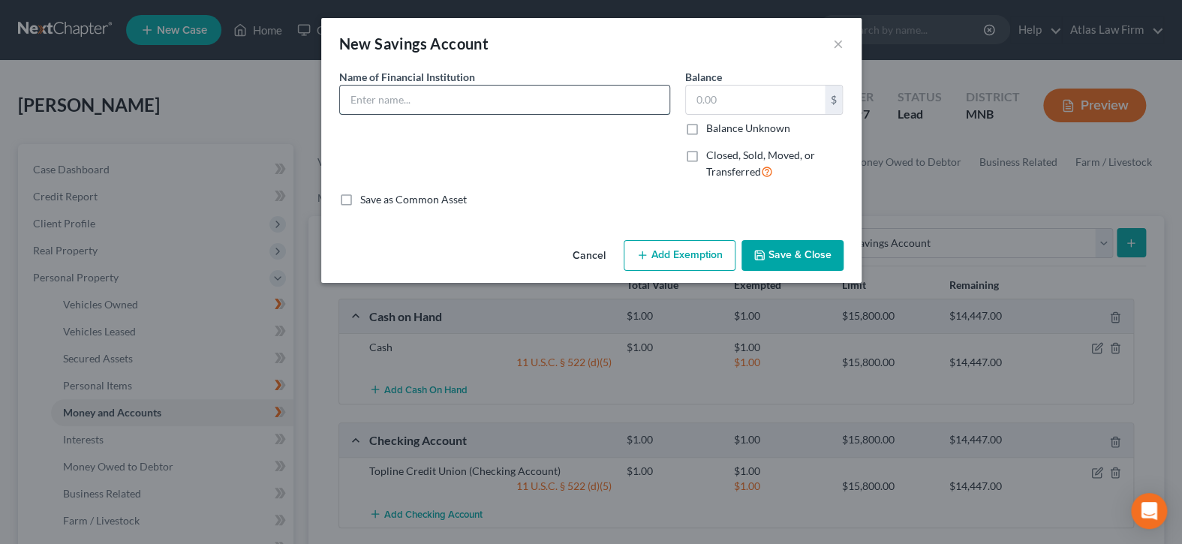
click at [598, 101] on input "text" at bounding box center [505, 100] width 330 height 29
type input "Topline Credit Union"
click at [736, 104] on input "text" at bounding box center [755, 100] width 139 height 29
type input "1.00"
click at [688, 261] on button "Add Exemption" at bounding box center [680, 256] width 112 height 32
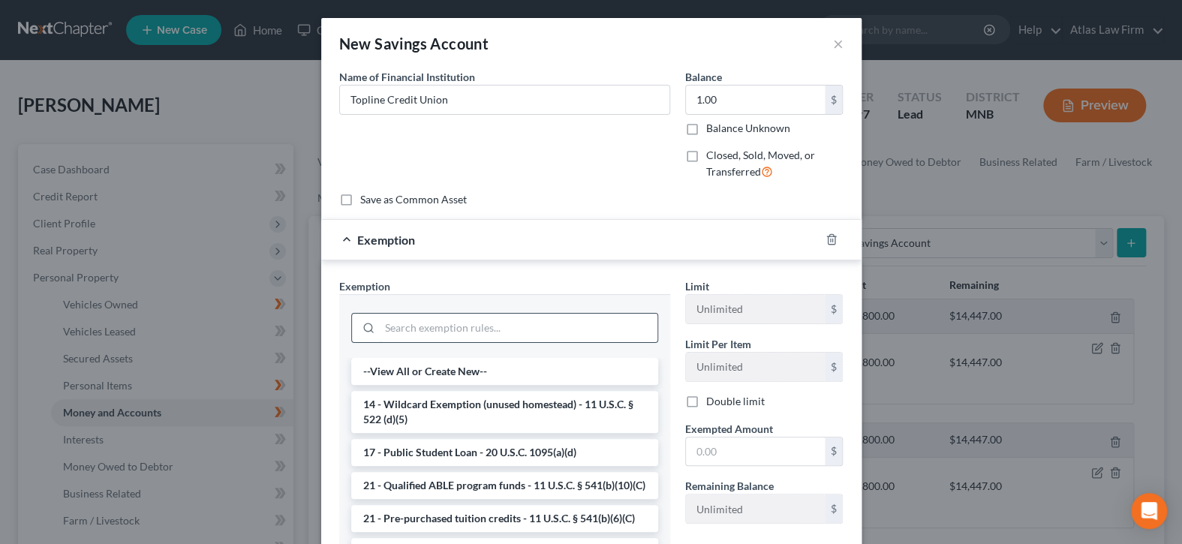
click at [486, 325] on input "search" at bounding box center [519, 328] width 278 height 29
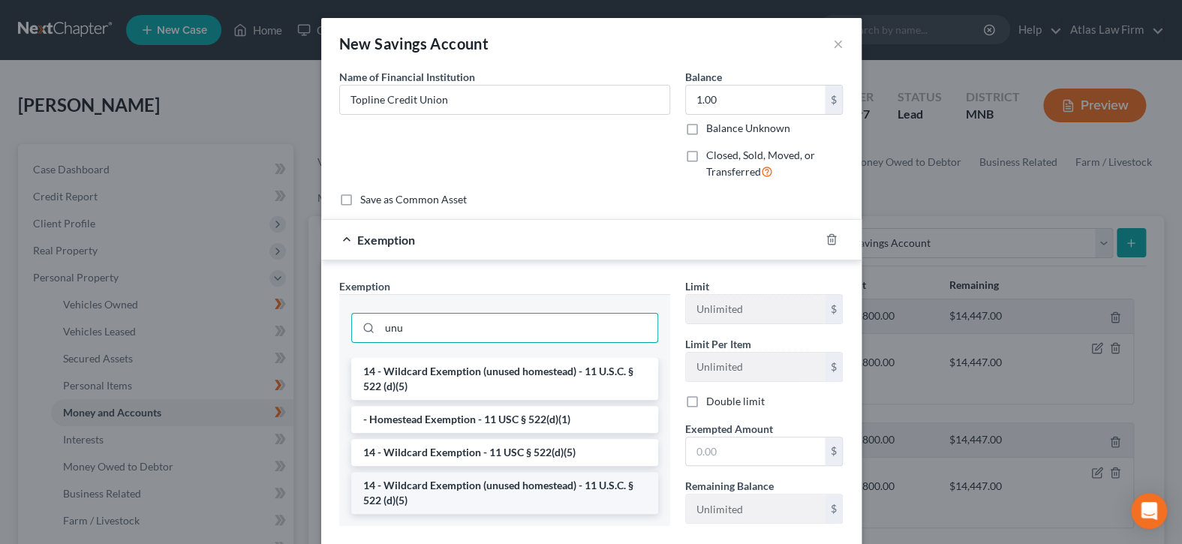
type input "unu"
click at [500, 487] on li "14 - Wildcard Exemption (unused homestead) - 11 U.S.C. § 522 (d)(5)" at bounding box center [504, 493] width 307 height 42
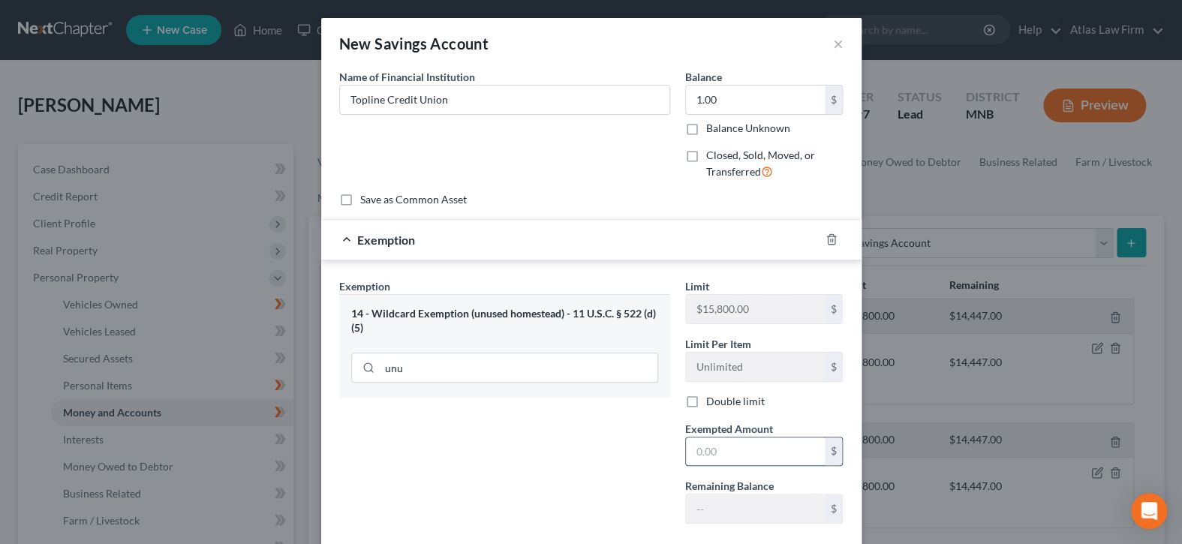
click at [727, 456] on input "text" at bounding box center [755, 452] width 139 height 29
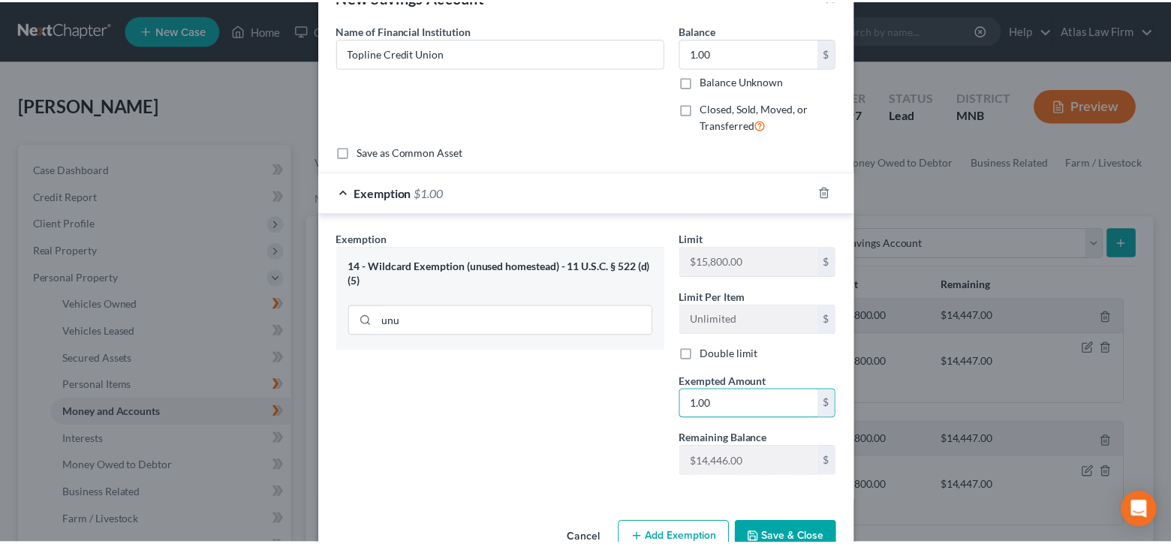
scroll to position [85, 0]
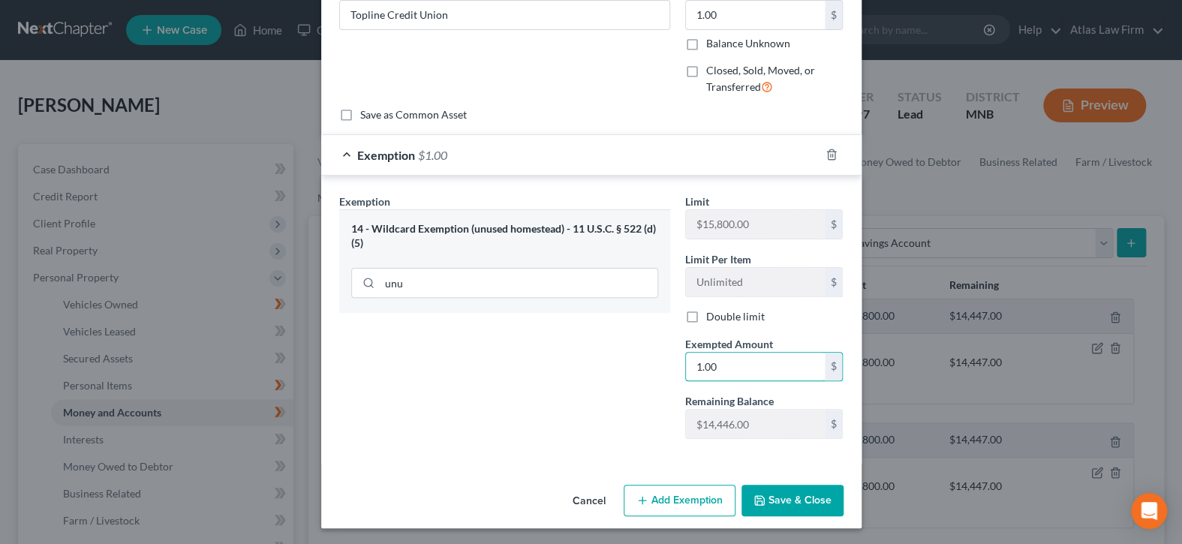
type input "1.00"
click at [786, 499] on button "Save & Close" at bounding box center [793, 501] width 102 height 32
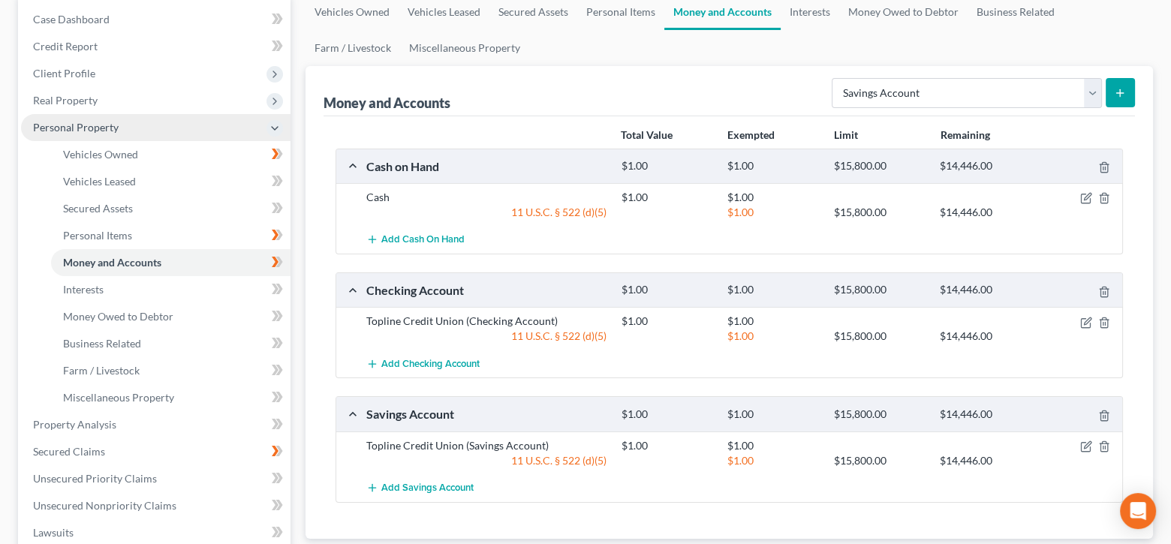
scroll to position [300, 0]
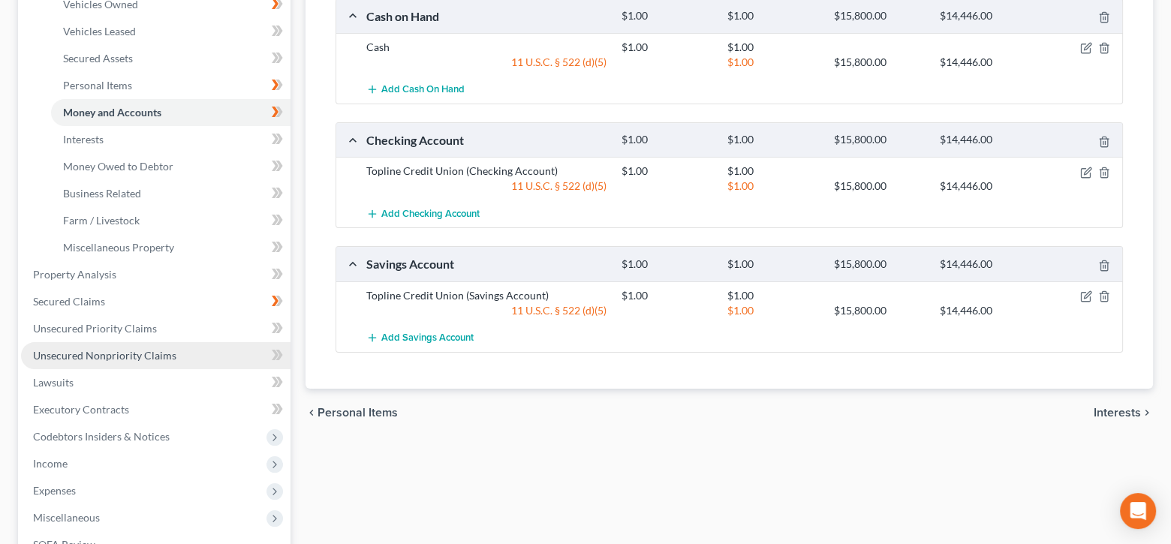
click at [147, 357] on span "Unsecured Nonpriority Claims" at bounding box center [104, 355] width 143 height 13
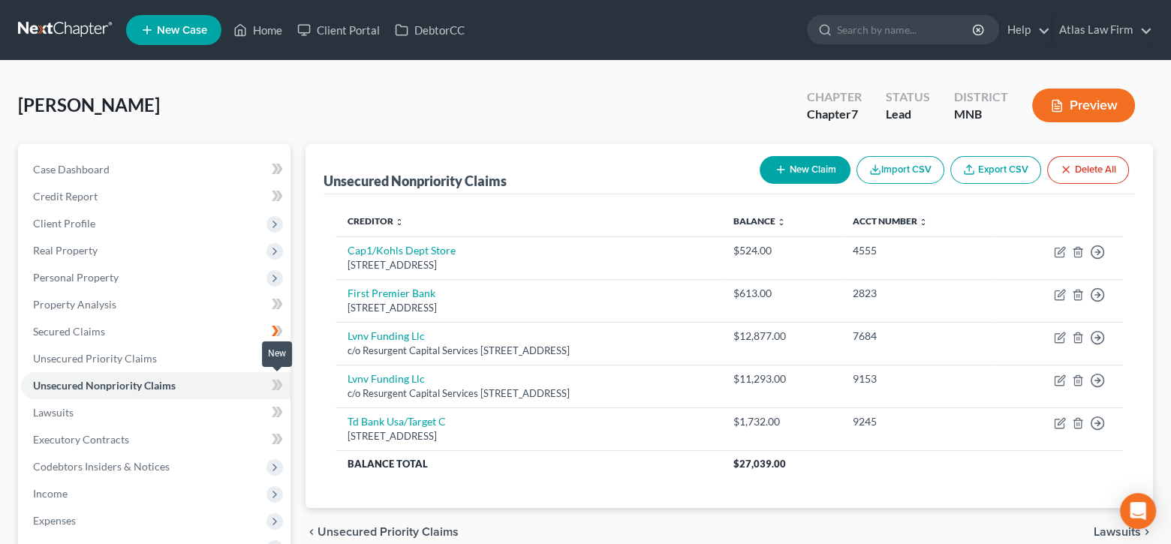
click at [276, 385] on icon at bounding box center [275, 385] width 7 height 11
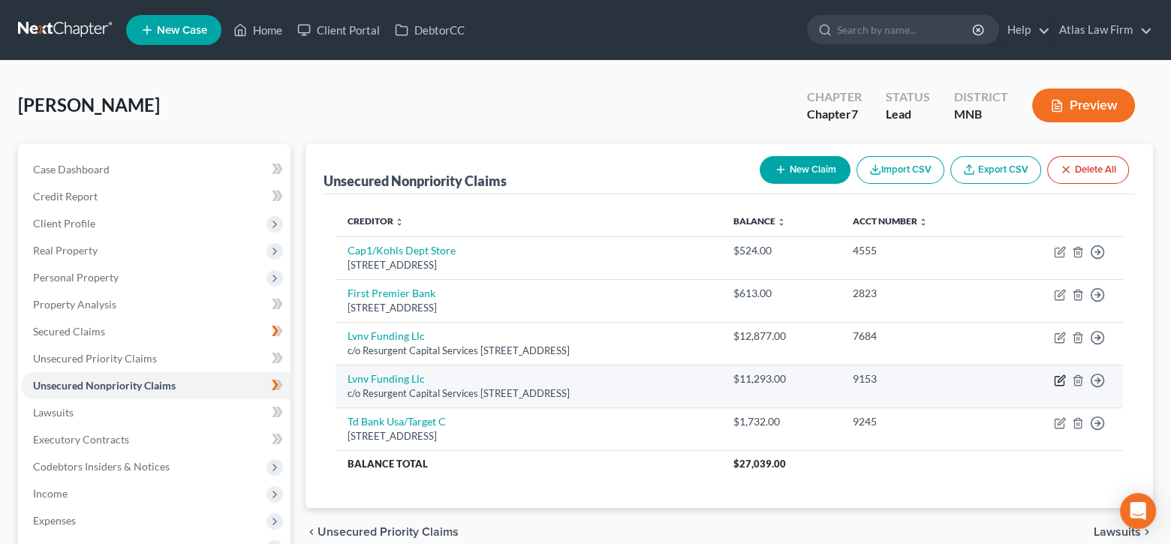
click at [1059, 378] on icon "button" at bounding box center [1060, 381] width 12 height 12
select select "42"
select select "0"
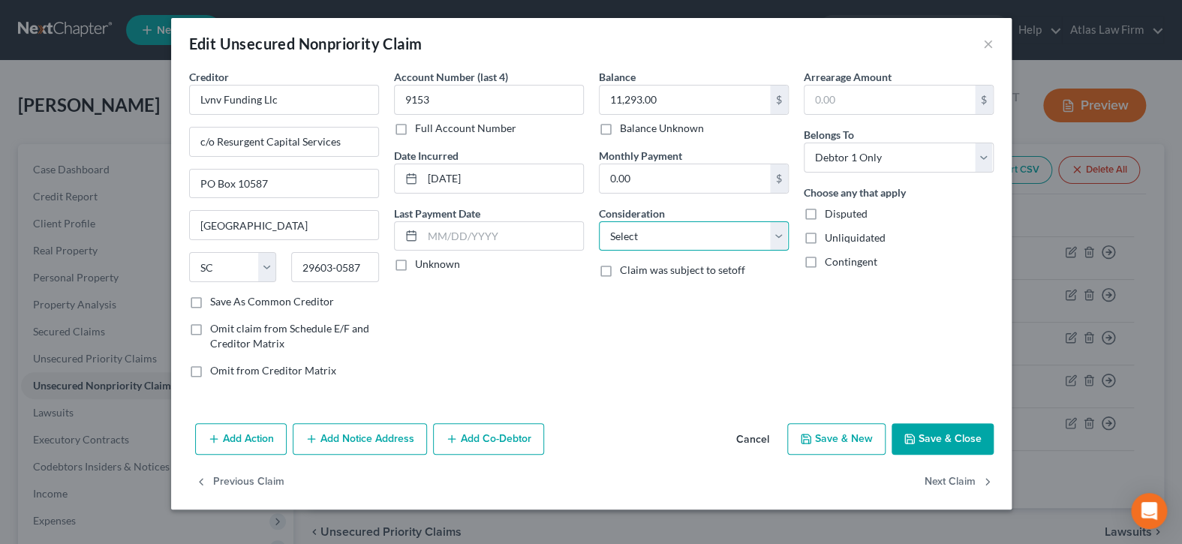
click at [782, 239] on select "Select Cable / Satellite Services Collection Agency Credit Card Debt Debt Couns…" at bounding box center [694, 236] width 190 height 30
click at [599, 221] on select "Select Cable / Satellite Services Collection Agency Credit Card Debt Debt Couns…" at bounding box center [694, 236] width 190 height 30
drag, startPoint x: 776, startPoint y: 234, endPoint x: 767, endPoint y: 236, distance: 8.6
click at [773, 234] on select "Select Cable / Satellite Services Collection Agency Credit Card Debt Debt Couns…" at bounding box center [694, 236] width 190 height 30
select select "8"
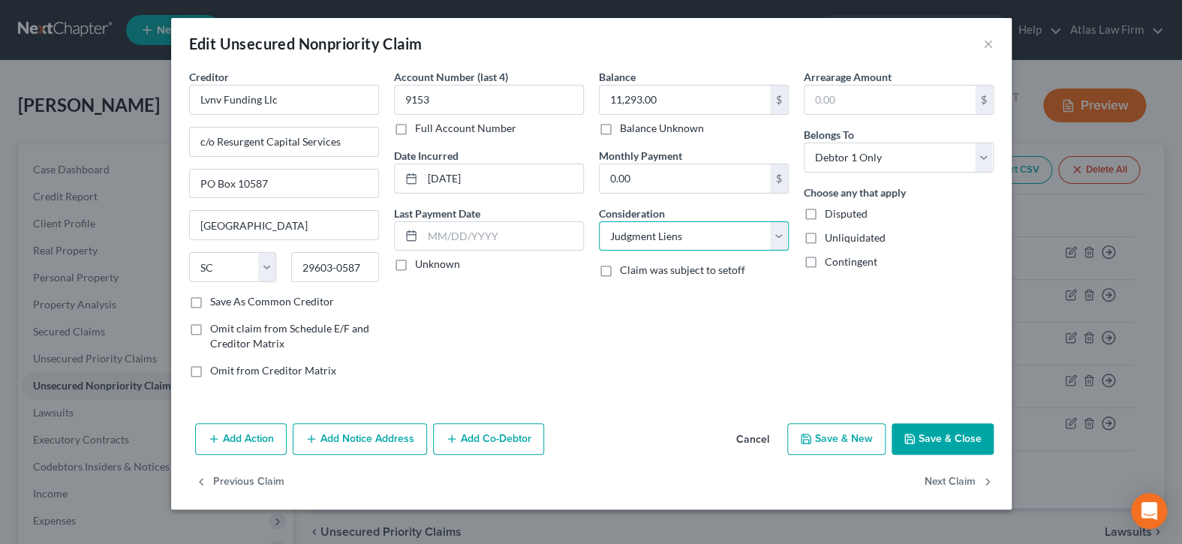
click at [599, 221] on select "Select Cable / Satellite Services Collection Agency Credit Card Debt Debt Couns…" at bounding box center [694, 236] width 190 height 30
click at [924, 435] on button "Save & Close" at bounding box center [943, 439] width 102 height 32
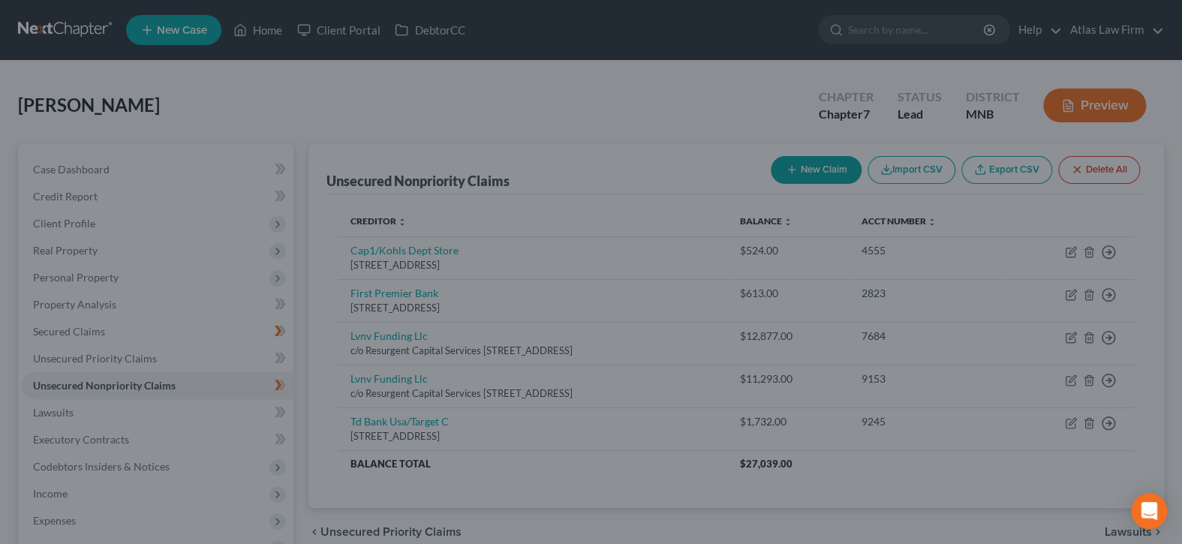
type input "0"
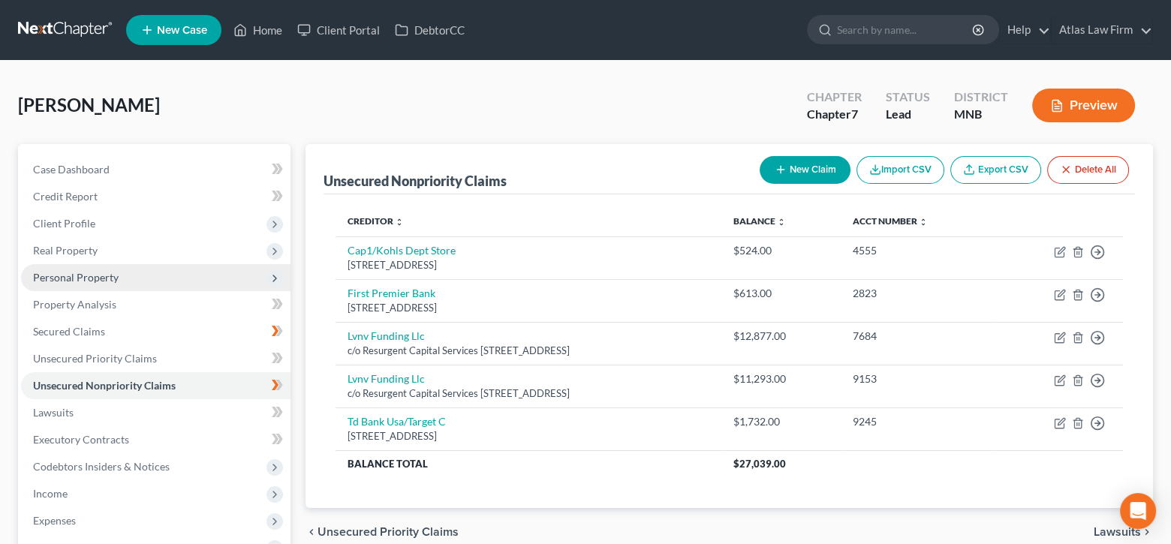
click at [96, 280] on span "Personal Property" at bounding box center [76, 277] width 86 height 13
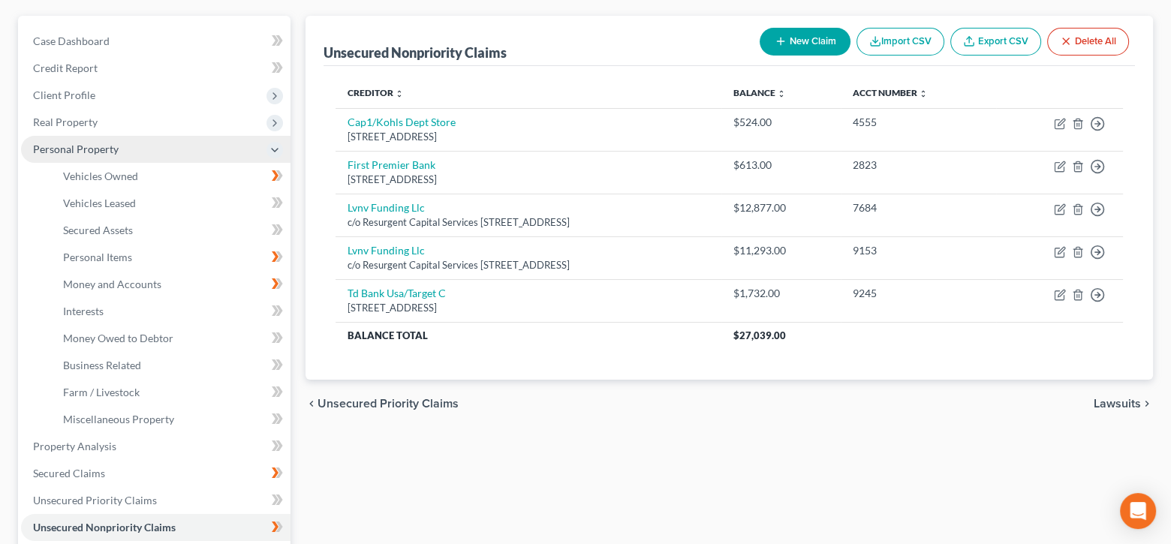
scroll to position [150, 0]
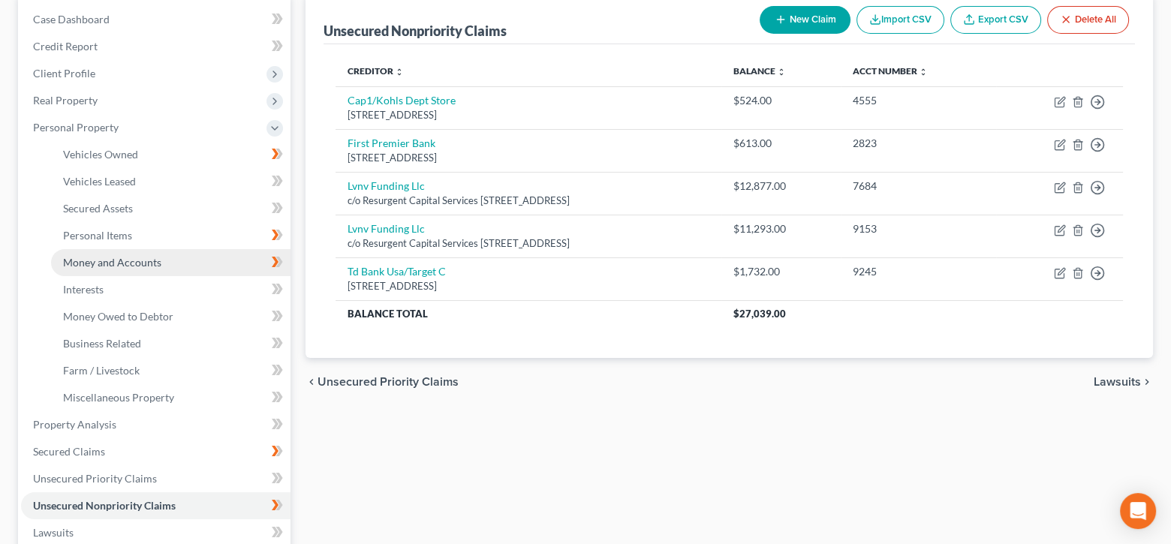
click at [133, 264] on span "Money and Accounts" at bounding box center [112, 262] width 98 height 13
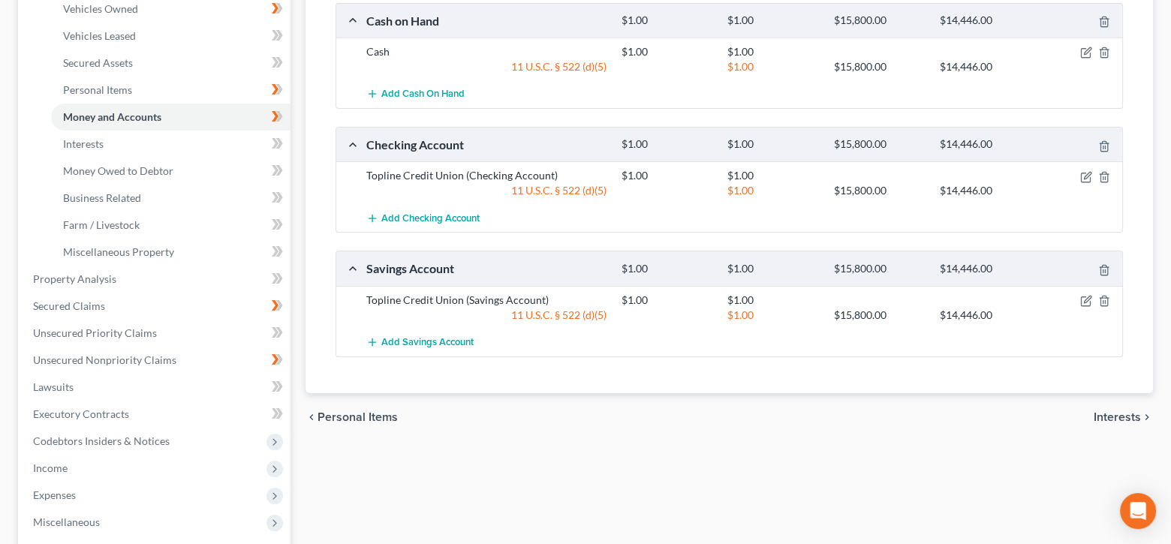
scroll to position [300, 0]
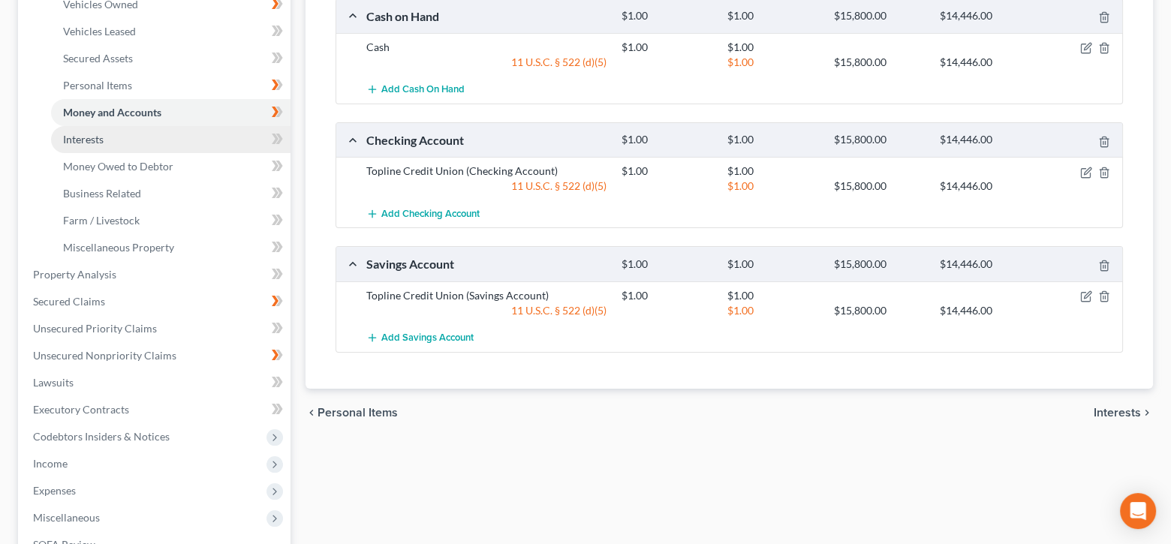
click at [107, 142] on link "Interests" at bounding box center [170, 139] width 239 height 27
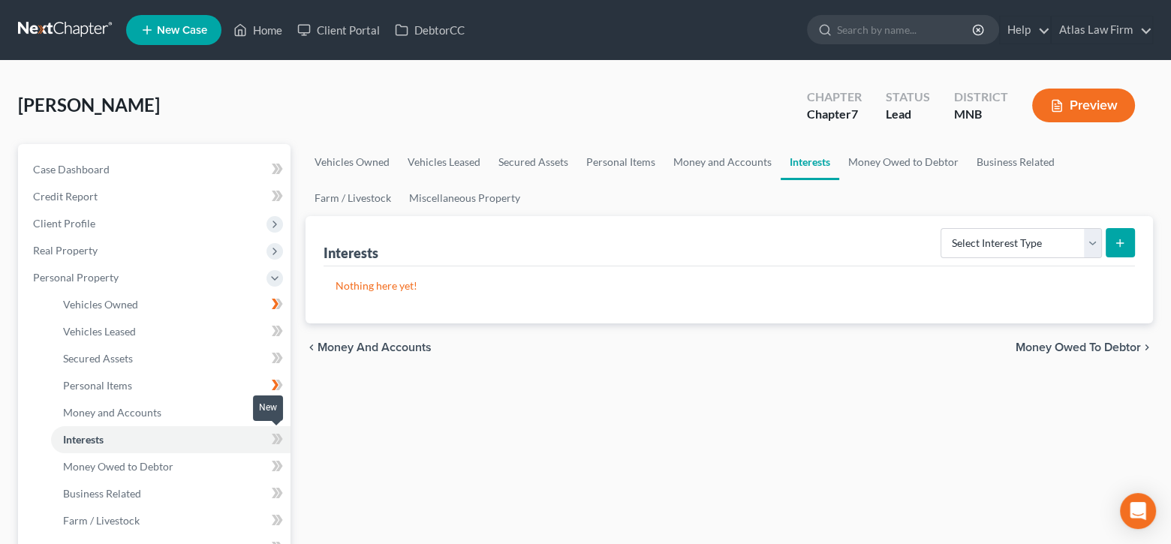
drag, startPoint x: 276, startPoint y: 442, endPoint x: 508, endPoint y: 230, distance: 314.1
click at [275, 440] on g at bounding box center [277, 439] width 11 height 11
click at [1088, 242] on select "Select Interest Type 401K Annuity Bond Education IRA Government Bond Government…" at bounding box center [1021, 243] width 161 height 30
select select "401k"
click at [942, 228] on select "Select Interest Type 401K Annuity Bond Education IRA Government Bond Government…" at bounding box center [1021, 243] width 161 height 30
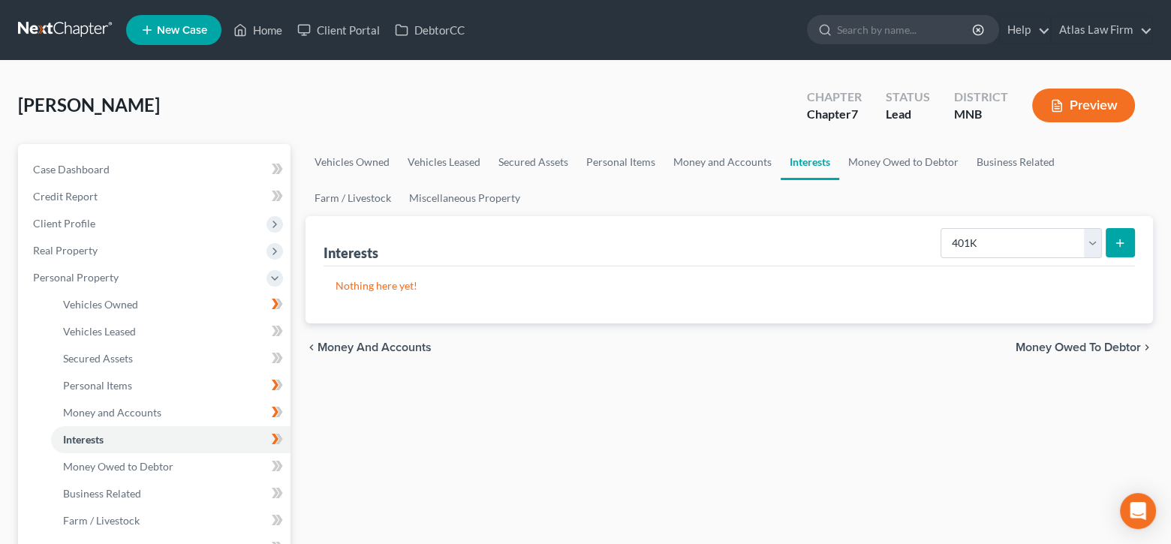
click at [1124, 245] on icon "submit" at bounding box center [1120, 243] width 12 height 12
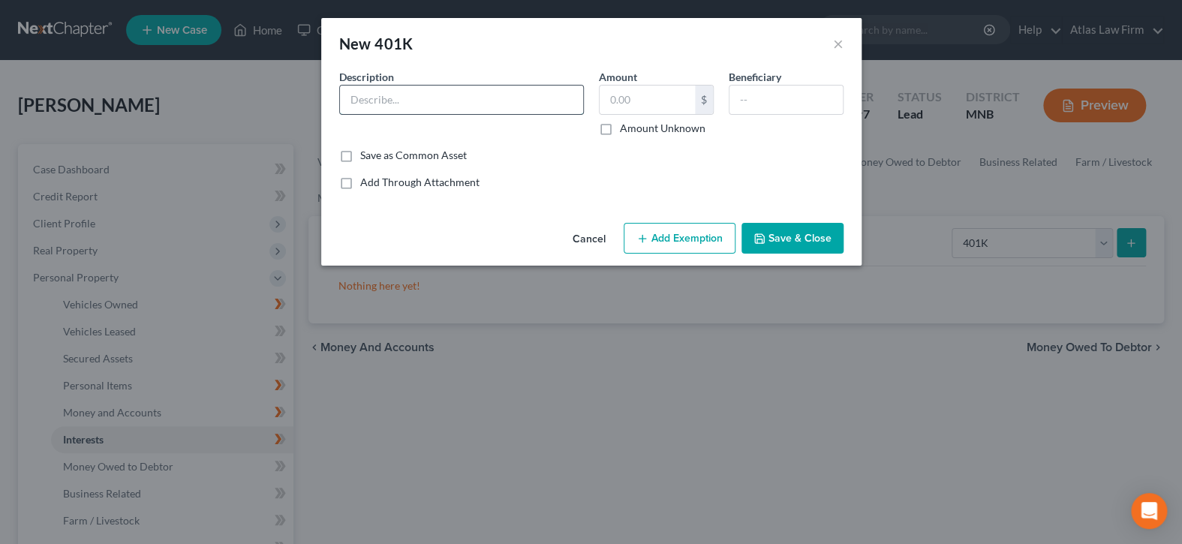
click at [562, 100] on input "text" at bounding box center [461, 100] width 243 height 29
type input "[PERSON_NAME] [PERSON_NAME]"
click at [663, 93] on input "text" at bounding box center [647, 100] width 95 height 29
type input "6,760.31"
click at [635, 245] on button "Add Exemption" at bounding box center [680, 239] width 112 height 32
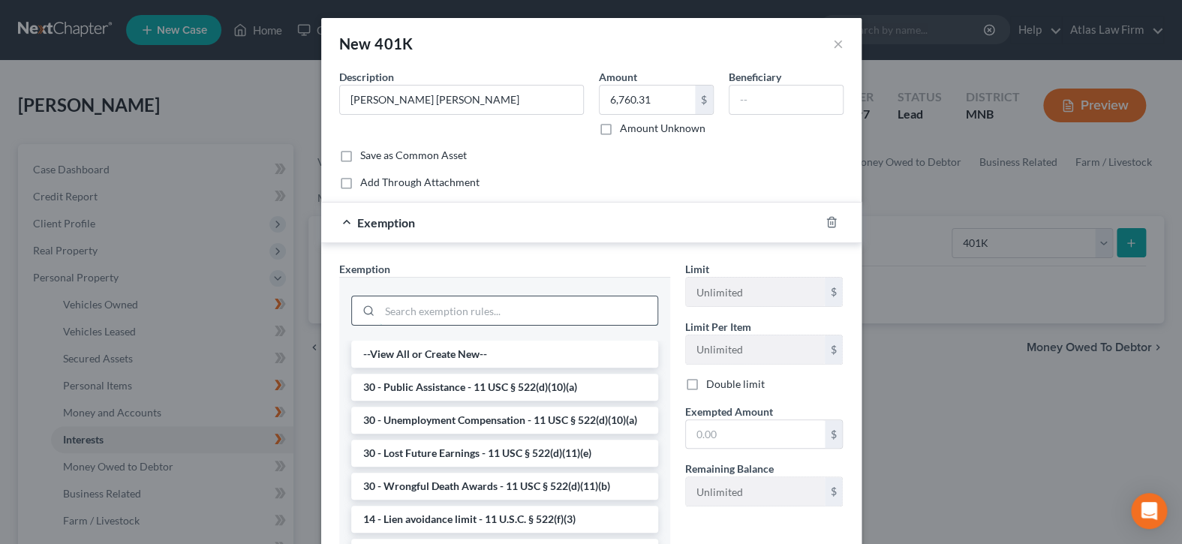
click at [594, 302] on input "search" at bounding box center [519, 311] width 278 height 29
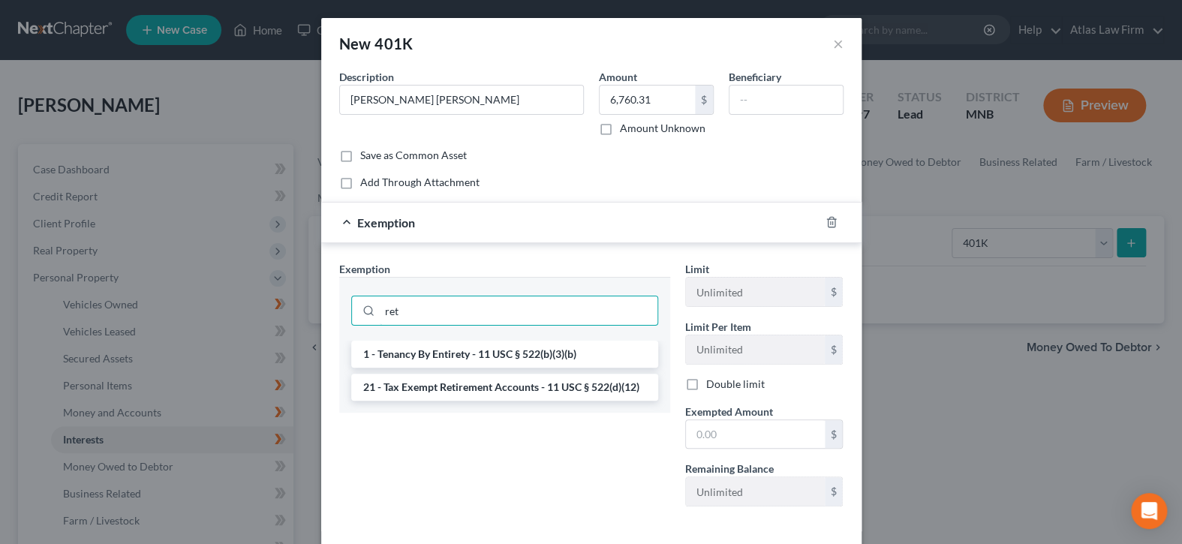
type input "ret"
click at [571, 384] on li "21 - Tax Exempt Retirement Accounts - 11 USC § 522(d)(12)" at bounding box center [504, 387] width 307 height 27
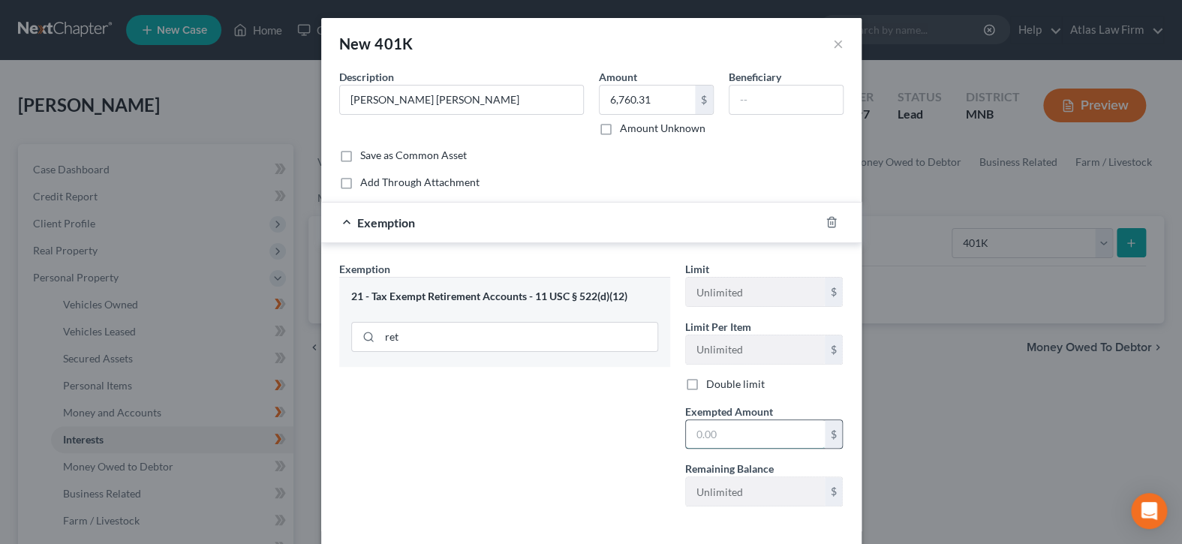
click at [722, 434] on input "text" at bounding box center [755, 434] width 139 height 29
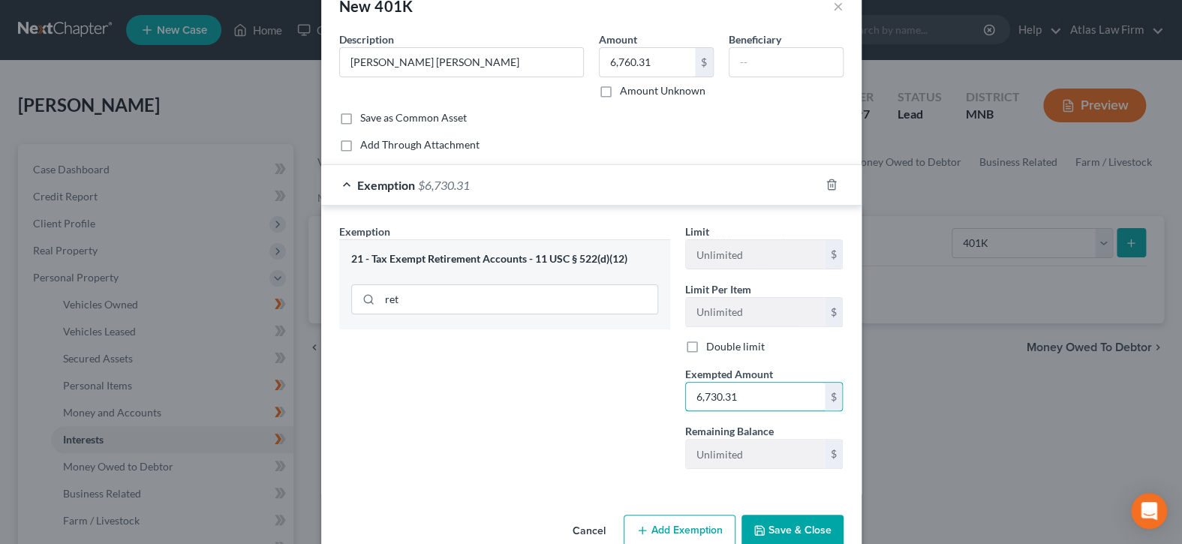
scroll to position [68, 0]
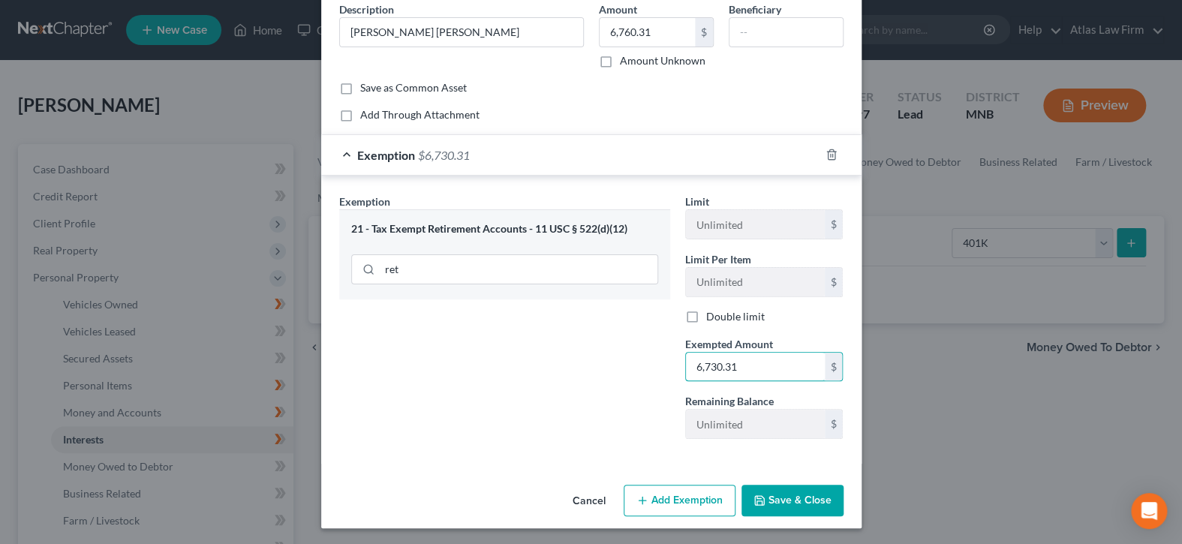
type input "6,730.31"
click at [774, 494] on button "Save & Close" at bounding box center [793, 501] width 102 height 32
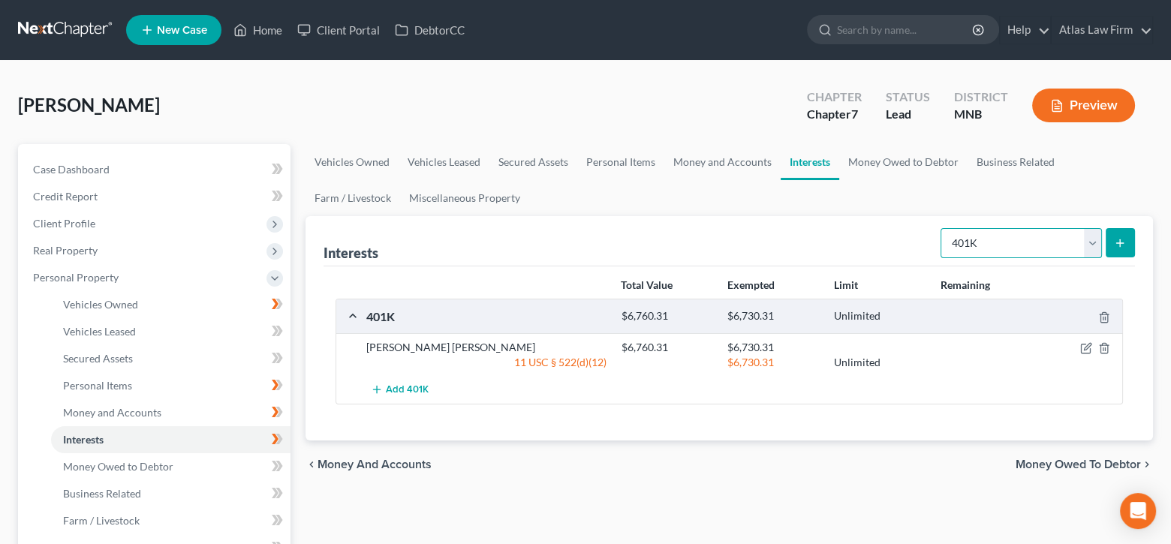
click at [1097, 242] on select "Select Interest Type 401K Annuity Bond Education IRA Government Bond Government…" at bounding box center [1021, 243] width 161 height 30
select select "term_life_insurance"
click at [942, 228] on select "Select Interest Type 401K Annuity Bond Education IRA Government Bond Government…" at bounding box center [1021, 243] width 161 height 30
click at [1115, 247] on icon "submit" at bounding box center [1120, 243] width 12 height 12
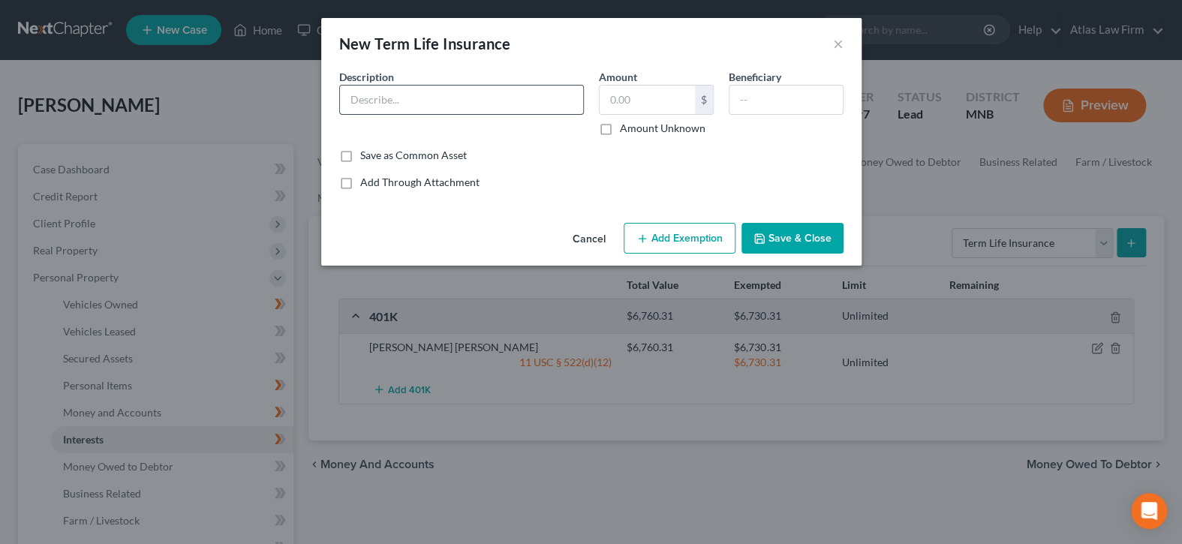
click at [511, 107] on input "text" at bounding box center [461, 100] width 243 height 29
type input "Term Life"
click at [667, 93] on input "text" at bounding box center [647, 100] width 95 height 29
type input "1.00"
drag, startPoint x: 654, startPoint y: 233, endPoint x: 640, endPoint y: 243, distance: 17.1
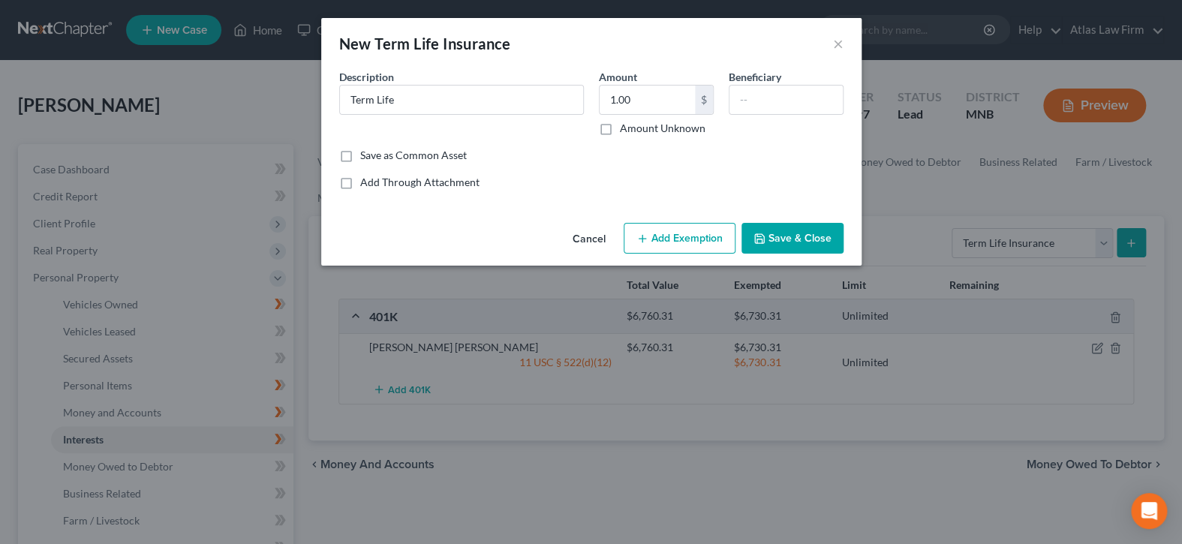
click at [652, 233] on button "Add Exemption" at bounding box center [680, 239] width 112 height 32
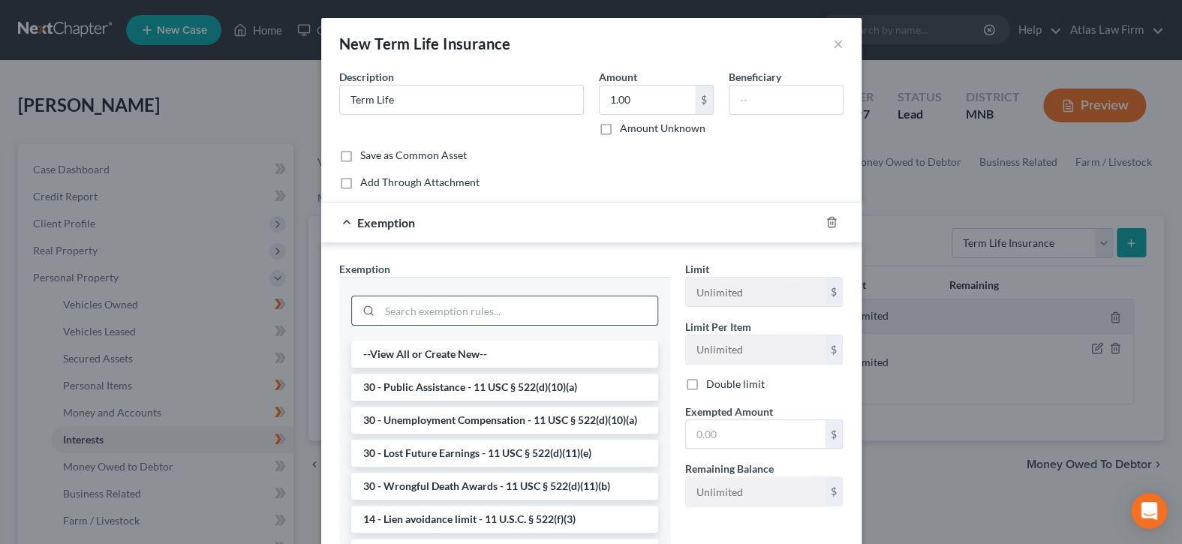
click at [600, 301] on input "search" at bounding box center [519, 311] width 278 height 29
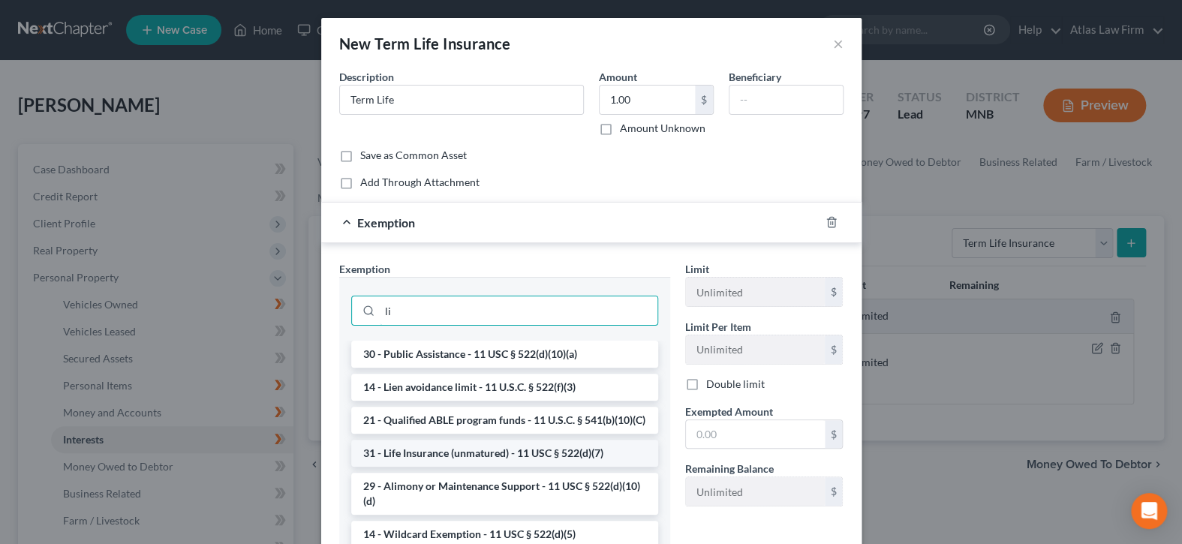
type input "li"
click at [535, 462] on li "31 - Life Insurance (unmatured) - 11 USC § 522(d)(7)" at bounding box center [504, 453] width 307 height 27
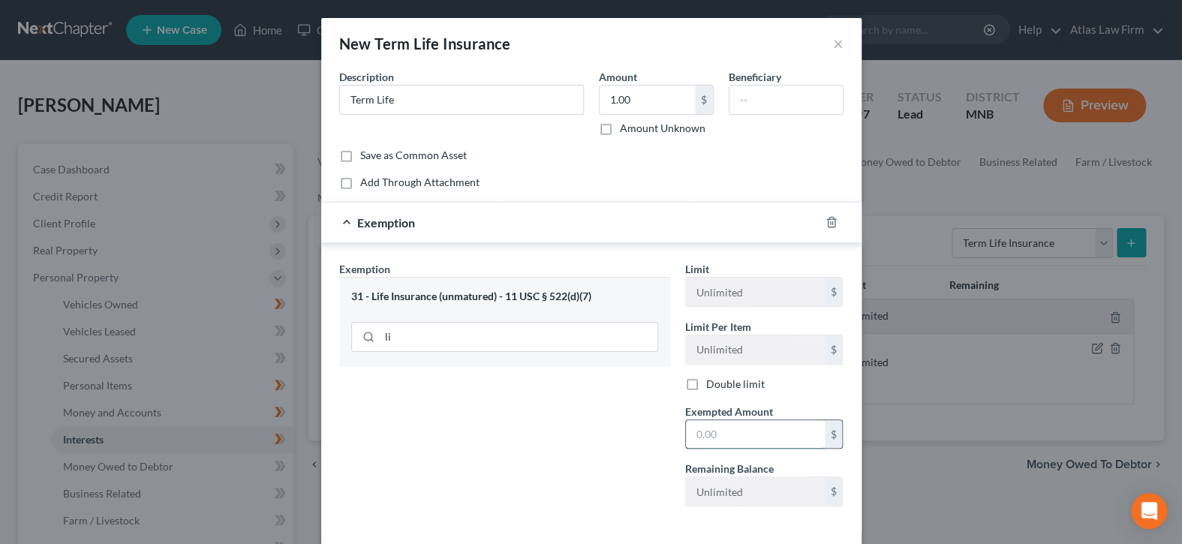
click at [718, 434] on input "text" at bounding box center [755, 434] width 139 height 29
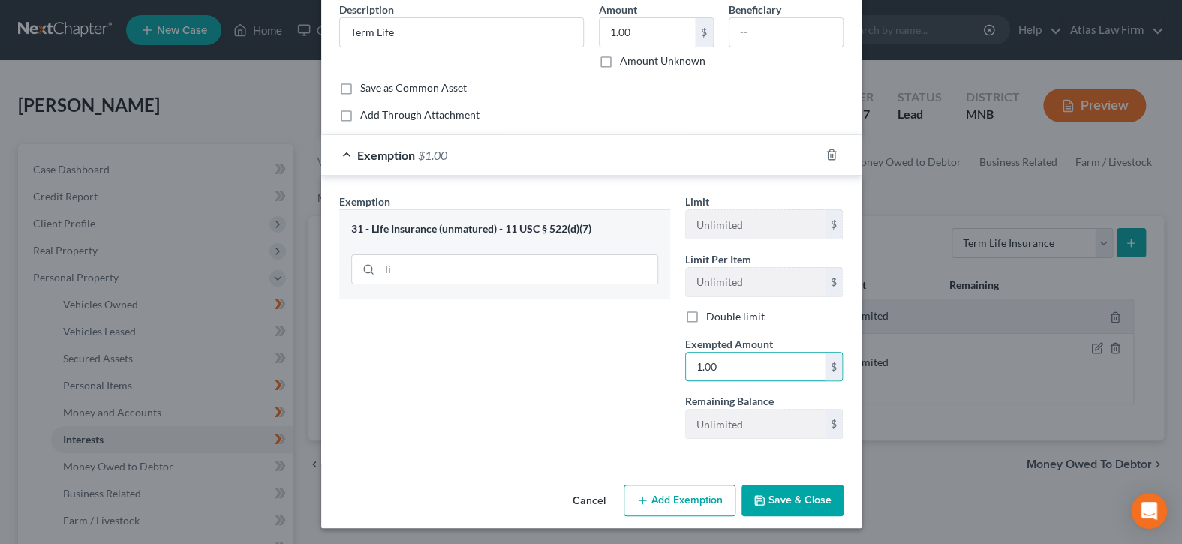
type input "1.00"
click at [777, 501] on button "Save & Close" at bounding box center [793, 501] width 102 height 32
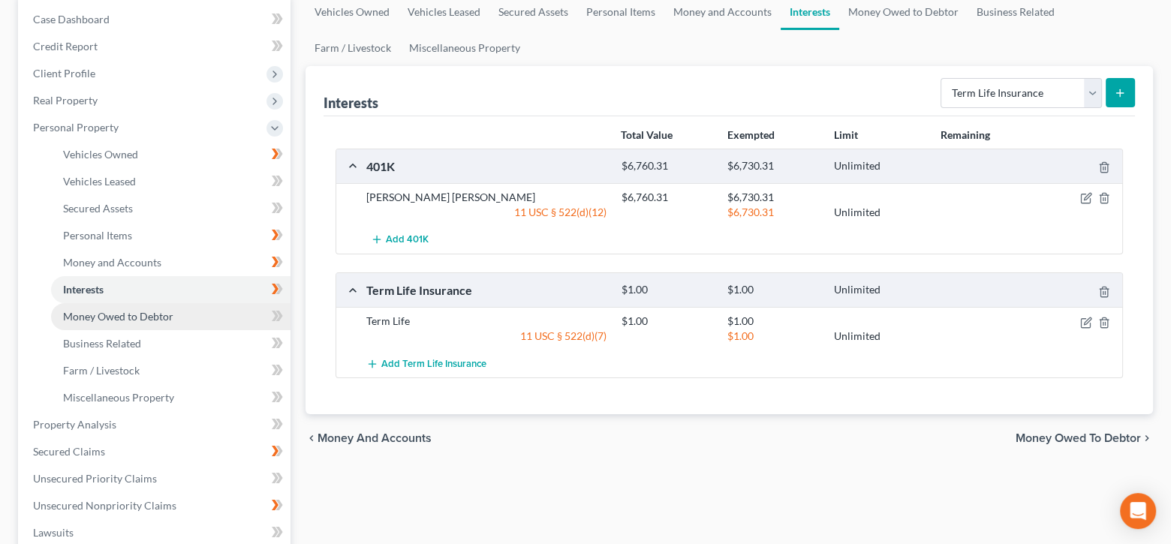
click at [180, 312] on link "Money Owed to Debtor" at bounding box center [170, 316] width 239 height 27
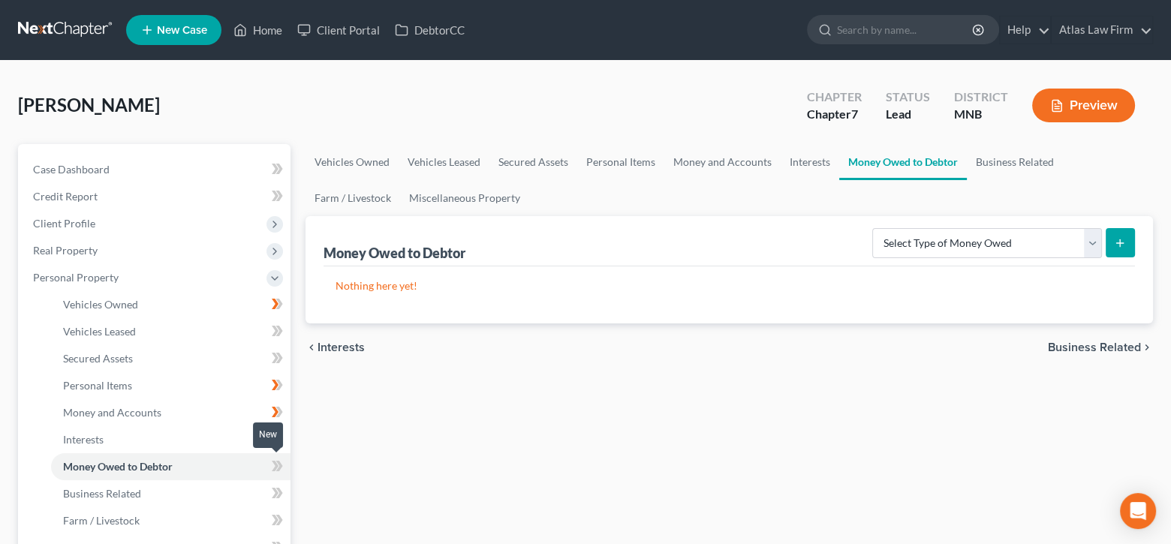
drag, startPoint x: 281, startPoint y: 467, endPoint x: 579, endPoint y: 294, distance: 344.5
click at [283, 465] on span at bounding box center [277, 468] width 26 height 23
click at [1092, 248] on select "Select Type of Money Owed Accounts Receivable Alimony Child Support Claims Agai…" at bounding box center [987, 243] width 230 height 30
select select "unpaid_wages"
click at [875, 228] on select "Select Type of Money Owed Accounts Receivable Alimony Child Support Claims Agai…" at bounding box center [987, 243] width 230 height 30
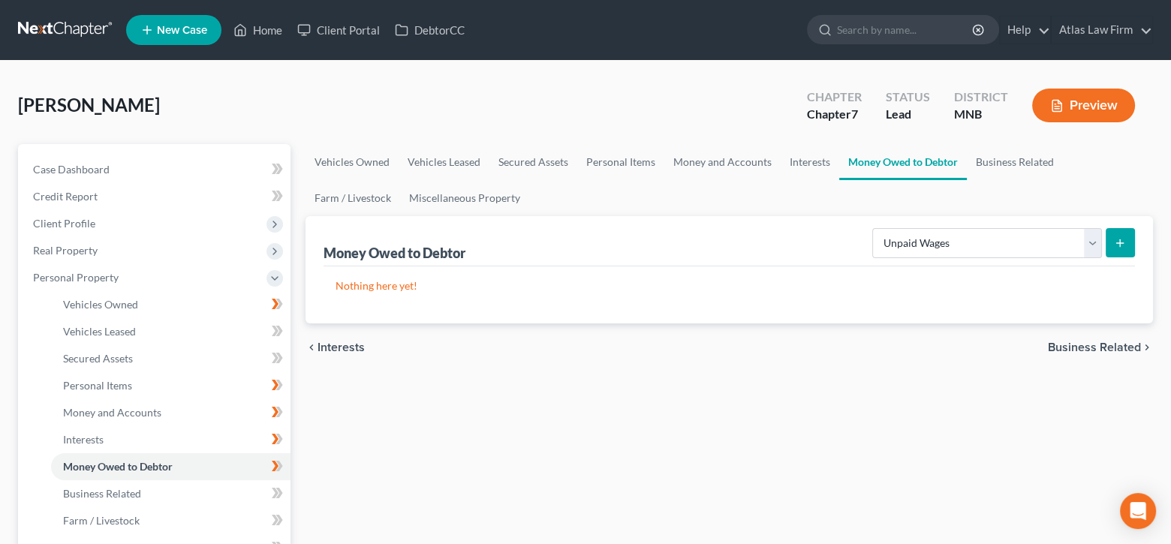
click at [1116, 247] on icon "submit" at bounding box center [1120, 243] width 12 height 12
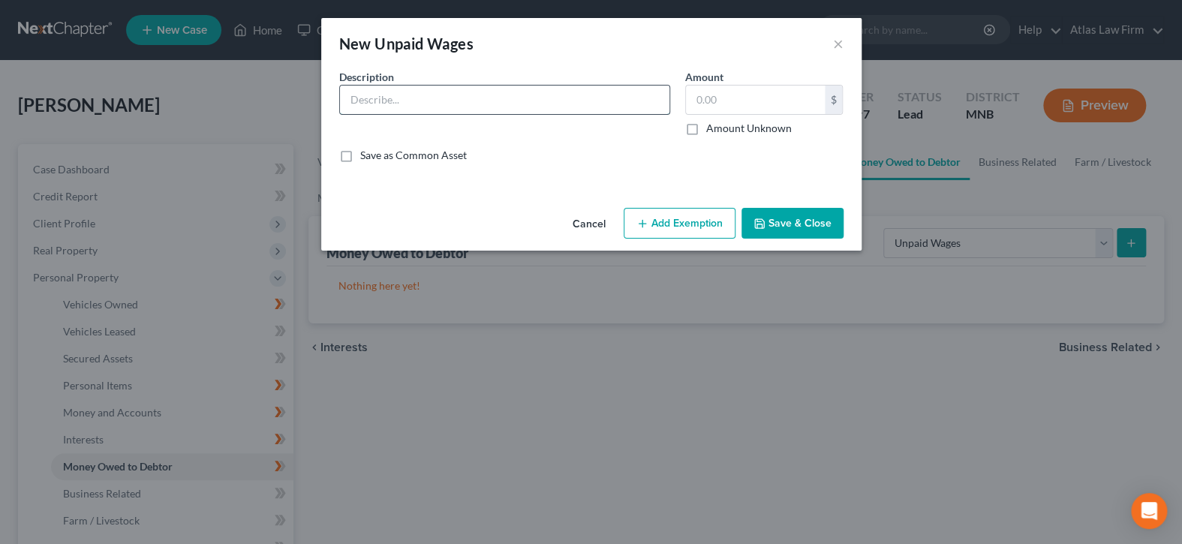
click at [596, 100] on input "text" at bounding box center [505, 100] width 330 height 29
type input "Earned, Unpaid Wages"
click at [721, 104] on input "text" at bounding box center [755, 100] width 139 height 29
click at [806, 102] on input "text" at bounding box center [755, 100] width 139 height 29
type input "2,600"
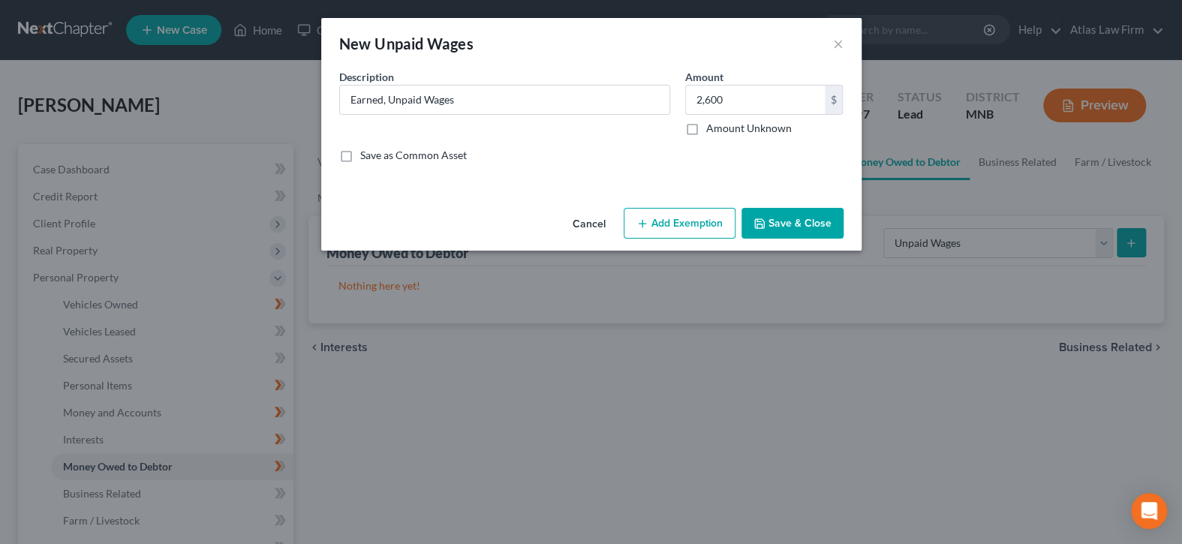
click at [680, 212] on button "Add Exemption" at bounding box center [680, 224] width 112 height 32
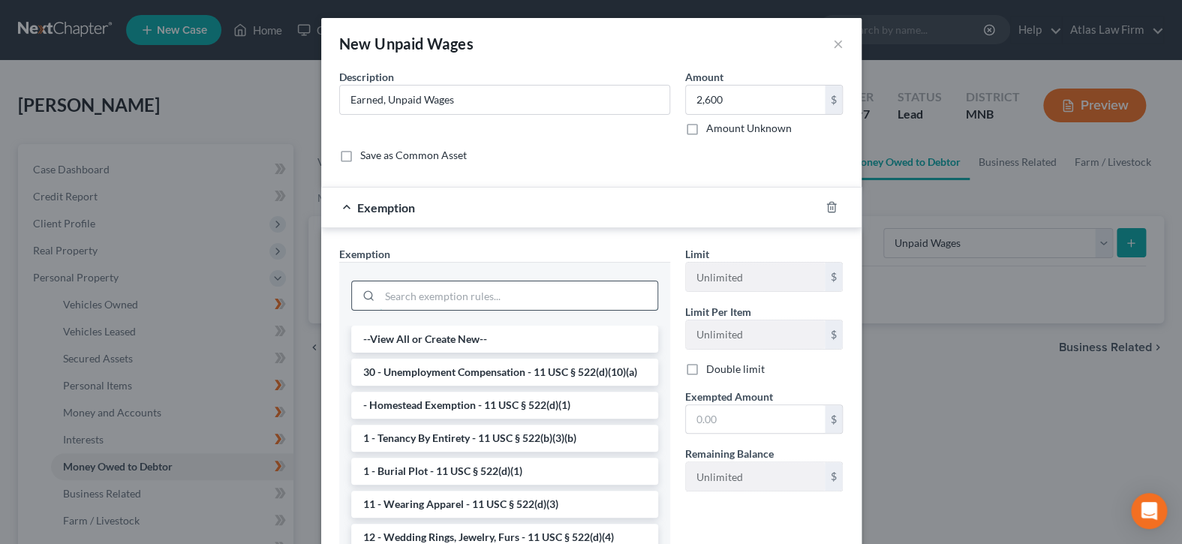
click at [564, 298] on input "search" at bounding box center [519, 296] width 278 height 29
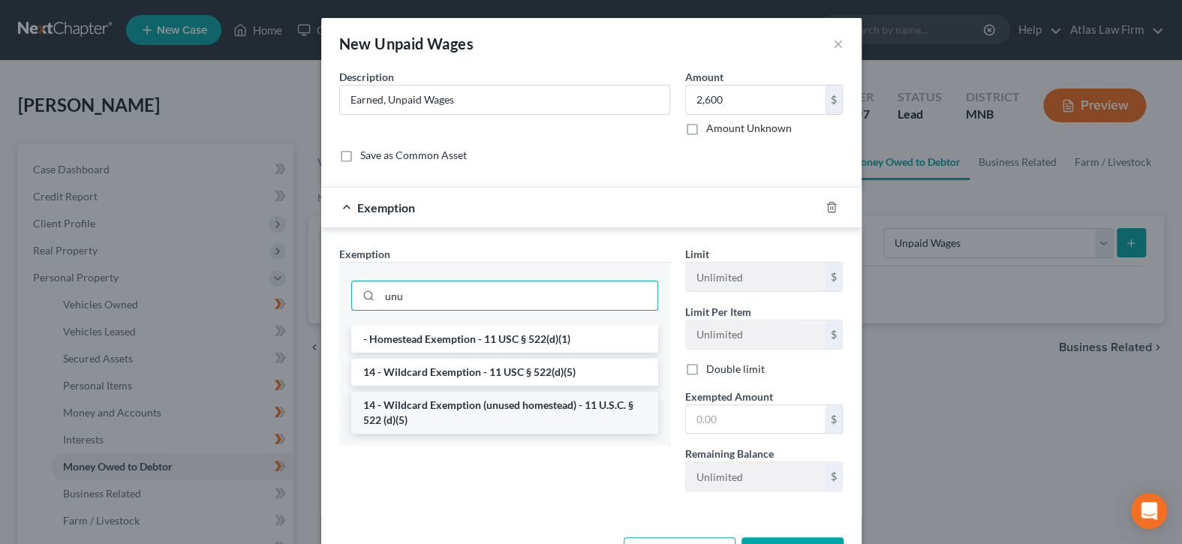
type input "unu"
click at [555, 407] on li "14 - Wildcard Exemption (unused homestead) - 11 U.S.C. § 522 (d)(5)" at bounding box center [504, 413] width 307 height 42
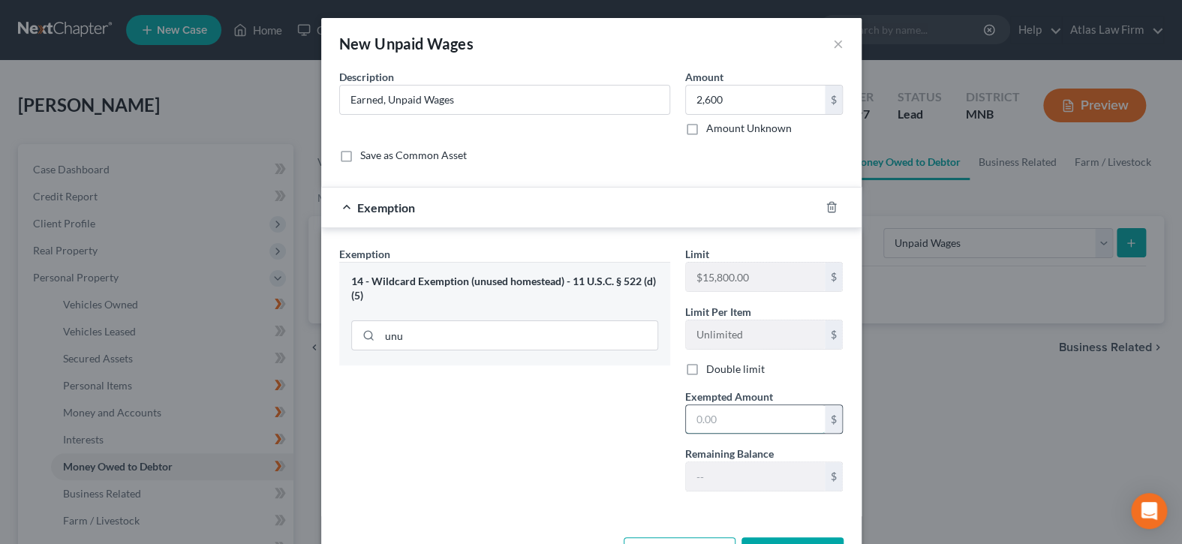
click at [742, 411] on input "text" at bounding box center [755, 419] width 139 height 29
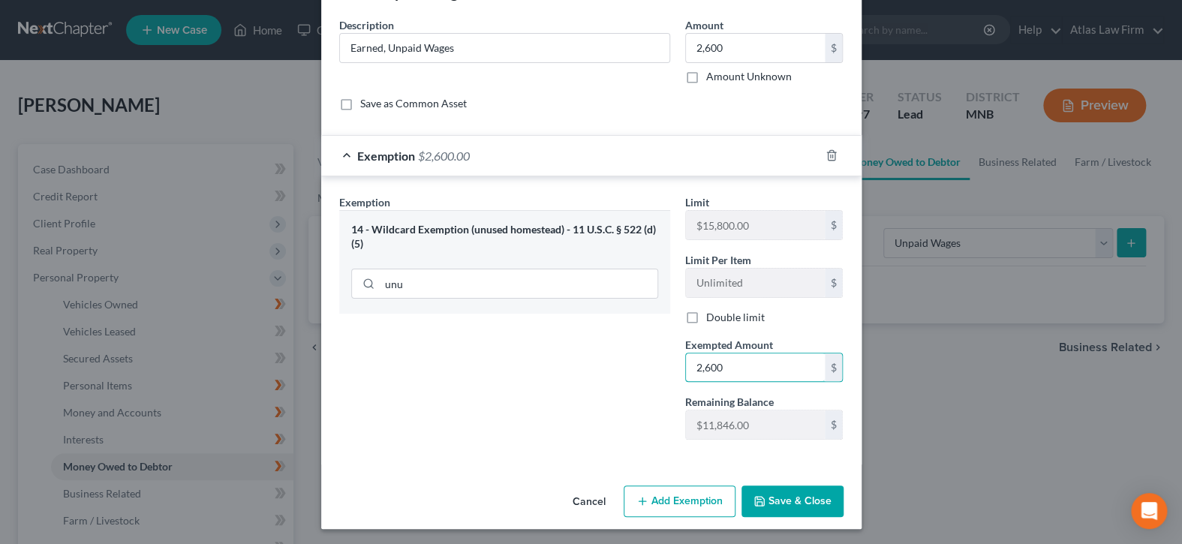
type input "2,600"
click at [774, 492] on button "Save & Close" at bounding box center [793, 502] width 102 height 32
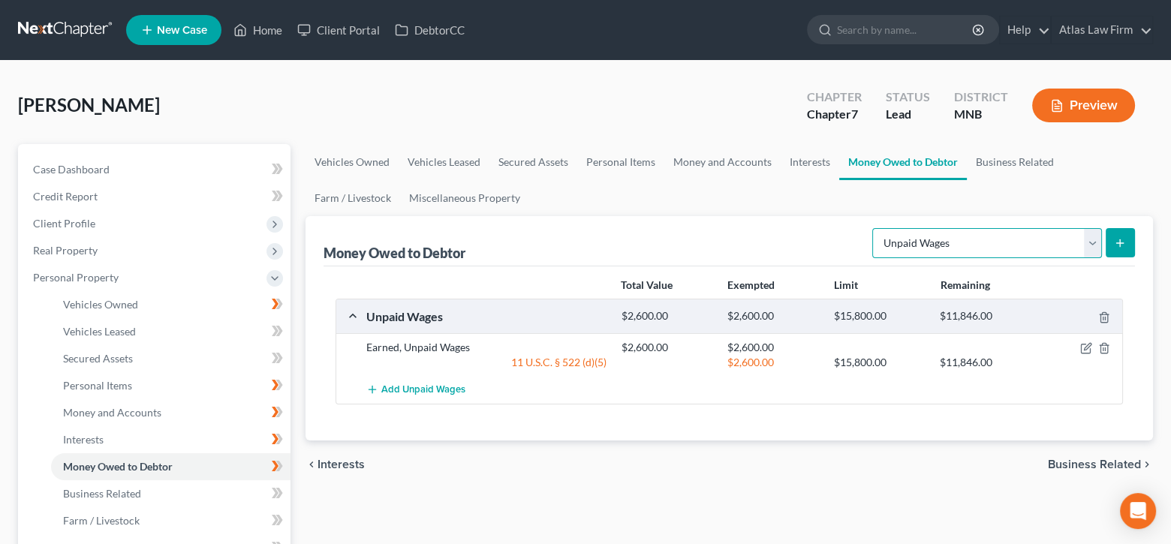
click at [1092, 239] on select "Select Type of Money Owed Accounts Receivable Alimony Child Support Claims Agai…" at bounding box center [987, 243] width 230 height 30
select select "expected_tax_refund"
click at [875, 228] on select "Select Type of Money Owed Accounts Receivable Alimony Child Support Claims Agai…" at bounding box center [987, 243] width 230 height 30
click at [1116, 237] on icon "submit" at bounding box center [1120, 243] width 12 height 12
select select "0"
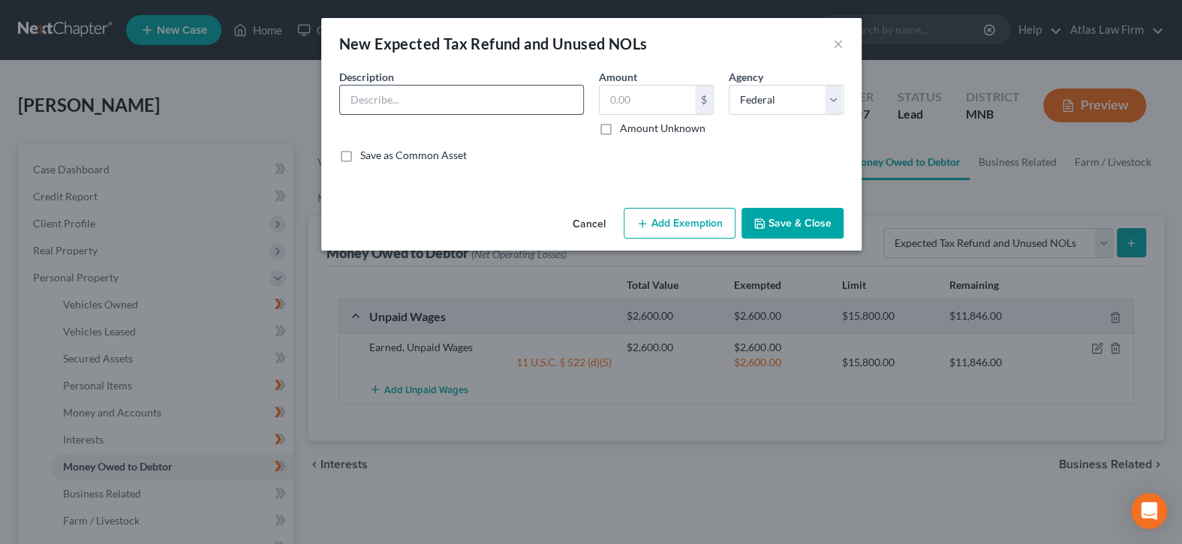
click at [459, 101] on input "text" at bounding box center [461, 100] width 243 height 29
click at [474, 93] on input "text" at bounding box center [461, 100] width 243 height 29
type input "83% Expected 2025 Income Tax refunds - may be subject to offset"
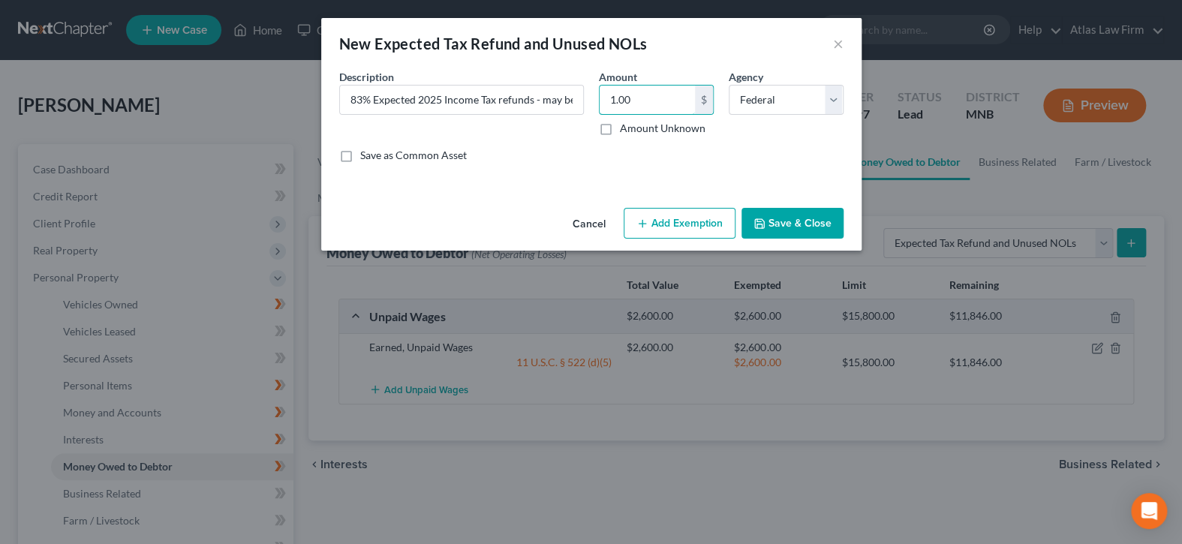
type input "1.00"
click at [634, 227] on button "Add Exemption" at bounding box center [680, 224] width 112 height 32
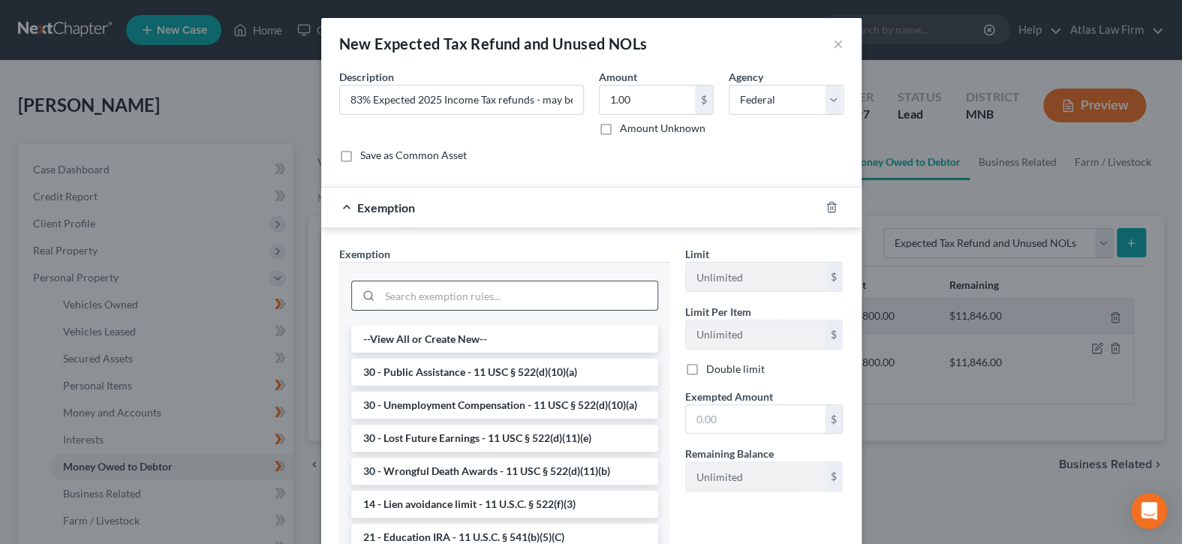
click at [614, 298] on input "search" at bounding box center [519, 296] width 278 height 29
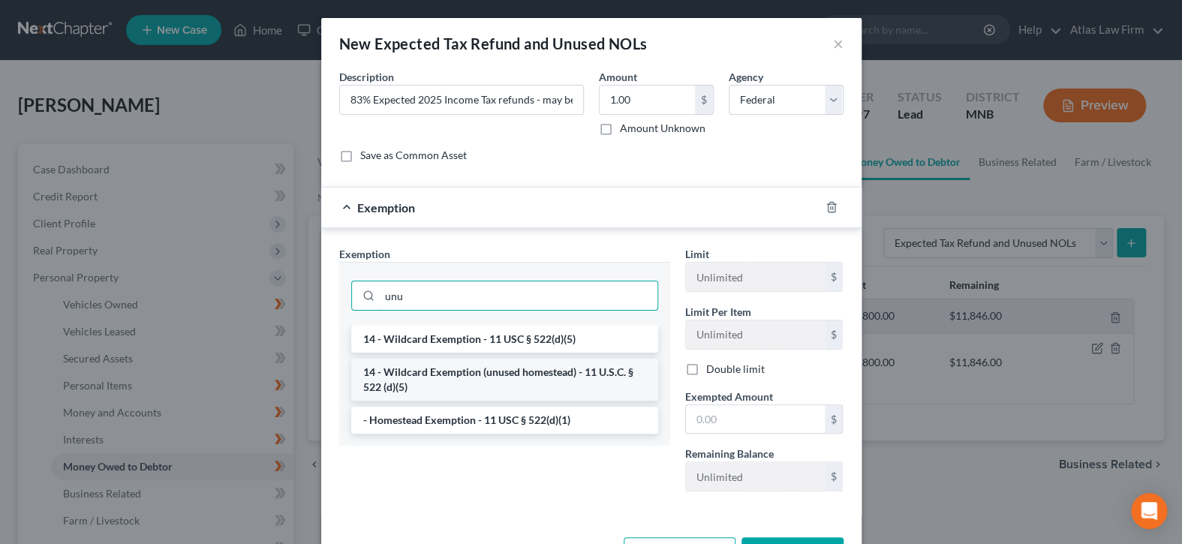
type input "unu"
click at [573, 379] on li "14 - Wildcard Exemption (unused homestead) - 11 U.S.C. § 522 (d)(5)" at bounding box center [504, 380] width 307 height 42
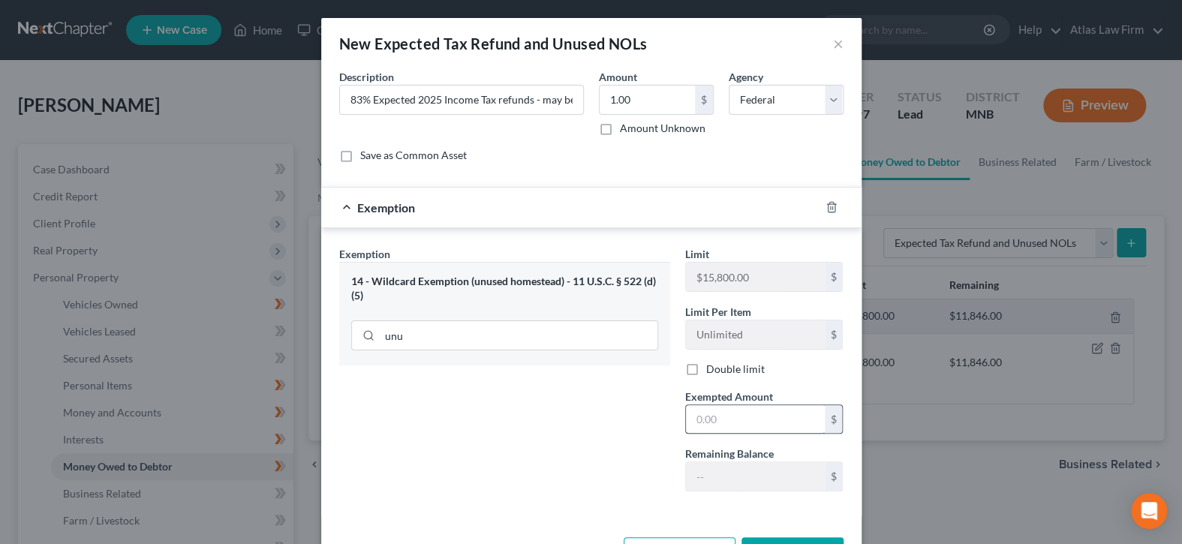
click at [715, 417] on input "text" at bounding box center [755, 419] width 139 height 29
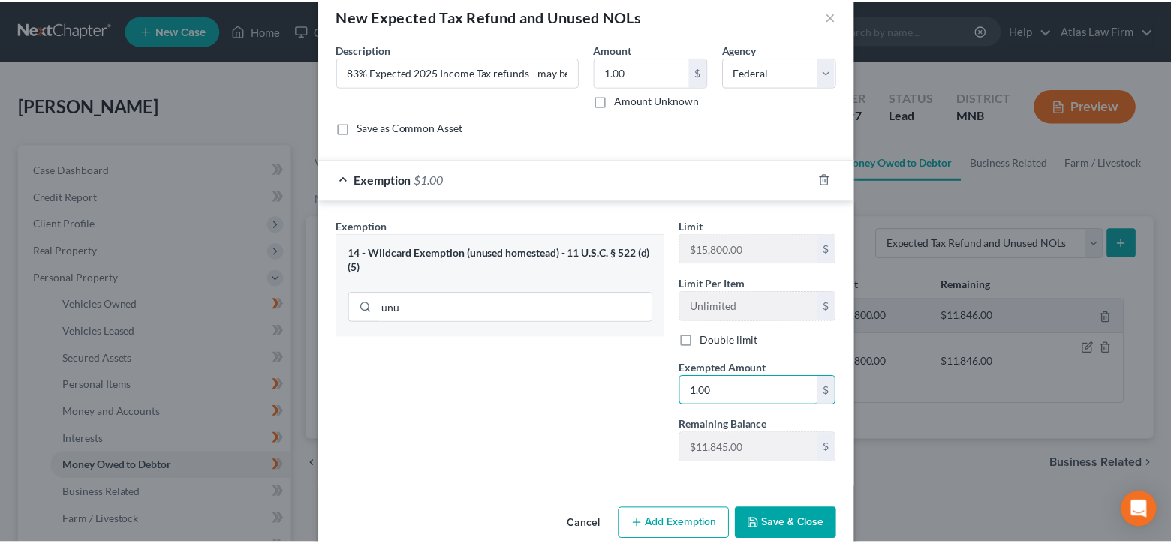
scroll to position [52, 0]
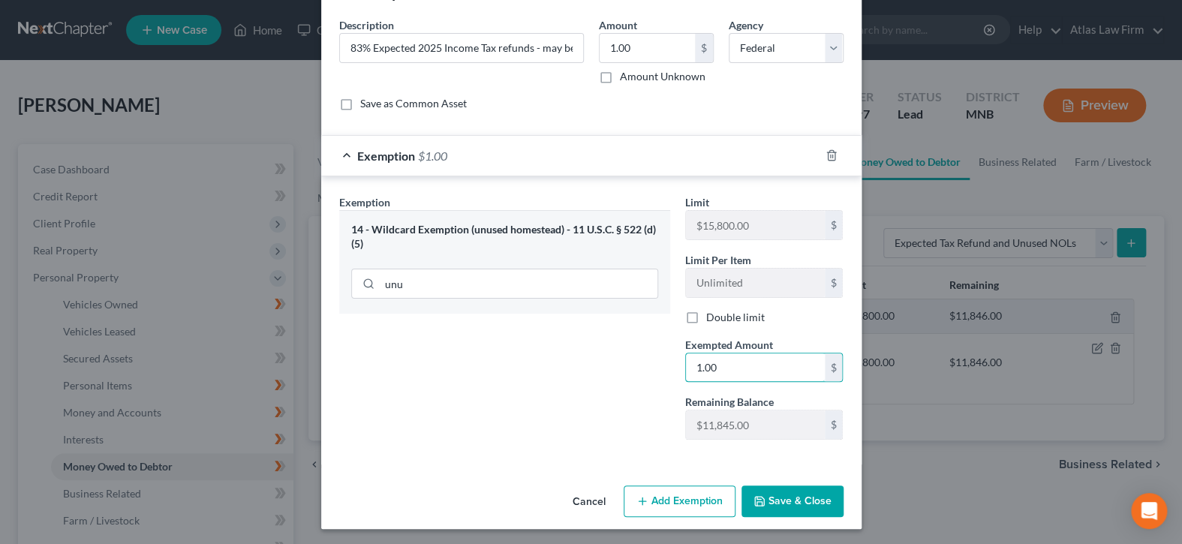
type input "1.00"
click at [758, 503] on icon "button" at bounding box center [759, 501] width 9 height 9
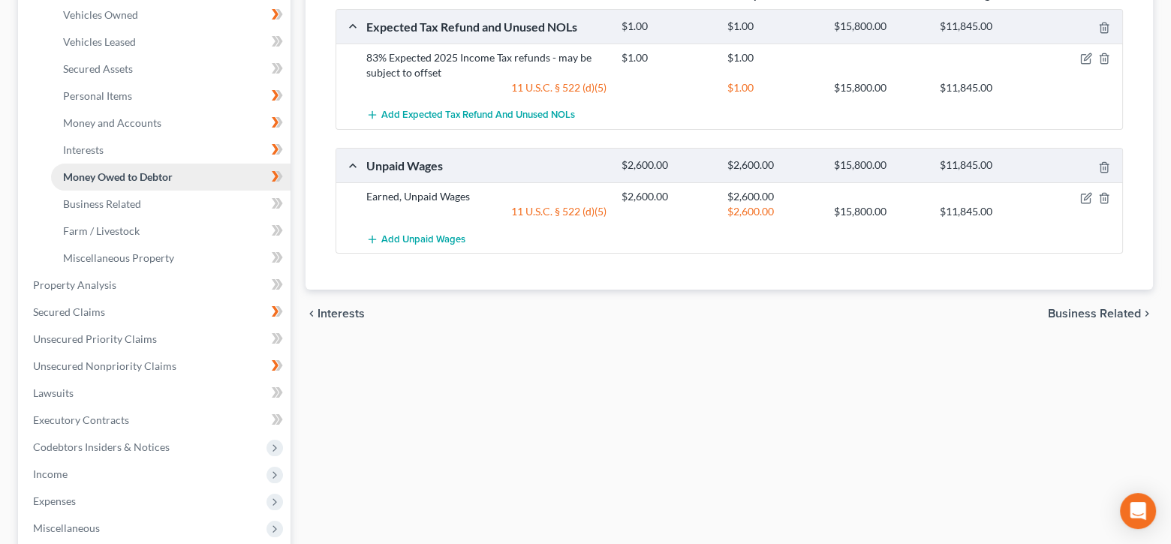
scroll to position [300, 0]
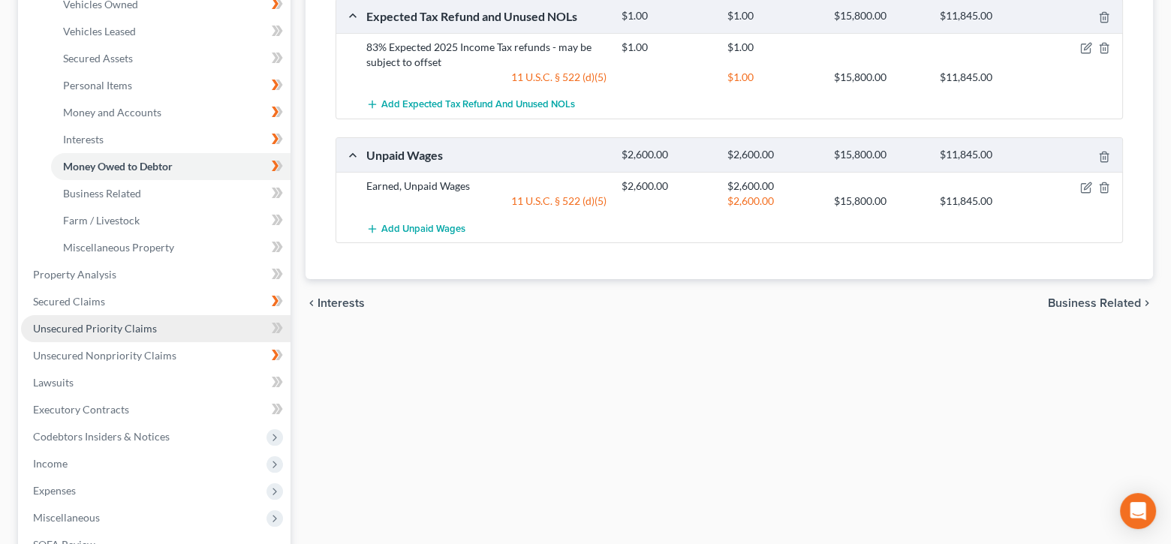
click at [59, 330] on span "Unsecured Priority Claims" at bounding box center [95, 328] width 124 height 13
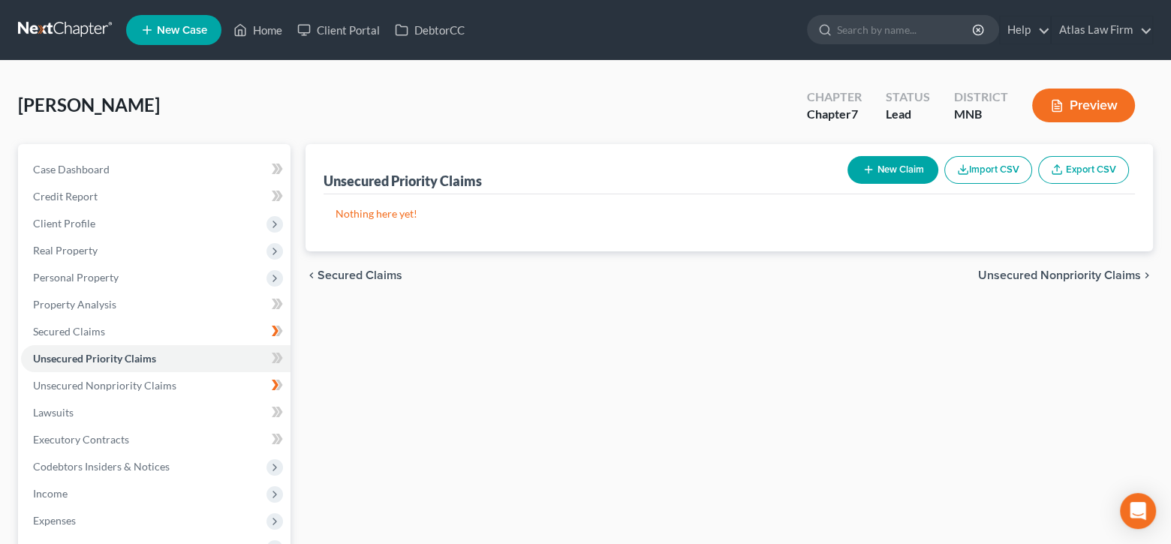
click at [875, 175] on button "New Claim" at bounding box center [893, 170] width 91 height 28
select select "0"
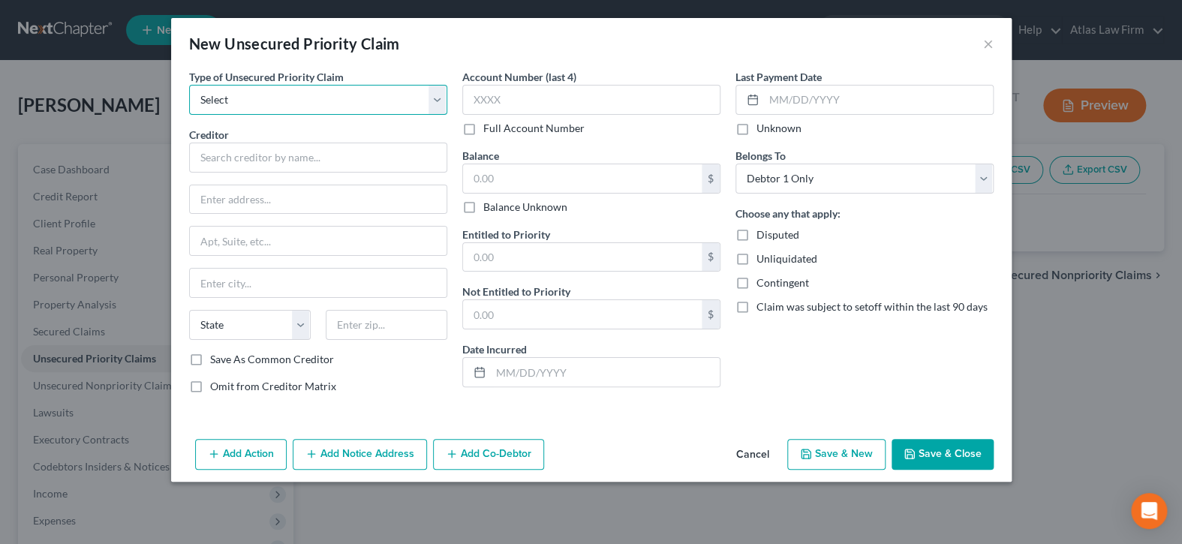
click at [440, 107] on select "Select Taxes & Other Government Units Domestic Support Obligations Extensions o…" at bounding box center [318, 100] width 258 height 30
select select "0"
click at [189, 85] on select "Select Taxes & Other Government Units Domestic Support Obligations Extensions o…" at bounding box center [318, 100] width 258 height 30
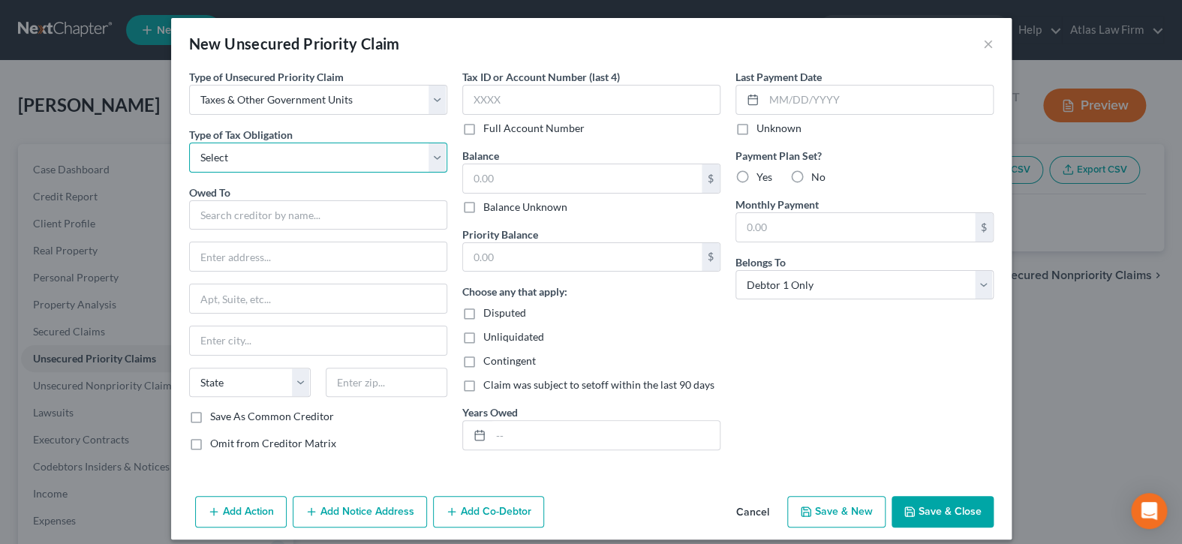
click at [380, 152] on select "Select Federal City State Franchise Tax Board Other" at bounding box center [318, 158] width 258 height 30
select select "0"
click at [189, 143] on select "Select Federal City State Franchise Tax Board Other" at bounding box center [318, 158] width 258 height 30
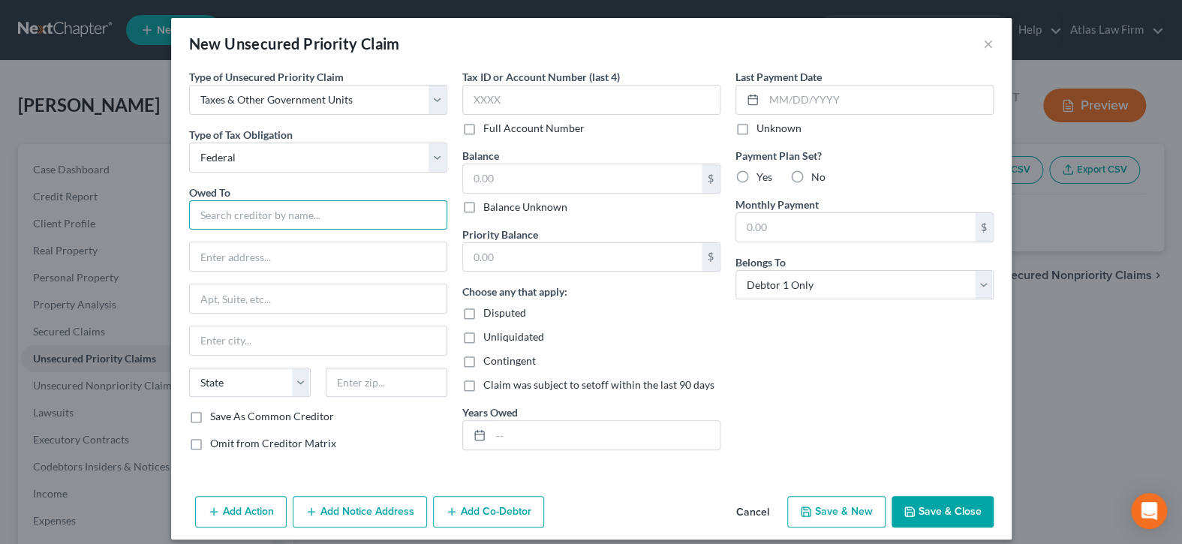
click at [322, 210] on input "text" at bounding box center [318, 215] width 258 height 30
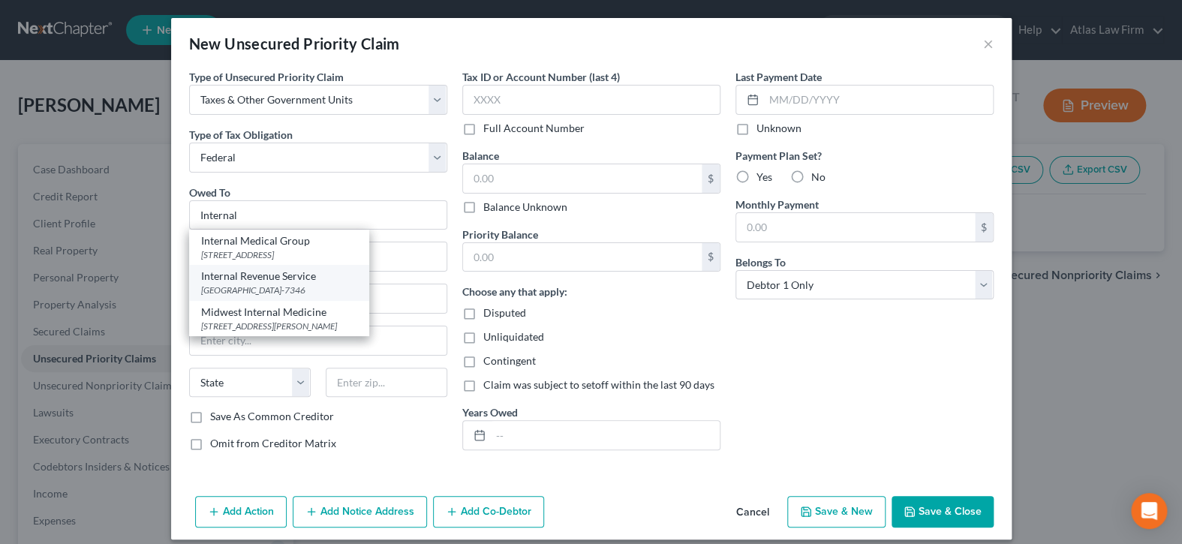
click at [296, 281] on div "Internal Revenue Service" at bounding box center [279, 276] width 156 height 15
type input "Internal Revenue Service"
type input "PO Box 7346"
type input "[GEOGRAPHIC_DATA]"
select select "39"
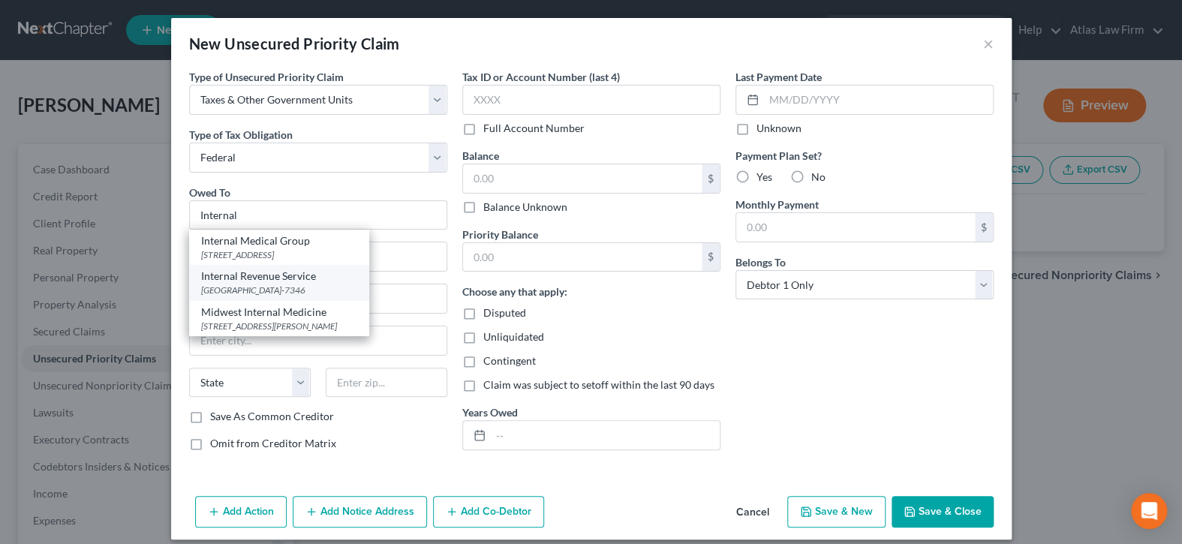
type input "19101-7346"
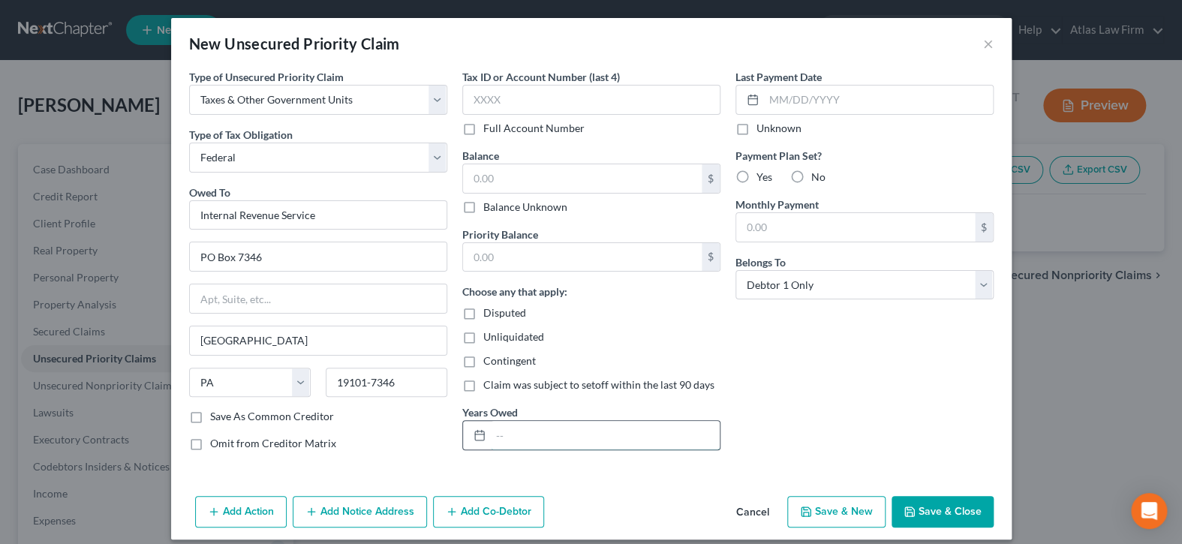
click at [503, 433] on input "text" at bounding box center [605, 435] width 229 height 29
click at [546, 435] on input "text" at bounding box center [605, 435] width 229 height 29
click at [681, 435] on input "text" at bounding box center [605, 435] width 229 height 29
type input "2024"
click at [483, 204] on label "Balance Unknown" at bounding box center [525, 207] width 84 height 15
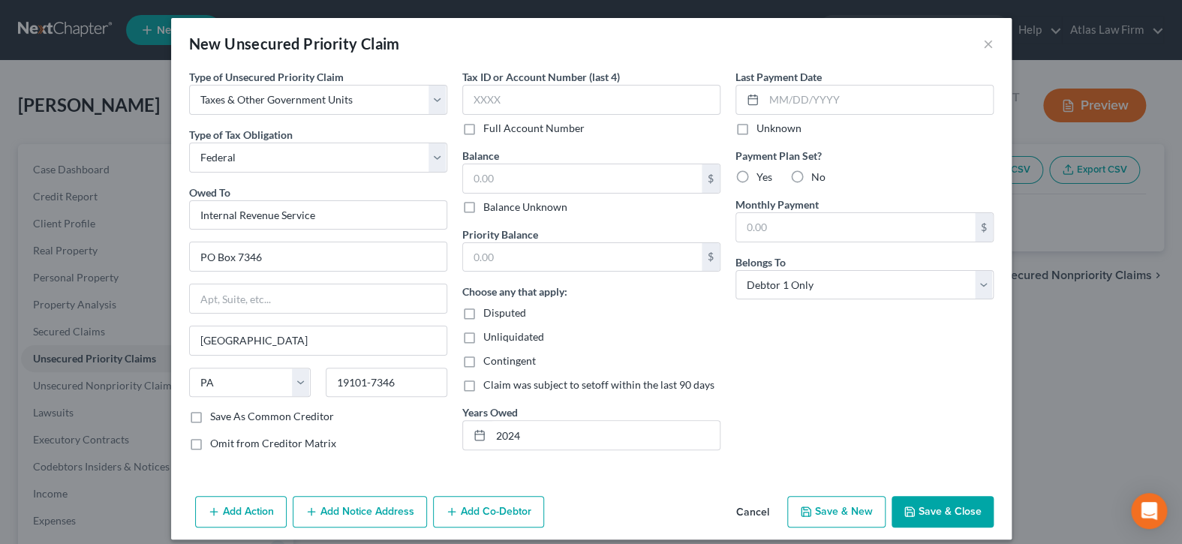
click at [489, 204] on input "Balance Unknown" at bounding box center [494, 205] width 10 height 10
checkbox input "true"
type input "0.00"
click at [931, 509] on button "Save & Close" at bounding box center [943, 512] width 102 height 32
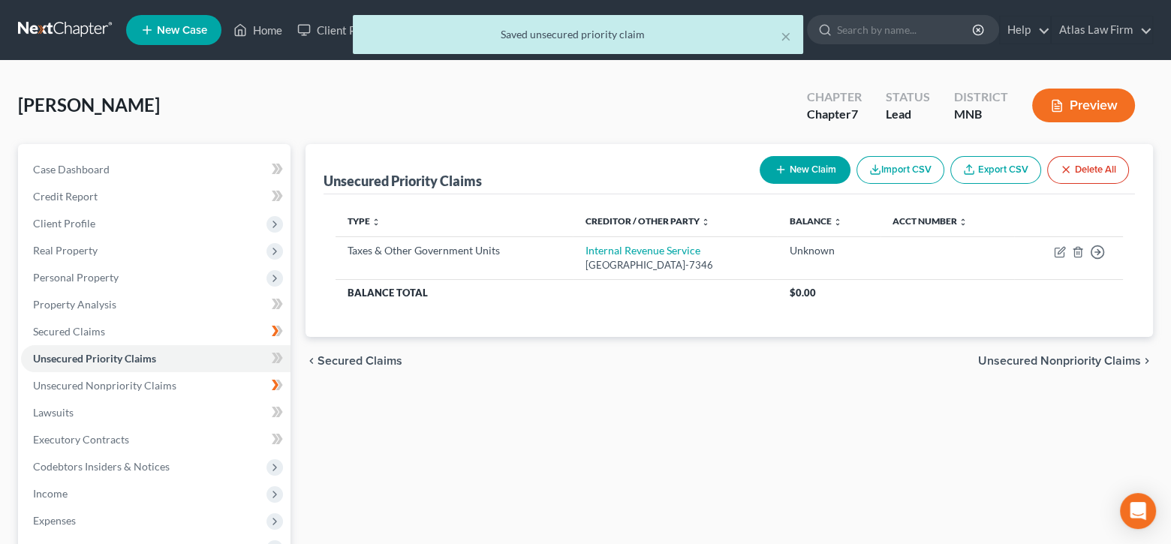
click at [805, 167] on button "New Claim" at bounding box center [805, 170] width 91 height 28
select select "0"
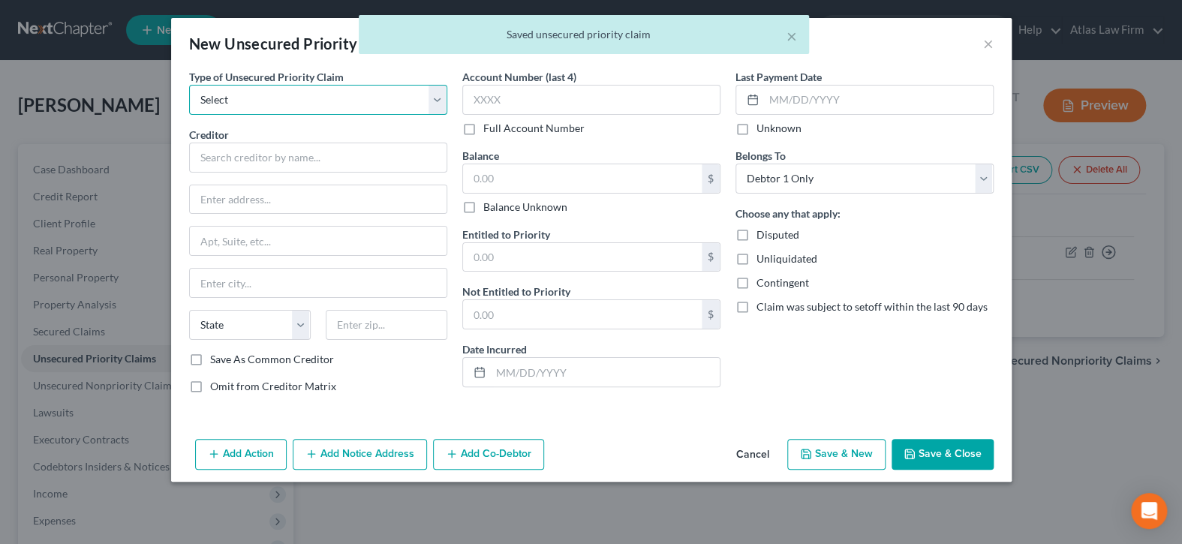
click at [440, 93] on select "Select Taxes & Other Government Units Domestic Support Obligations Extensions o…" at bounding box center [318, 100] width 258 height 30
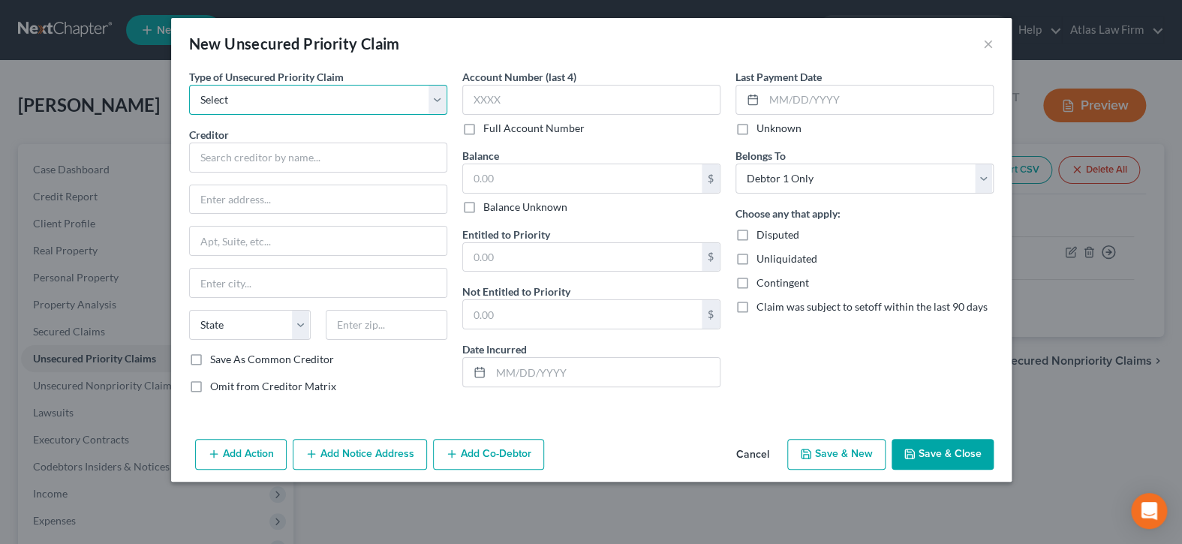
click at [441, 103] on select "Select Taxes & Other Government Units Domestic Support Obligations Extensions o…" at bounding box center [318, 100] width 258 height 30
click at [986, 42] on button "×" at bounding box center [988, 44] width 11 height 18
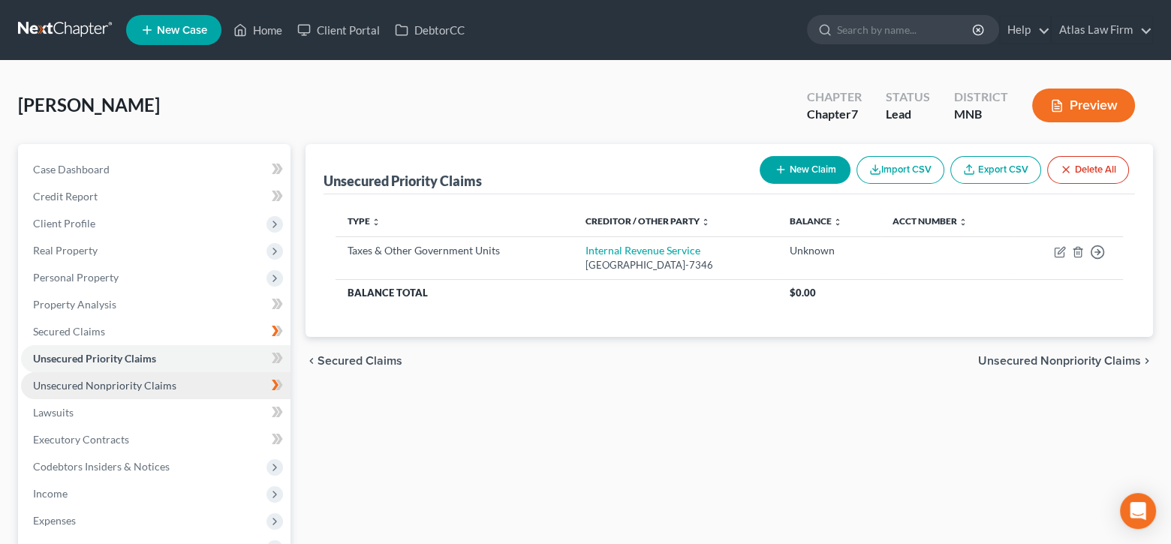
click at [170, 381] on span "Unsecured Nonpriority Claims" at bounding box center [104, 385] width 143 height 13
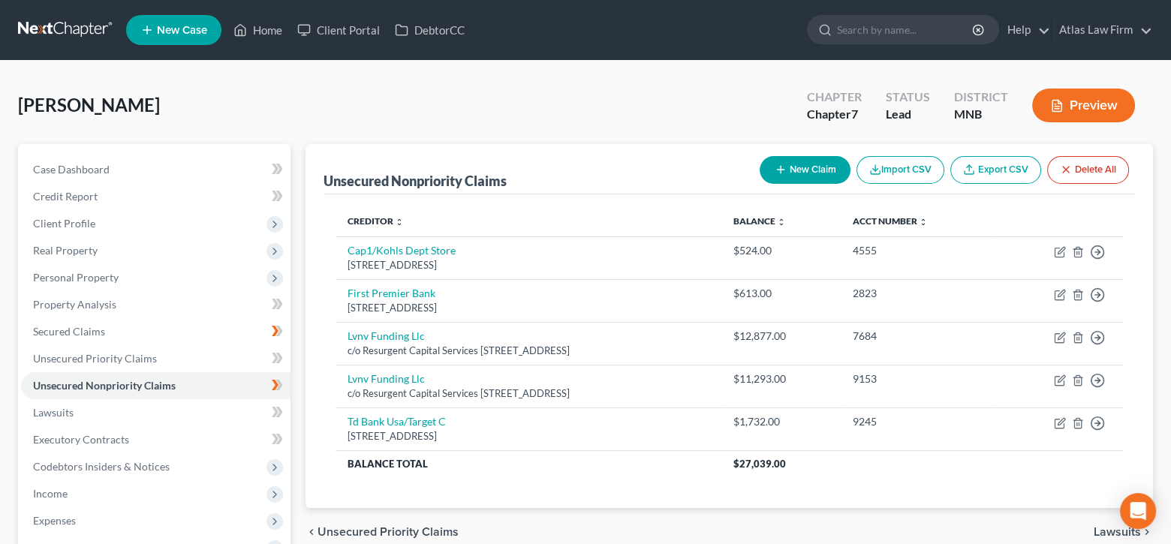
click at [811, 161] on button "New Claim" at bounding box center [805, 170] width 91 height 28
select select "0"
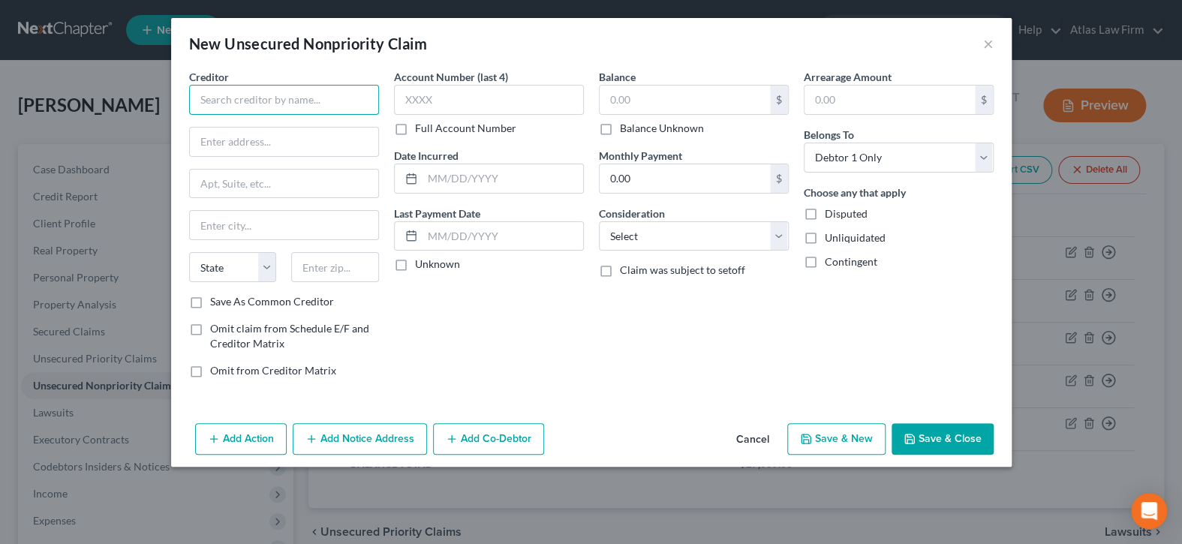
click at [341, 89] on input "text" at bounding box center [284, 100] width 190 height 30
type input "t"
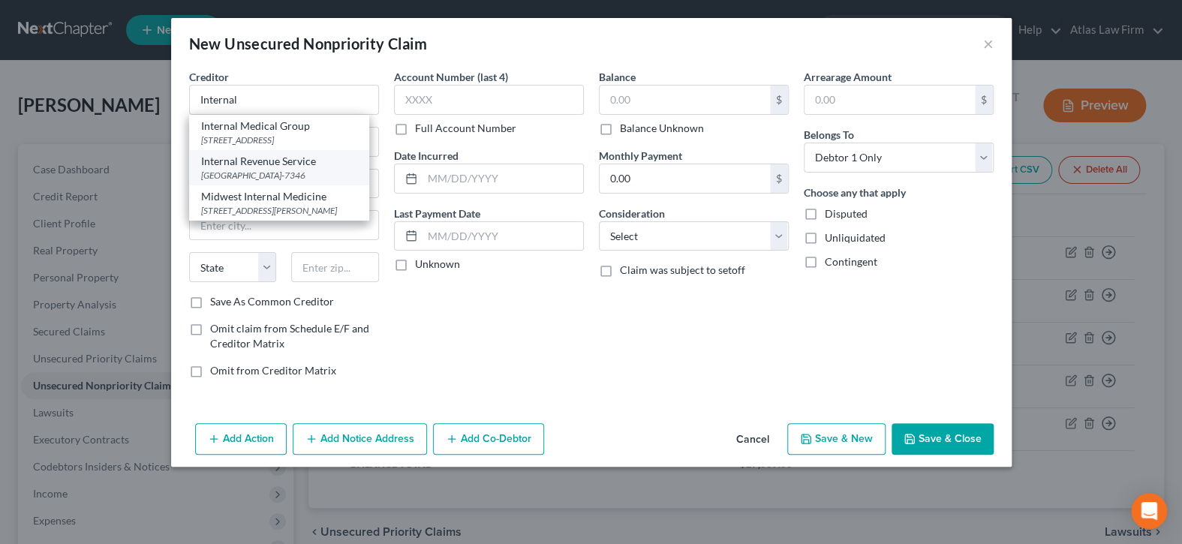
click at [309, 169] on div "Internal Revenue Service" at bounding box center [279, 161] width 156 height 15
type input "Internal Revenue Service"
type input "PO Box 7346"
type input "[GEOGRAPHIC_DATA]"
select select "39"
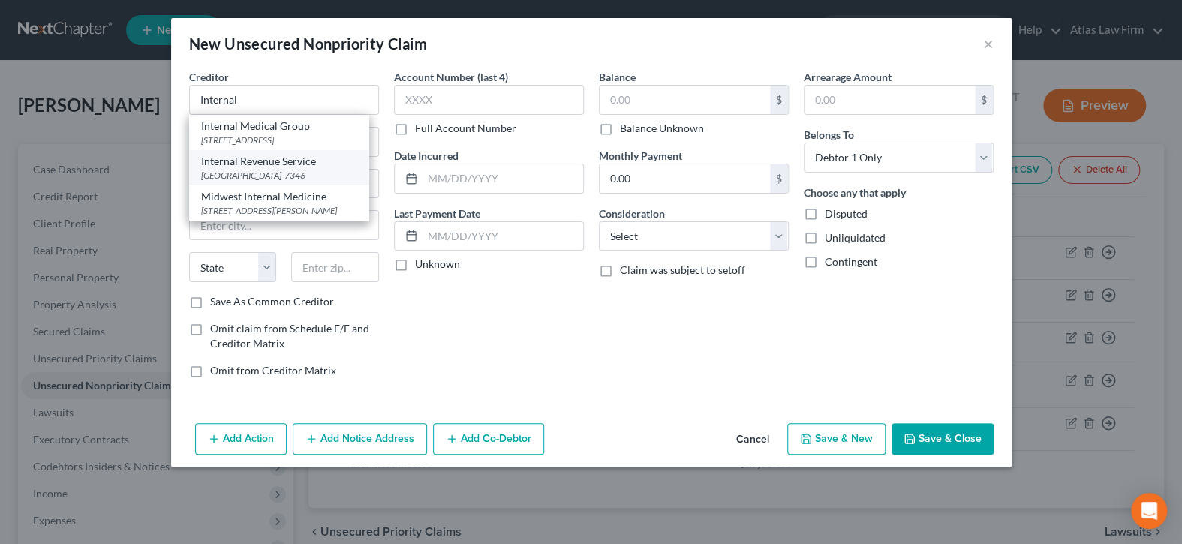
type input "19101-7346"
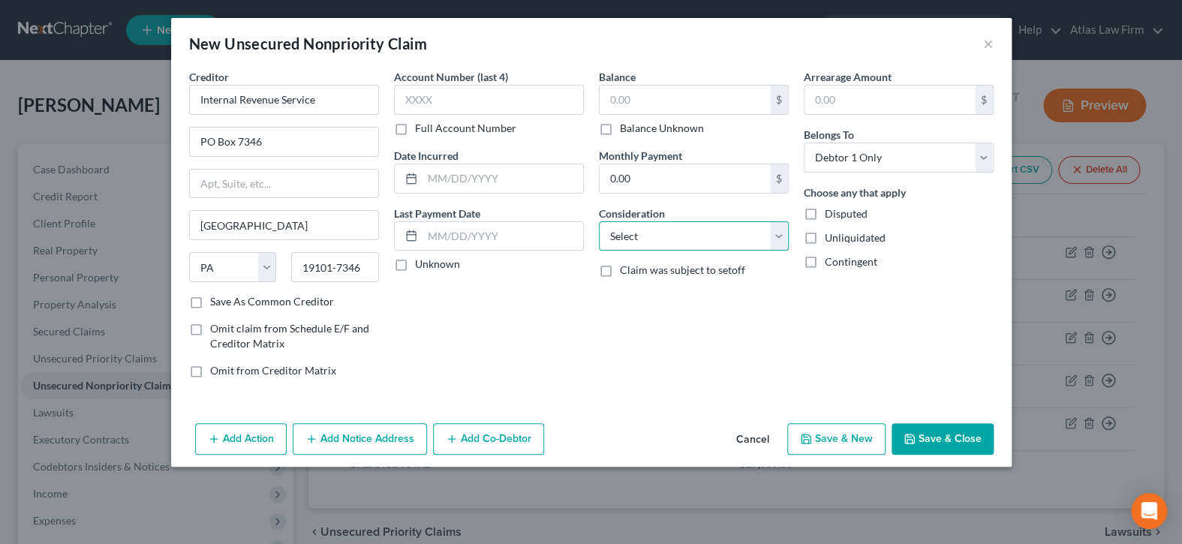
click at [703, 232] on select "Select Cable / Satellite Services Collection Agency Credit Card Debt Debt Couns…" at bounding box center [694, 236] width 190 height 30
select select "7"
click at [599, 221] on select "Select Cable / Satellite Services Collection Agency Credit Card Debt Debt Couns…" at bounding box center [694, 236] width 190 height 30
click at [620, 131] on label "Balance Unknown" at bounding box center [662, 128] width 84 height 15
click at [626, 131] on input "Balance Unknown" at bounding box center [631, 126] width 10 height 10
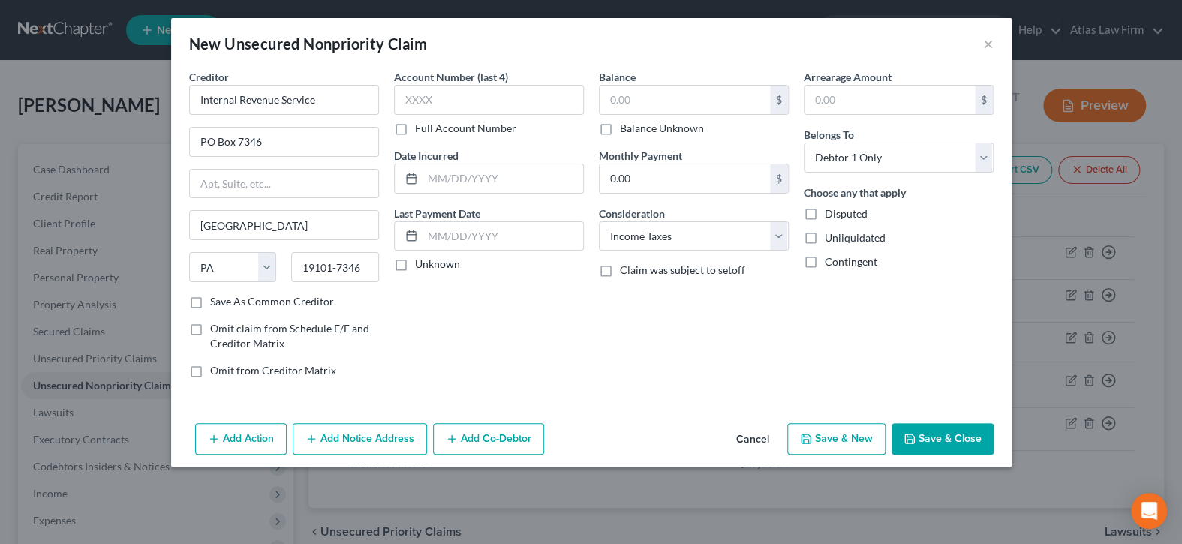
checkbox input "true"
type input "0.00"
click at [924, 435] on button "Save & Close" at bounding box center [943, 439] width 102 height 32
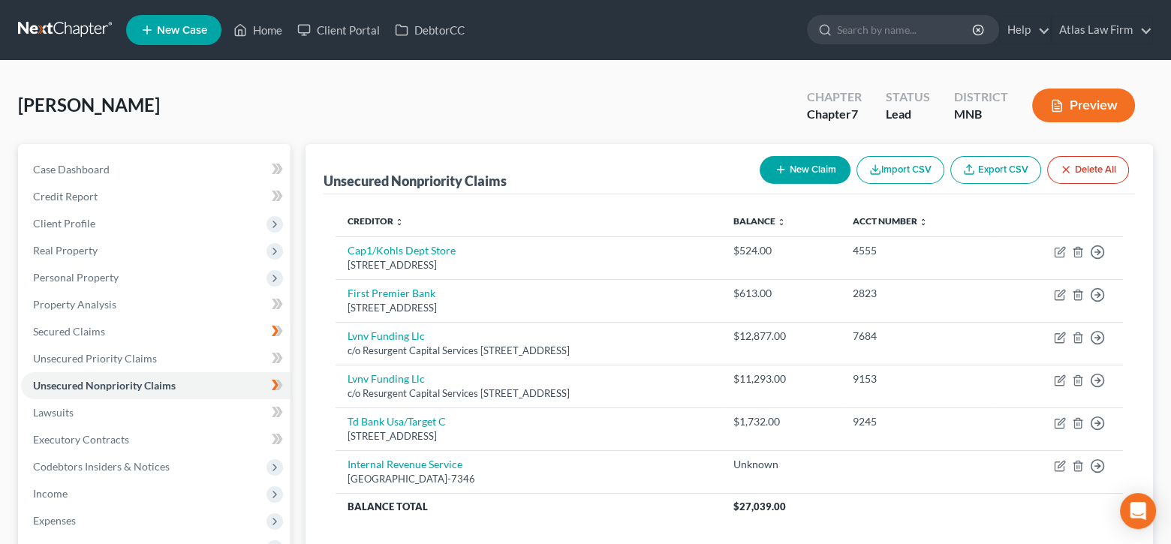
click at [792, 173] on button "New Claim" at bounding box center [805, 170] width 91 height 28
select select "0"
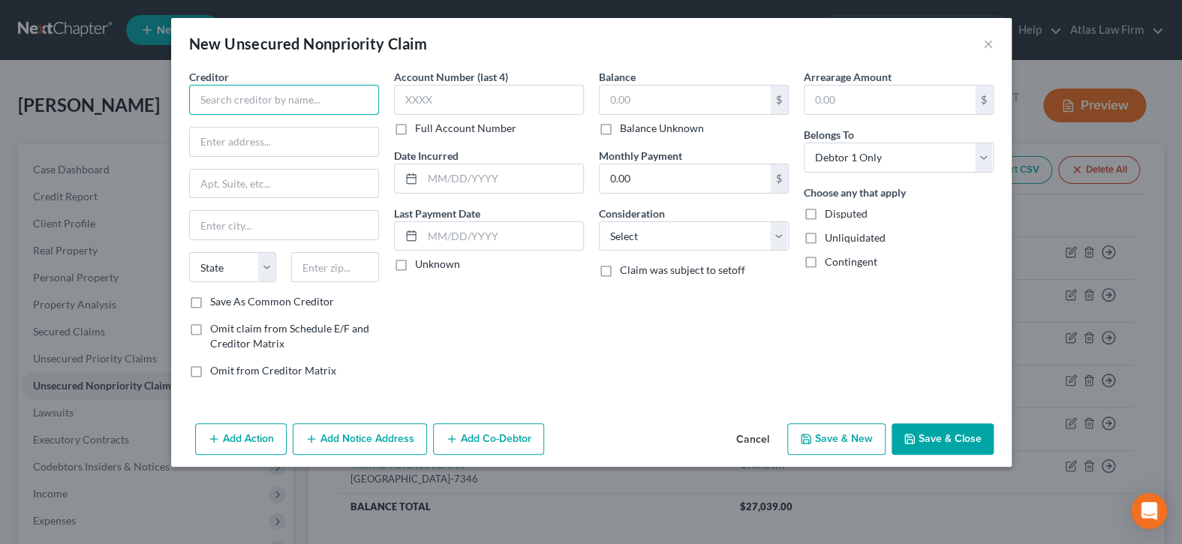
click at [327, 96] on input "text" at bounding box center [284, 100] width 190 height 30
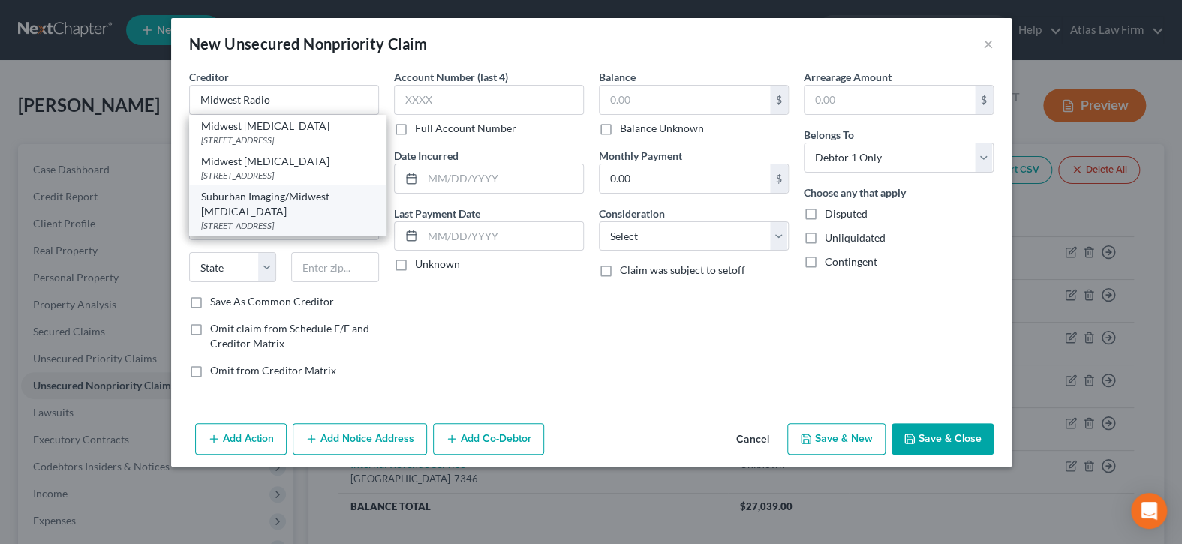
click at [290, 212] on div "Suburban Imaging/Midwest [MEDICAL_DATA]" at bounding box center [287, 204] width 173 height 30
type input "Suburban Imaging/Midwest [MEDICAL_DATA]"
type input "[STREET_ADDRESS]"
type input "[GEOGRAPHIC_DATA]"
select select "24"
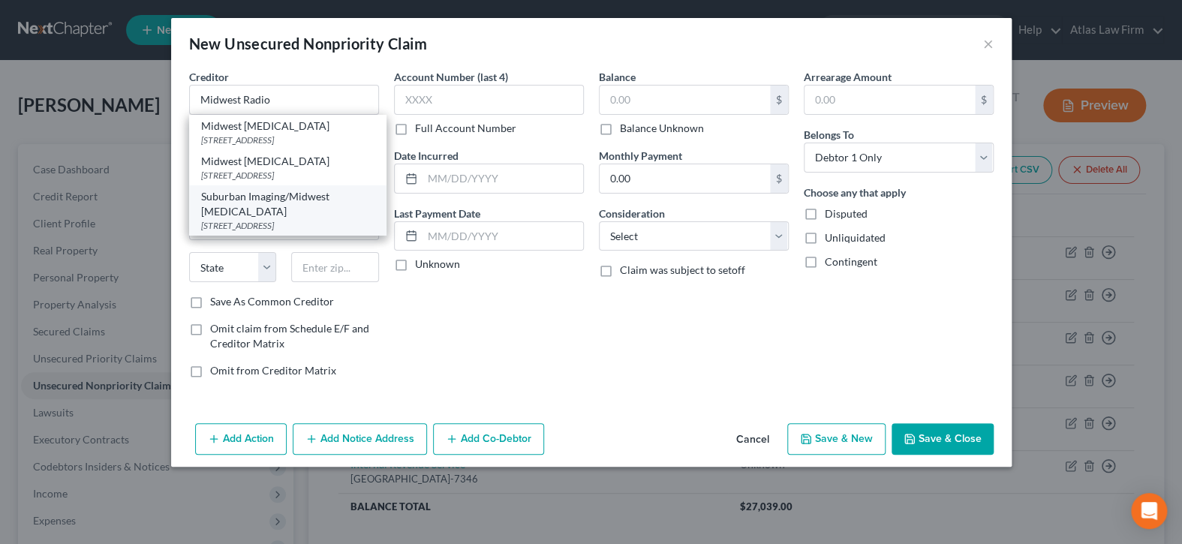
type input "55113"
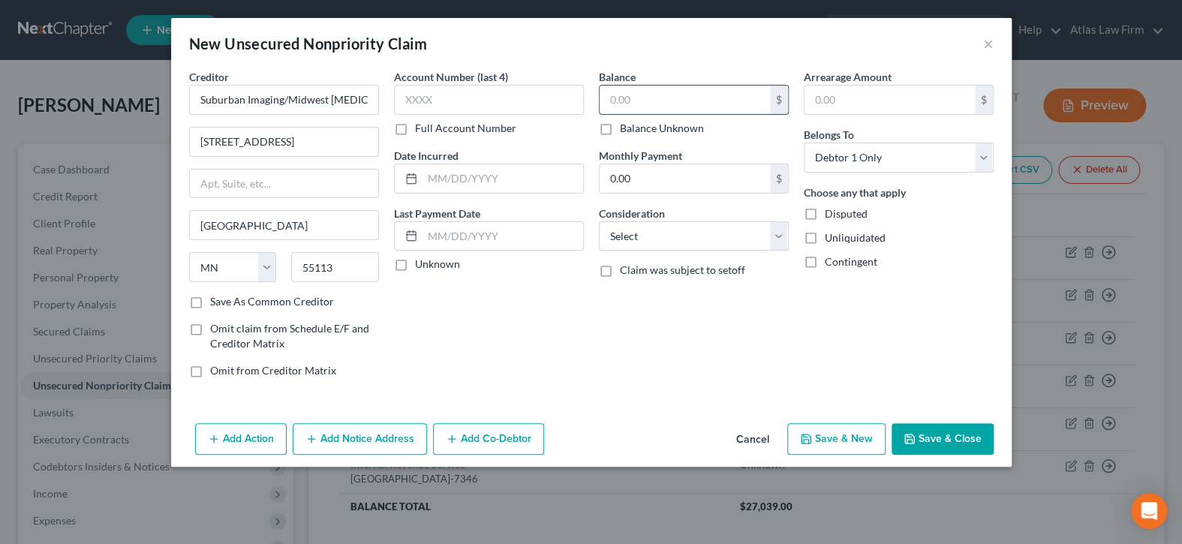
click at [655, 100] on input "text" at bounding box center [685, 100] width 170 height 29
type input "487.81"
drag, startPoint x: 781, startPoint y: 238, endPoint x: 770, endPoint y: 243, distance: 11.8
click at [778, 238] on select "Select Cable / Satellite Services Collection Agency Credit Card Debt Debt Couns…" at bounding box center [694, 236] width 190 height 30
select select "9"
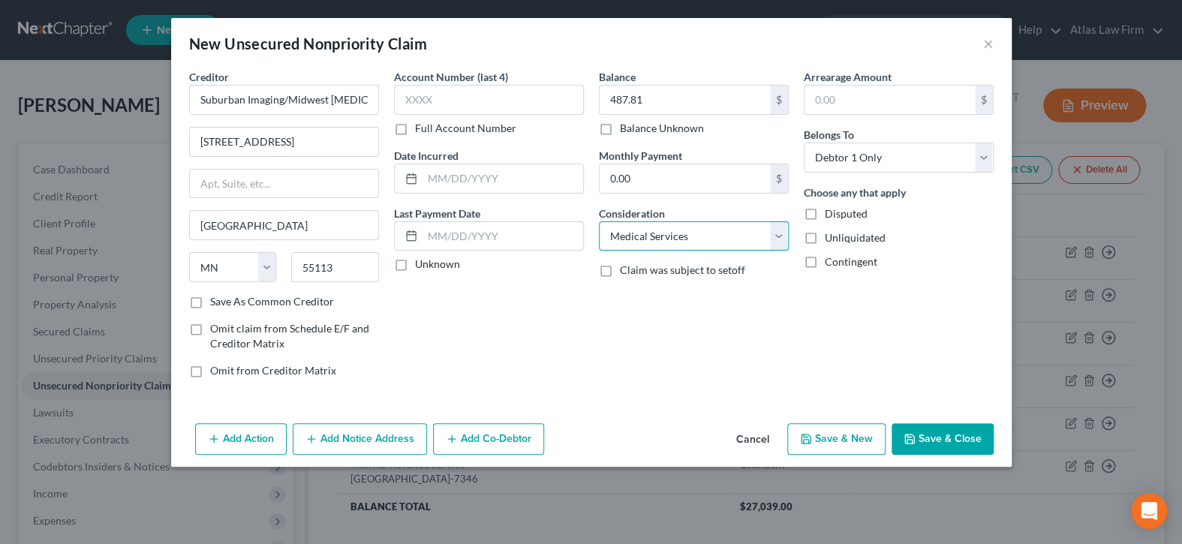
click at [599, 221] on select "Select Cable / Satellite Services Collection Agency Credit Card Debt Debt Couns…" at bounding box center [694, 236] width 190 height 30
click at [956, 438] on button "Save & Close" at bounding box center [943, 439] width 102 height 32
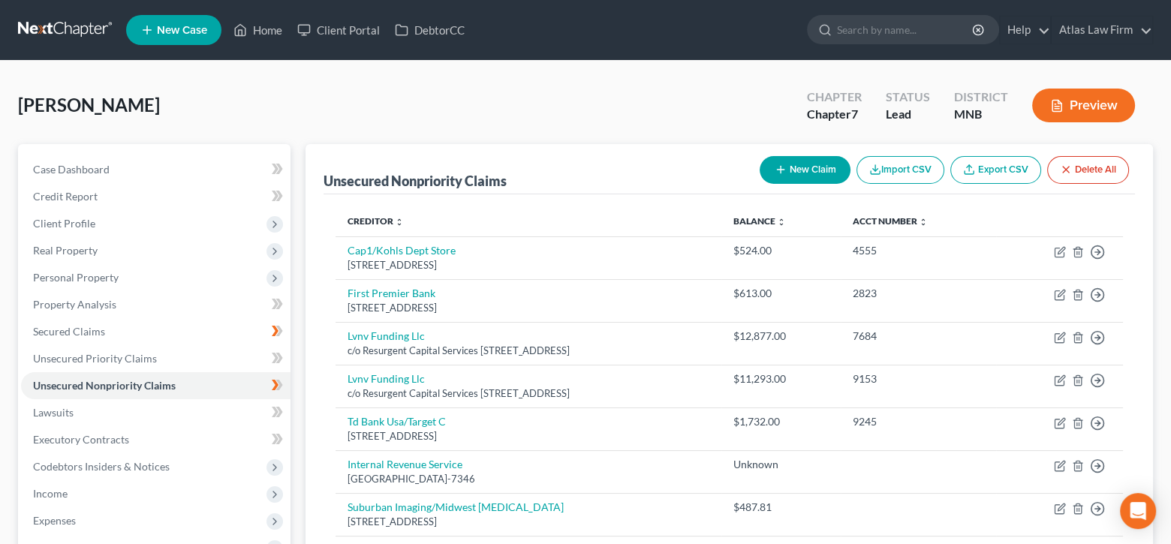
click at [796, 171] on button "New Claim" at bounding box center [805, 170] width 91 height 28
select select "0"
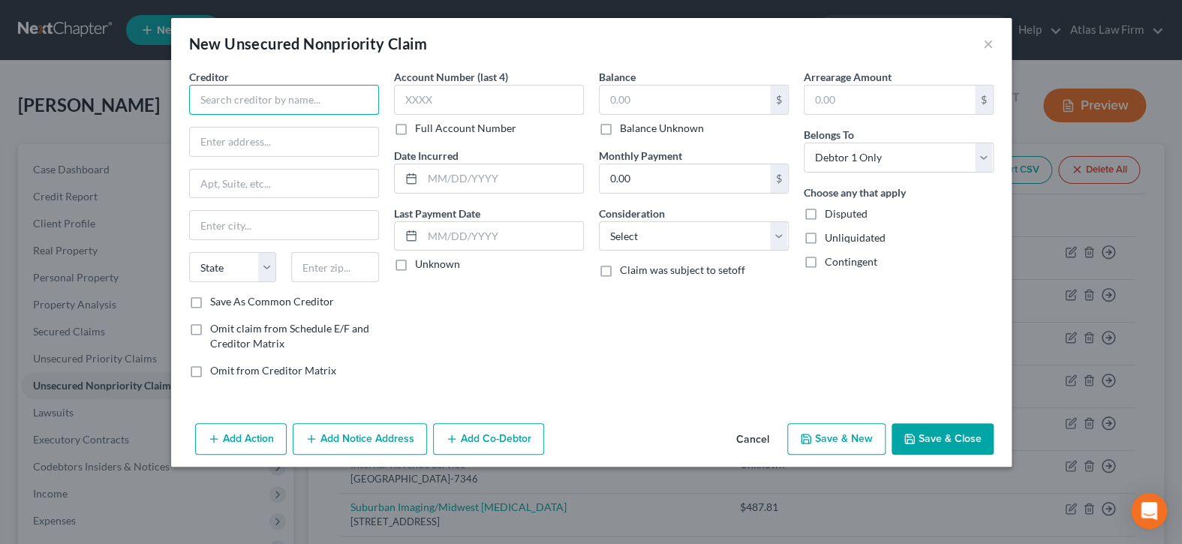
click at [341, 105] on input "text" at bounding box center [284, 100] width 190 height 30
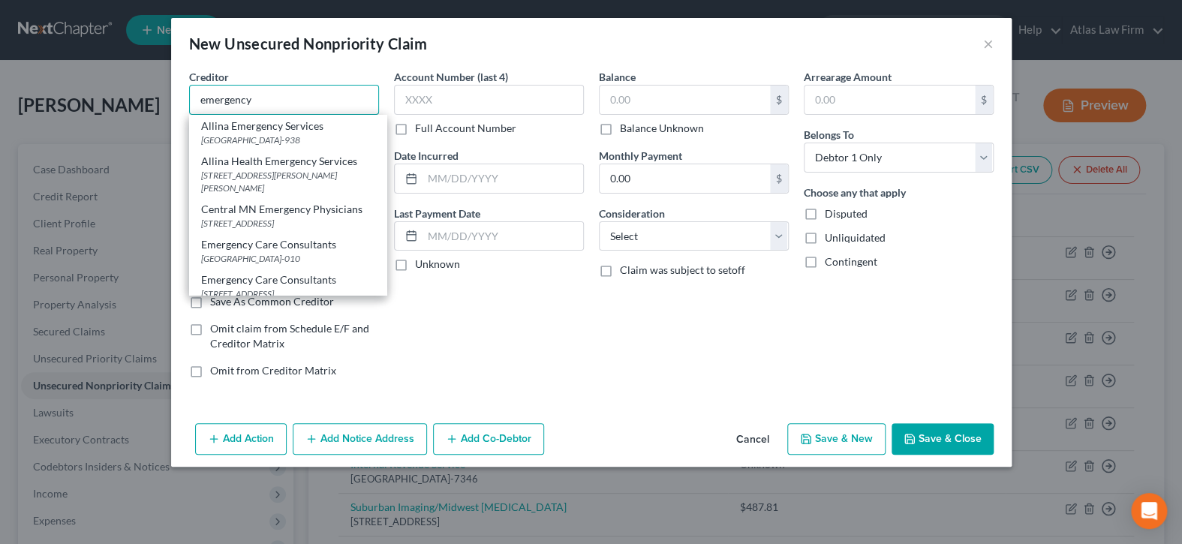
type input "emergency"
